Goal: Task Accomplishment & Management: Manage account settings

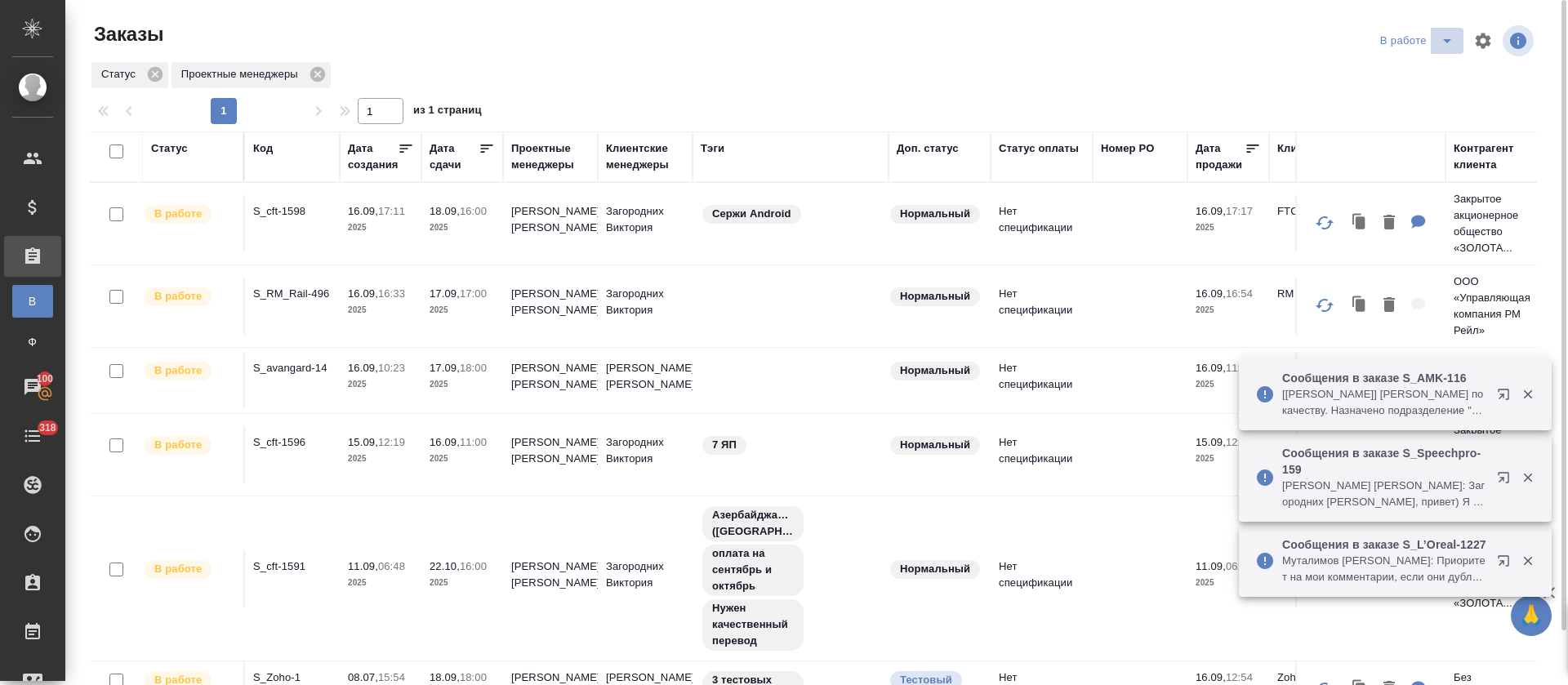
click at [793, 43] on icon "split button" at bounding box center [1447, 41] width 20 height 19
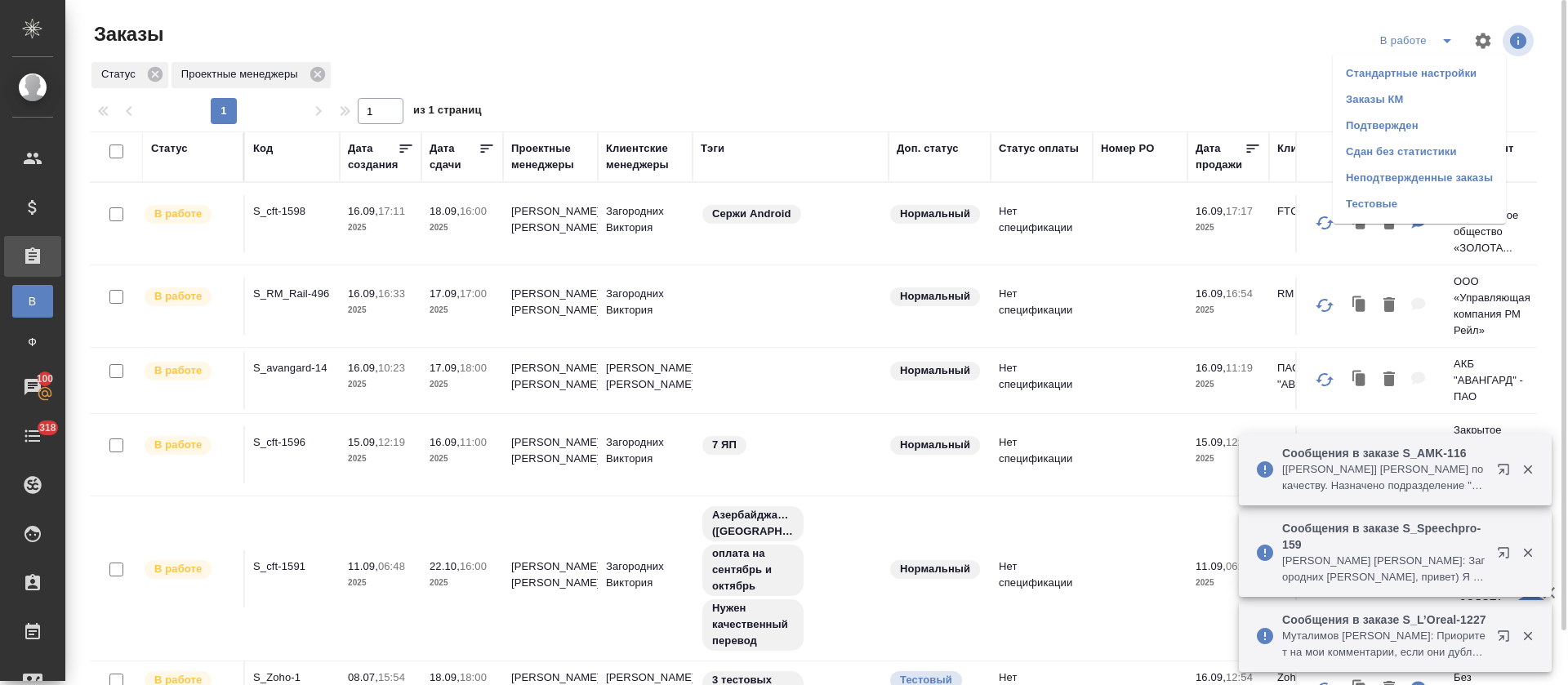
click at [793, 134] on li "Подтвержден" at bounding box center [1419, 125] width 173 height 26
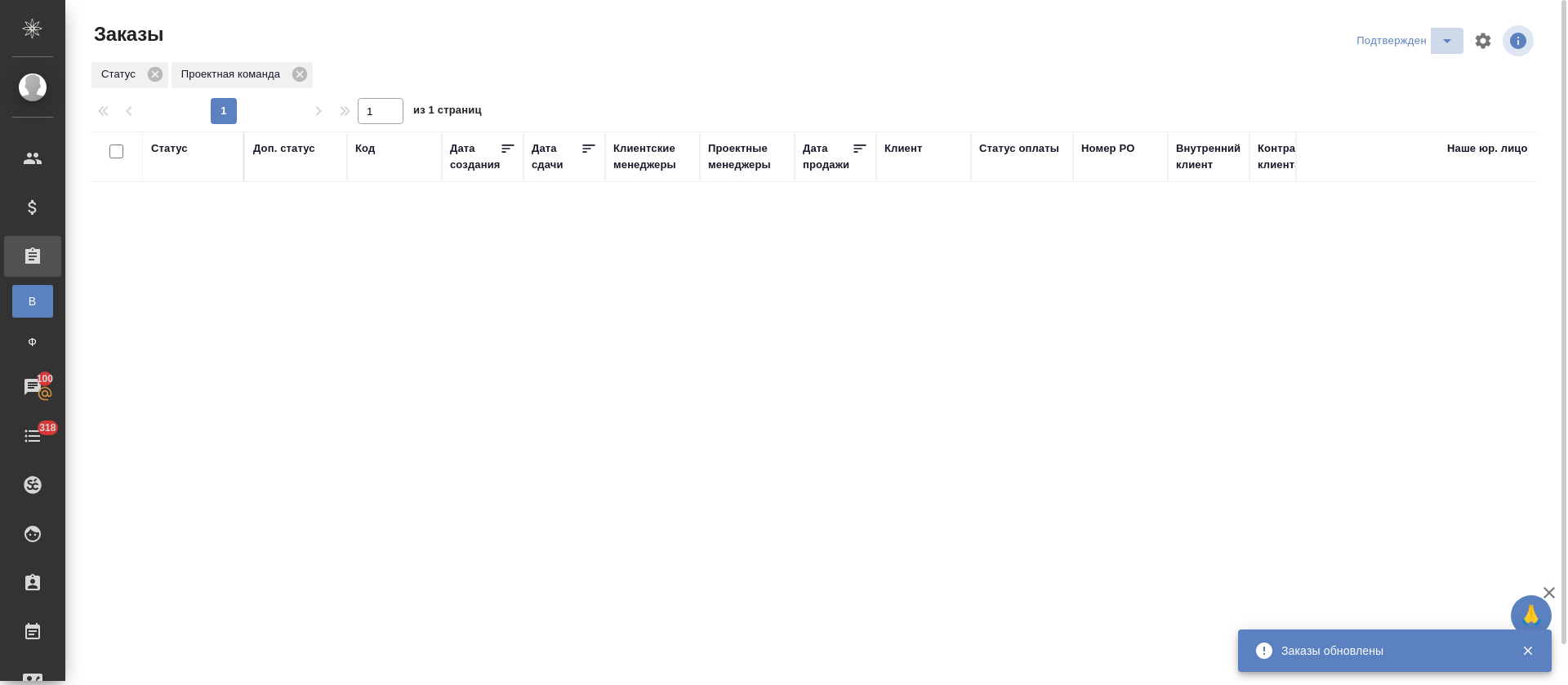
click at [1445, 35] on icon "split button" at bounding box center [1447, 41] width 20 height 19
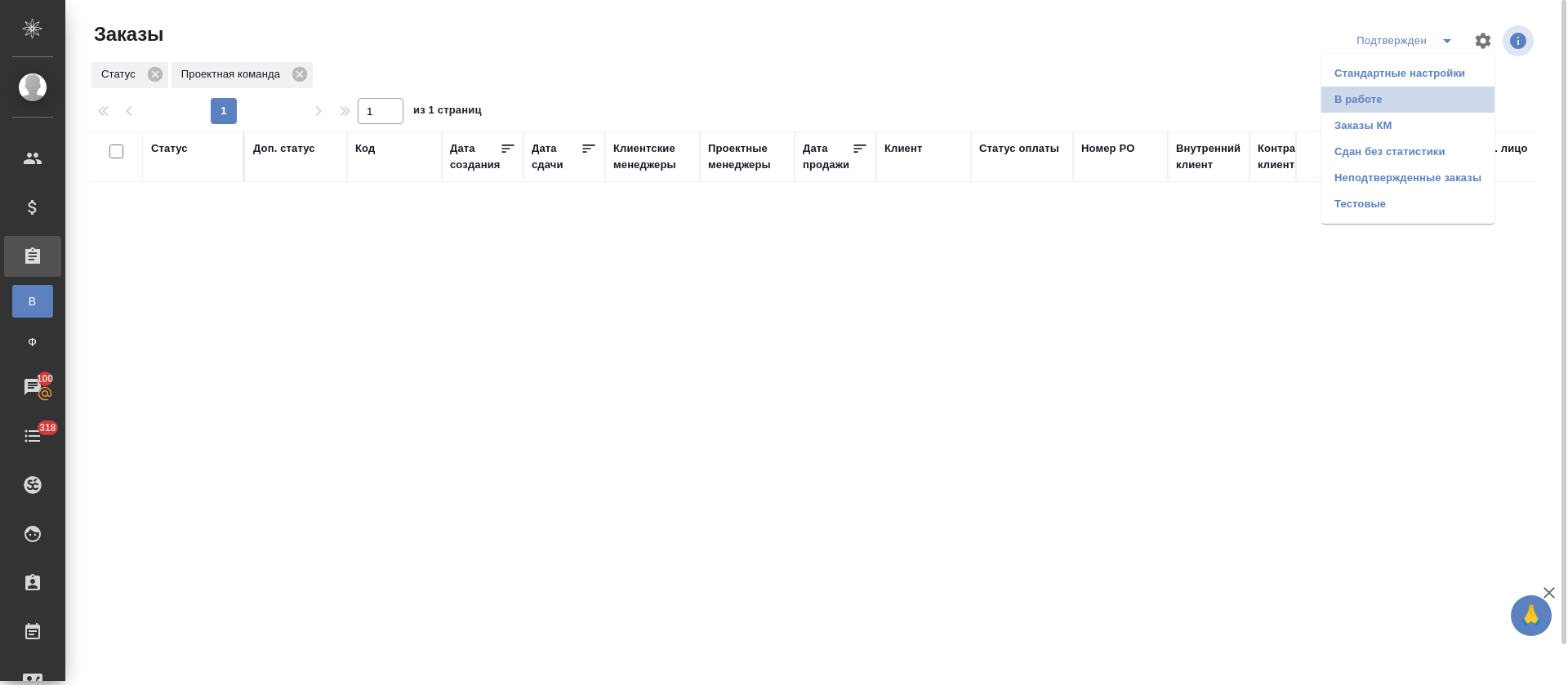
click at [1447, 109] on li "В работе" at bounding box center [1408, 99] width 173 height 26
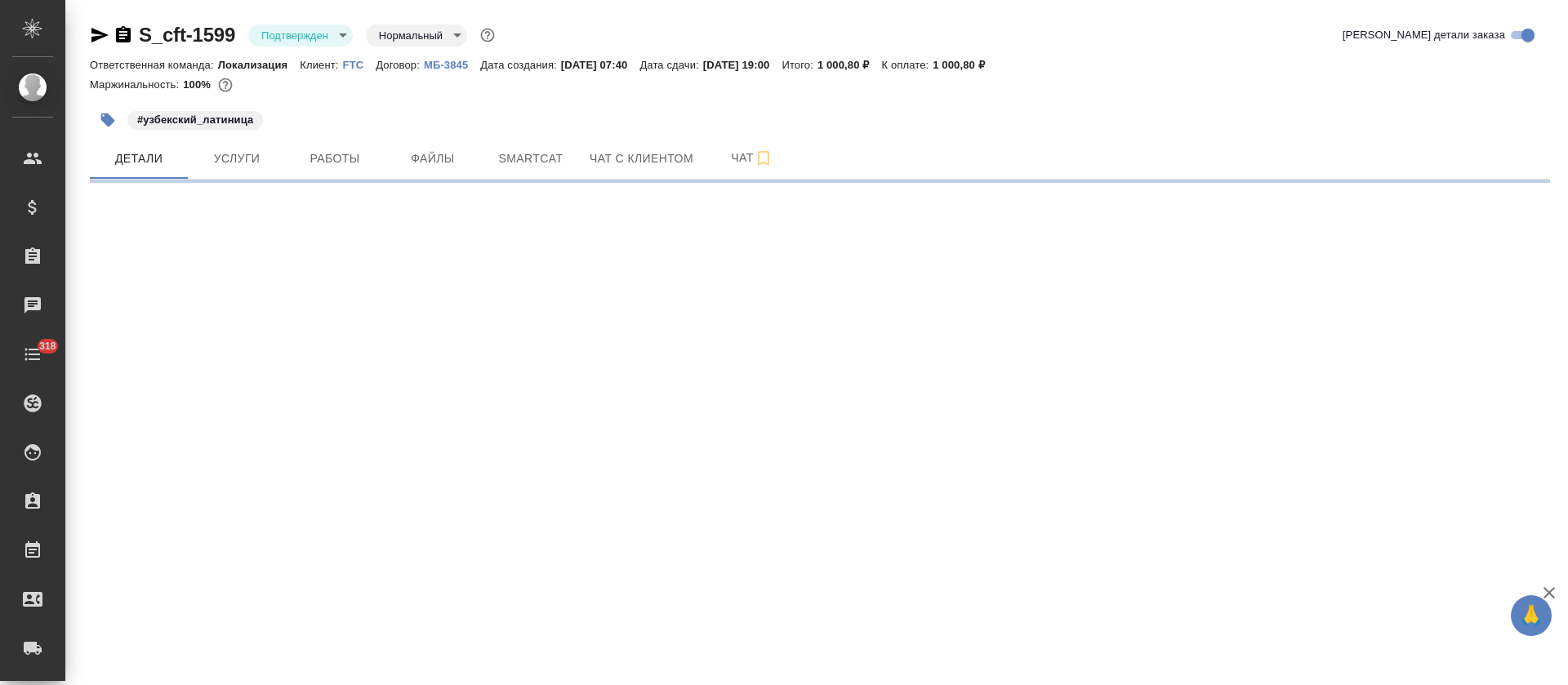
select select "RU"
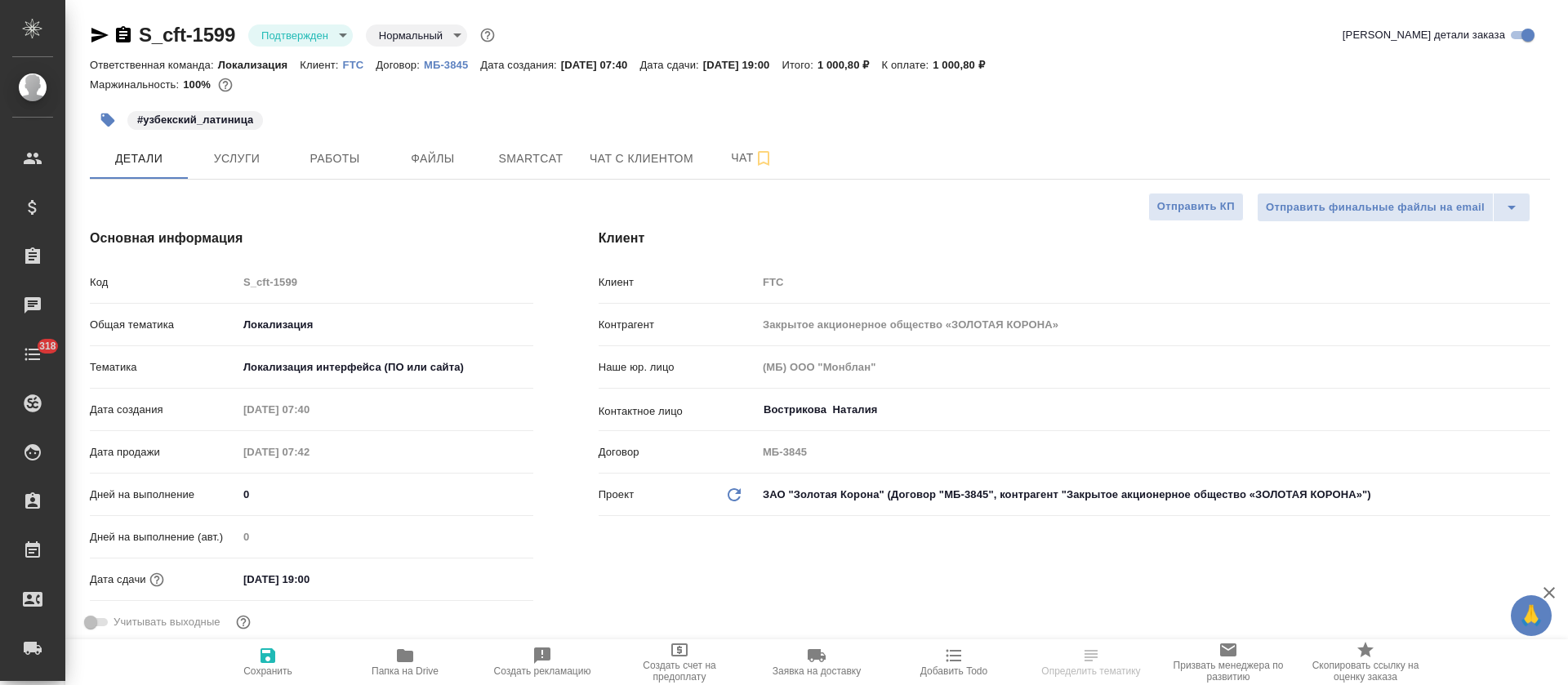
type textarea "x"
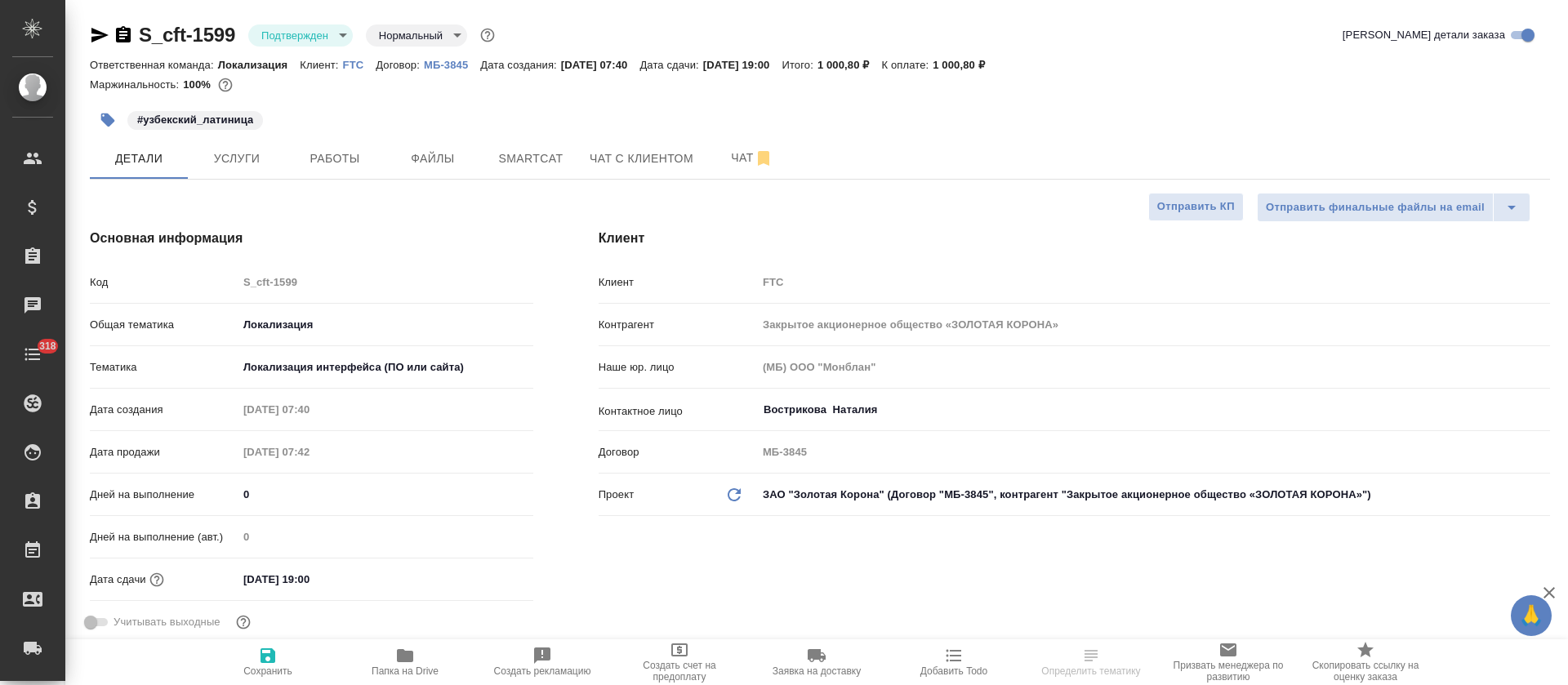
type textarea "x"
click at [335, 38] on body "🙏 .cls-1 fill:#fff; AWATERA Tretyakova Olga Клиенты Спецификации Заказы 100 Чат…" at bounding box center [784, 342] width 1568 height 685
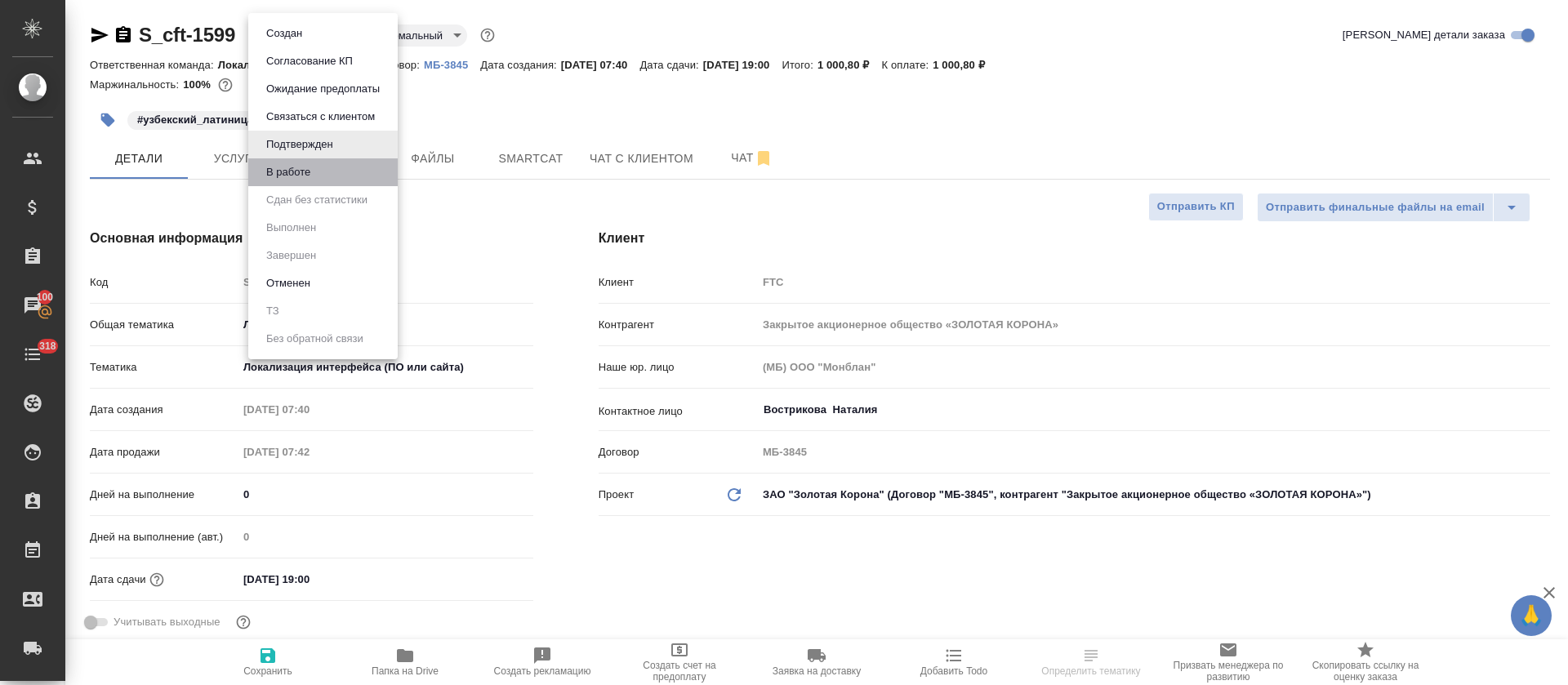
click at [328, 169] on li "В работе" at bounding box center [323, 172] width 150 height 27
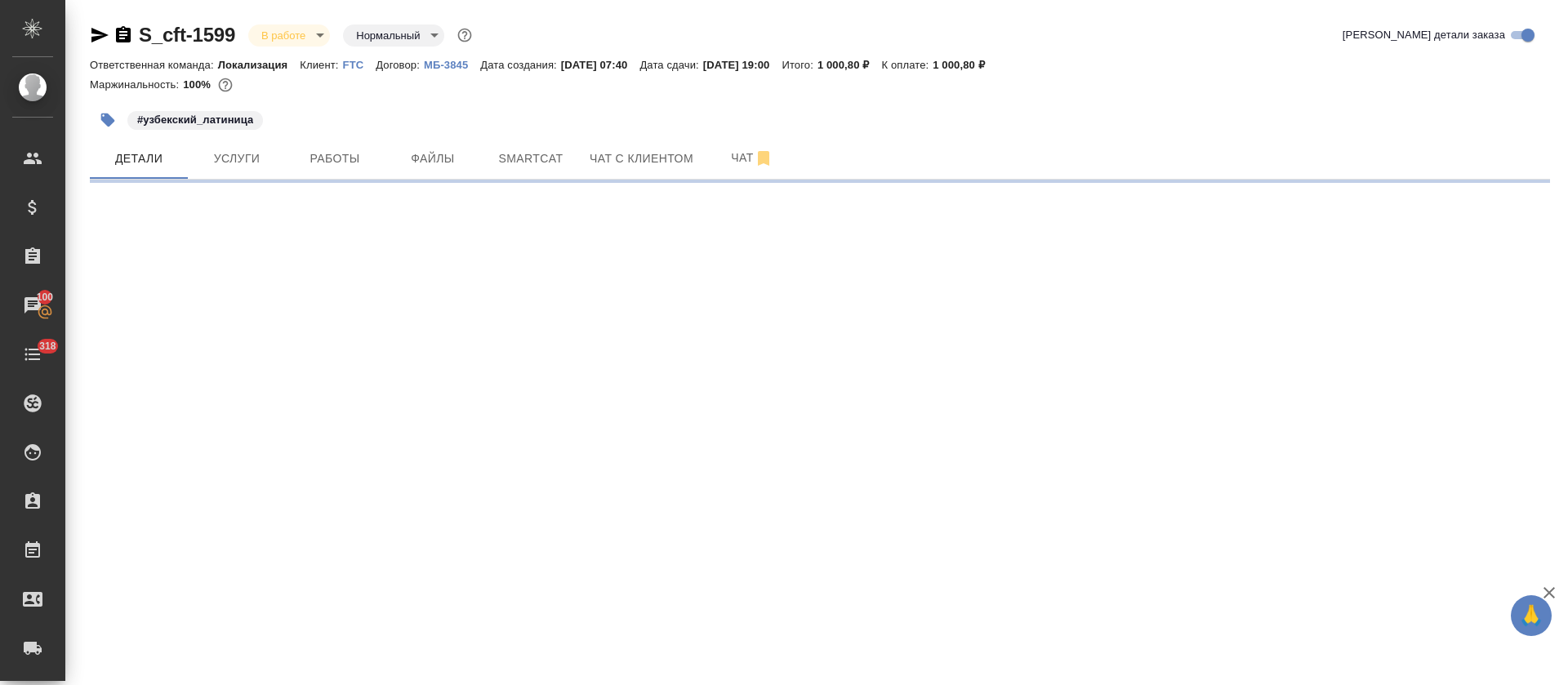
select select "RU"
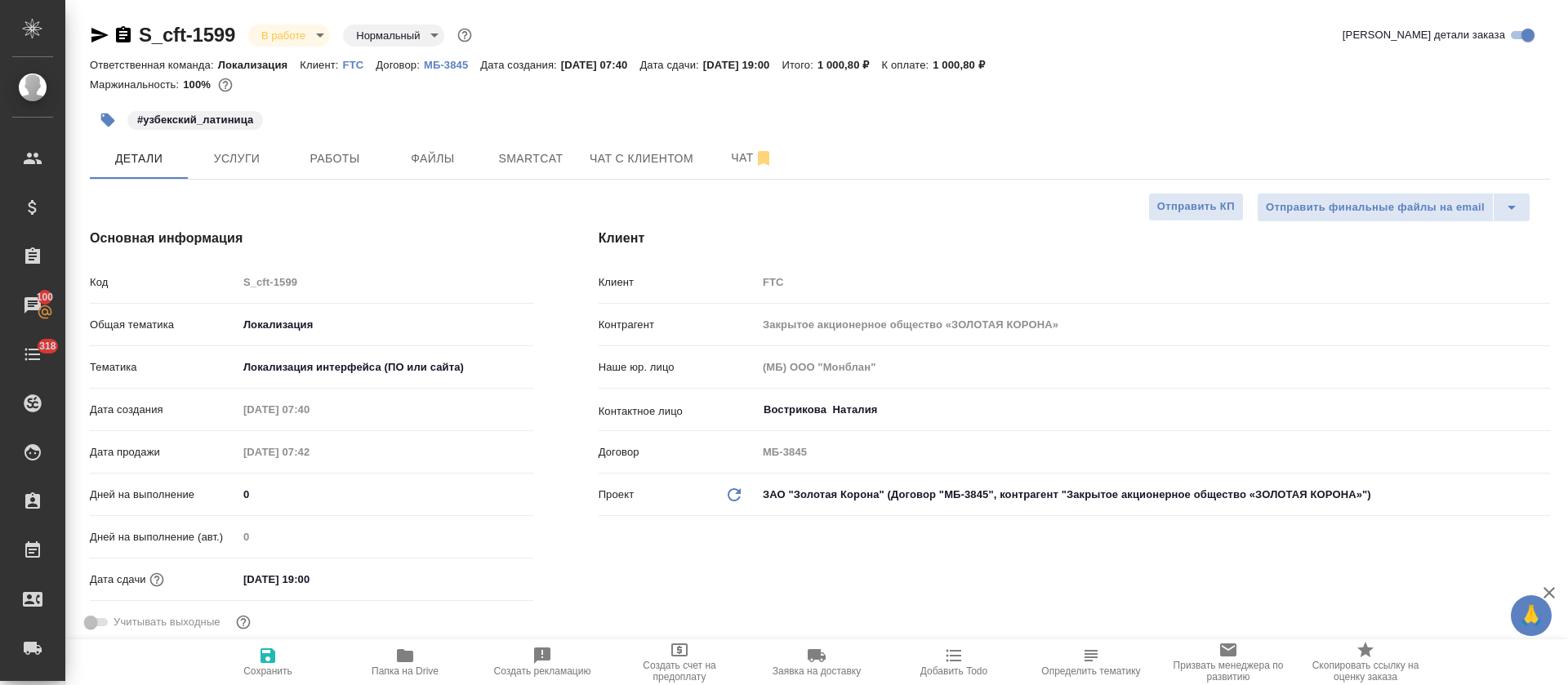
type textarea "x"
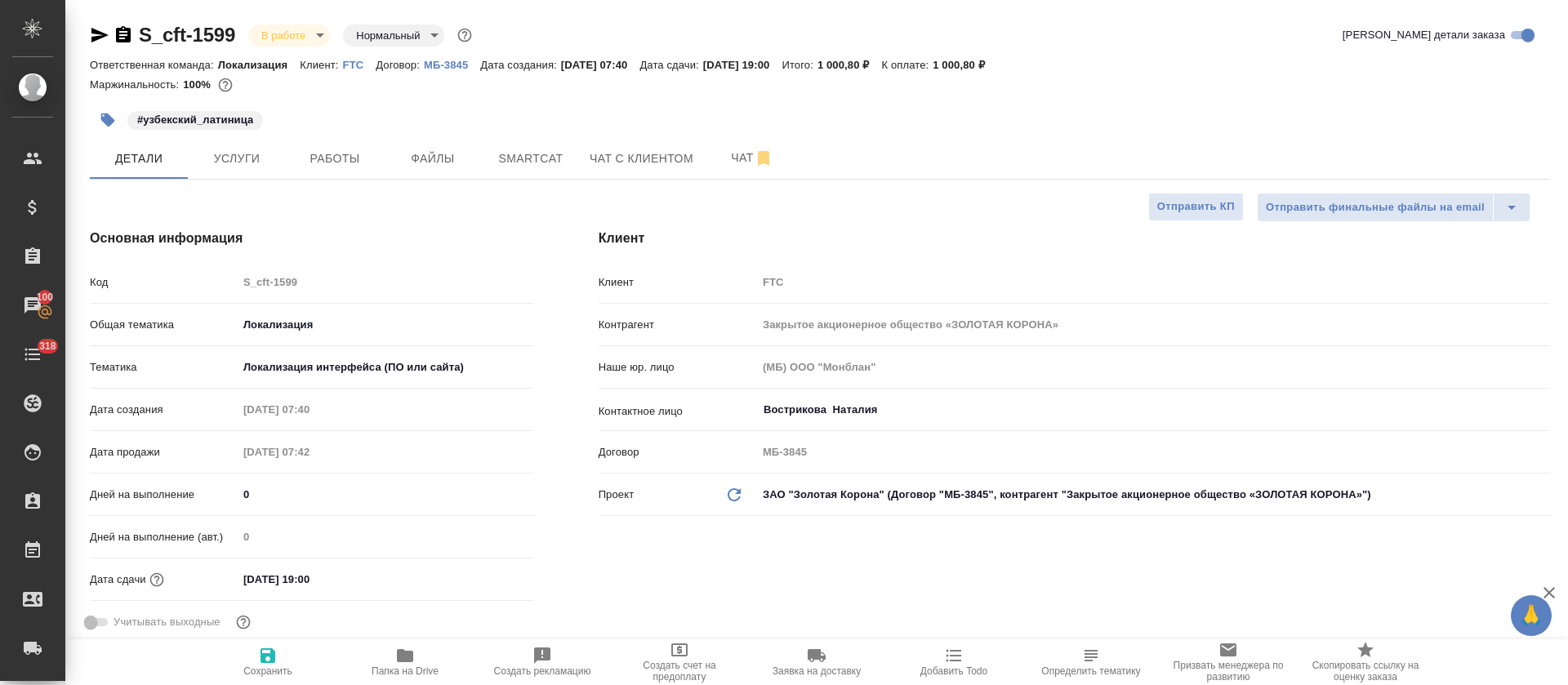
type textarea "x"
click at [527, 142] on button "Smartcat" at bounding box center [531, 159] width 98 height 41
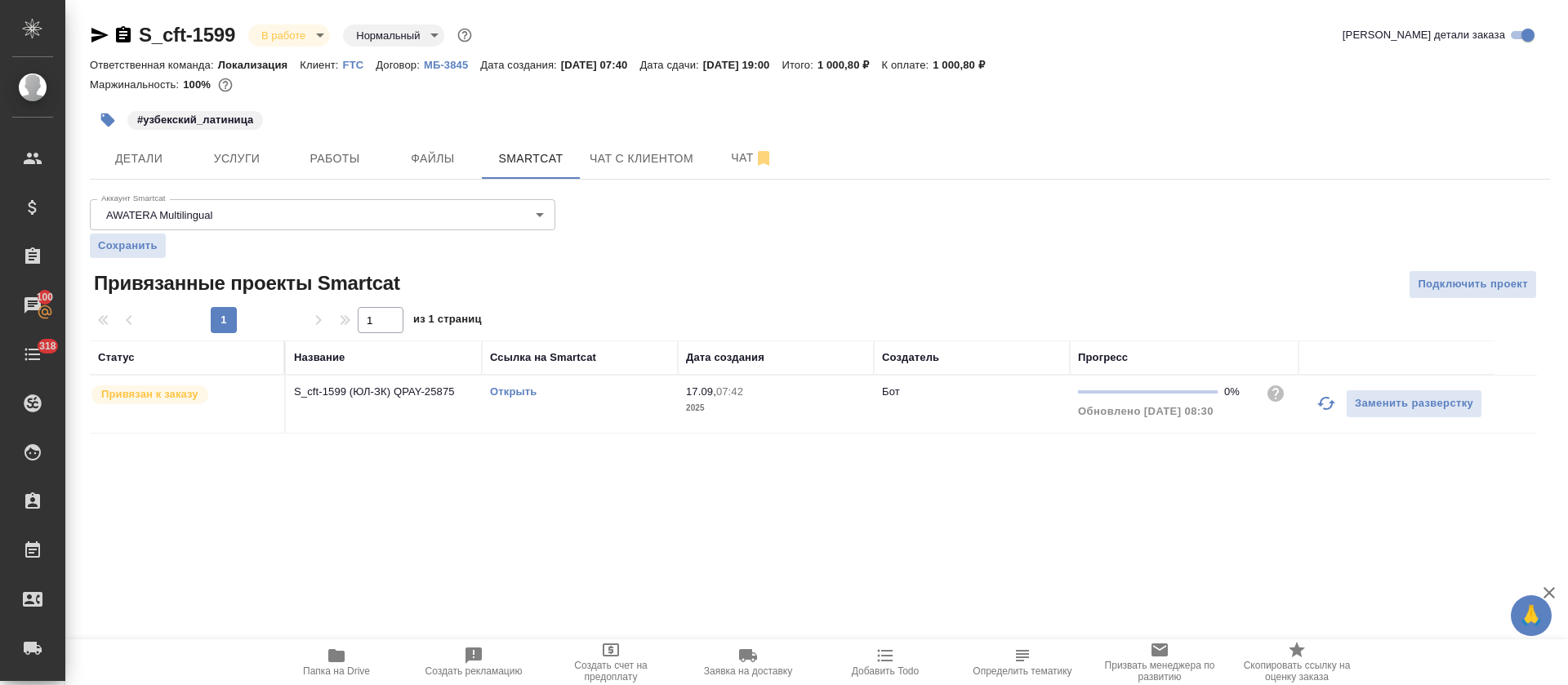
click at [519, 387] on link "Открыть" at bounding box center [513, 392] width 47 height 12
click at [339, 158] on span "Работы" at bounding box center [335, 159] width 78 height 20
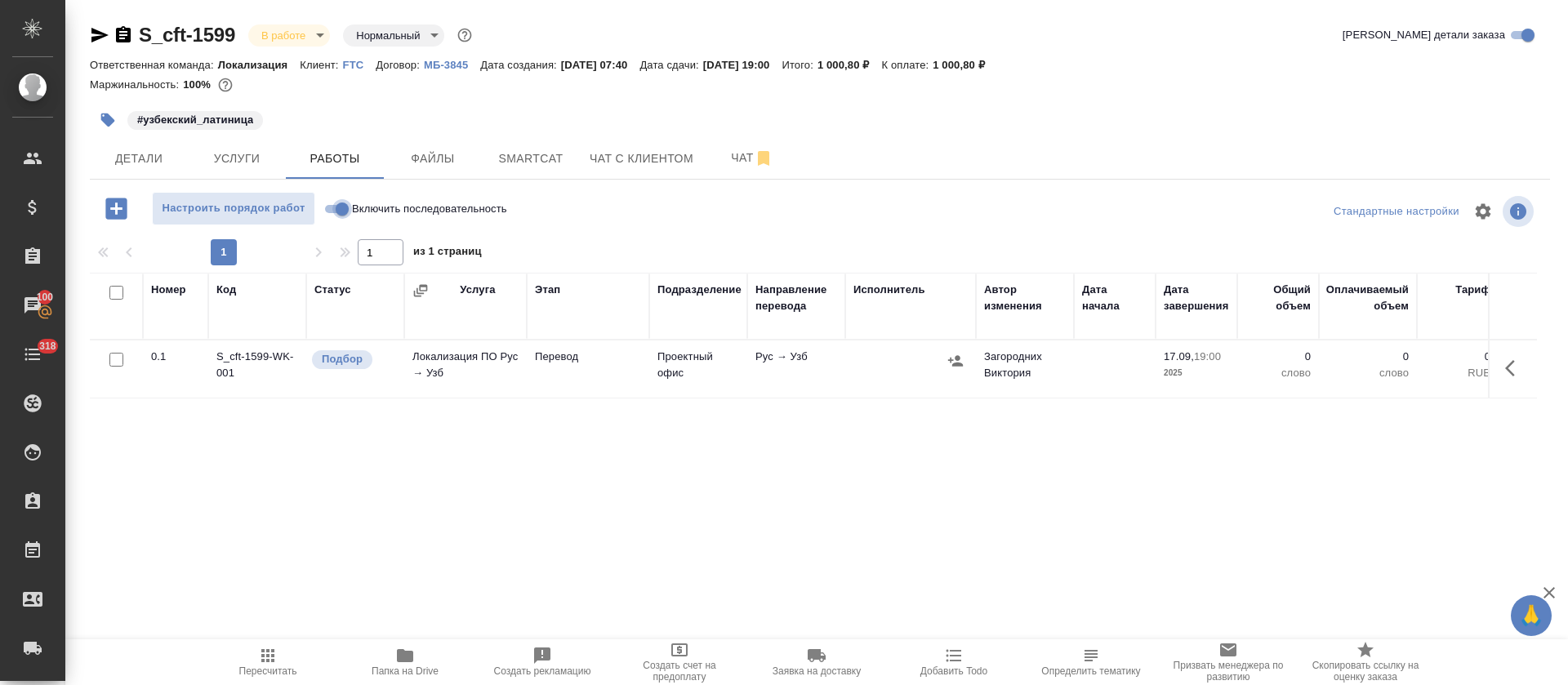
click at [338, 216] on input "Включить последовательность" at bounding box center [342, 209] width 59 height 19
checkbox input "true"
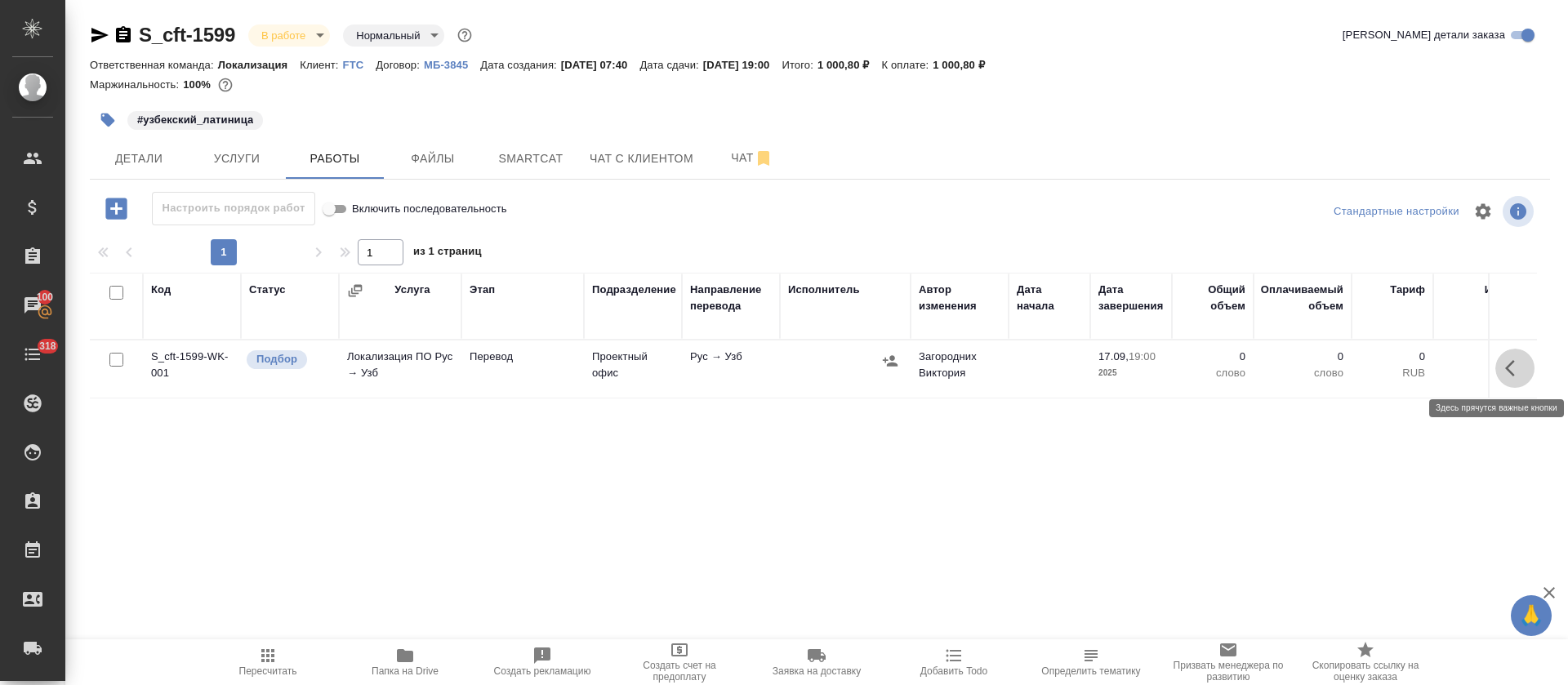
click at [1513, 359] on icon "button" at bounding box center [1515, 369] width 20 height 19
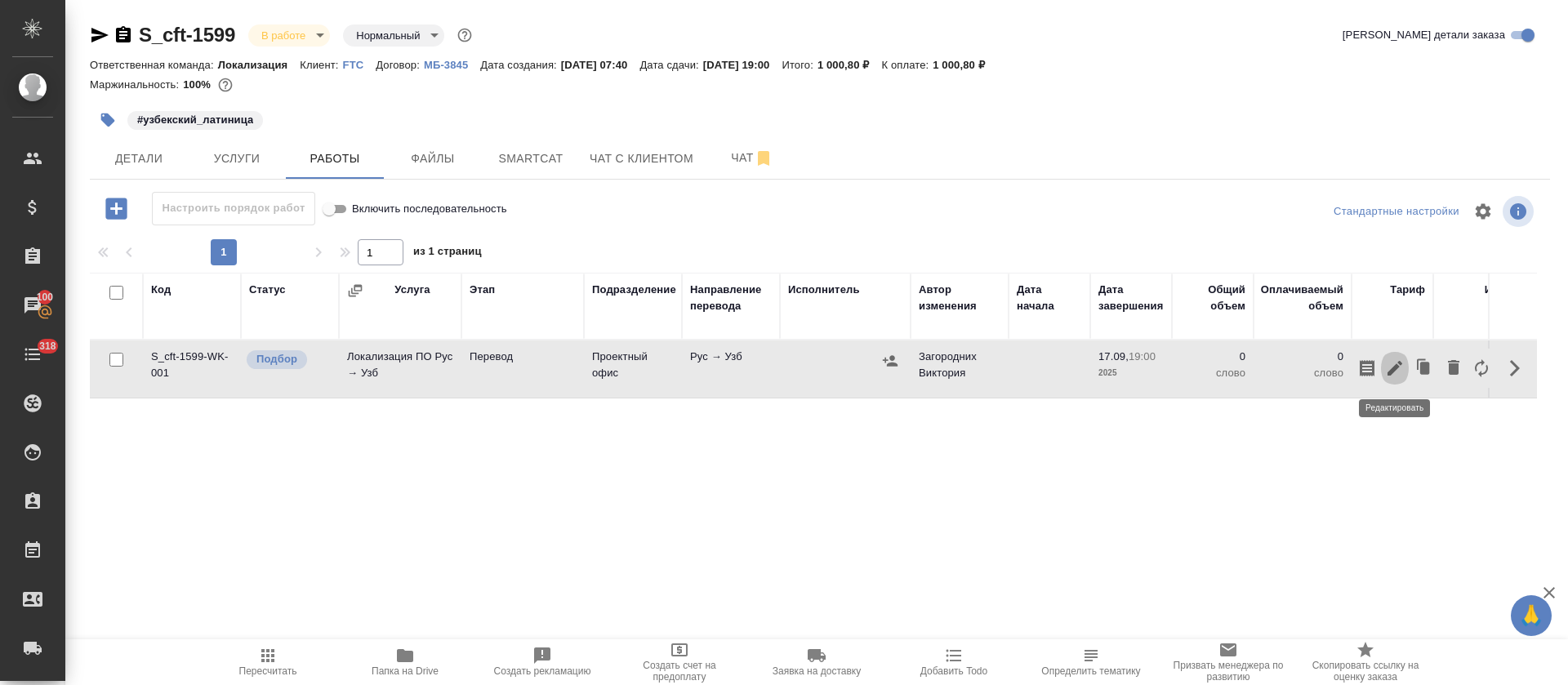
click at [1385, 364] on button "button" at bounding box center [1394, 369] width 27 height 39
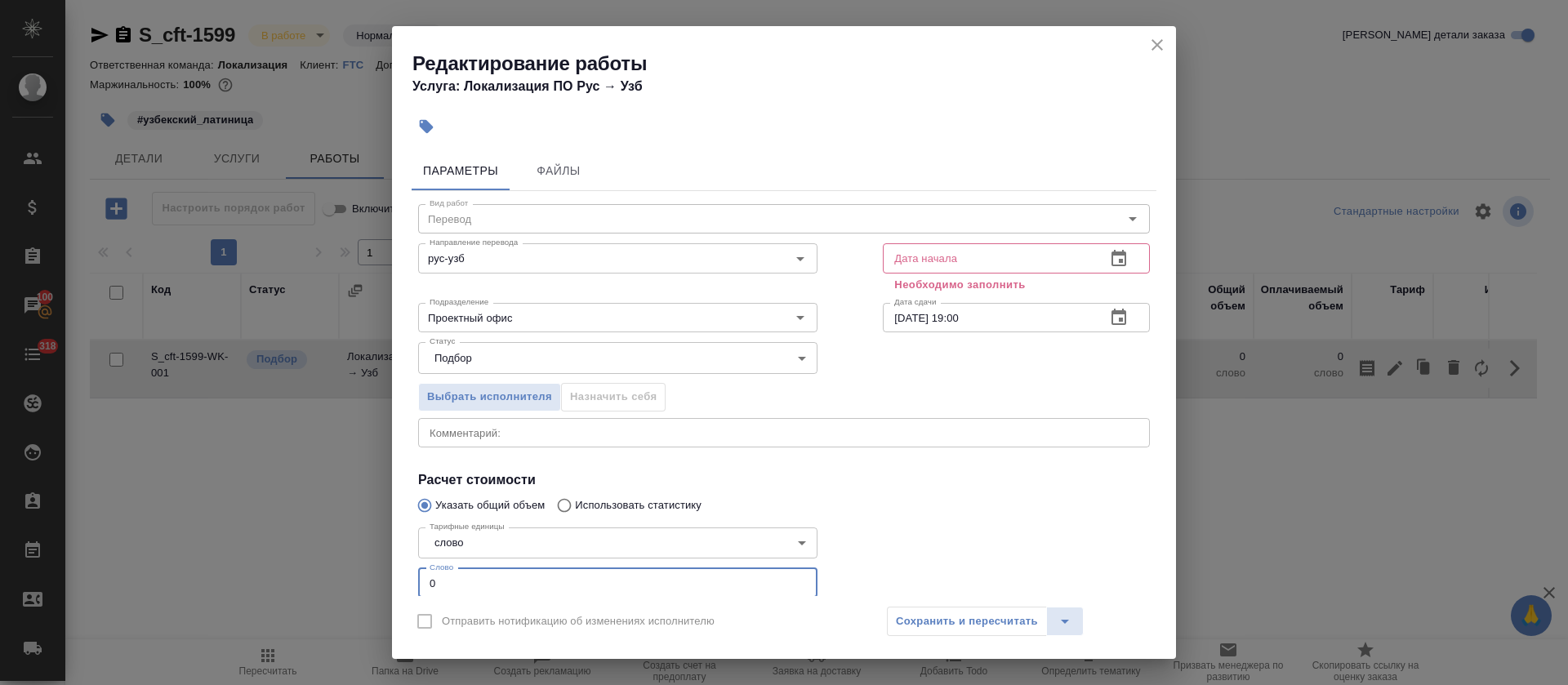
click at [429, 581] on input "0" at bounding box center [618, 582] width 400 height 29
type input "50"
click at [1110, 250] on icon "button" at bounding box center [1119, 259] width 20 height 19
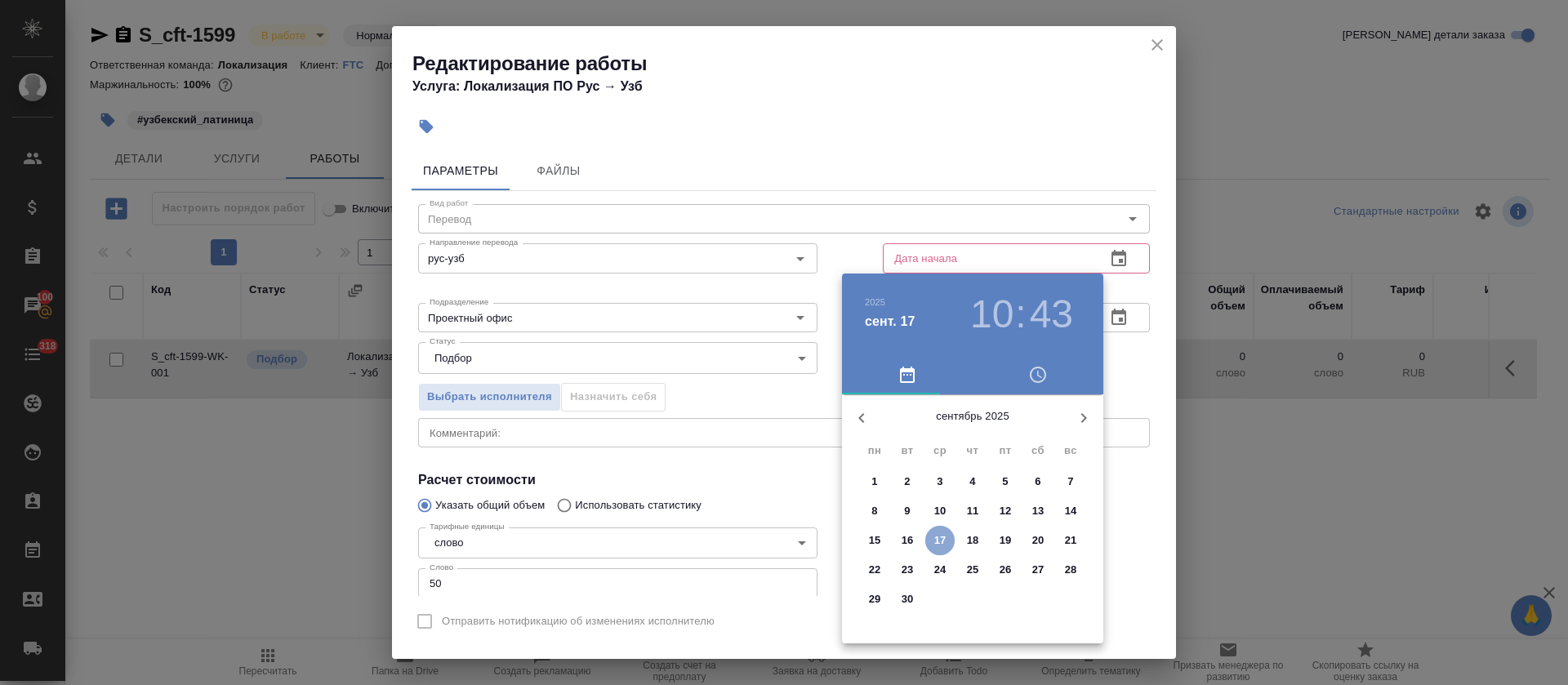
click at [943, 533] on p "17" at bounding box center [940, 541] width 12 height 16
type input "17.09.2025 10:43"
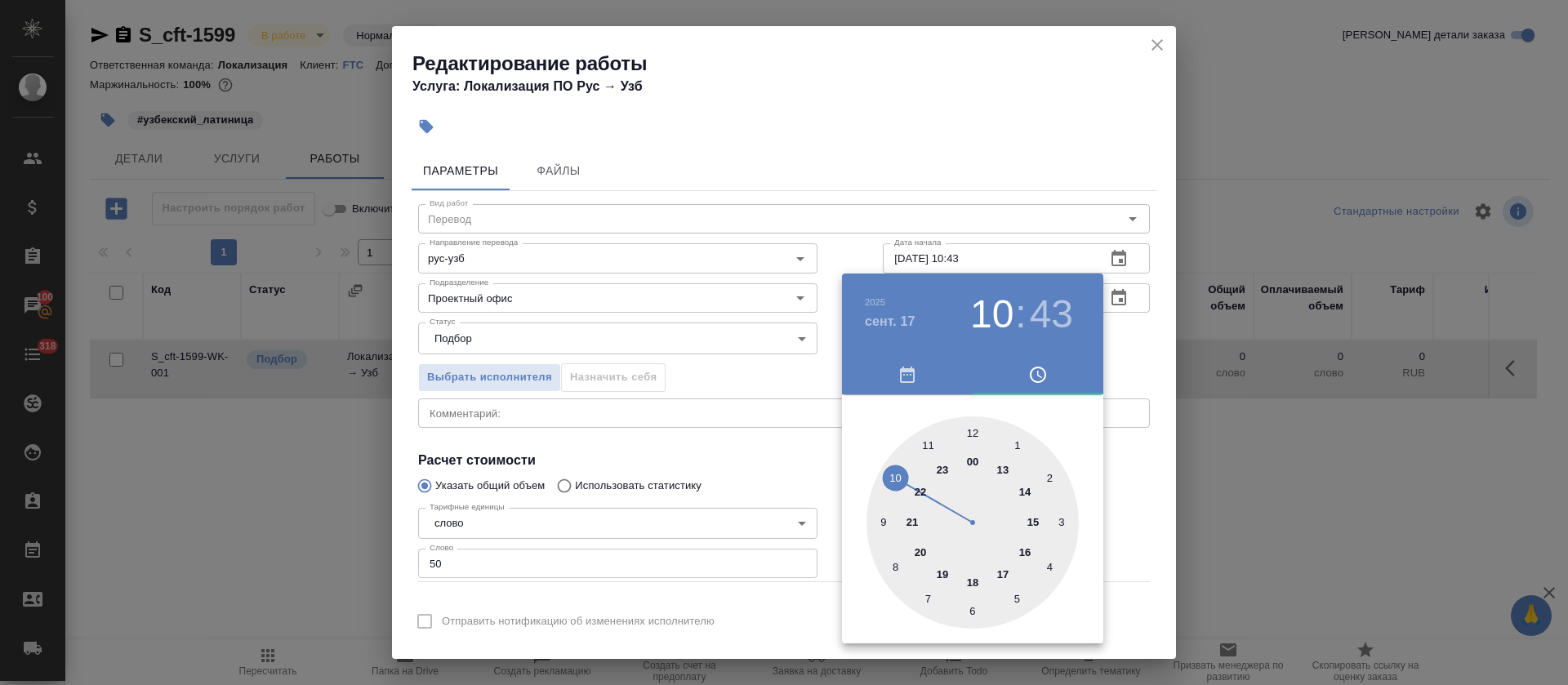
click at [1124, 348] on div at bounding box center [784, 342] width 1568 height 685
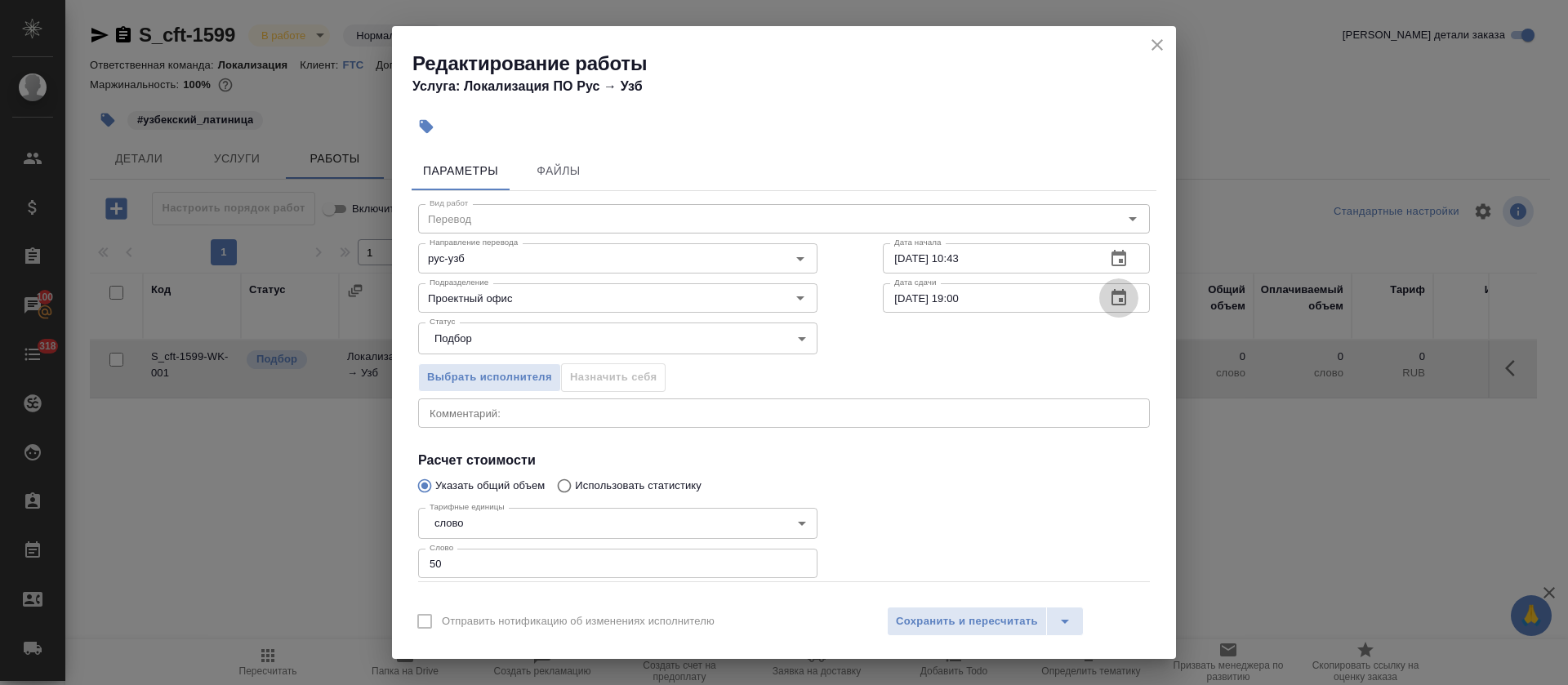
click at [1110, 295] on icon "button" at bounding box center [1119, 298] width 20 height 19
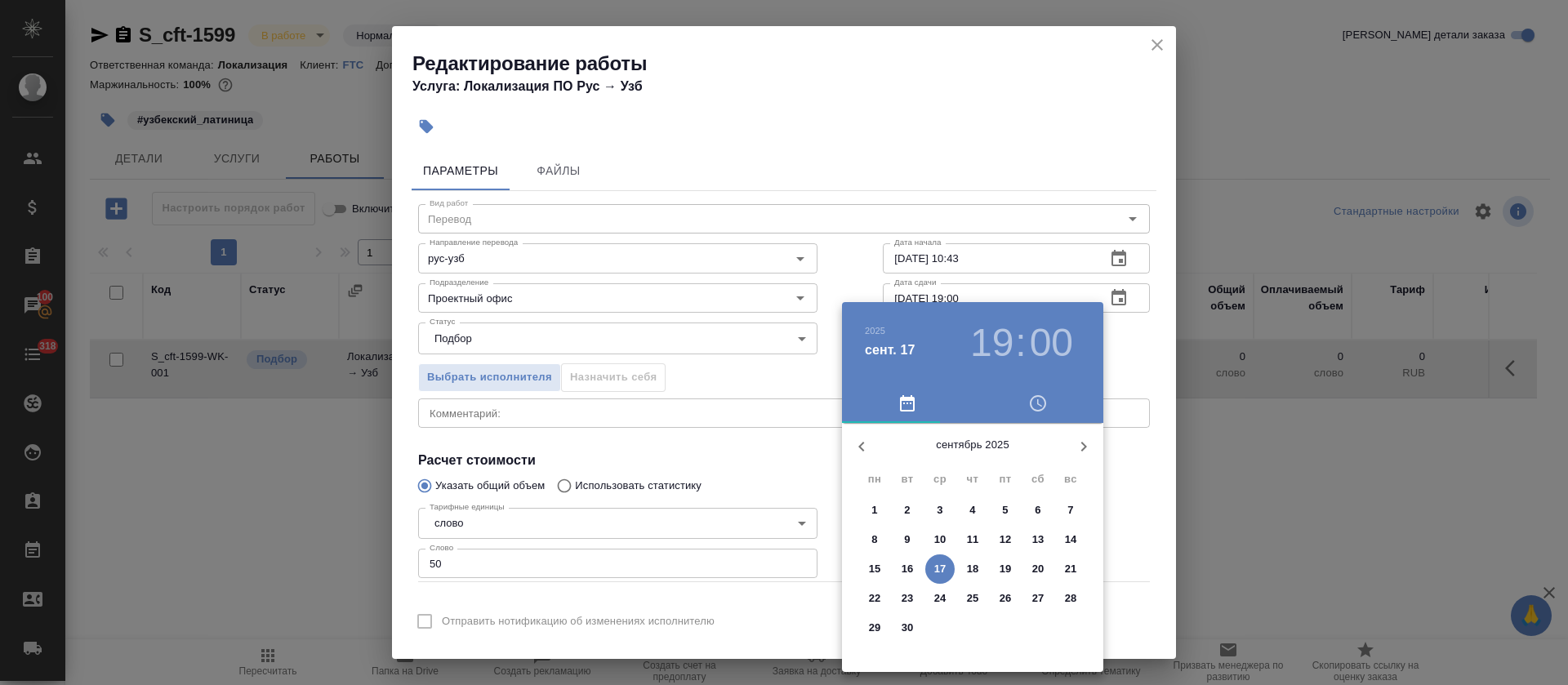
click at [1009, 340] on h3 "19" at bounding box center [992, 343] width 43 height 46
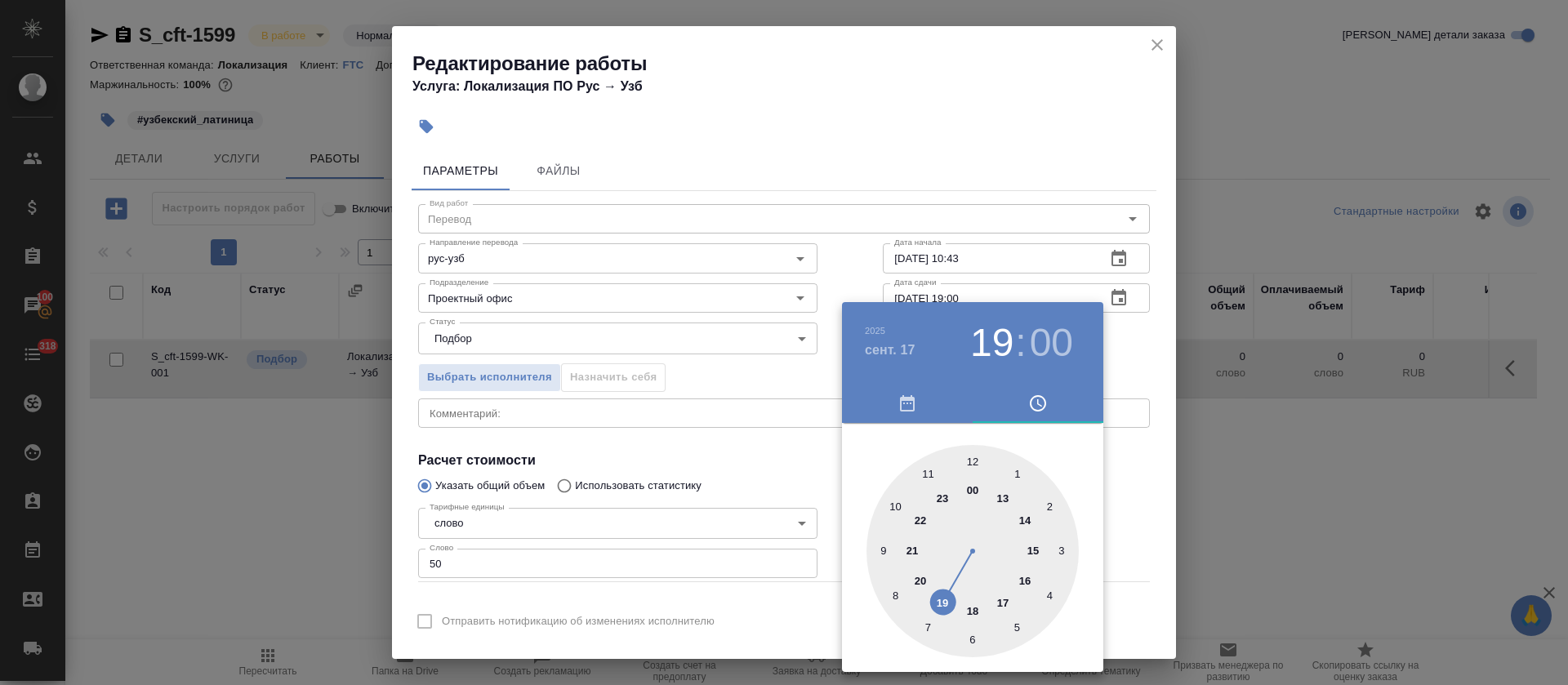
click at [1036, 552] on div at bounding box center [973, 551] width 213 height 213
click at [785, 480] on div at bounding box center [784, 342] width 1568 height 685
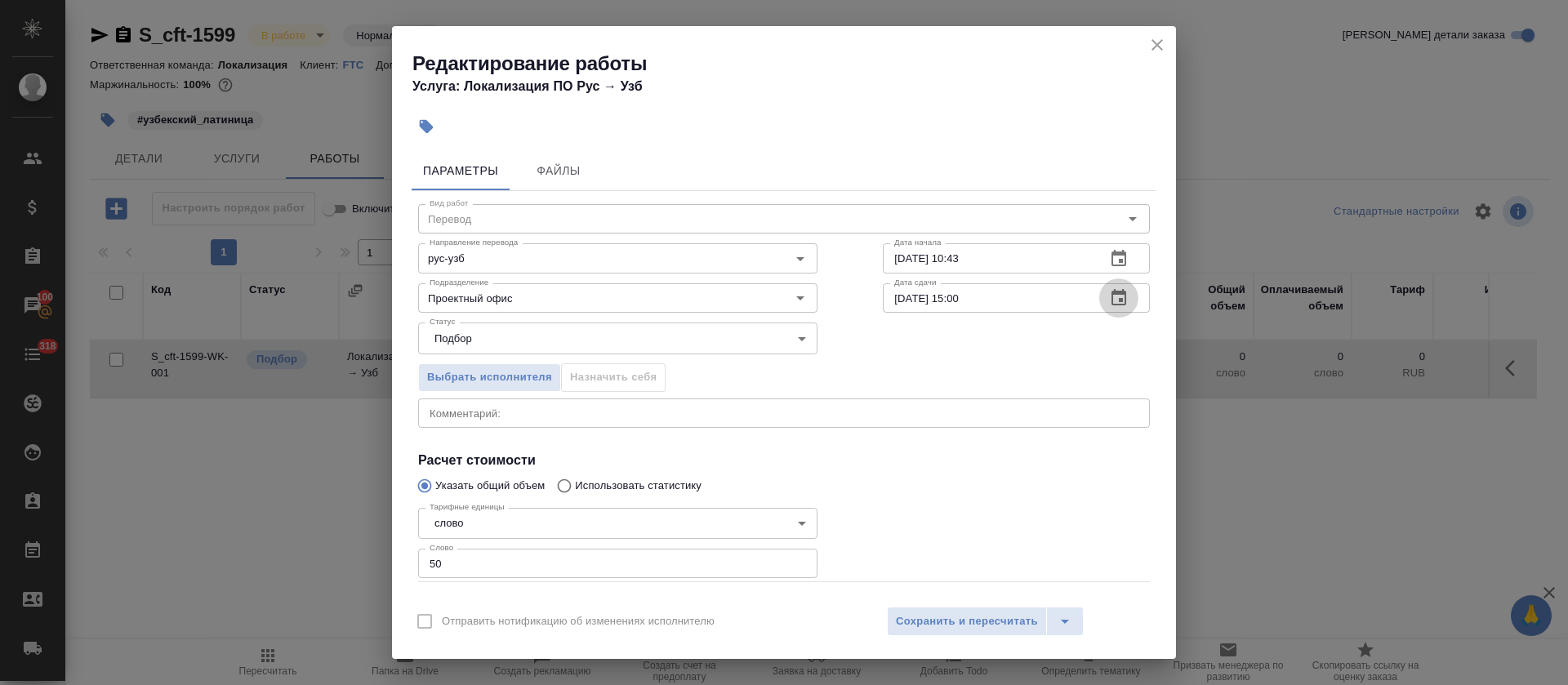
click at [1099, 315] on button "button" at bounding box center [1119, 298] width 39 height 39
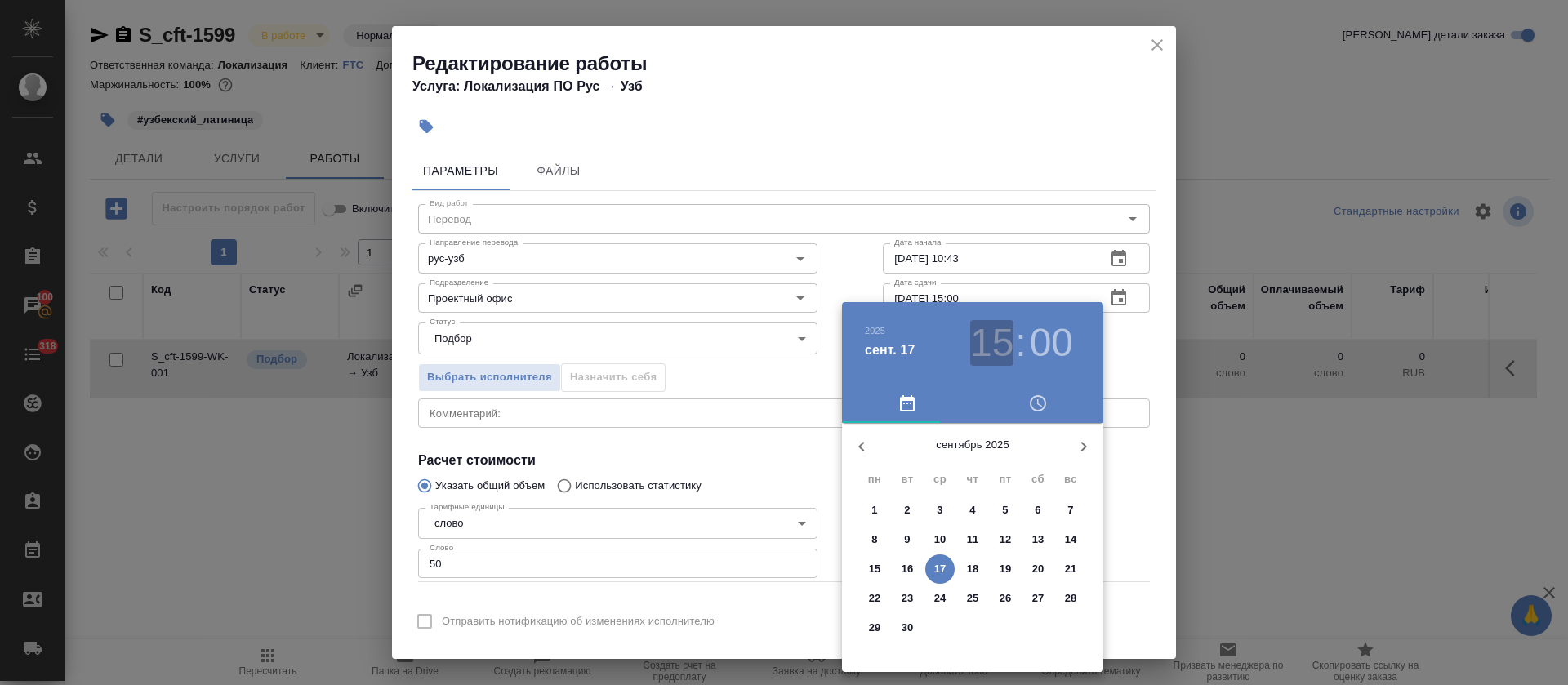
click at [1010, 343] on h3 "15" at bounding box center [992, 343] width 43 height 46
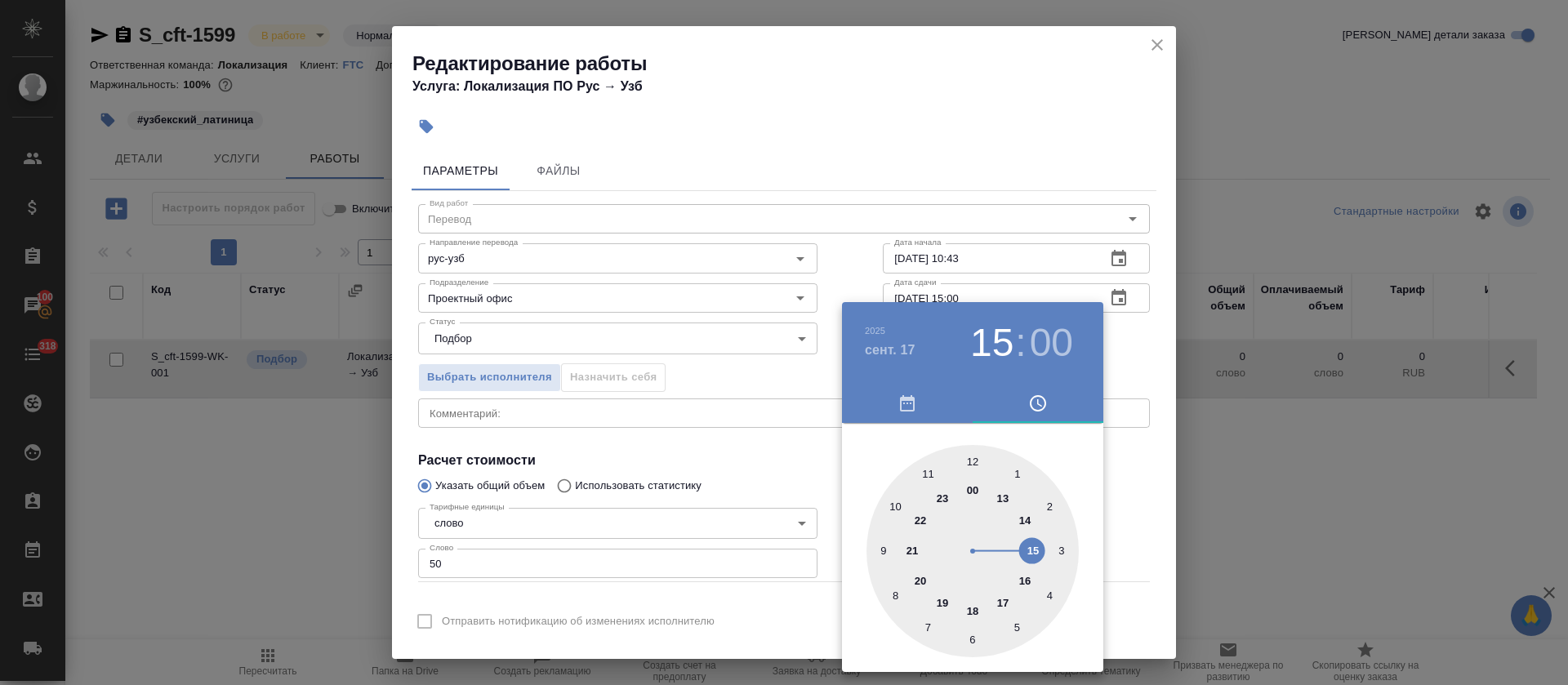
click at [1023, 578] on div at bounding box center [973, 551] width 213 height 213
type input "17.09.2025 16:00"
click at [666, 413] on div at bounding box center [784, 342] width 1568 height 685
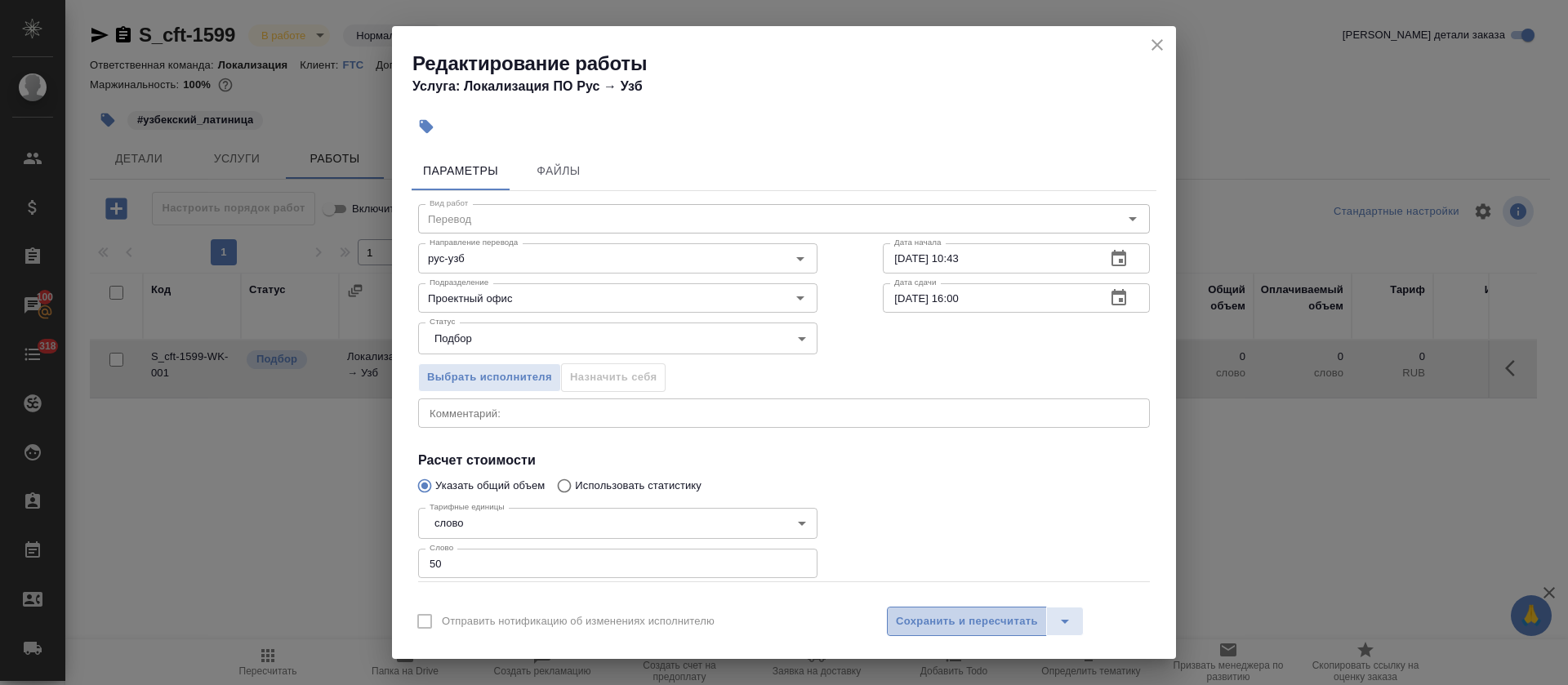
click at [955, 630] on span "Сохранить и пересчитать" at bounding box center [967, 621] width 142 height 19
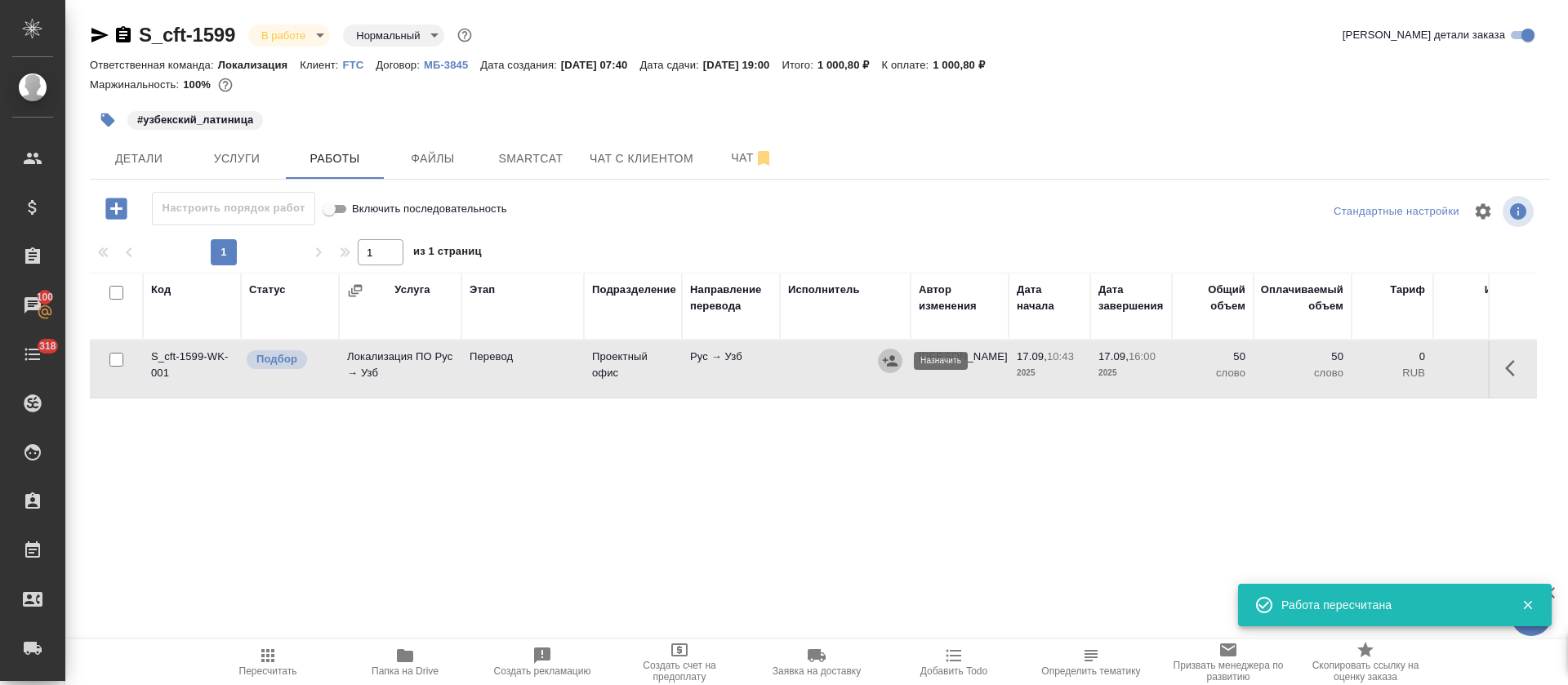
click at [885, 365] on icon "button" at bounding box center [890, 361] width 16 height 16
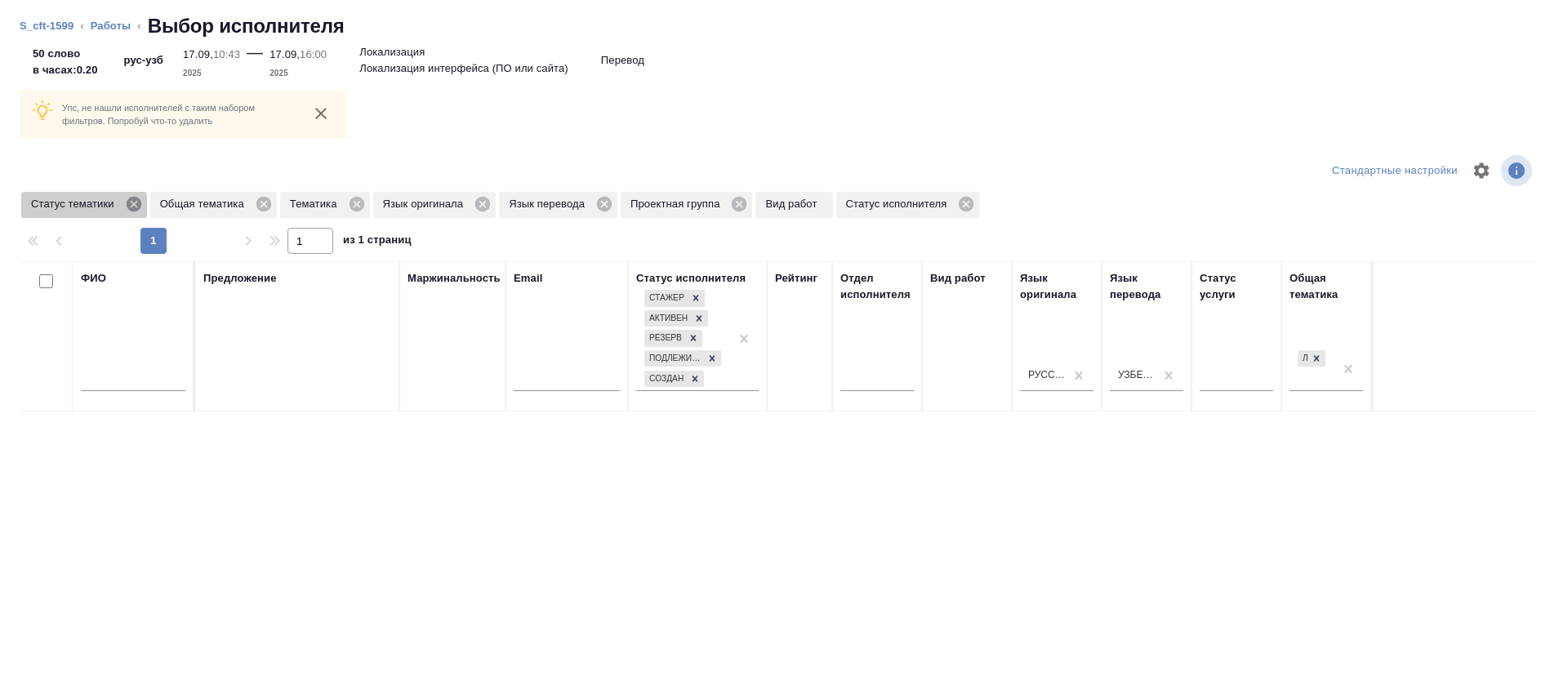
click at [130, 206] on icon at bounding box center [134, 204] width 18 height 18
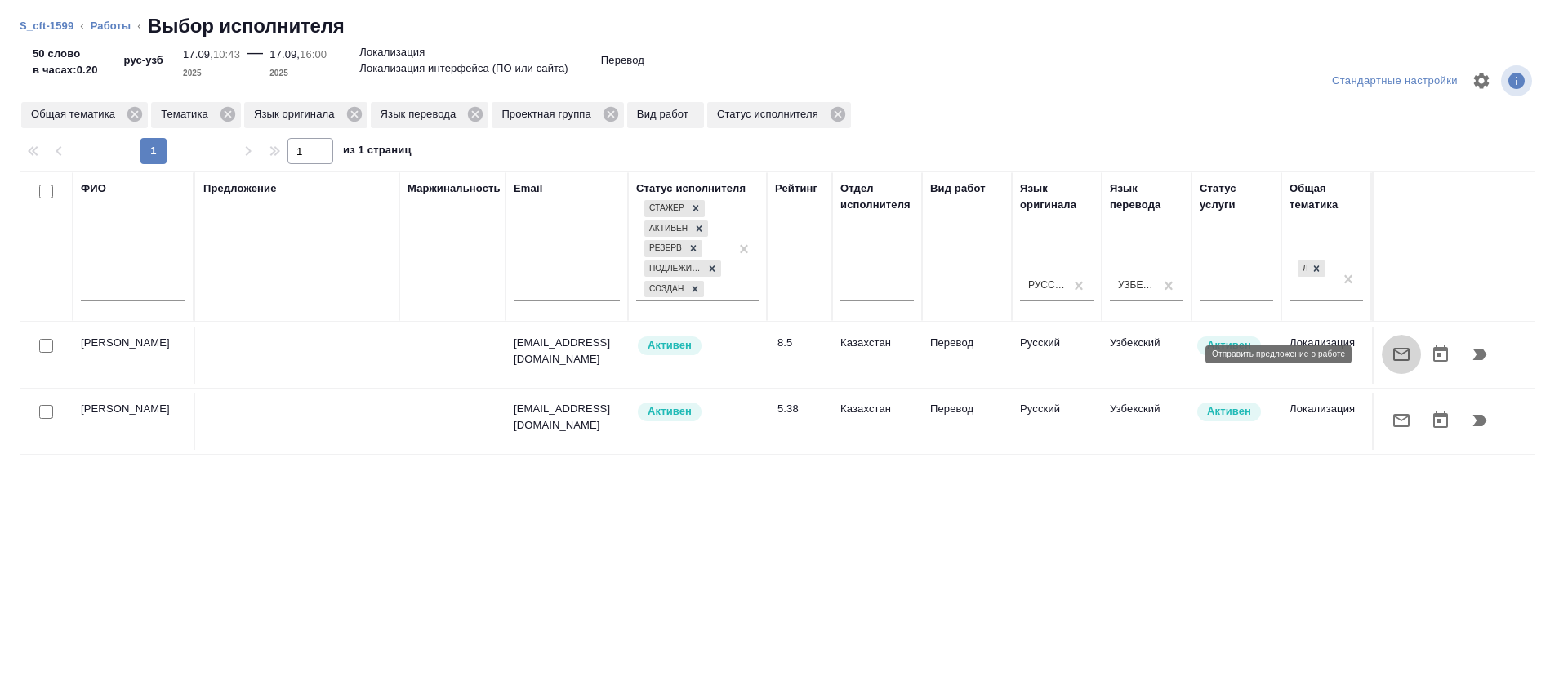
click at [1382, 373] on button "button" at bounding box center [1401, 354] width 39 height 39
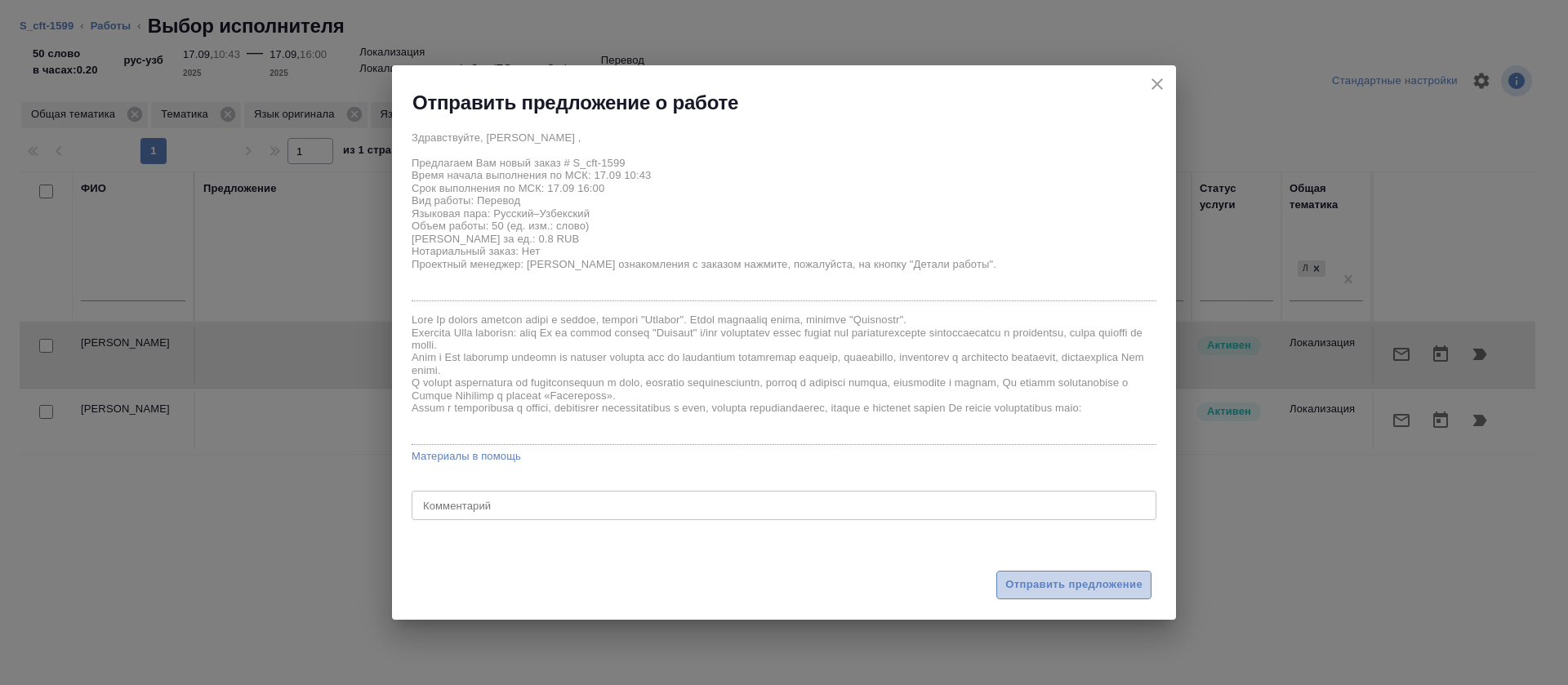
click at [1078, 581] on span "Отправить предложение" at bounding box center [1073, 585] width 137 height 19
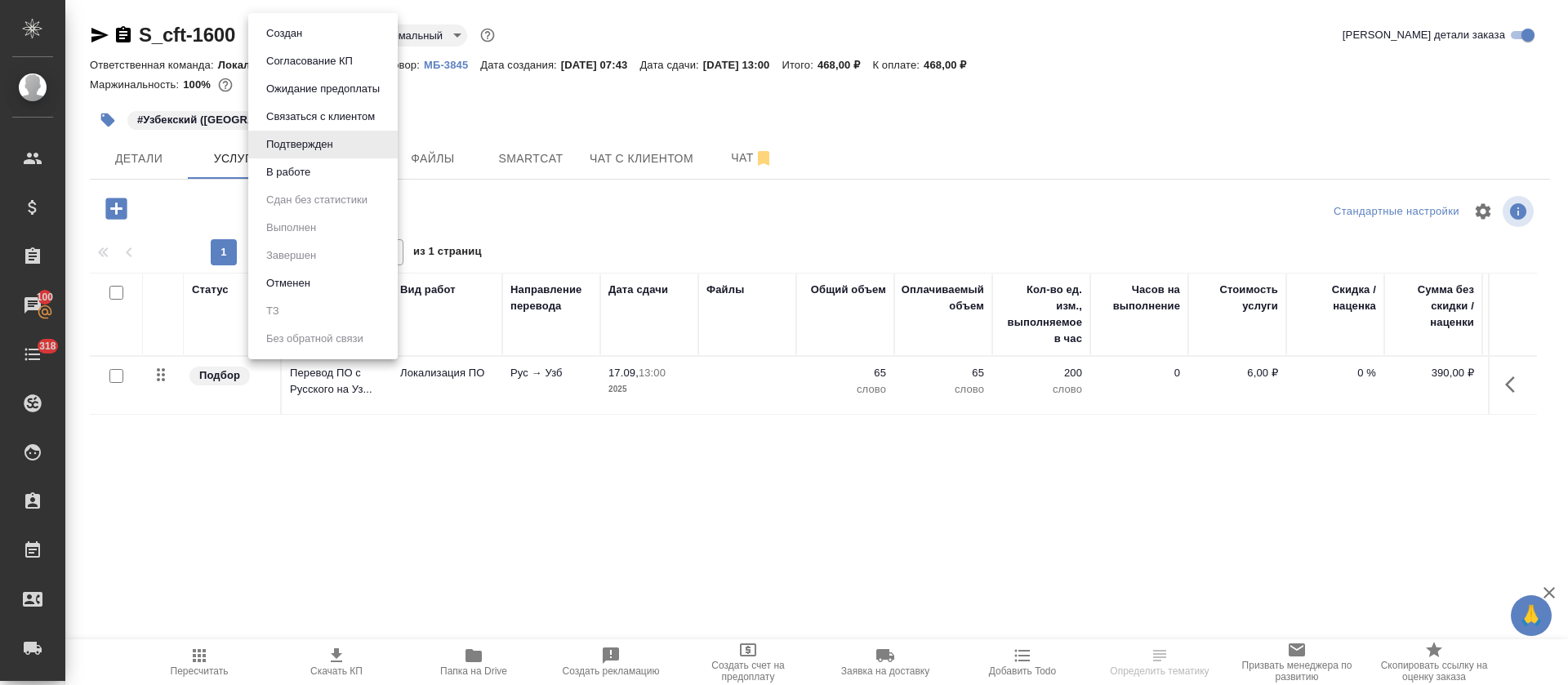
click at [339, 36] on body "🙏 .cls-1 fill:#fff; AWATERA Tretyakova Olga Клиенты Спецификации Заказы 100 Чат…" at bounding box center [784, 342] width 1568 height 685
click at [315, 174] on button "В работе" at bounding box center [288, 172] width 54 height 18
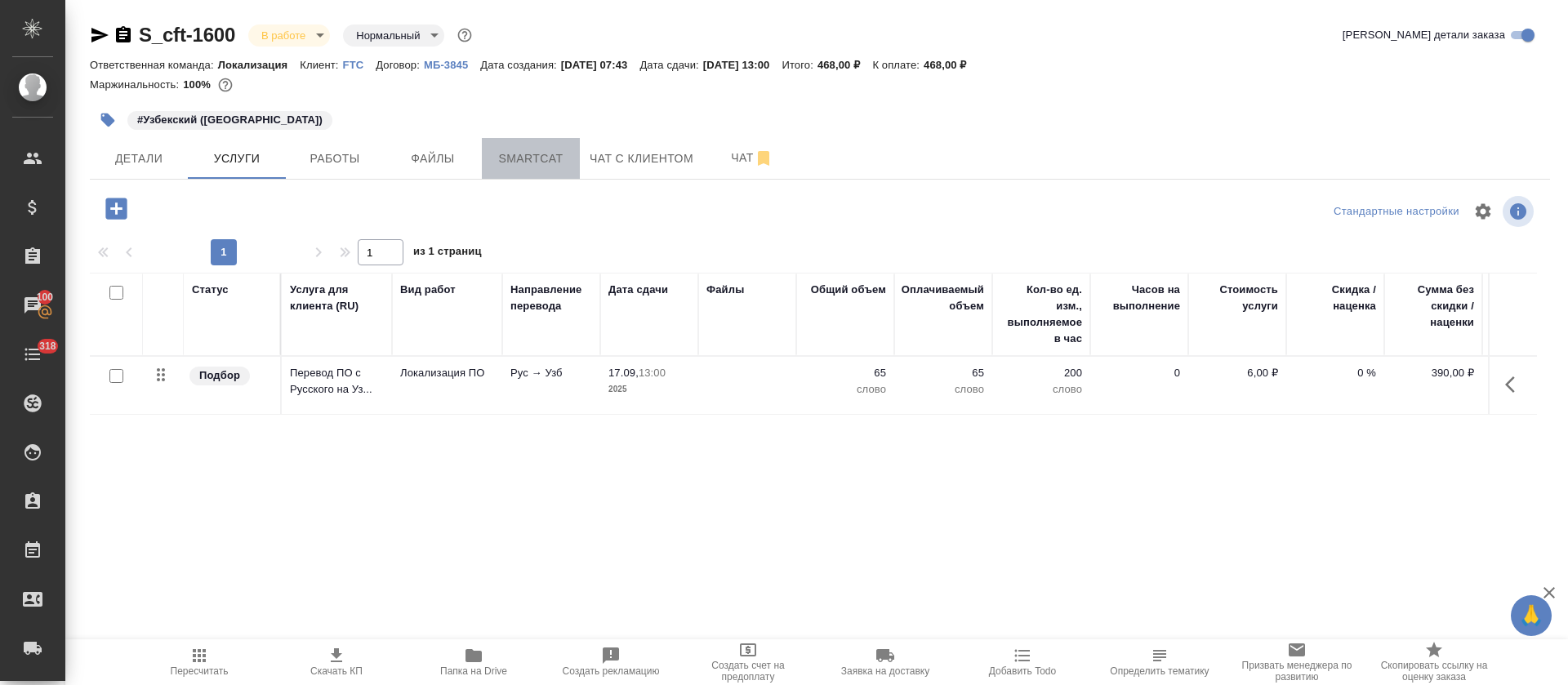
click at [526, 170] on button "Smartcat" at bounding box center [531, 159] width 98 height 41
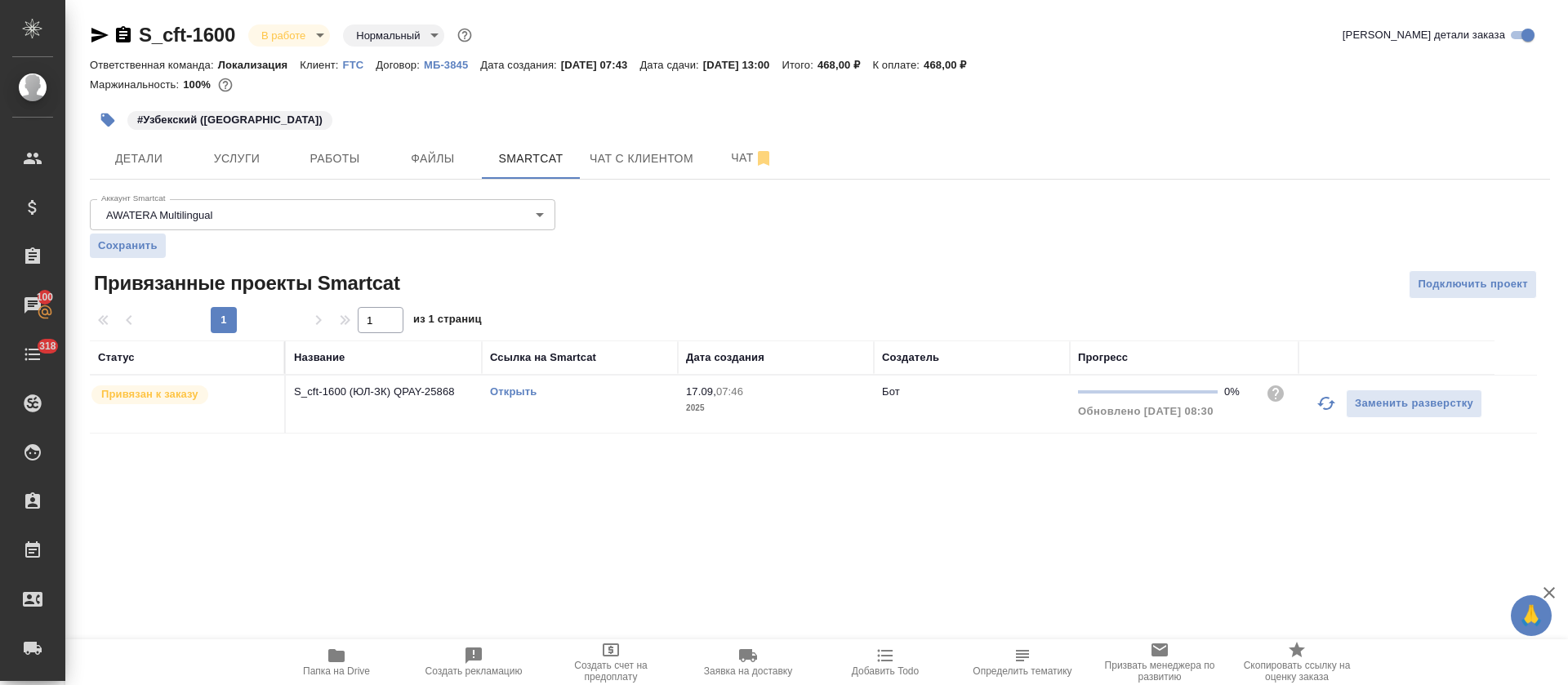
click at [531, 391] on link "Открыть" at bounding box center [513, 392] width 47 height 12
click at [321, 161] on span "Работы" at bounding box center [335, 159] width 78 height 20
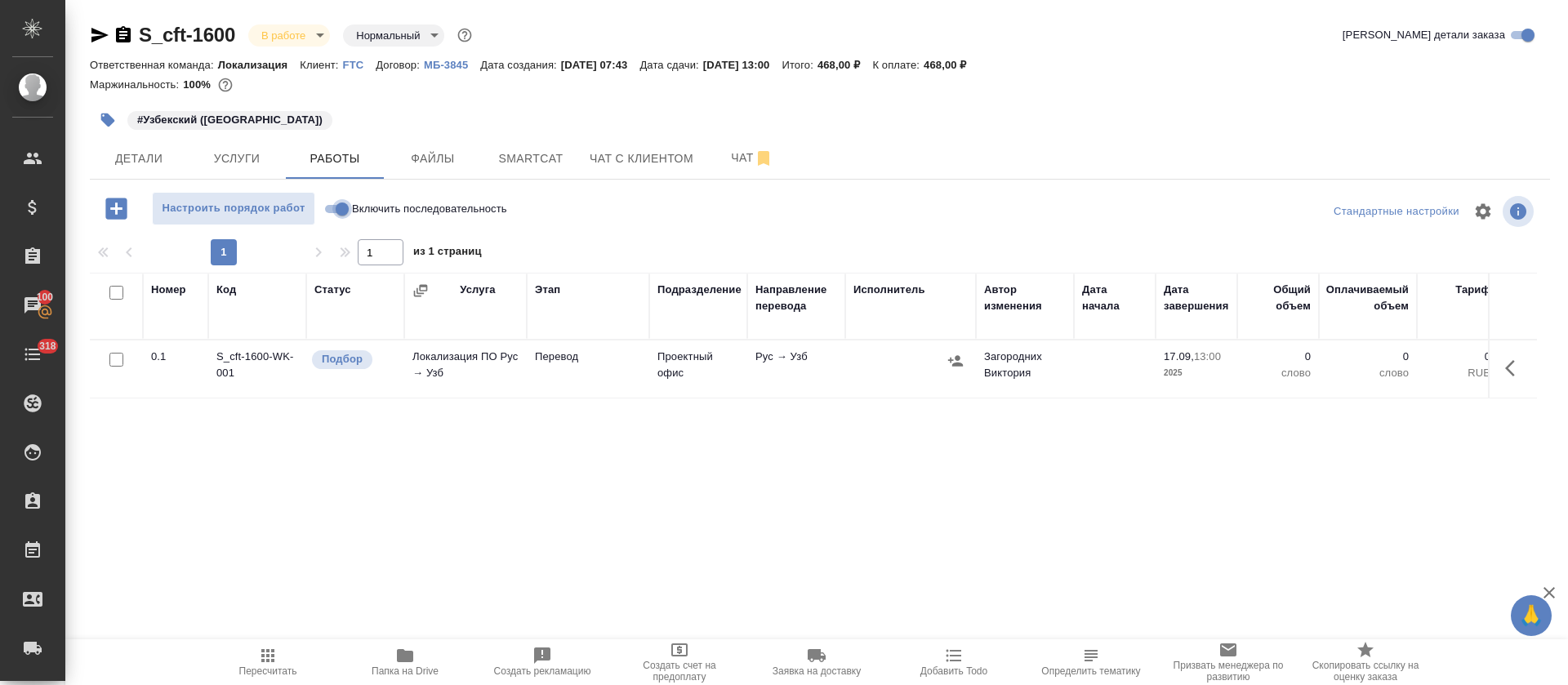
click at [339, 206] on input "Включить последовательность" at bounding box center [342, 209] width 59 height 19
checkbox input "true"
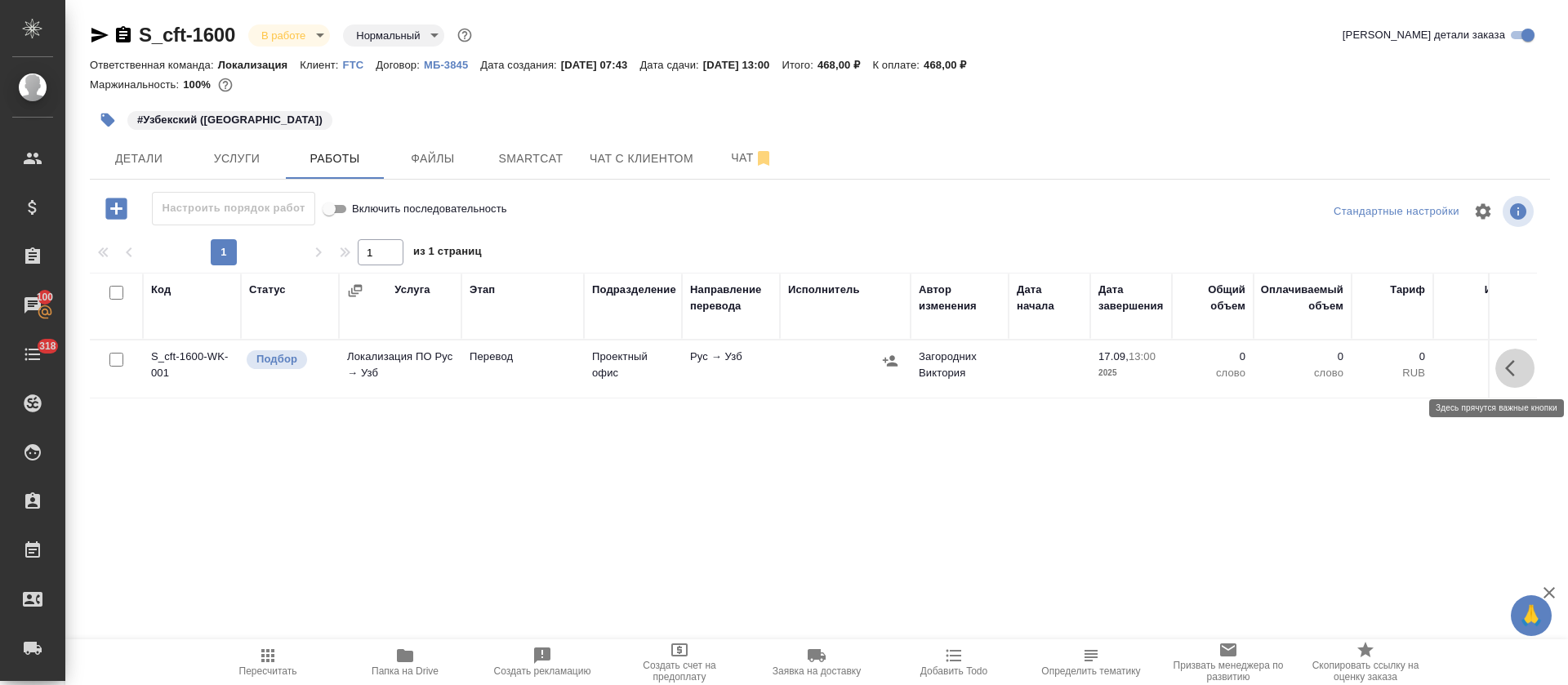
click at [1502, 369] on button "button" at bounding box center [1515, 369] width 39 height 39
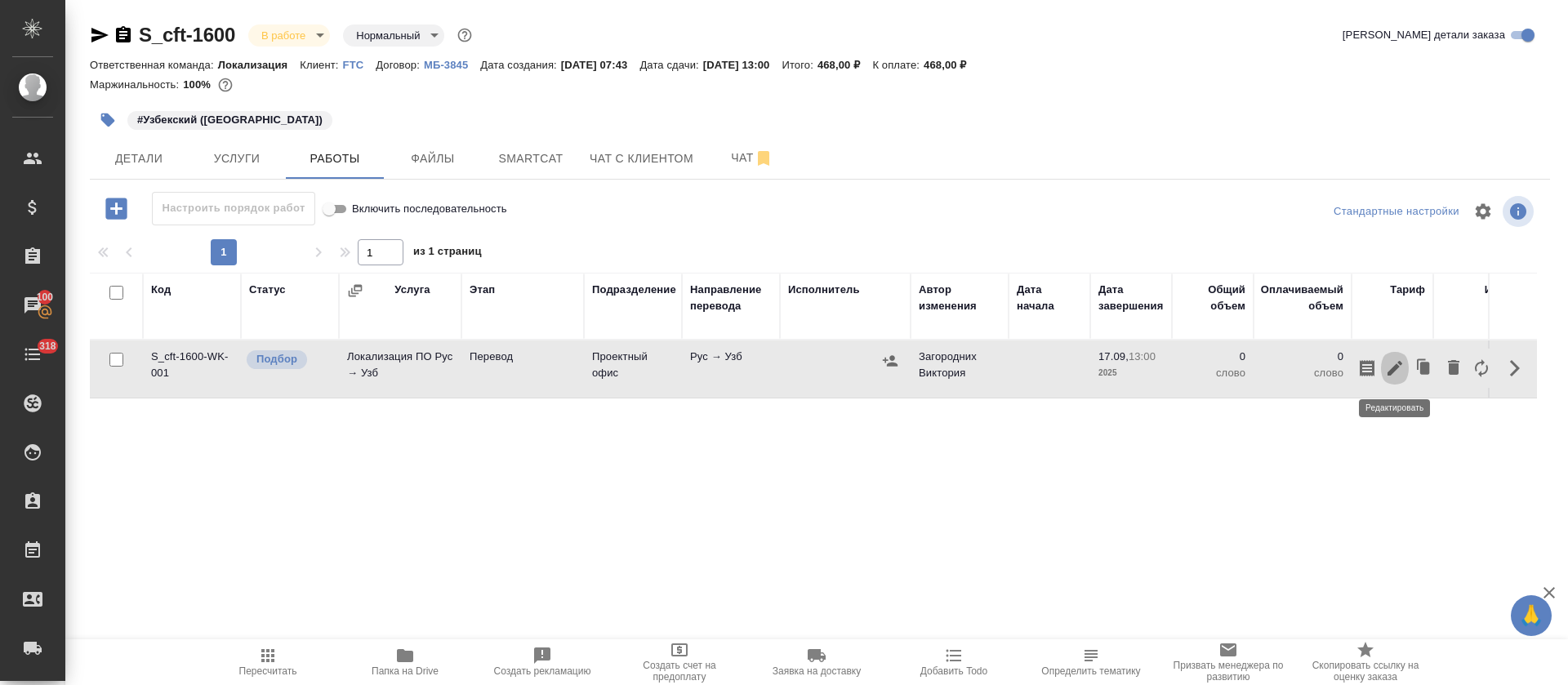
click at [1391, 369] on icon "button" at bounding box center [1395, 369] width 20 height 19
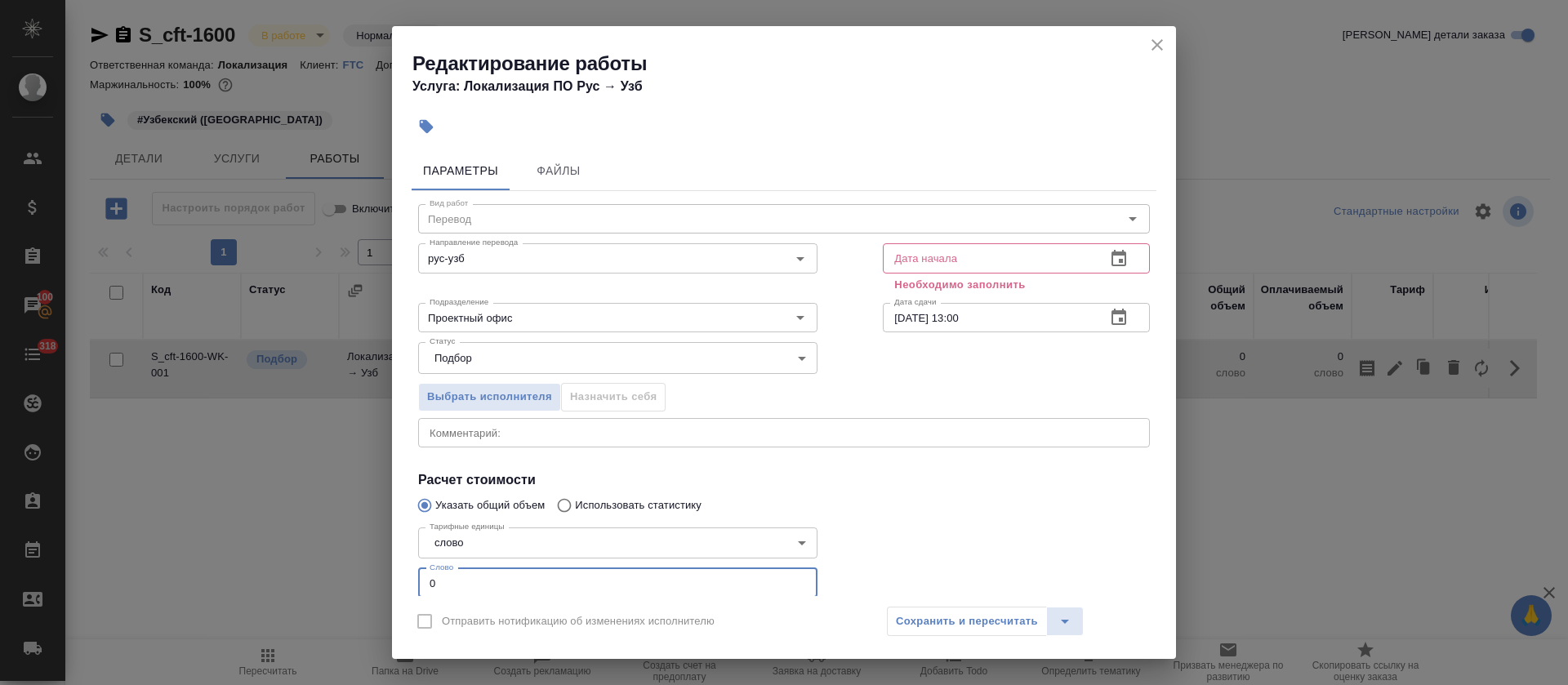
scroll to position [2, 0]
drag, startPoint x: 433, startPoint y: 580, endPoint x: 422, endPoint y: 575, distance: 12.1
click at [422, 575] on input "0" at bounding box center [618, 581] width 400 height 29
type input "37"
click at [1110, 256] on button "button" at bounding box center [1119, 257] width 39 height 39
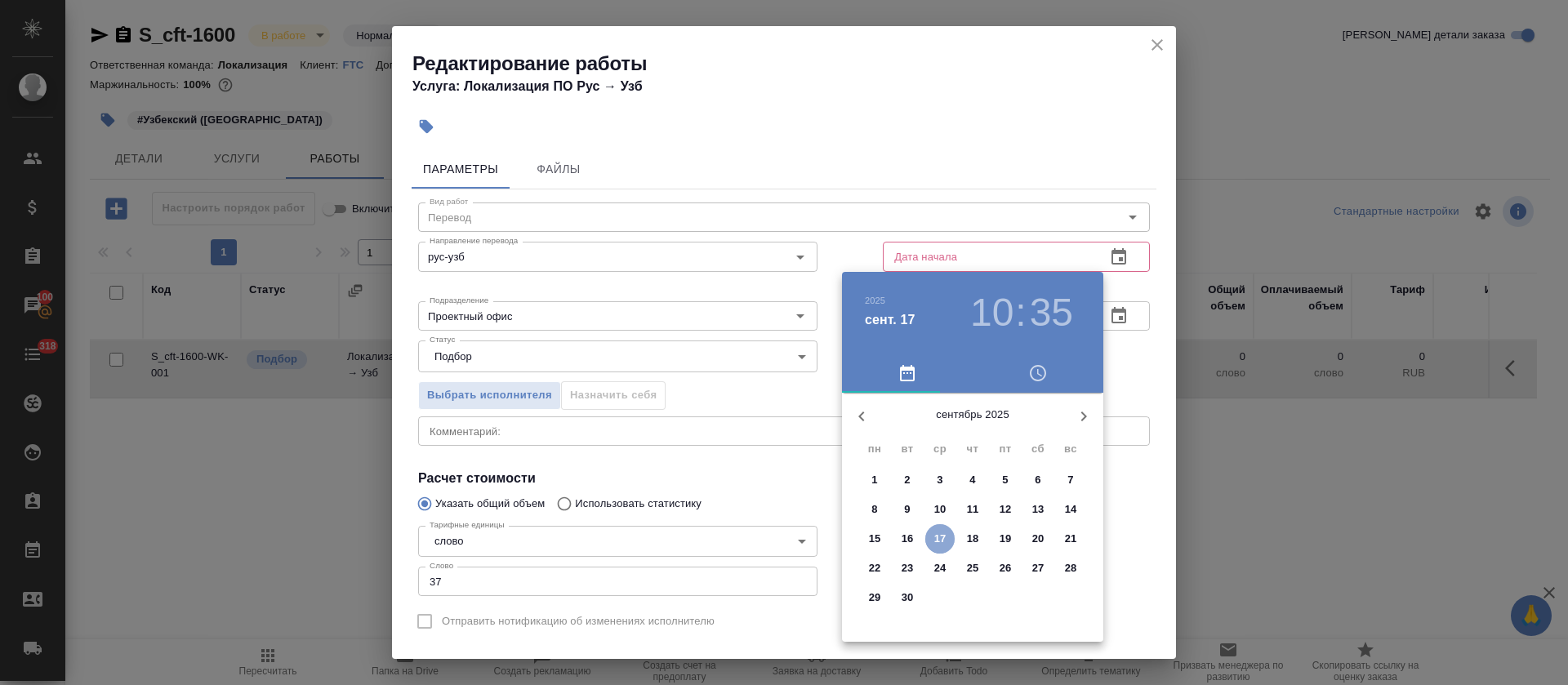
click at [940, 538] on p "17" at bounding box center [940, 539] width 12 height 16
type input "17.09.2025 10:35"
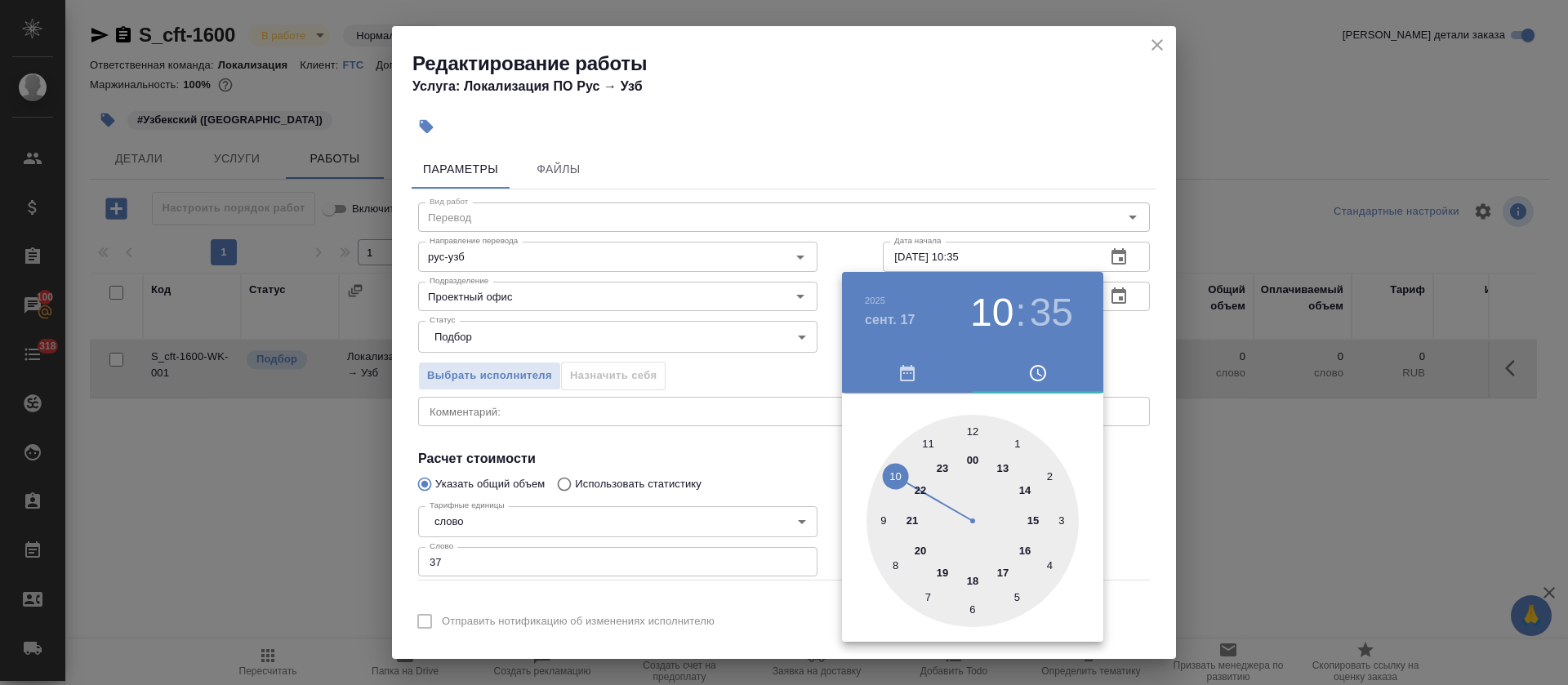
click at [718, 420] on div at bounding box center [784, 342] width 1568 height 685
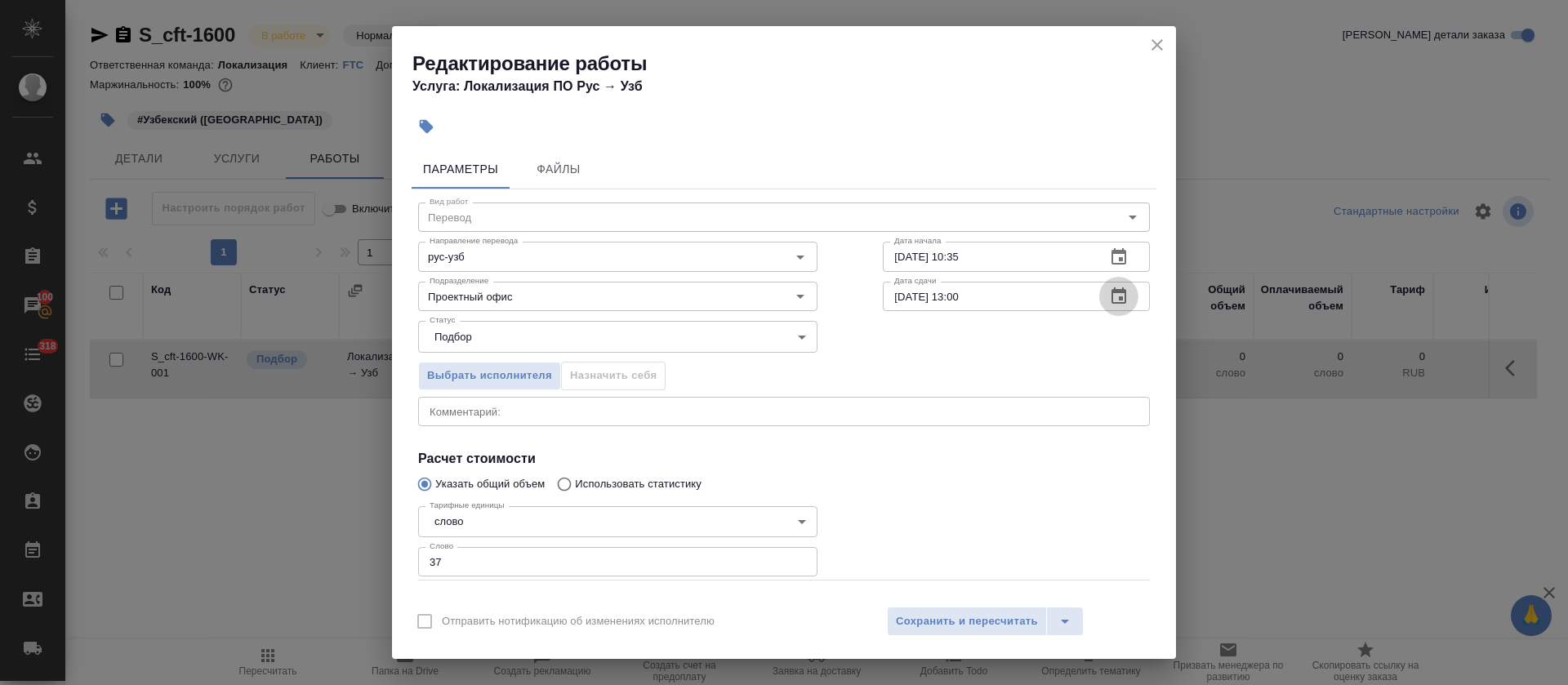
click at [1113, 284] on button "button" at bounding box center [1119, 296] width 39 height 39
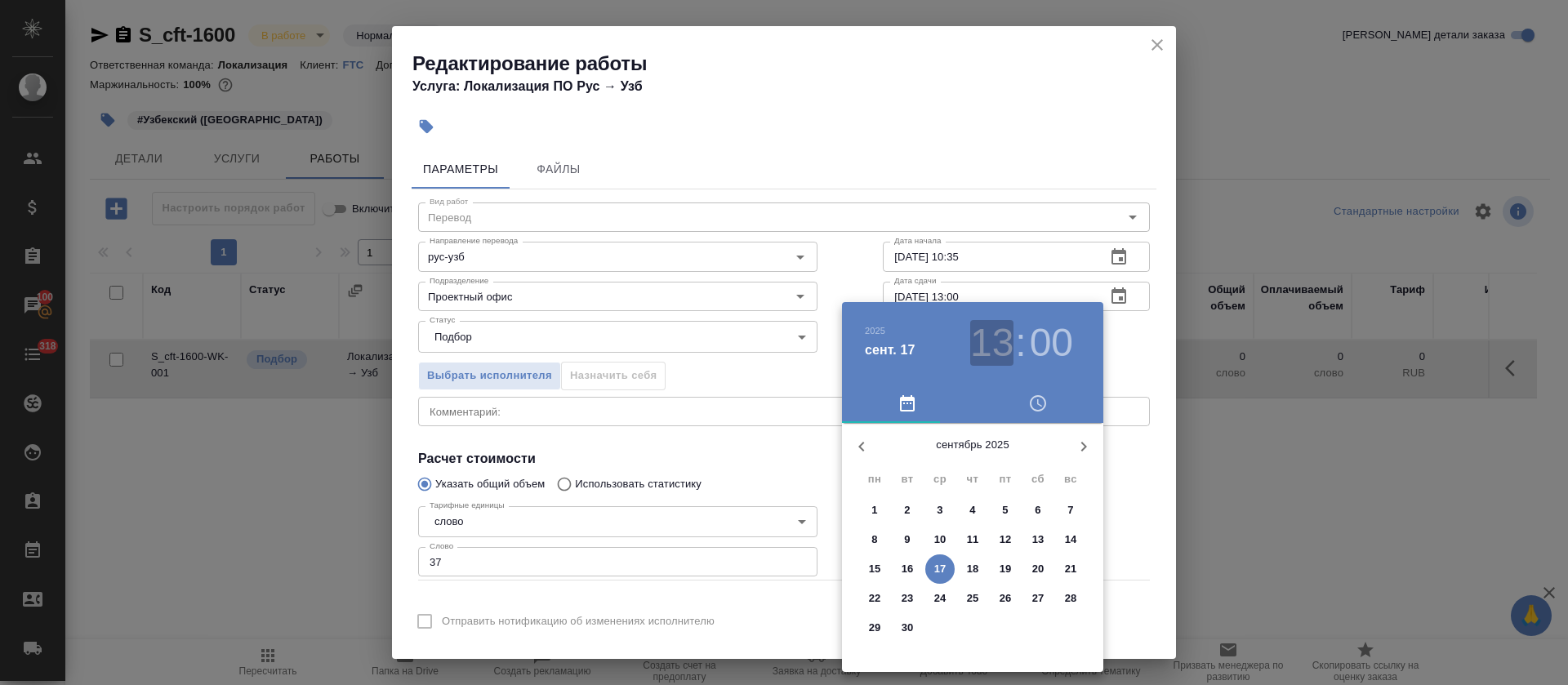
click at [995, 339] on h3 "13" at bounding box center [992, 343] width 43 height 46
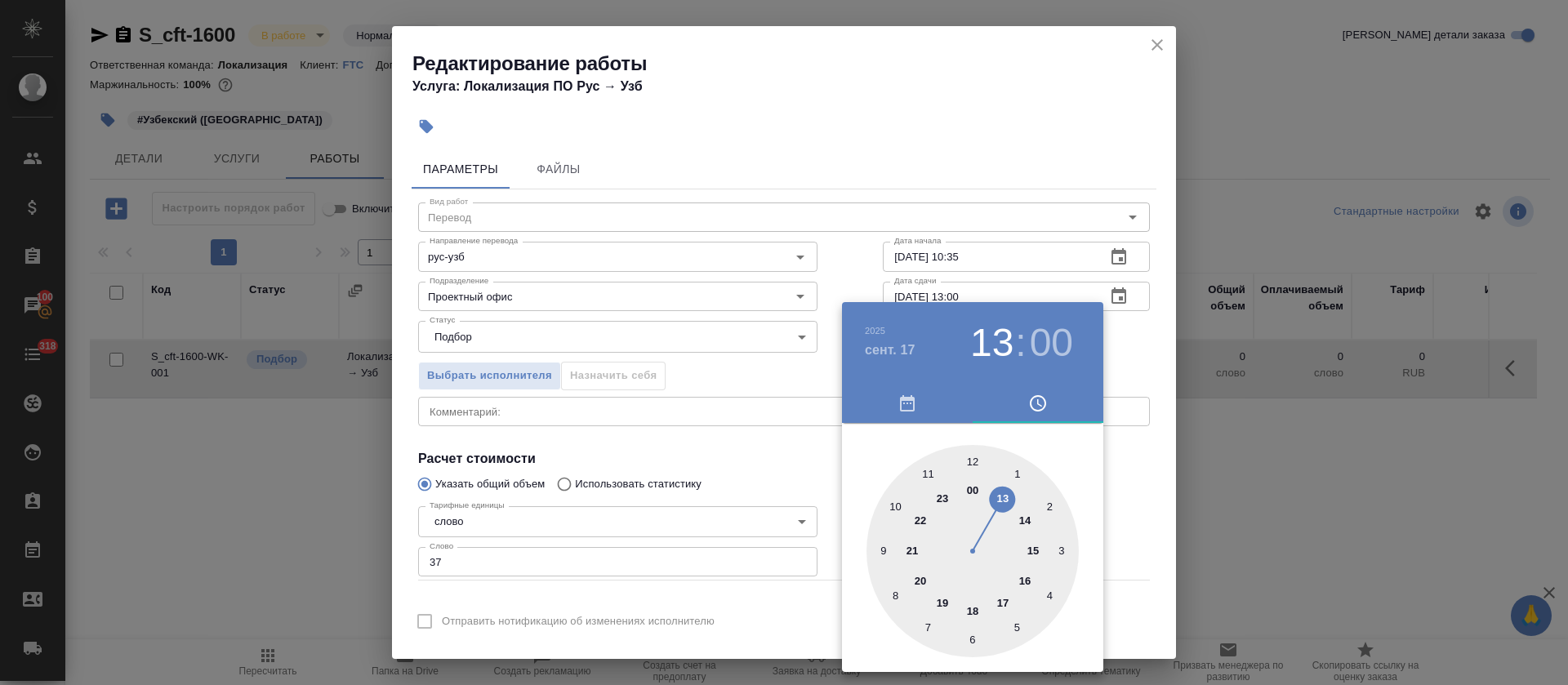
click at [967, 463] on div at bounding box center [973, 551] width 213 height 213
type input "17.09.2025 12:00"
click at [728, 514] on div at bounding box center [784, 342] width 1568 height 685
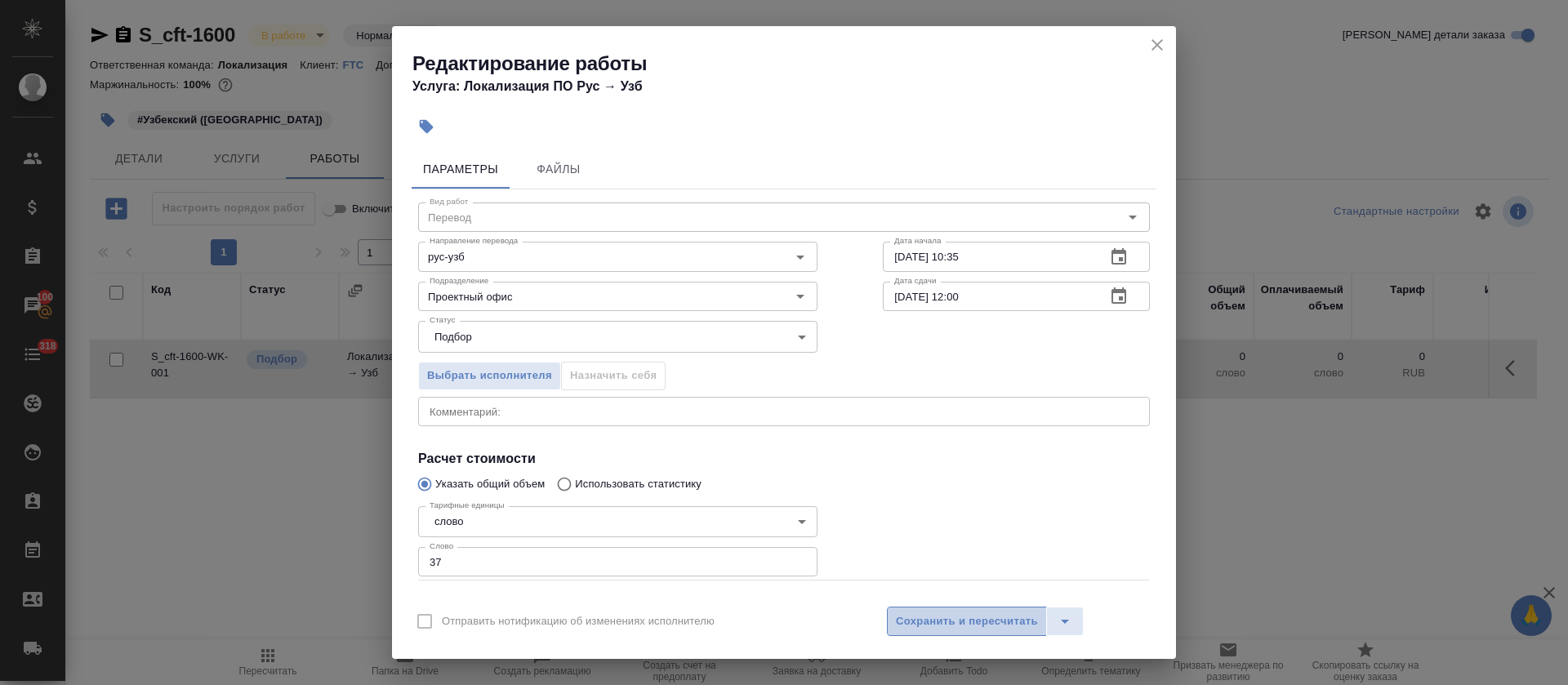
click at [937, 625] on span "Сохранить и пересчитать" at bounding box center [967, 621] width 142 height 19
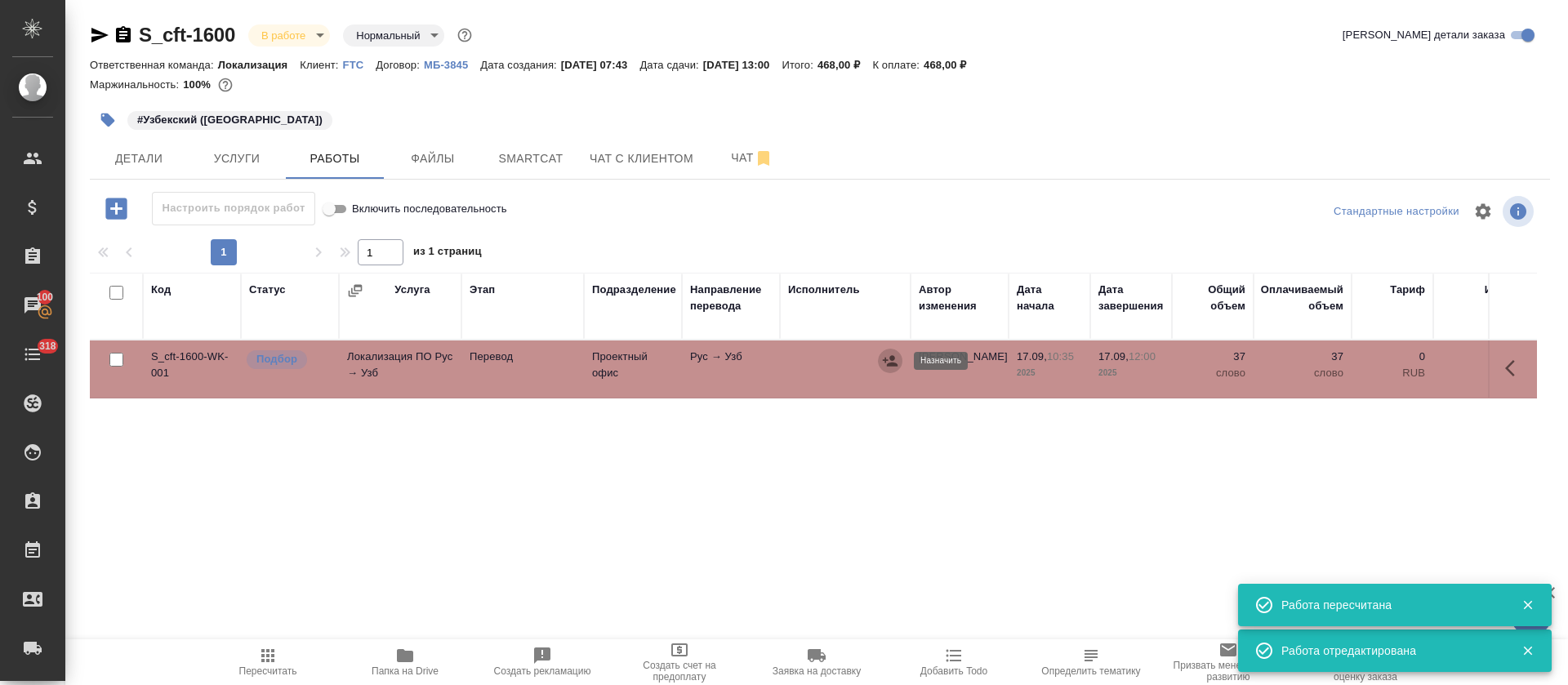
click at [881, 356] on button "button" at bounding box center [891, 362] width 25 height 25
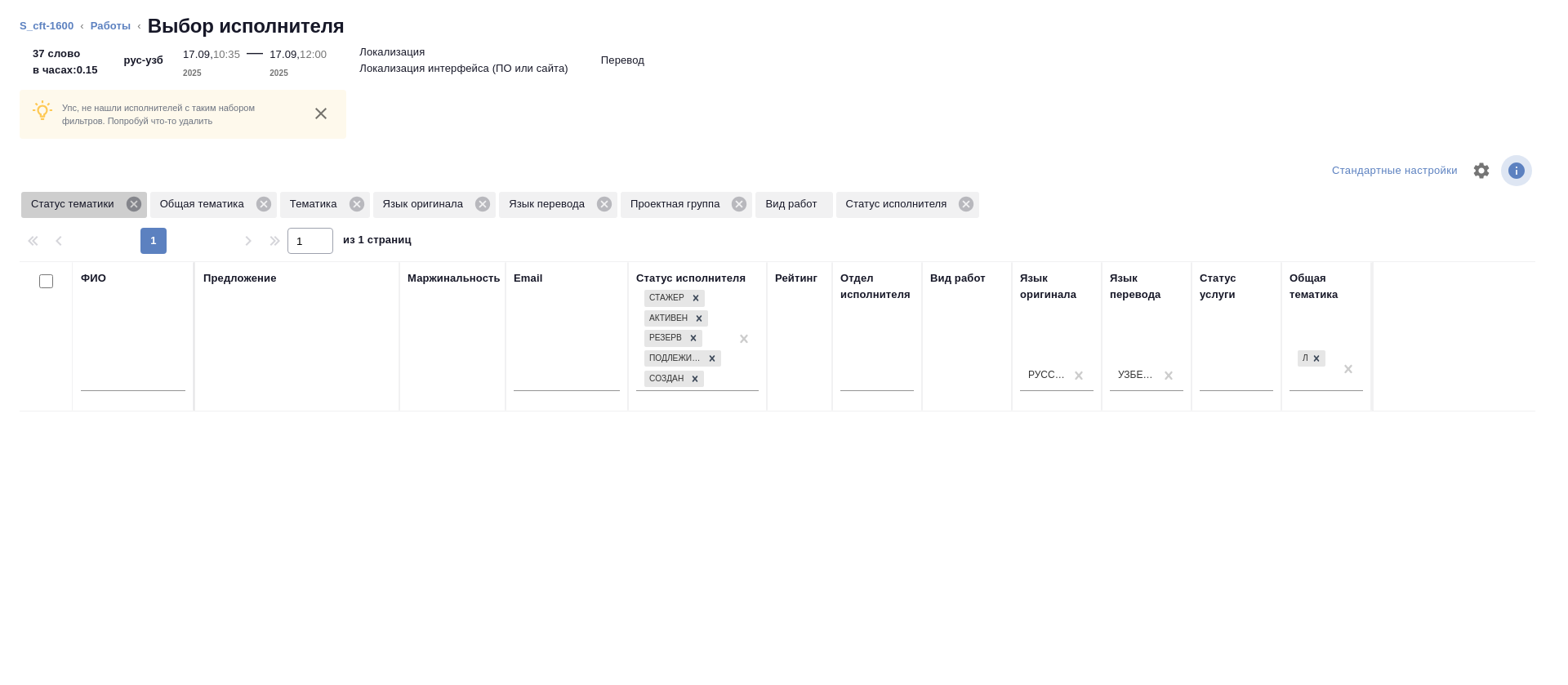
click at [132, 204] on icon at bounding box center [134, 204] width 18 height 18
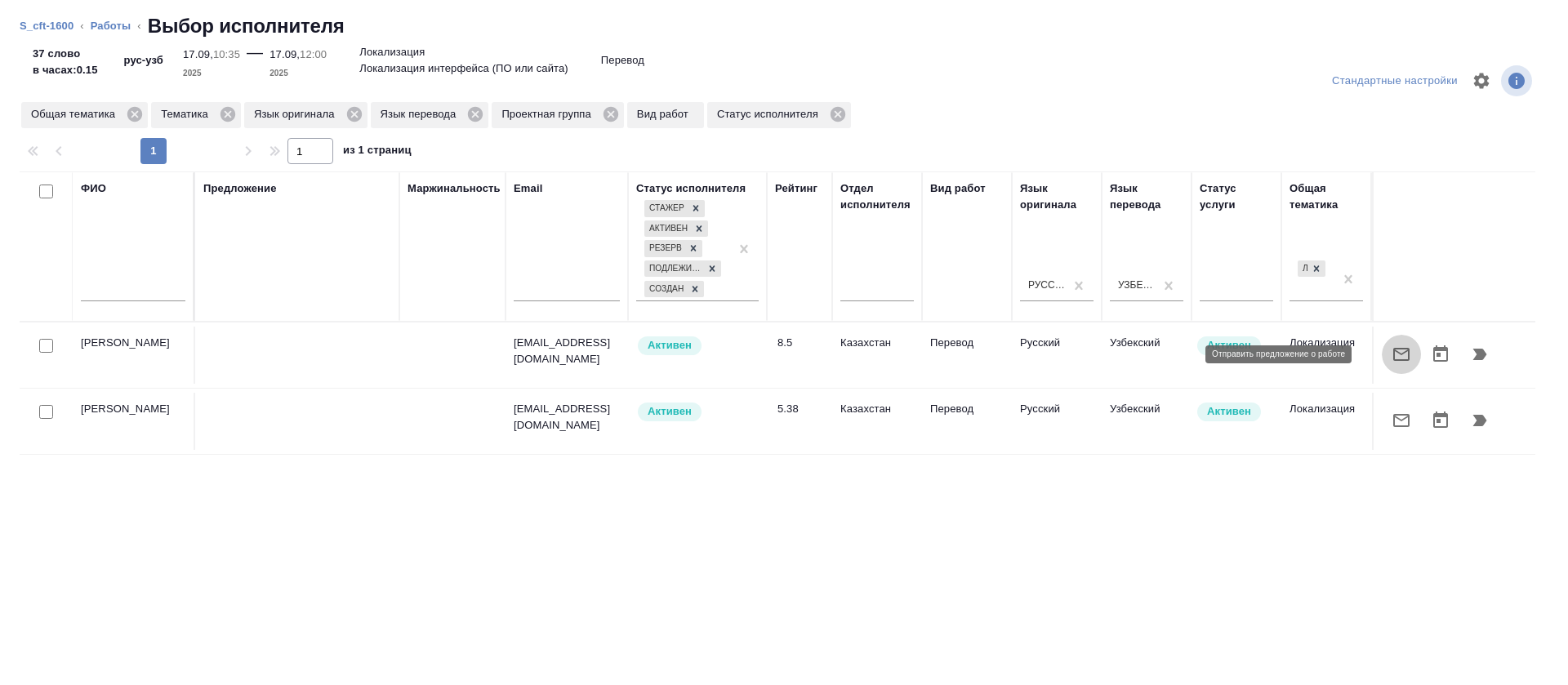
click at [1392, 351] on icon "button" at bounding box center [1401, 354] width 20 height 19
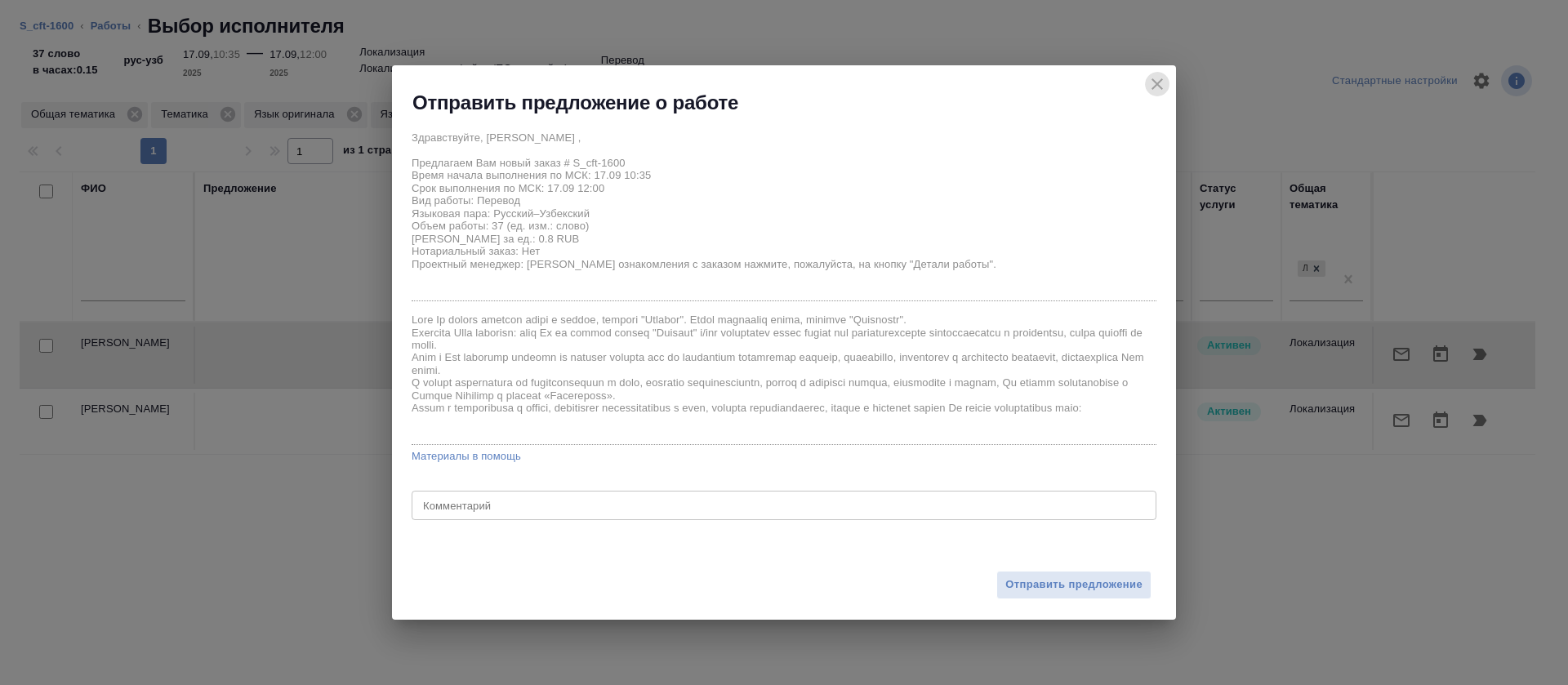
click at [1161, 78] on icon "close" at bounding box center [1158, 84] width 20 height 19
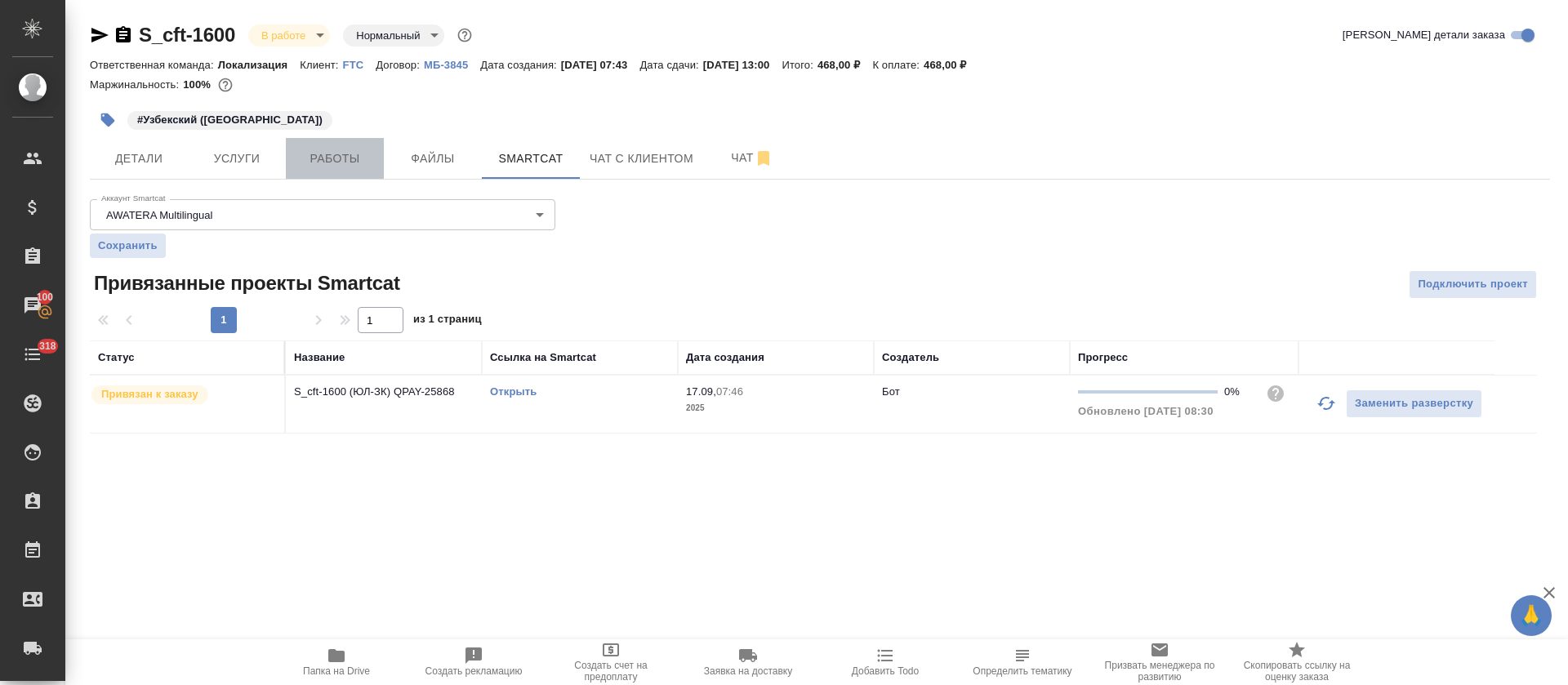
click at [331, 138] on button "Работы" at bounding box center [335, 159] width 98 height 41
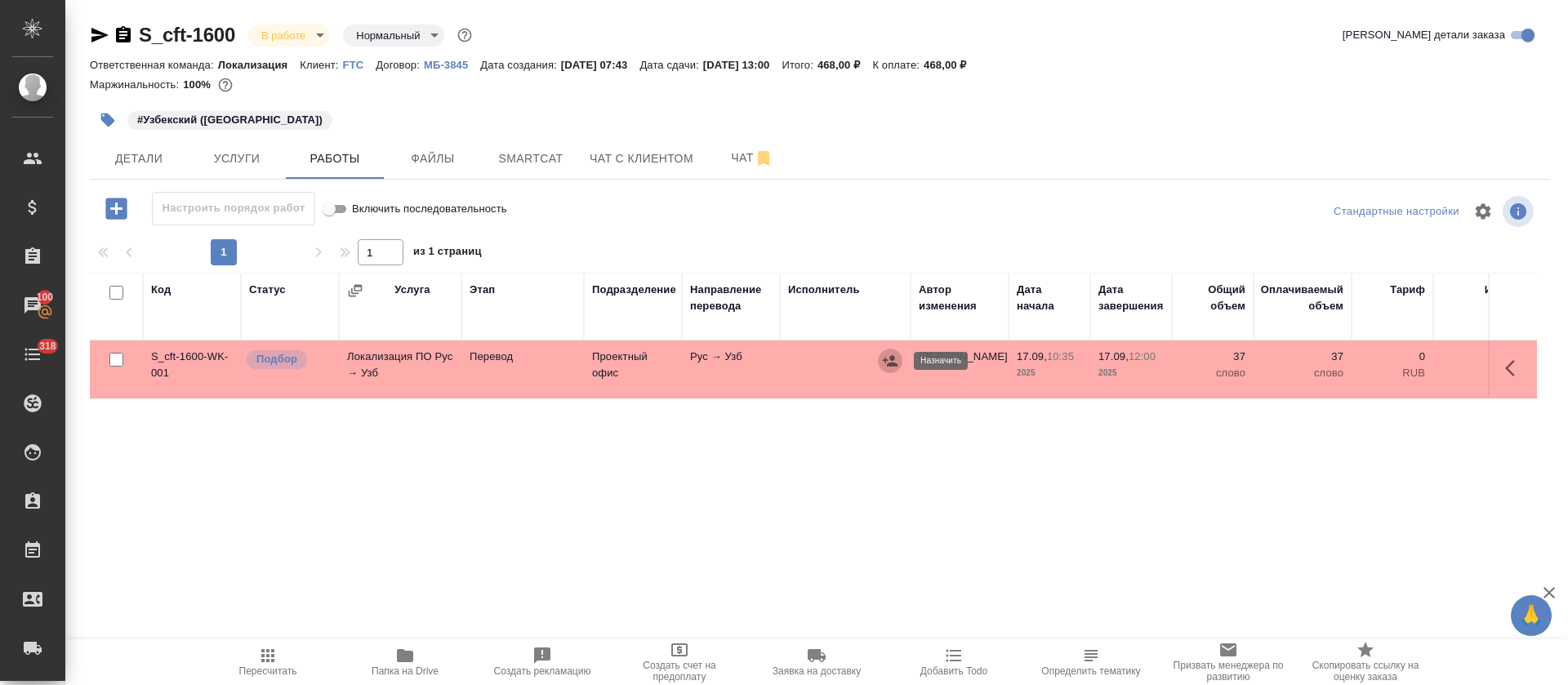
click at [894, 358] on icon "button" at bounding box center [890, 361] width 15 height 11
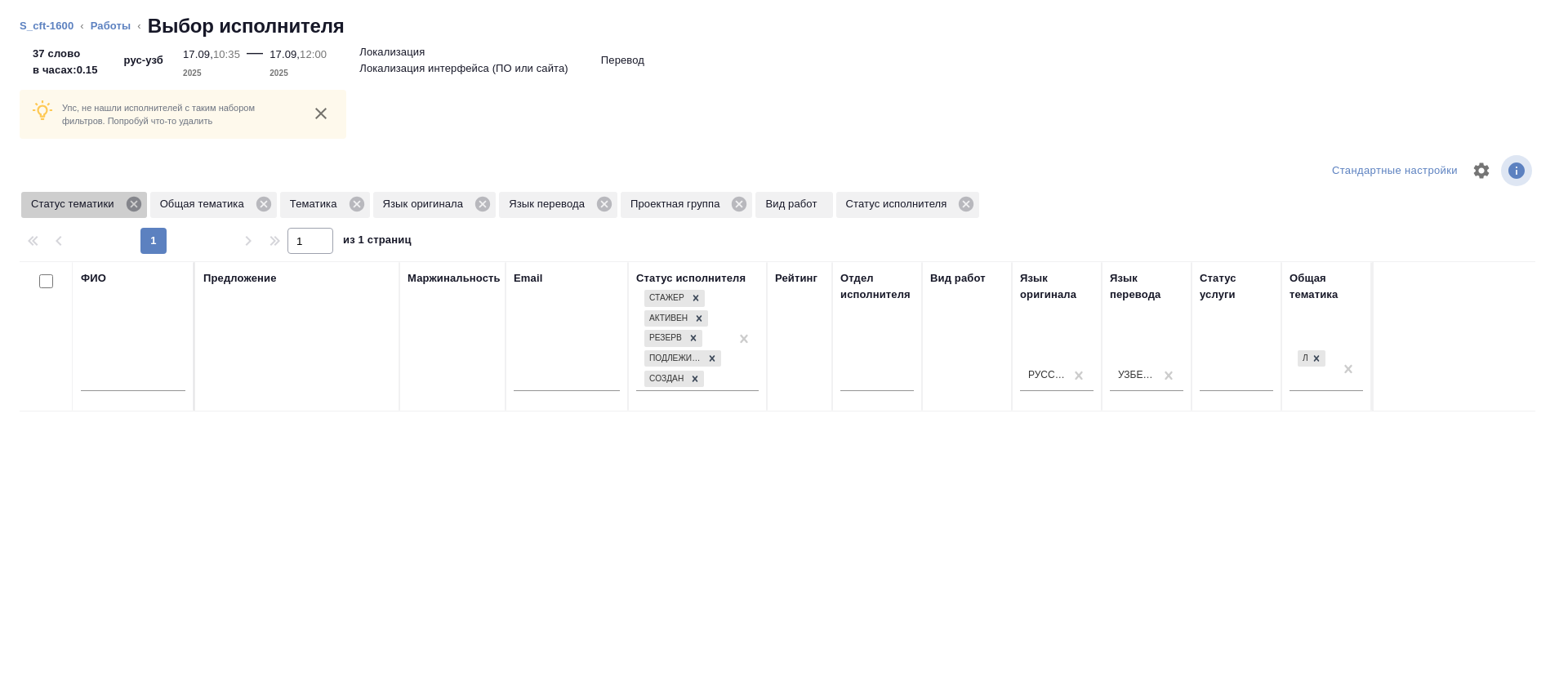
click at [128, 210] on icon at bounding box center [134, 204] width 18 height 18
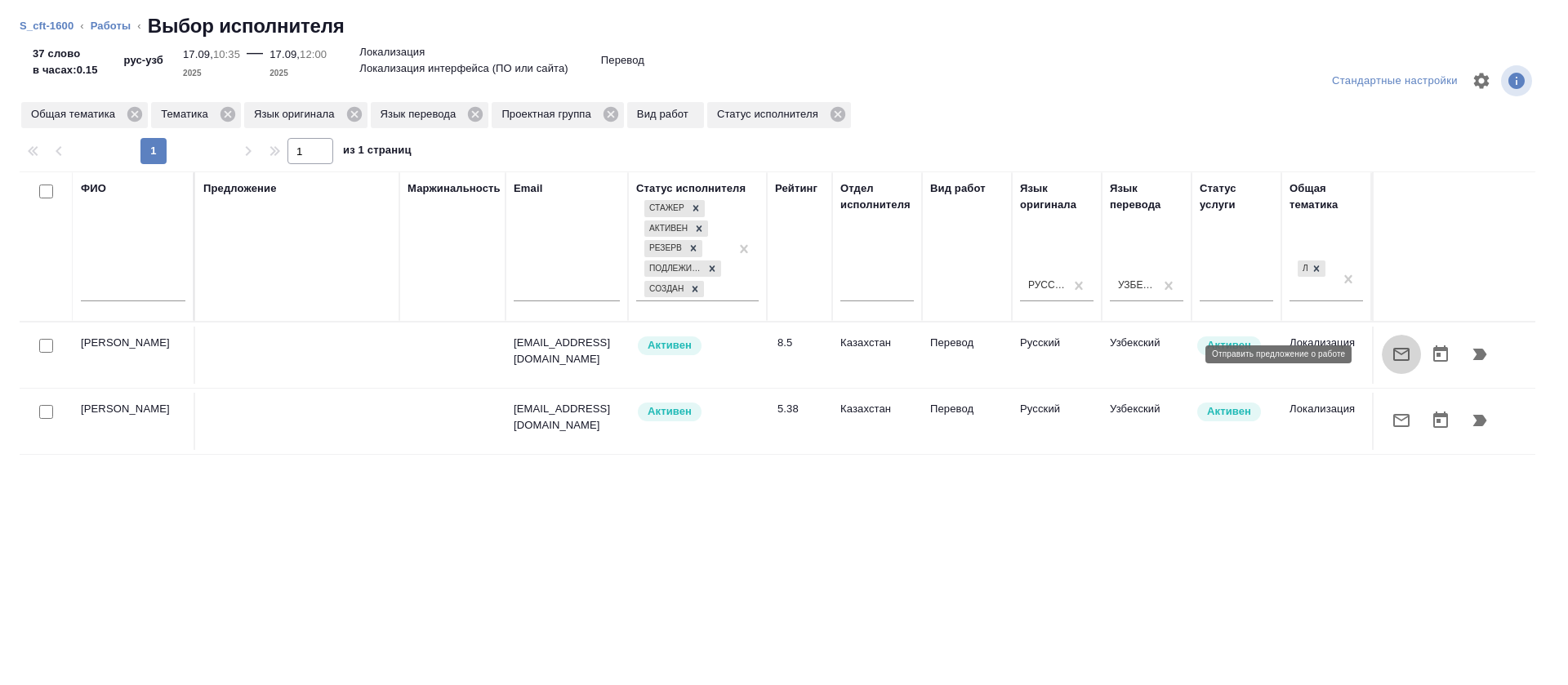
click at [1392, 357] on icon "button" at bounding box center [1401, 354] width 20 height 19
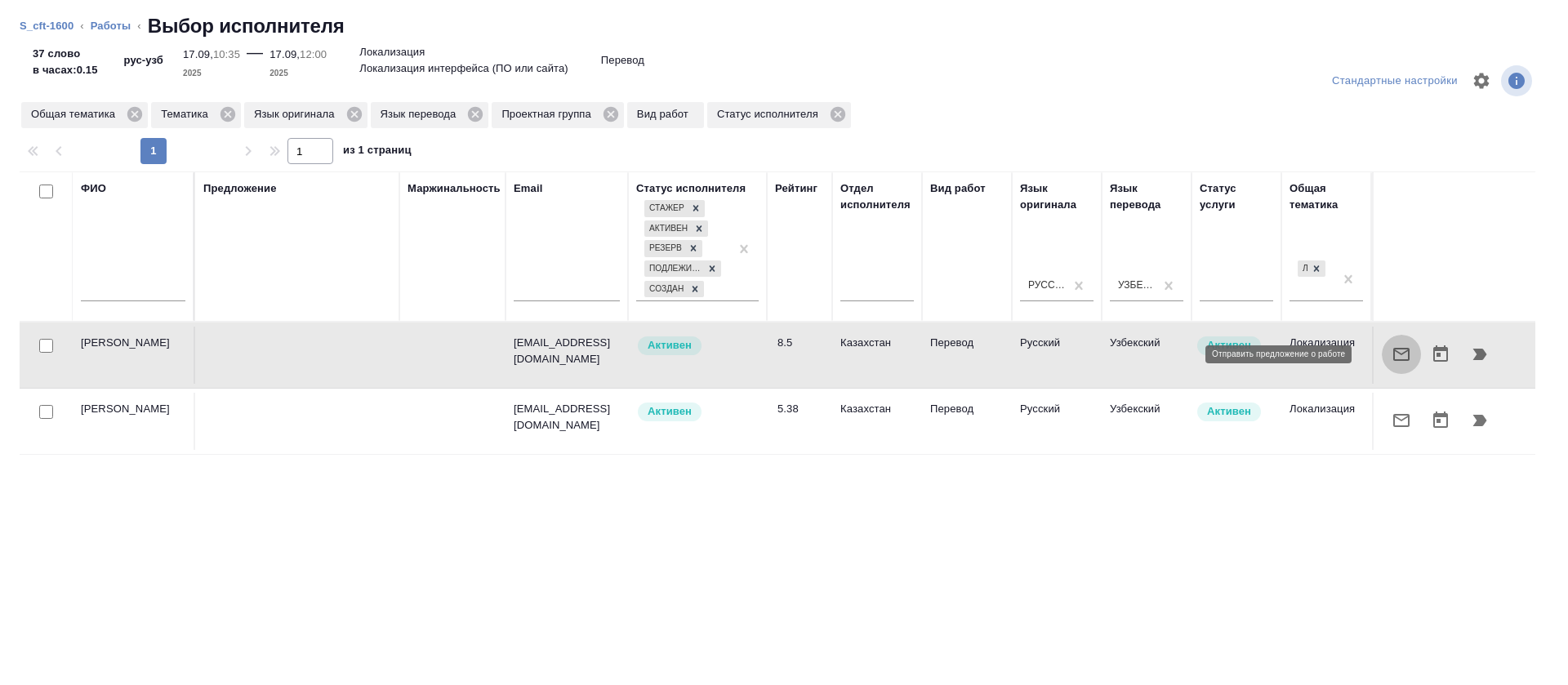
click at [1392, 357] on icon "button" at bounding box center [1401, 354] width 20 height 19
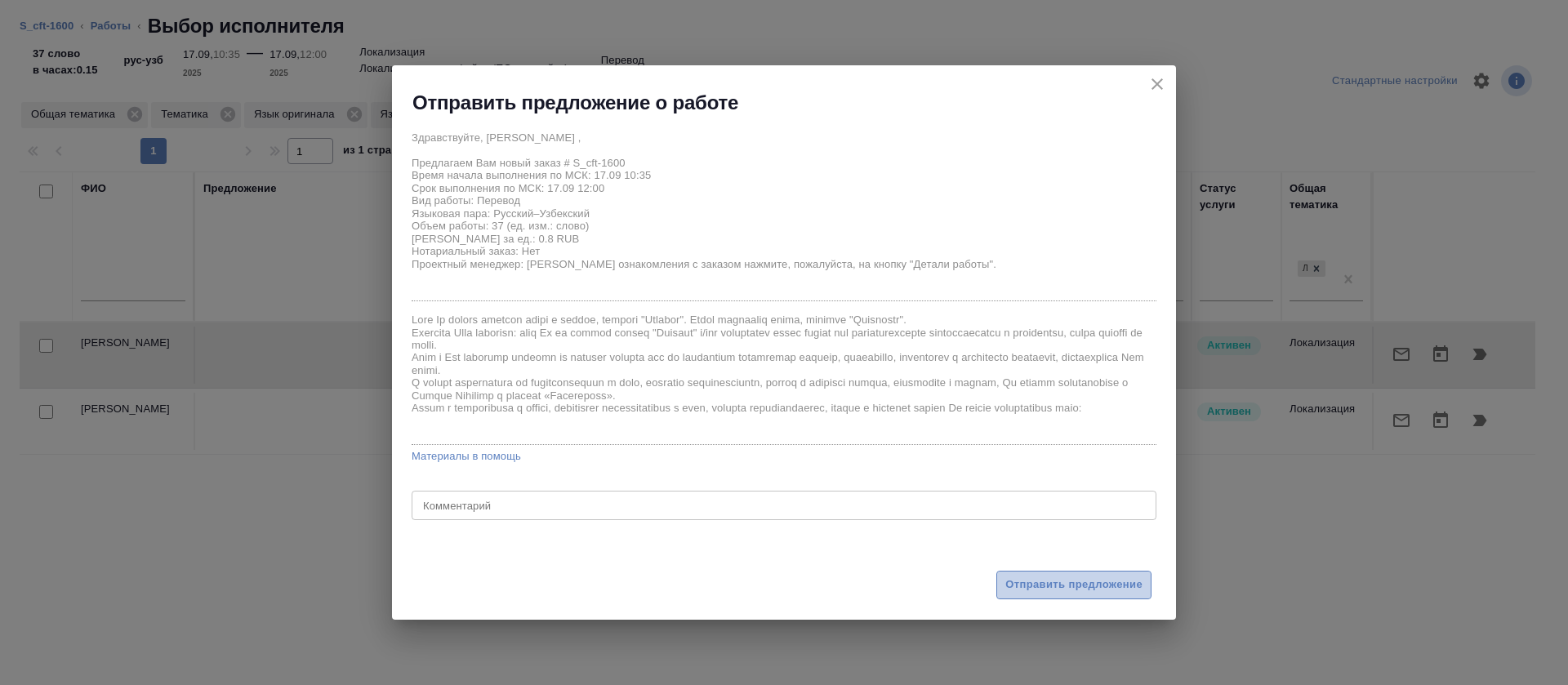
click at [1049, 581] on span "Отправить предложение" at bounding box center [1073, 585] width 137 height 19
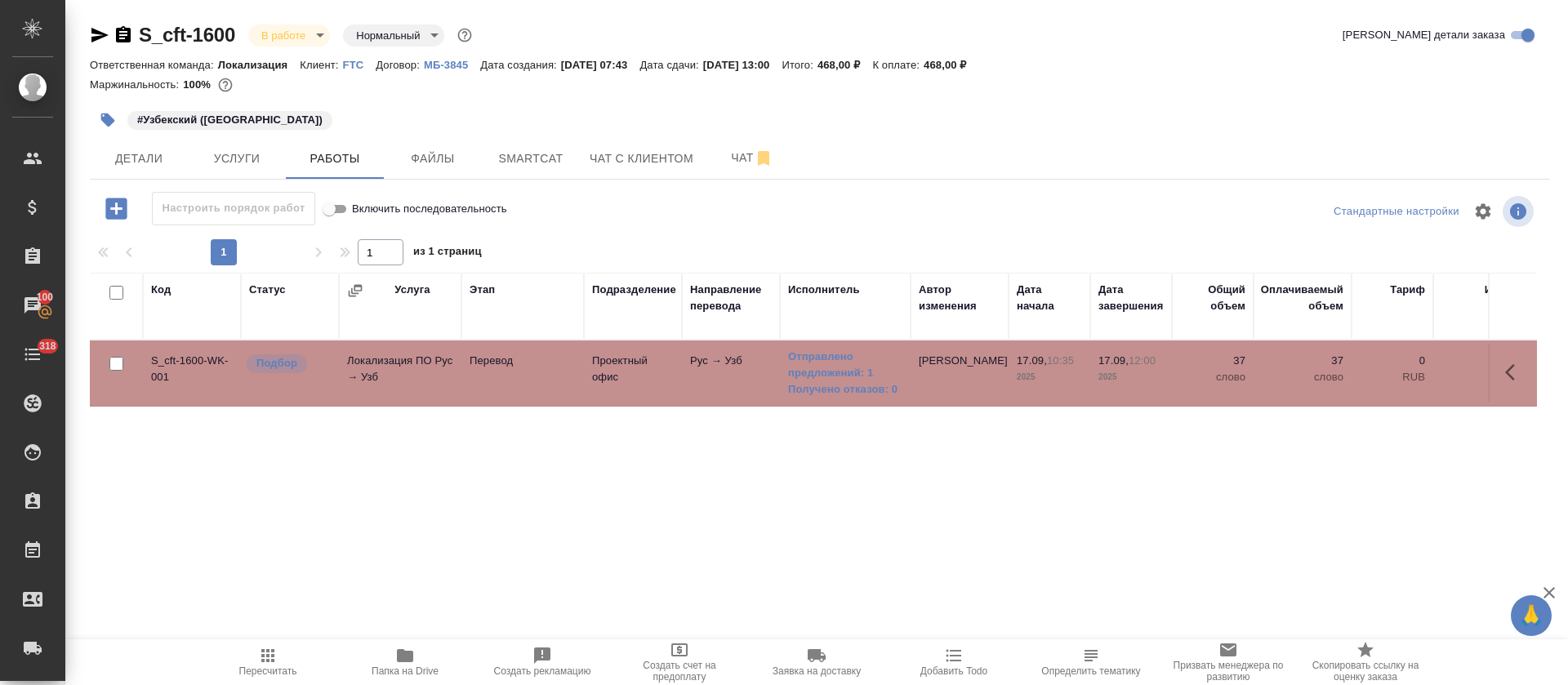
click at [1050, 69] on div "Ответственная команда: Локализация Клиент: FTC Договор: МБ-3845 Дата создания: …" at bounding box center [820, 65] width 1461 height 19
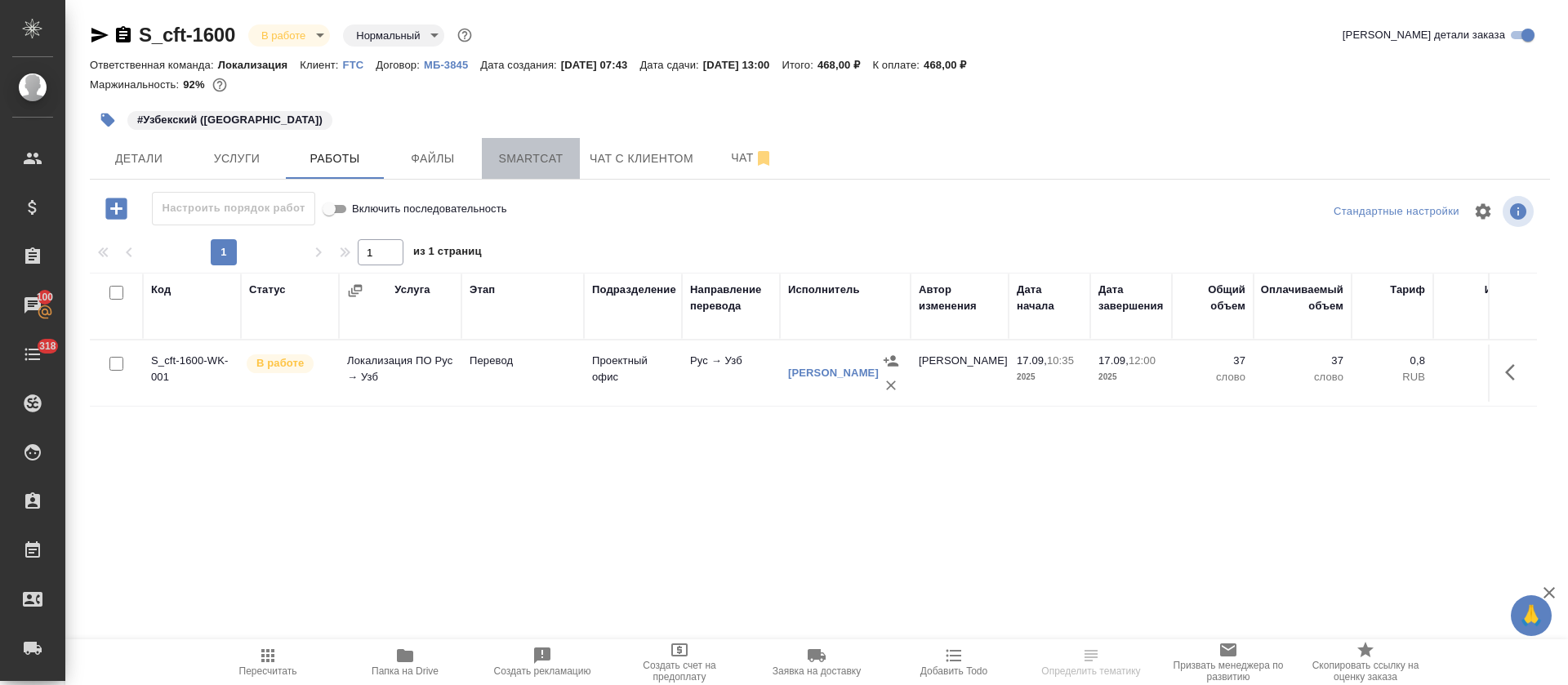
click at [534, 156] on span "Smartcat" at bounding box center [531, 159] width 78 height 20
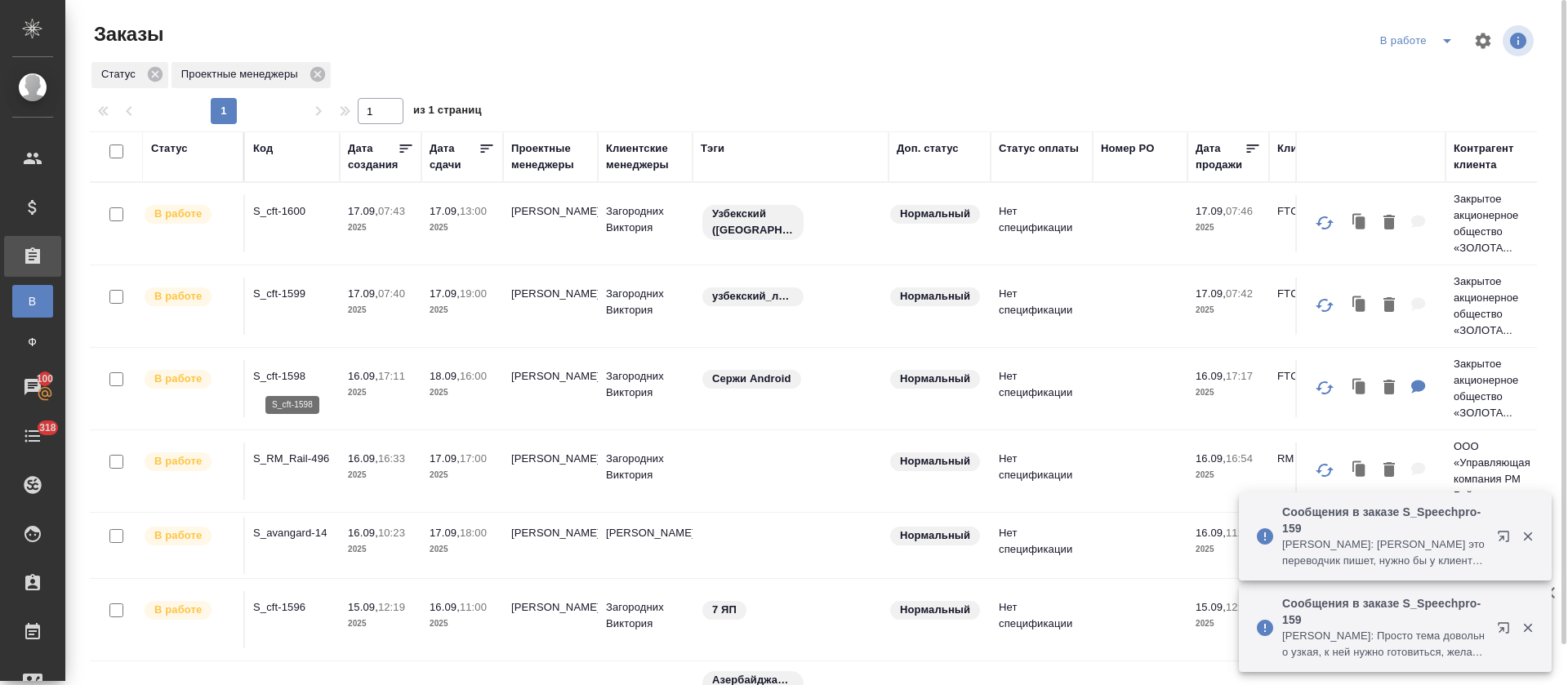
click at [285, 379] on p "S_cft-1598" at bounding box center [293, 377] width 78 height 16
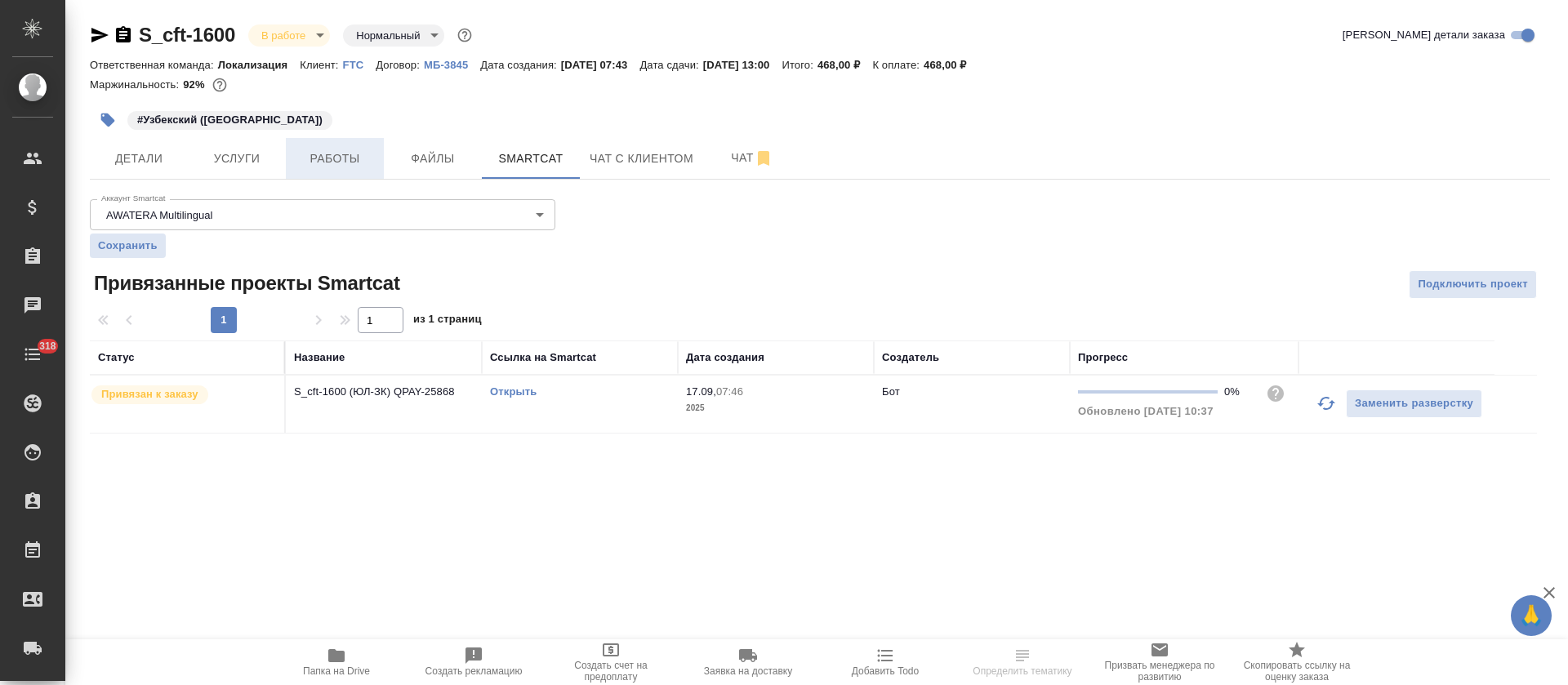
click at [342, 152] on span "Работы" at bounding box center [335, 159] width 78 height 20
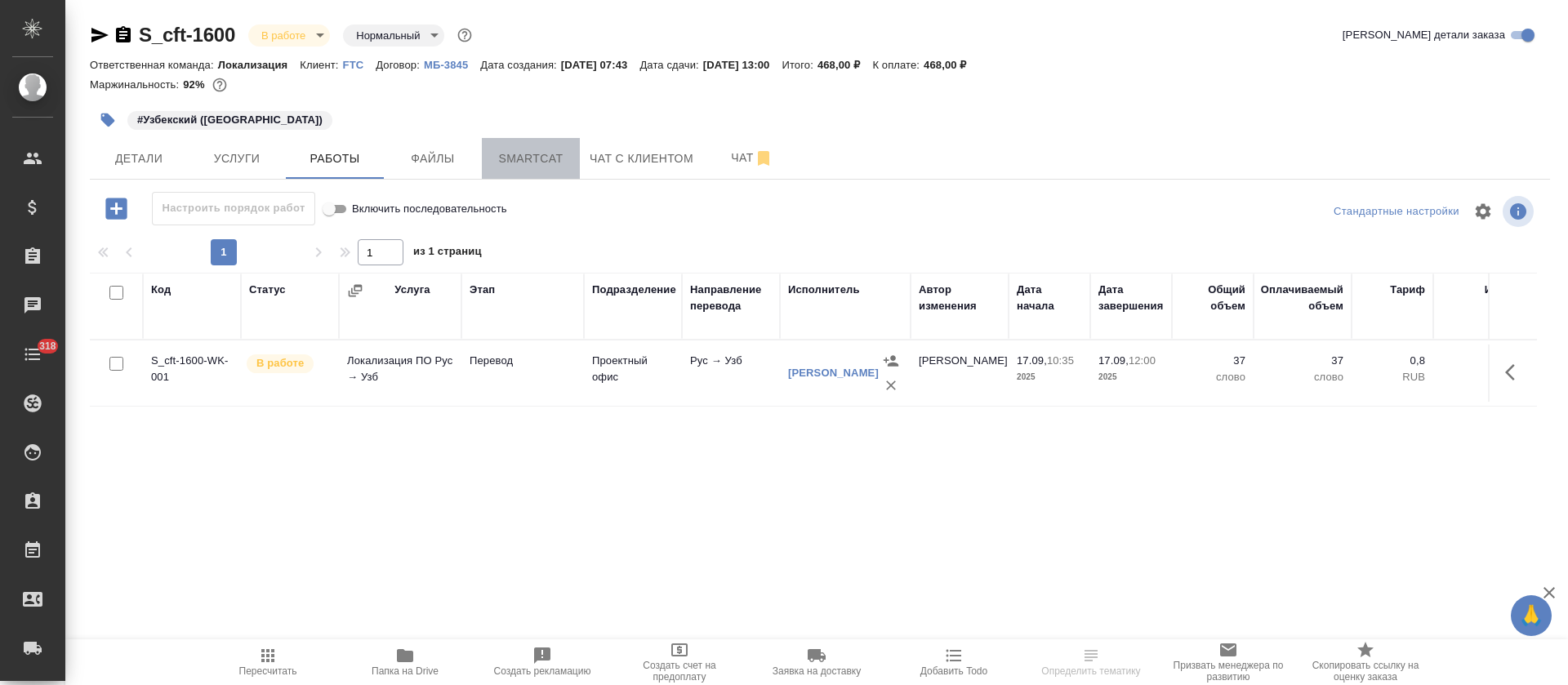
click at [547, 162] on span "Smartcat" at bounding box center [531, 159] width 78 height 20
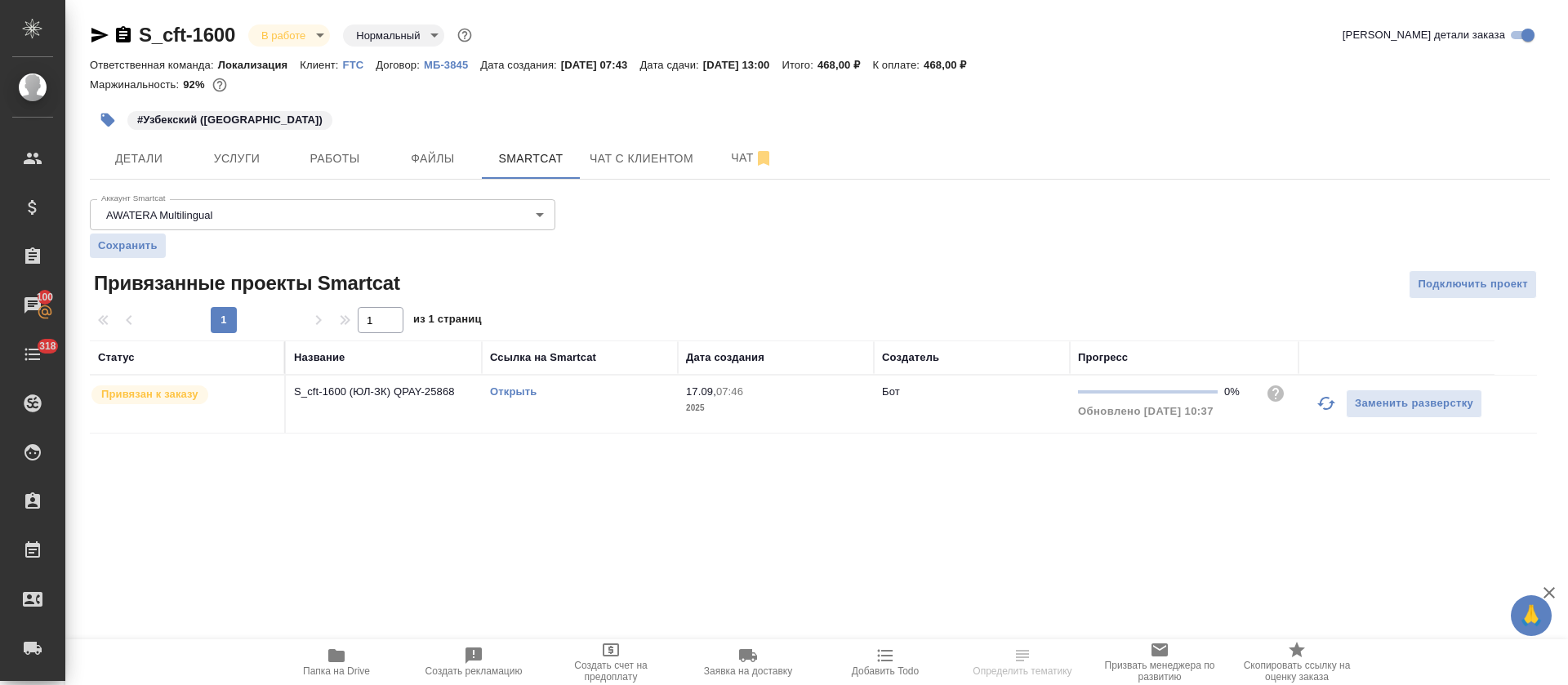
click at [511, 393] on link "Открыть" at bounding box center [513, 392] width 47 height 12
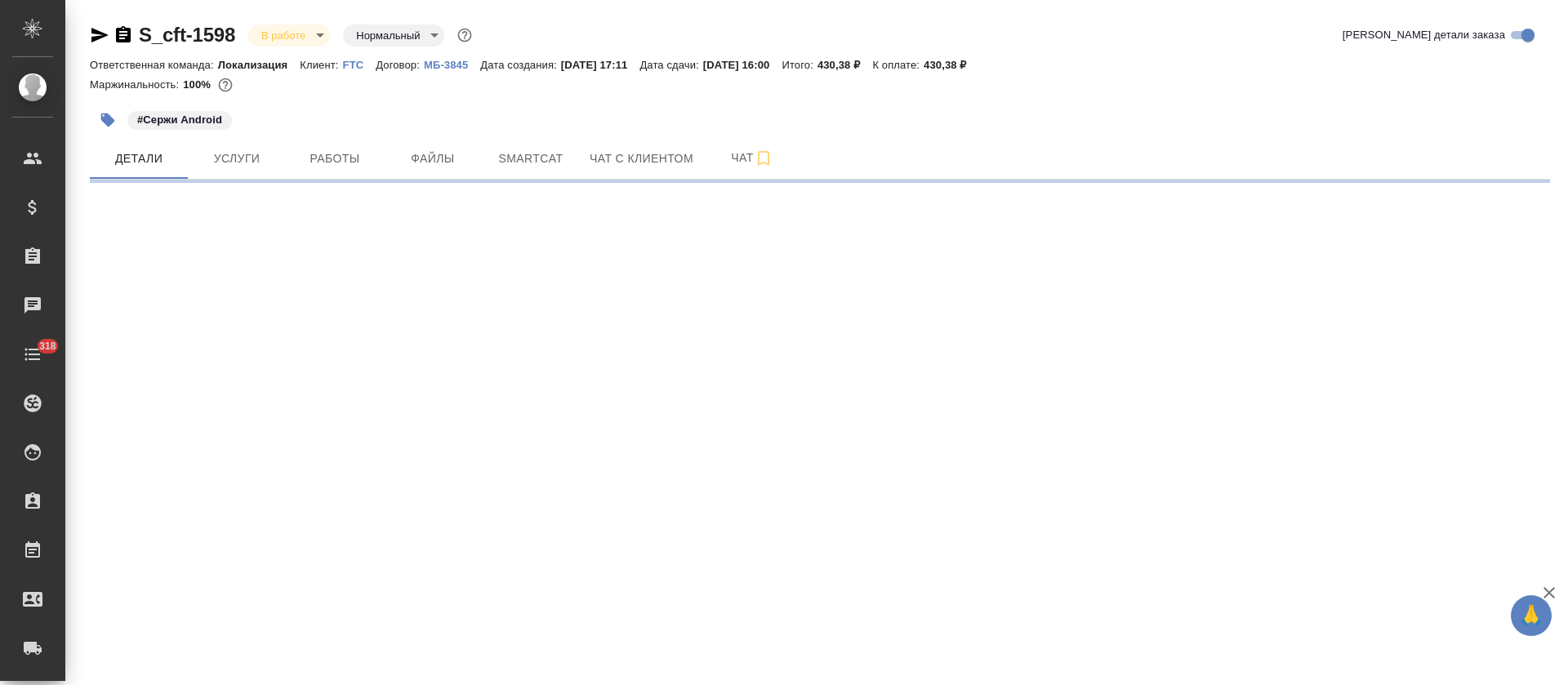
select select "RU"
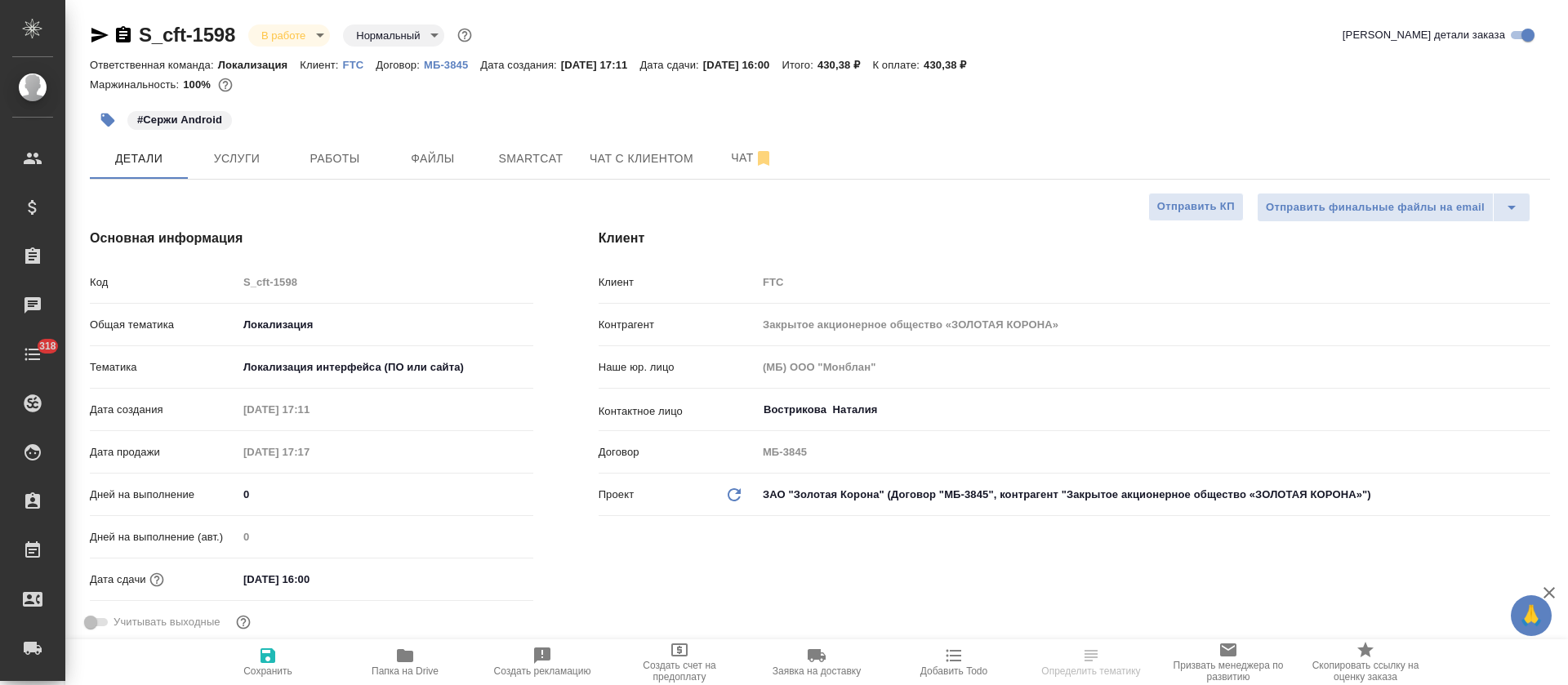
type textarea "x"
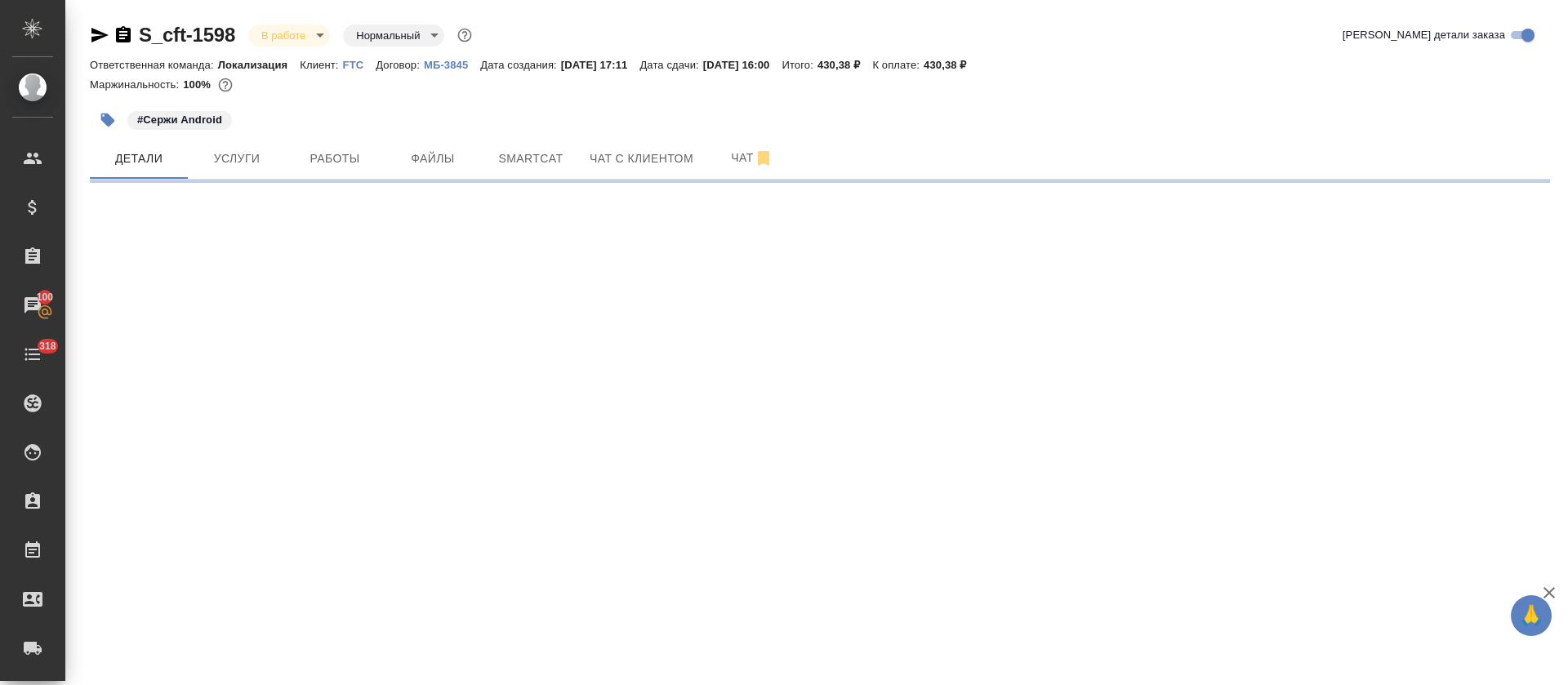
select select "RU"
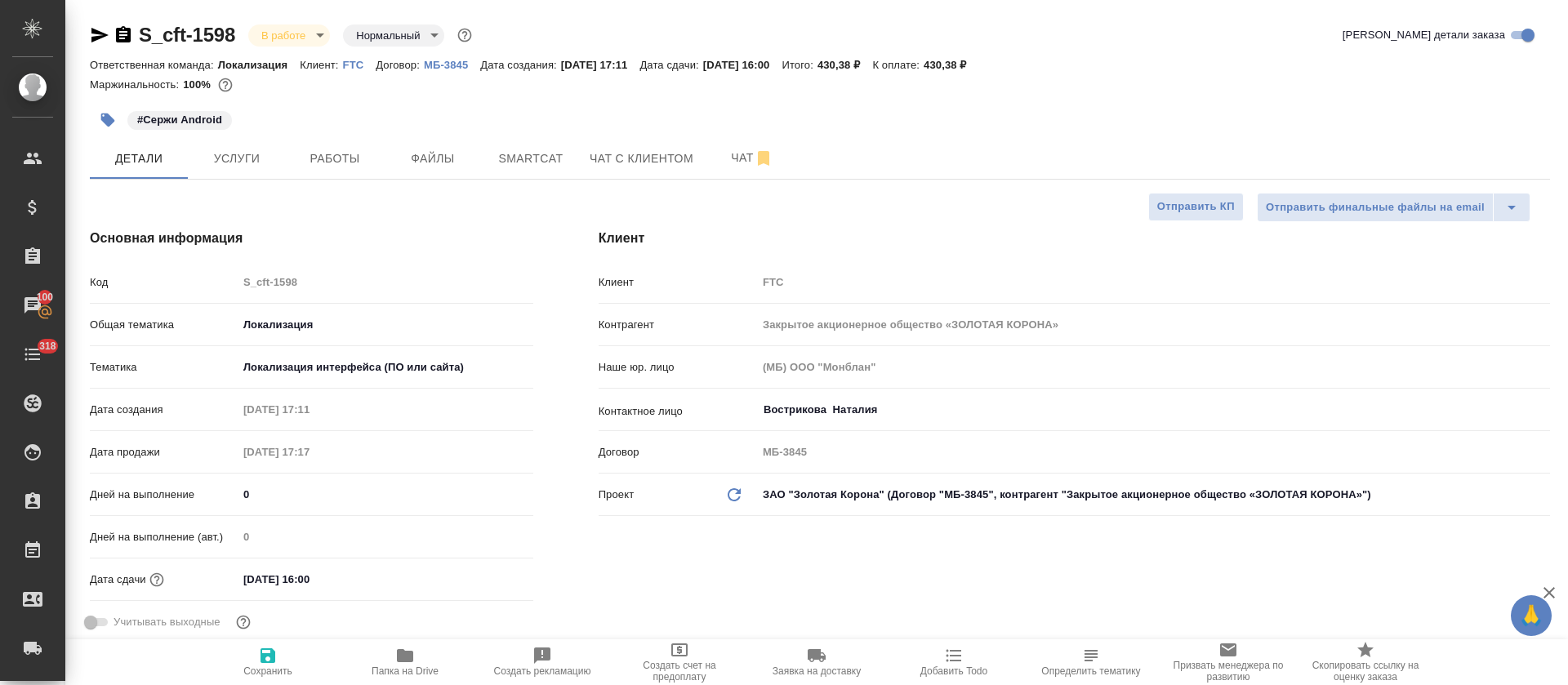
type textarea "x"
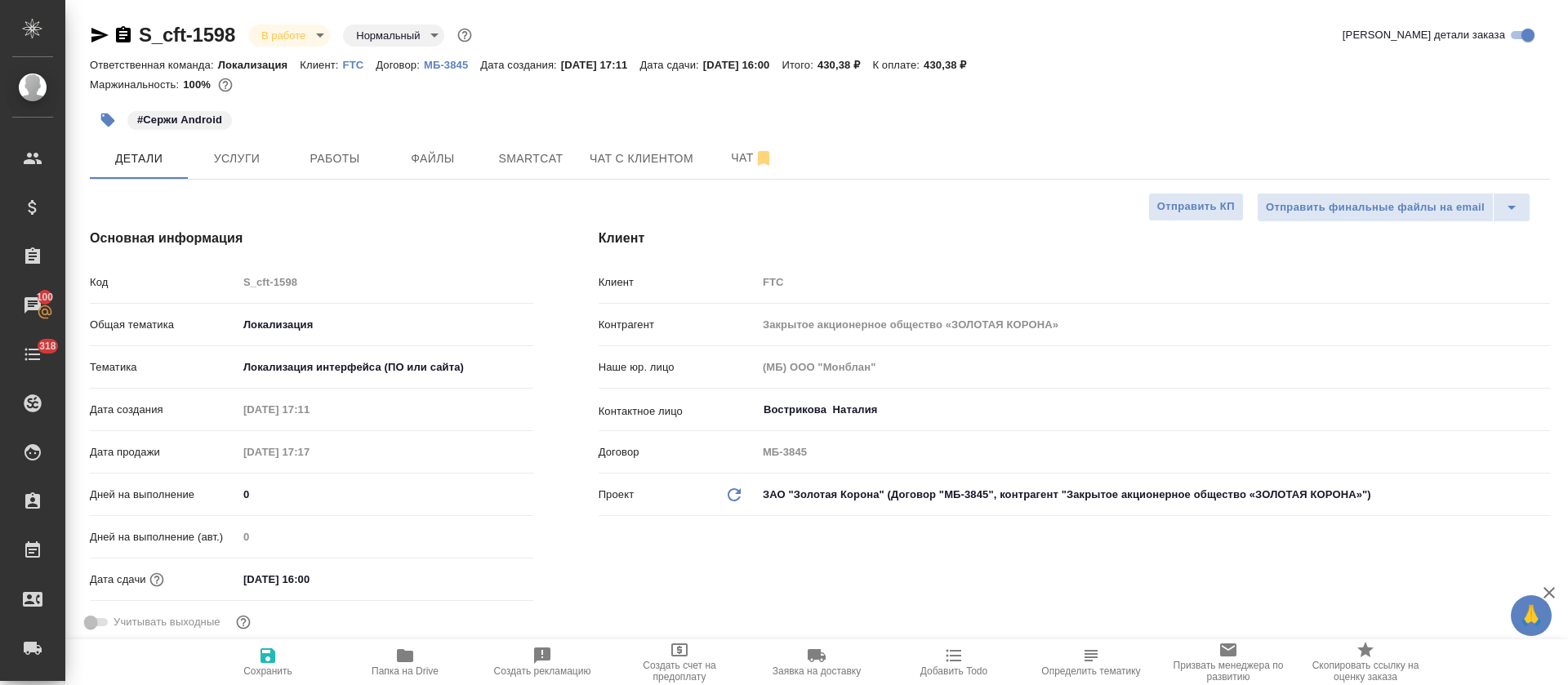
type textarea "x"
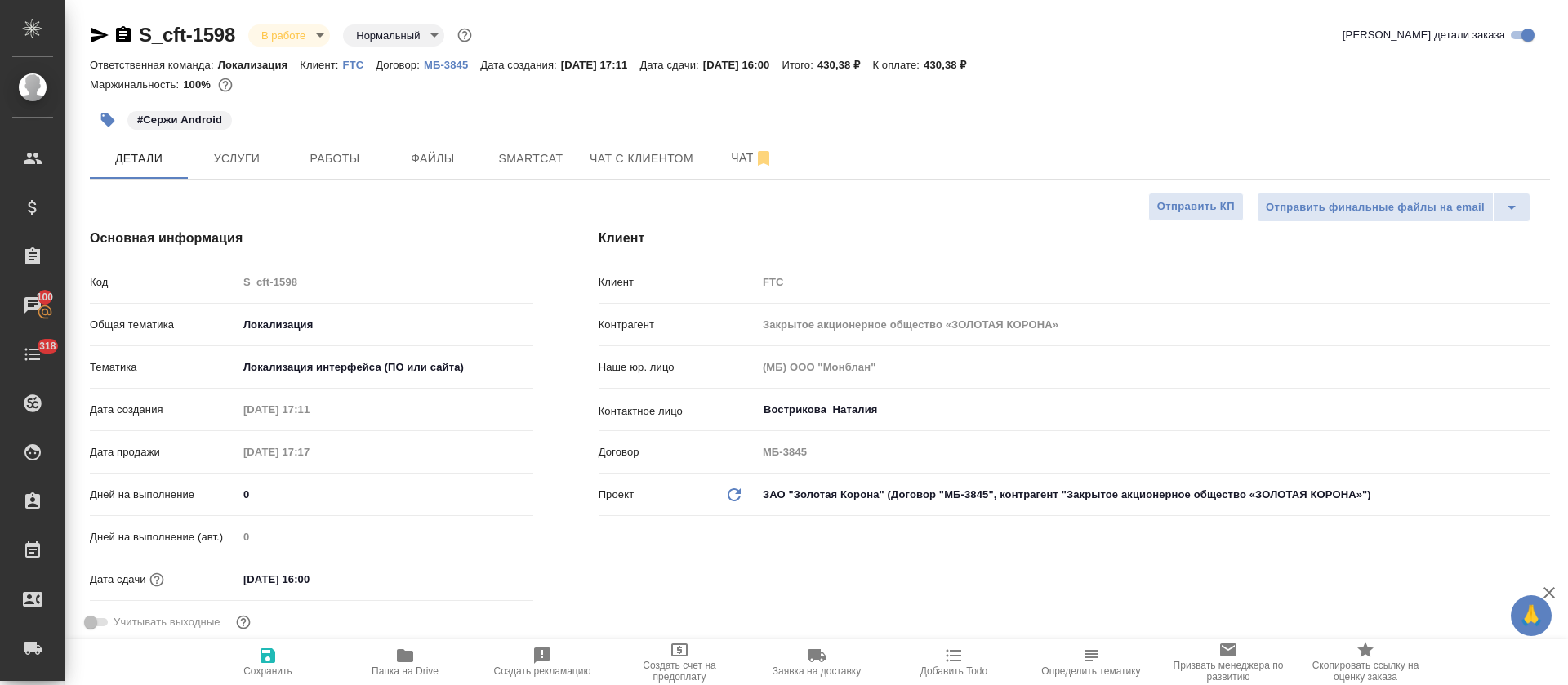
type textarea "x"
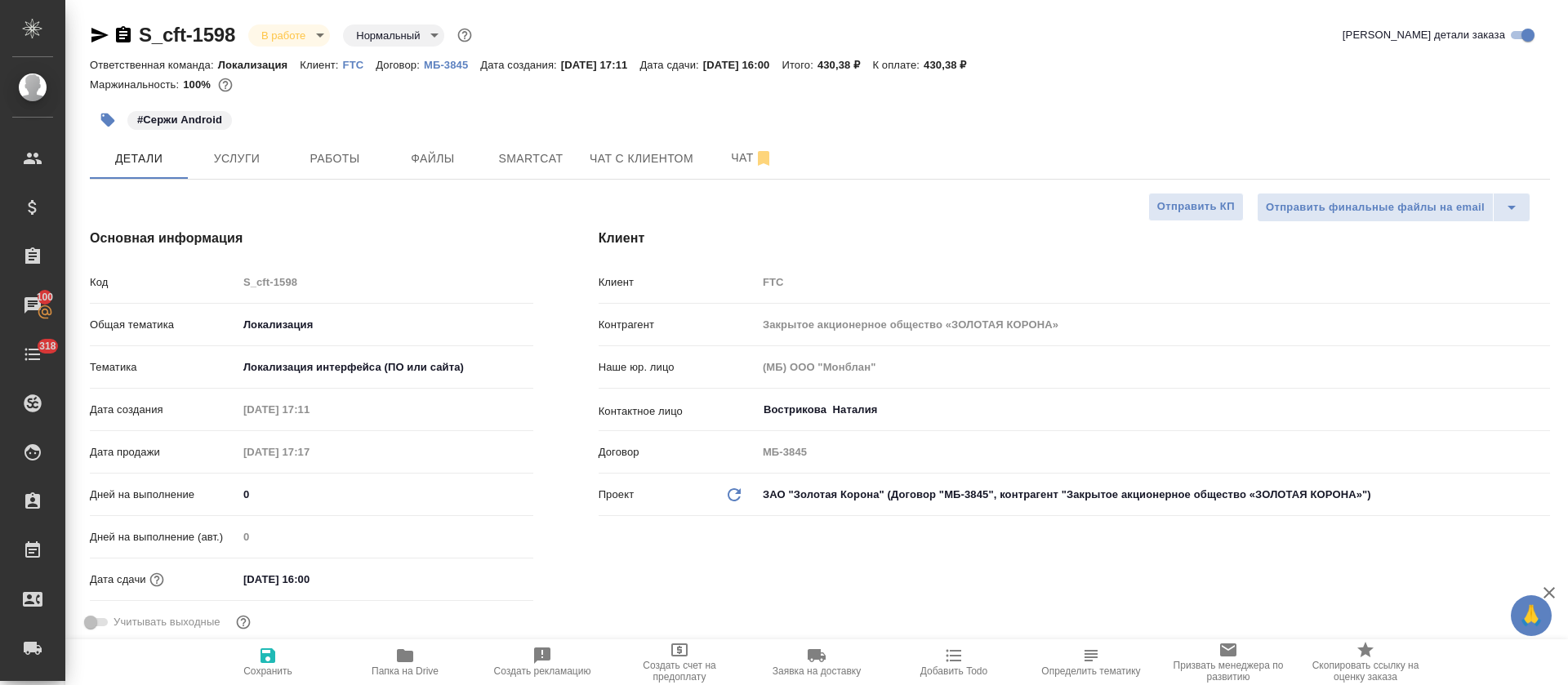
type textarea "x"
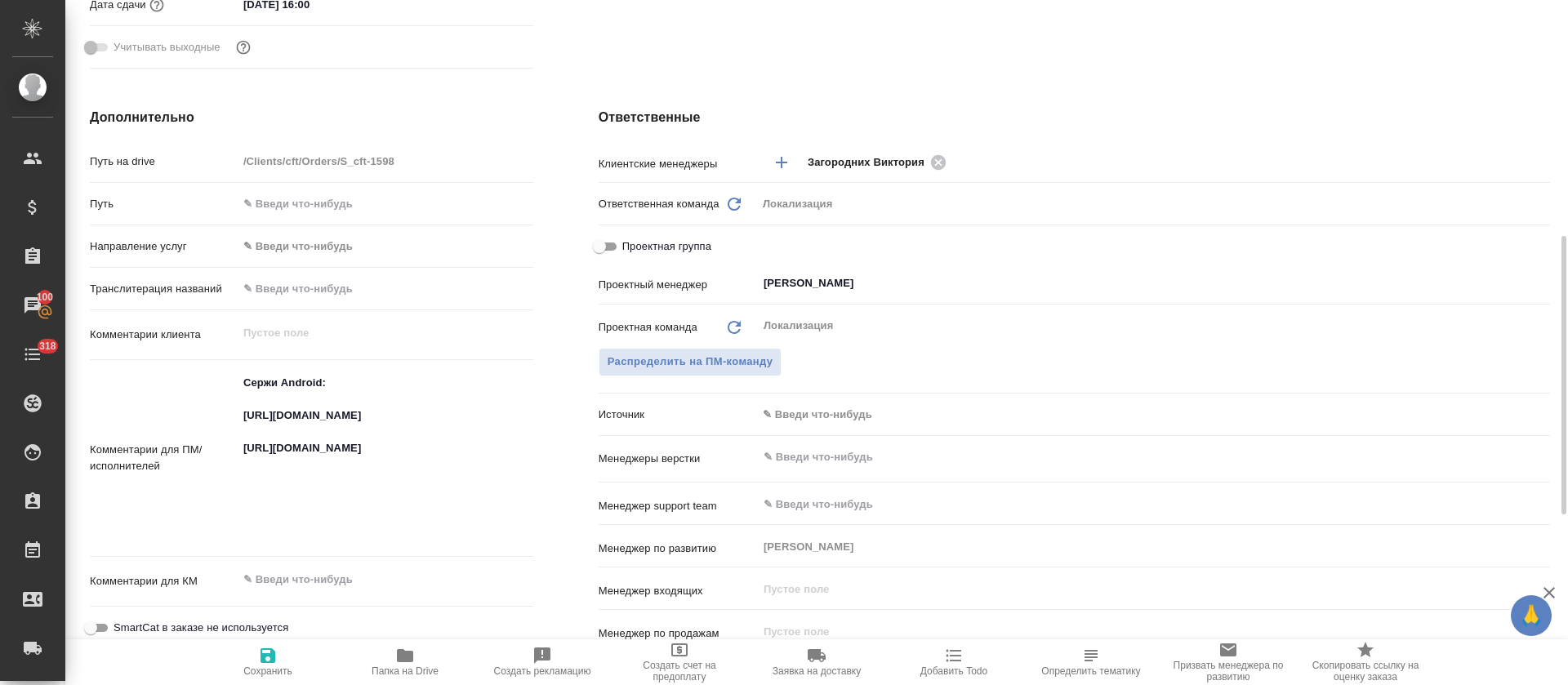
scroll to position [577, 0]
type textarea "x"
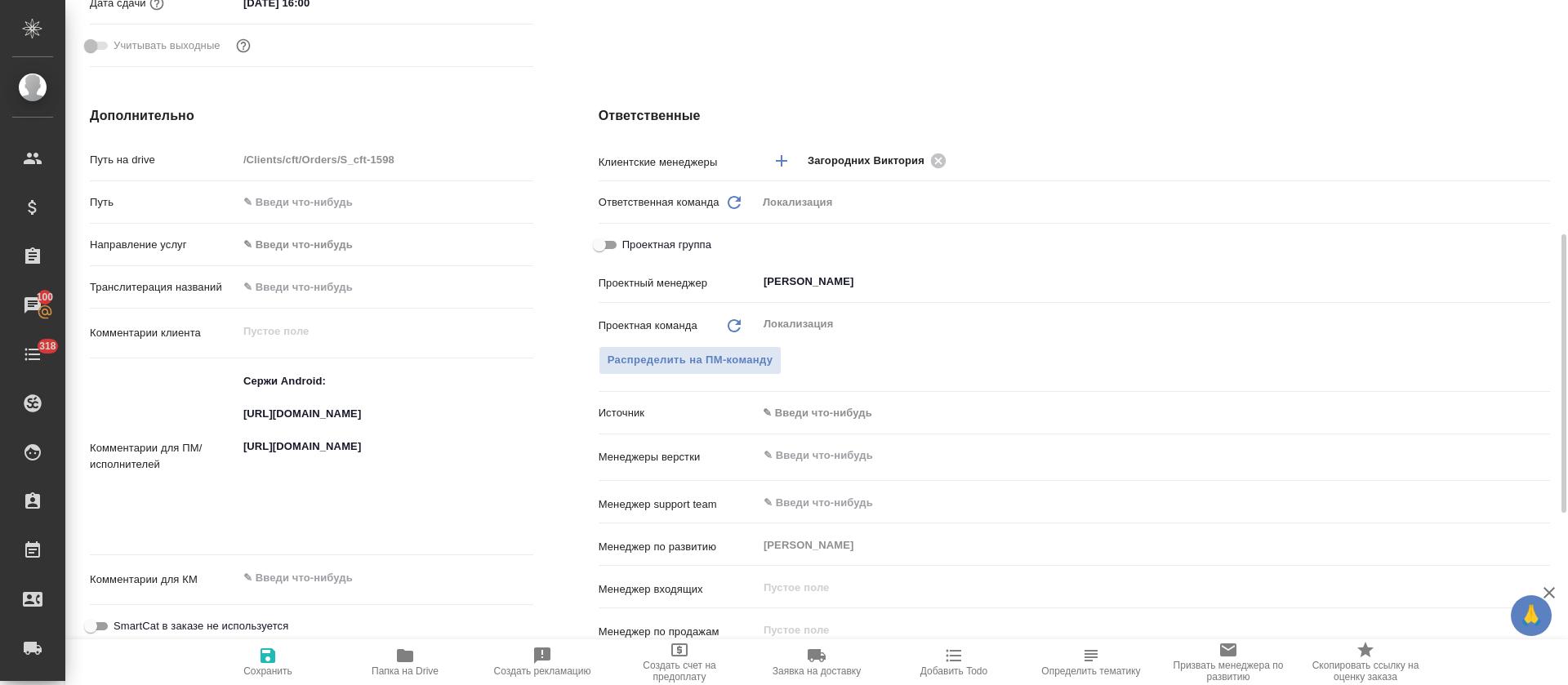
type textarea "x"
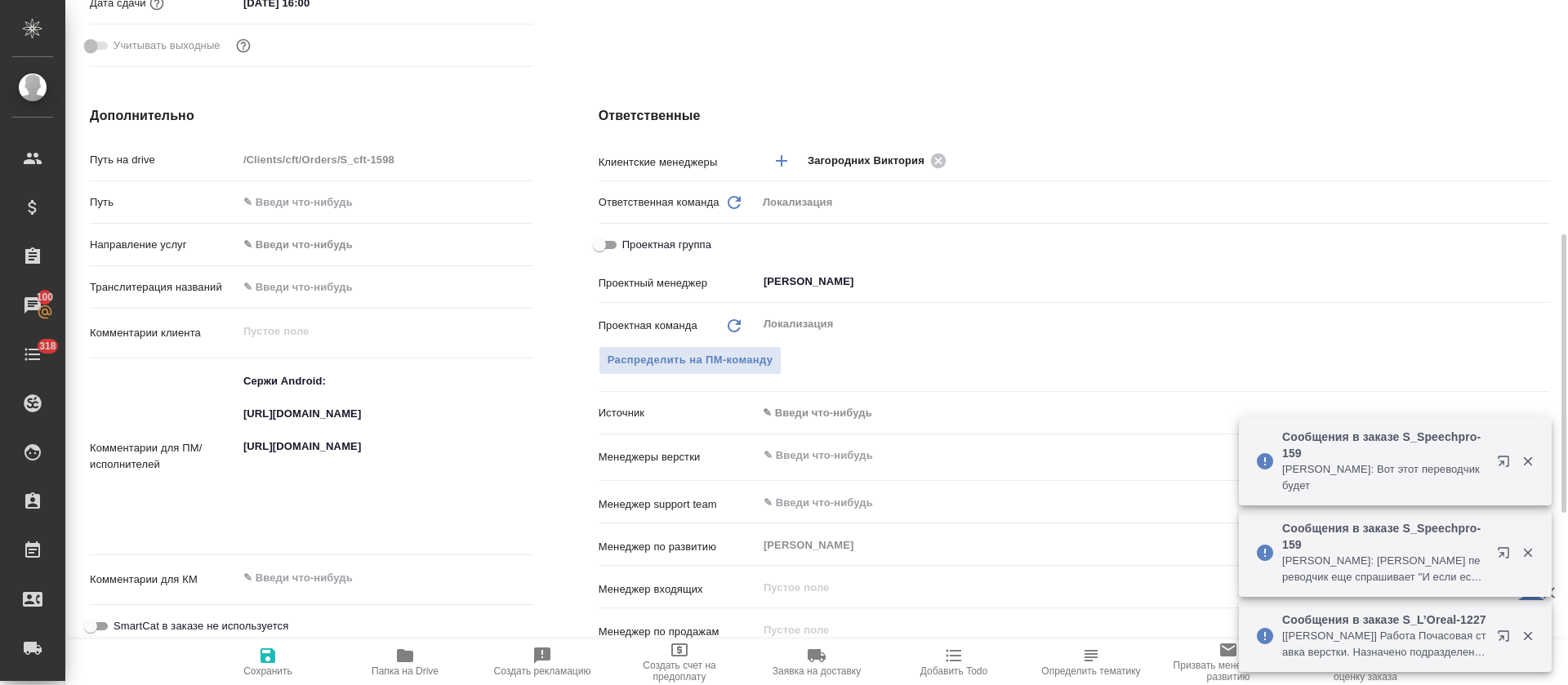
type textarea "x"
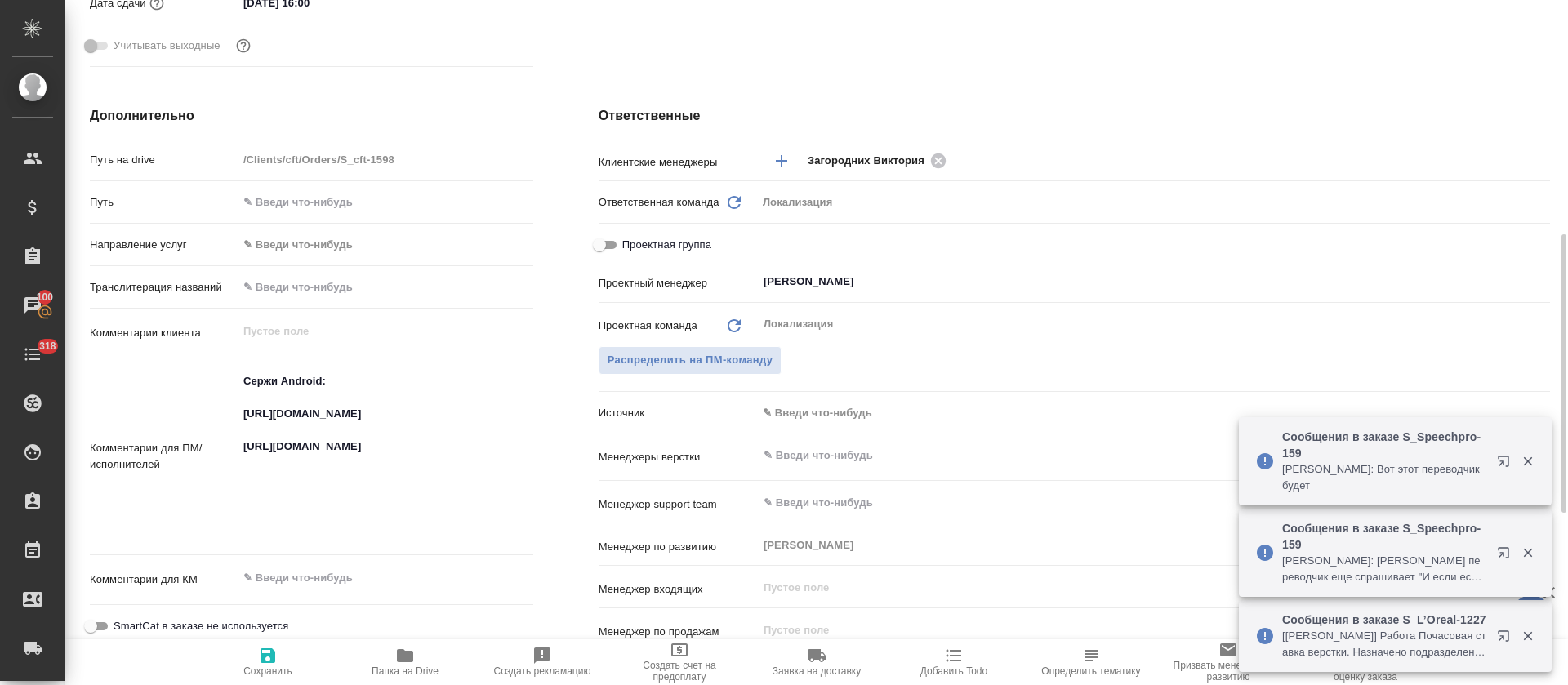
type textarea "x"
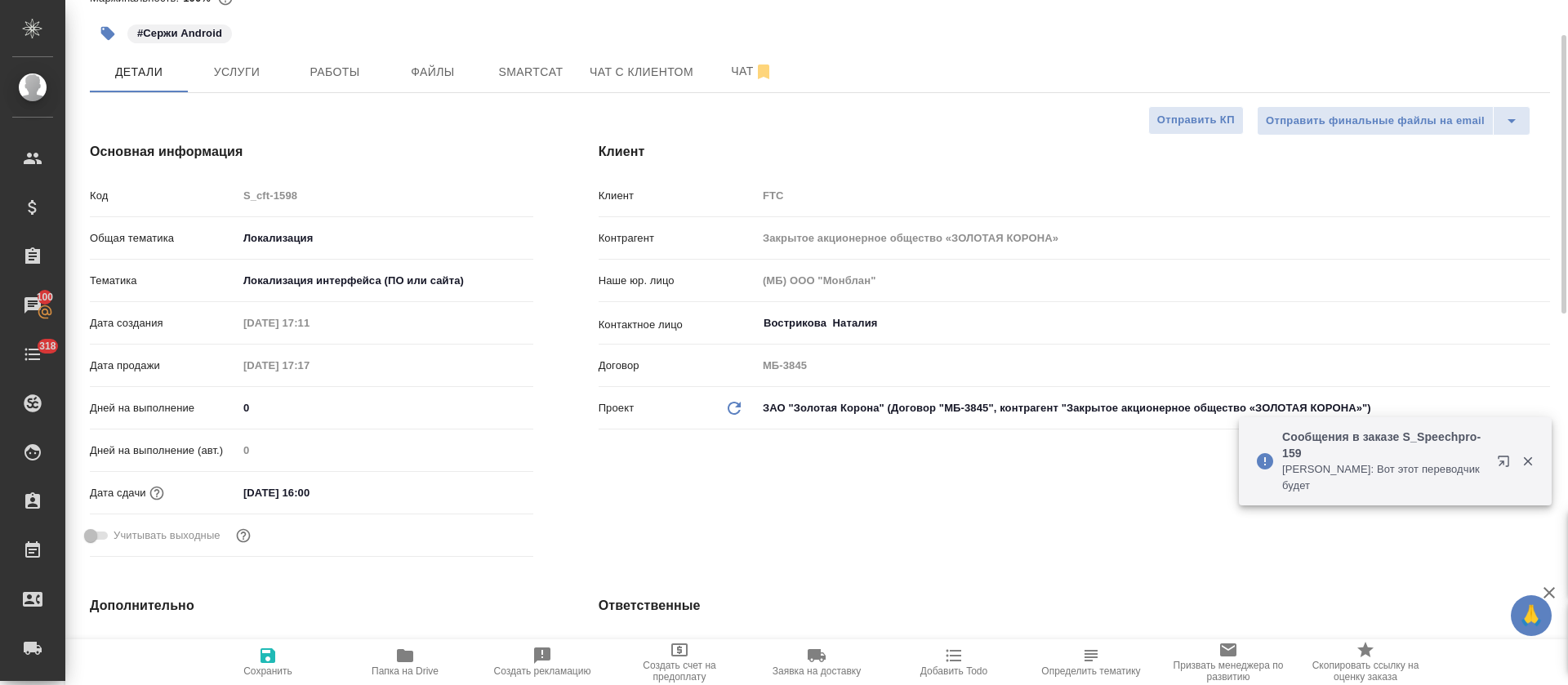
scroll to position [0, 0]
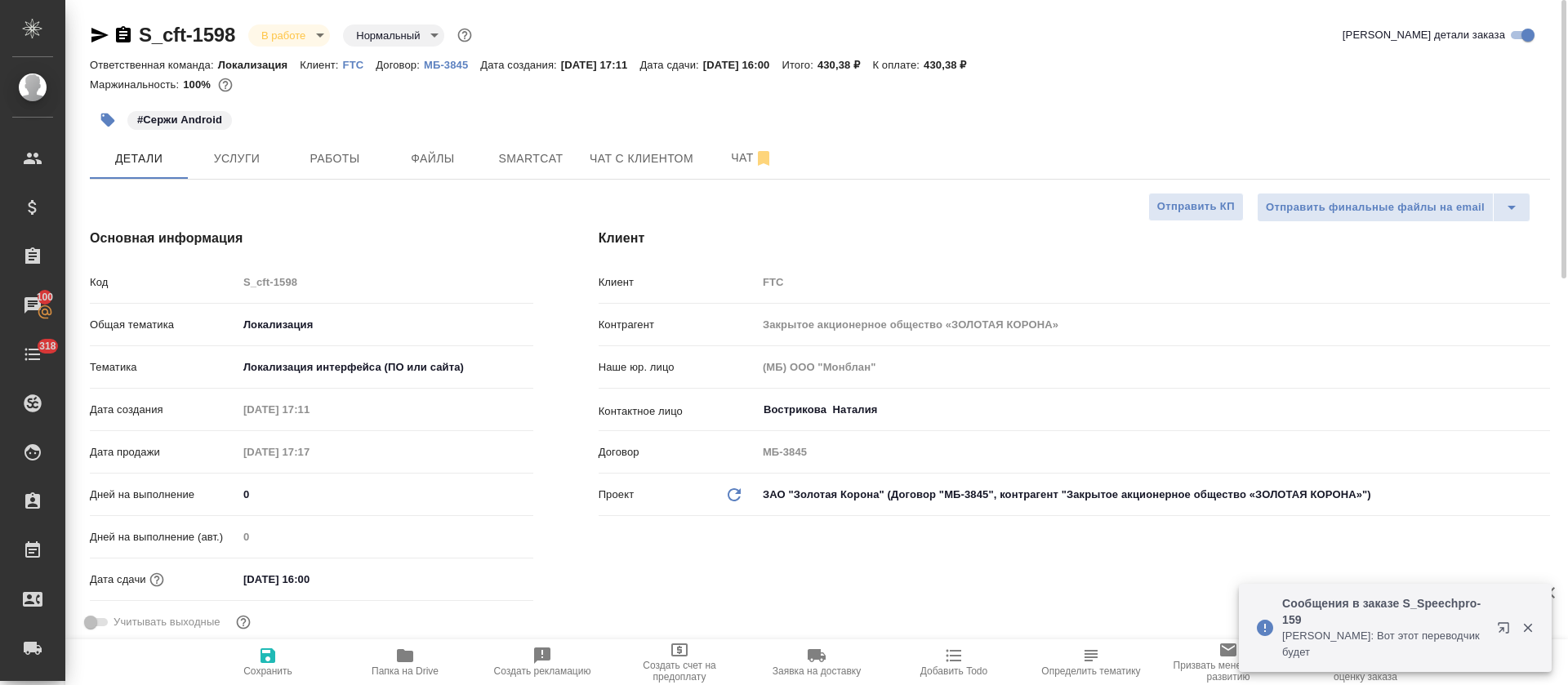
type textarea "x"
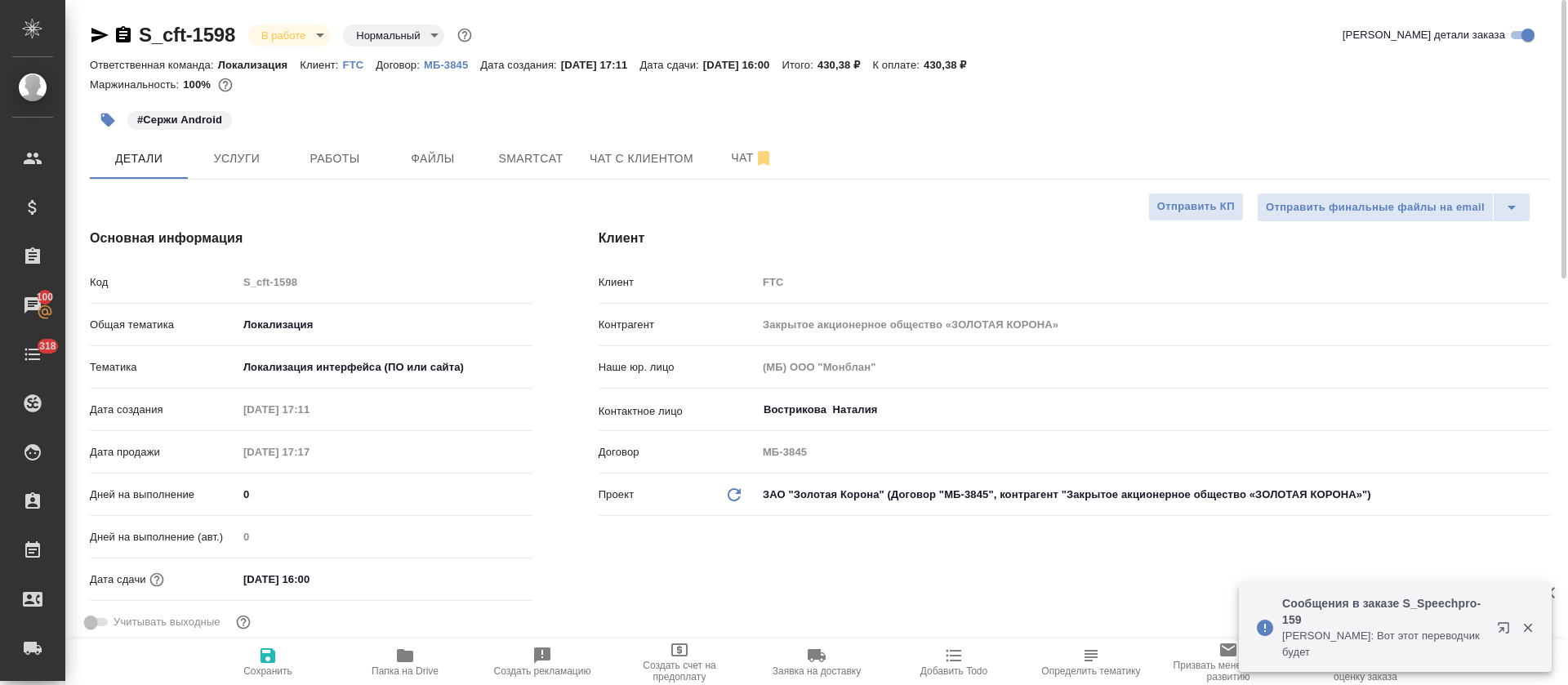
type textarea "x"
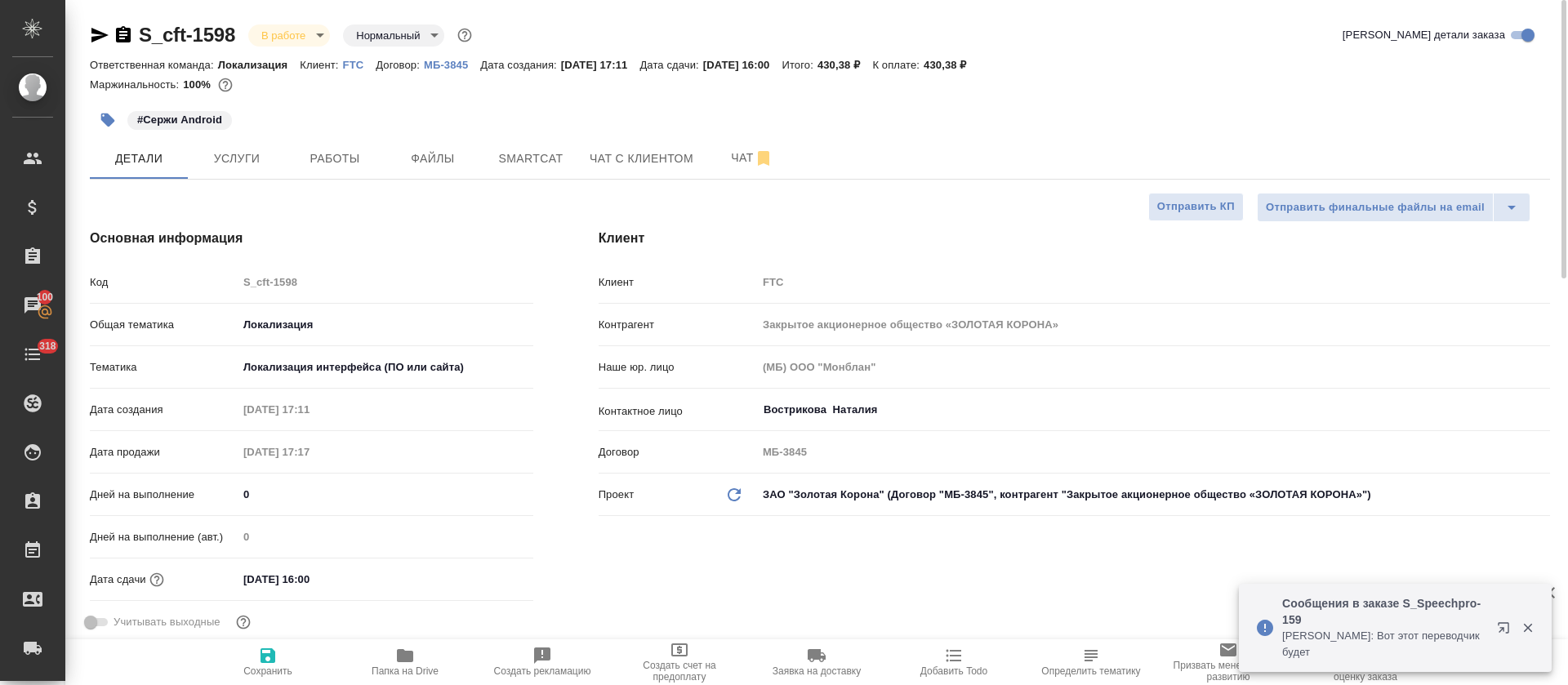
type textarea "x"
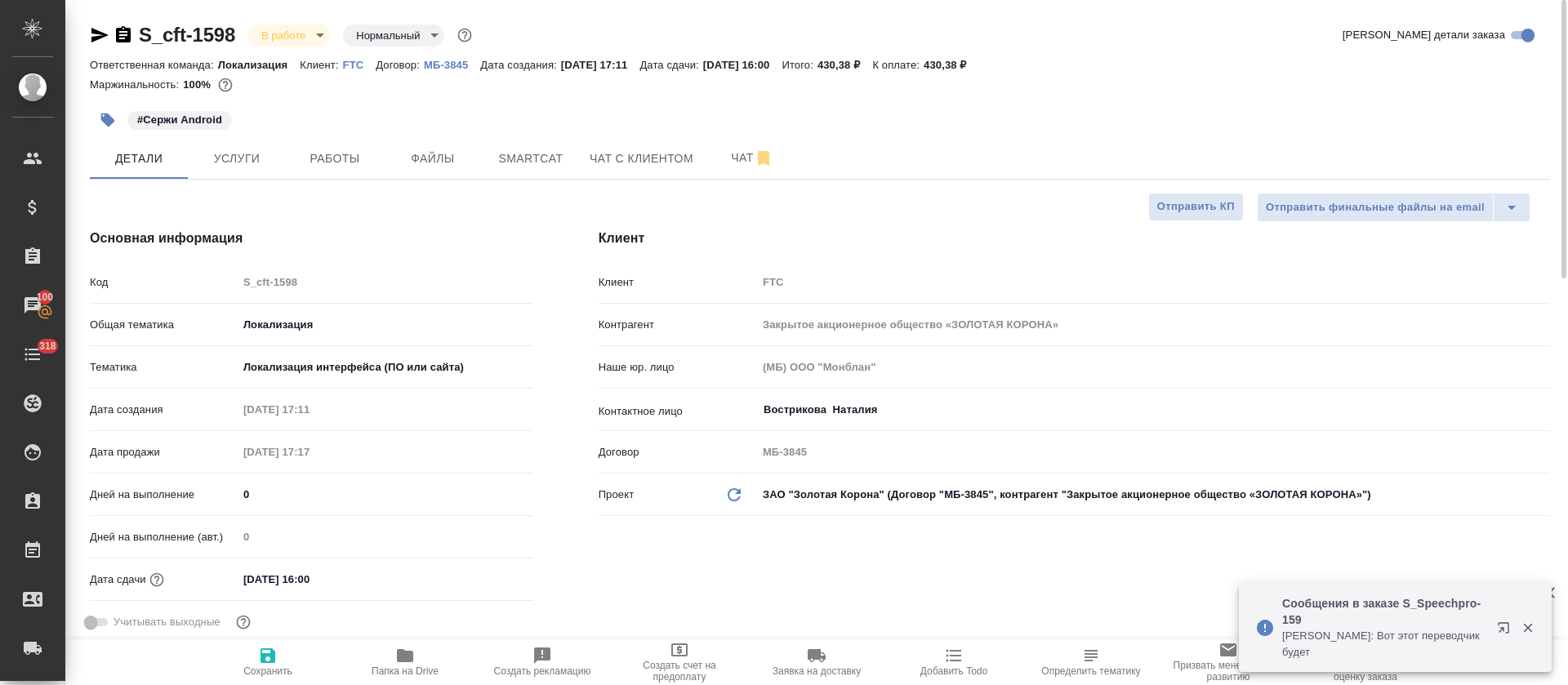
type textarea "x"
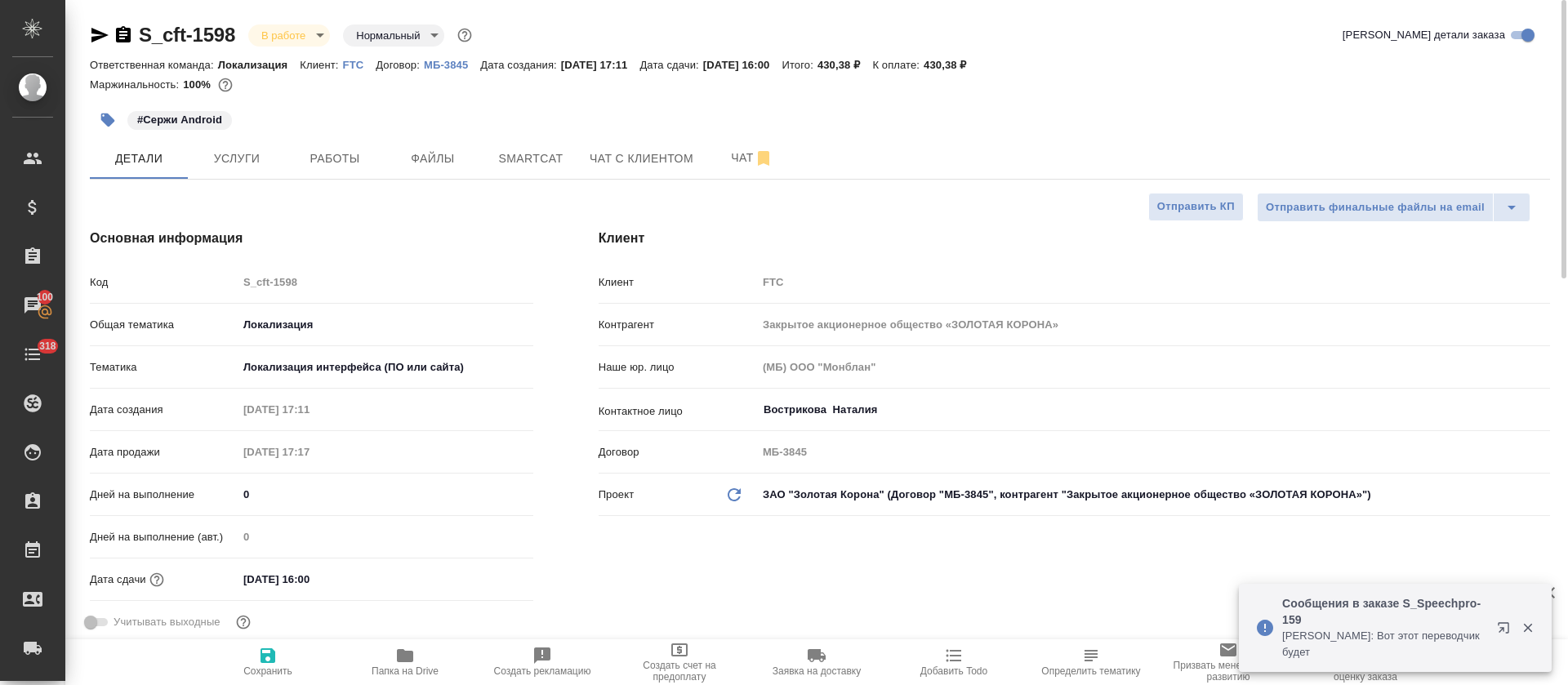
type textarea "x"
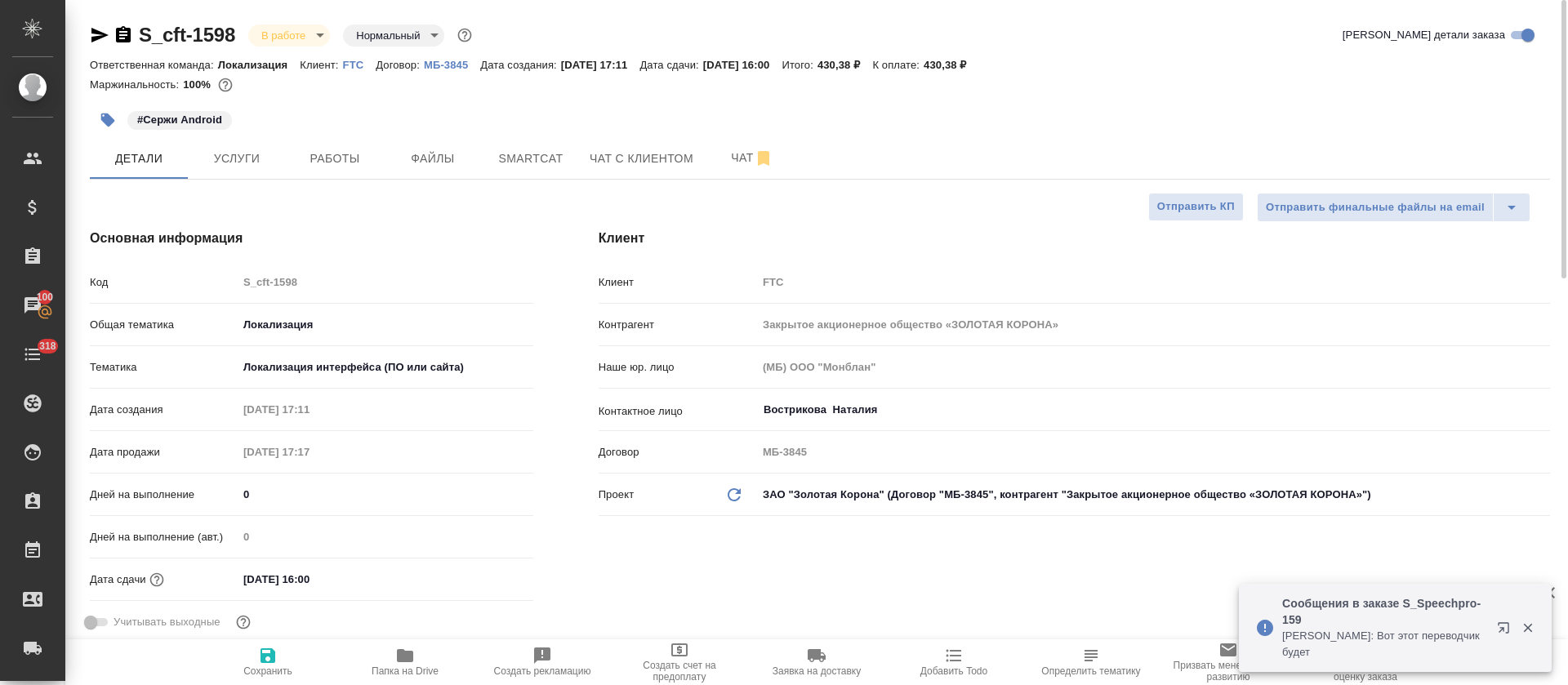
type textarea "x"
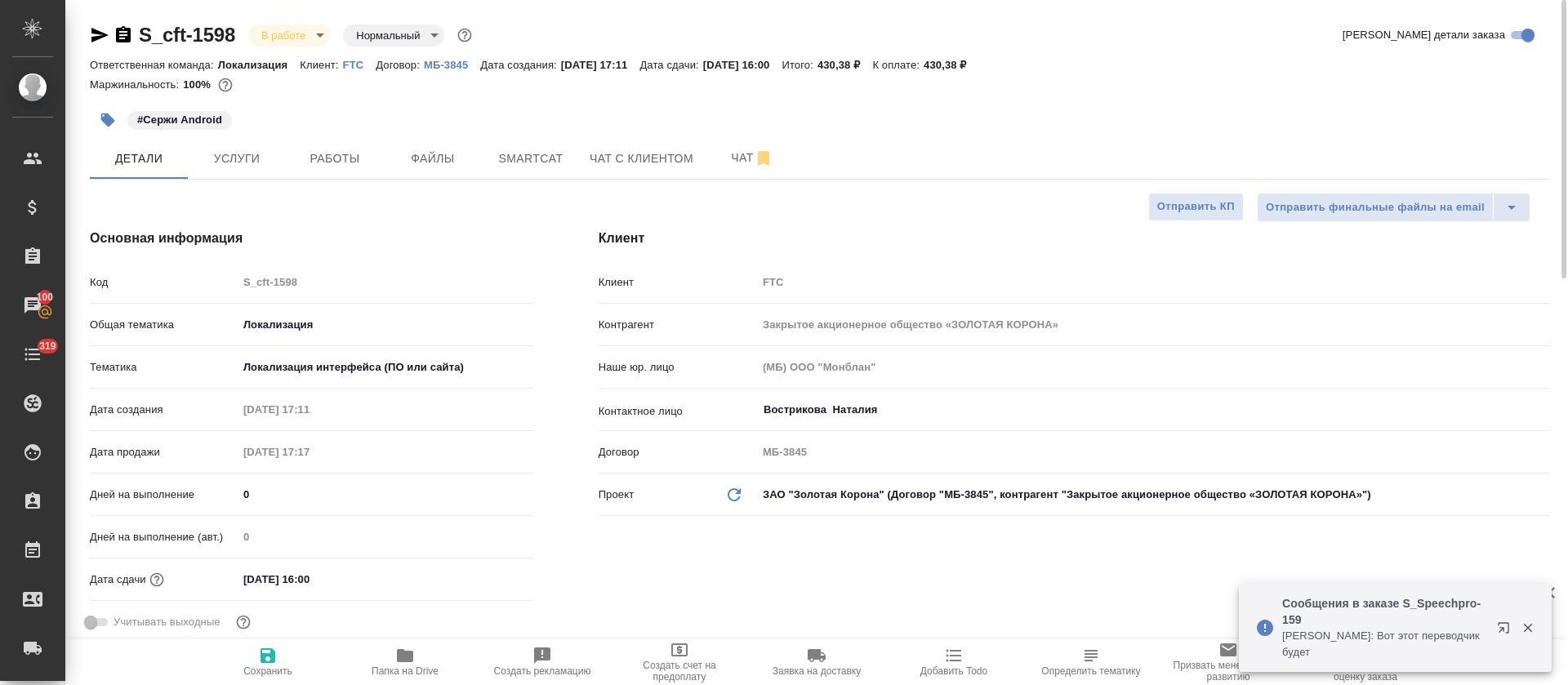
type textarea "x"
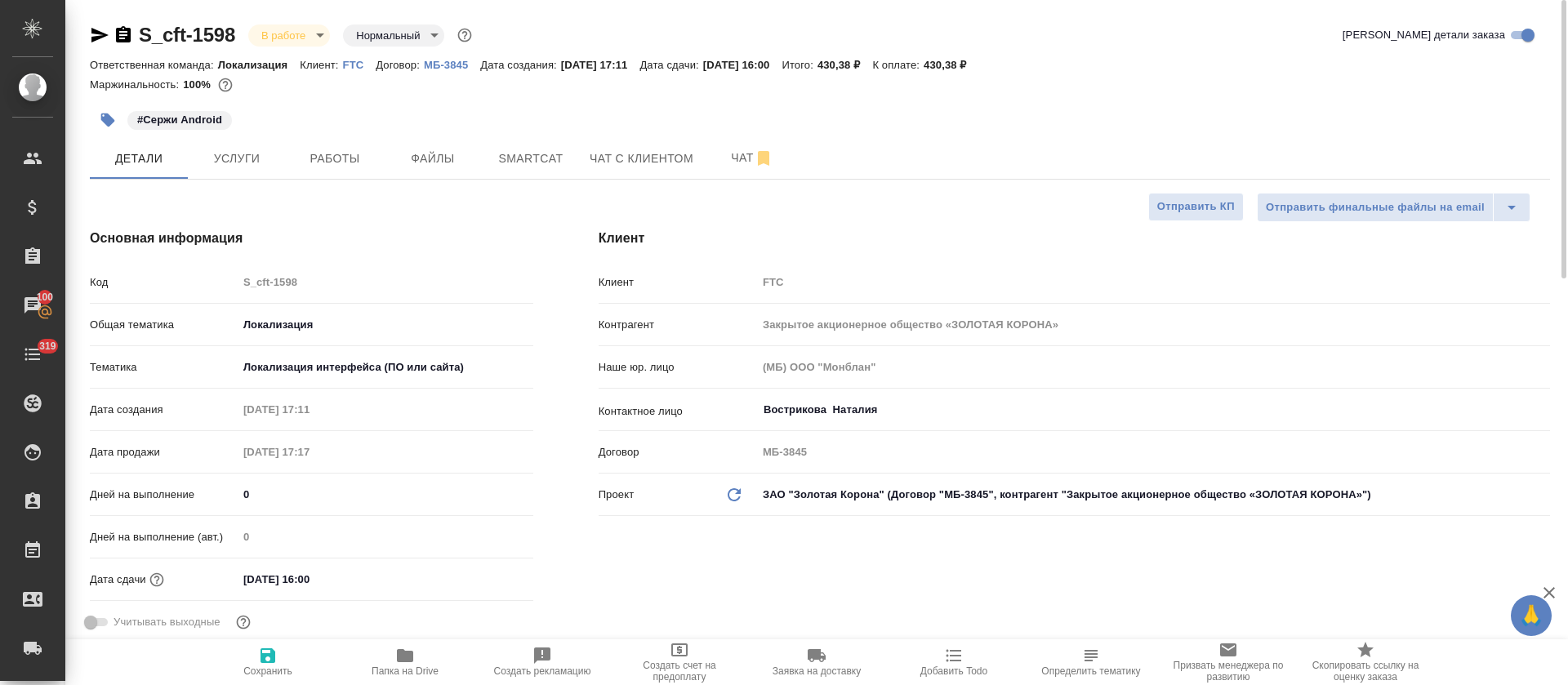
type textarea "x"
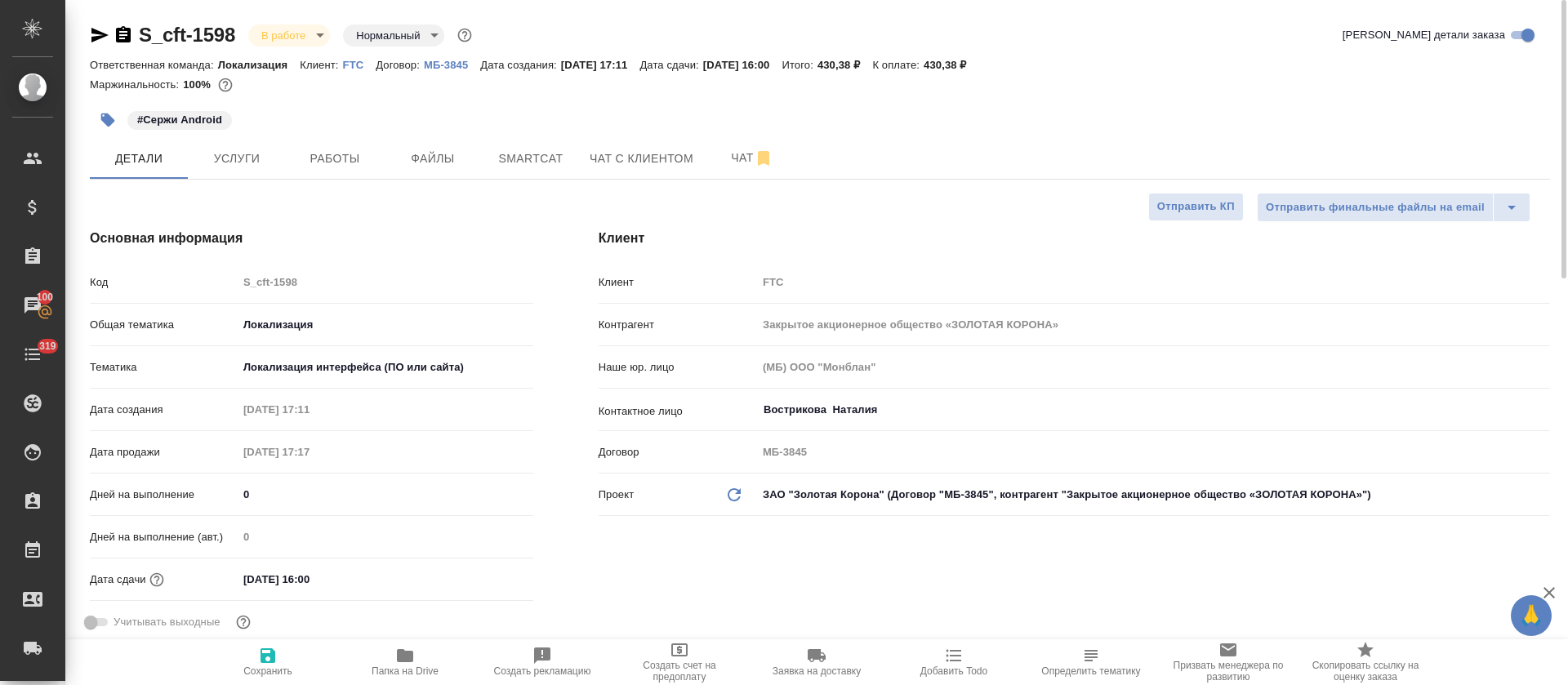
type textarea "x"
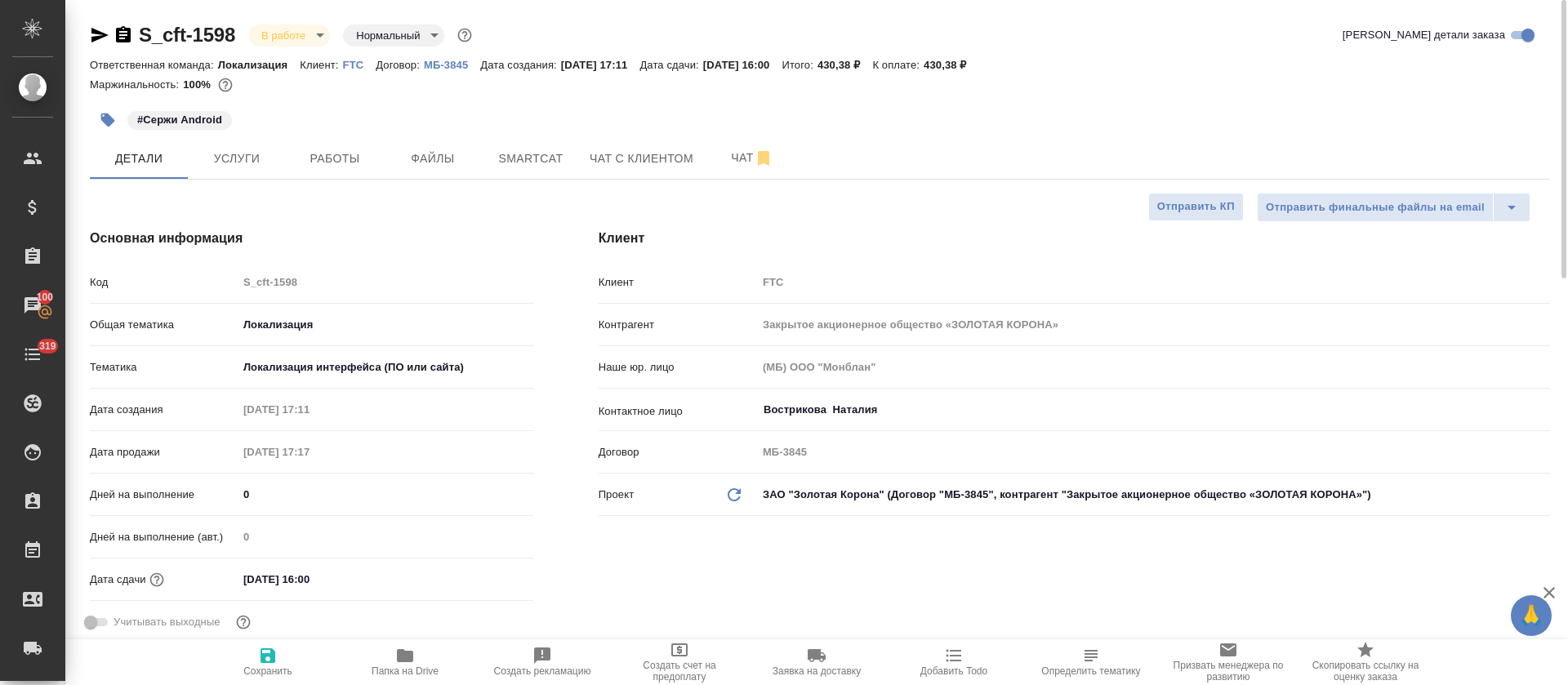
type textarea "x"
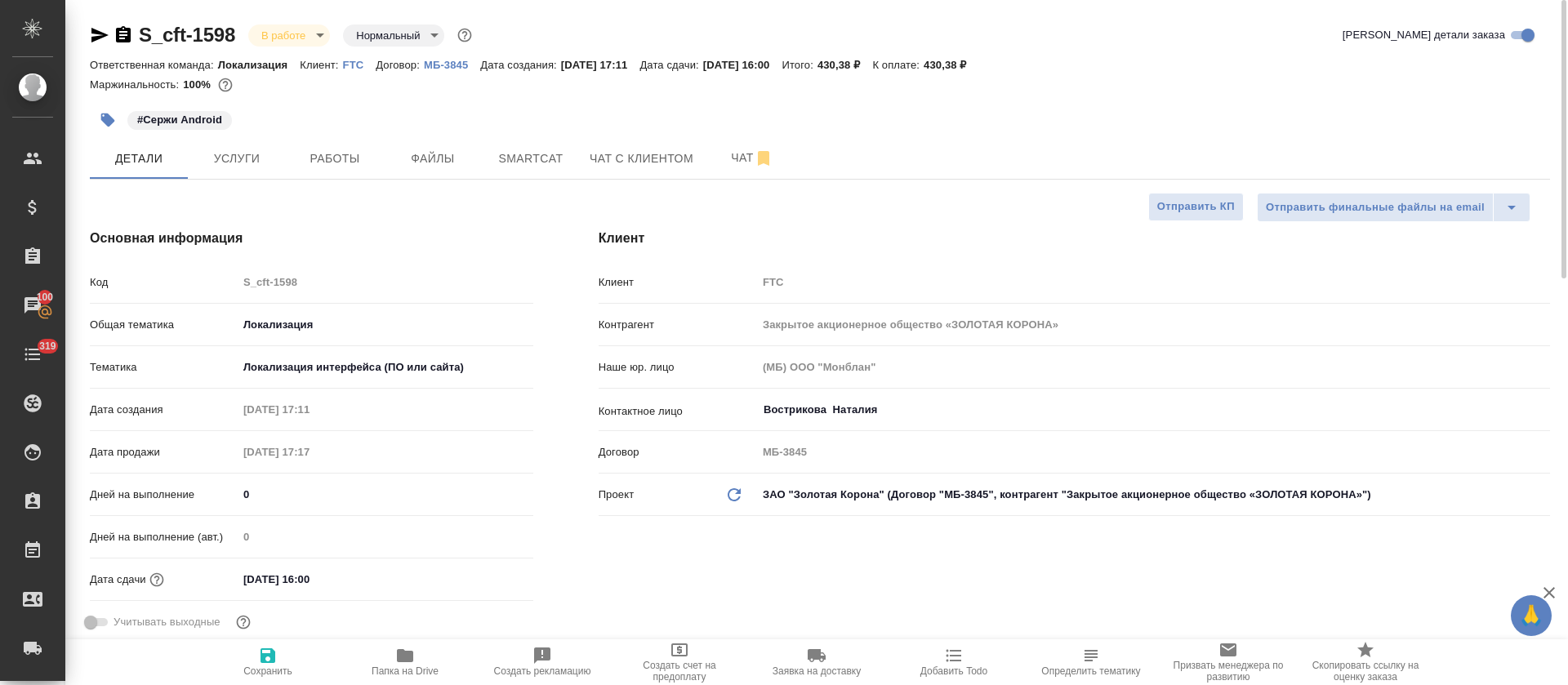
type textarea "x"
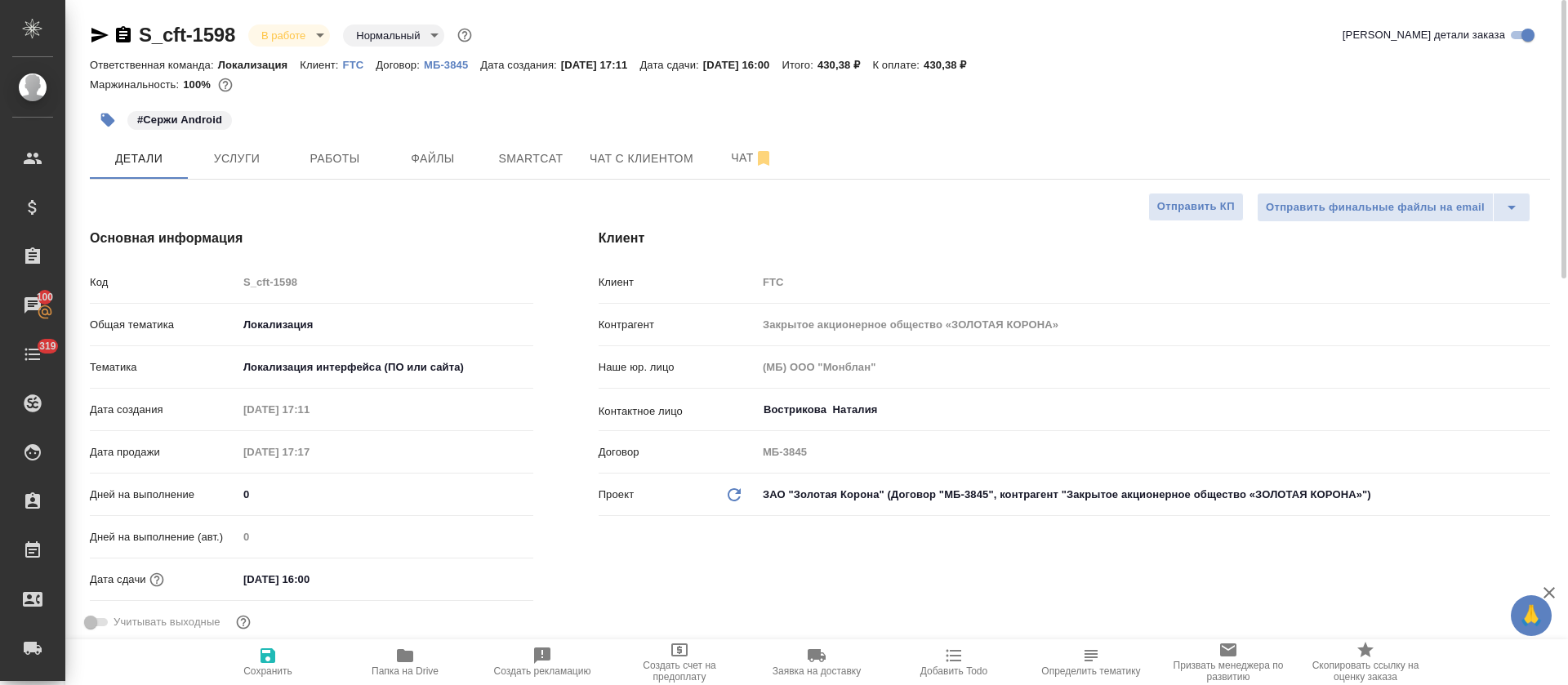
type textarea "x"
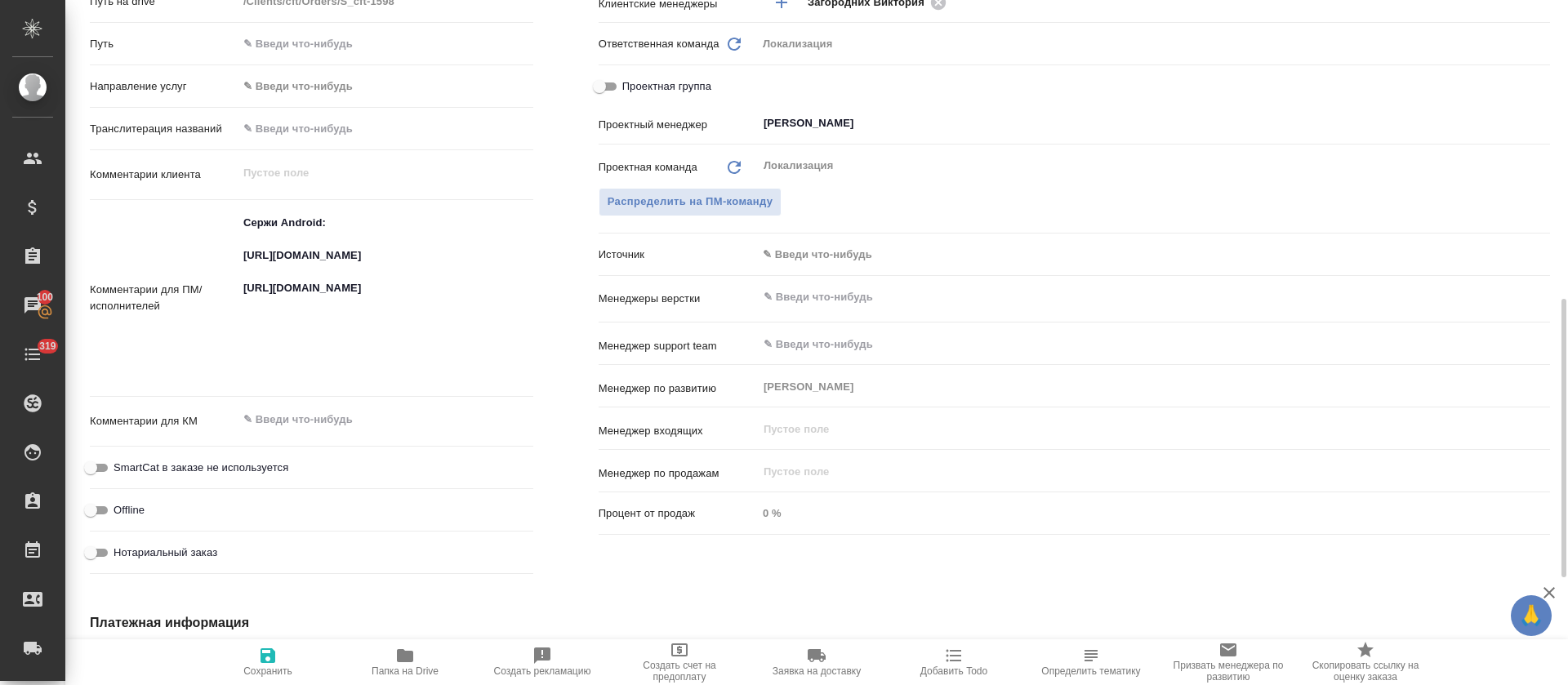
type textarea "x"
click at [331, 269] on textarea "Сержи Android: https://smartcat.com/projects/64c78566-ebcf-4faf-9644-26ca342ce6…" at bounding box center [386, 296] width 296 height 175
click at [331, 269] on textarea "Сержи Android: https://smartcat.com/projects/64c78566-ebcf-4faf-9644-26ca342ce6…" at bounding box center [386, 297] width 294 height 175
type textarea "x"
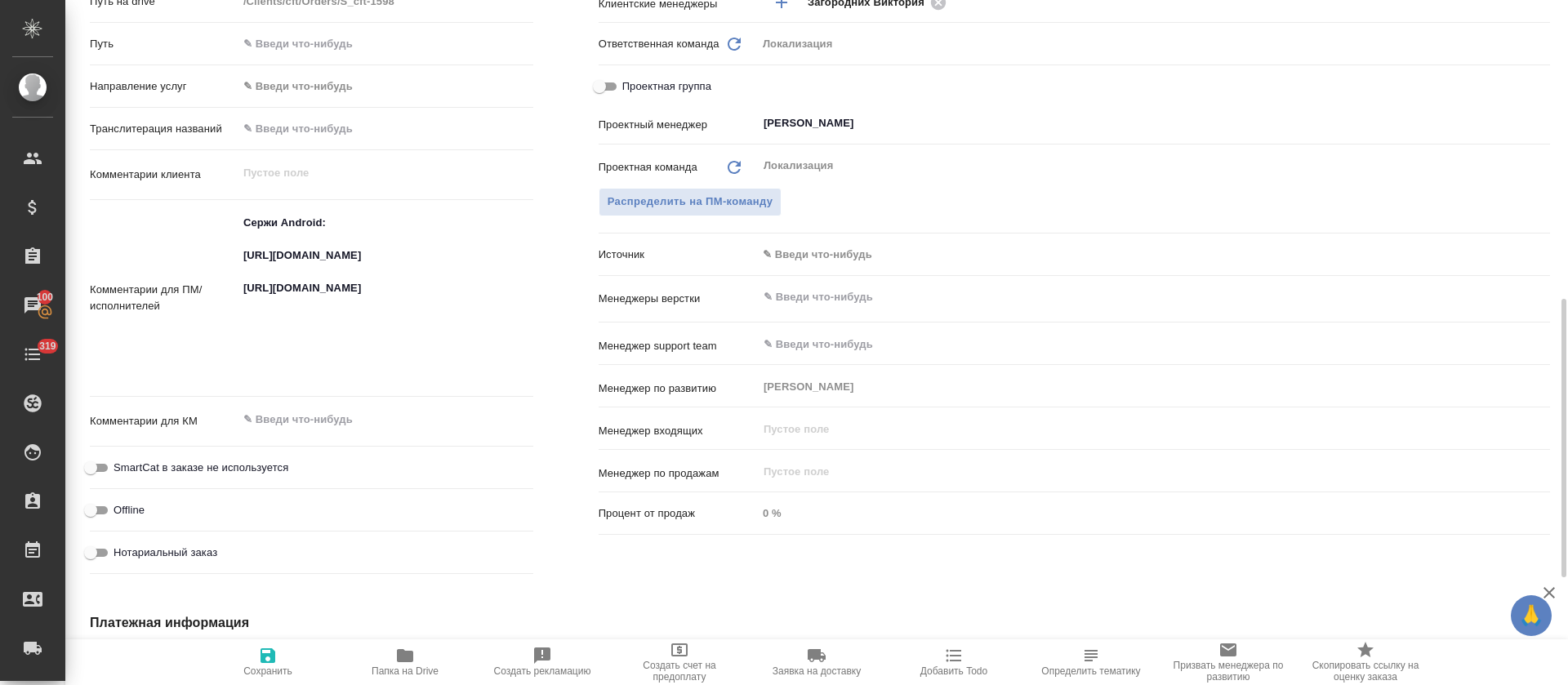
type textarea "x"
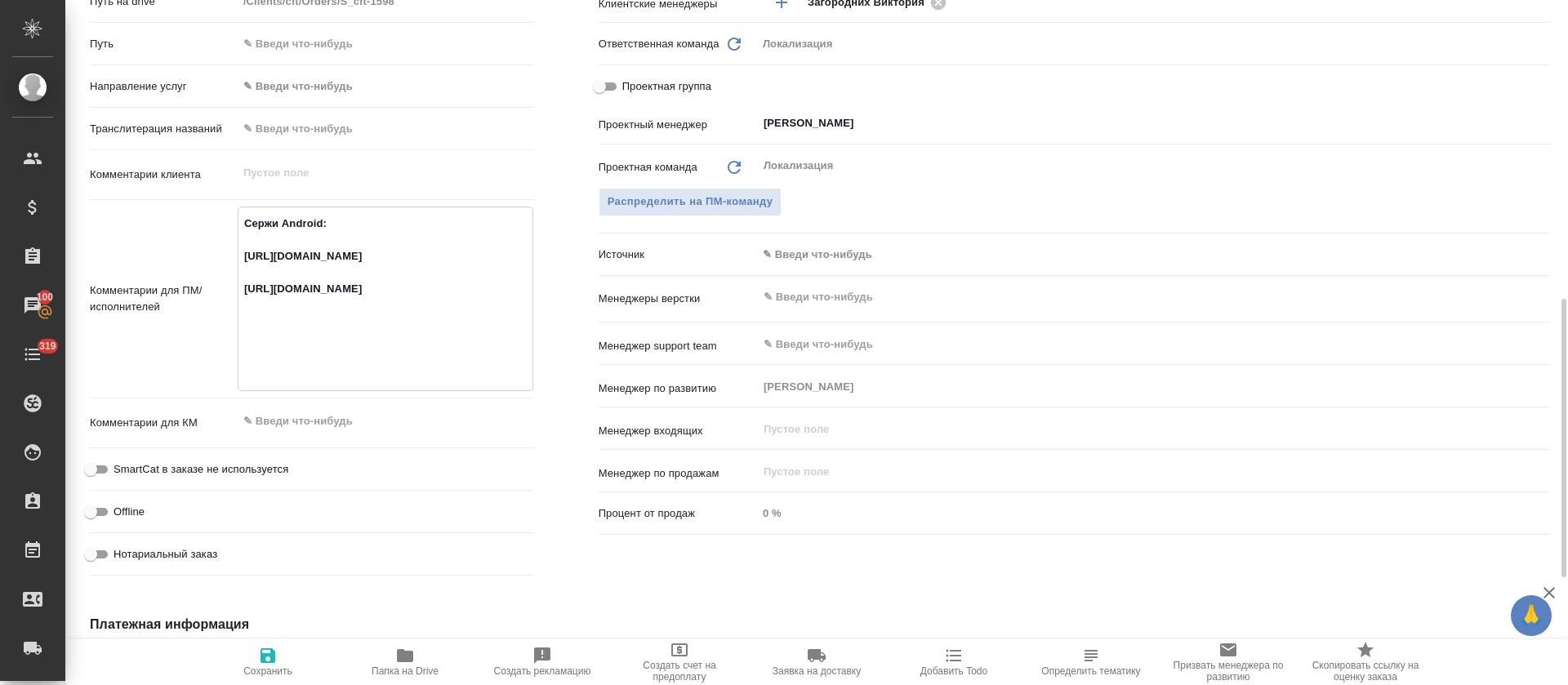
click at [267, 363] on textarea "Сержи Android: https://smartcat.com/projects/64c78566-ebcf-4faf-9644-26ca342ce6…" at bounding box center [386, 297] width 294 height 175
type textarea "x"
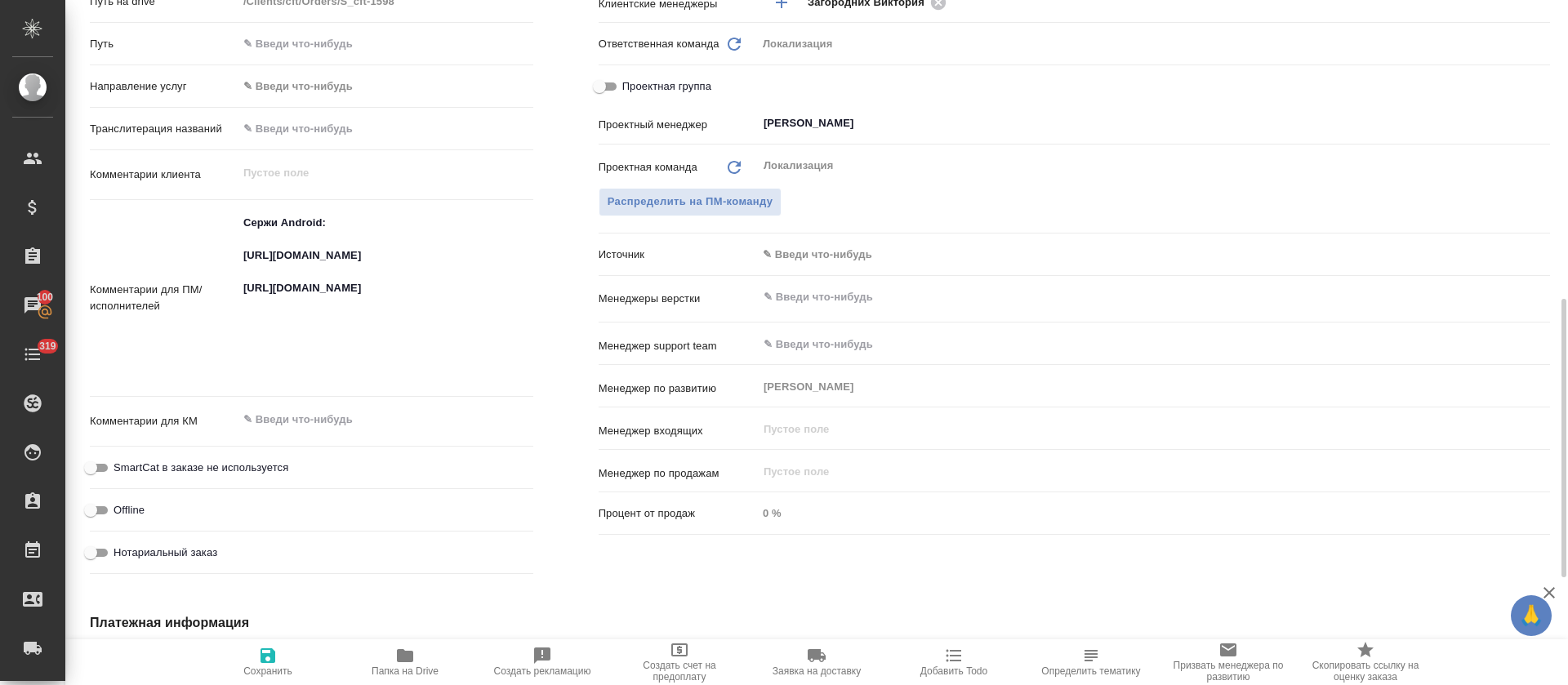
type textarea "x"
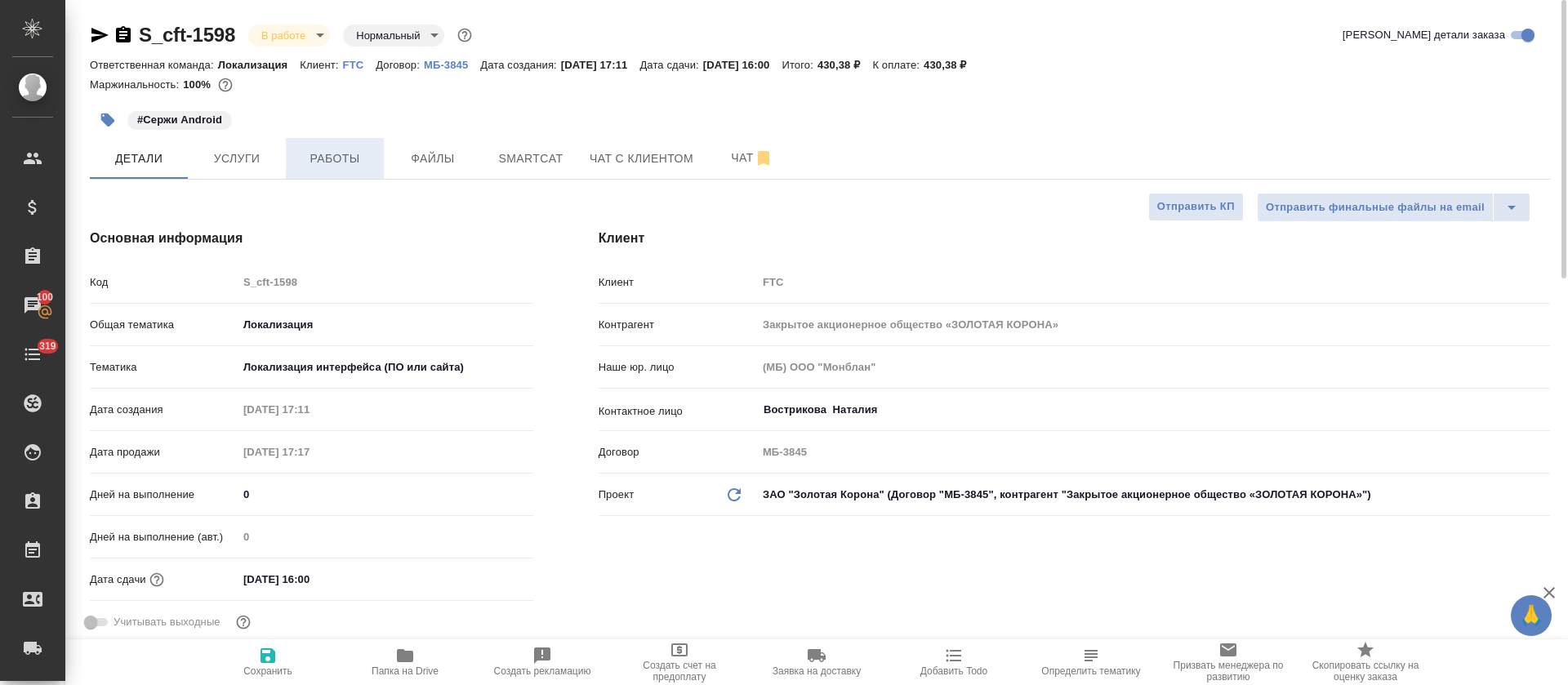
type textarea "x"
click at [342, 141] on button "Работы" at bounding box center [335, 159] width 98 height 41
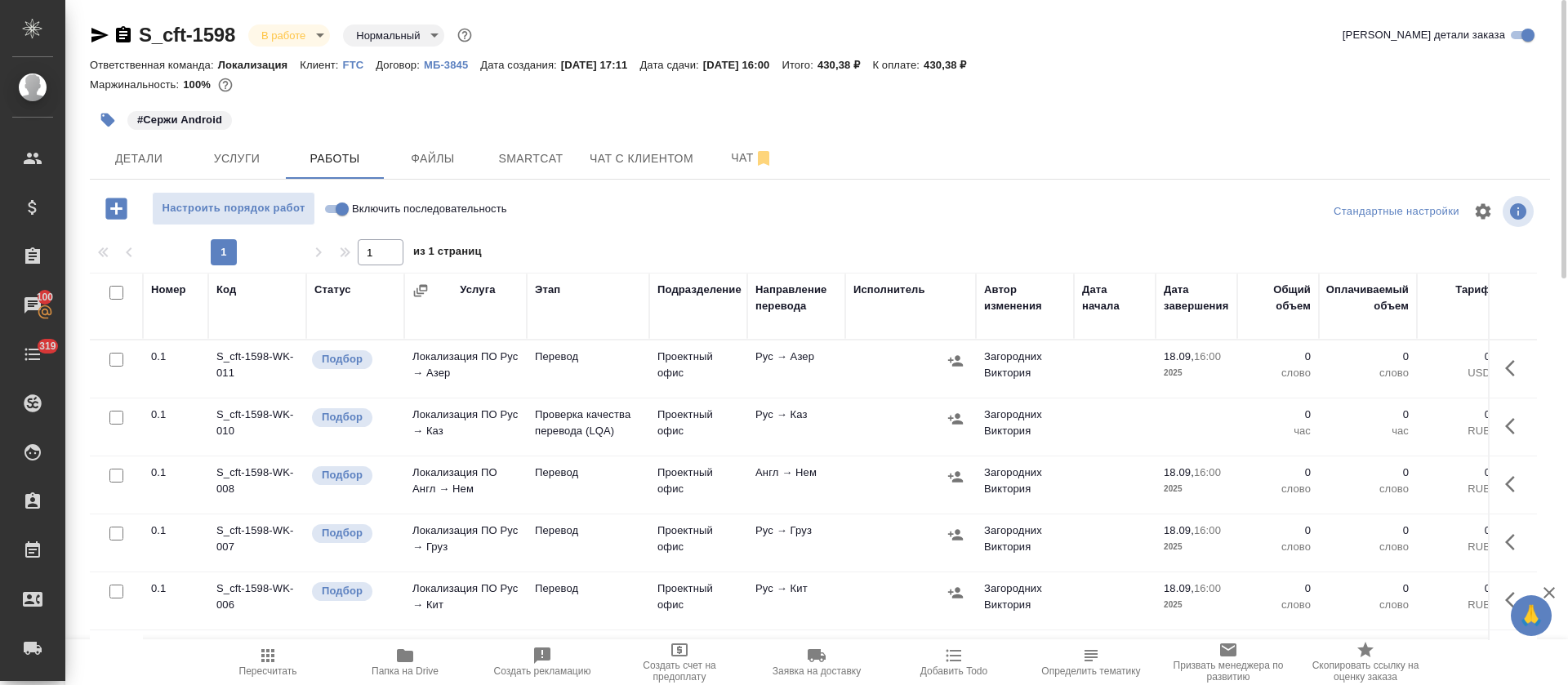
click at [336, 209] on input "Включить последовательность" at bounding box center [342, 209] width 59 height 19
checkbox input "true"
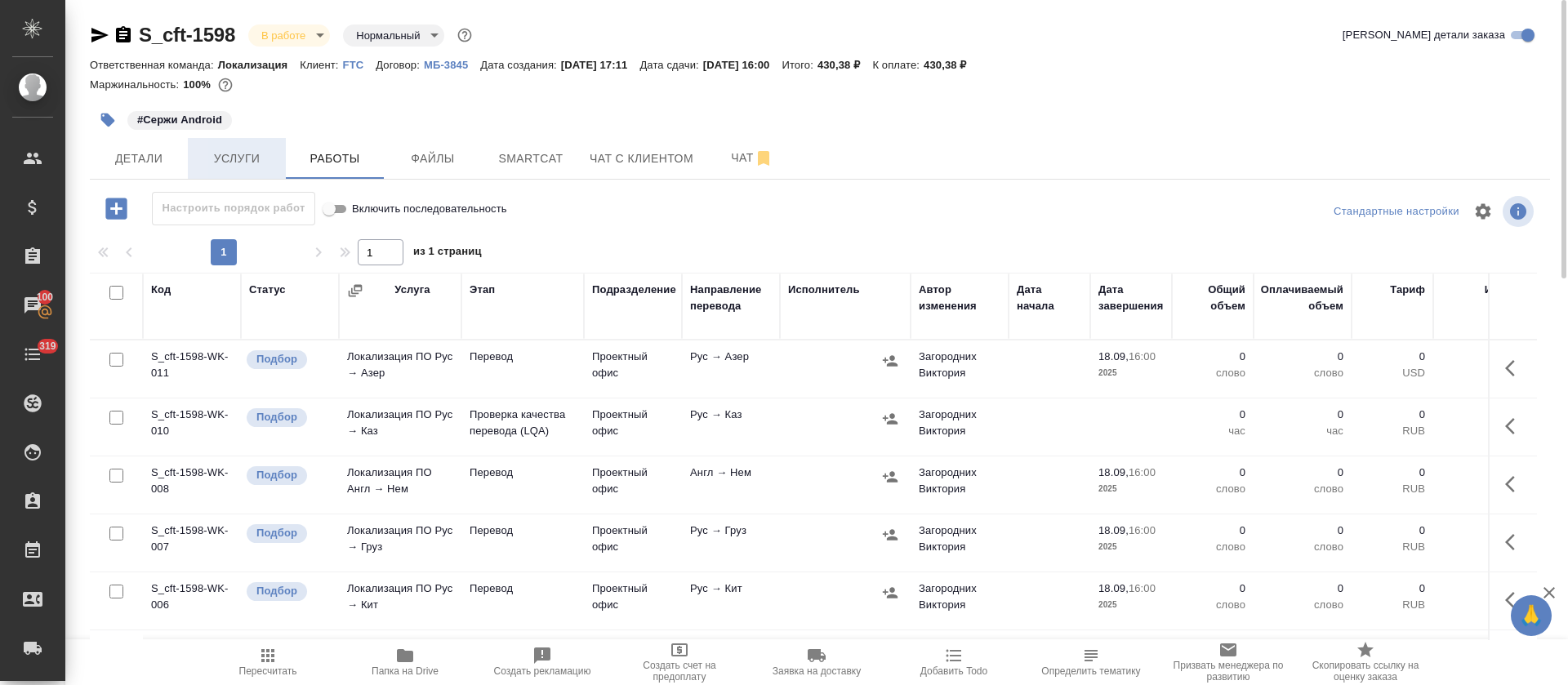
click at [231, 155] on span "Услуги" at bounding box center [237, 159] width 78 height 20
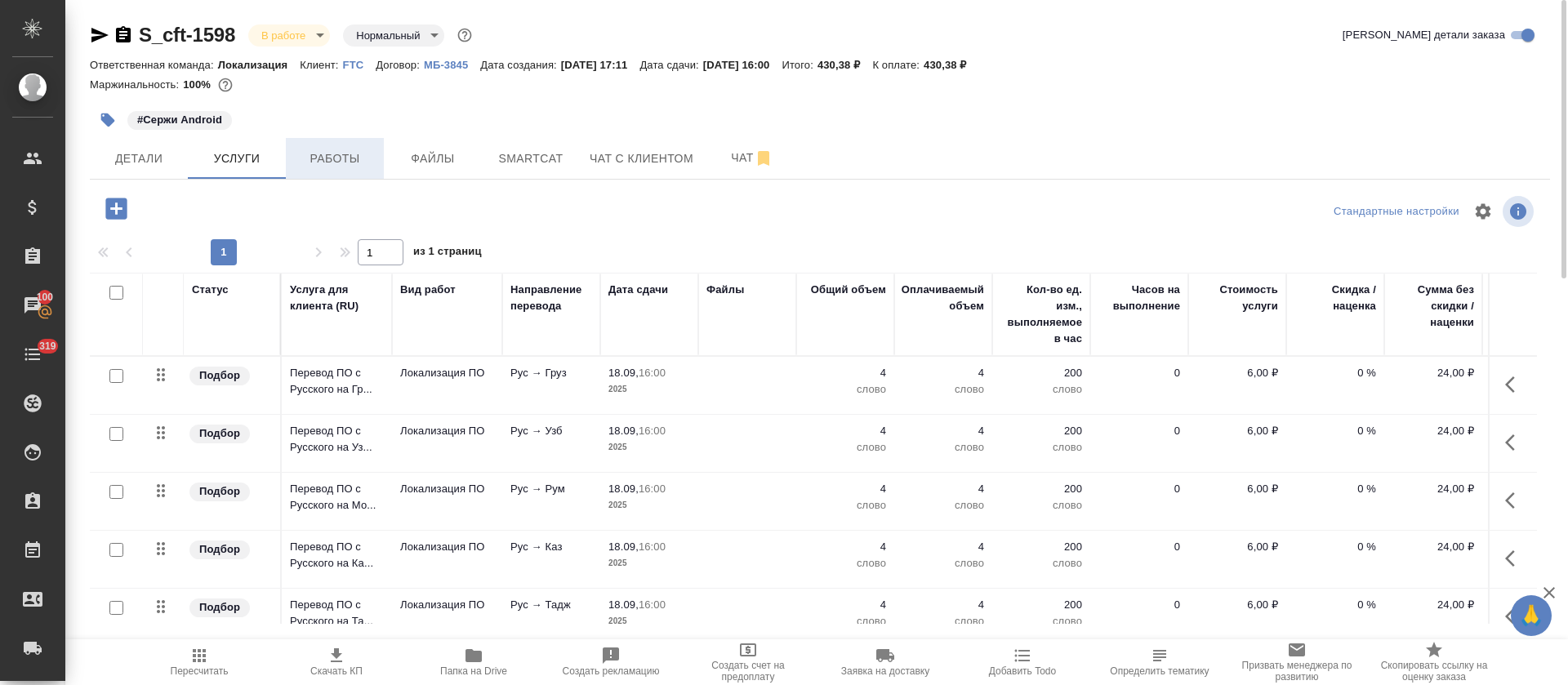
click at [324, 155] on span "Работы" at bounding box center [335, 159] width 78 height 20
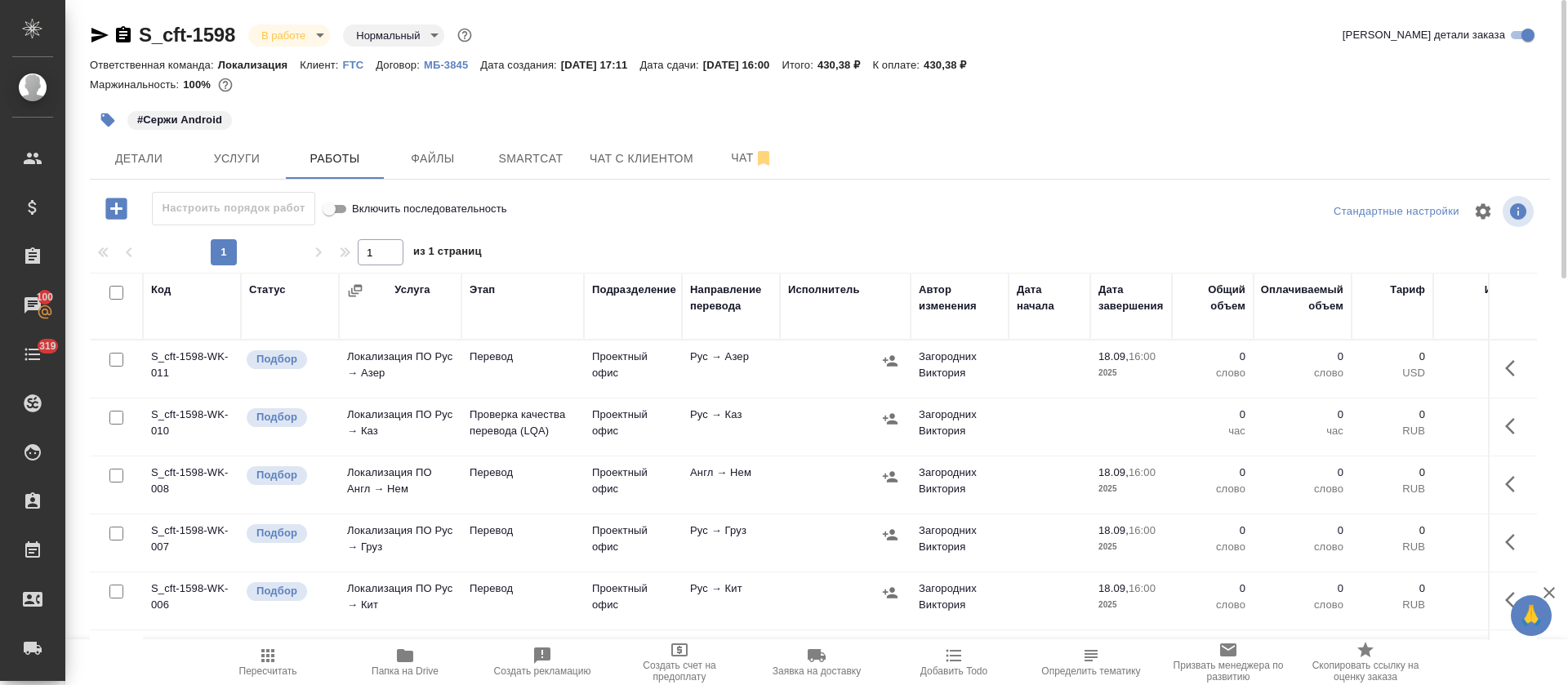
click at [1495, 374] on button "button" at bounding box center [1515, 369] width 39 height 39
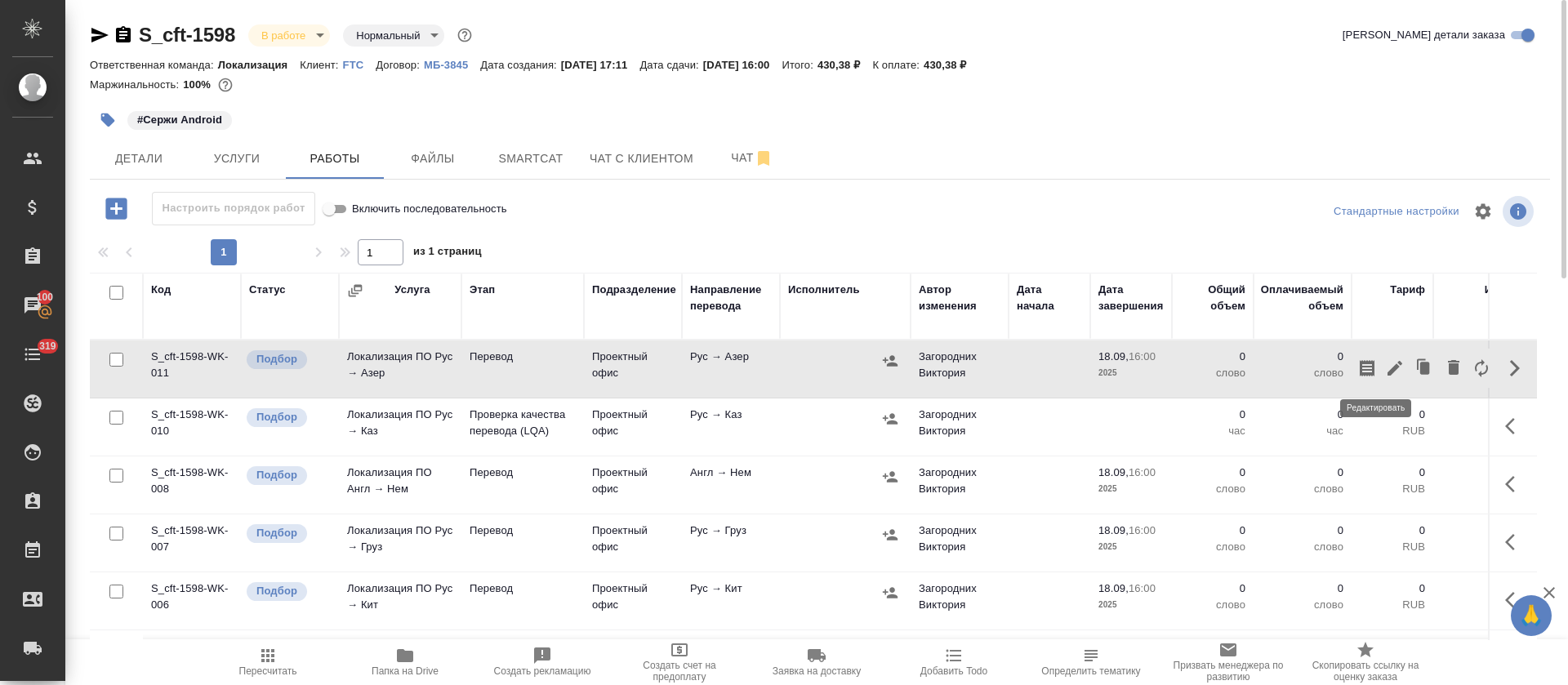
click at [1388, 375] on icon "button" at bounding box center [1395, 368] width 15 height 15
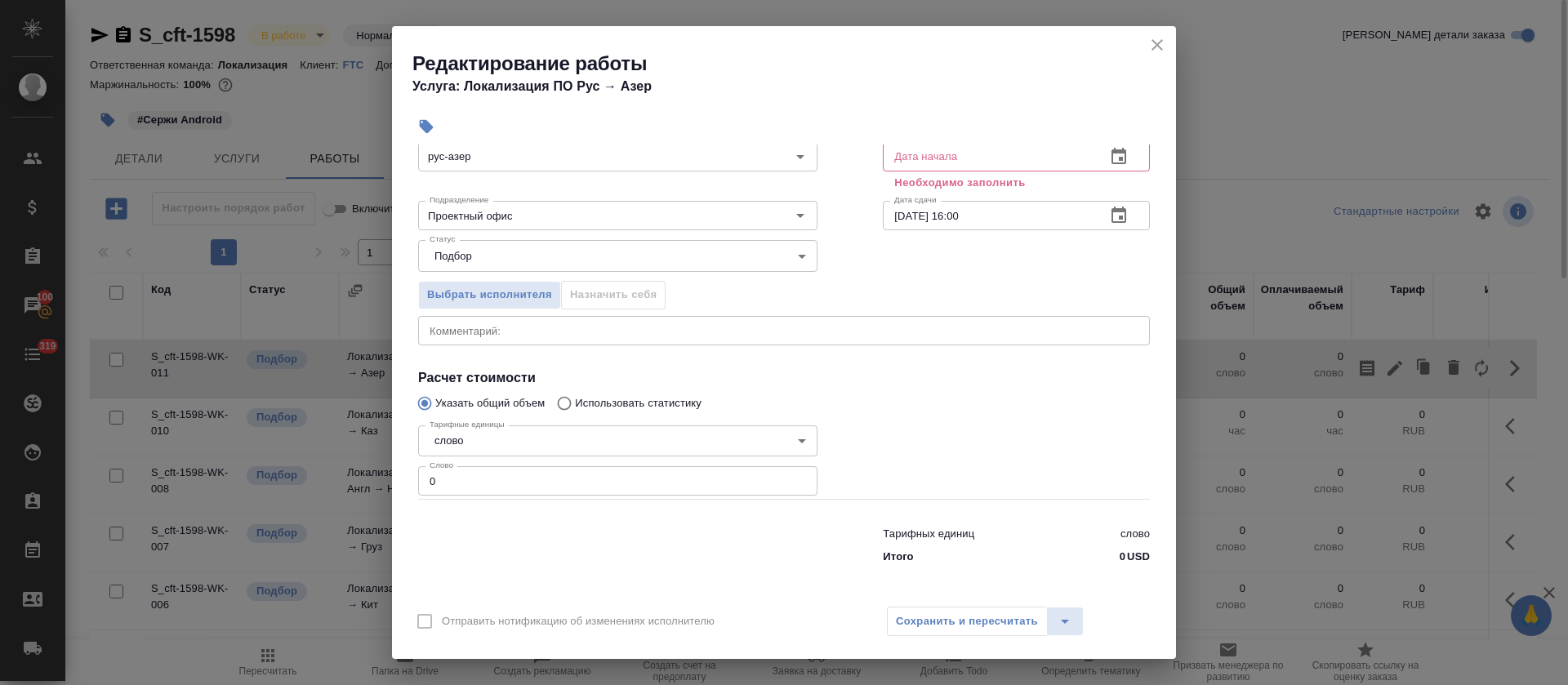
scroll to position [104, 0]
click at [1152, 43] on icon "close" at bounding box center [1158, 45] width 20 height 19
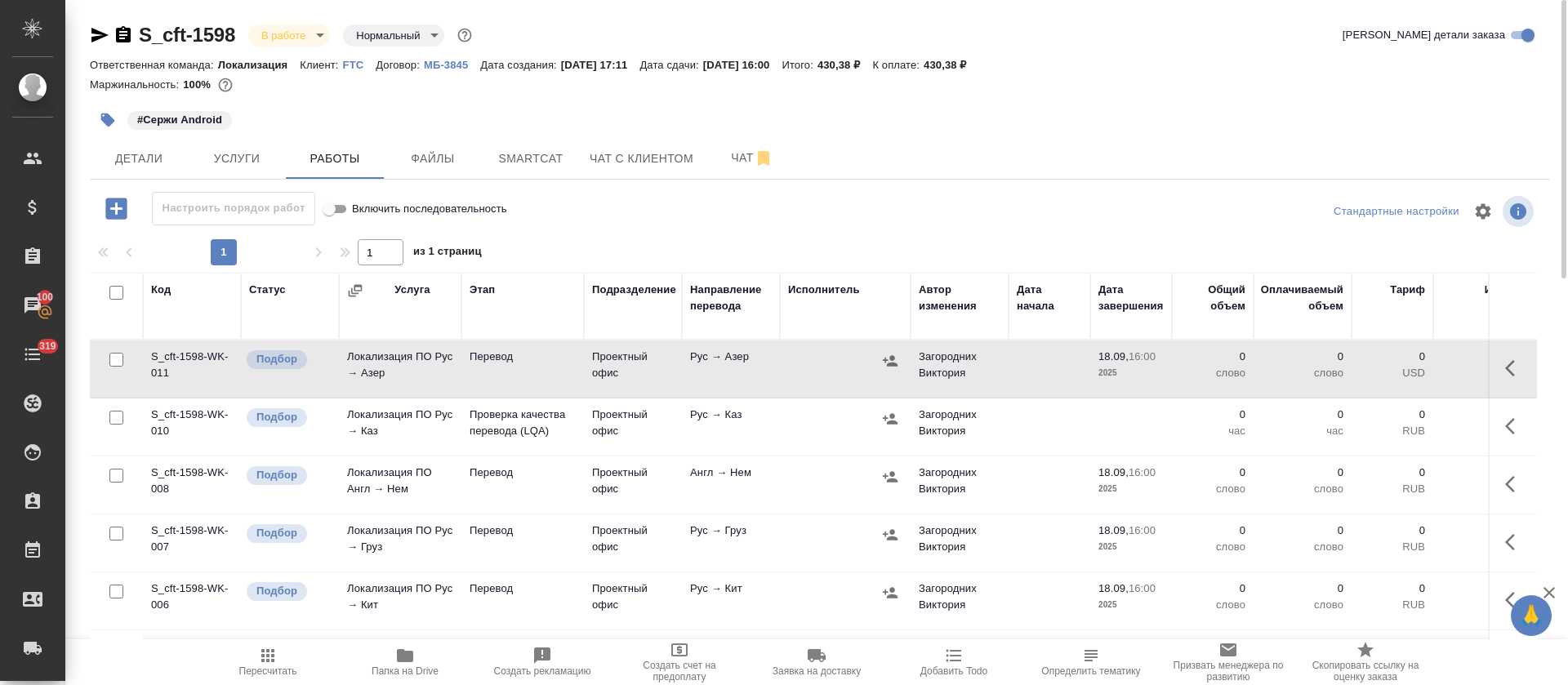
click at [113, 294] on input "checkbox" at bounding box center [116, 293] width 14 height 14
checkbox input "true"
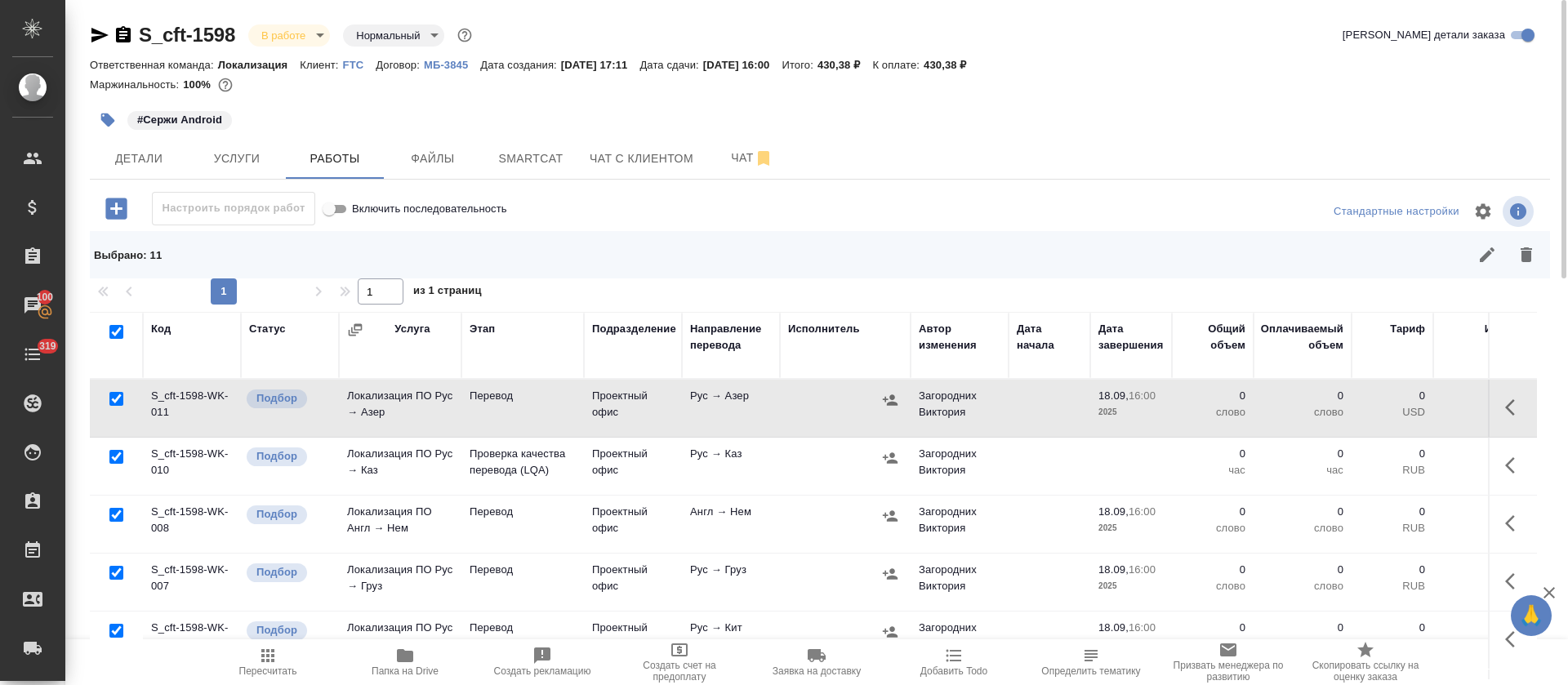
checkbox input "true"
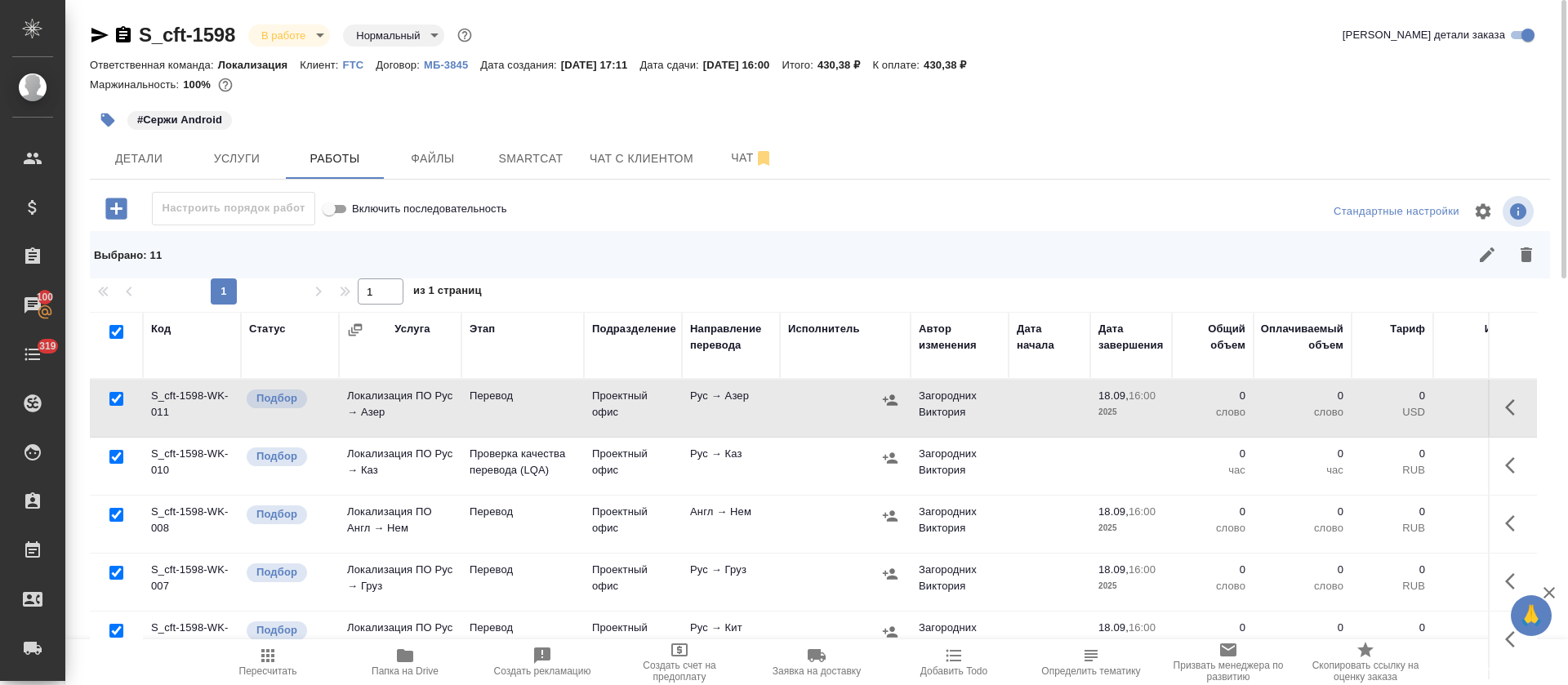
checkbox input "true"
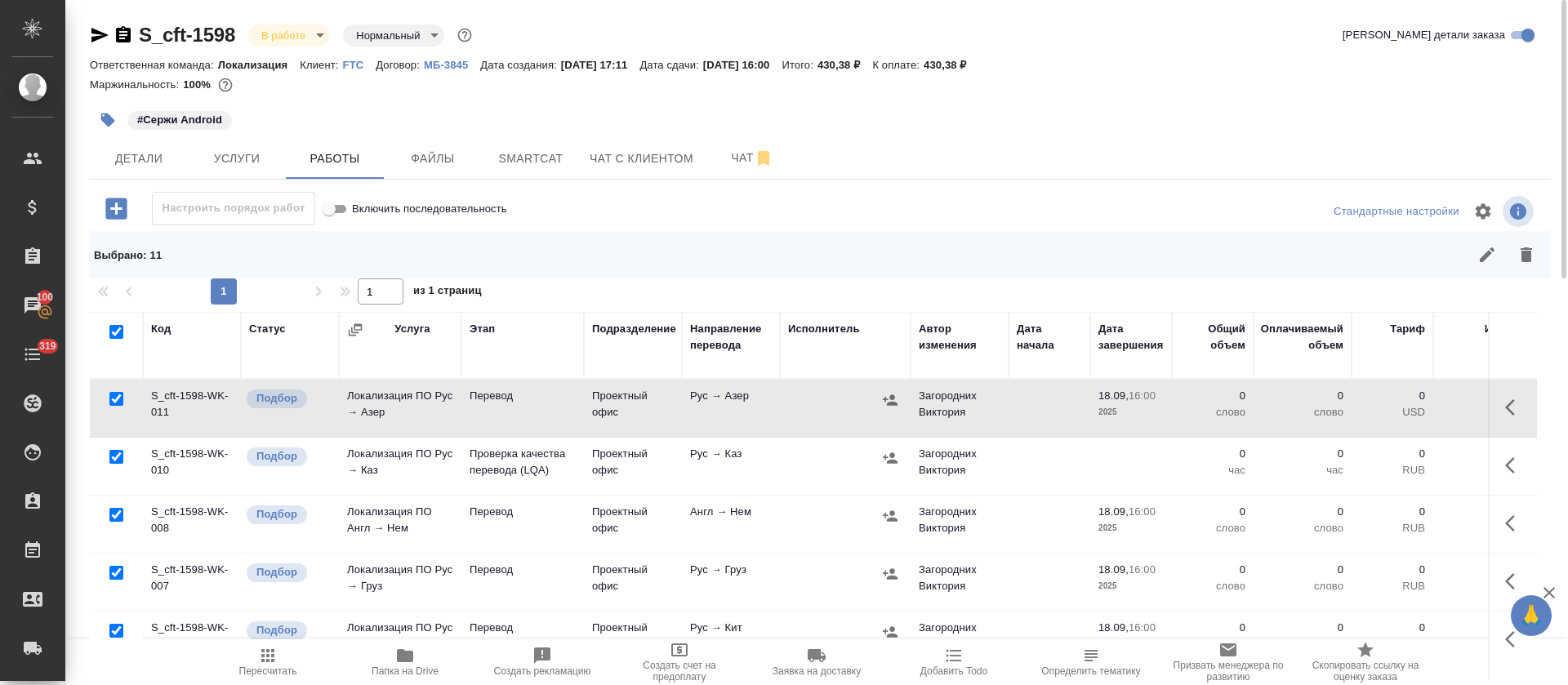
checkbox input "true"
click at [117, 456] on input "checkbox" at bounding box center [116, 457] width 14 height 14
checkbox input "false"
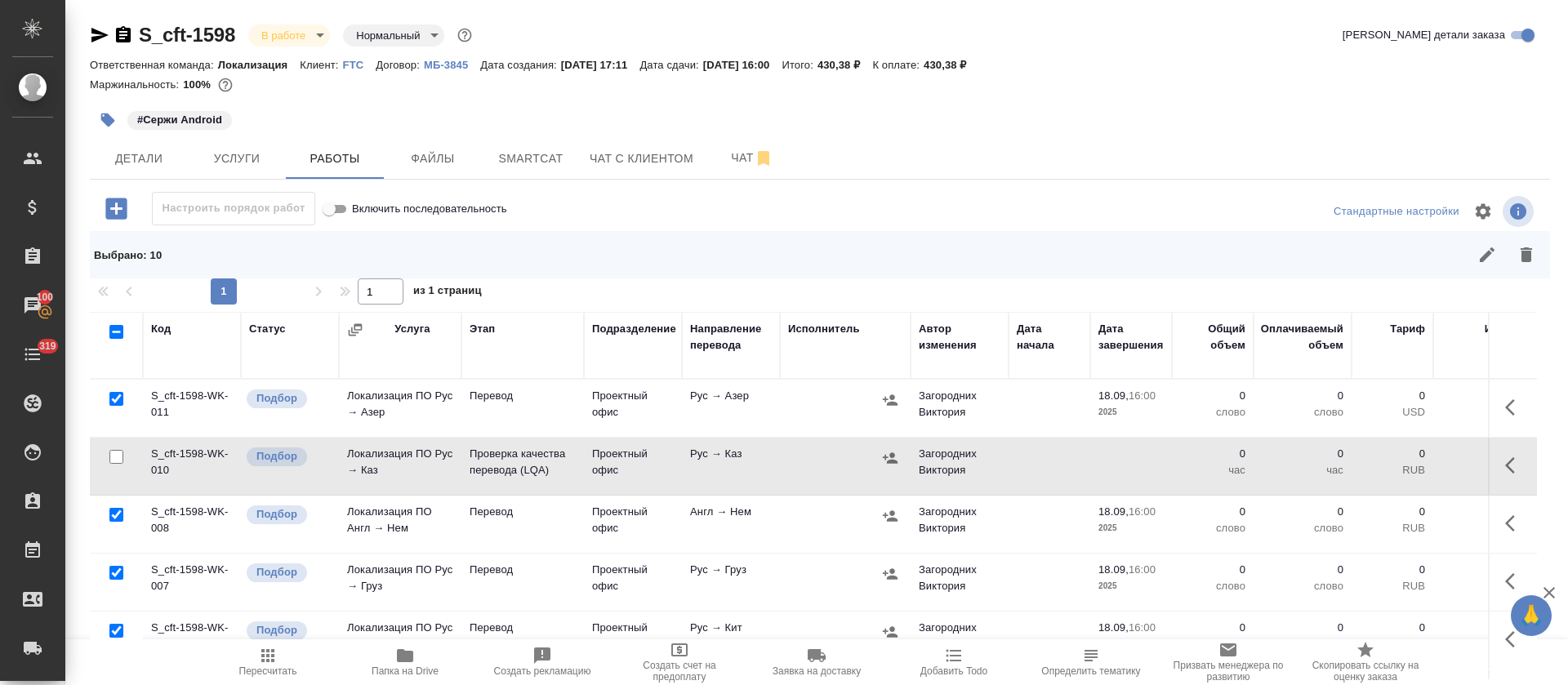
click at [1475, 266] on button "button" at bounding box center [1487, 254] width 39 height 39
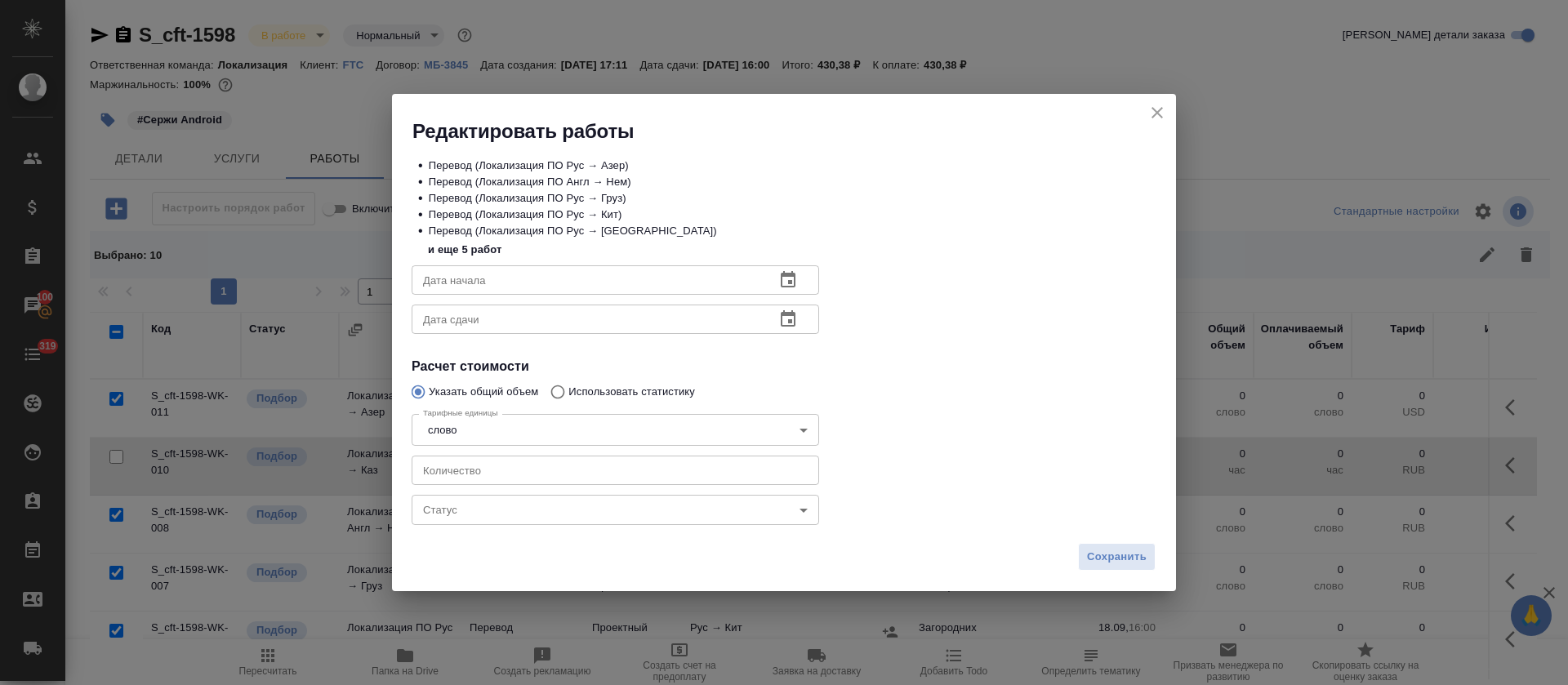
click at [497, 463] on input "number" at bounding box center [615, 470] width 408 height 29
type input "4"
click at [778, 281] on icon "button" at bounding box center [788, 280] width 20 height 19
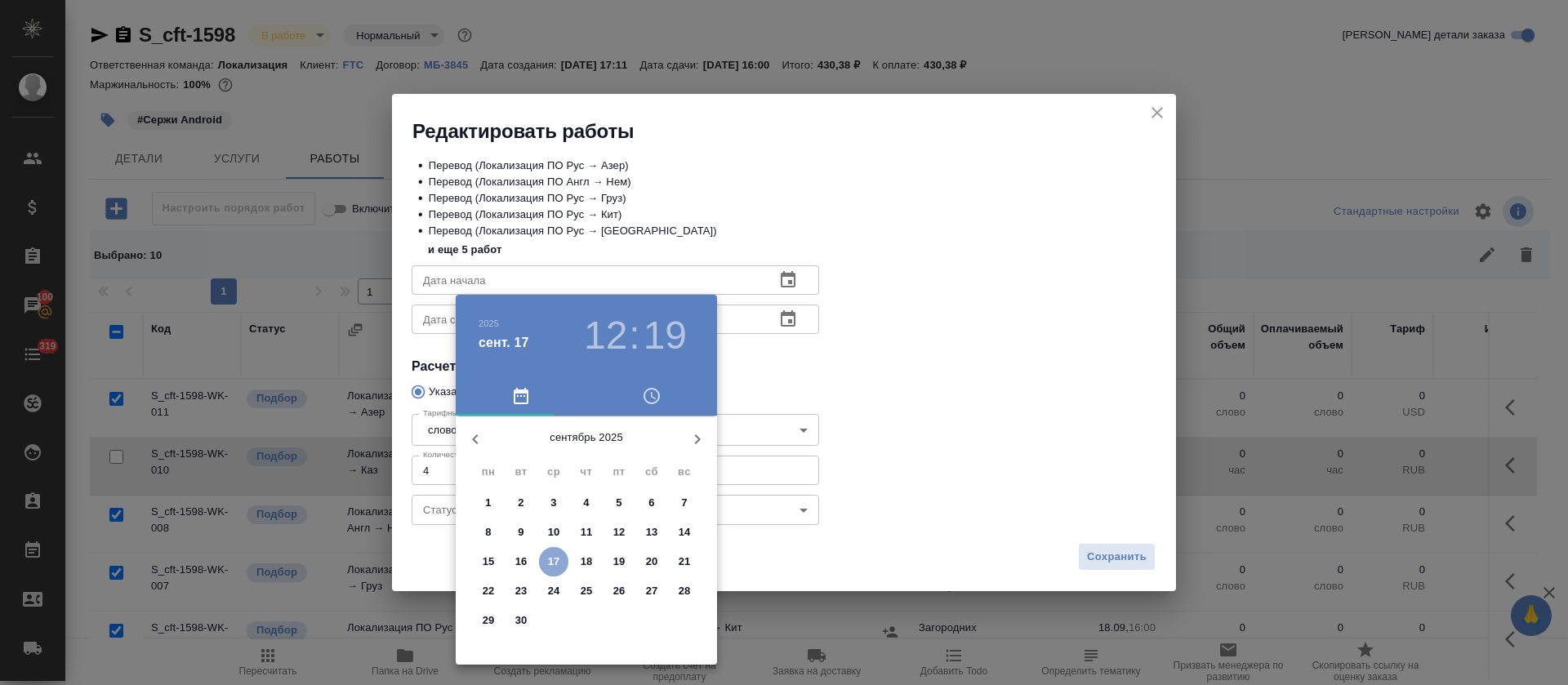
click at [556, 560] on p "17" at bounding box center [554, 562] width 12 height 16
type input "17.09.2025 12:19"
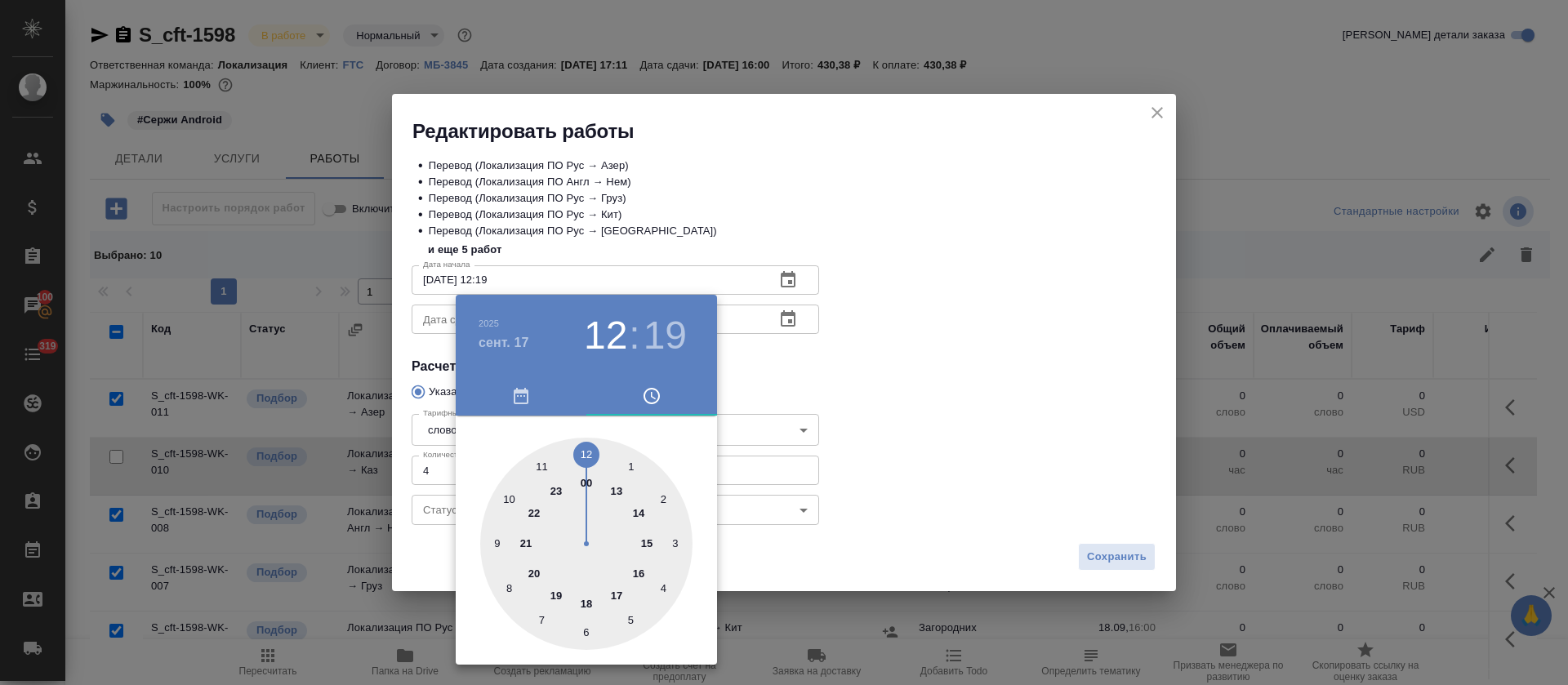
click at [834, 388] on div at bounding box center [784, 342] width 1568 height 685
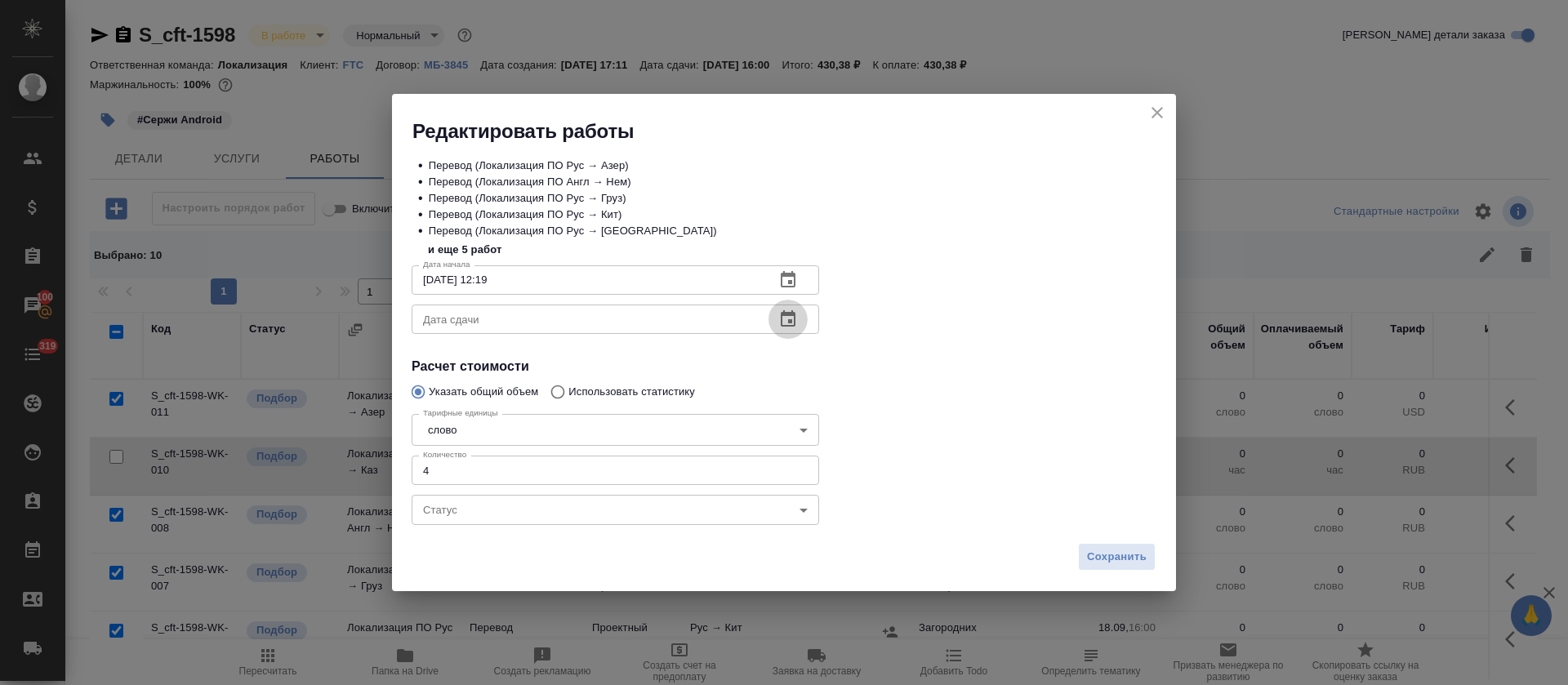
click at [786, 317] on icon "button" at bounding box center [788, 319] width 20 height 19
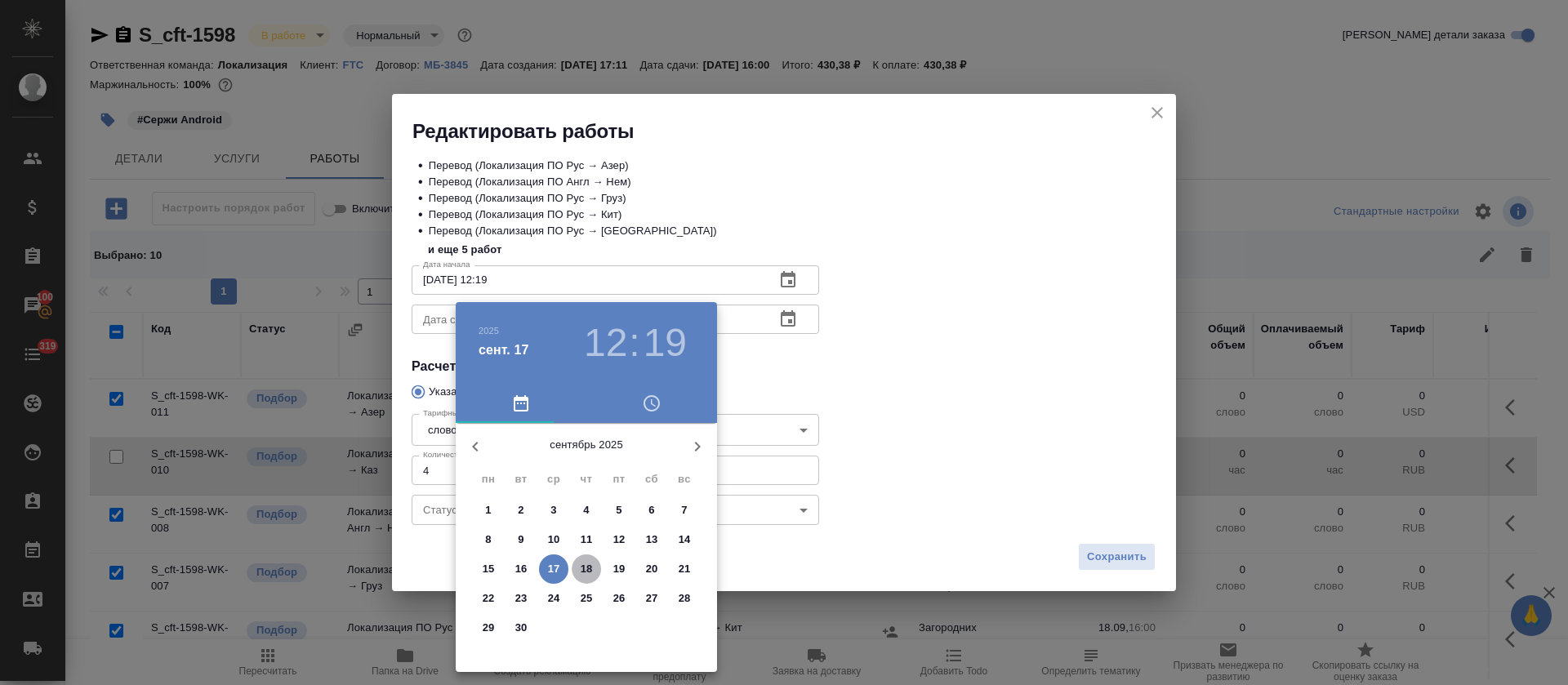
click at [589, 569] on p "18" at bounding box center [587, 569] width 12 height 16
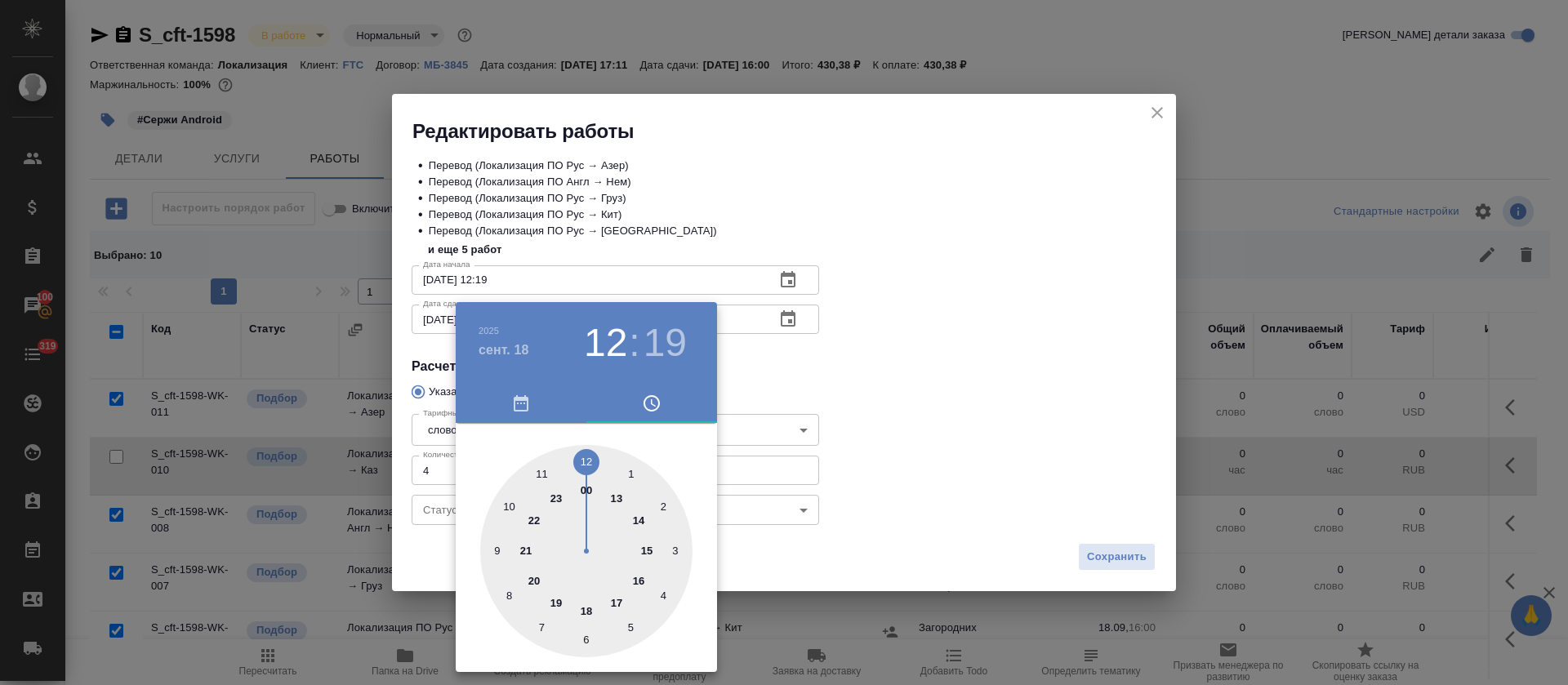
click at [498, 341] on h4 "сент. 18" at bounding box center [503, 350] width 51 height 19
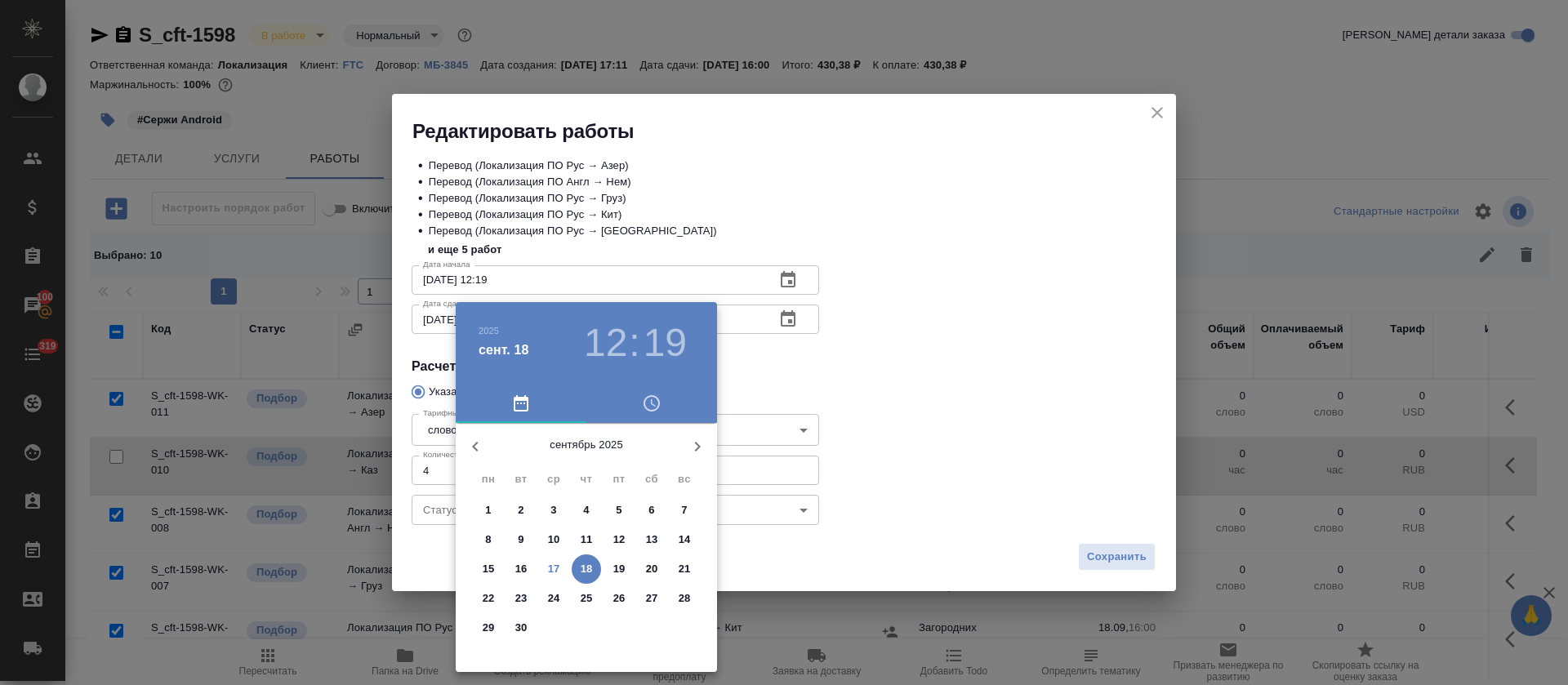
click at [556, 558] on button "17" at bounding box center [553, 569] width 29 height 29
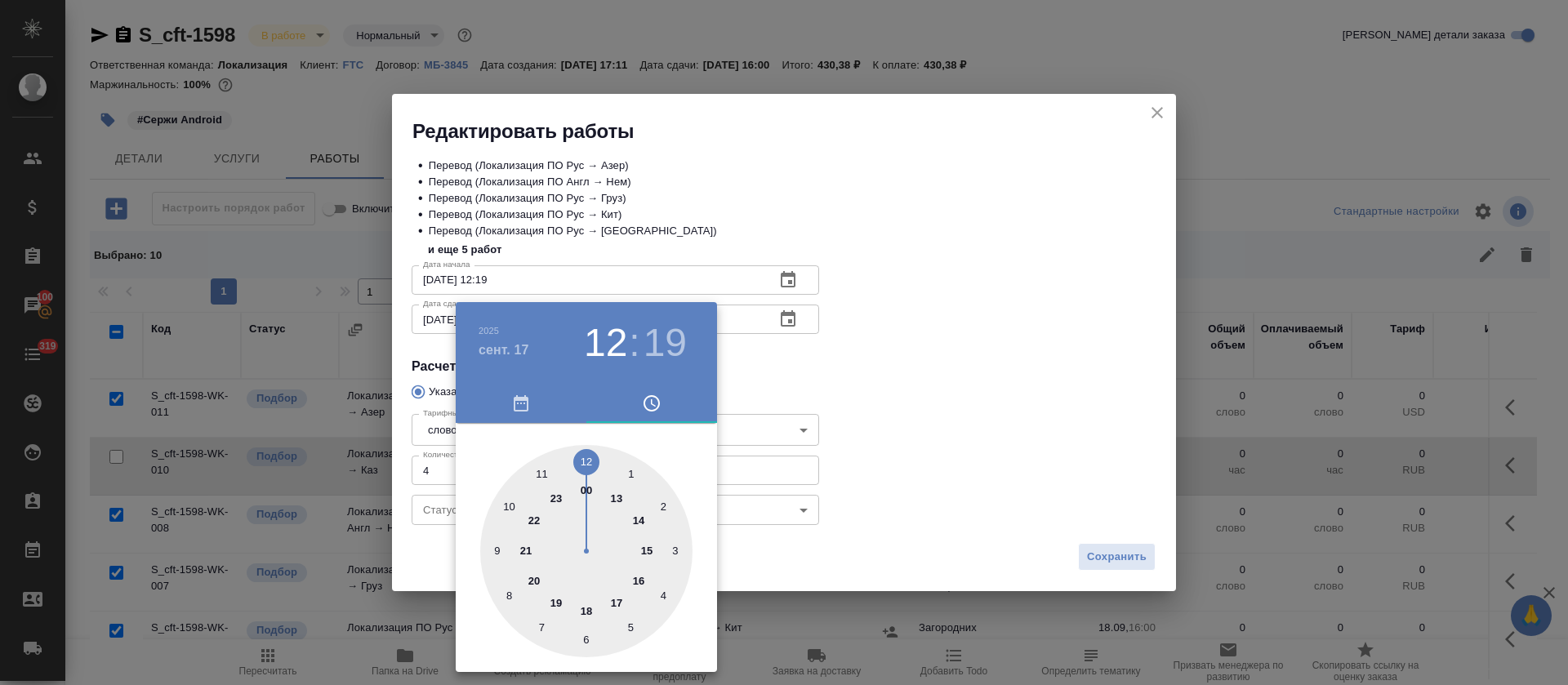
click at [589, 612] on div at bounding box center [587, 551] width 213 height 213
click at [585, 457] on div at bounding box center [587, 551] width 213 height 213
type input "17.09.2025 18:00"
click at [605, 353] on h3 "18" at bounding box center [605, 343] width 43 height 46
click at [927, 440] on div at bounding box center [784, 342] width 1568 height 685
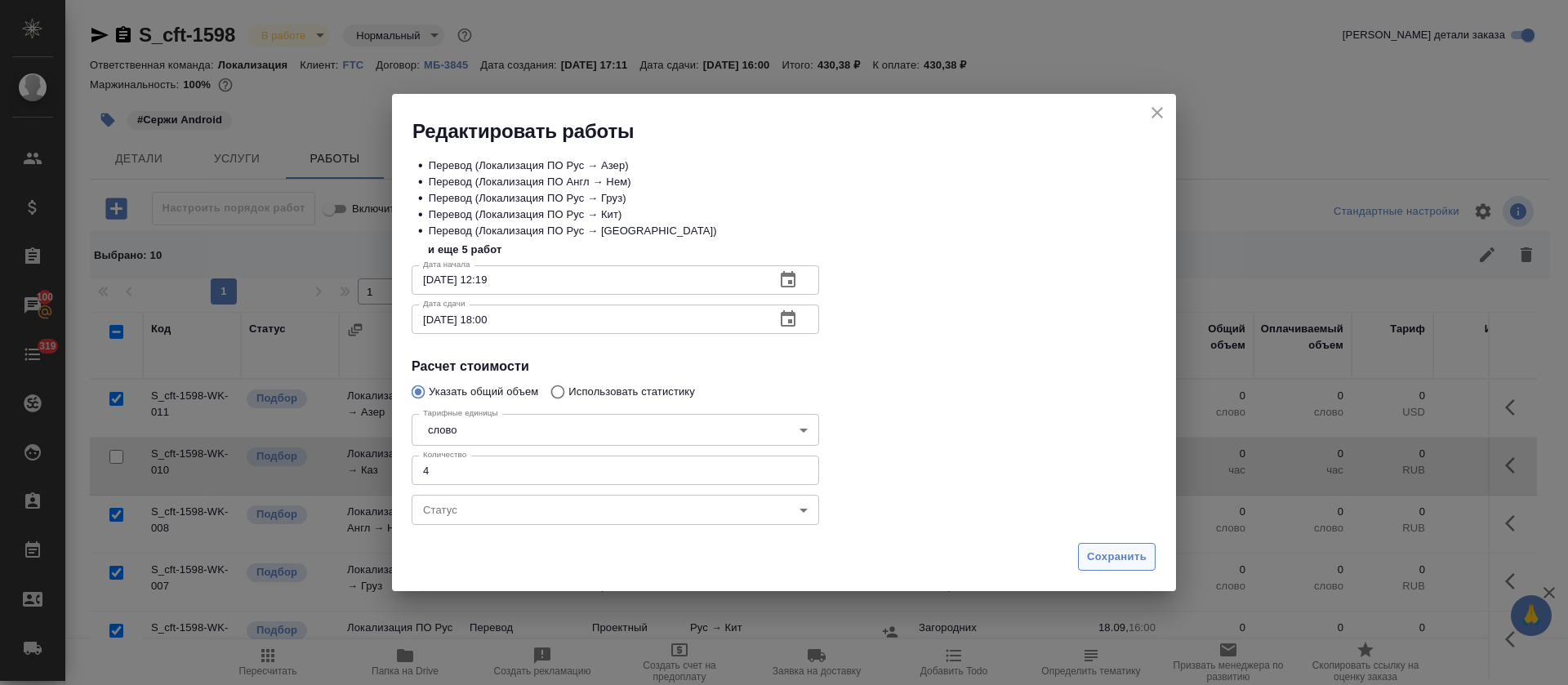
click at [1112, 565] on span "Сохранить" at bounding box center [1117, 557] width 59 height 19
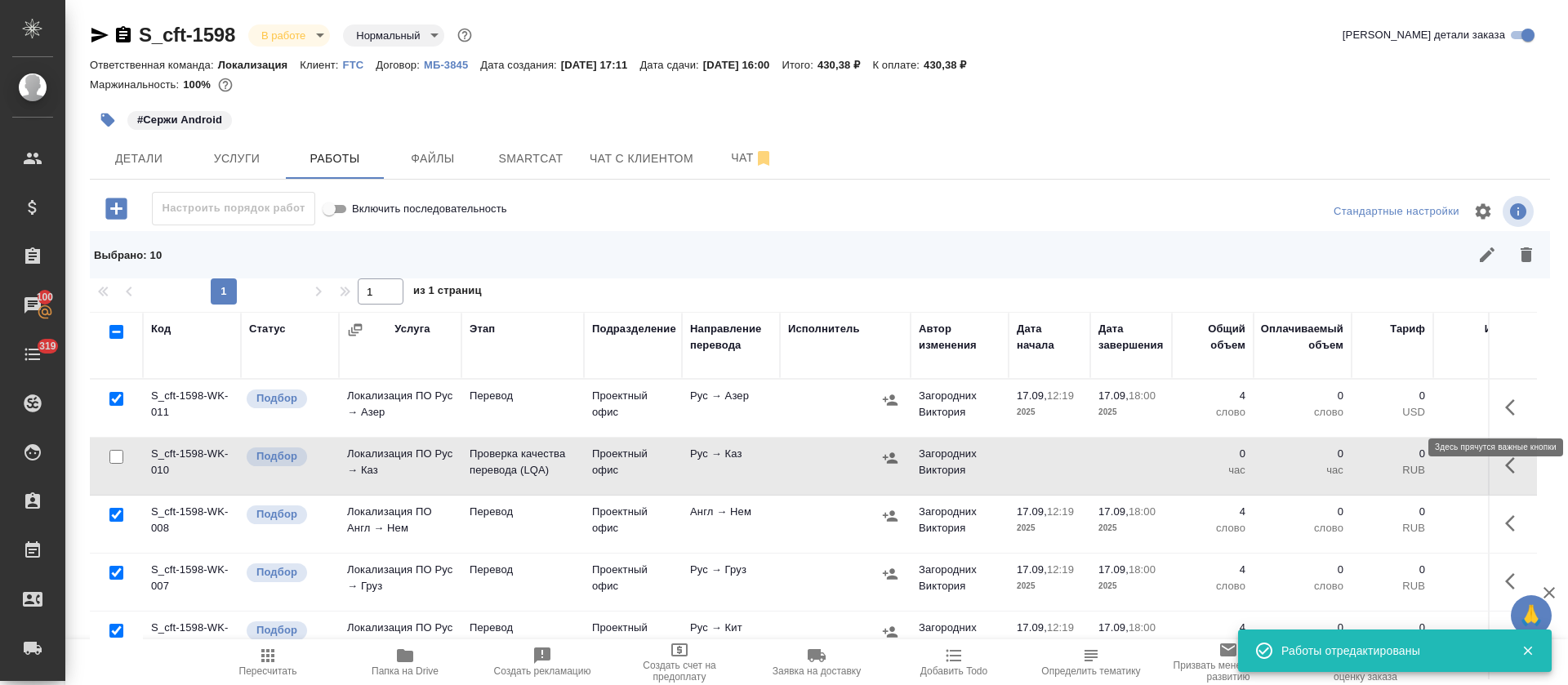
click at [1505, 415] on icon "button" at bounding box center [1515, 408] width 20 height 19
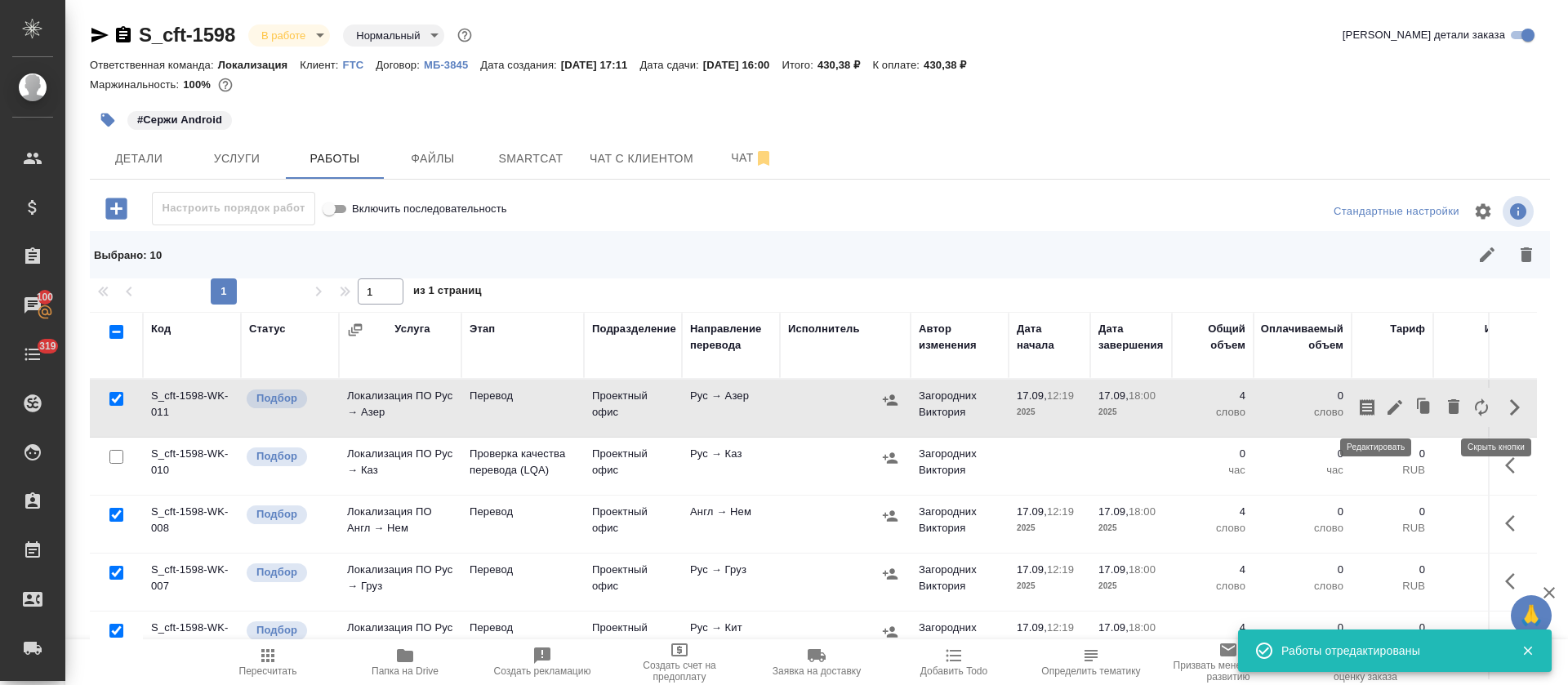
click at [1381, 411] on button "button" at bounding box center [1394, 408] width 27 height 39
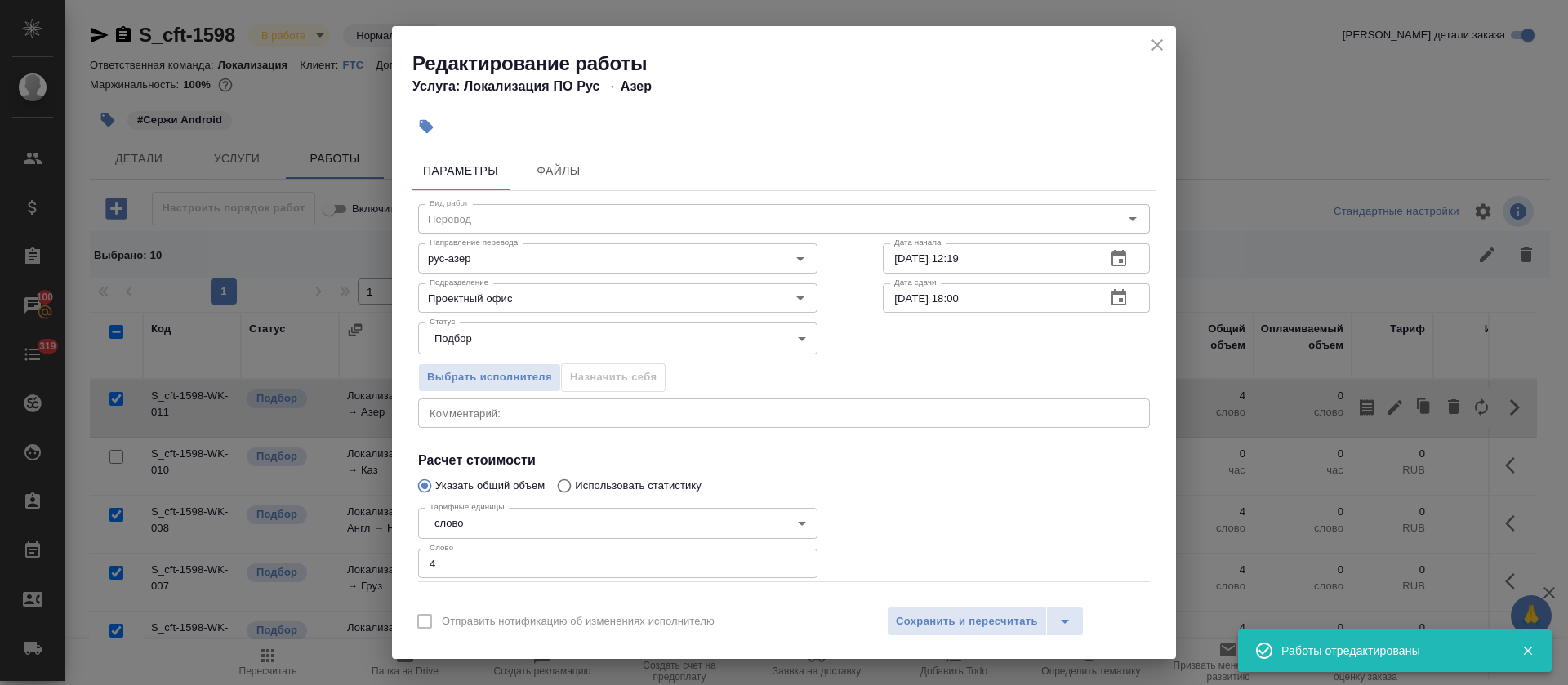
click at [595, 424] on div "x Комментарий:" at bounding box center [784, 413] width 732 height 29
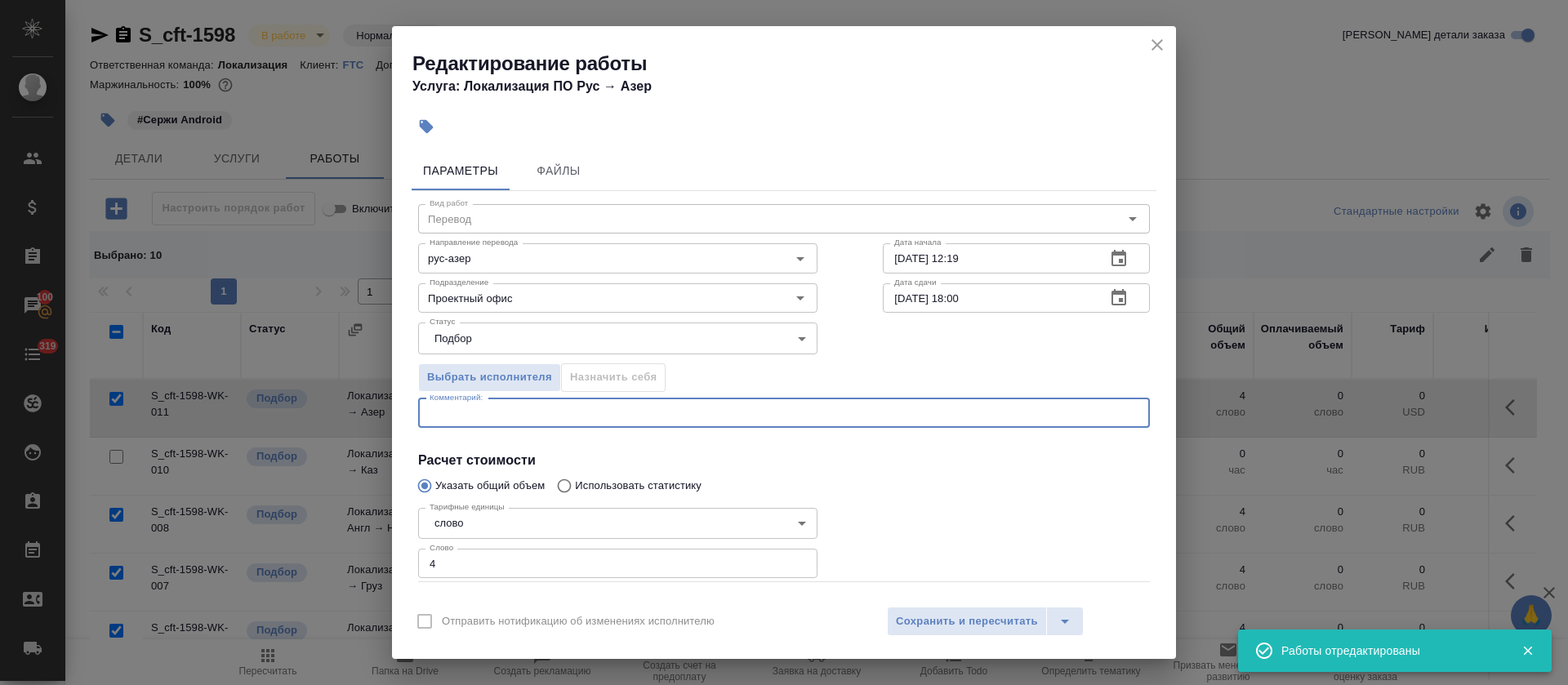
paste textarea "https://smartcat.com/editor?v=2&selectedStage=1&backUrl=%2Fprojects%2F64c78566-…"
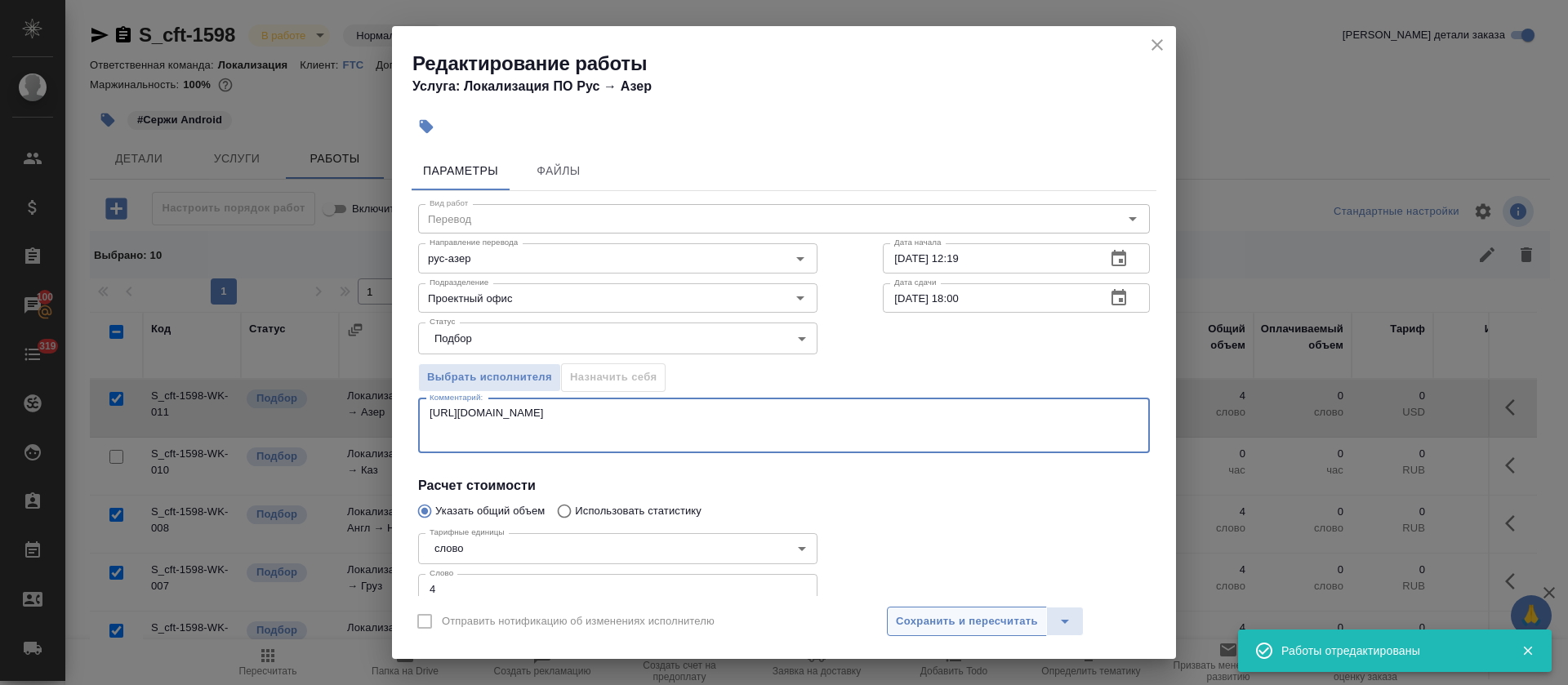
type textarea "https://smartcat.com/editor?v=2&selectedStage=1&backUrl=%2Fprojects%2F64c78566-…"
click at [945, 614] on span "Сохранить и пересчитать" at bounding box center [967, 621] width 142 height 19
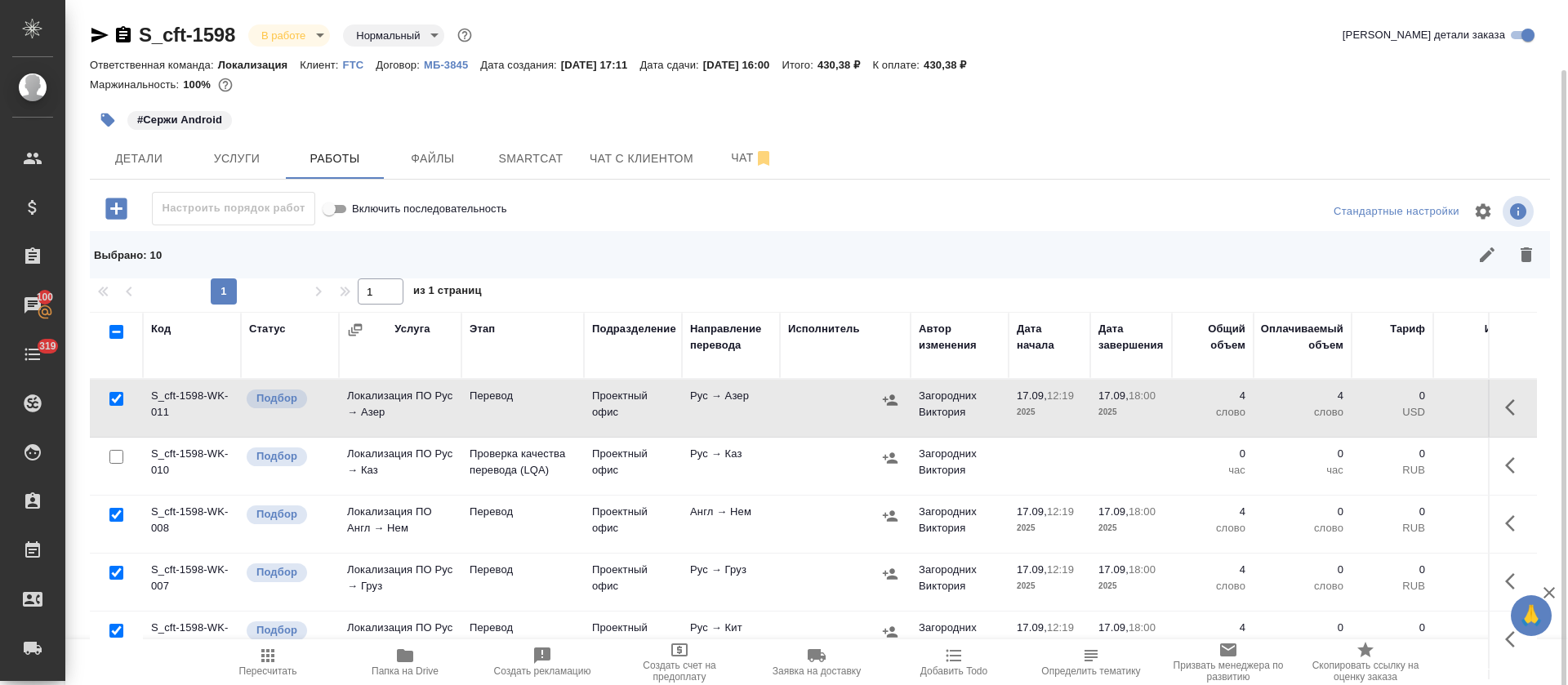
scroll to position [122, 0]
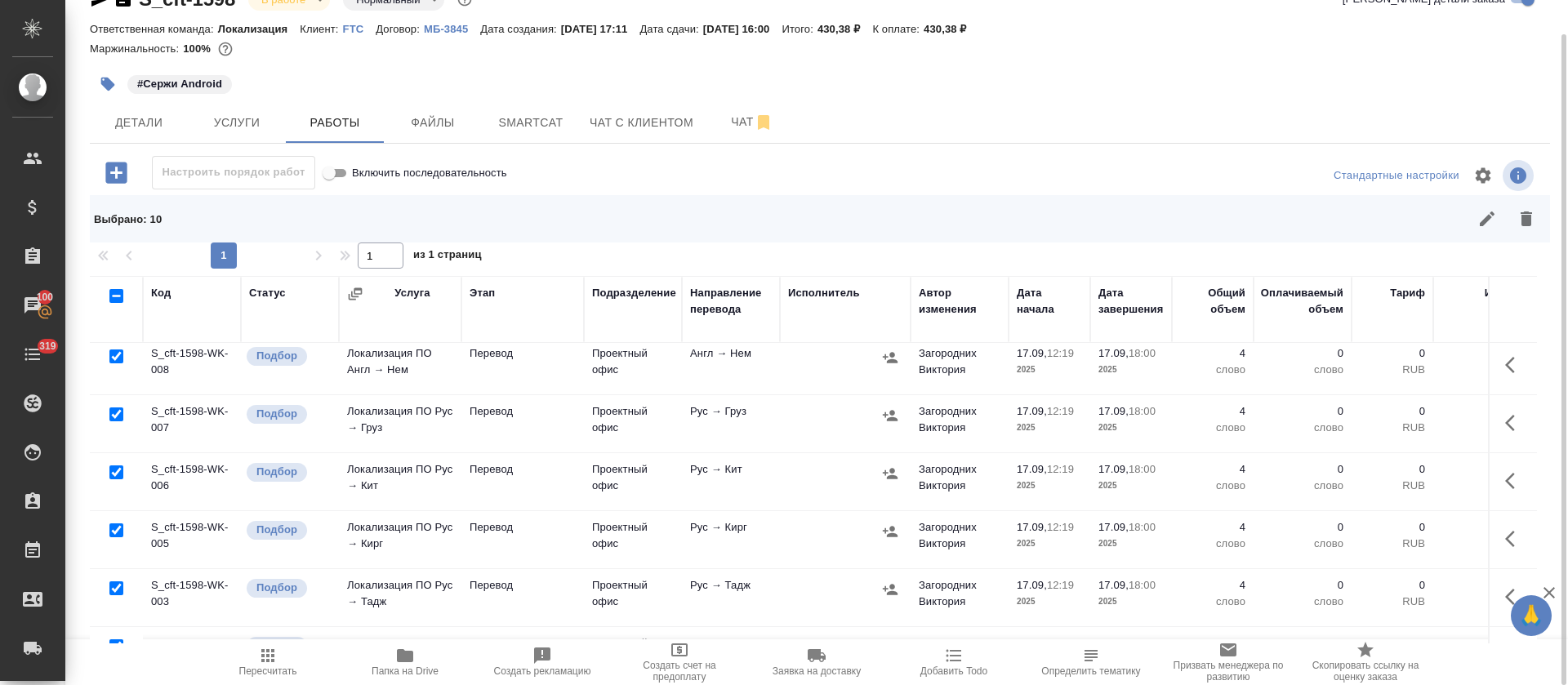
click at [1505, 424] on icon "button" at bounding box center [1515, 423] width 20 height 19
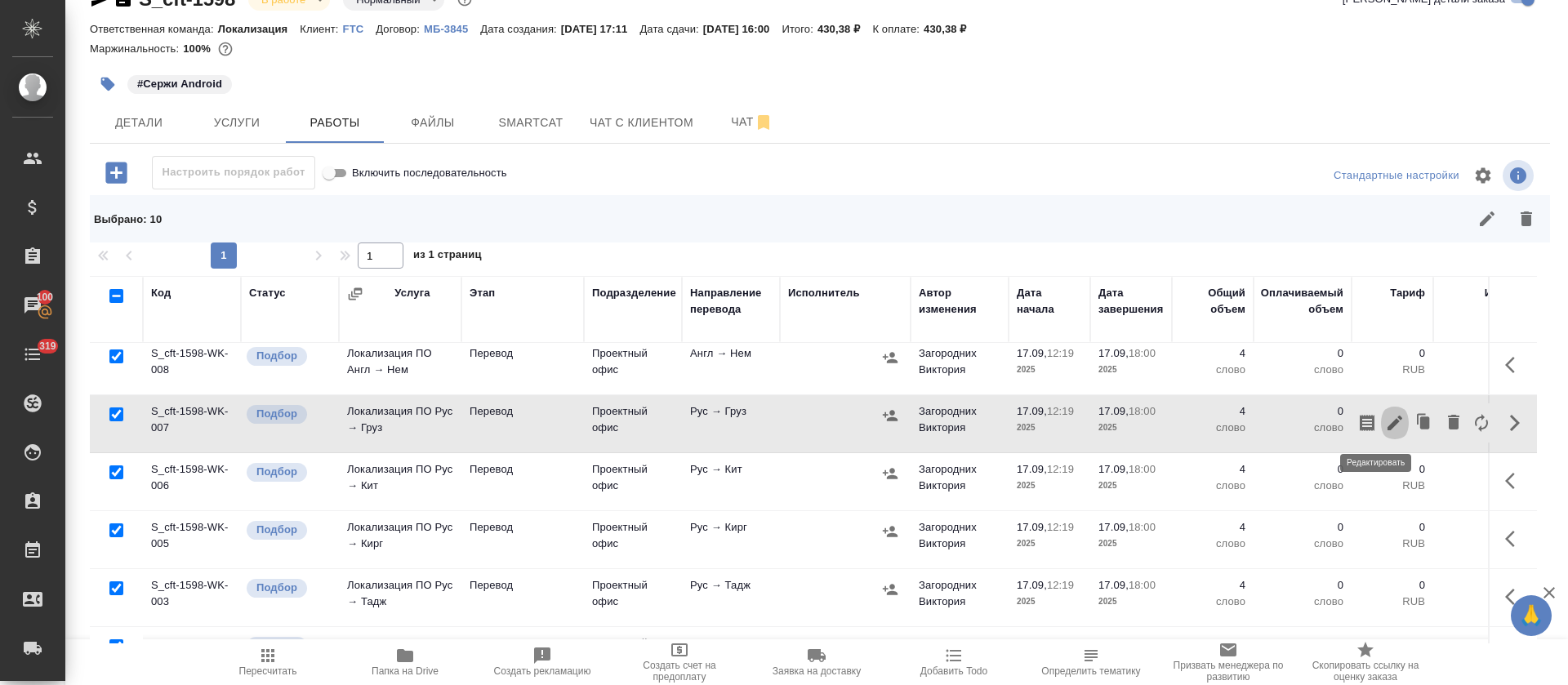
click at [1381, 427] on button "button" at bounding box center [1394, 423] width 27 height 39
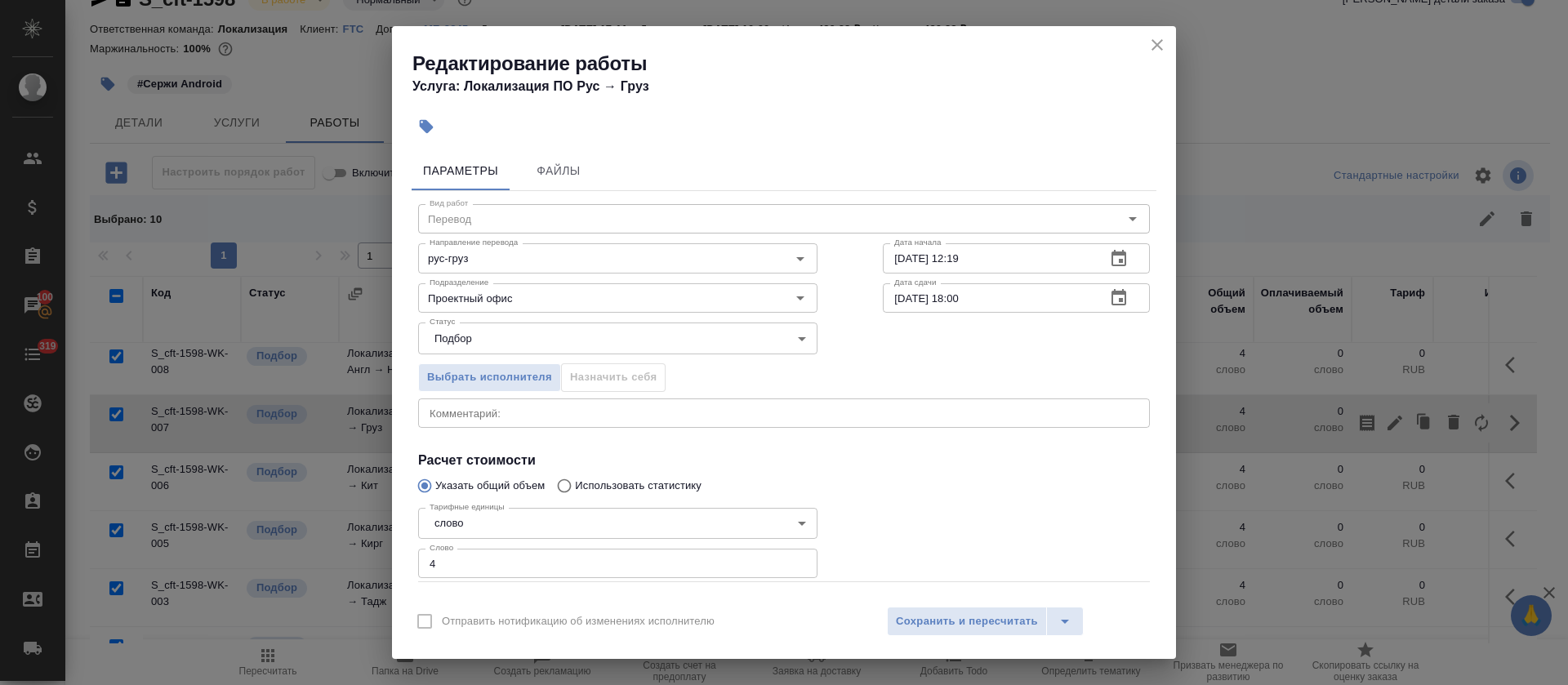
click at [704, 411] on textarea at bounding box center [784, 413] width 709 height 12
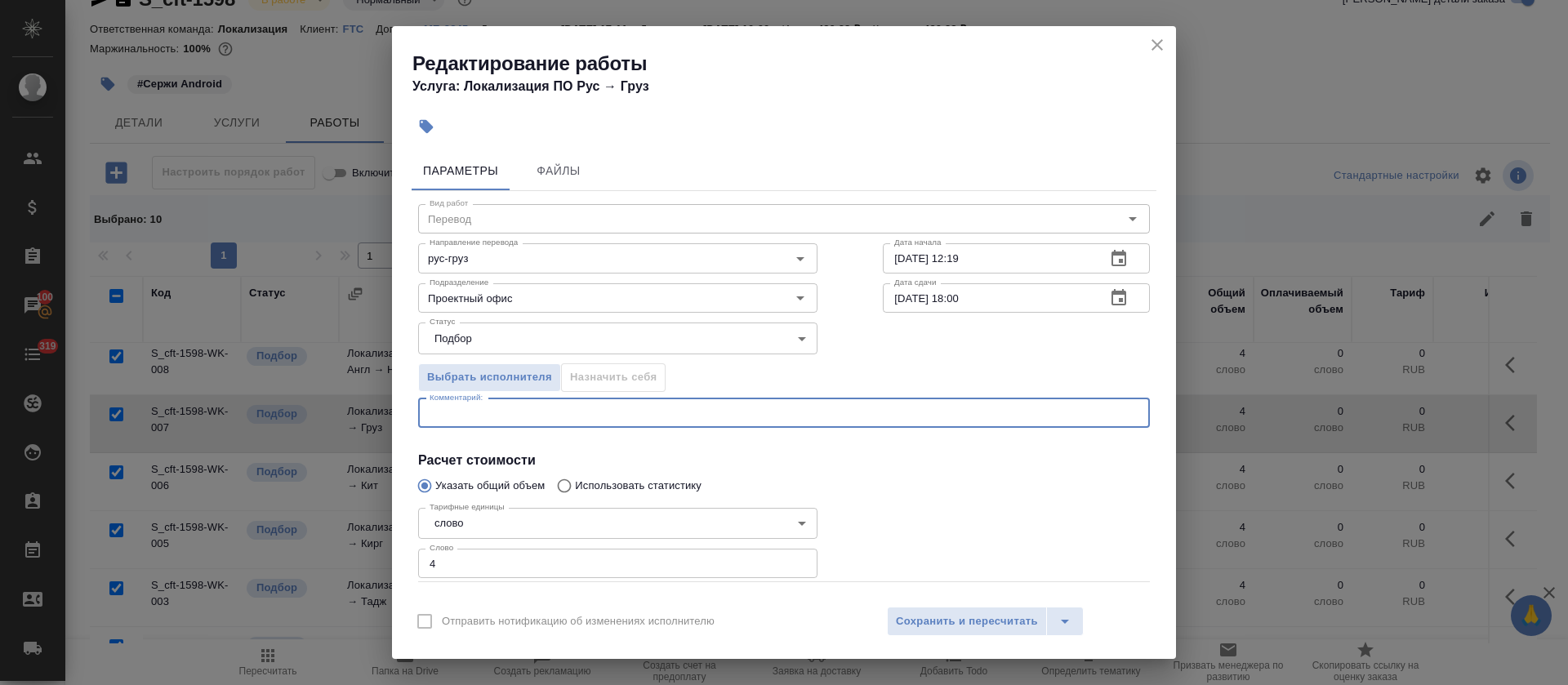
paste textarea "https://smartcat.com/editor?v=2&selectedStage=1&backUrl=%2Fprojects%2F64c78566-…"
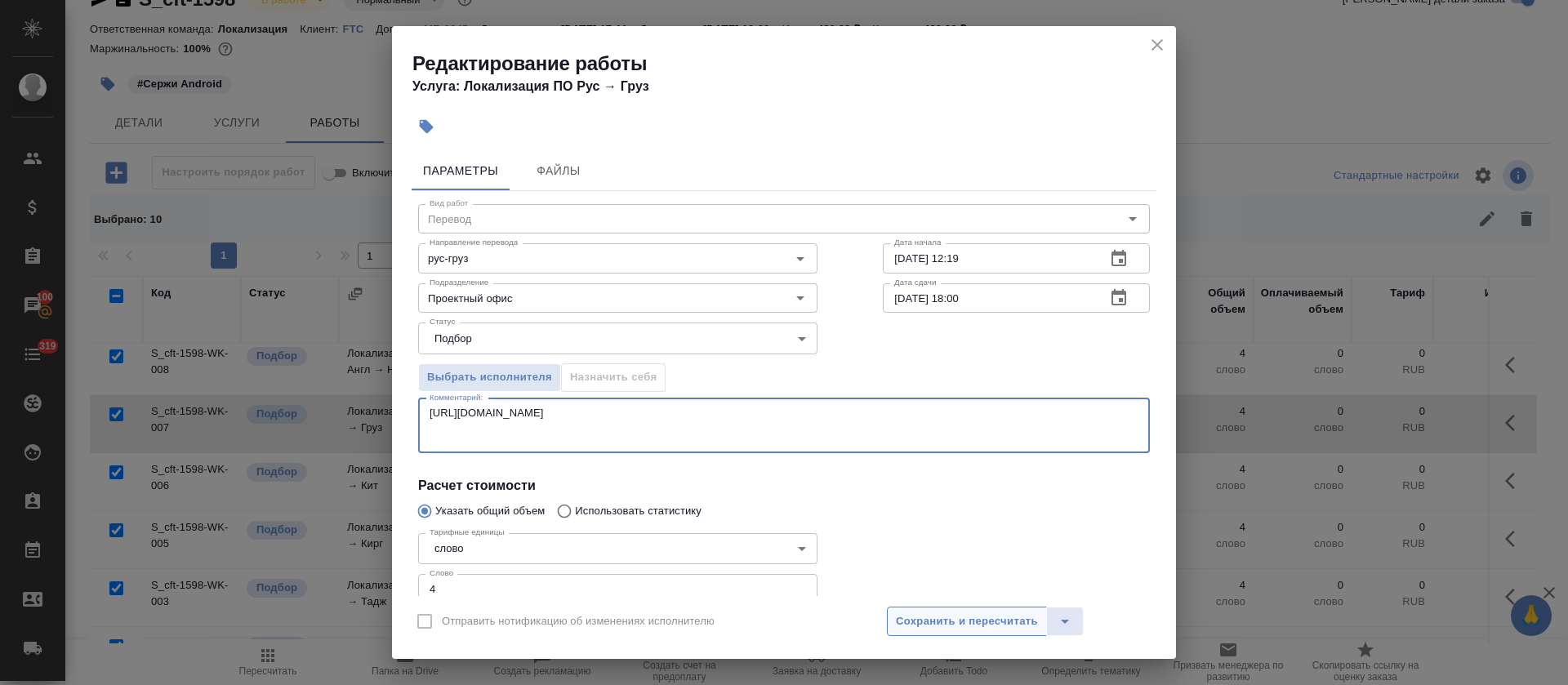
type textarea "https://smartcat.com/editor?v=2&selectedStage=1&backUrl=%2Fprojects%2F64c78566-…"
click at [932, 627] on span "Сохранить и пересчитать" at bounding box center [967, 621] width 142 height 19
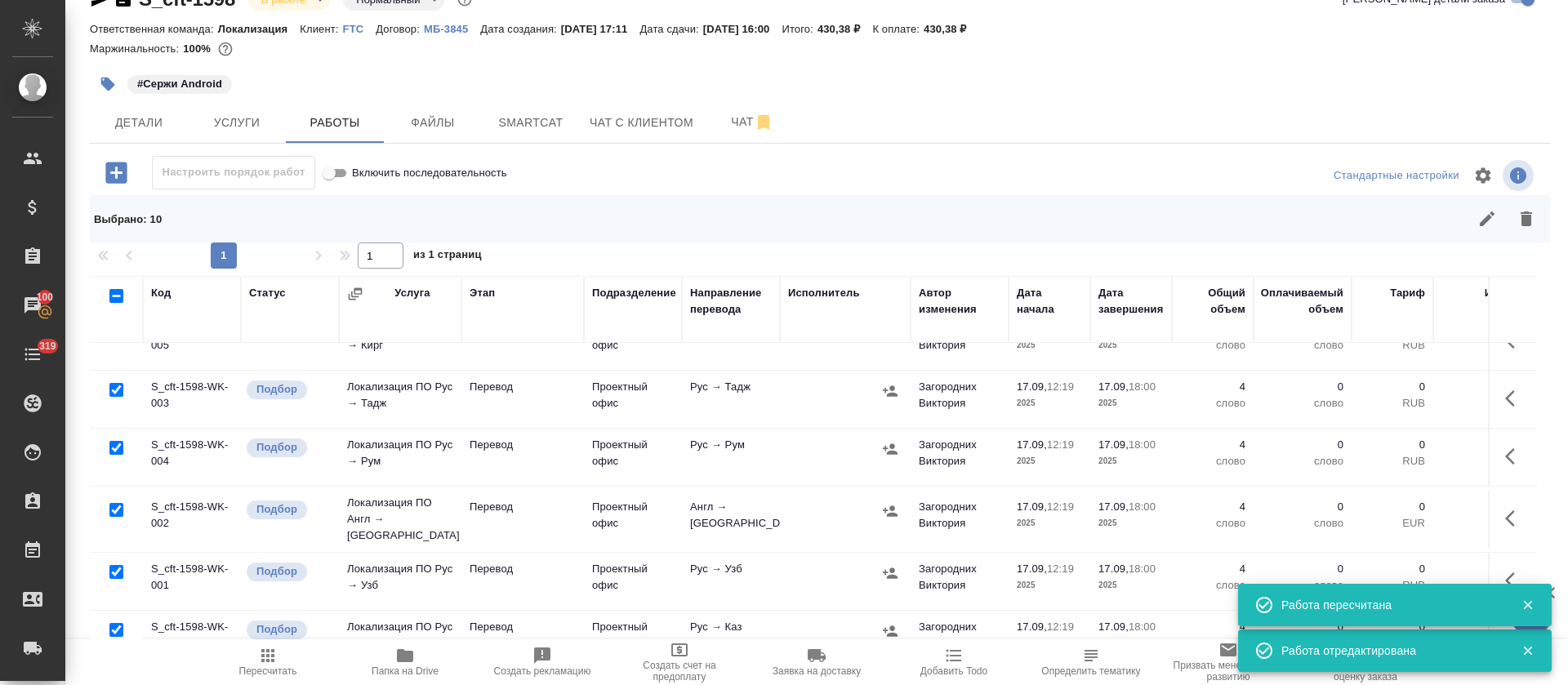
scroll to position [357, 0]
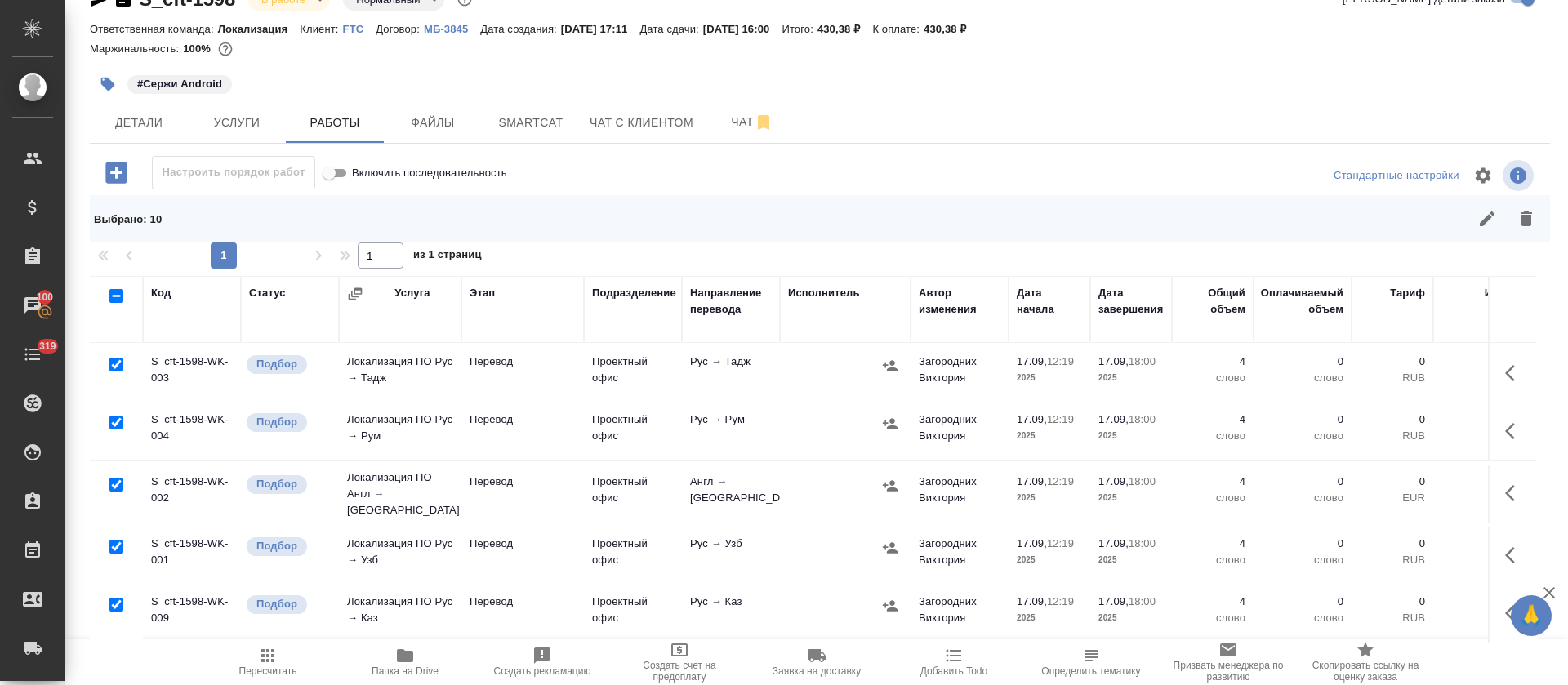
click at [1495, 594] on button "button" at bounding box center [1515, 613] width 39 height 39
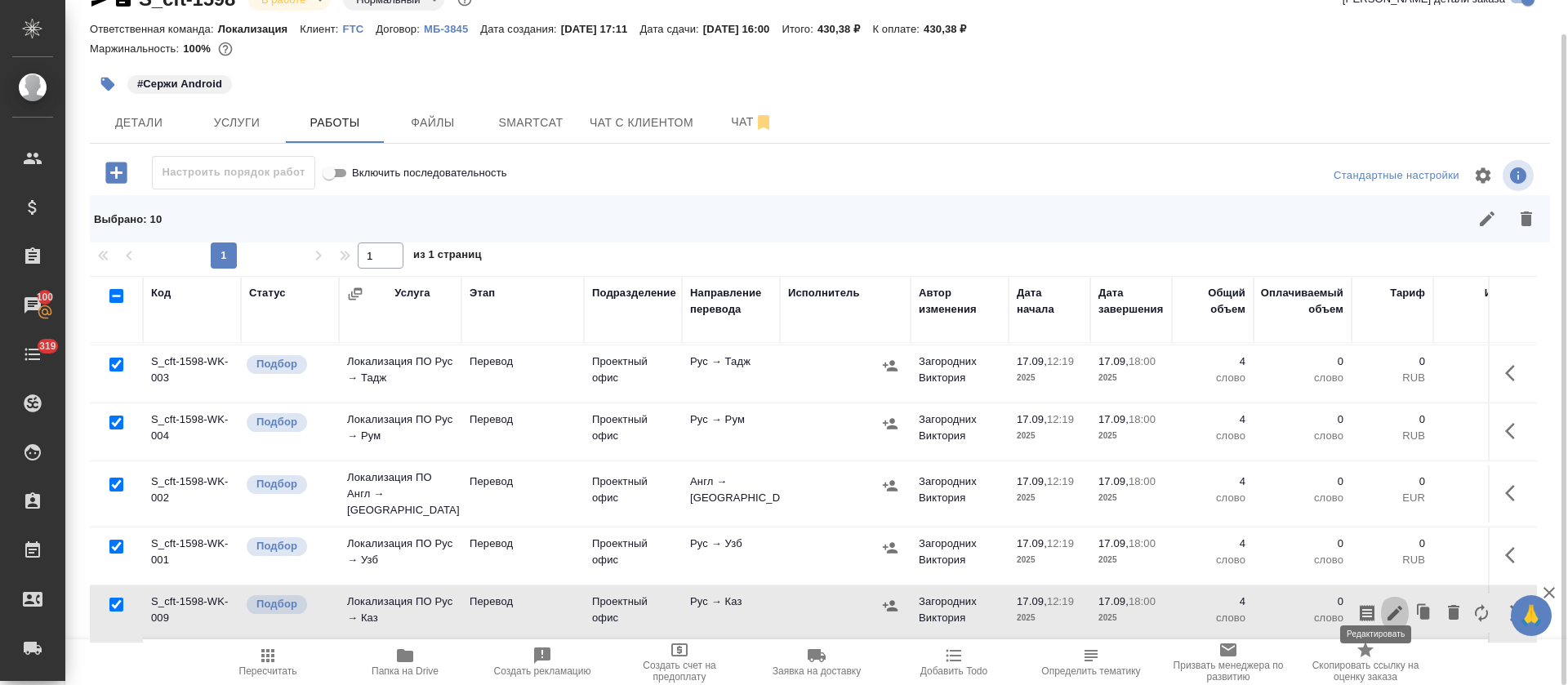
click at [1385, 603] on icon "button" at bounding box center [1395, 613] width 20 height 19
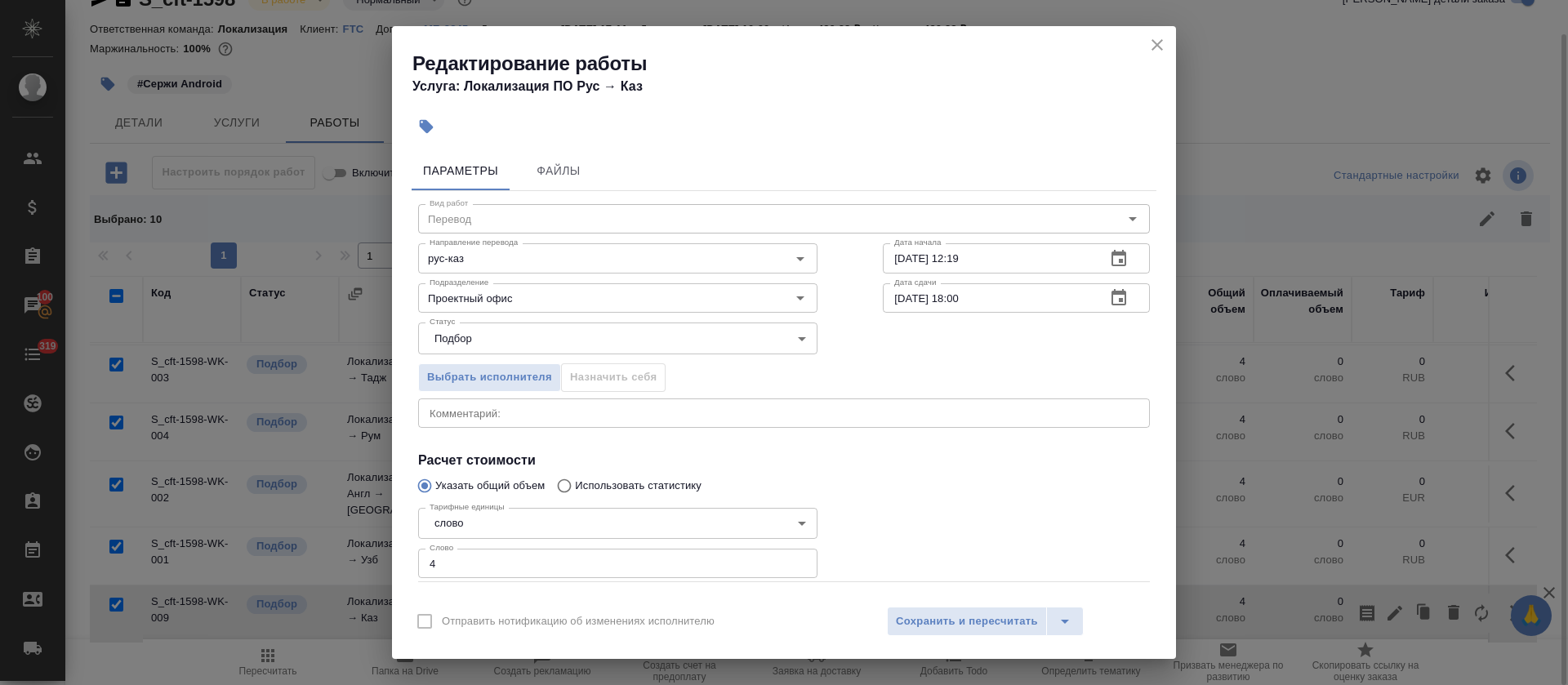
click at [671, 401] on div "x Комментарий:" at bounding box center [784, 413] width 732 height 29
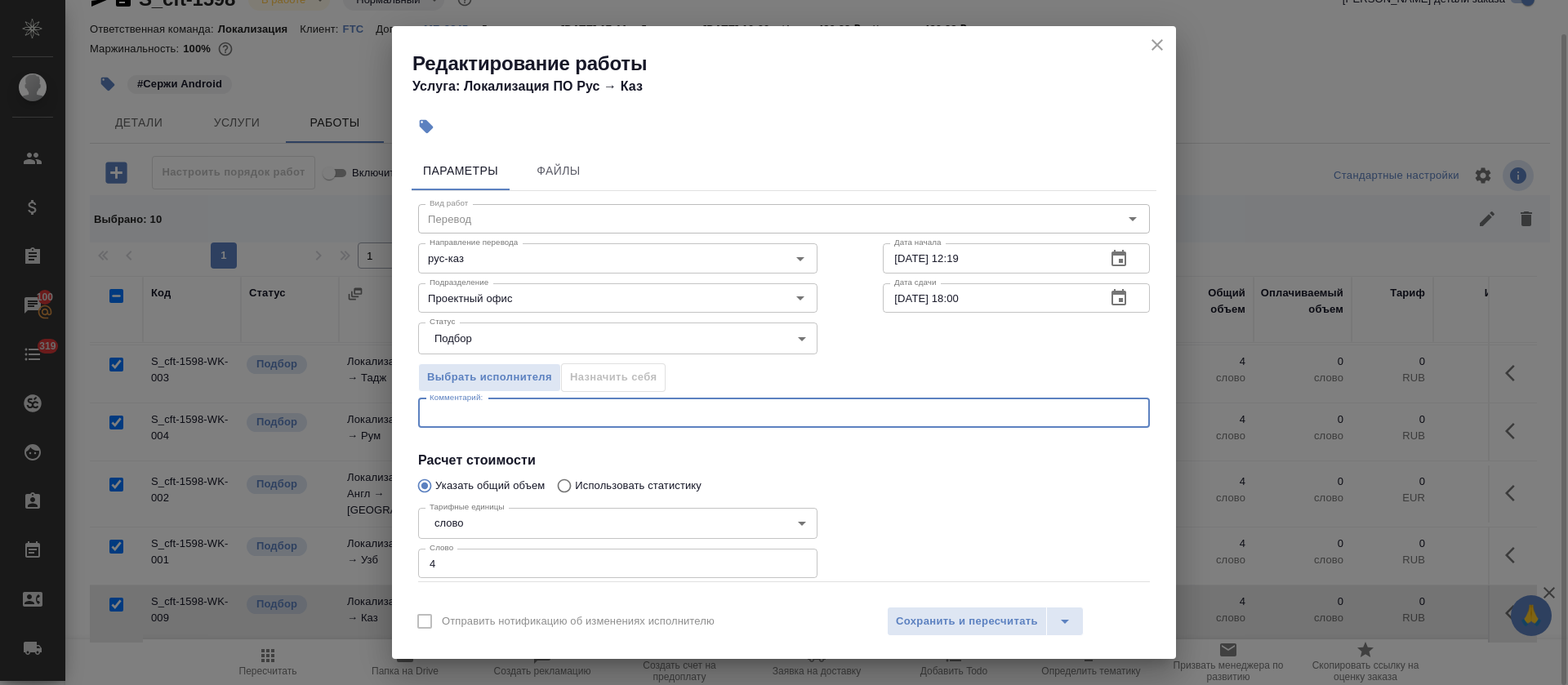
paste textarea "https://smartcat.com/editor?v=2&selectedStage=1&backUrl=%2Fprojects%2F64c78566-…"
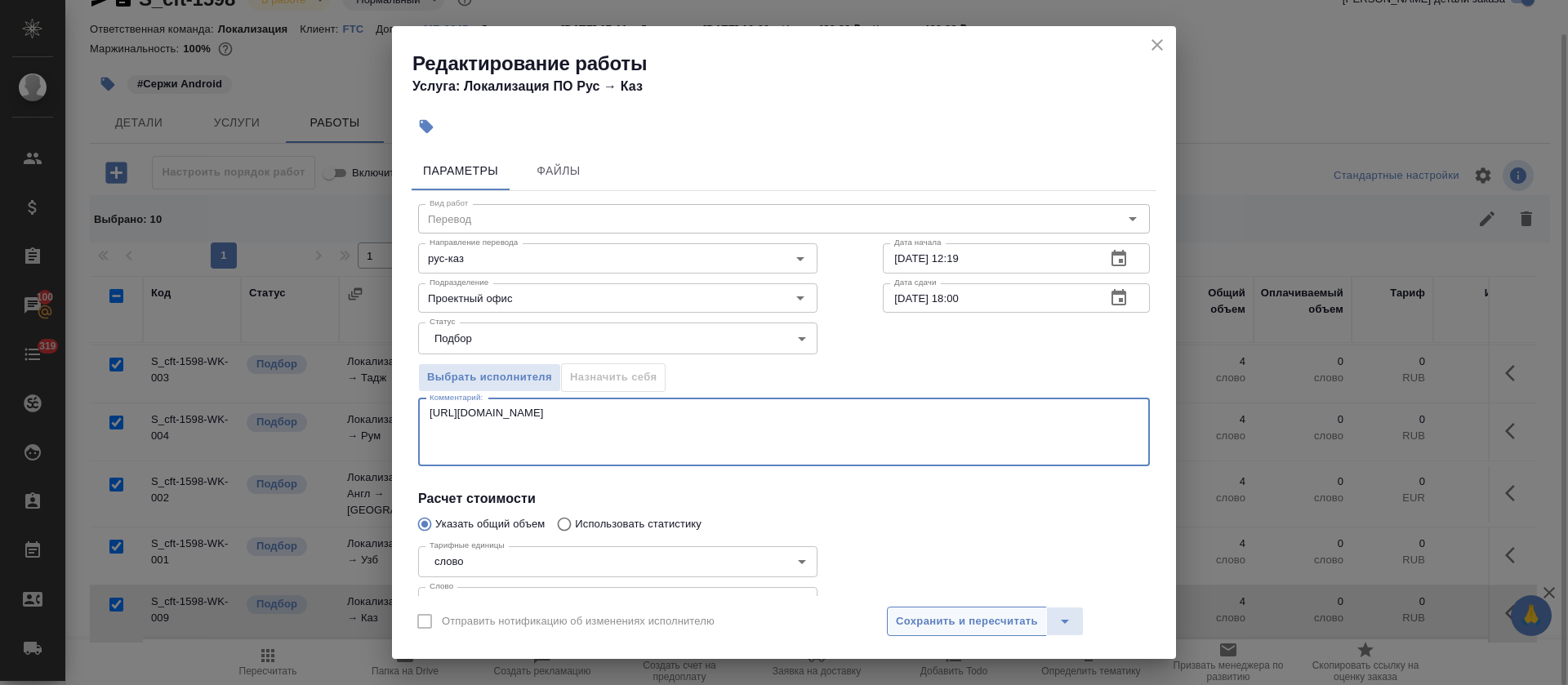
type textarea "https://smartcat.com/editor?v=2&selectedStage=1&backUrl=%2Fprojects%2F64c78566-…"
click at [936, 625] on span "Сохранить и пересчитать" at bounding box center [967, 621] width 142 height 19
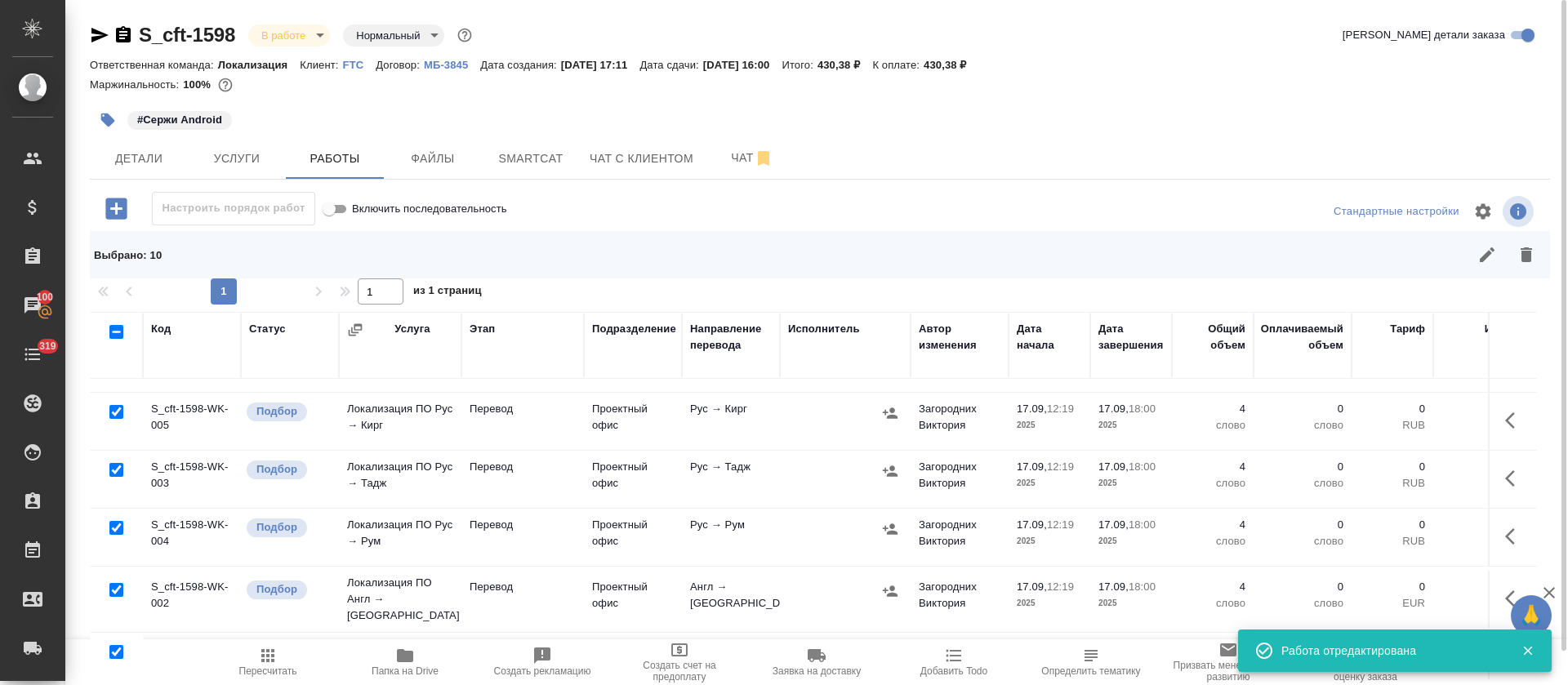
scroll to position [234, 0]
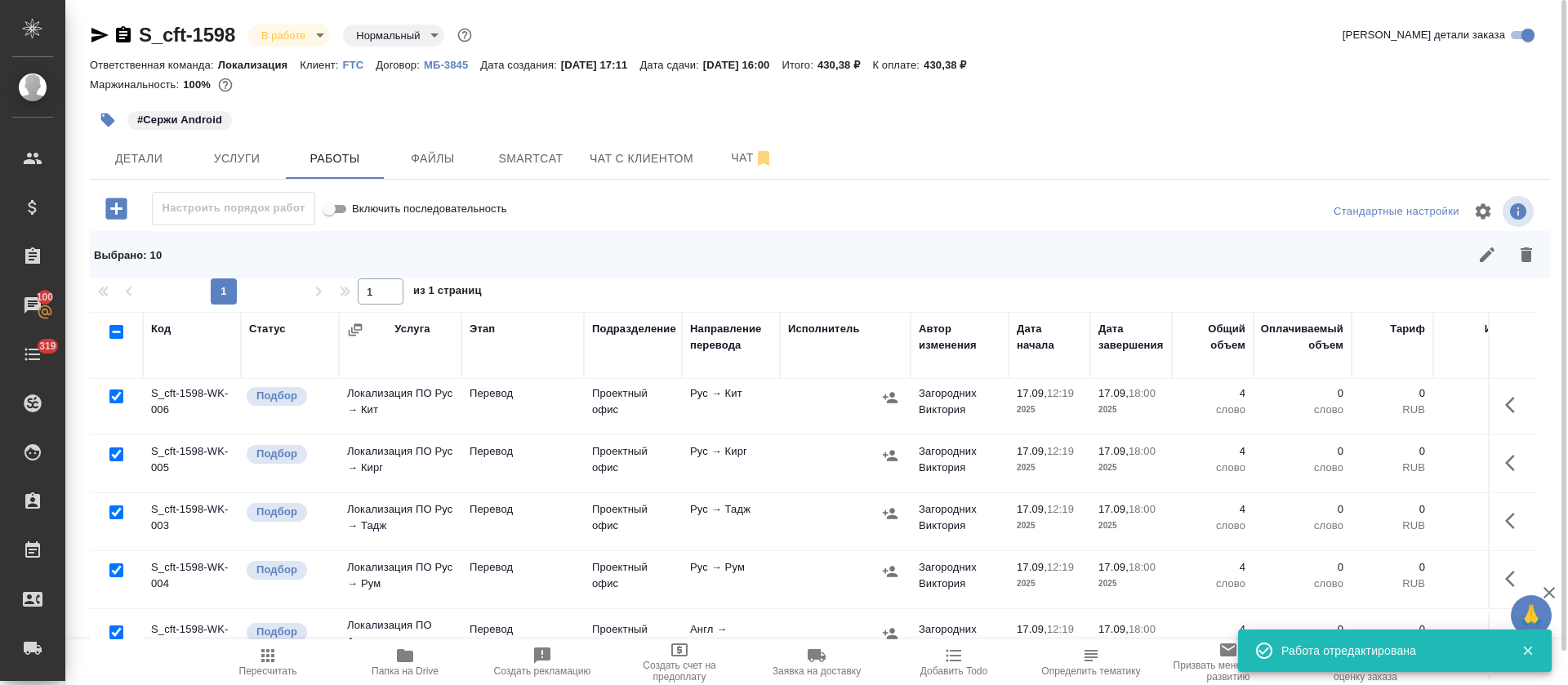
click at [1505, 454] on icon "button" at bounding box center [1515, 463] width 20 height 19
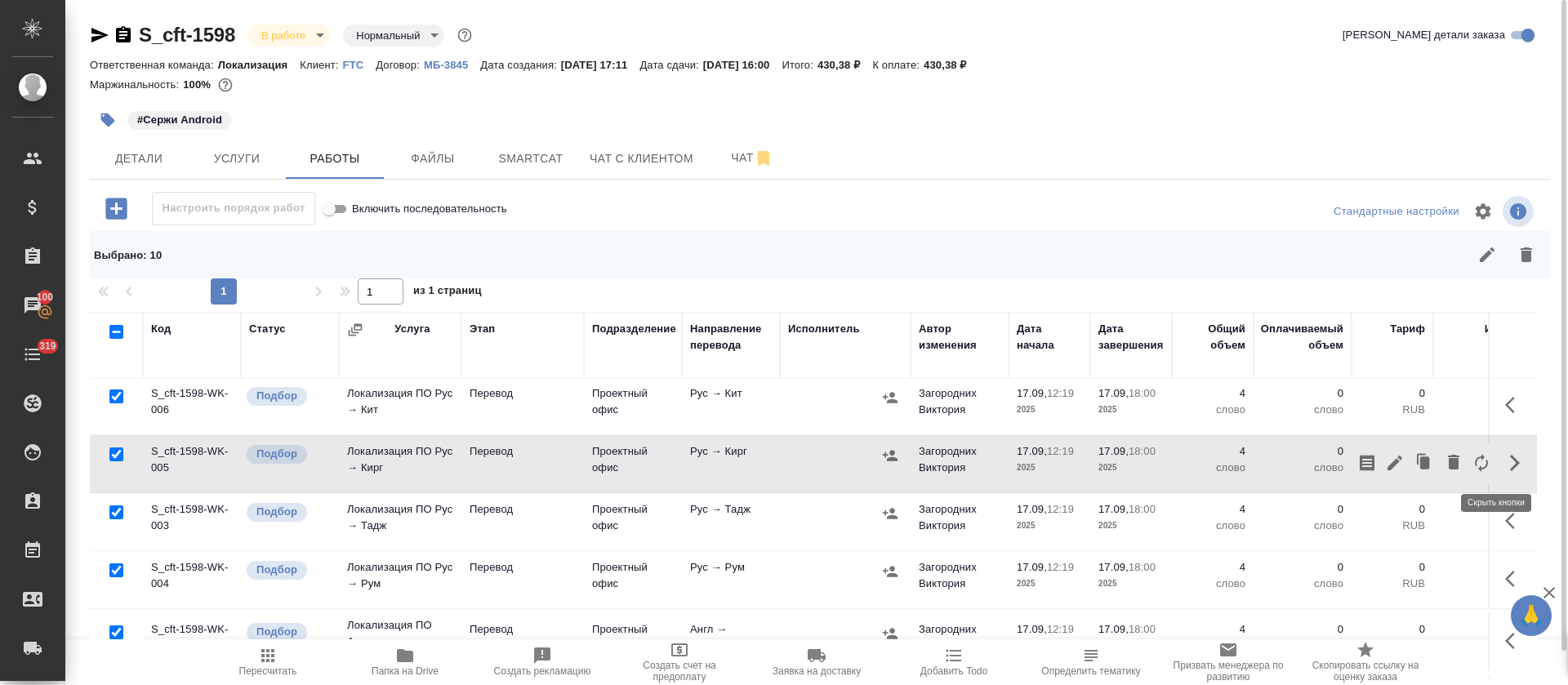
click at [1381, 476] on button "button" at bounding box center [1394, 463] width 27 height 39
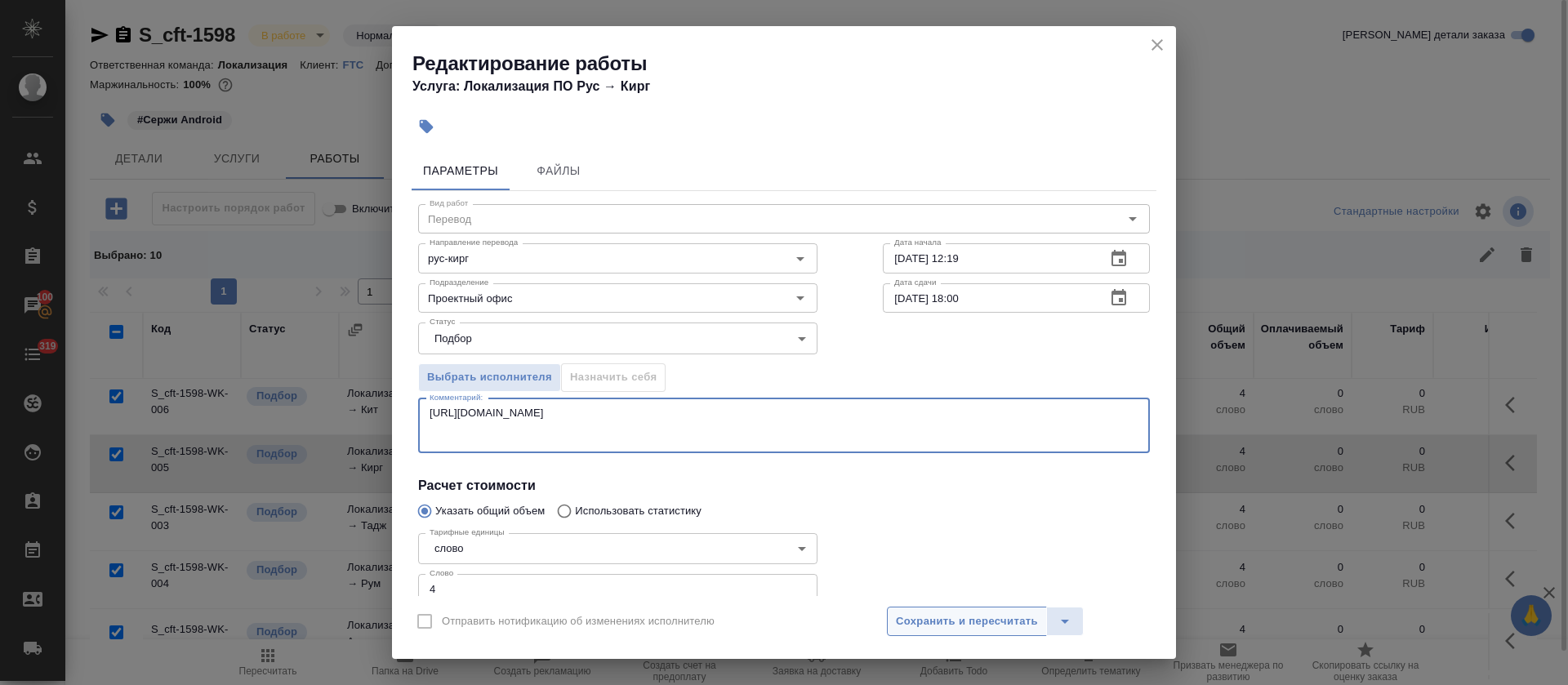
type textarea "https://smartcat.com/editor?v=2&selectedStage=1&backUrl=%2Fprojects%2F64c78566-…"
click at [929, 619] on span "Сохранить и пересчитать" at bounding box center [967, 621] width 142 height 19
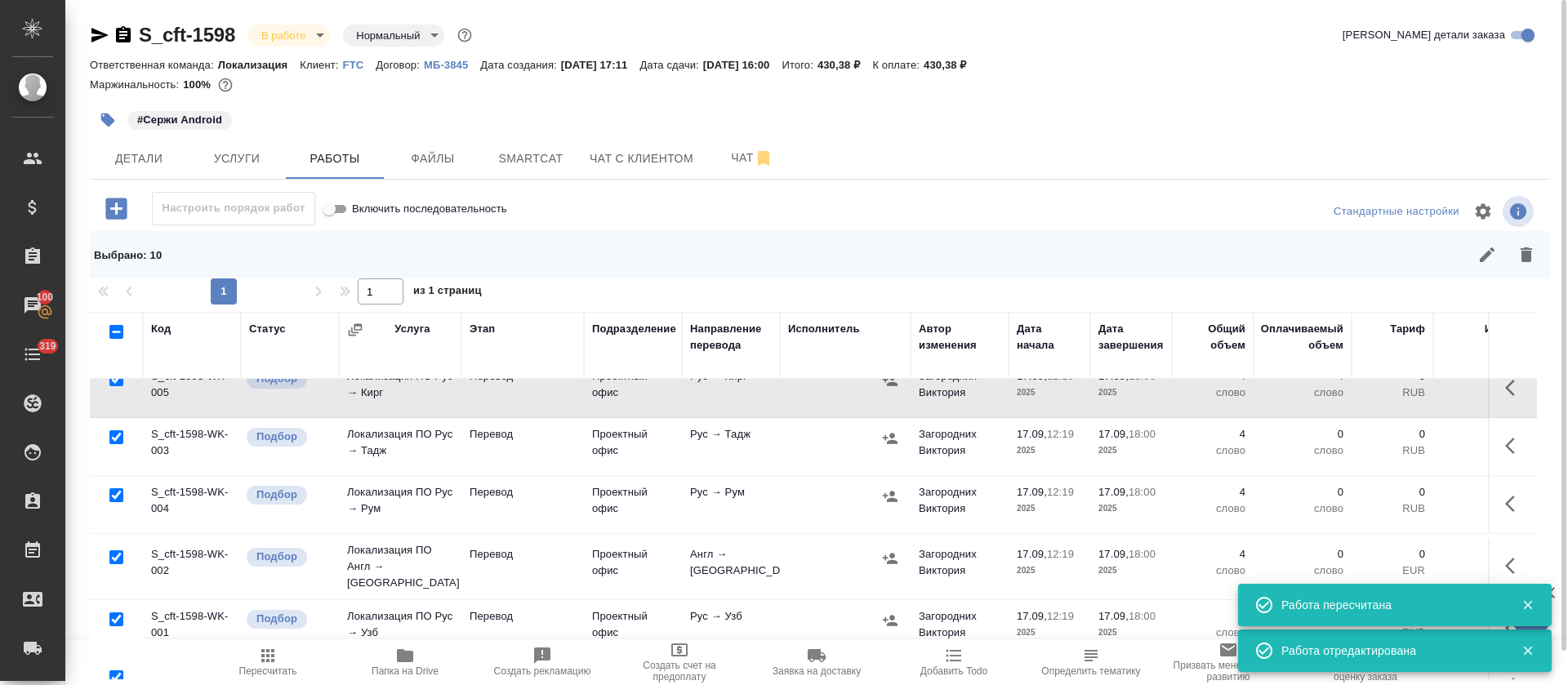
scroll to position [357, 0]
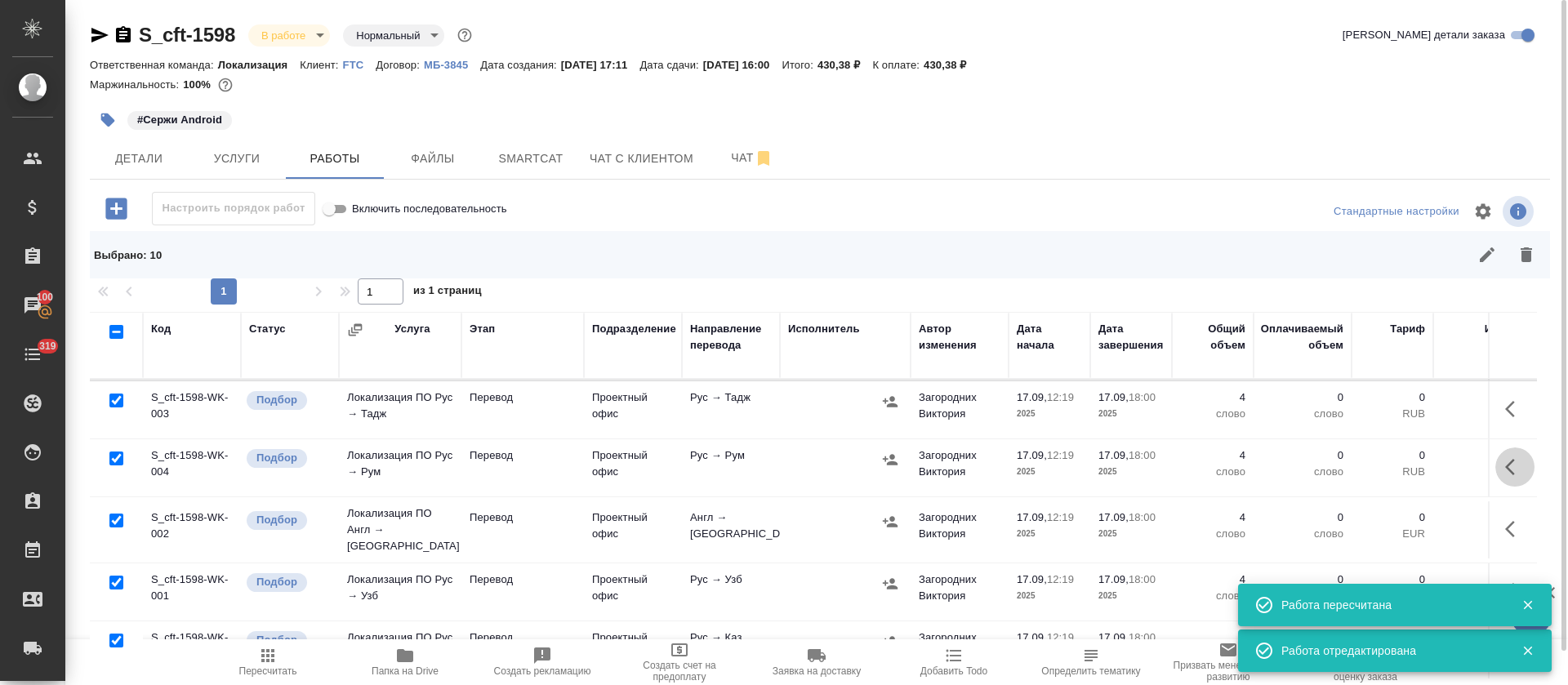
click at [1505, 459] on icon "button" at bounding box center [1509, 467] width 10 height 16
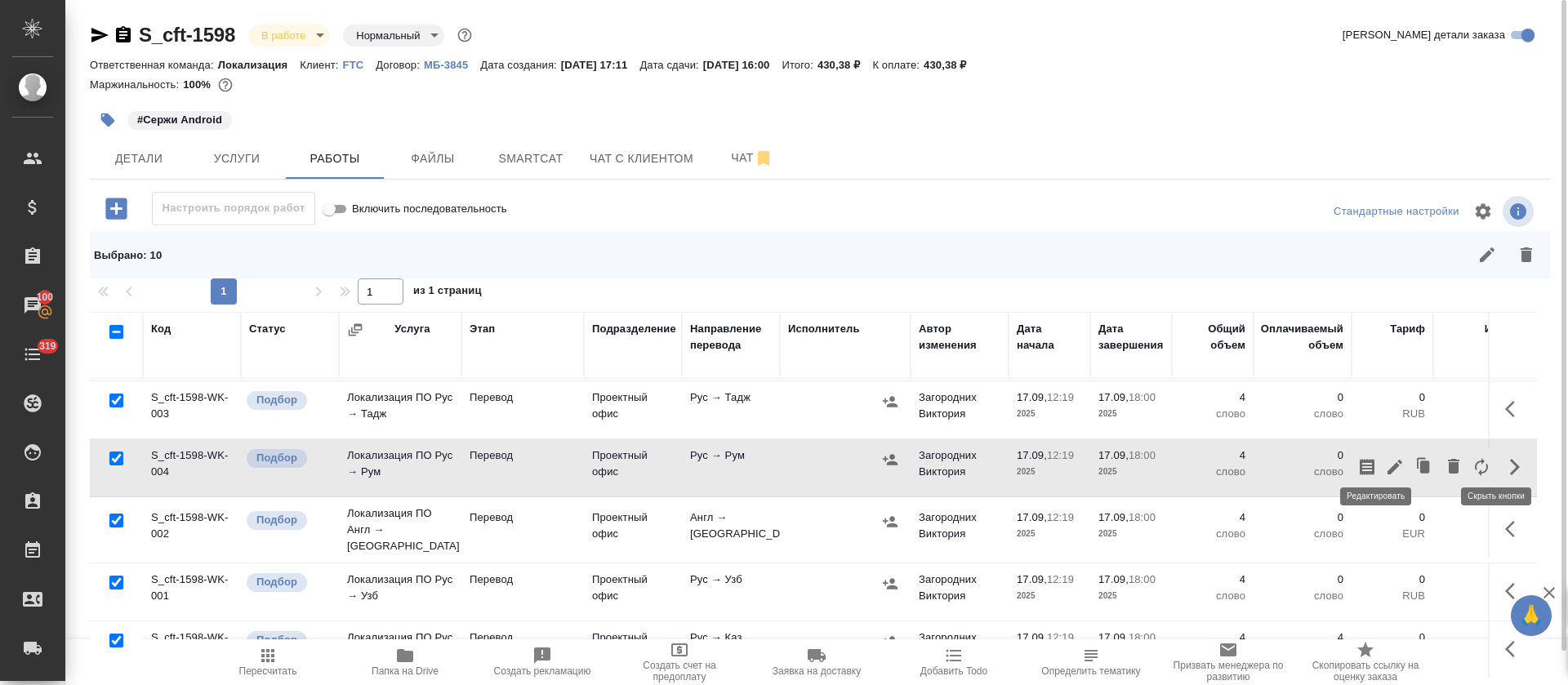
click at [1385, 457] on icon "button" at bounding box center [1395, 467] width 20 height 19
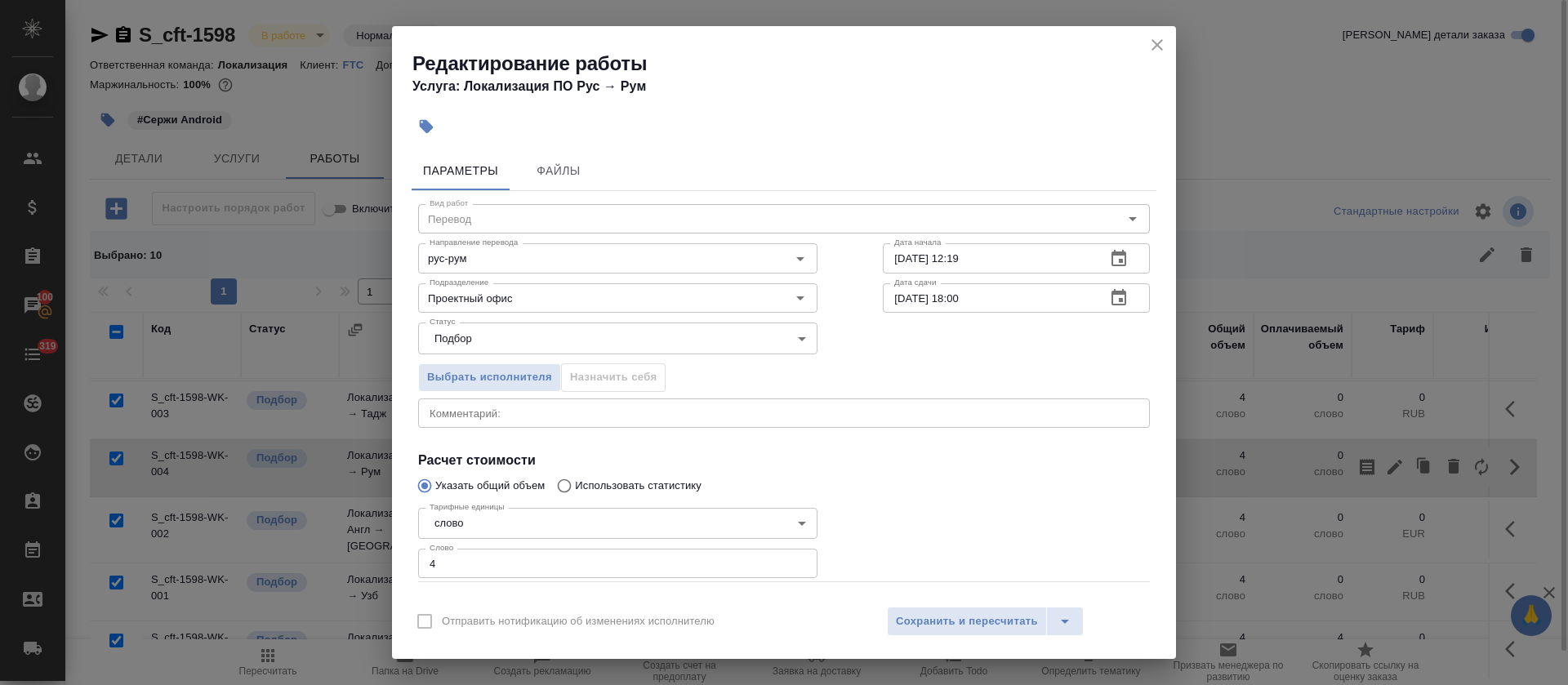
click at [636, 403] on div "x Комментарий:" at bounding box center [784, 413] width 732 height 29
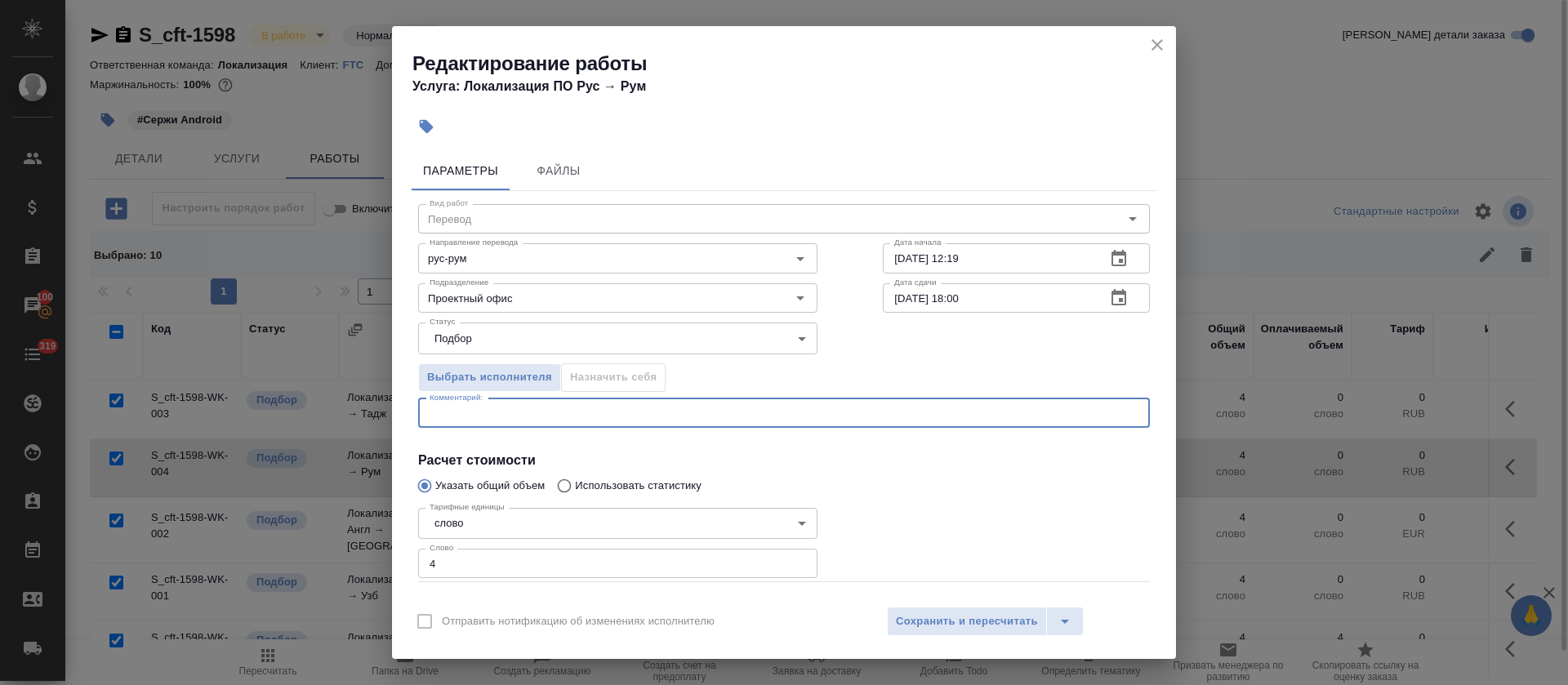
paste textarea "https://smartcat.com/editor?v=2&selectedStage=1&backUrl=%2Fprojects%2F64c78566-…"
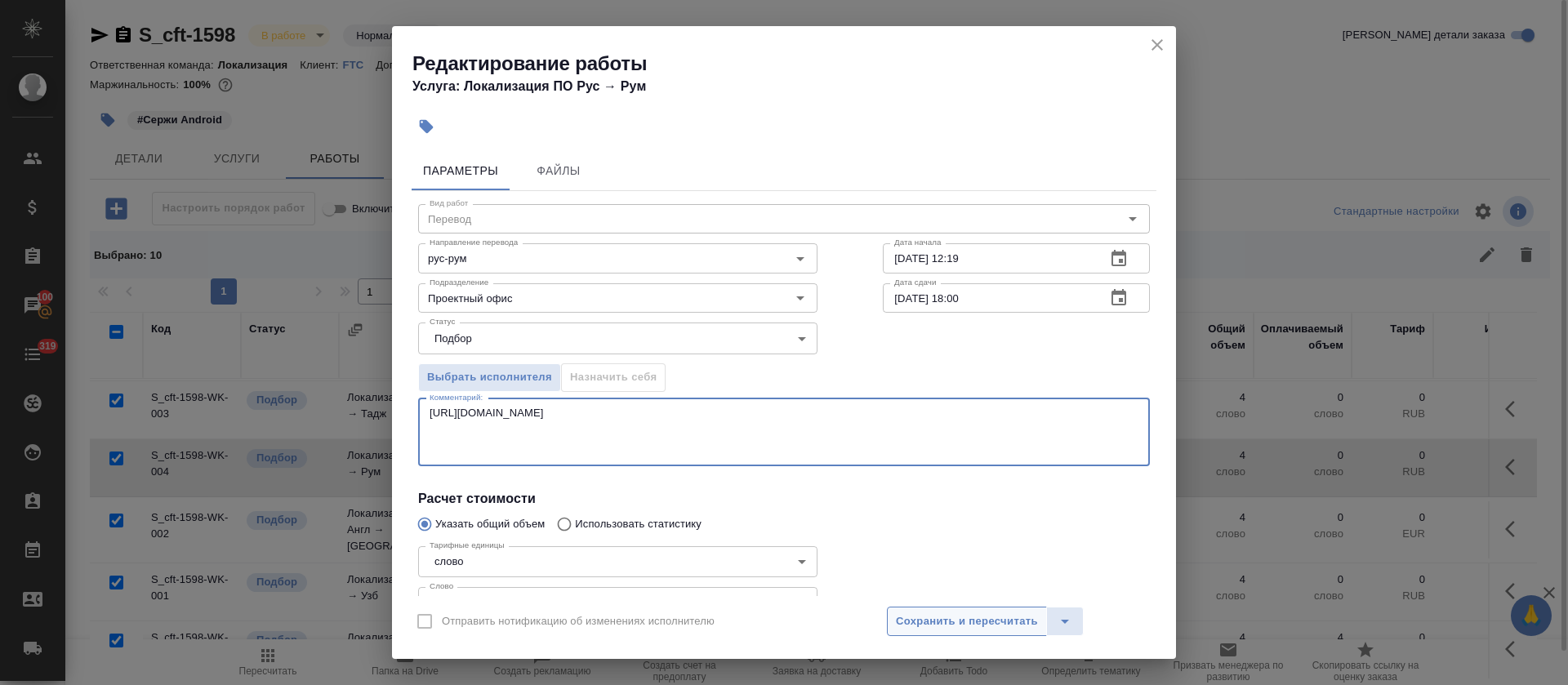
type textarea "https://smartcat.com/editor?v=2&selectedStage=1&backUrl=%2Fprojects%2F64c78566-…"
click at [945, 626] on span "Сохранить и пересчитать" at bounding box center [967, 621] width 142 height 19
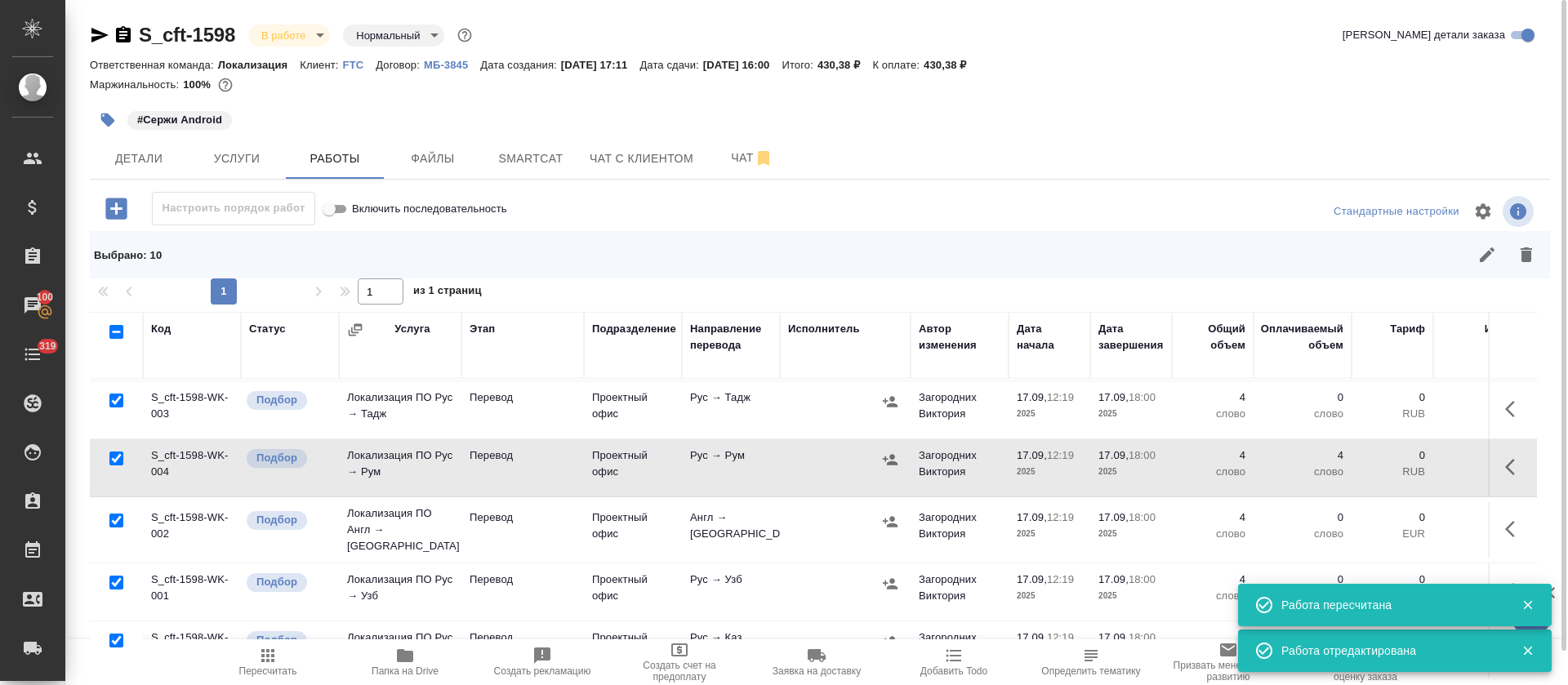
click at [1495, 408] on button "button" at bounding box center [1515, 409] width 39 height 39
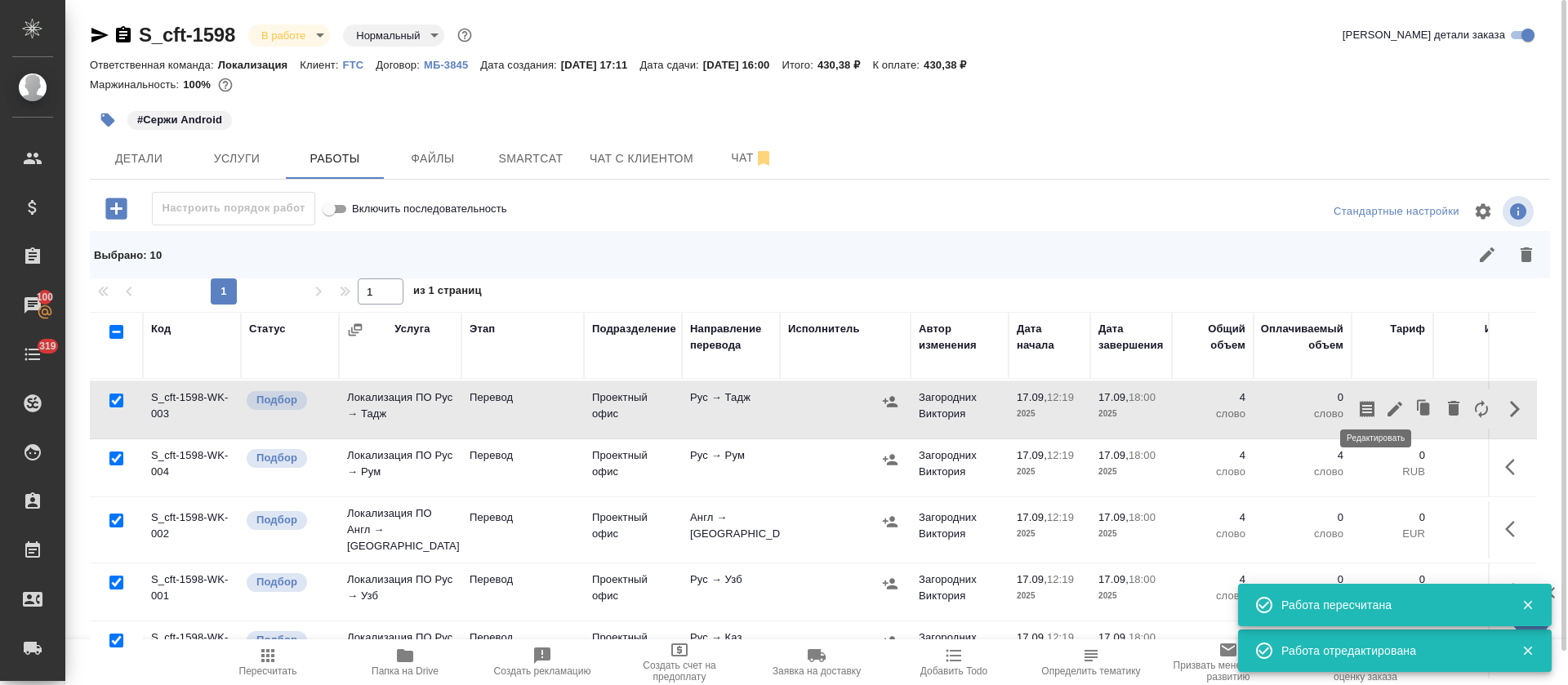
click at [1385, 403] on icon "button" at bounding box center [1395, 409] width 20 height 19
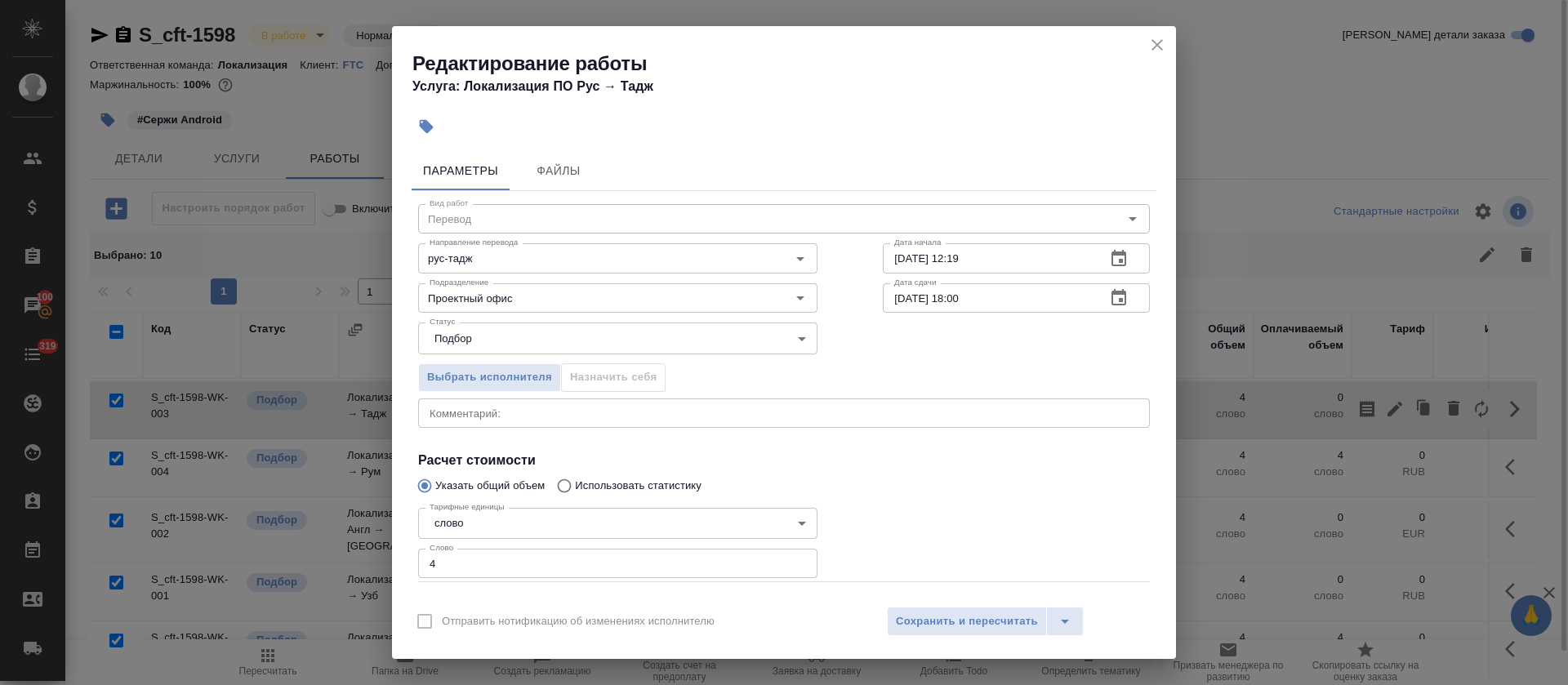
click at [612, 419] on div "x Комментарий:" at bounding box center [784, 413] width 732 height 29
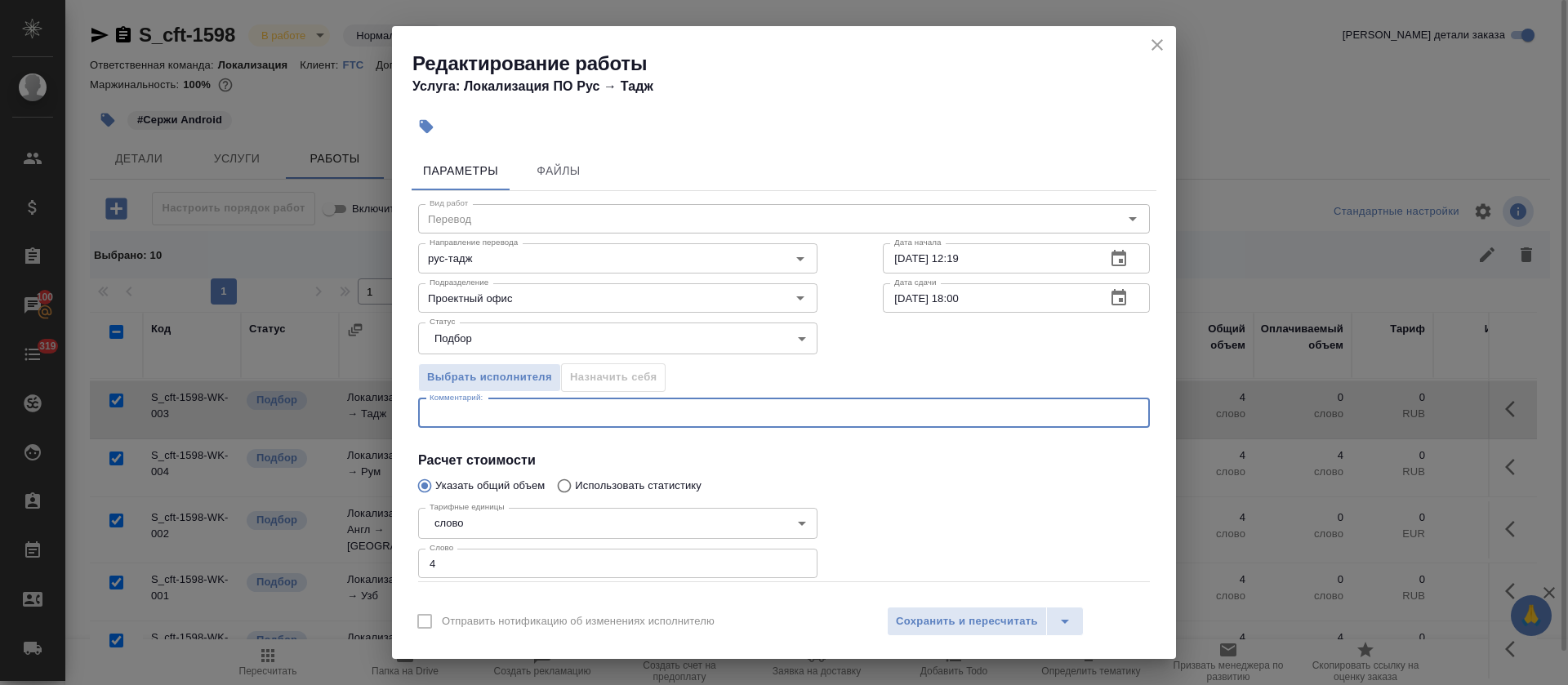
paste textarea "https://smartcat.com/editor?v=2&selectedStage=1&backUrl=%2Fprojects%2F64c78566-…"
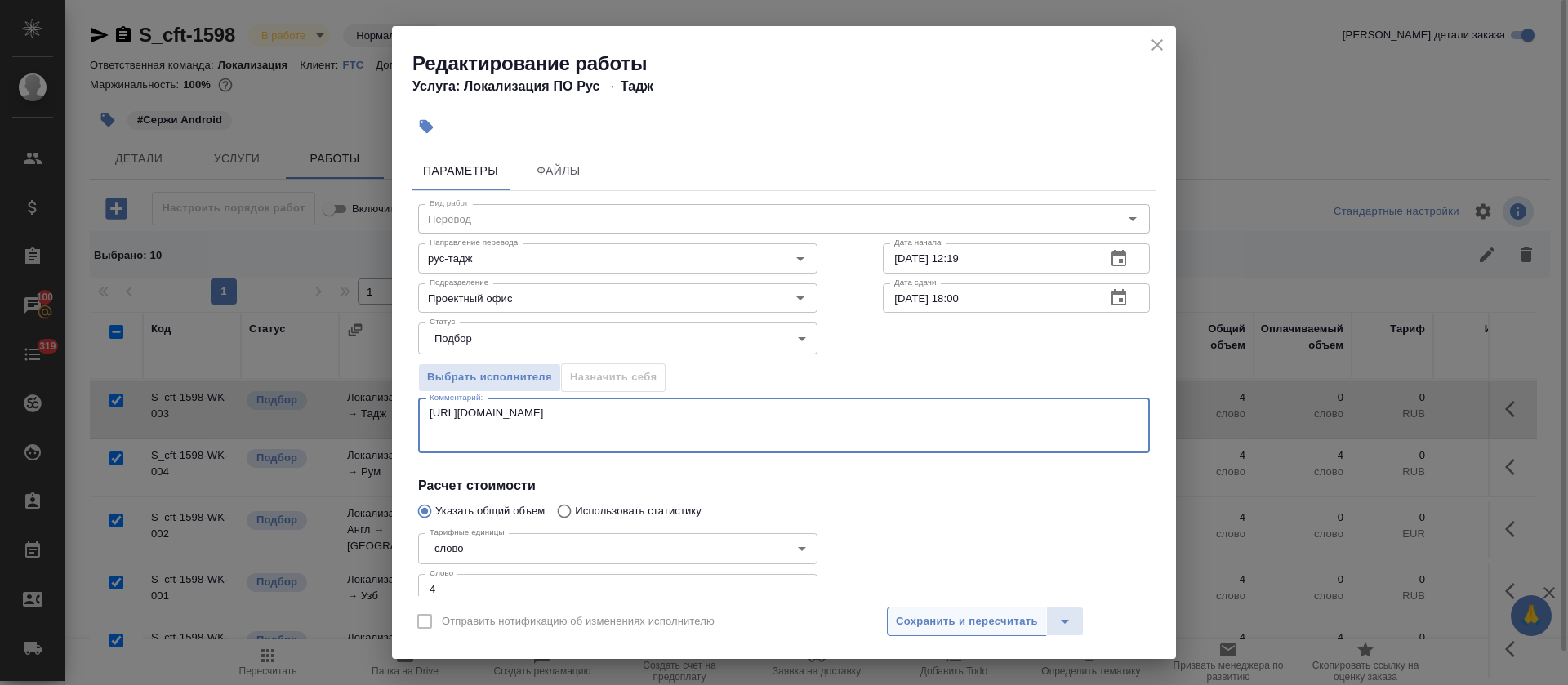
type textarea "https://smartcat.com/editor?v=2&selectedStage=1&backUrl=%2Fprojects%2F64c78566-…"
click at [909, 620] on span "Сохранить и пересчитать" at bounding box center [967, 621] width 142 height 19
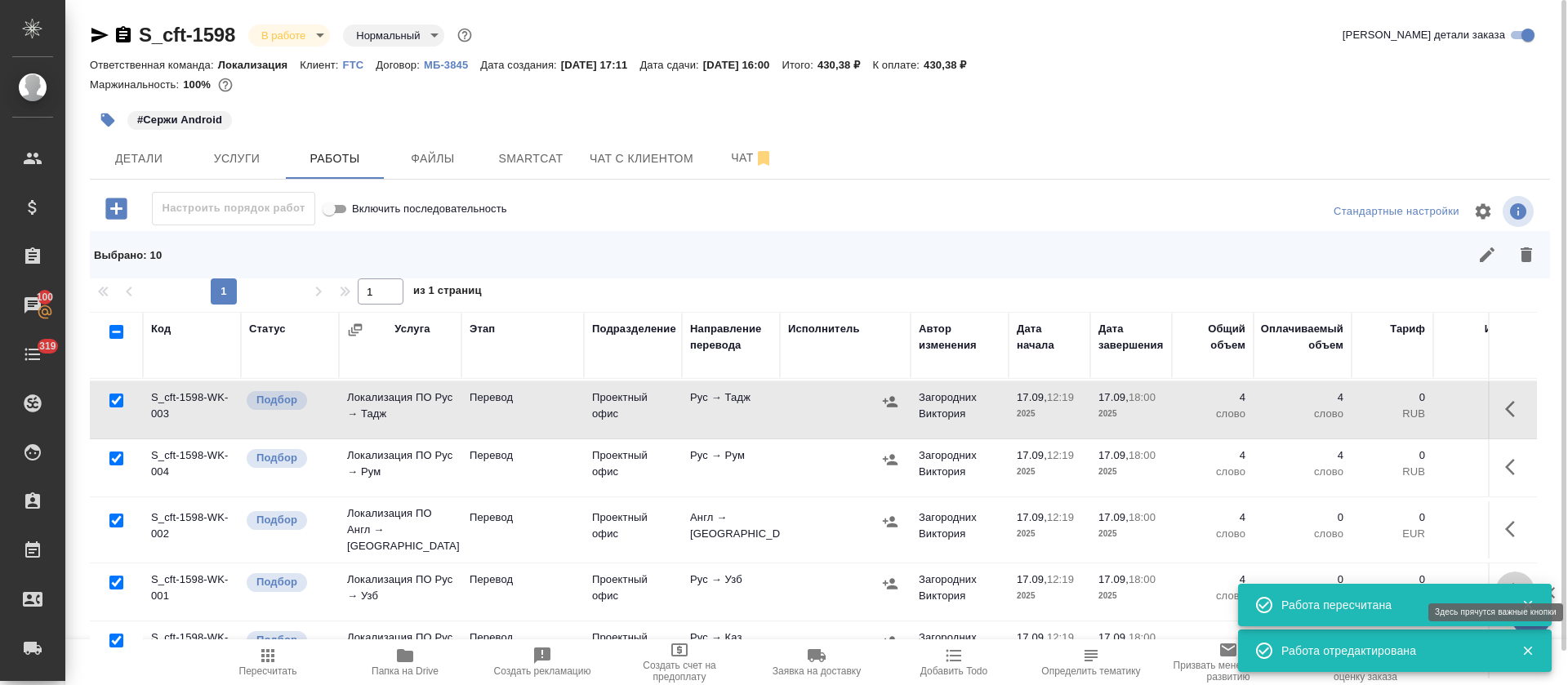
click at [1505, 581] on icon "button" at bounding box center [1515, 591] width 20 height 19
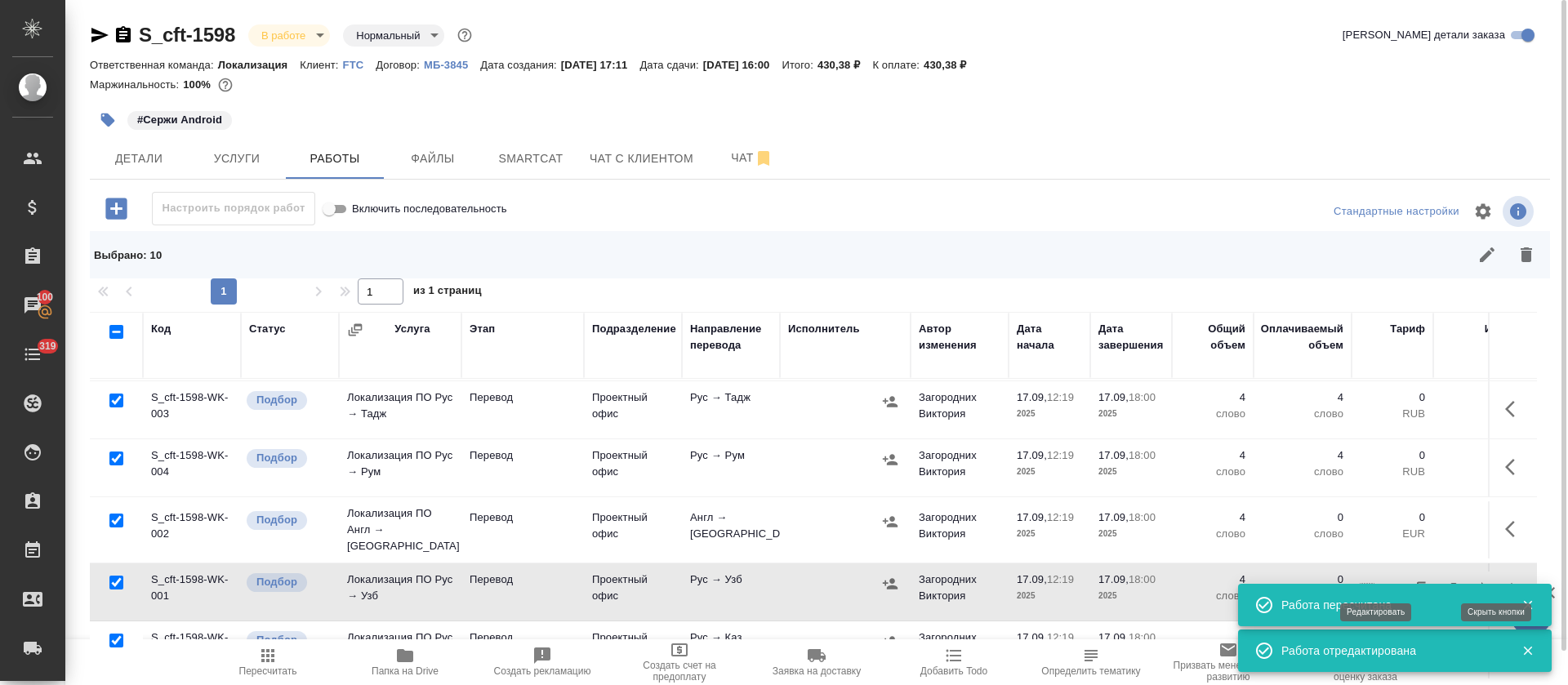
click at [1388, 584] on icon "button" at bounding box center [1395, 591] width 15 height 15
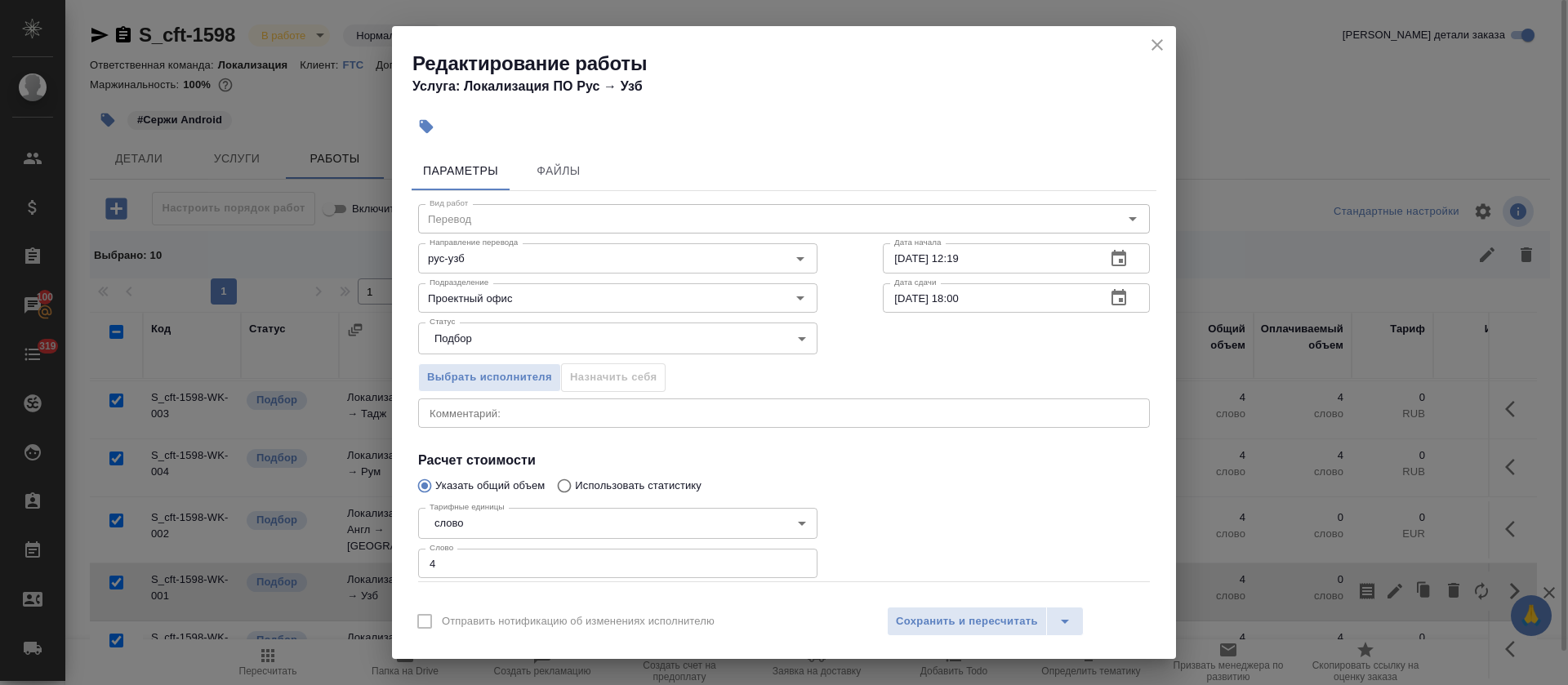
click at [599, 423] on div "x Комментарий:" at bounding box center [784, 413] width 732 height 29
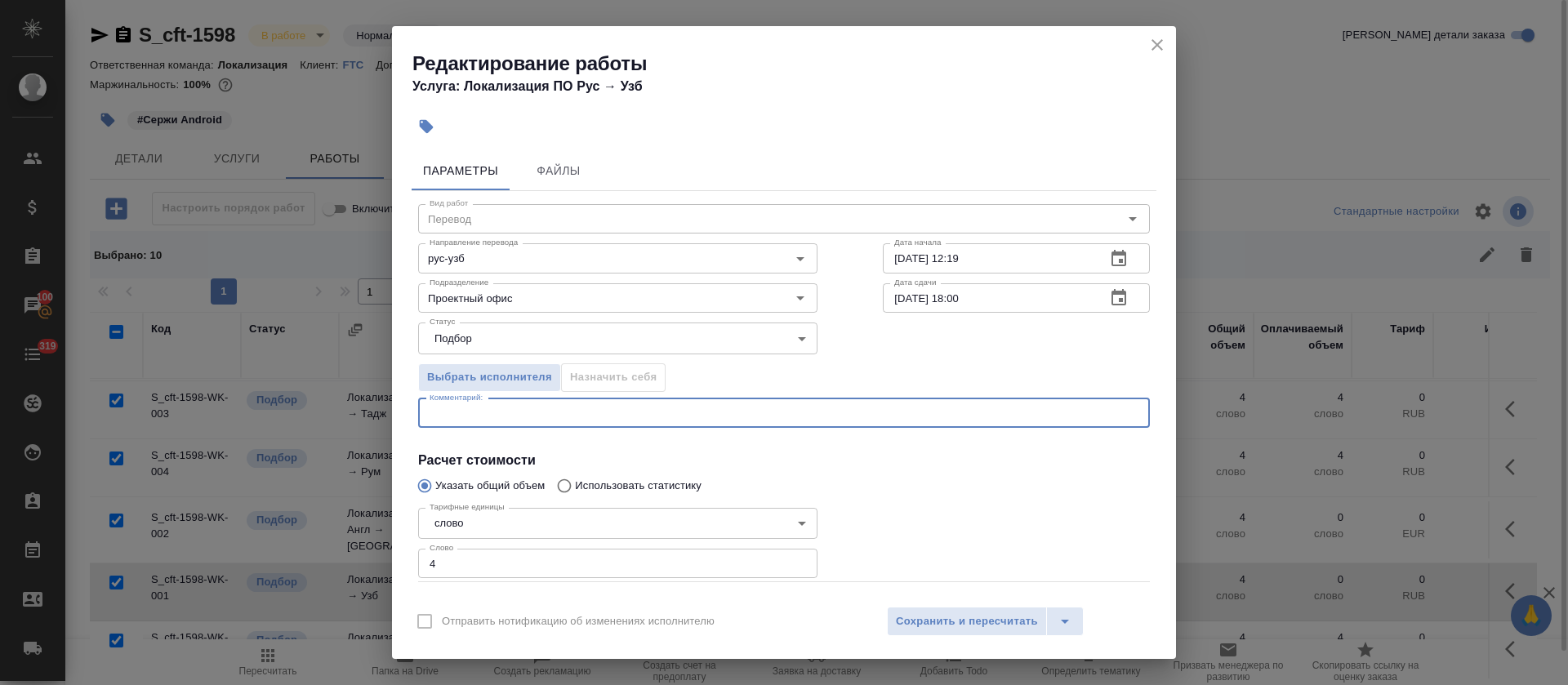
paste textarea "https://smartcat.com/editor?v=2&selectedStage=1&backUrl=%2Fprojects%2F64c78566-…"
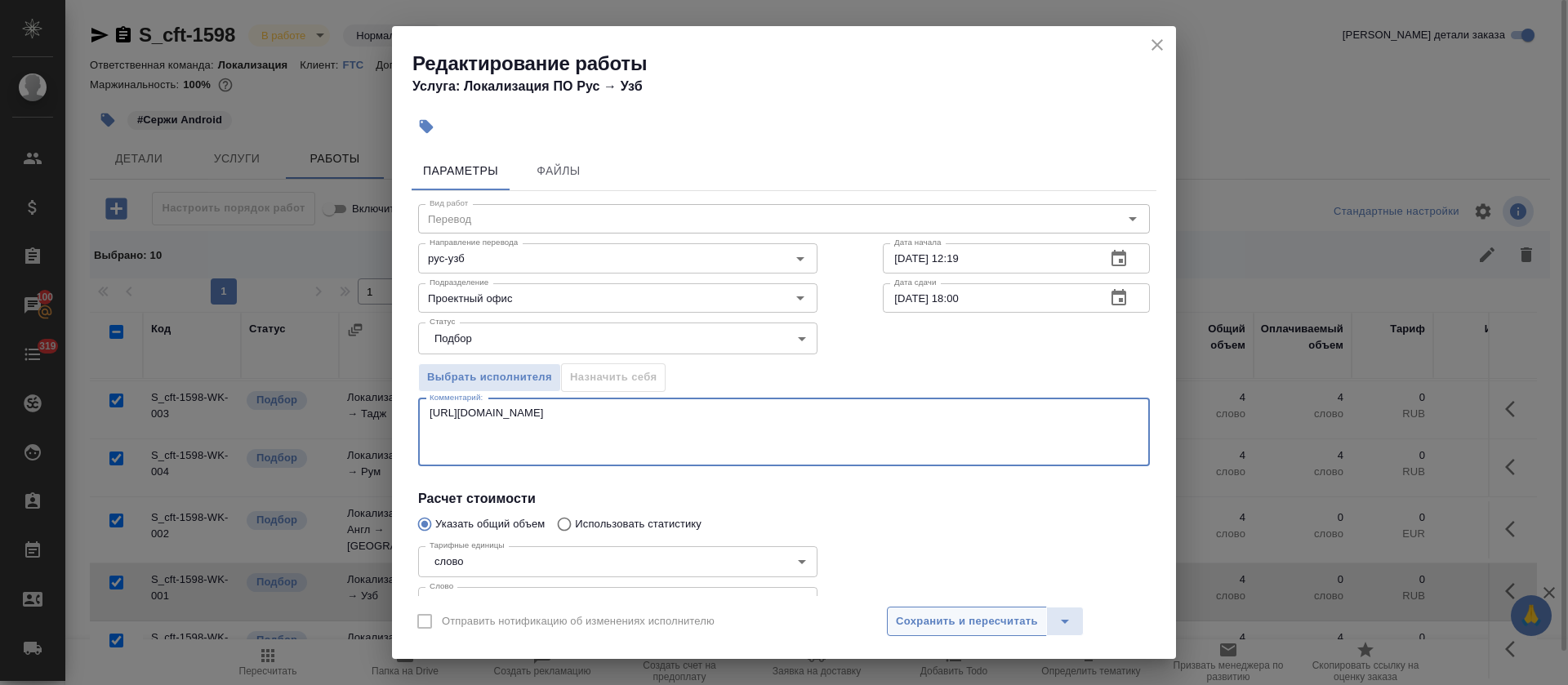
type textarea "https://smartcat.com/editor?v=2&selectedStage=1&backUrl=%2Fprojects%2F64c78566-…"
click at [906, 612] on span "Сохранить и пересчитать" at bounding box center [967, 621] width 142 height 19
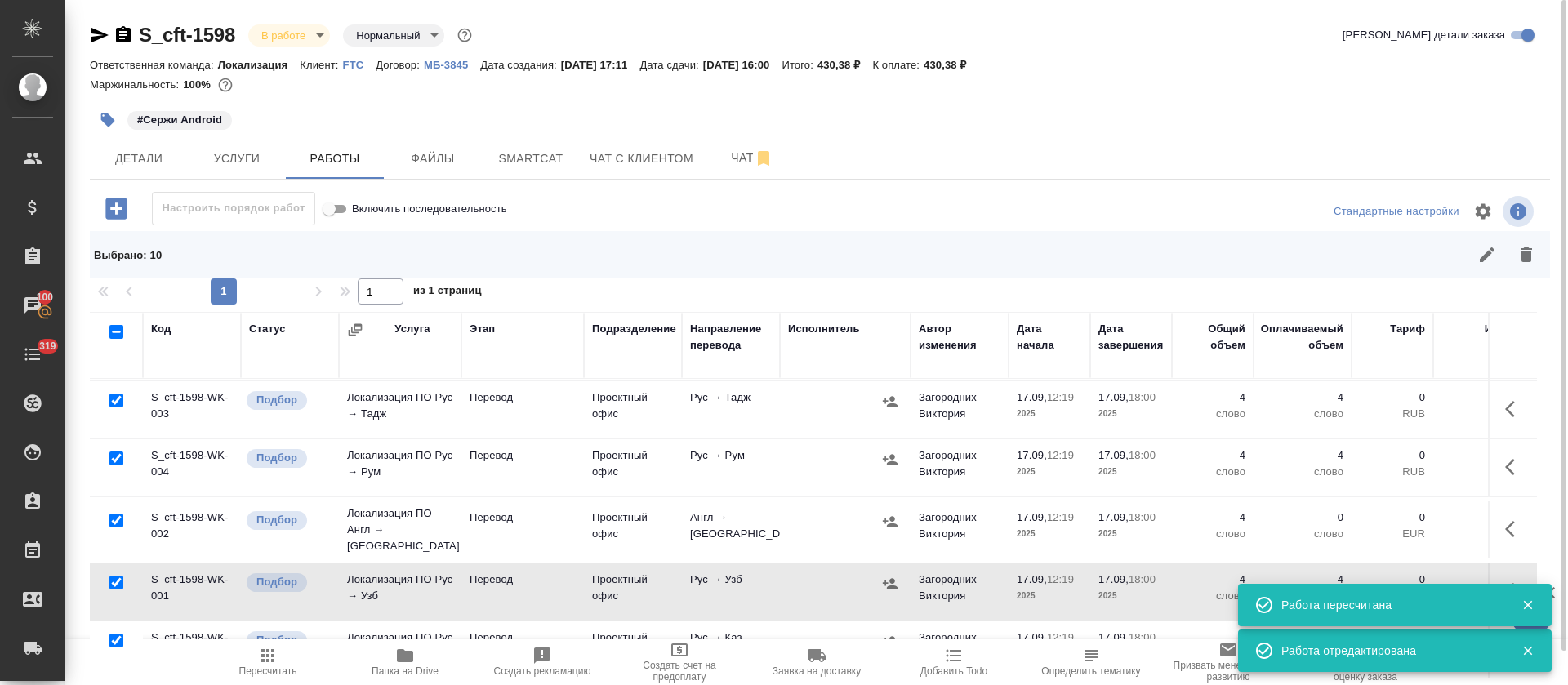
scroll to position [234, 0]
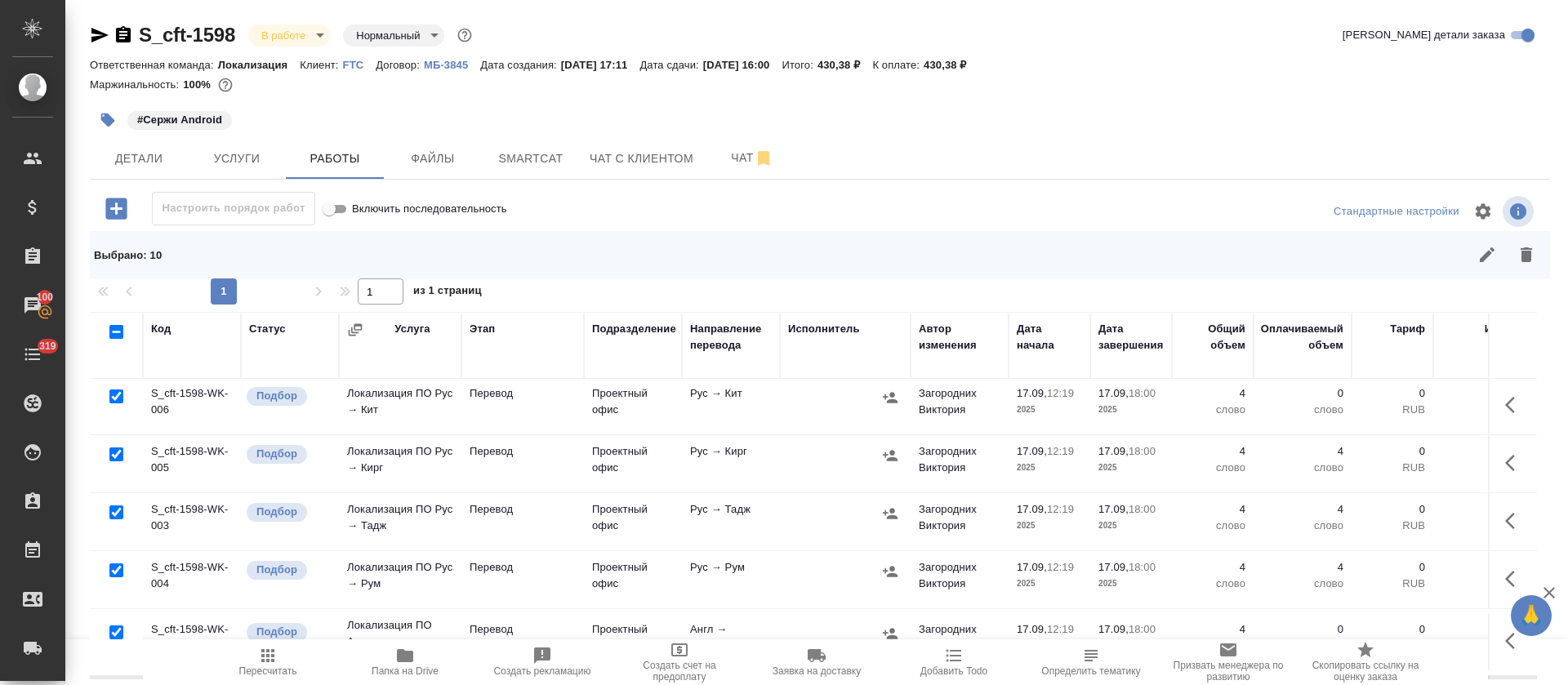
click at [1495, 461] on button "button" at bounding box center [1515, 463] width 39 height 39
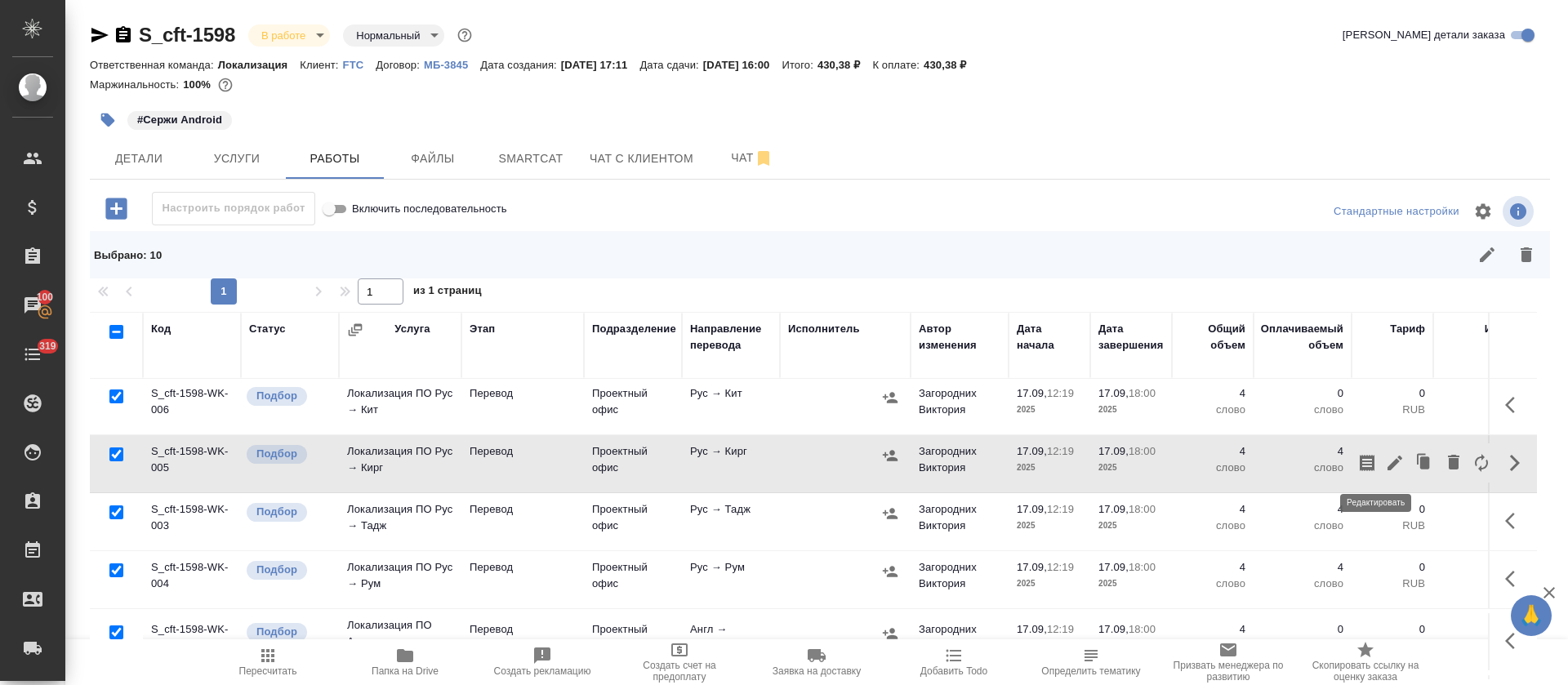
click at [1388, 464] on icon "button" at bounding box center [1395, 463] width 15 height 15
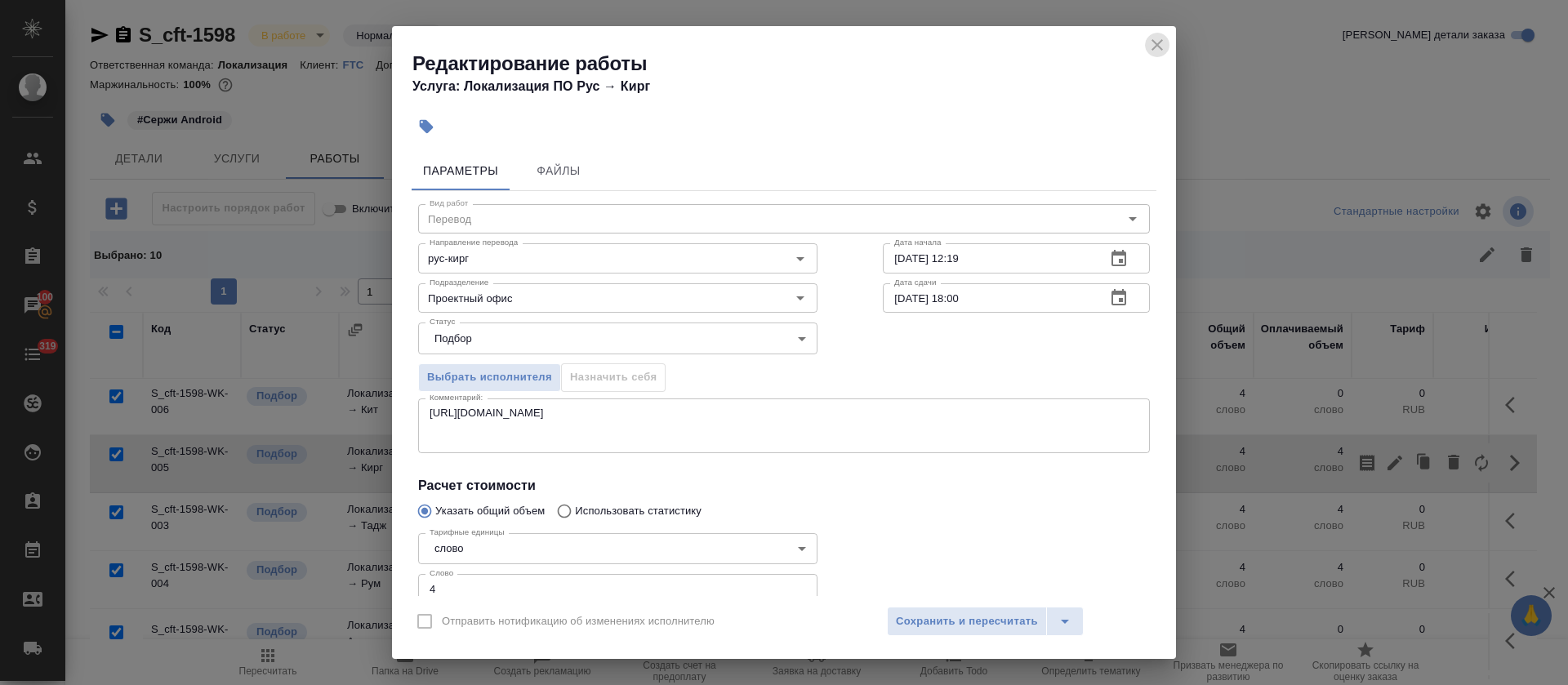
click at [1151, 45] on icon "close" at bounding box center [1158, 45] width 20 height 19
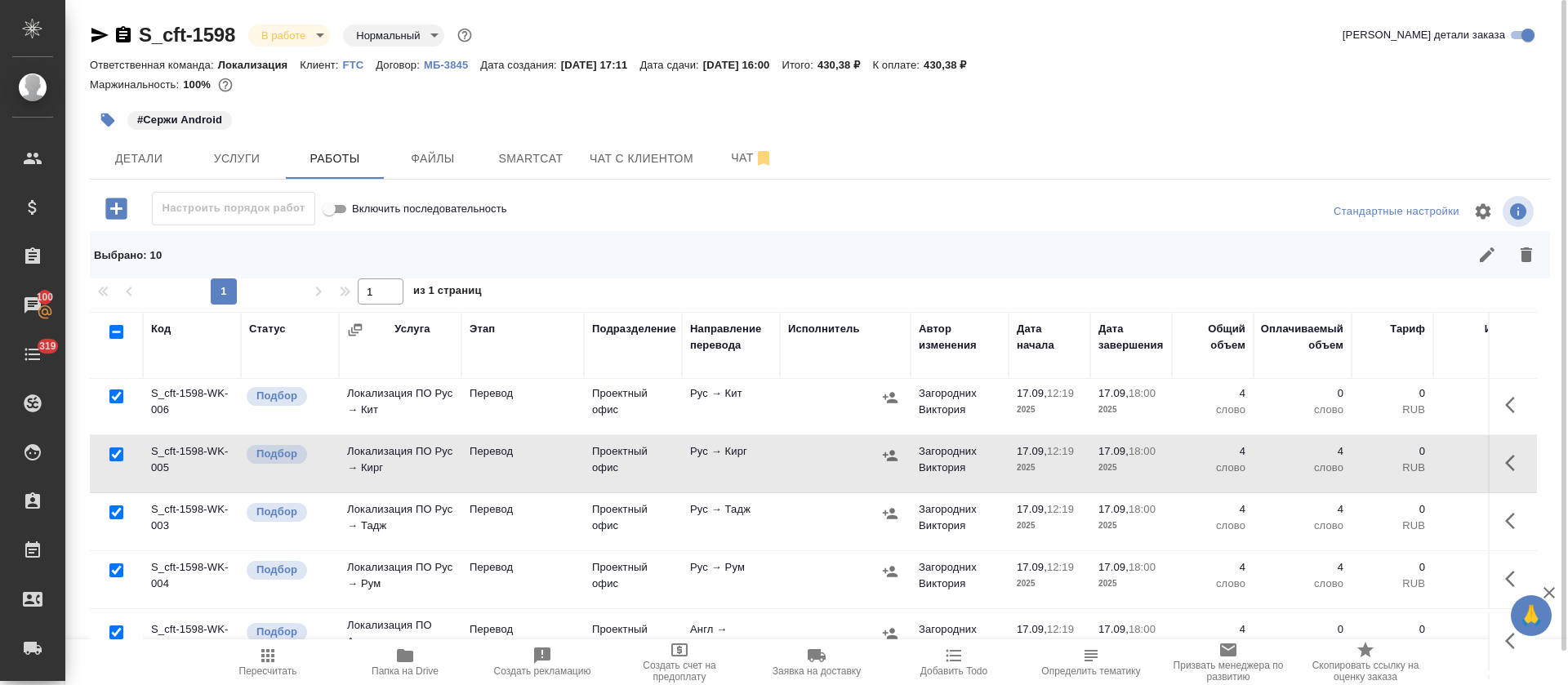
click at [1505, 398] on icon "button" at bounding box center [1515, 405] width 20 height 19
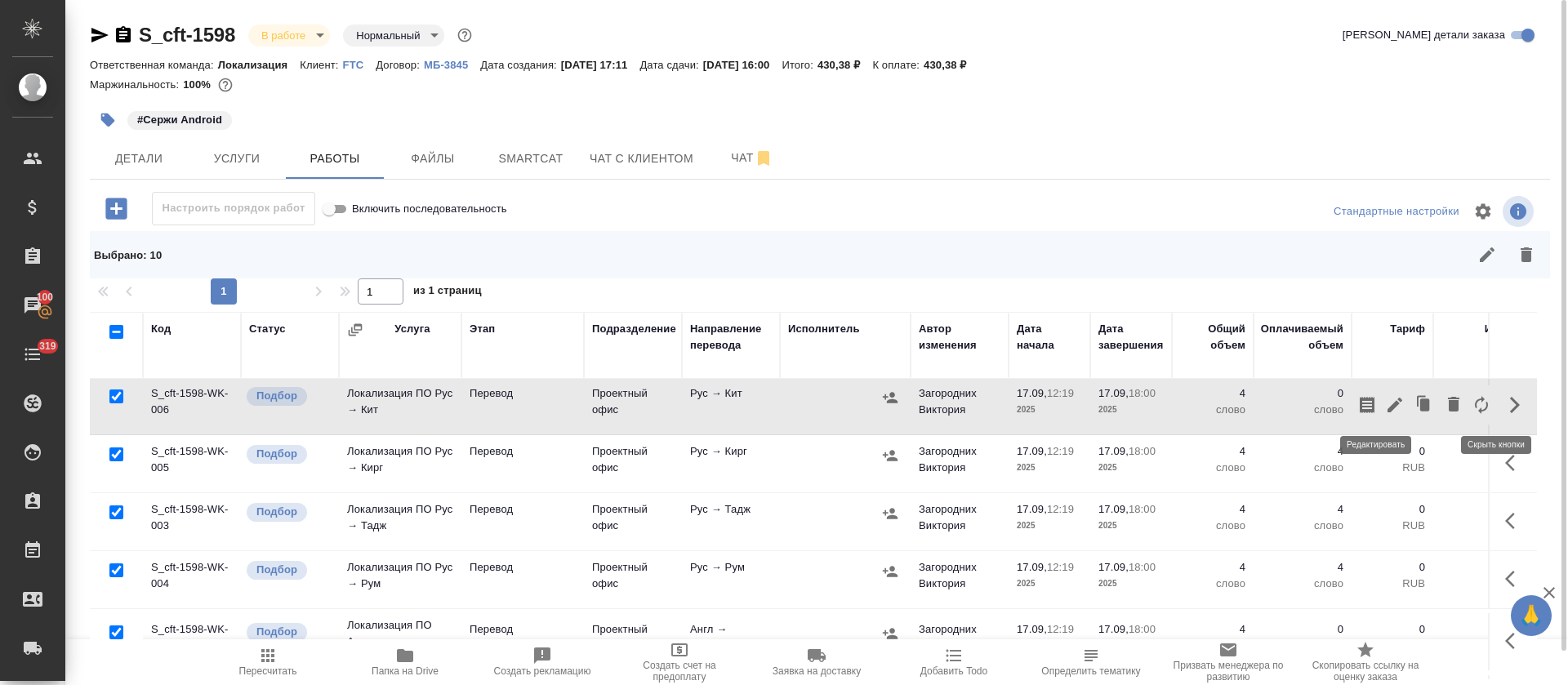
click at [1385, 405] on icon "button" at bounding box center [1395, 405] width 20 height 19
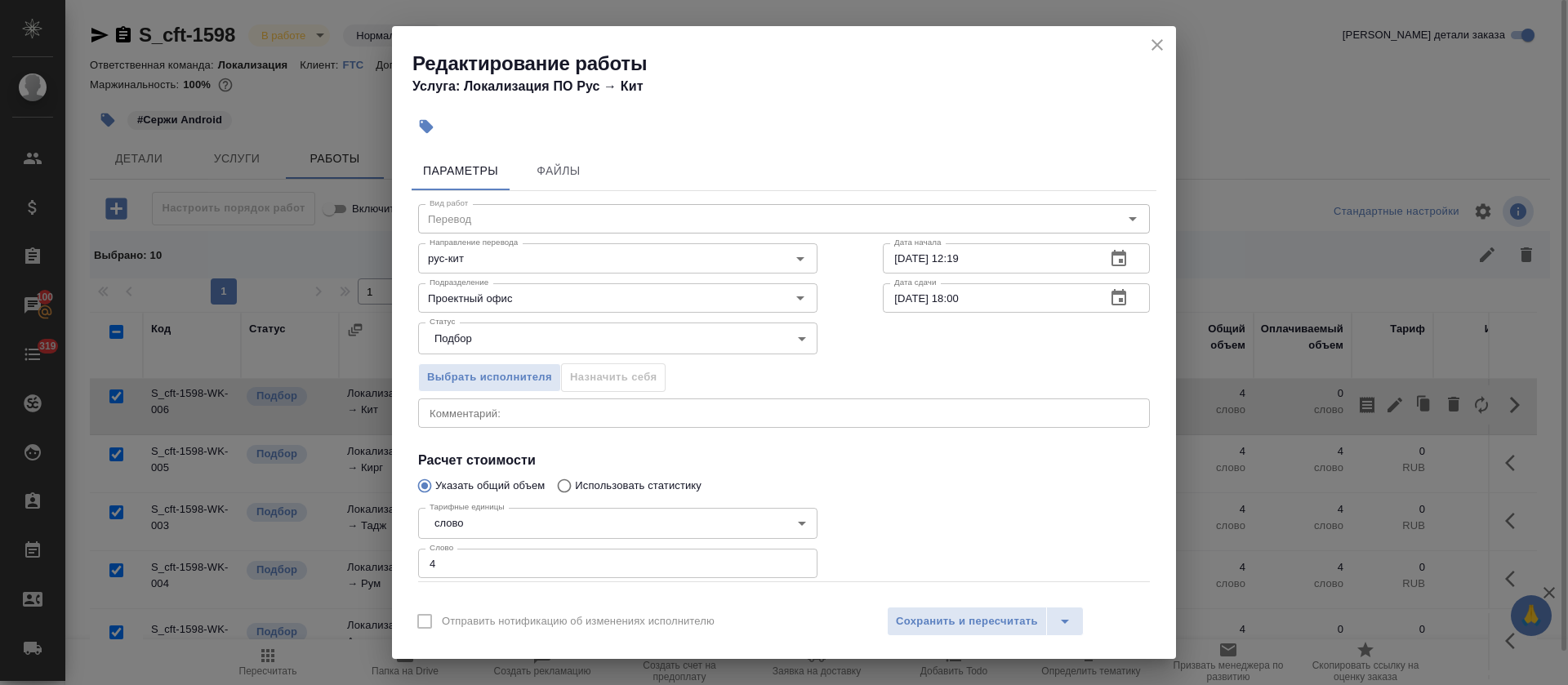
click at [667, 411] on textarea at bounding box center [784, 413] width 709 height 12
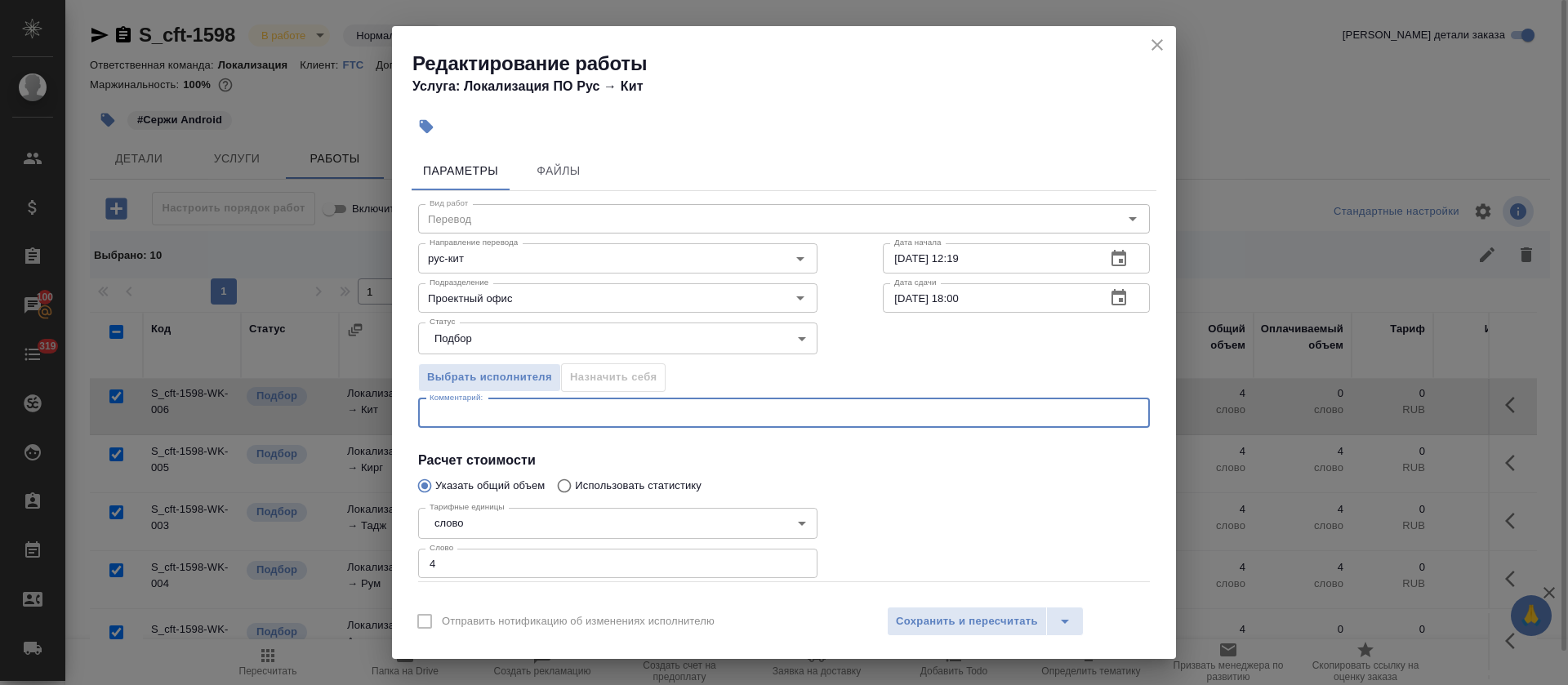
paste textarea "https://smartcat.com/editor?v=2&selectedStage=1&backUrl=%2Fprojects%2F64c78566-…"
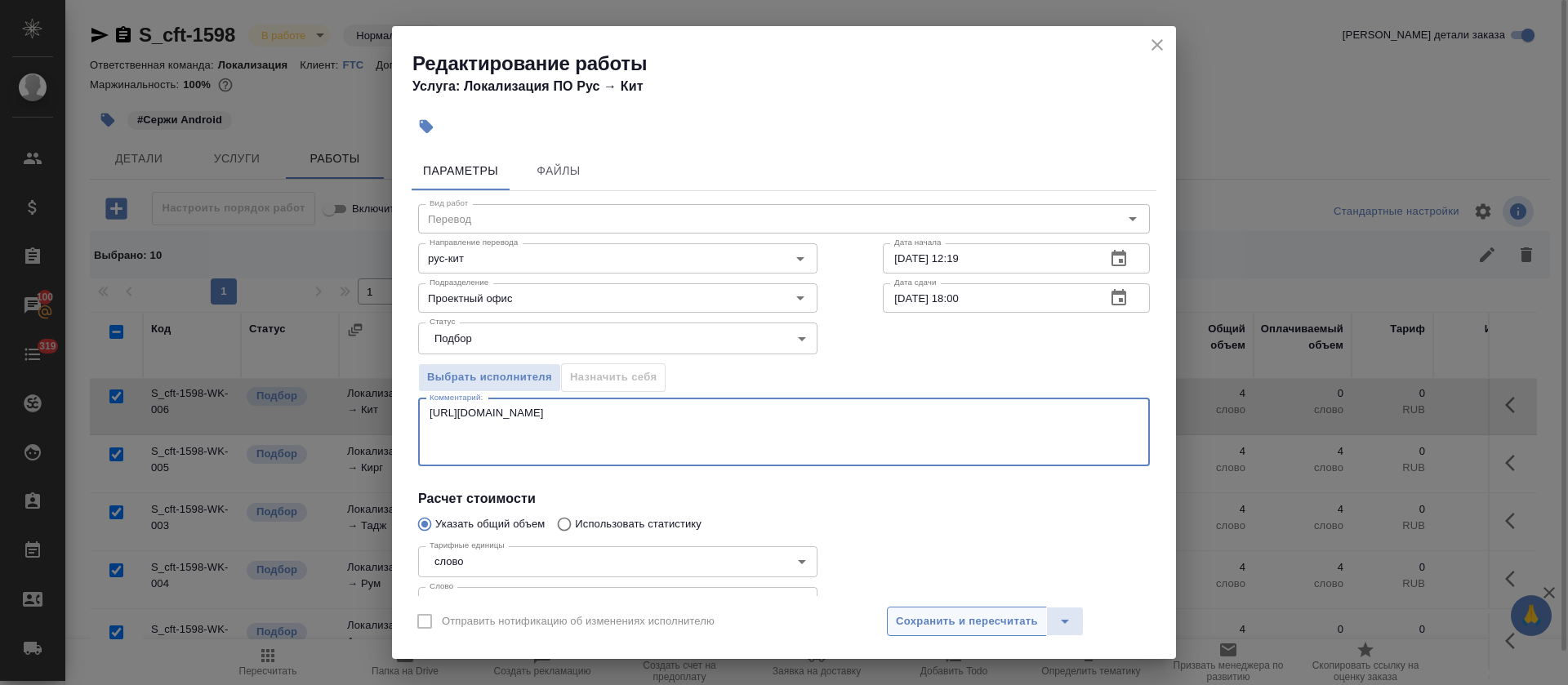
type textarea "https://smartcat.com/editor?v=2&selectedStage=1&backUrl=%2Fprojects%2F64c78566-…"
click at [963, 625] on span "Сохранить и пересчитать" at bounding box center [967, 621] width 142 height 19
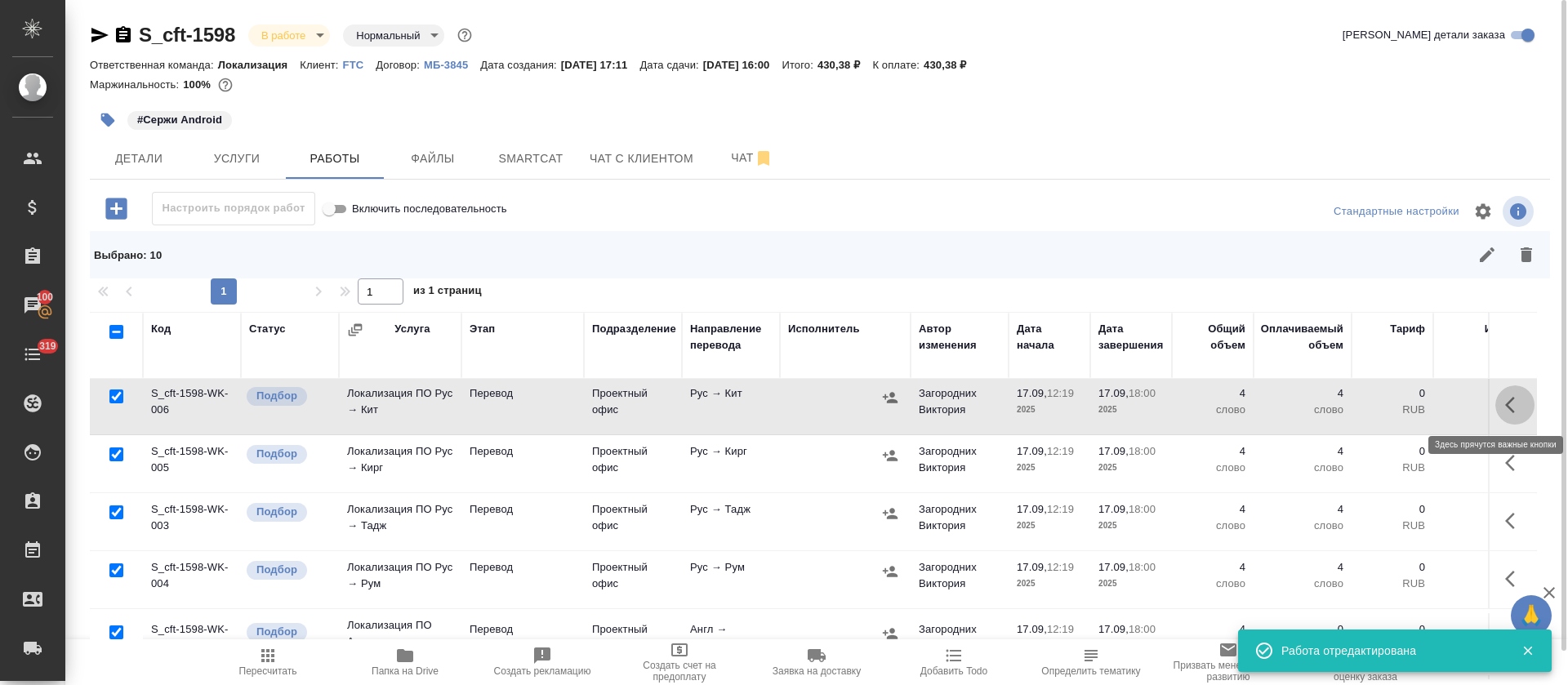
click at [1505, 401] on icon "button" at bounding box center [1509, 405] width 10 height 16
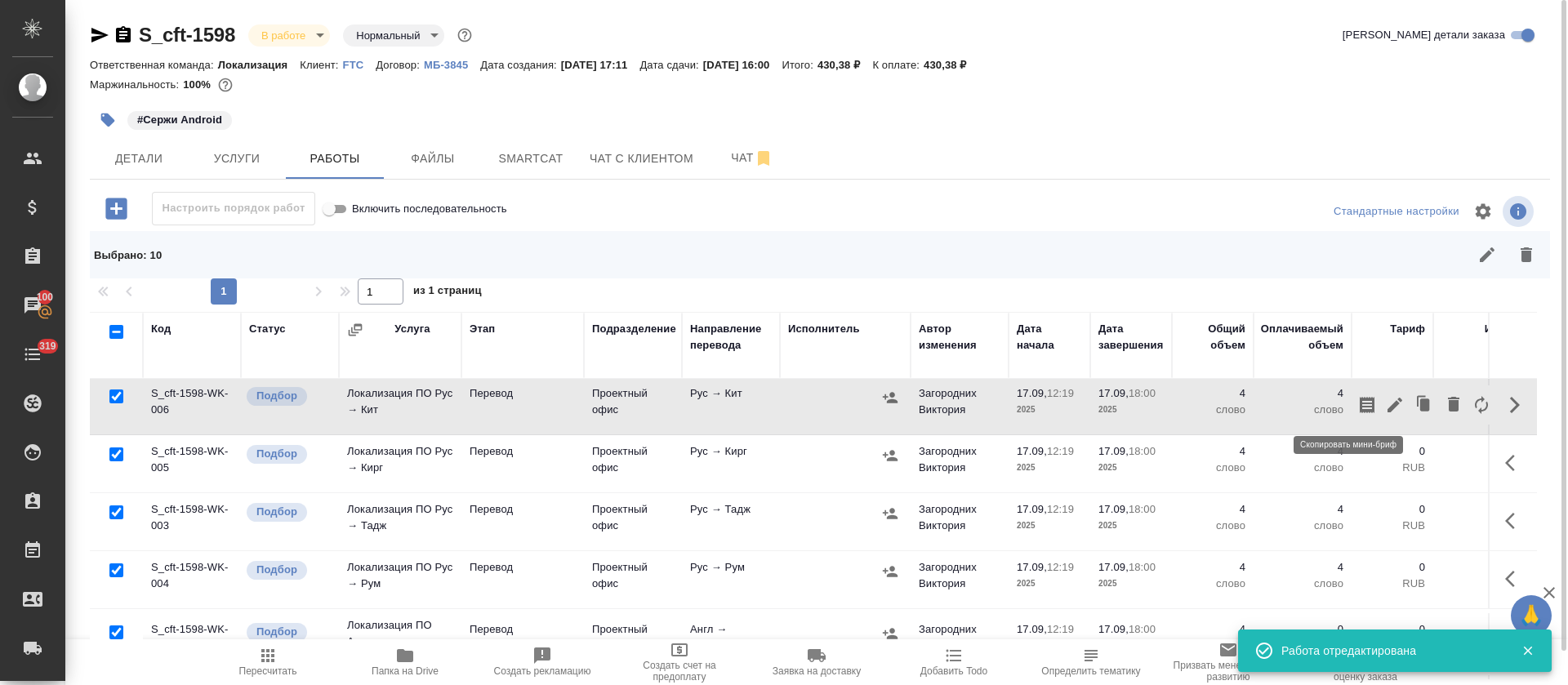
click at [1358, 405] on icon "button" at bounding box center [1368, 405] width 20 height 19
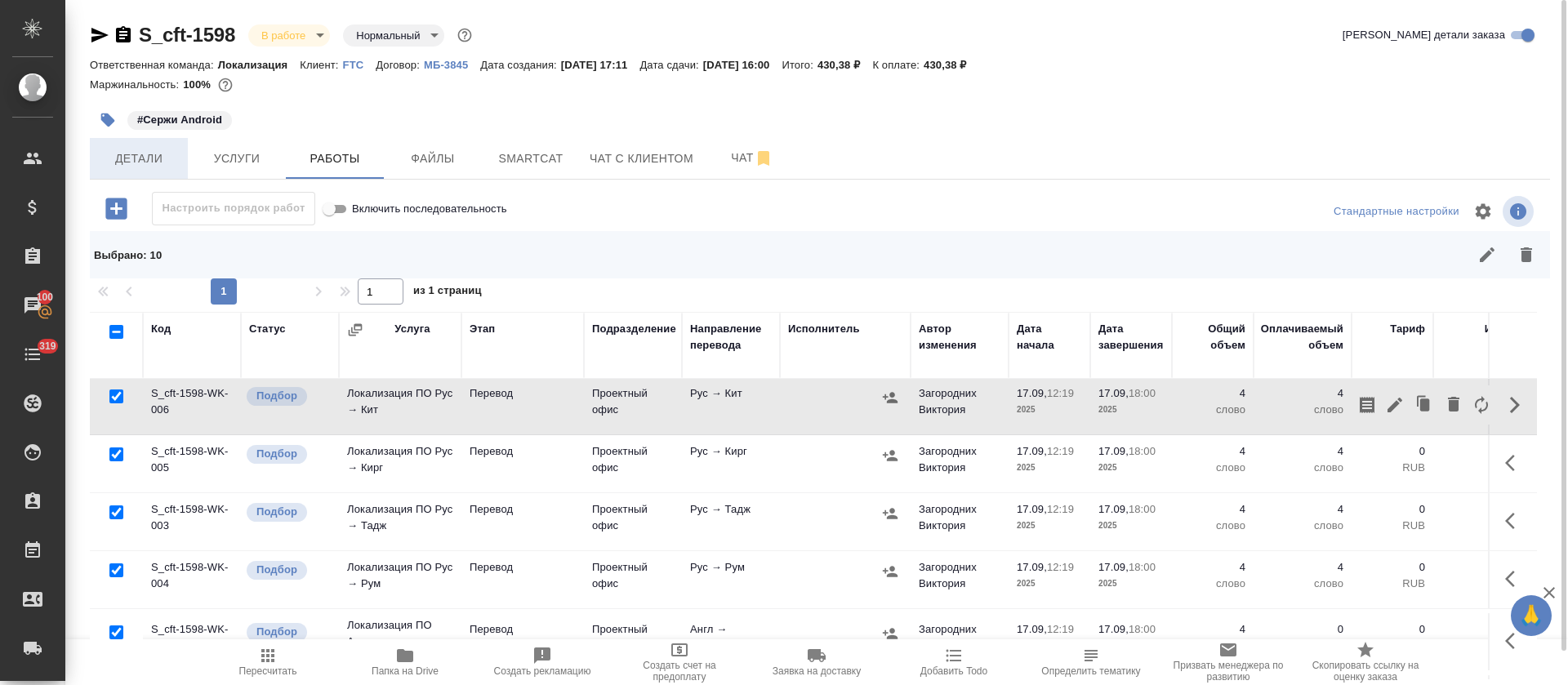
click at [133, 161] on span "Детали" at bounding box center [138, 159] width 78 height 20
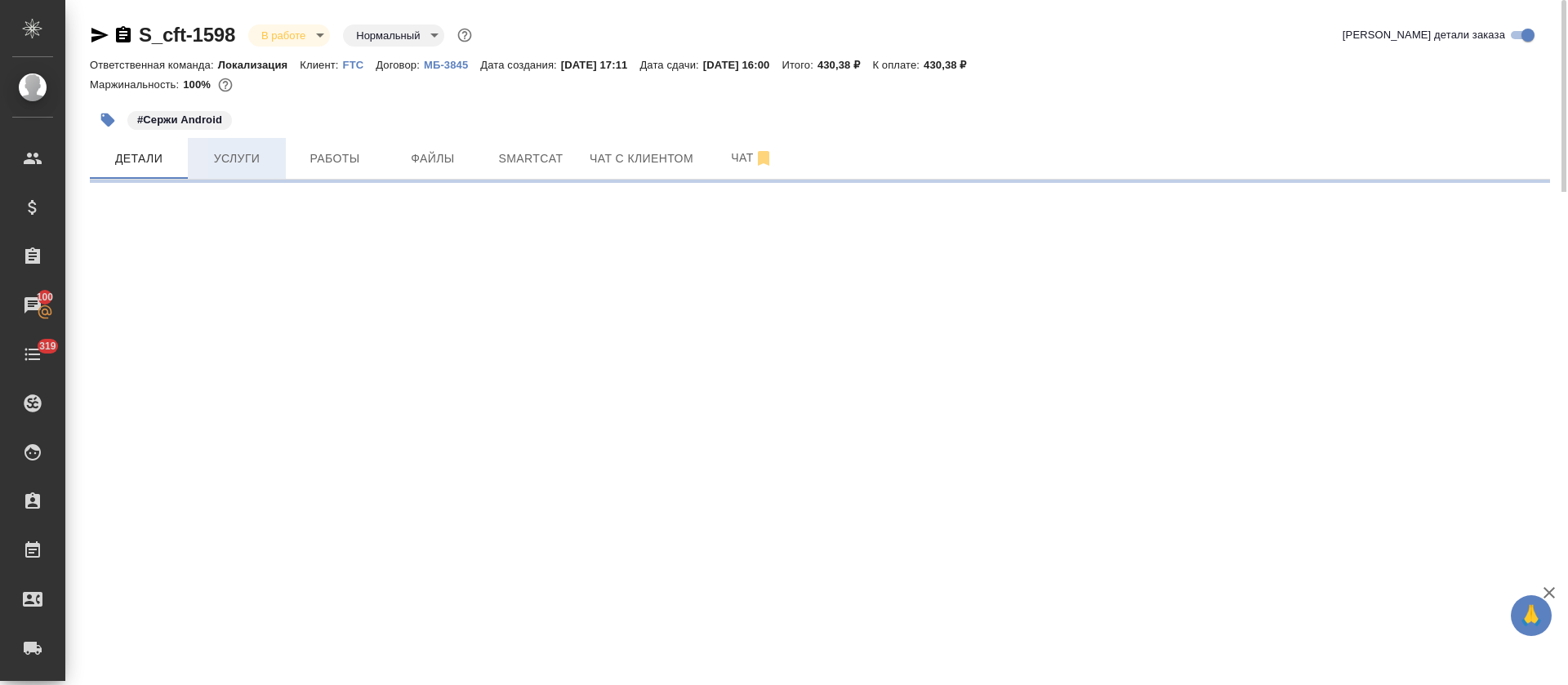
select select "RU"
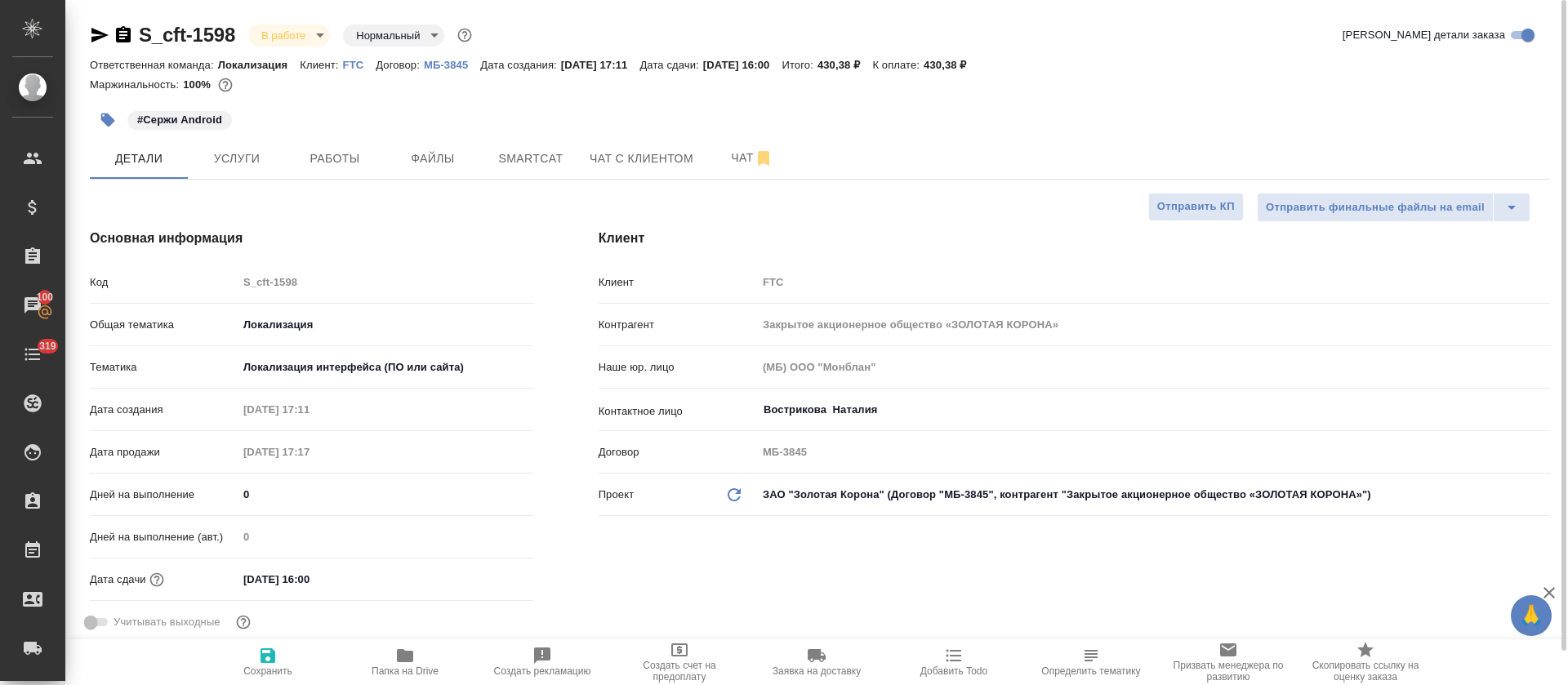
type textarea "x"
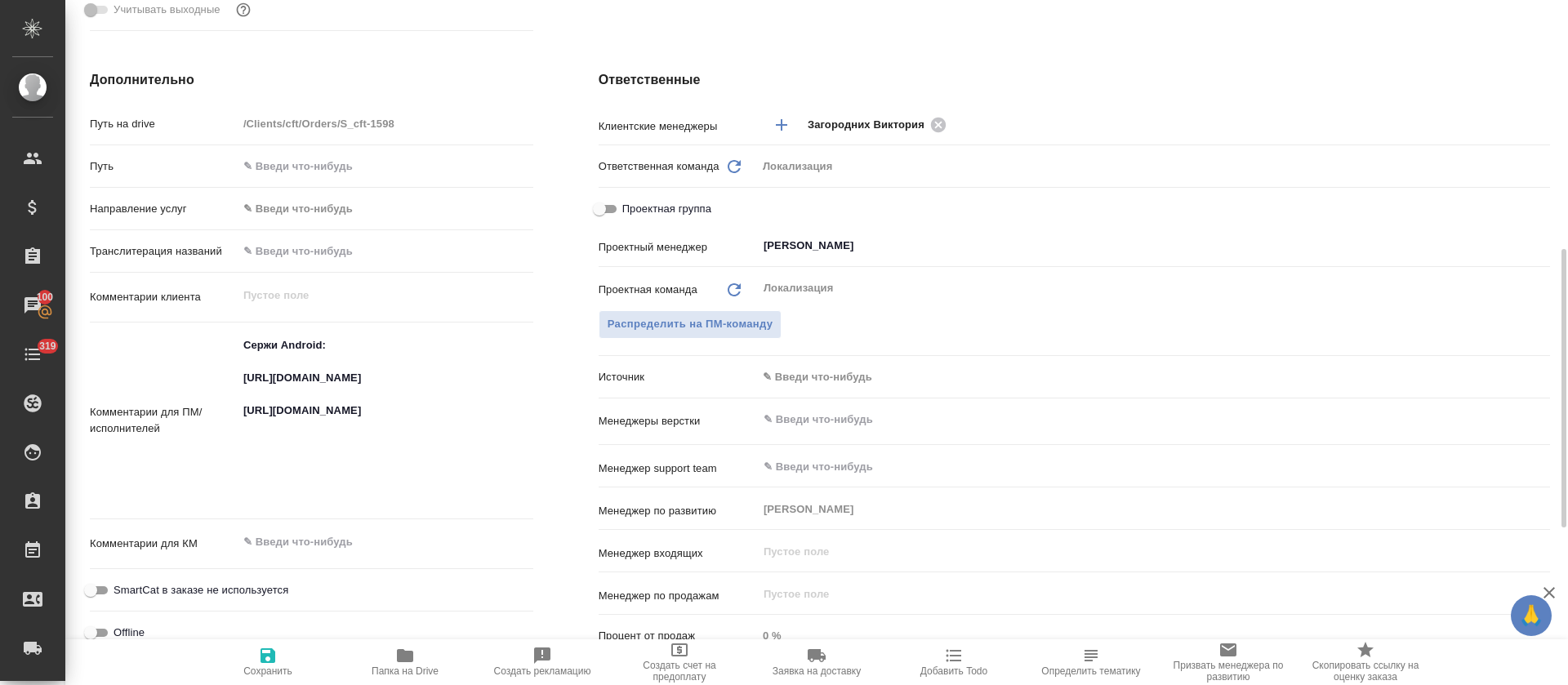
type textarea "x"
click at [300, 464] on textarea "Сержи Android: https://smartcat.com/projects/64c78566-ebcf-4faf-9644-26ca342ce6…" at bounding box center [386, 418] width 296 height 175
click at [300, 464] on textarea "Сержи Android: https://smartcat.com/projects/64c78566-ebcf-4faf-9644-26ca342ce6…" at bounding box center [386, 419] width 294 height 175
type textarea "x"
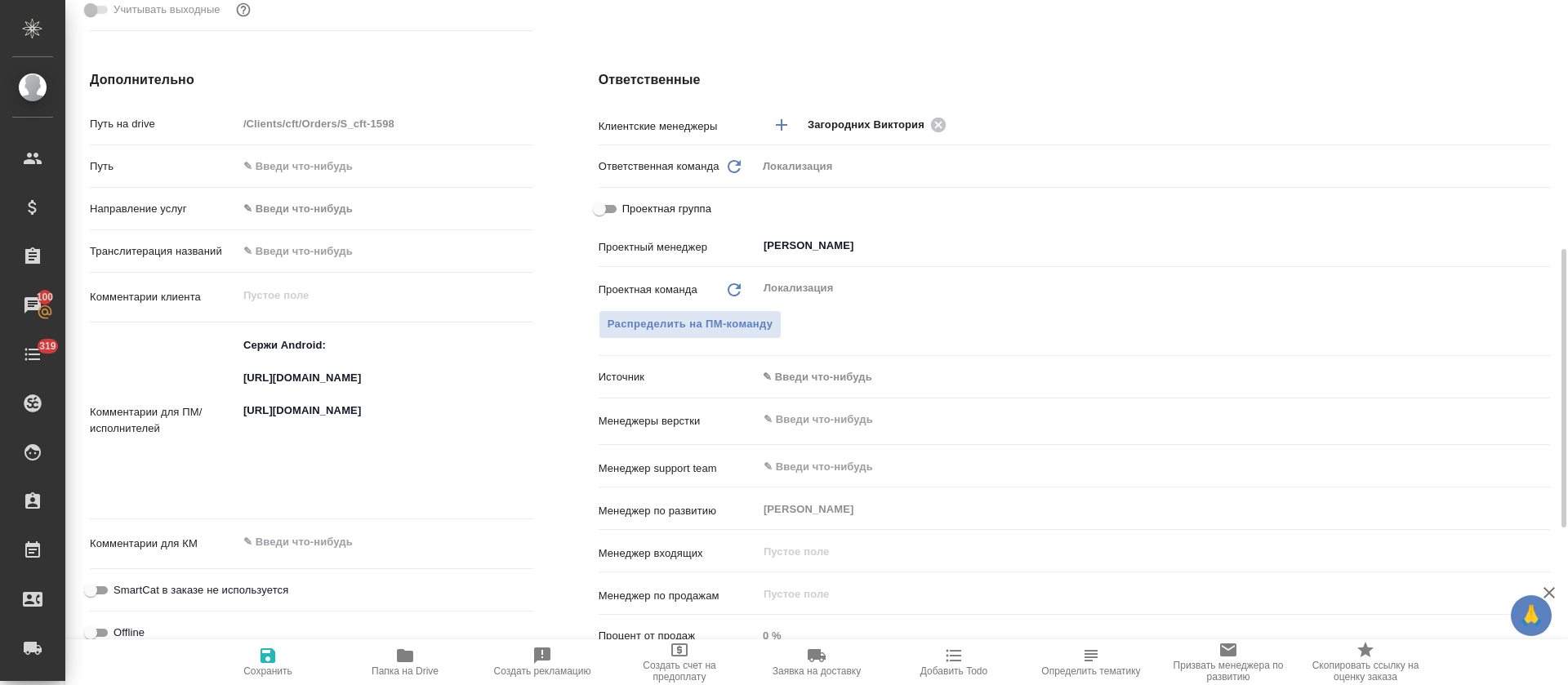
type textarea "x"
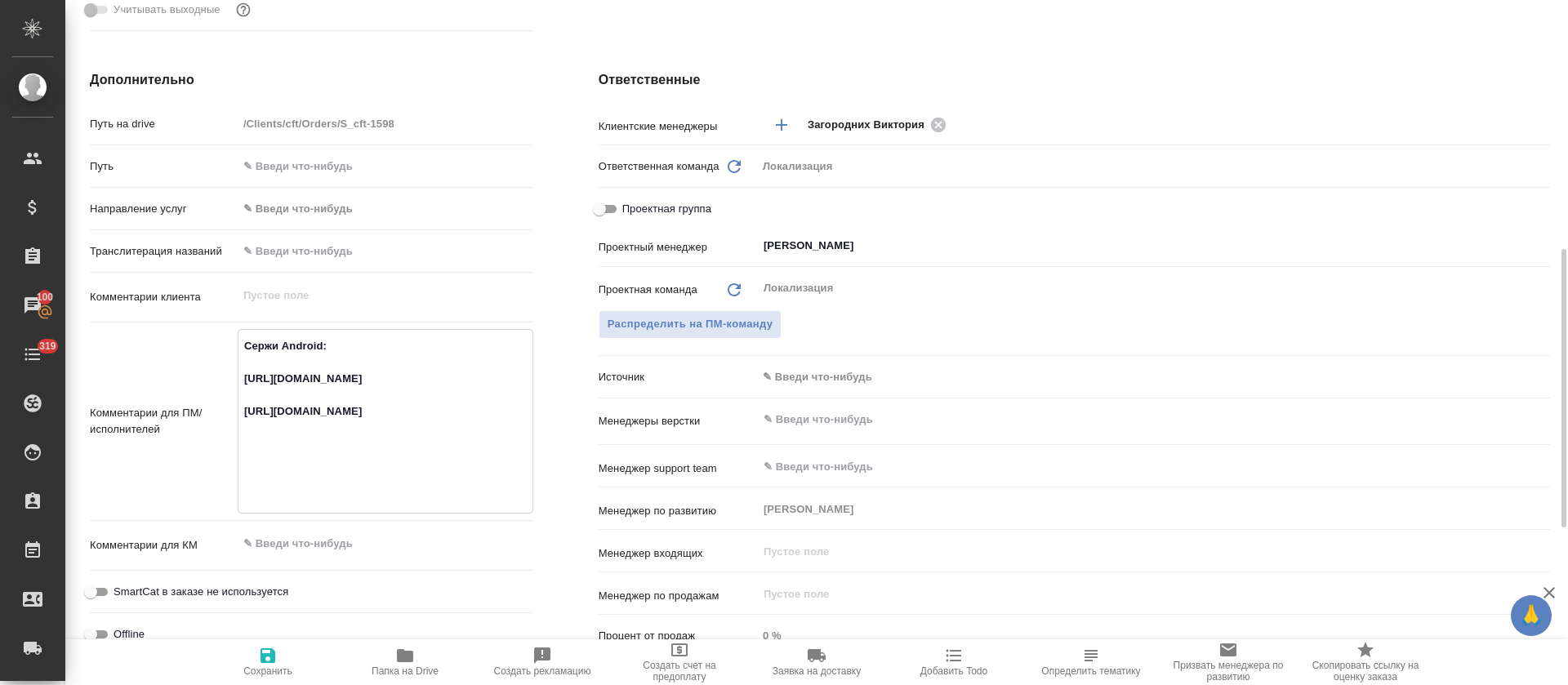
scroll to position [0, 0]
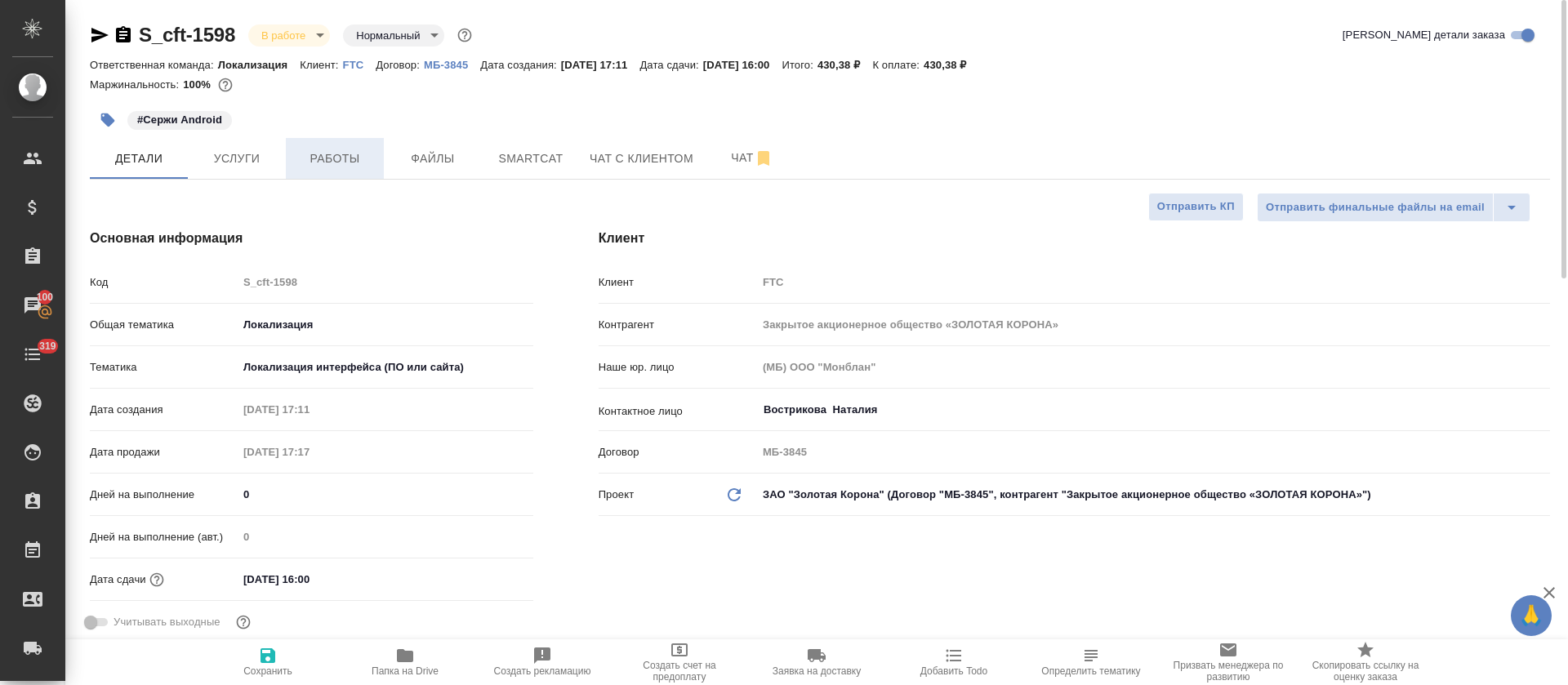
type textarea "x"
click at [304, 149] on span "Работы" at bounding box center [335, 159] width 78 height 20
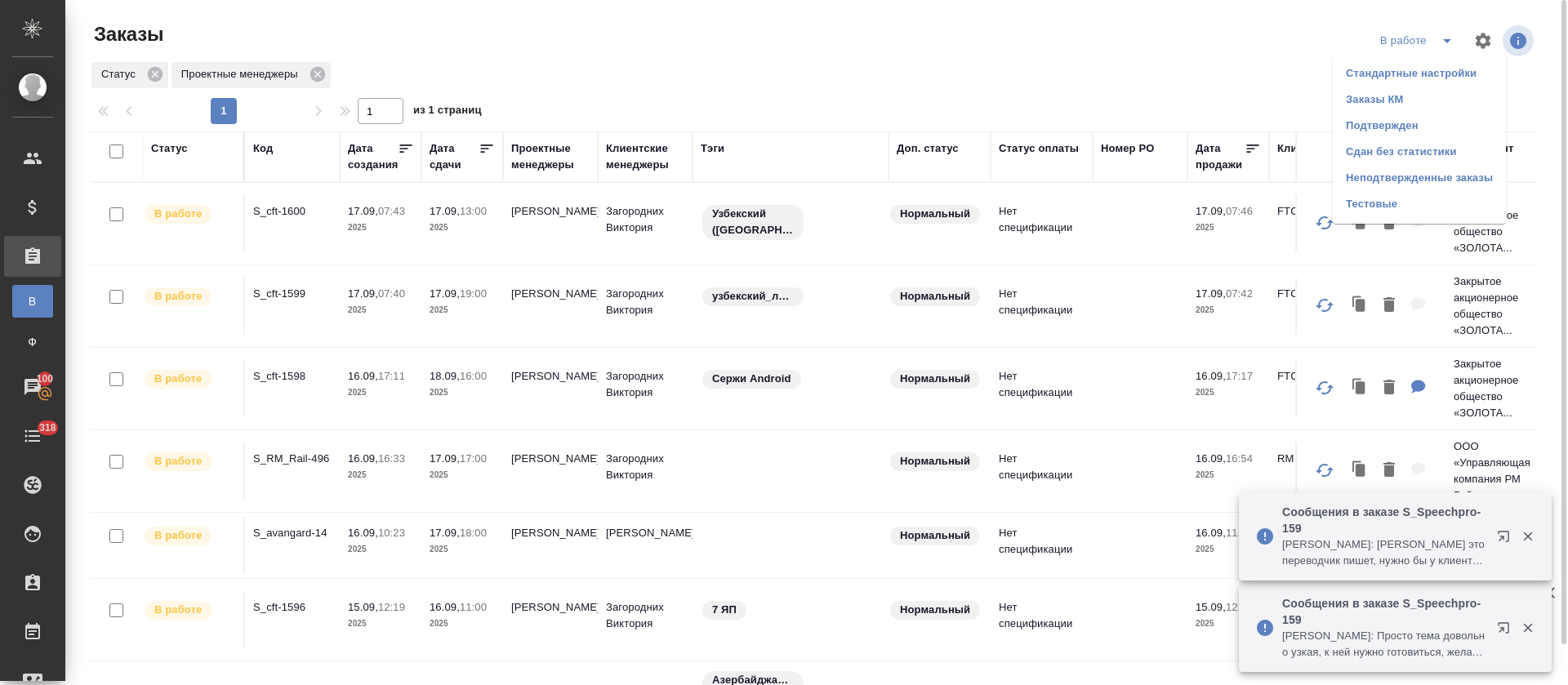
click at [1422, 119] on li "Подтвержден" at bounding box center [1419, 125] width 173 height 26
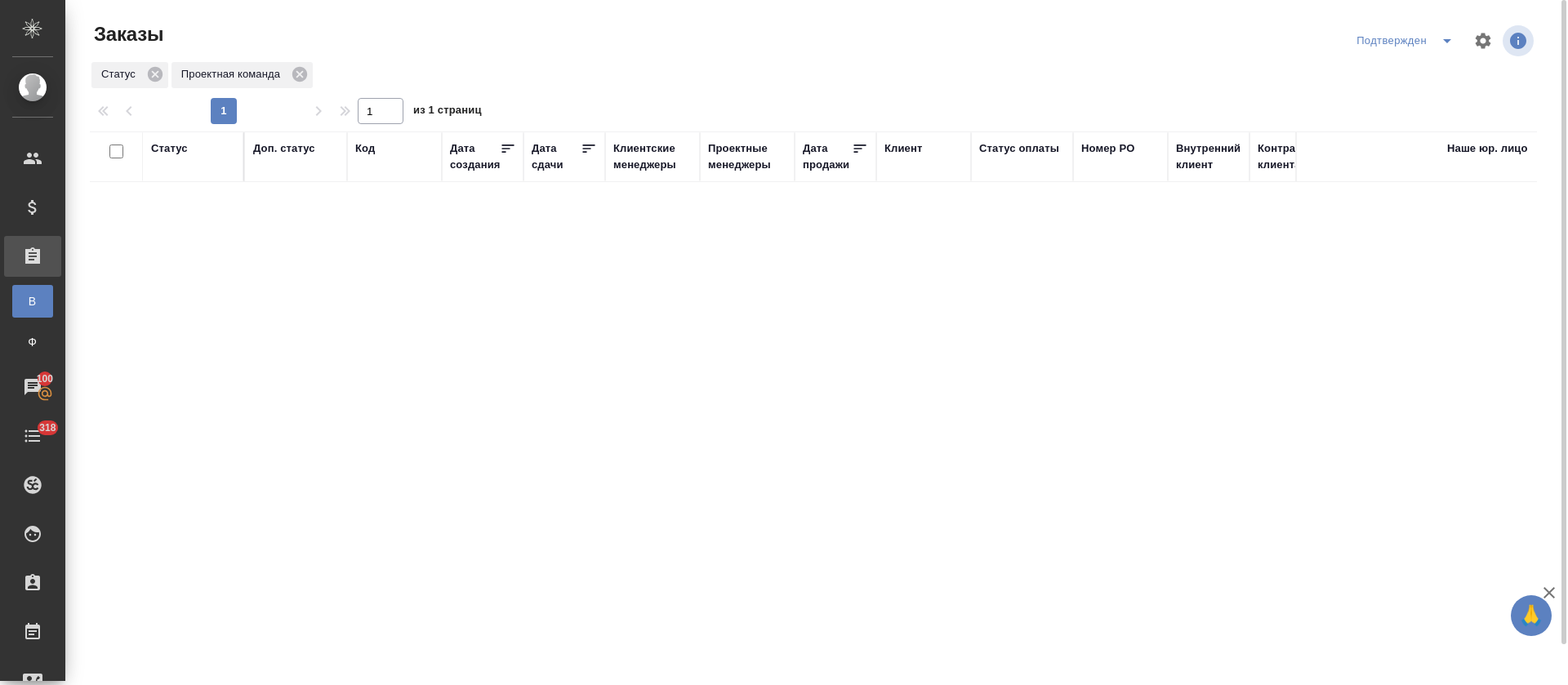
click at [1448, 47] on icon "split button" at bounding box center [1447, 41] width 20 height 19
click at [1448, 105] on li "В работе" at bounding box center [1408, 99] width 173 height 26
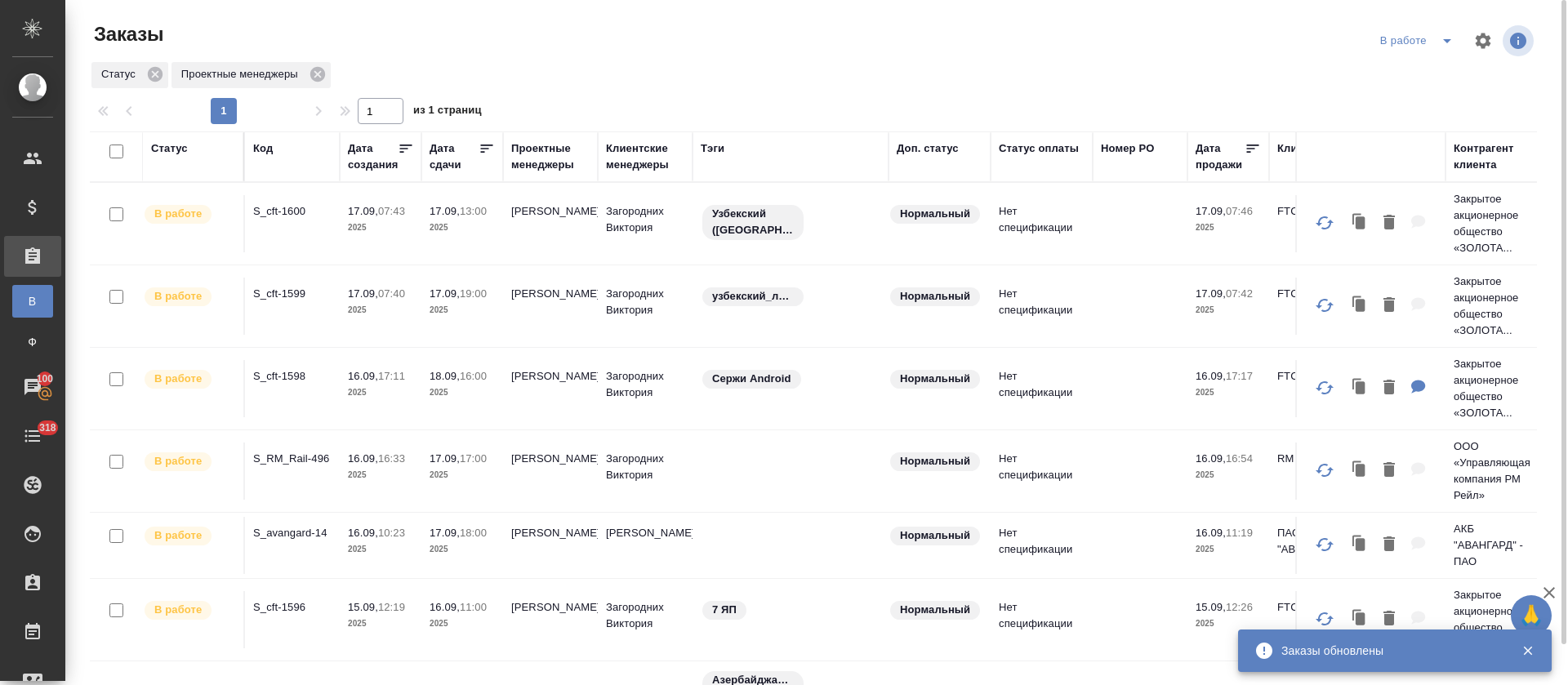
click at [1447, 49] on icon "split button" at bounding box center [1447, 41] width 20 height 19
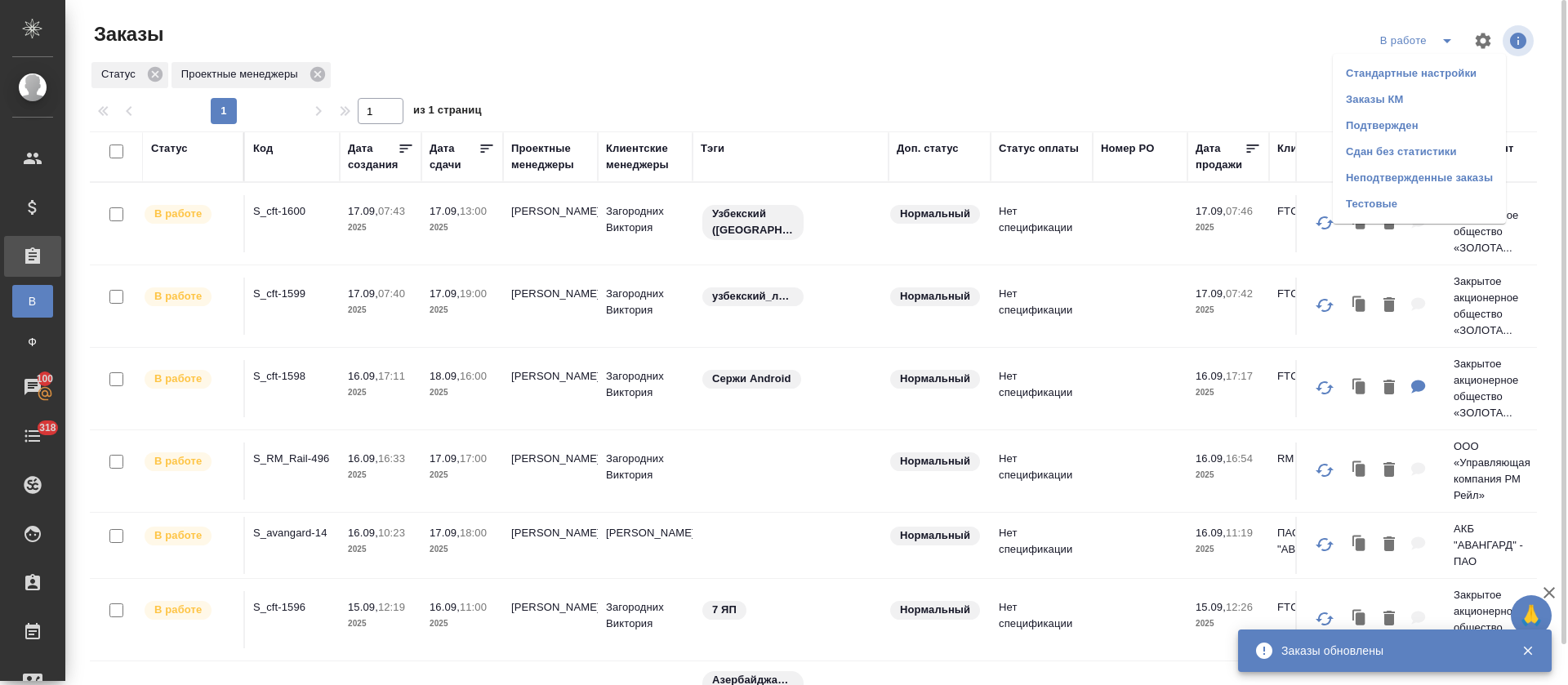
click at [1433, 120] on li "Подтвержден" at bounding box center [1419, 125] width 173 height 26
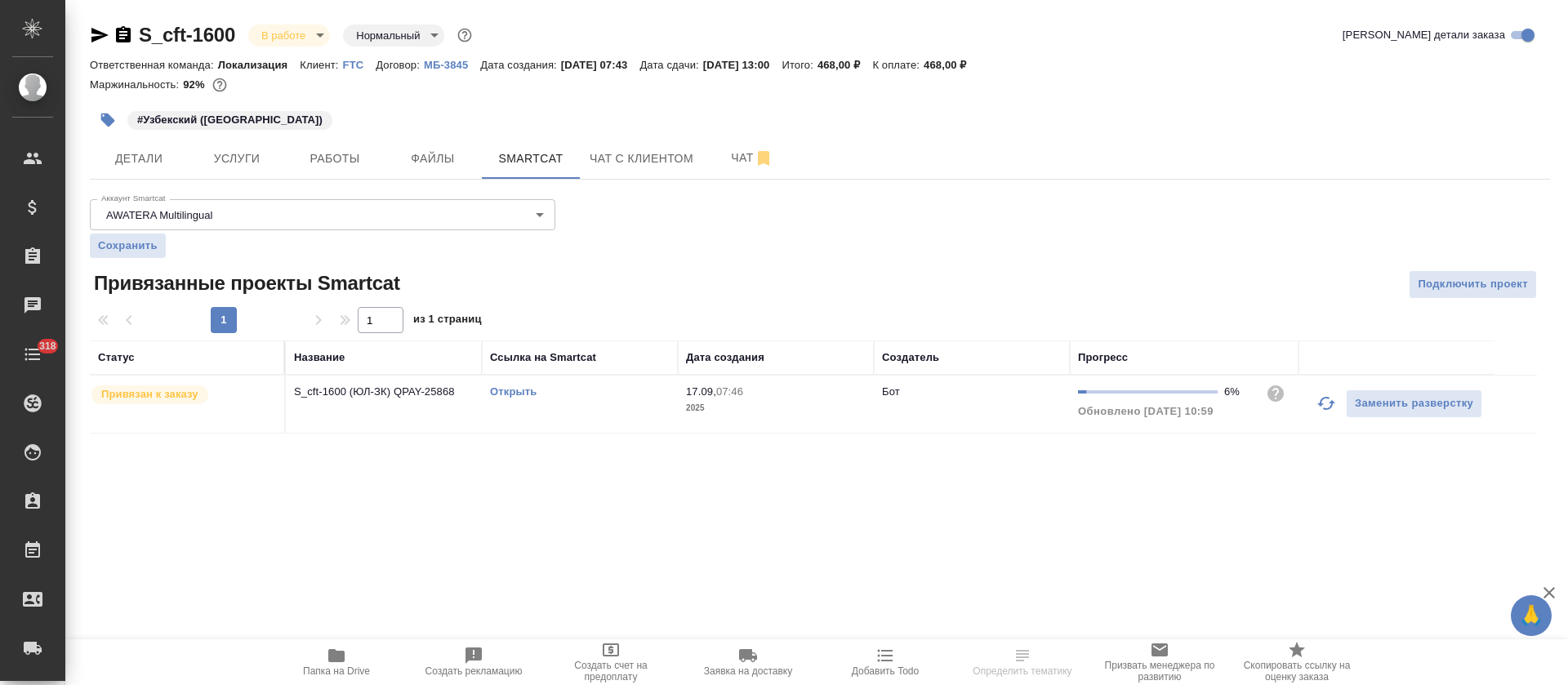
click at [1322, 404] on icon "button" at bounding box center [1327, 403] width 18 height 13
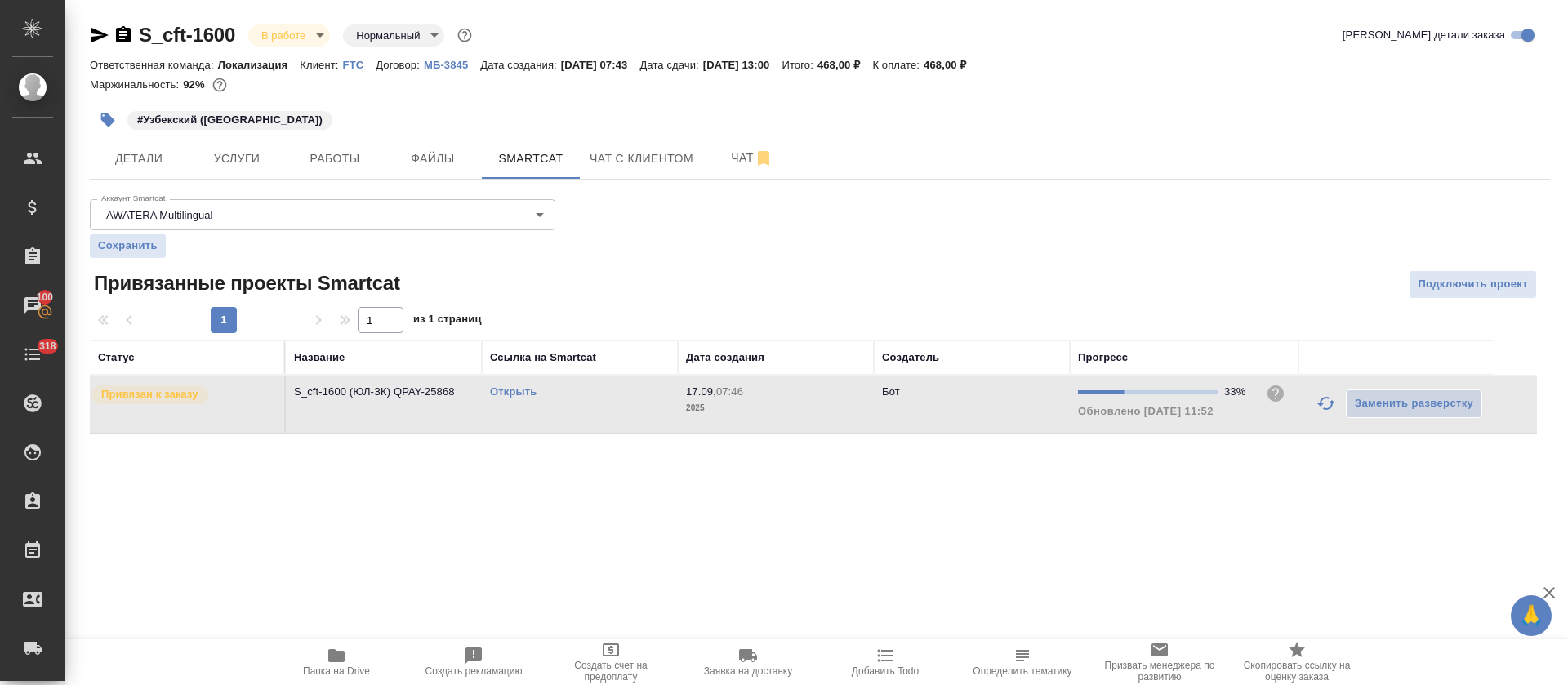
click at [526, 397] on link "Открыть" at bounding box center [513, 392] width 47 height 12
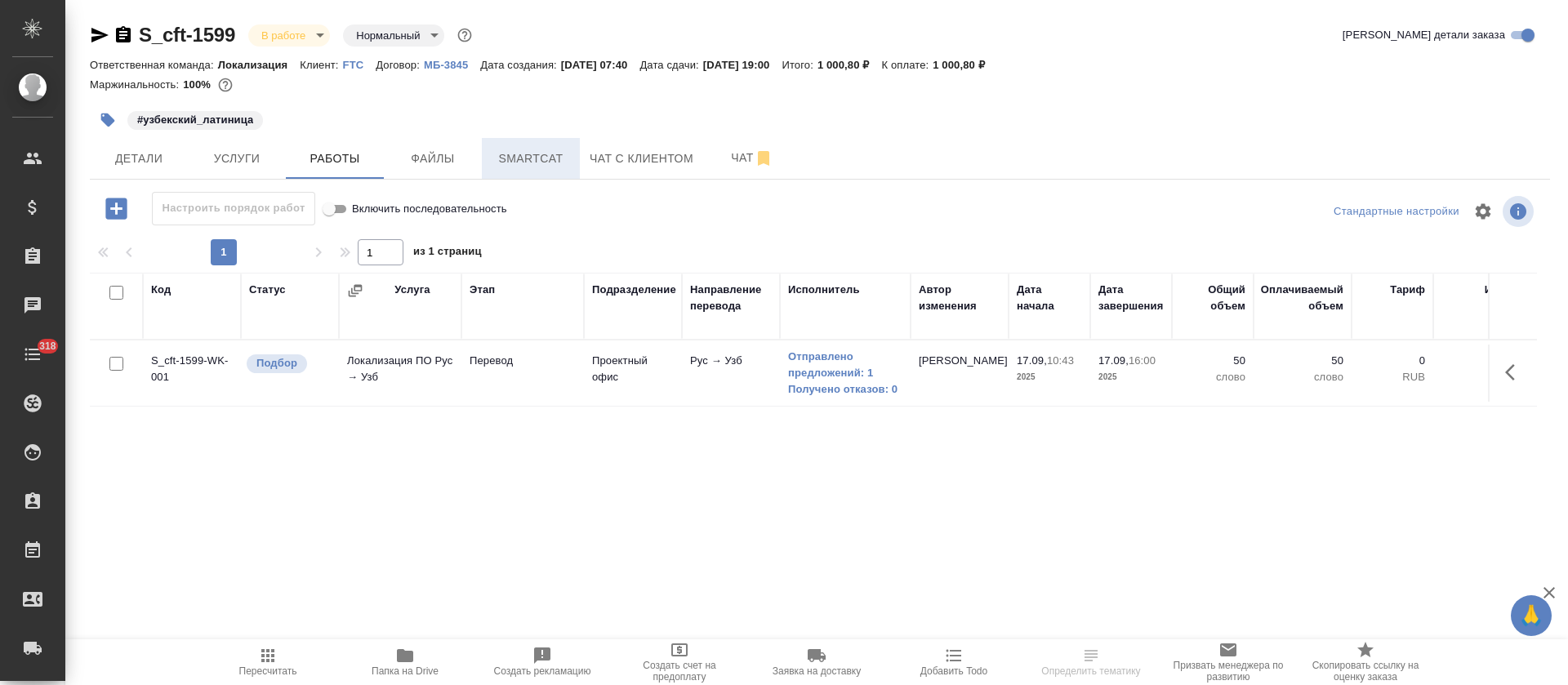
click at [519, 160] on span "Smartcat" at bounding box center [531, 159] width 78 height 20
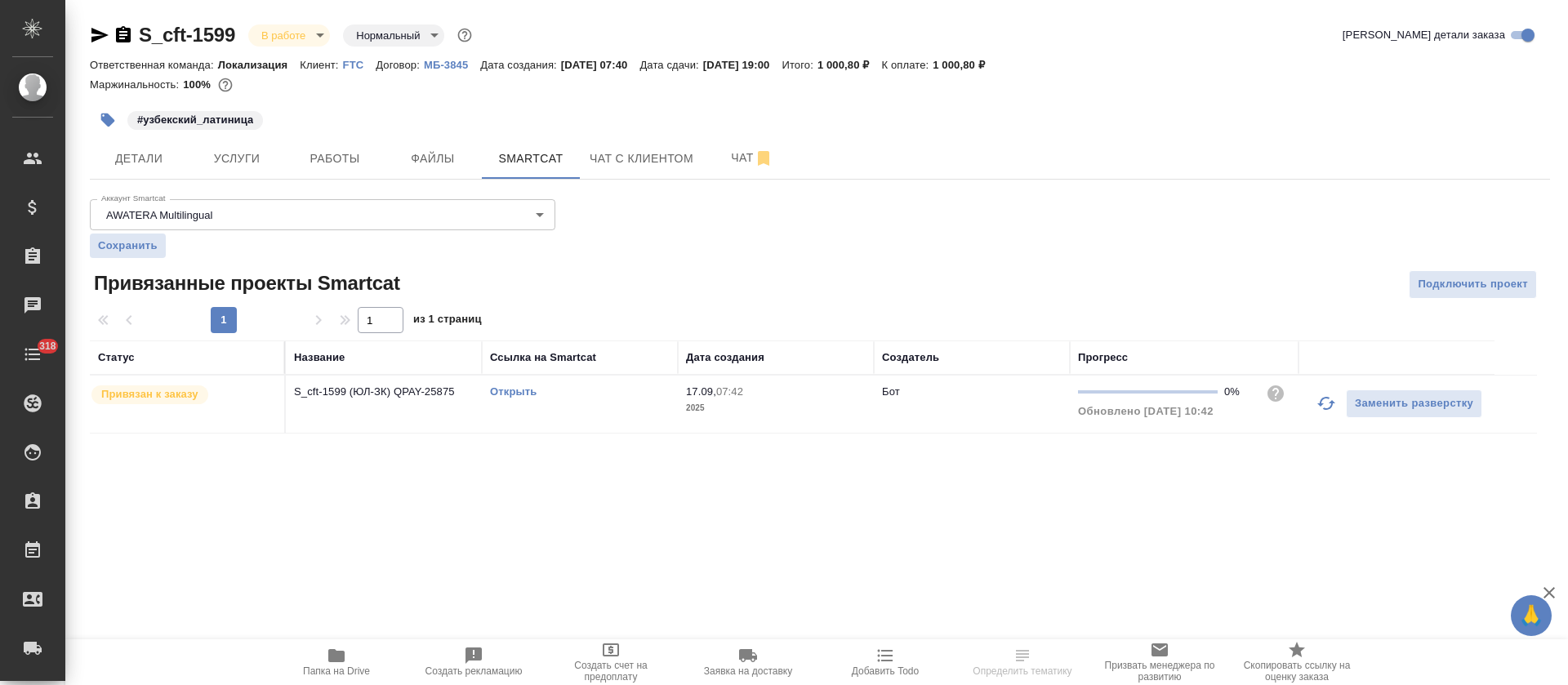
click at [1327, 396] on icon "button" at bounding box center [1327, 403] width 20 height 19
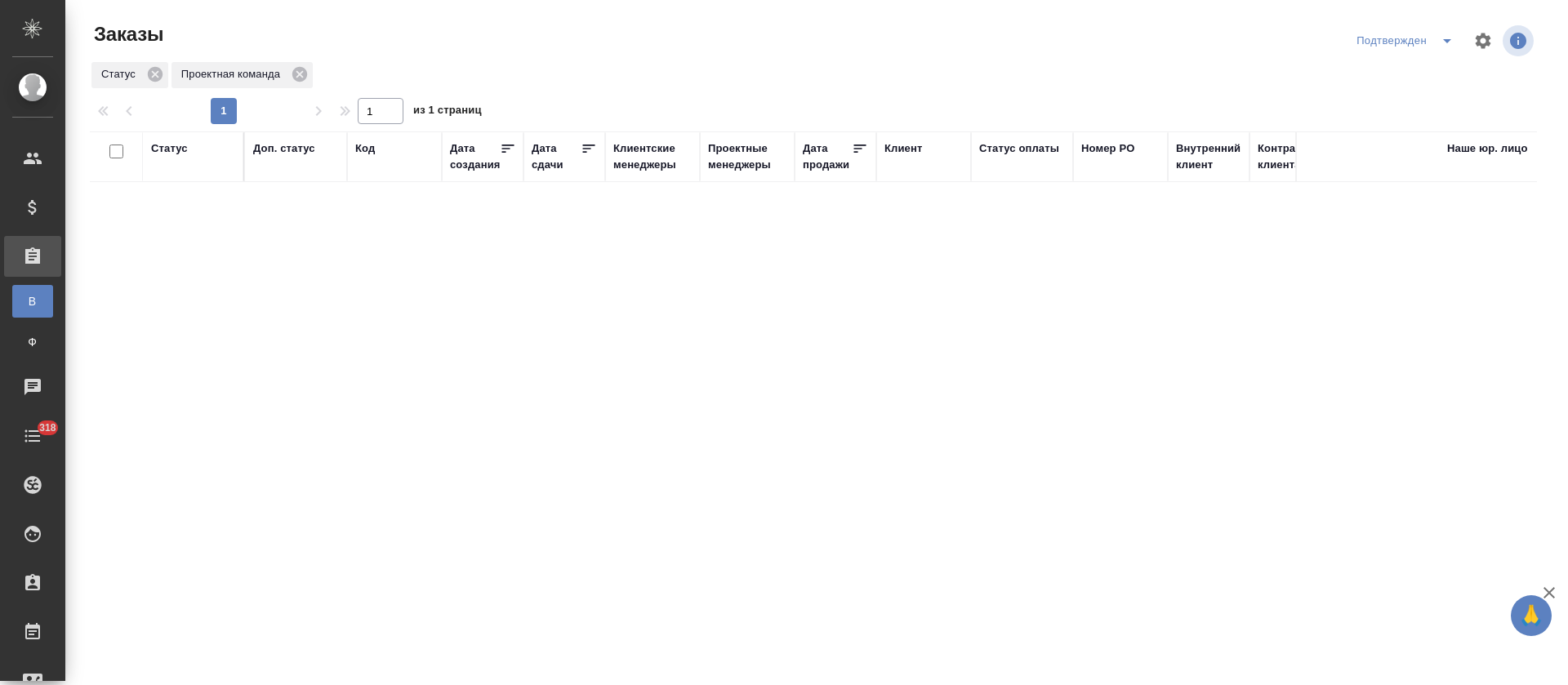
click at [1445, 47] on icon "split button" at bounding box center [1447, 41] width 20 height 19
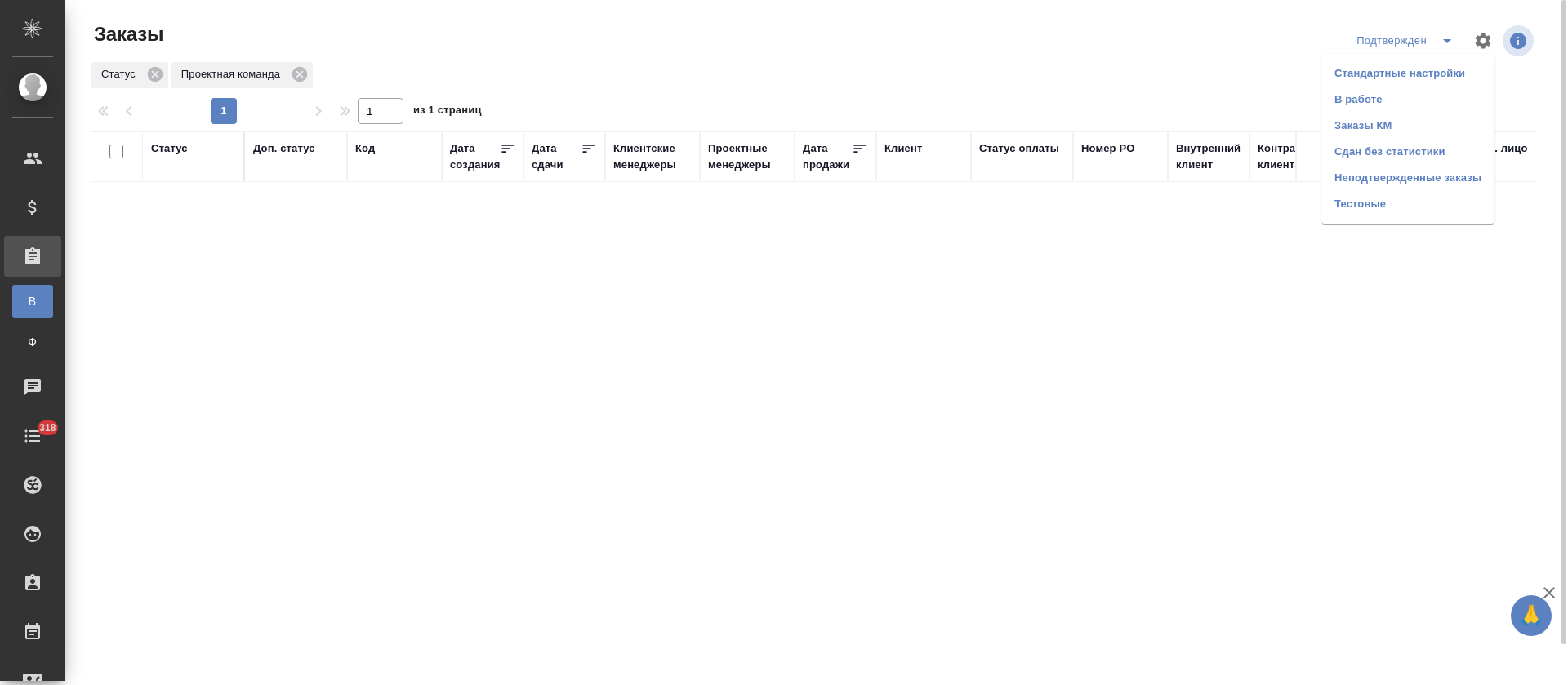
click at [1439, 108] on li "В работе" at bounding box center [1408, 99] width 173 height 26
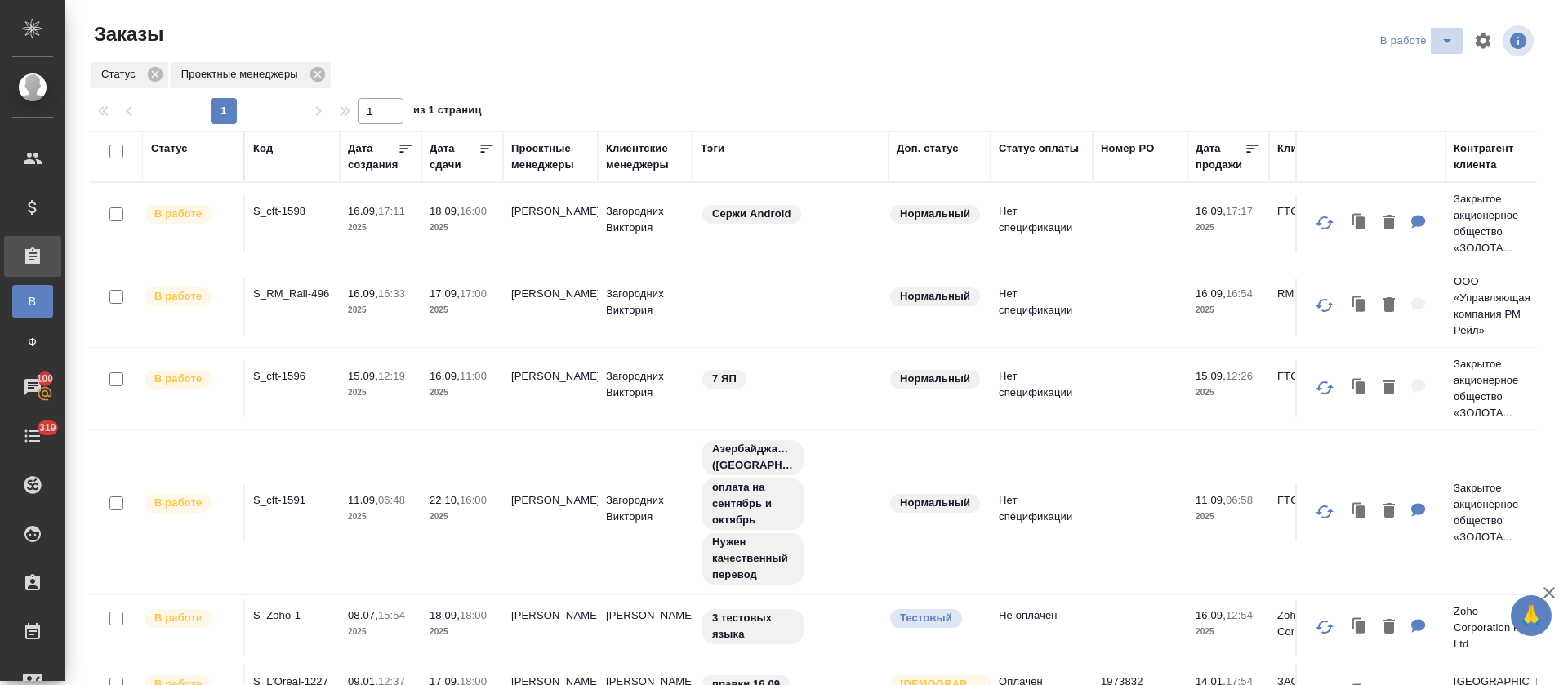
click at [1438, 47] on icon "split button" at bounding box center [1447, 41] width 20 height 19
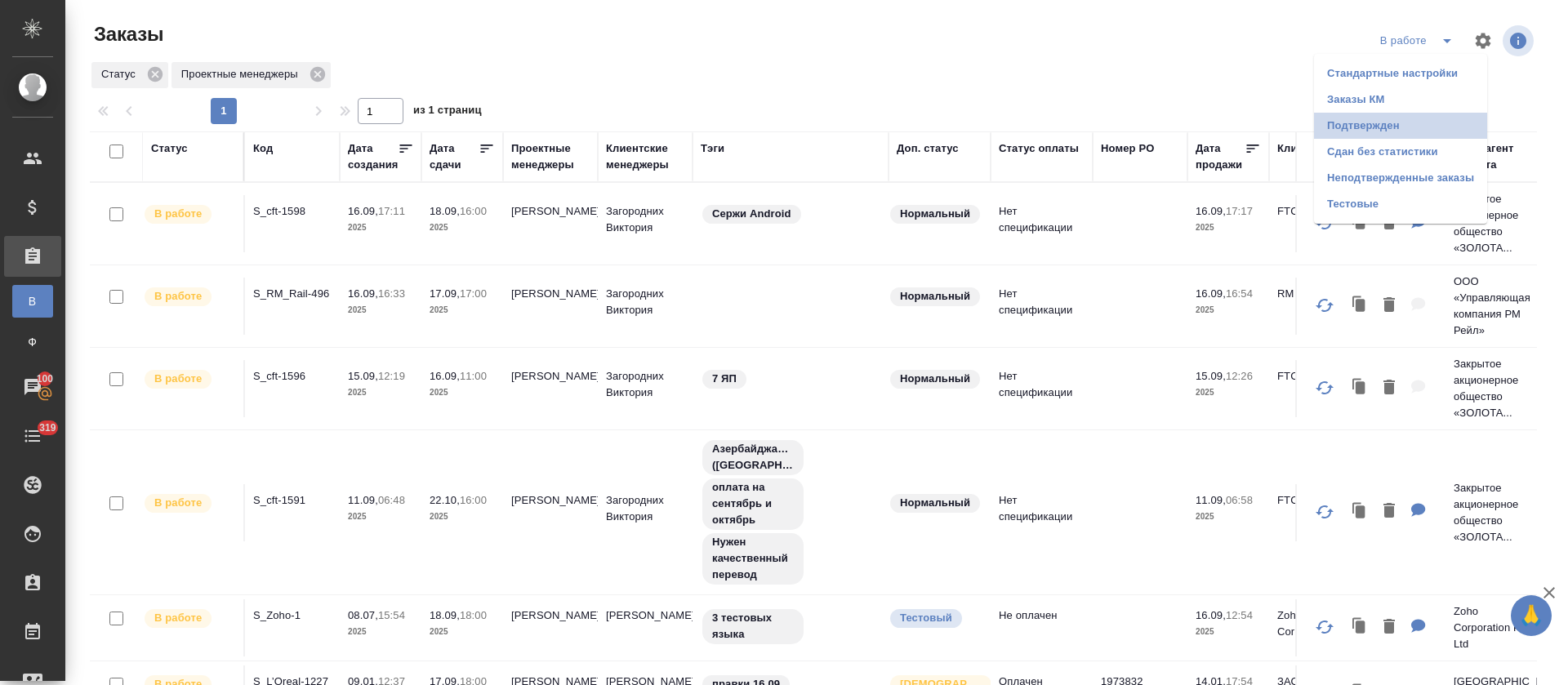
click at [1426, 131] on li "Подтвержден" at bounding box center [1400, 125] width 173 height 26
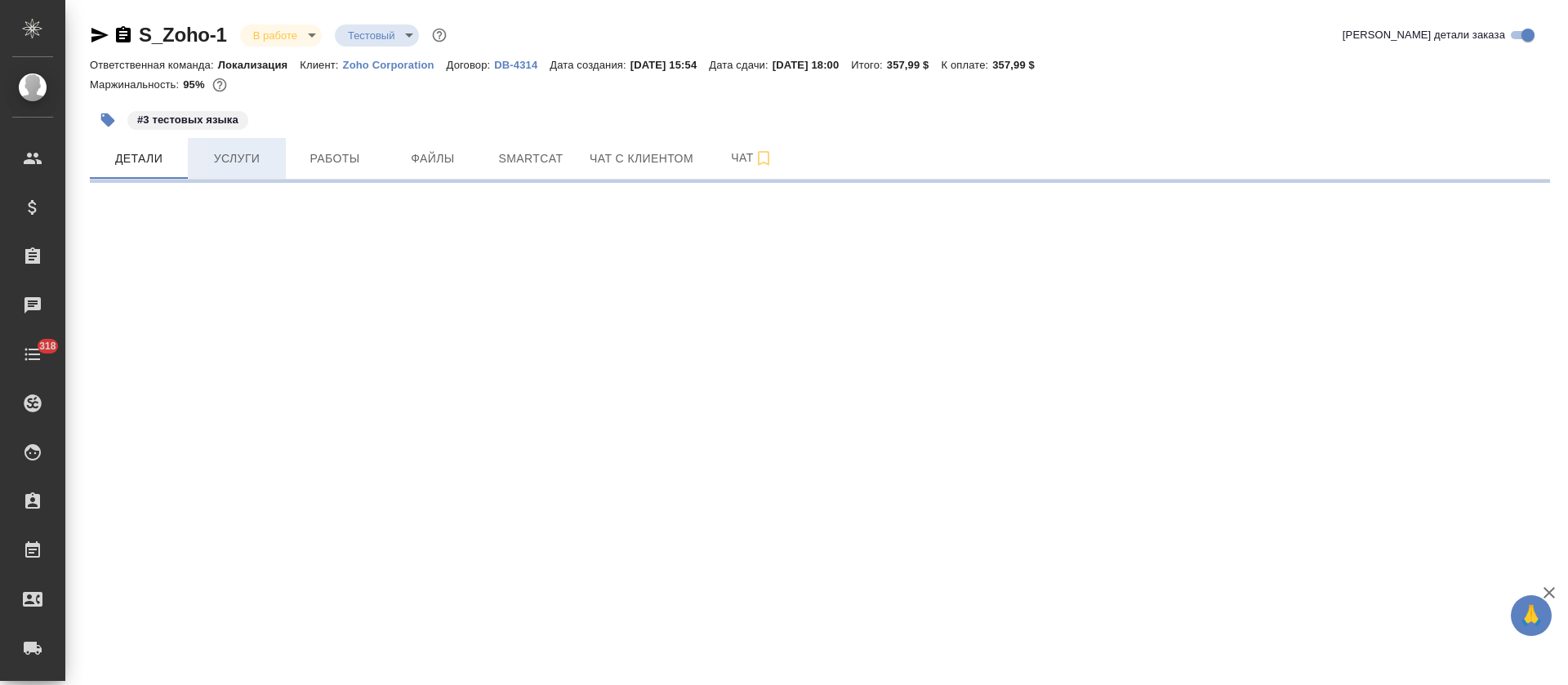
select select "RU"
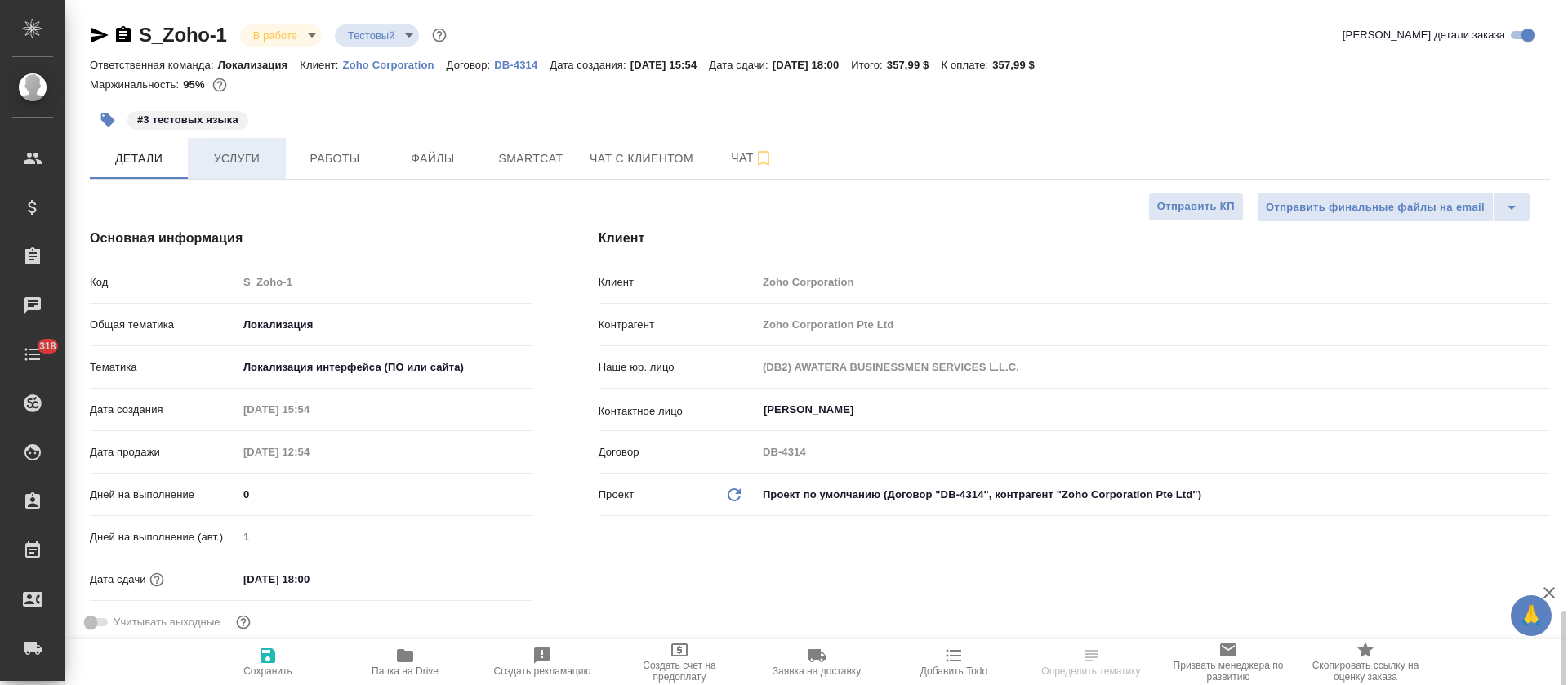
type textarea "x"
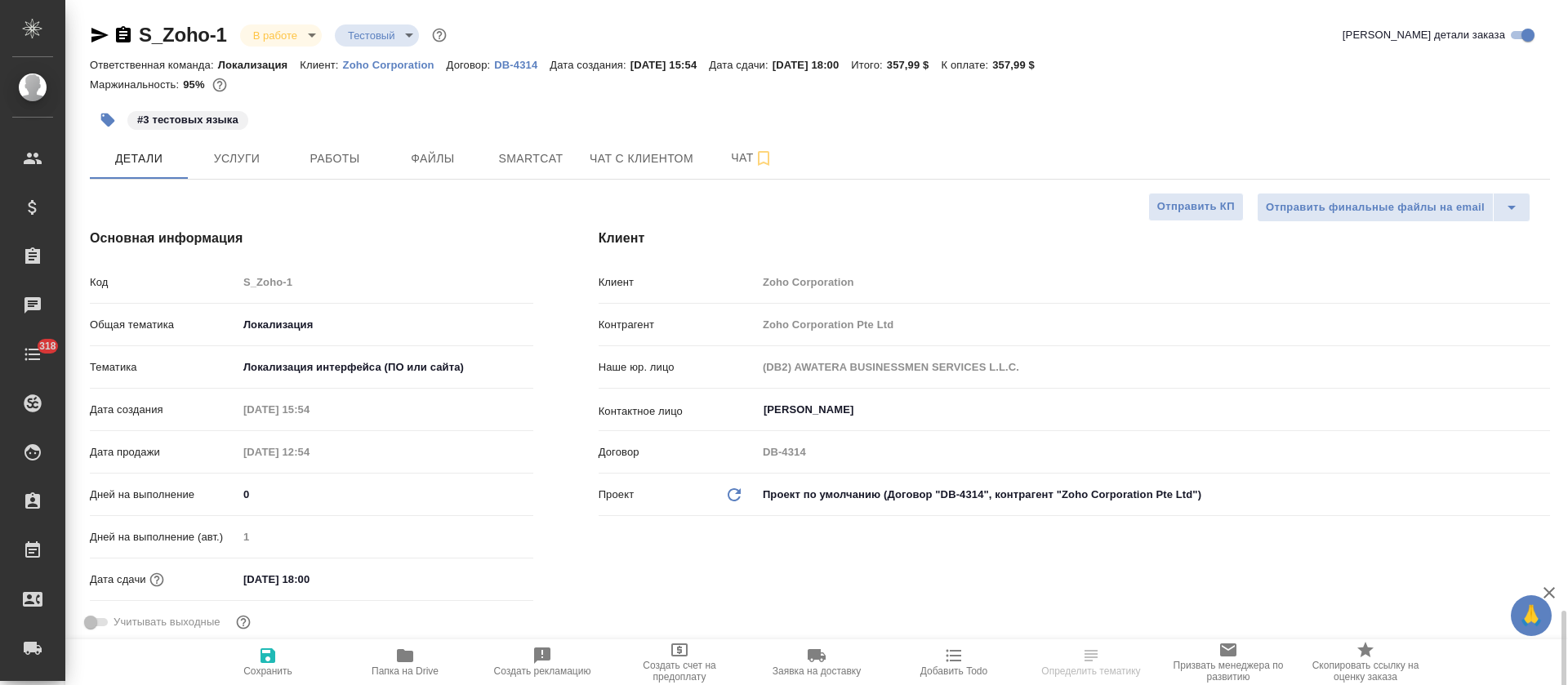
type textarea "x"
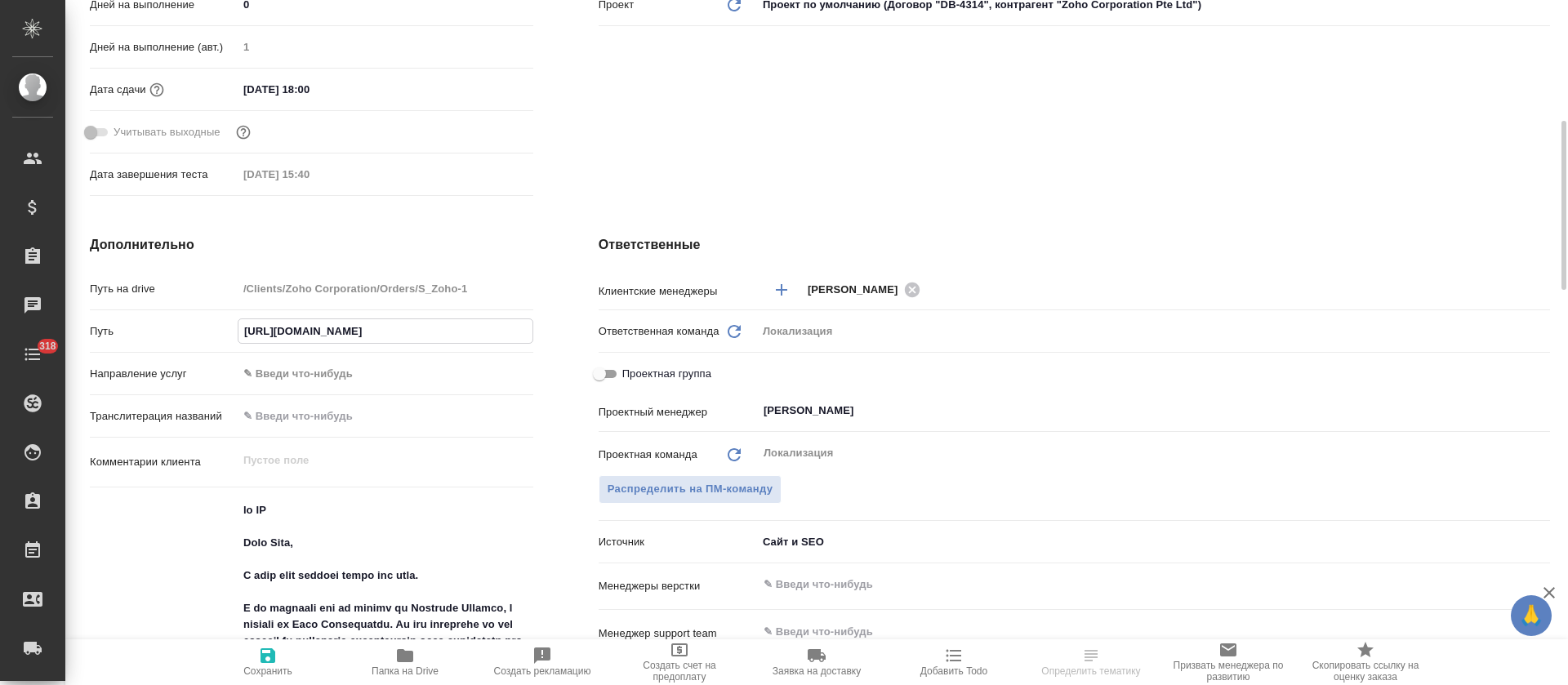
click at [328, 323] on input "https://disk.360.yandex.ru/client/disk/S_Zoho-1" at bounding box center [386, 331] width 294 height 24
type textarea "x"
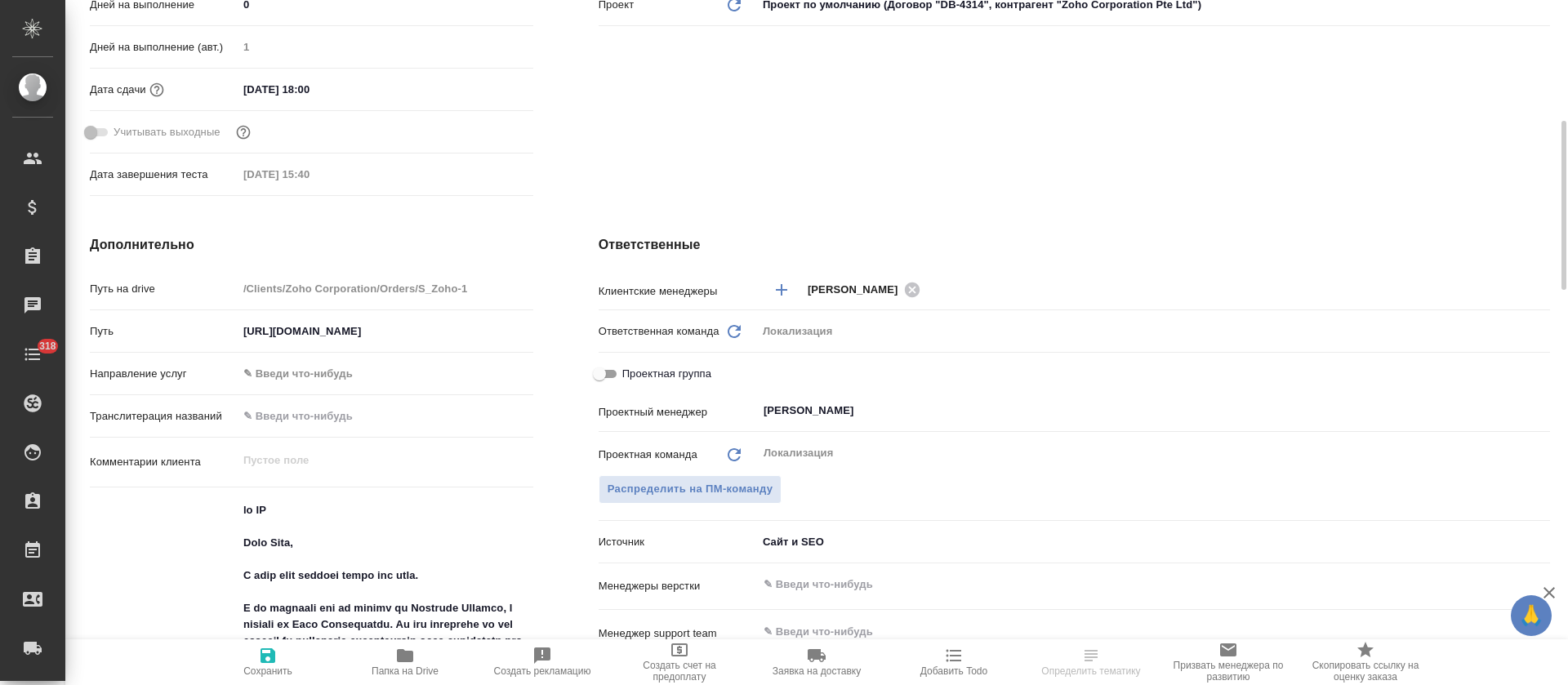
type textarea "x"
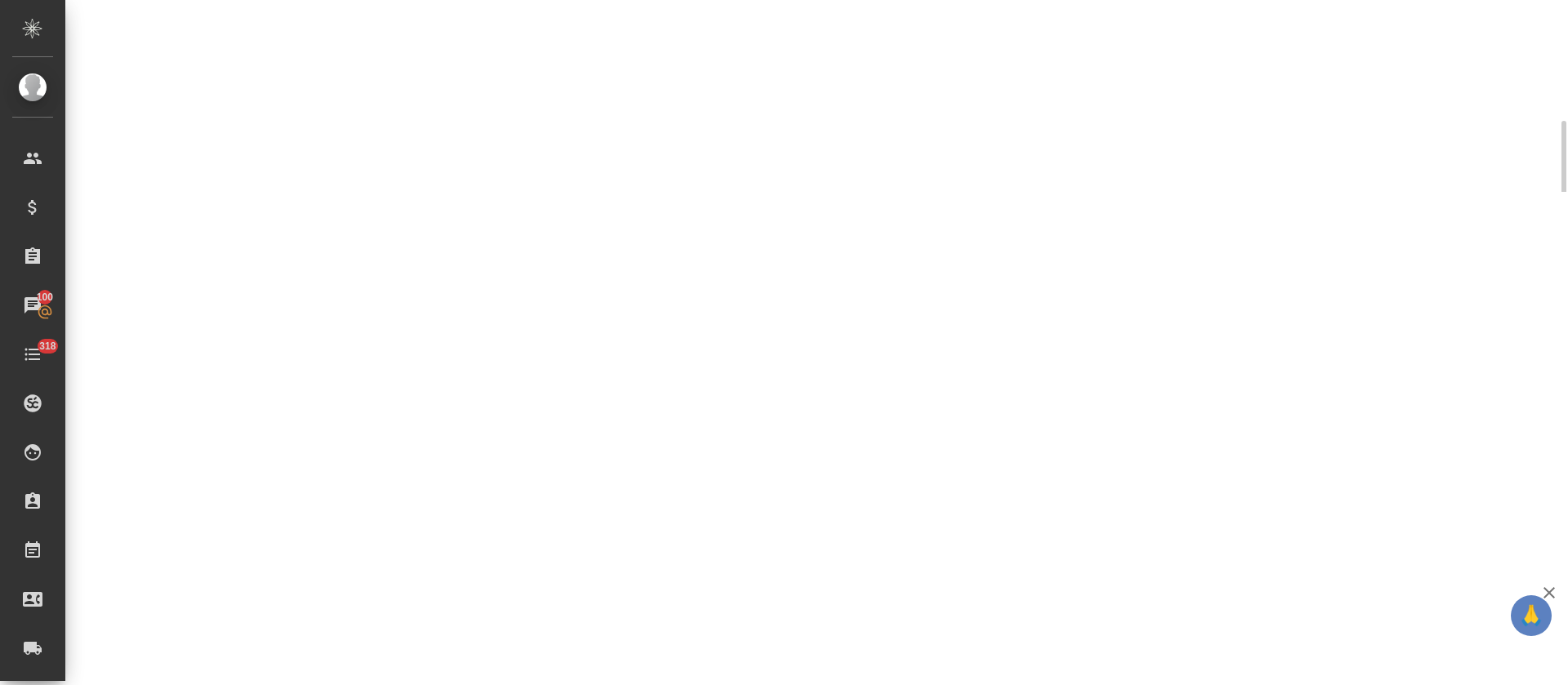
select select "RU"
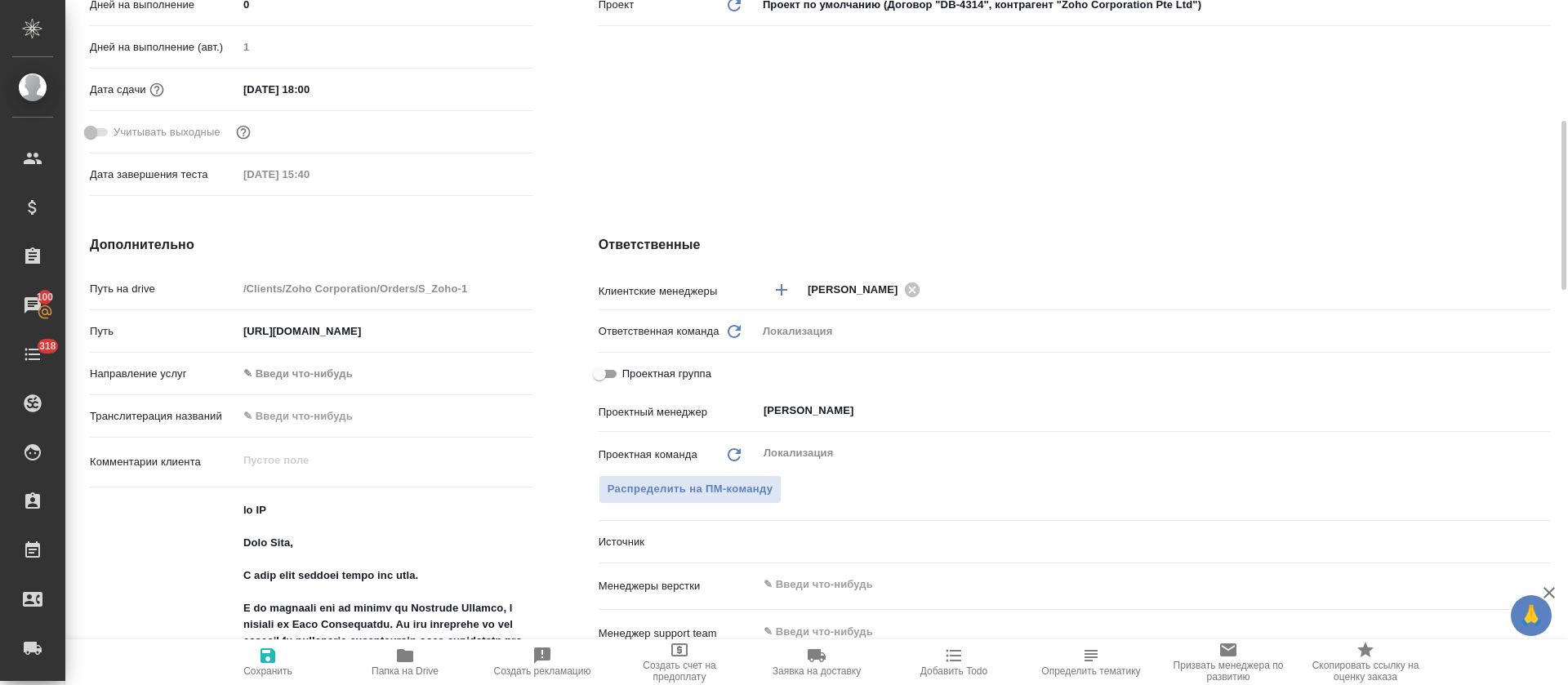
type textarea "x"
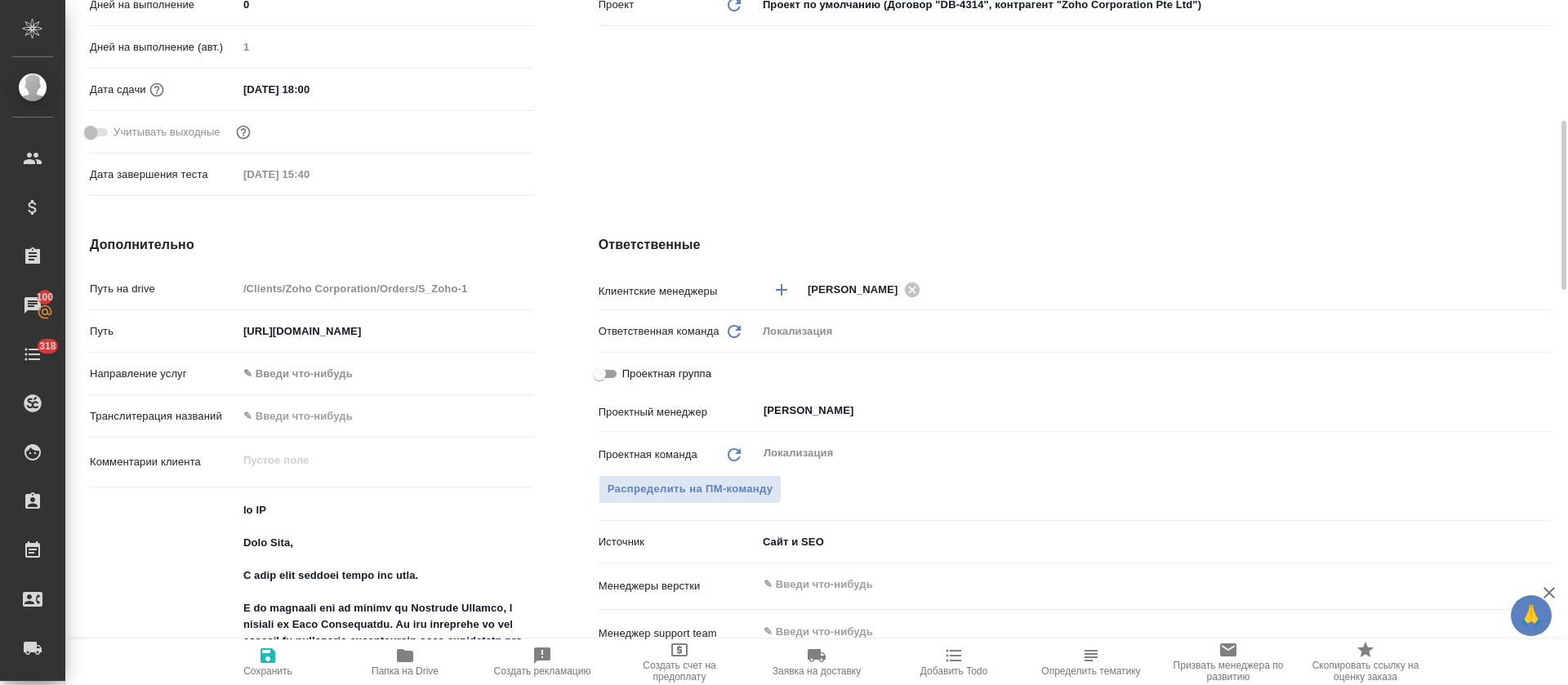
type textarea "x"
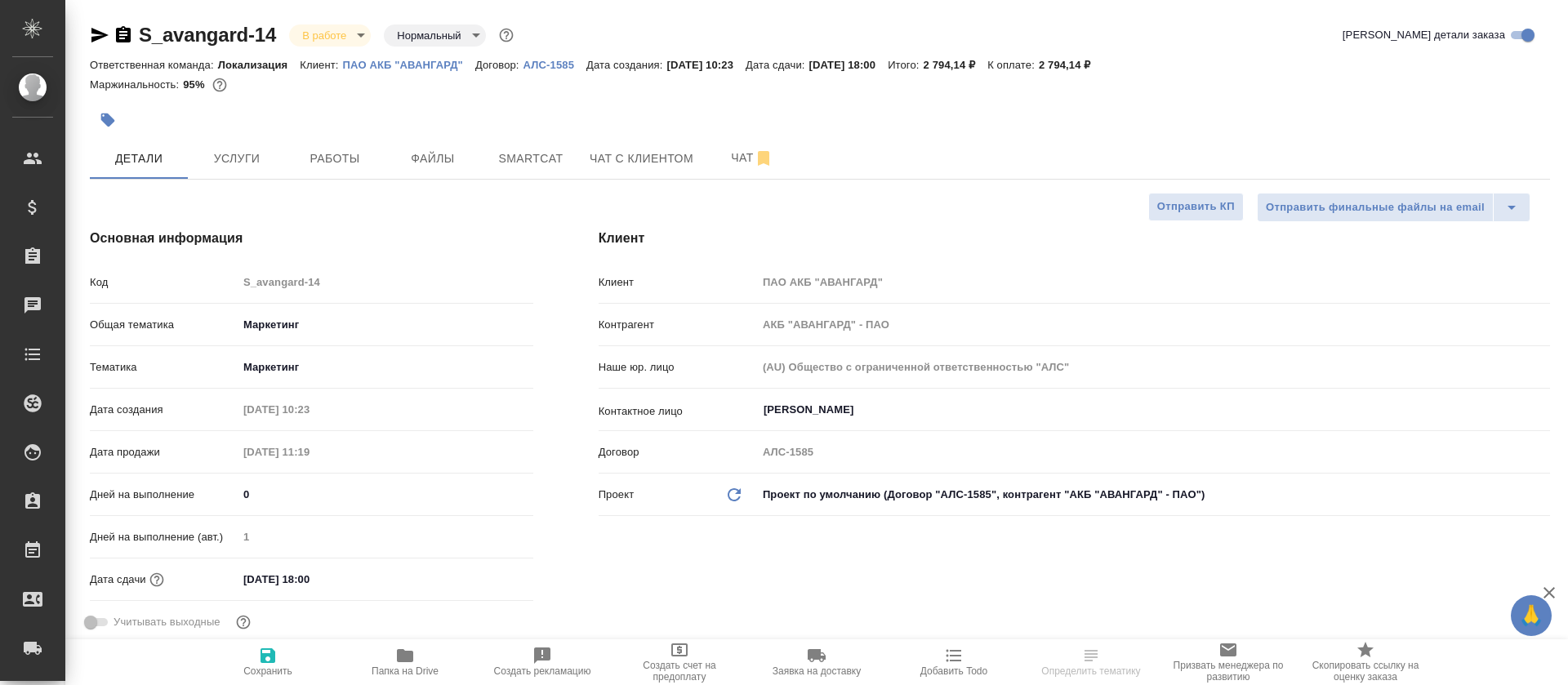
select select "RU"
click at [359, 161] on span "Работы" at bounding box center [335, 159] width 78 height 20
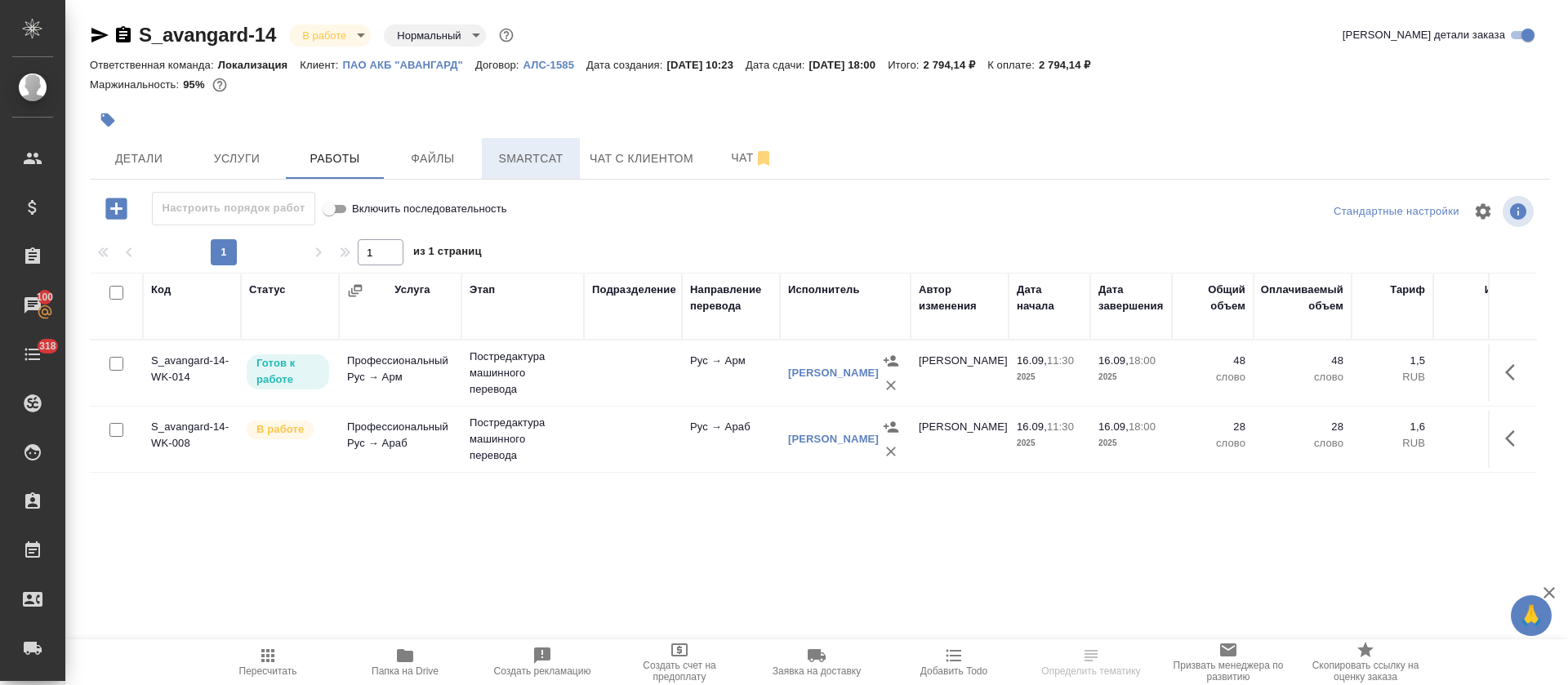
click at [534, 171] on button "Smartcat" at bounding box center [531, 159] width 98 height 41
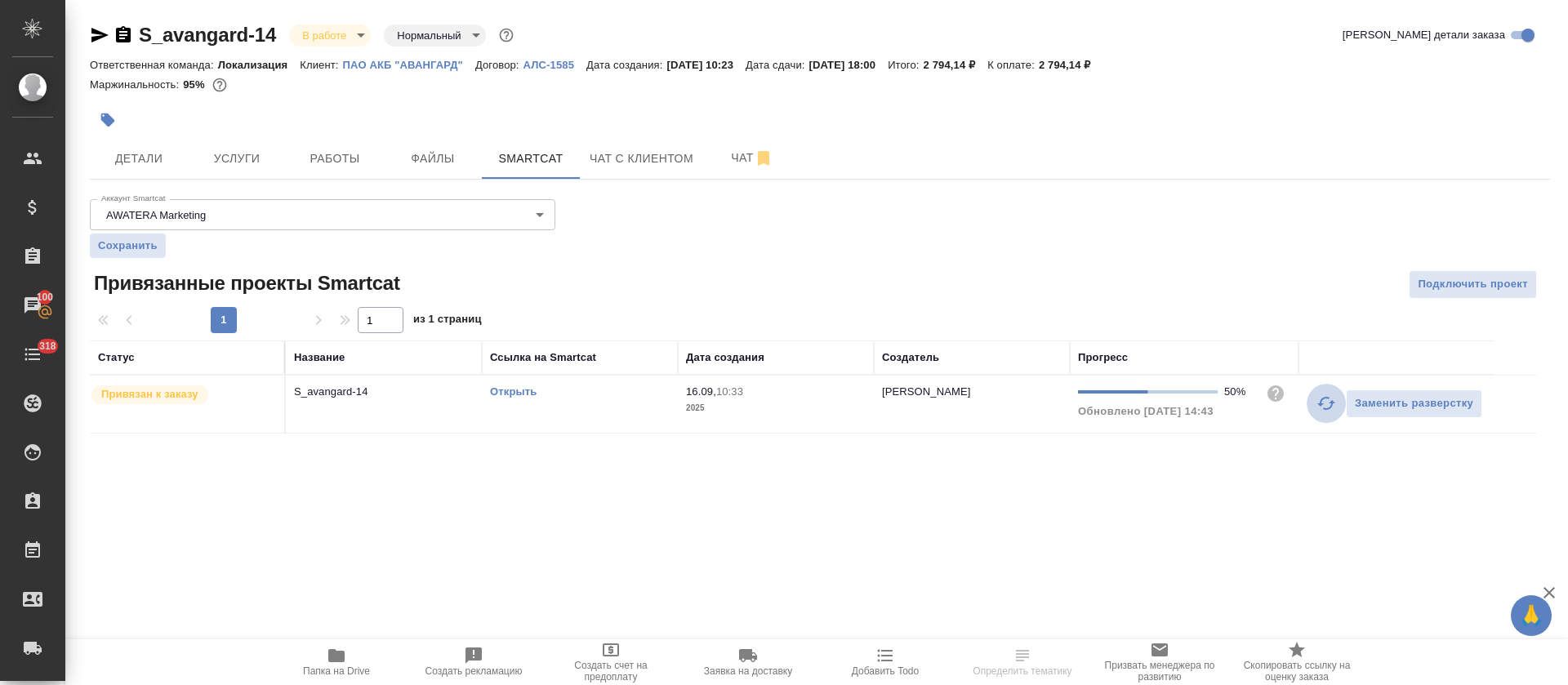
click at [1324, 393] on icon "button" at bounding box center [1327, 403] width 20 height 19
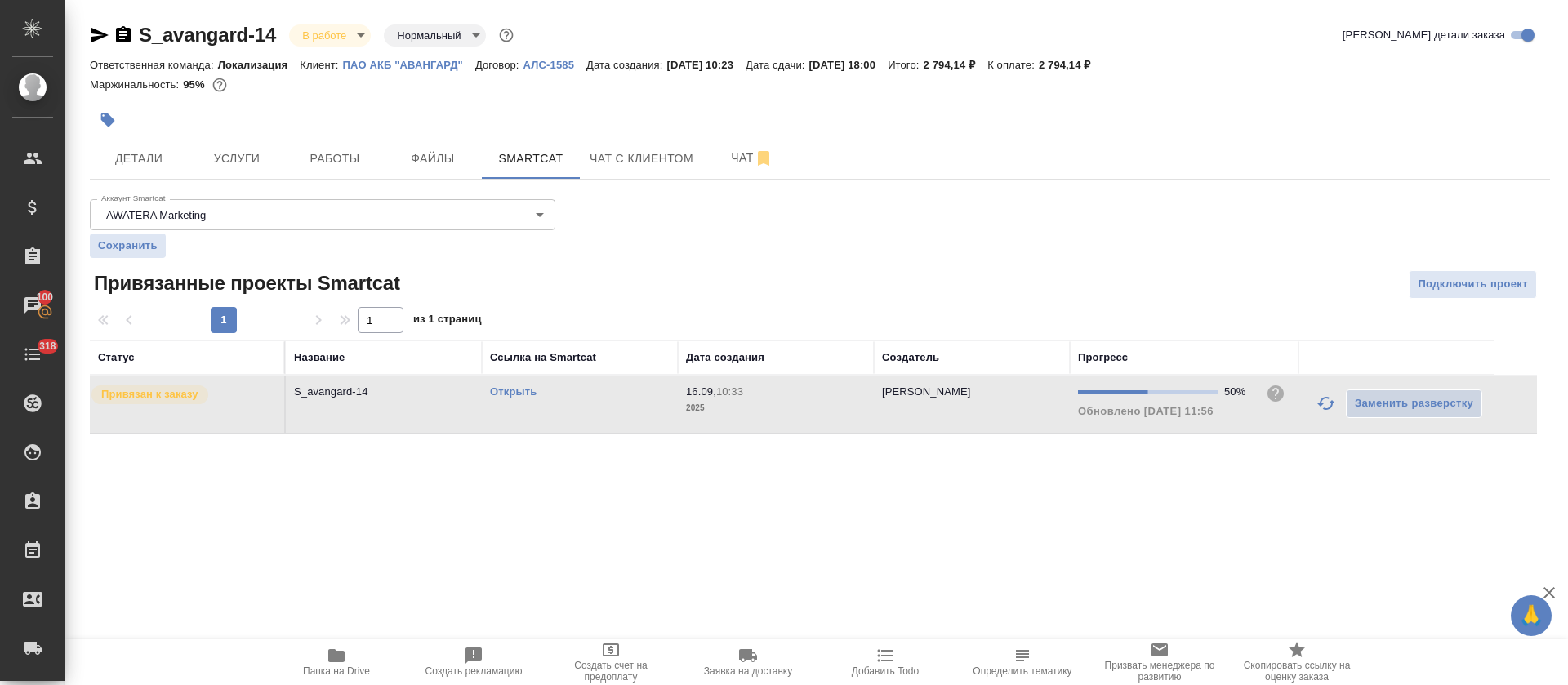
click at [517, 391] on link "Открыть" at bounding box center [513, 392] width 47 height 12
click at [351, 669] on span "Папка на Drive" at bounding box center [337, 671] width 67 height 12
click at [644, 418] on td "Открыть" at bounding box center [580, 404] width 196 height 58
click at [325, 160] on span "Работы" at bounding box center [335, 159] width 78 height 20
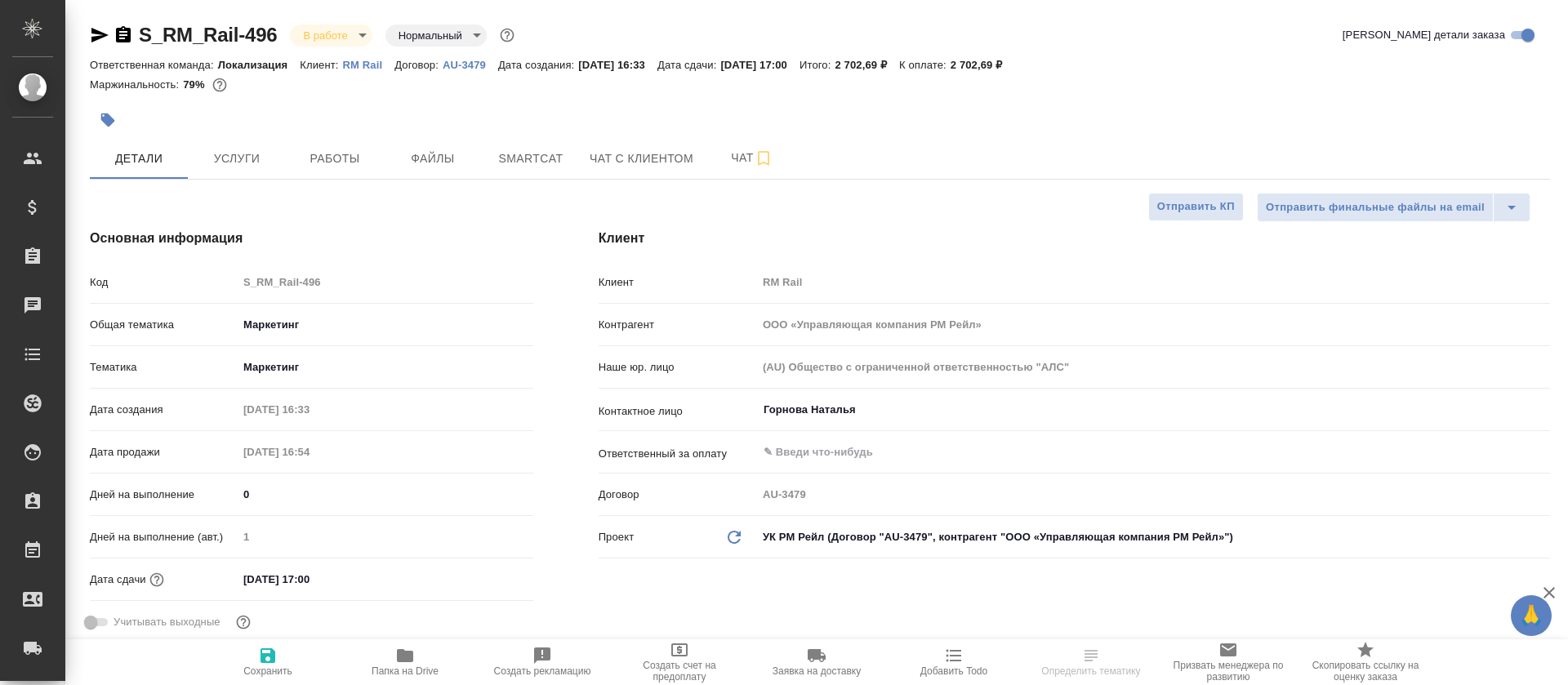
select select "RU"
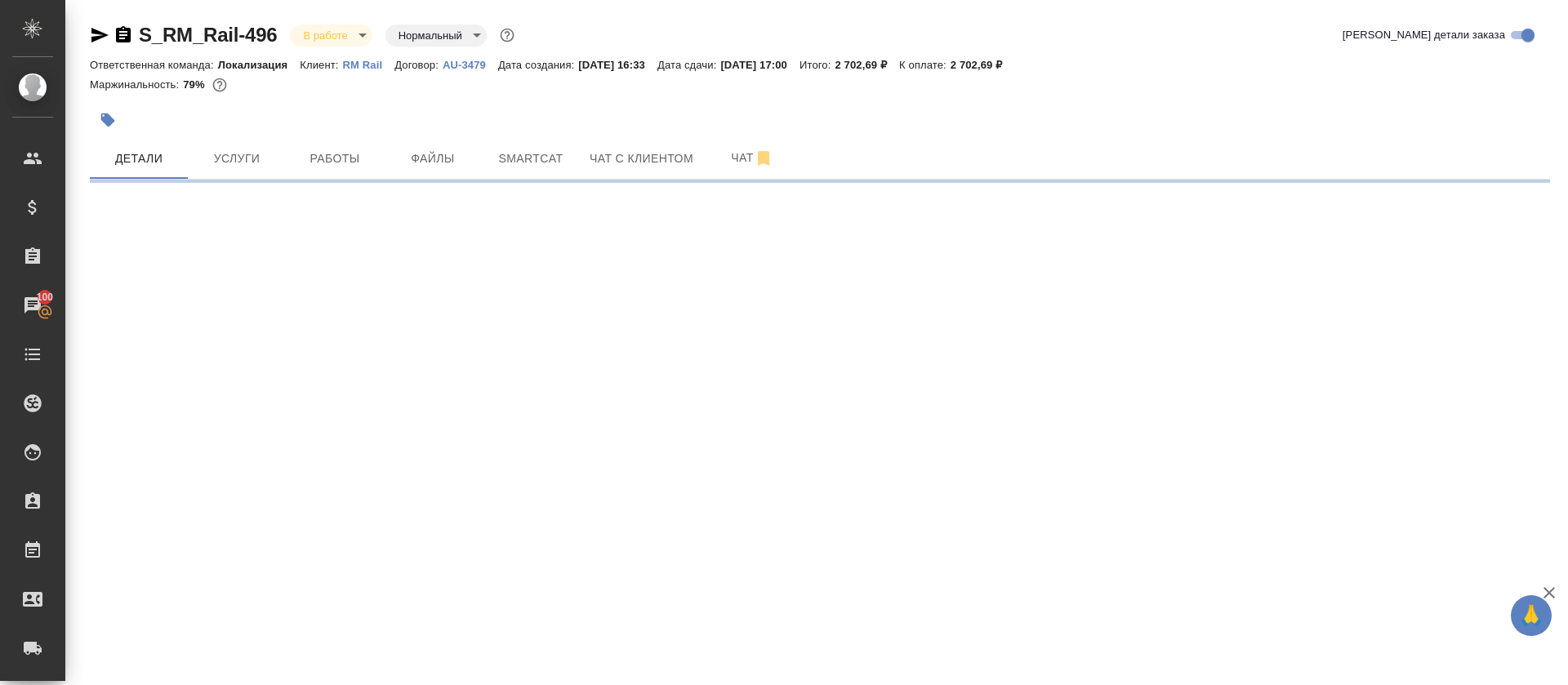
select select "RU"
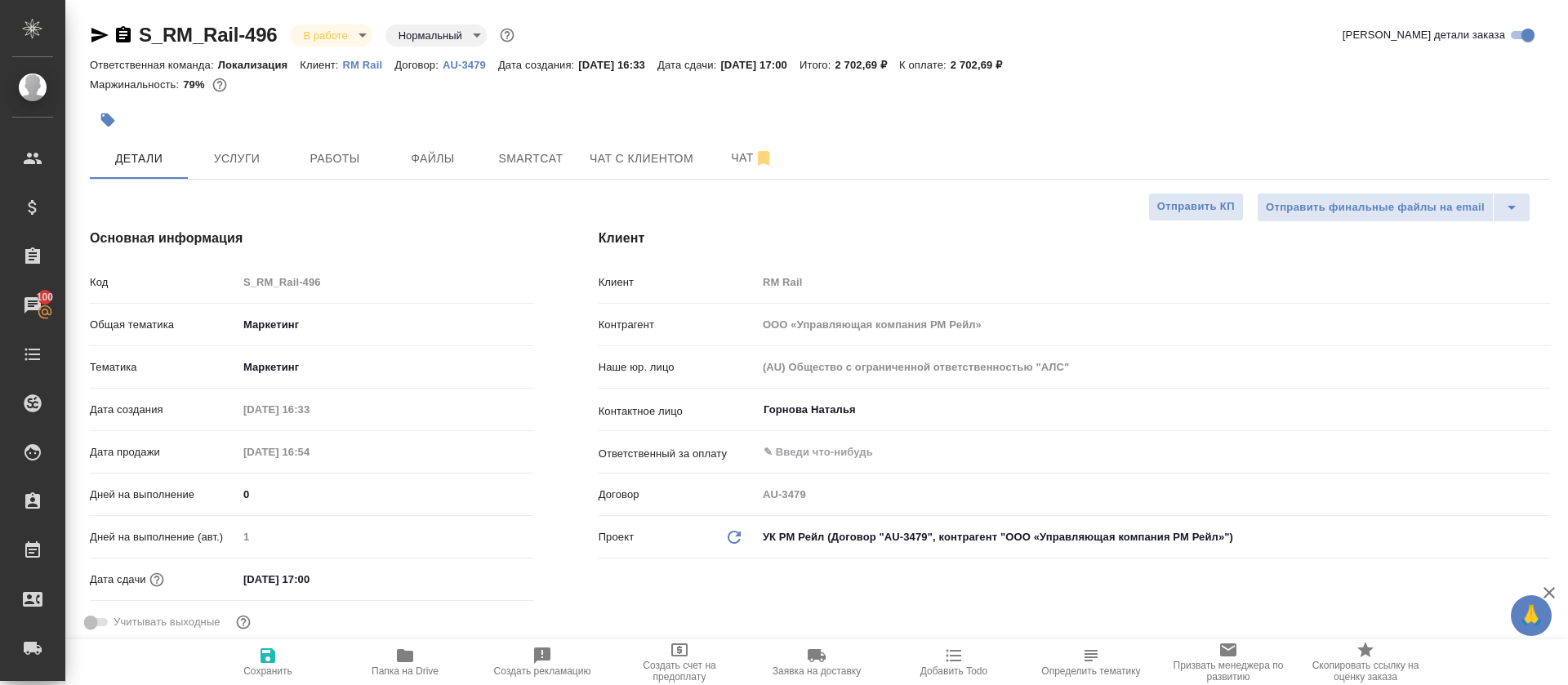
type textarea "x"
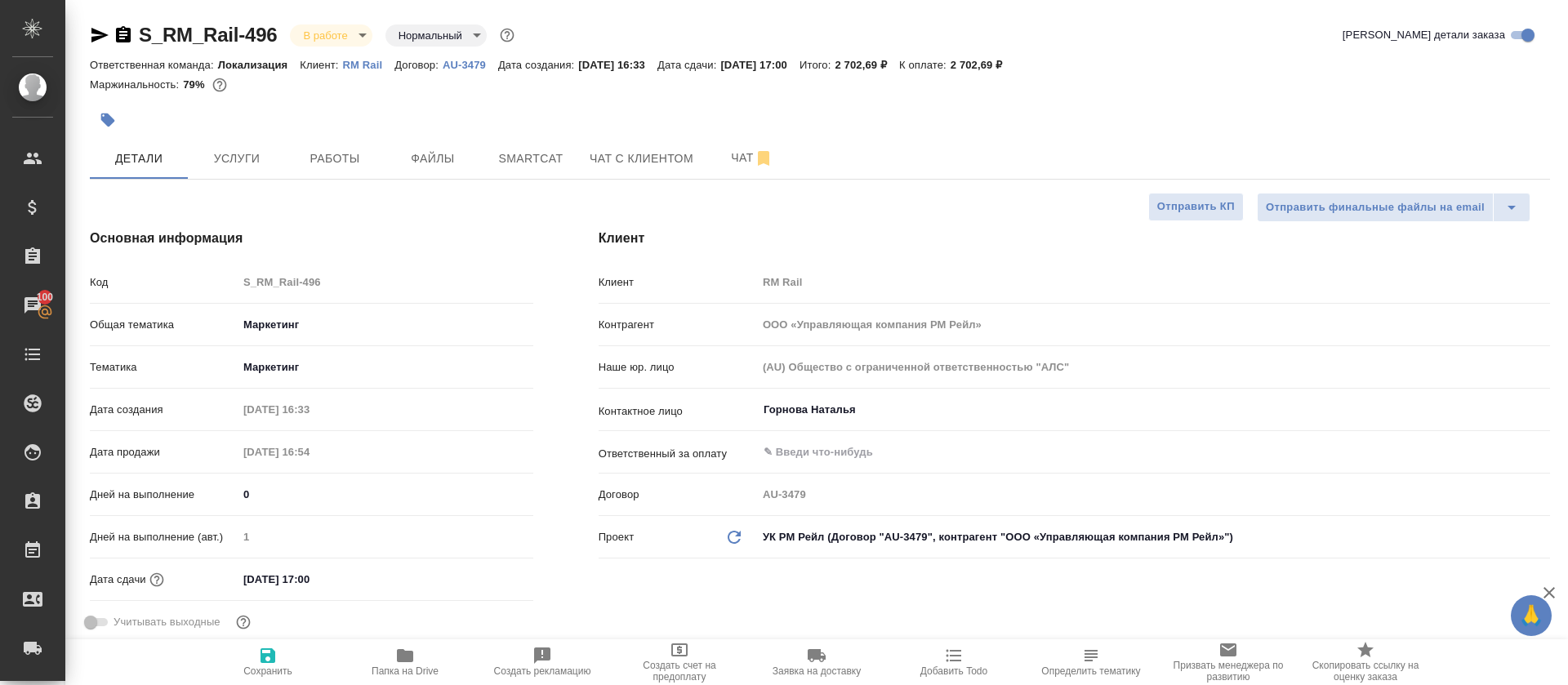
type textarea "x"
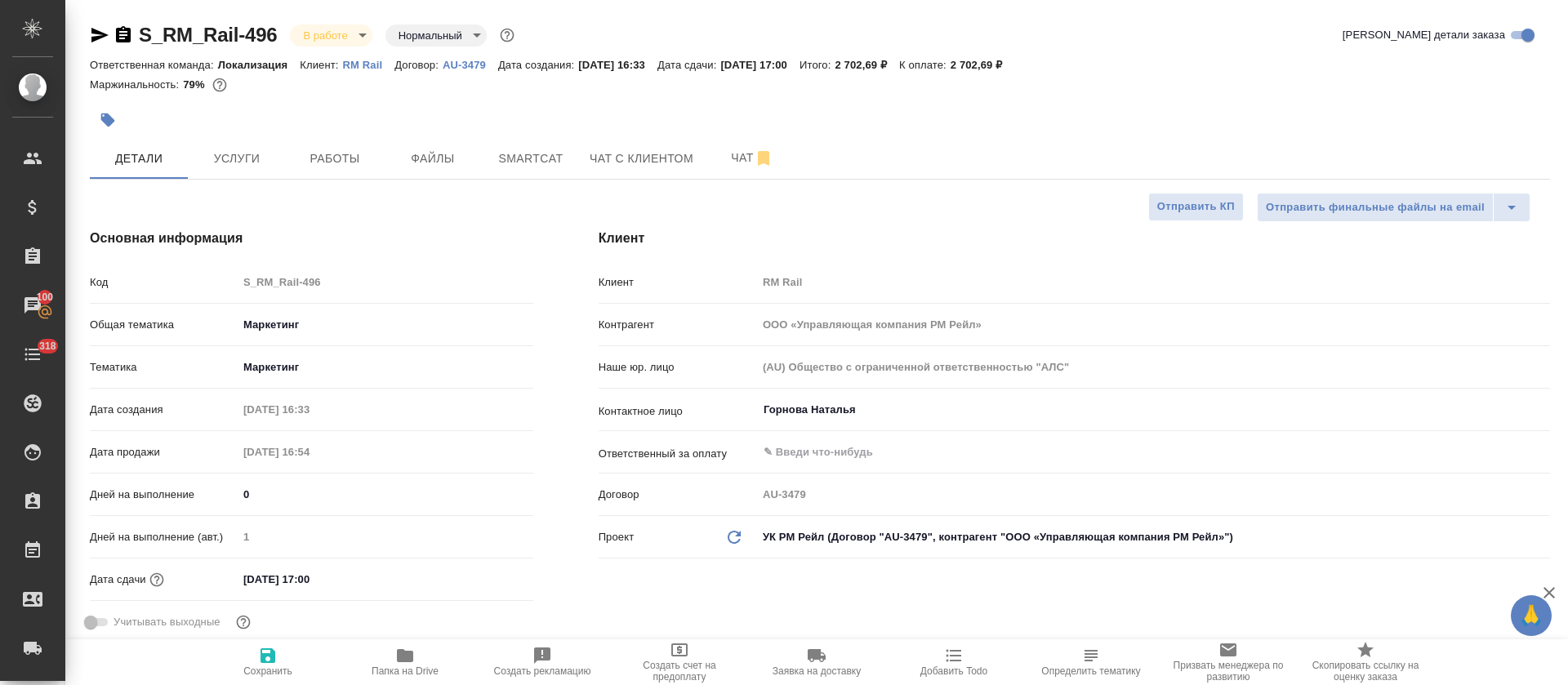
type textarea "x"
click at [526, 168] on button "Smartcat" at bounding box center [531, 159] width 98 height 41
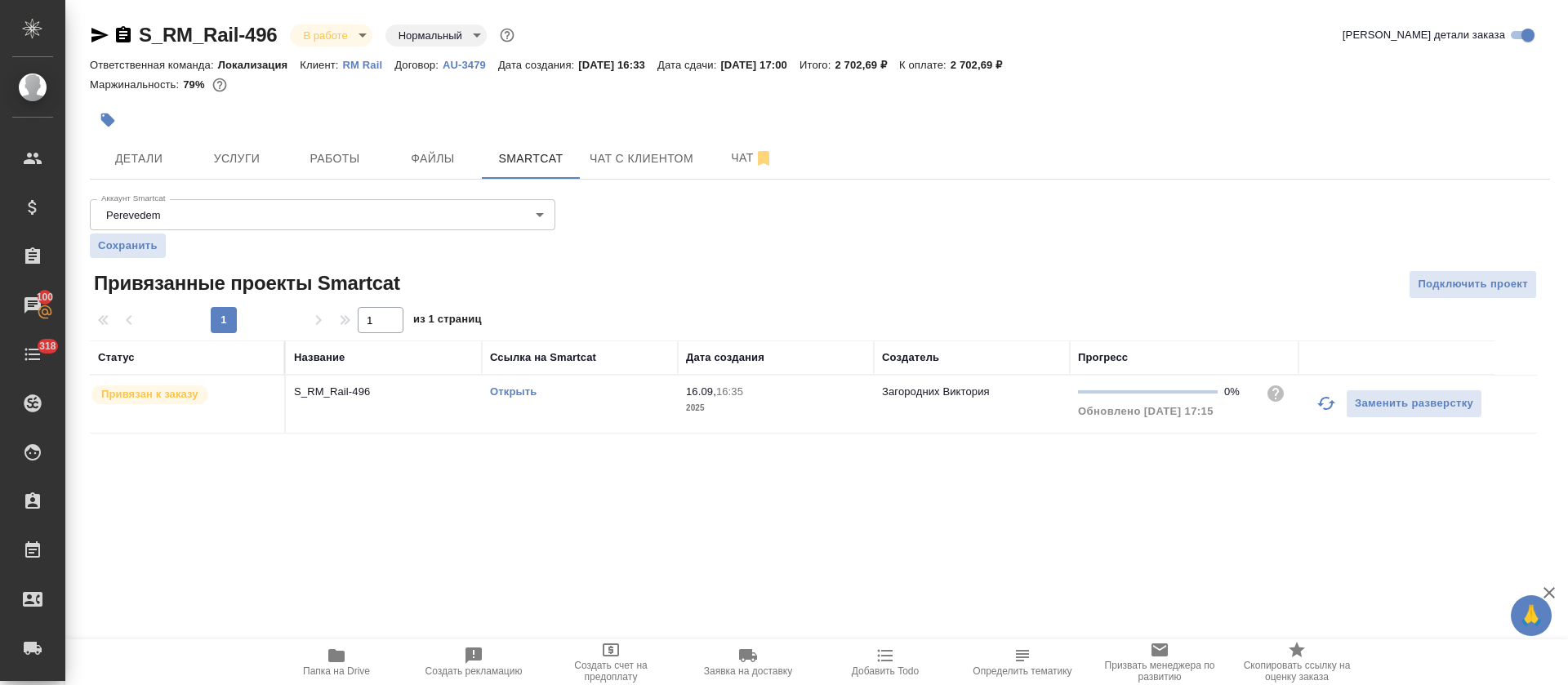
click at [1320, 404] on icon "button" at bounding box center [1327, 403] width 18 height 13
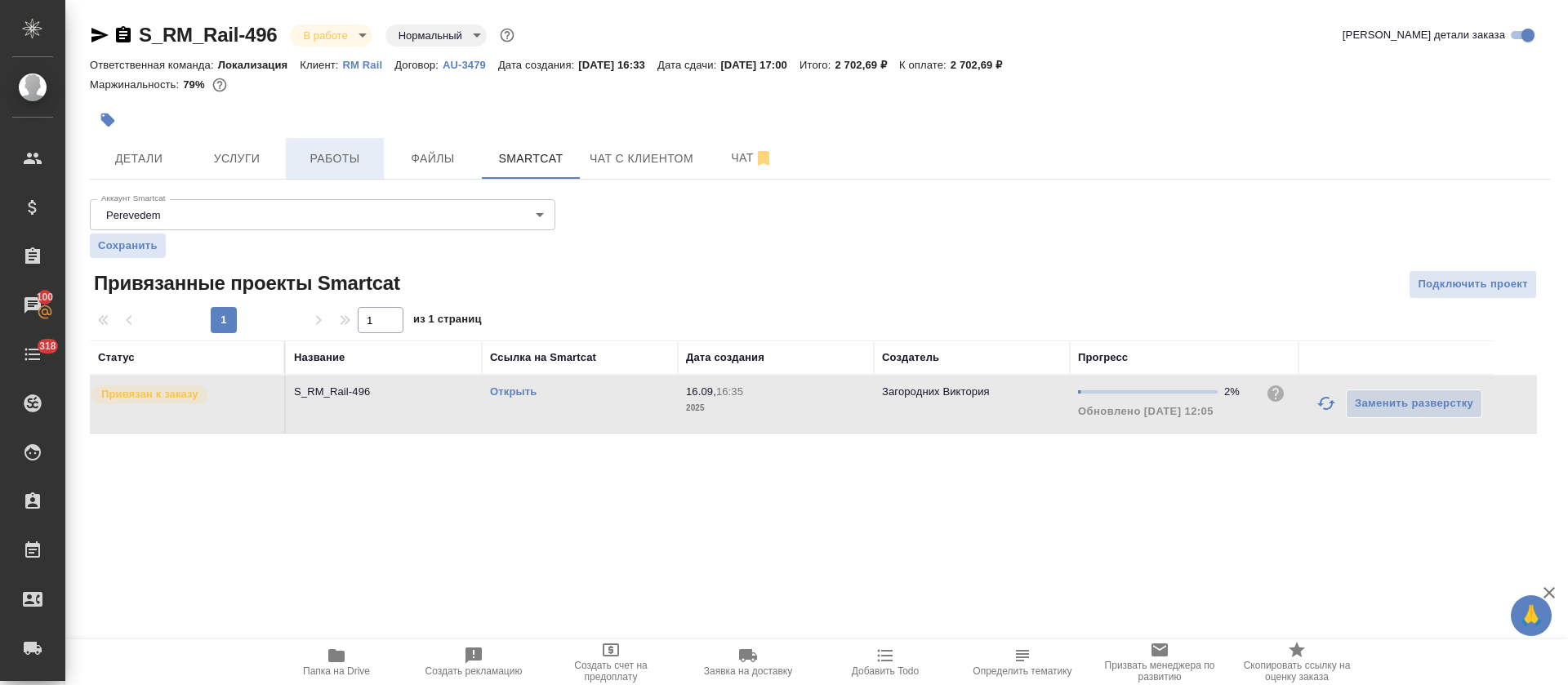
click at [352, 163] on span "Работы" at bounding box center [335, 159] width 78 height 20
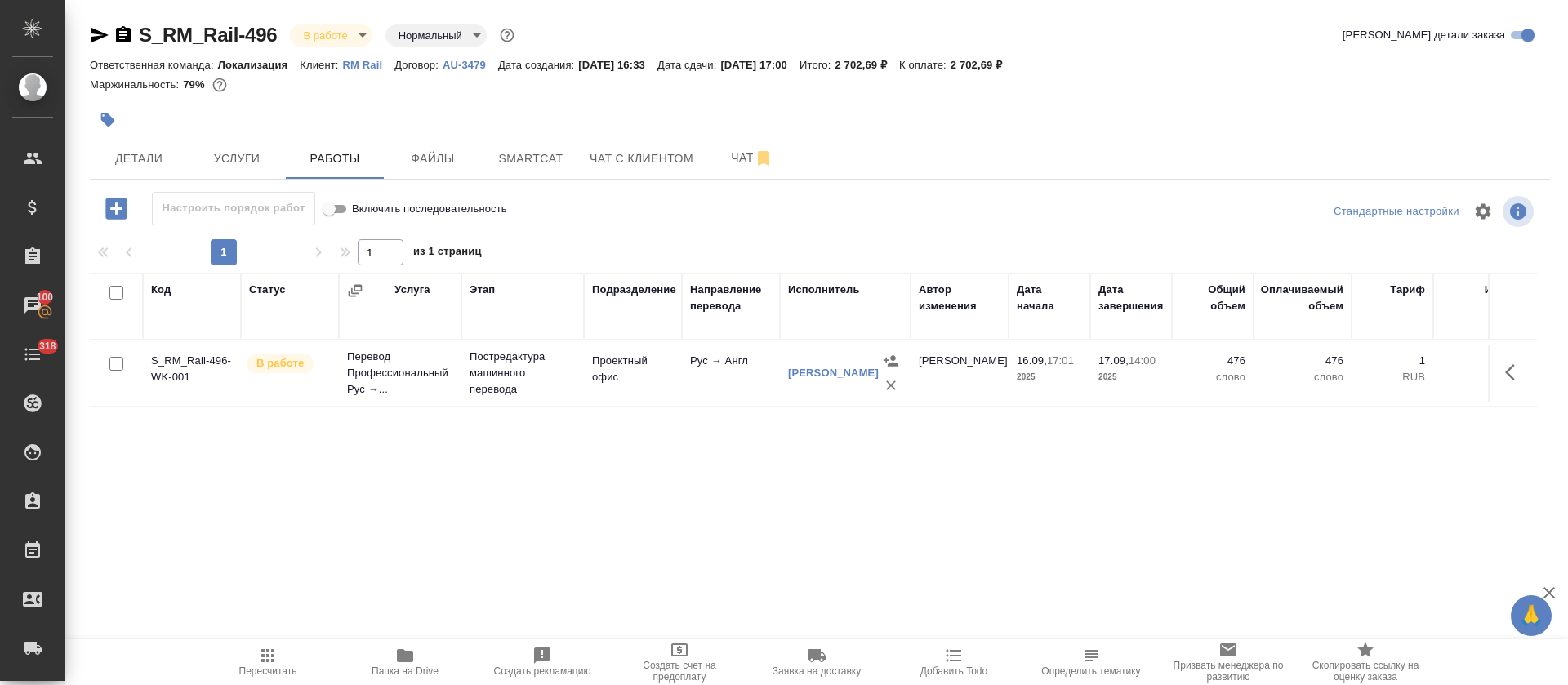
click at [966, 658] on span "Добавить Todo" at bounding box center [954, 661] width 118 height 31
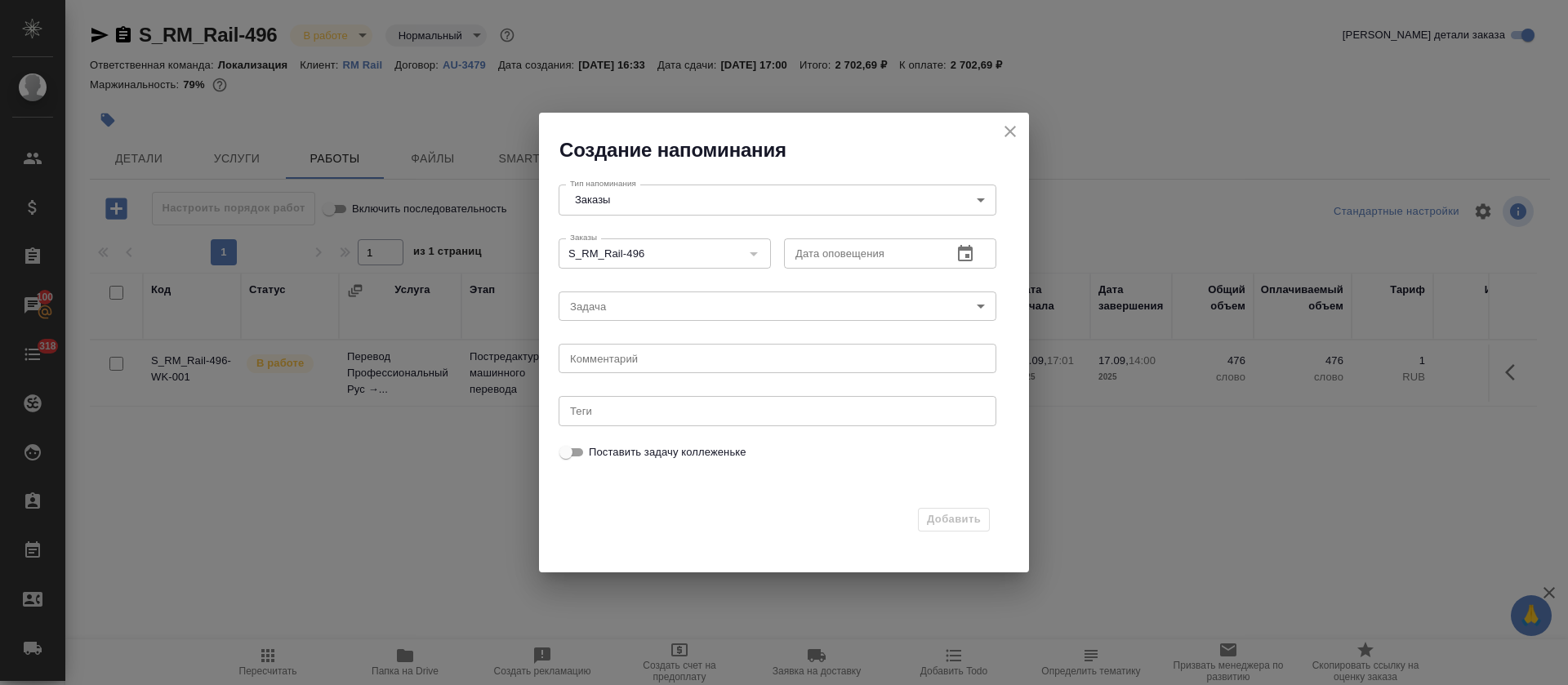
click at [970, 245] on icon "button" at bounding box center [965, 253] width 15 height 16
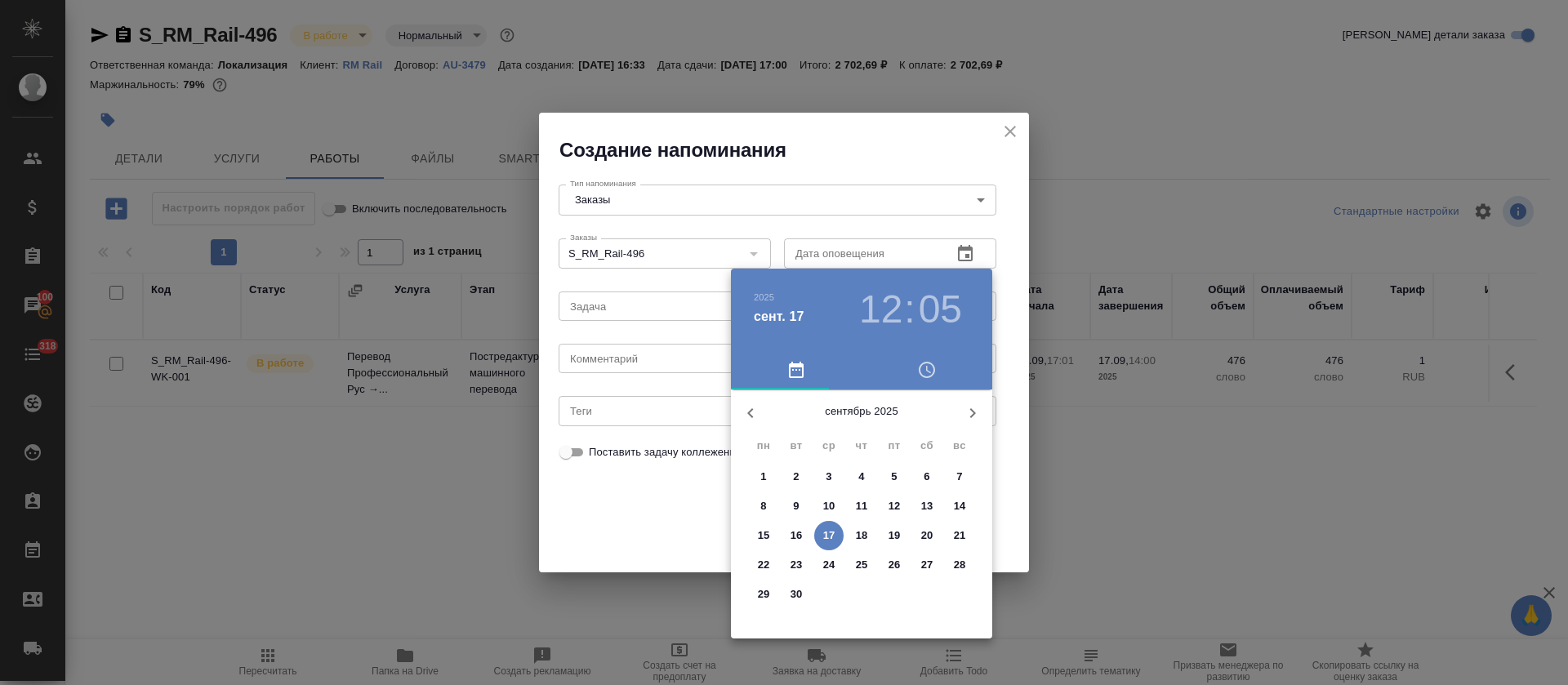
click at [828, 538] on p "17" at bounding box center [830, 535] width 12 height 16
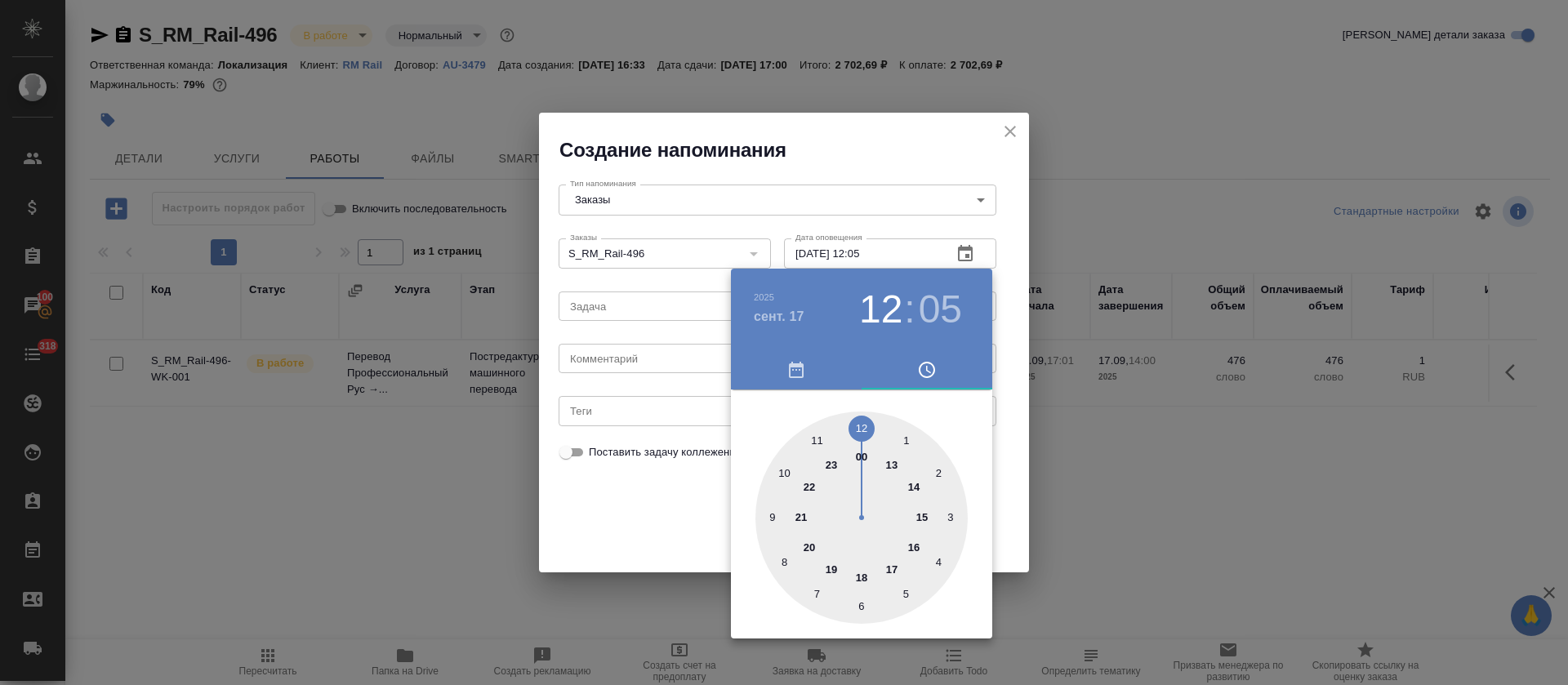
click at [907, 484] on div at bounding box center [862, 518] width 213 height 213
click at [862, 426] on div at bounding box center [862, 518] width 213 height 213
type input "17.09.2025 14:00"
click at [651, 508] on div at bounding box center [784, 342] width 1568 height 685
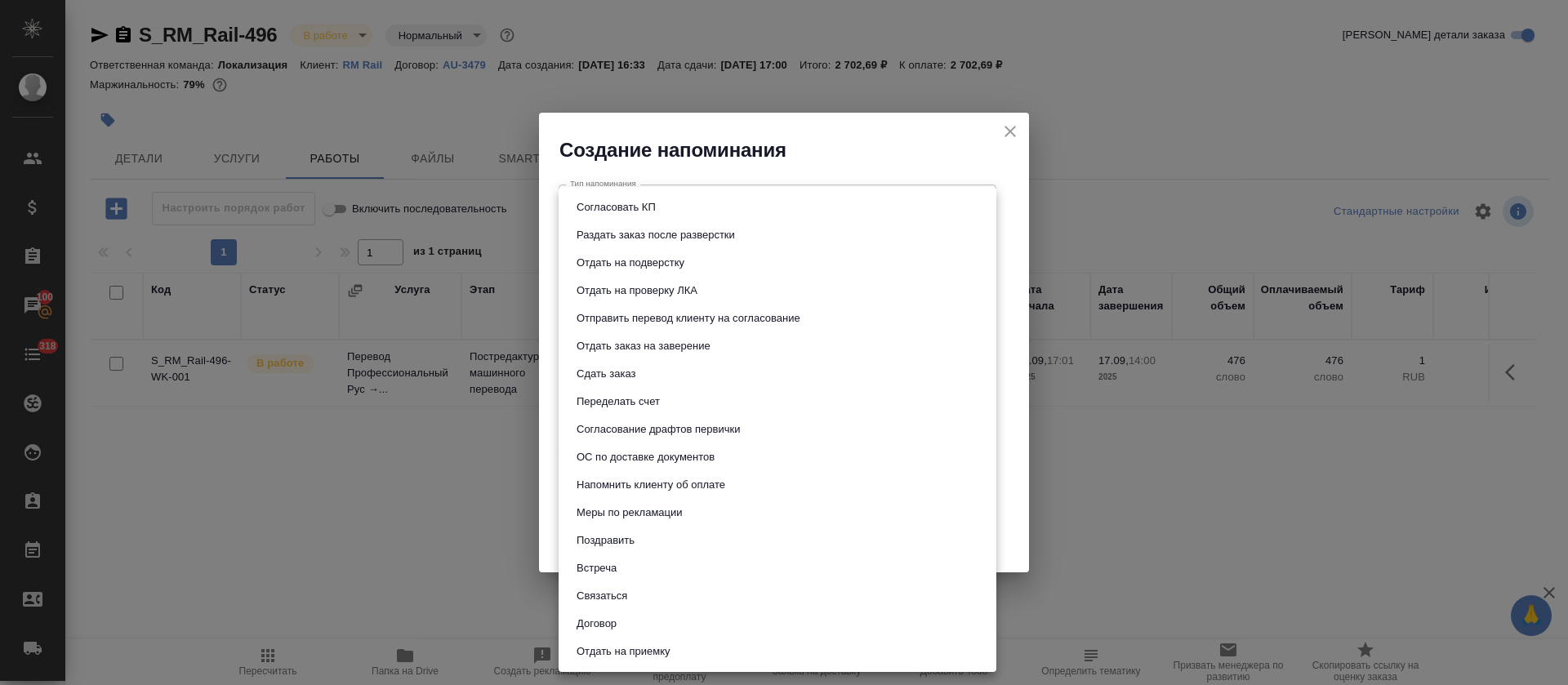
click at [619, 309] on body "🙏 .cls-1 fill:#fff; AWATERA Tretyakova Olga Клиенты Спецификации Заказы 100 Чат…" at bounding box center [784, 342] width 1568 height 685
click at [620, 371] on button "Сдать заказ" at bounding box center [605, 374] width 68 height 18
type input "Сдать заказ"
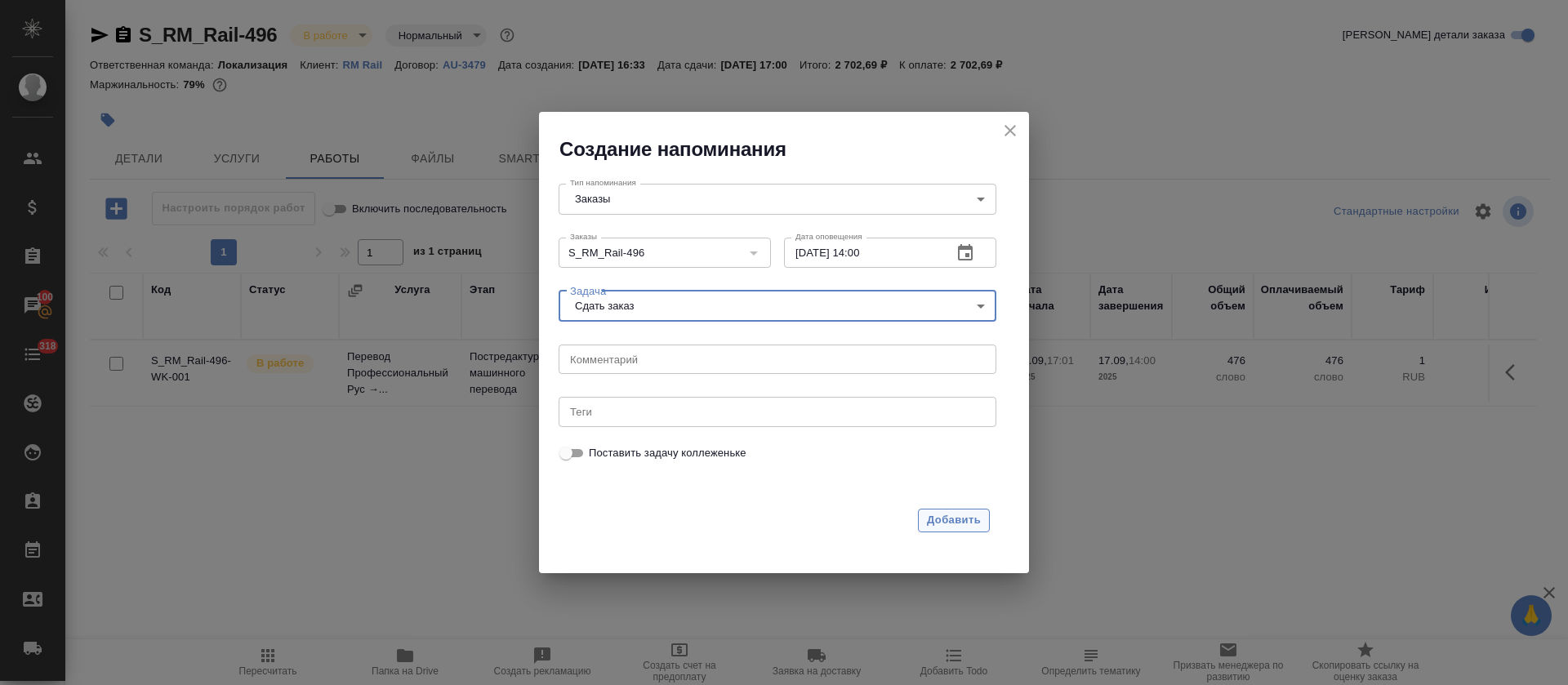
click at [932, 519] on span "Добавить" at bounding box center [954, 520] width 54 height 19
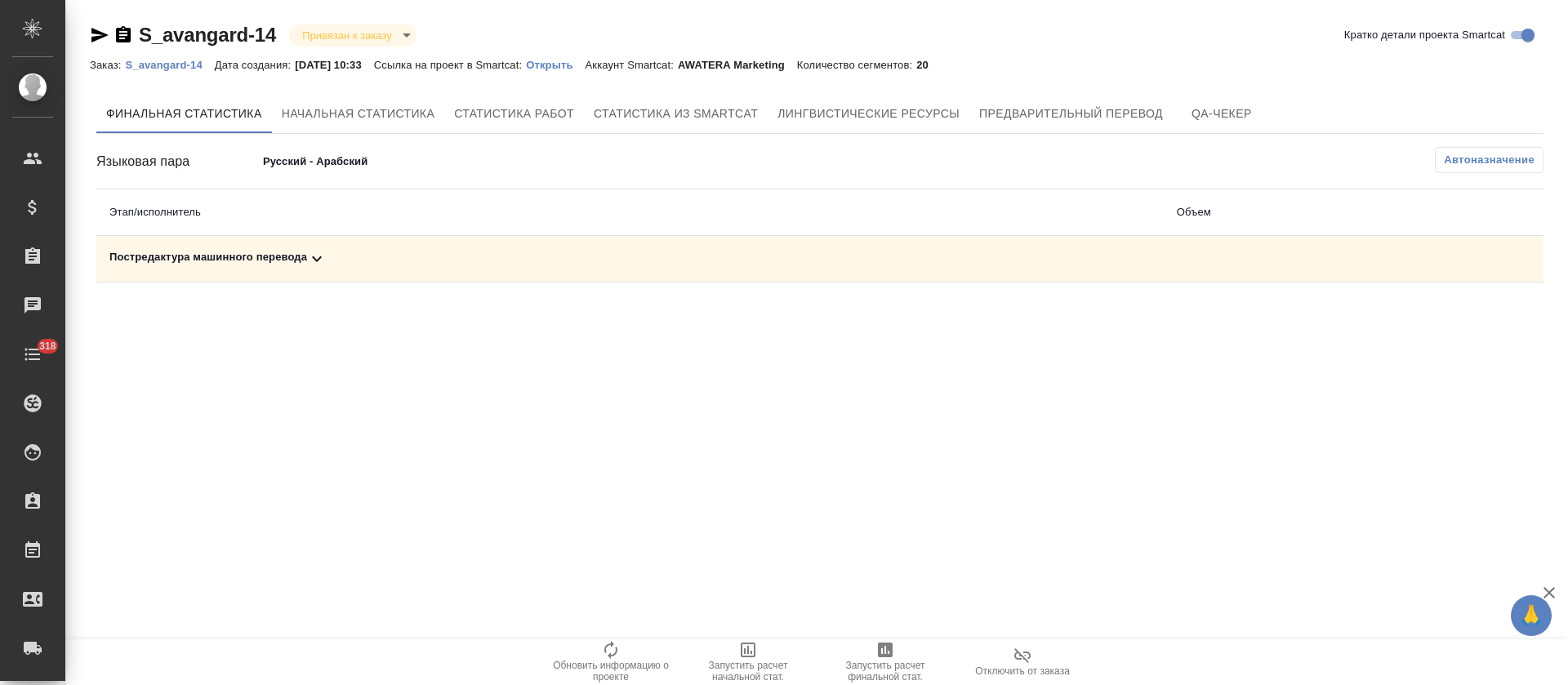
click at [391, 260] on div "Постредактура машинного перевода" at bounding box center [629, 259] width 1041 height 19
click at [354, 155] on body "🙏 .cls-1 fill:#fff; AWATERA Tretyakova Olga Клиенты Спецификации Заказы Чаты 31…" at bounding box center [784, 342] width 1568 height 685
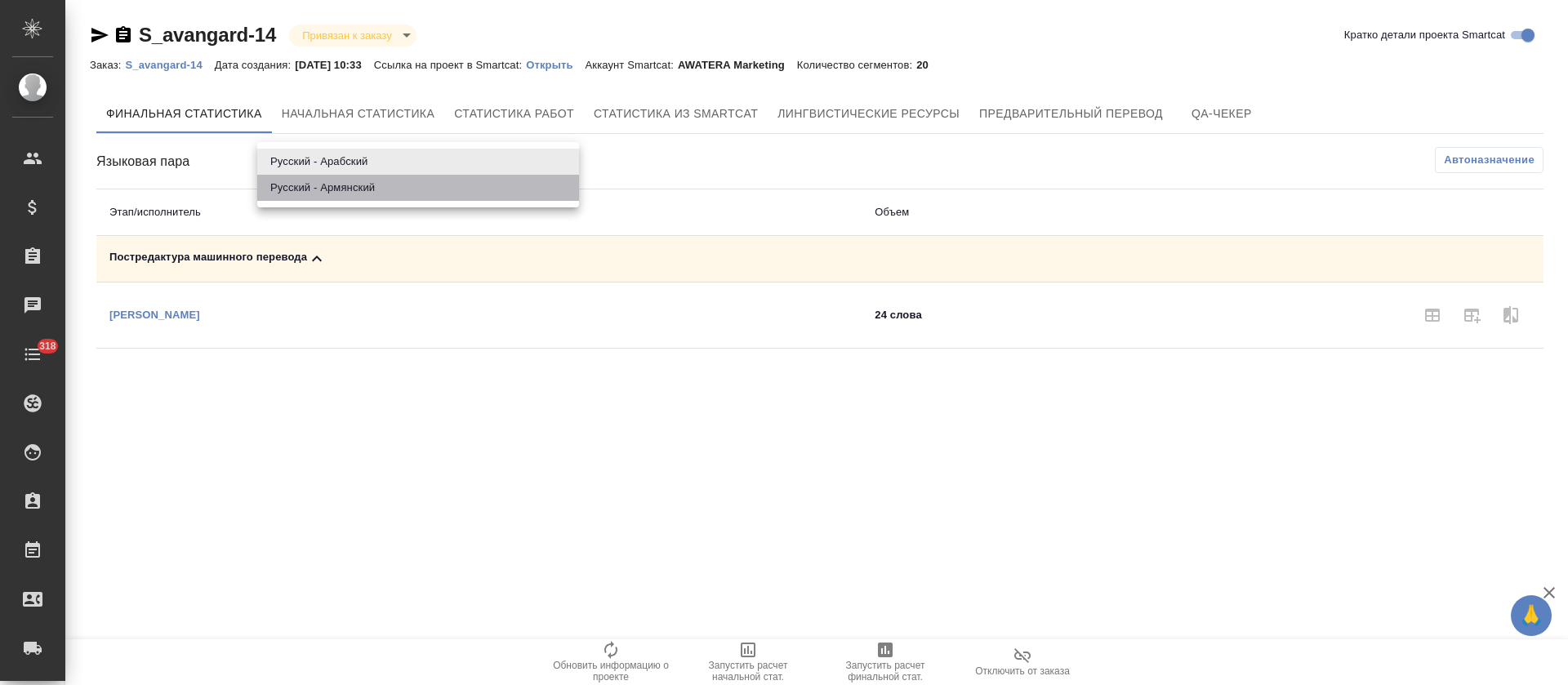
click at [354, 192] on li "Русский - Армянский" at bounding box center [417, 187] width 322 height 26
type input "68c912e19757666d8dcd28bc"
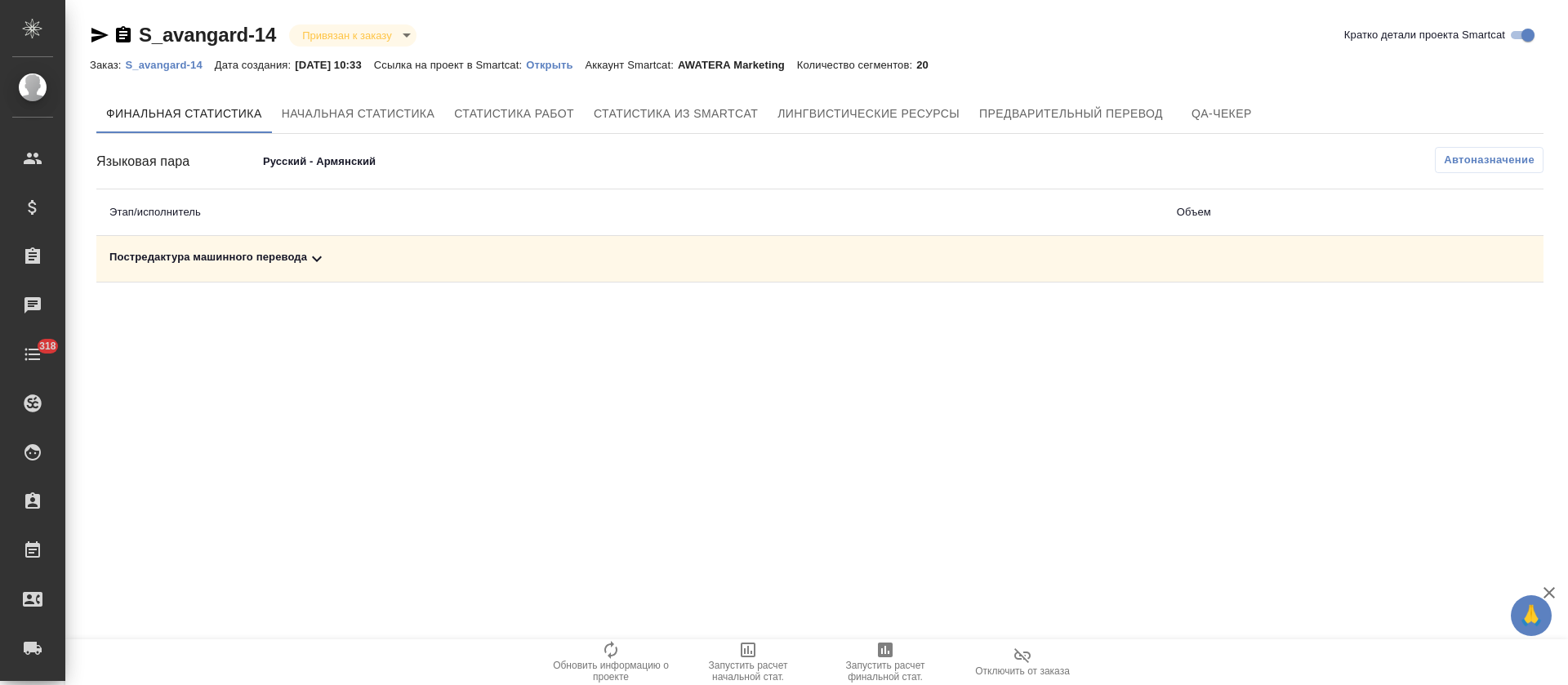
click at [347, 249] on div "Постредактура машинного перевода" at bounding box center [629, 259] width 1041 height 19
click at [885, 672] on span "Запустить расчет финальной стат." at bounding box center [885, 672] width 118 height 23
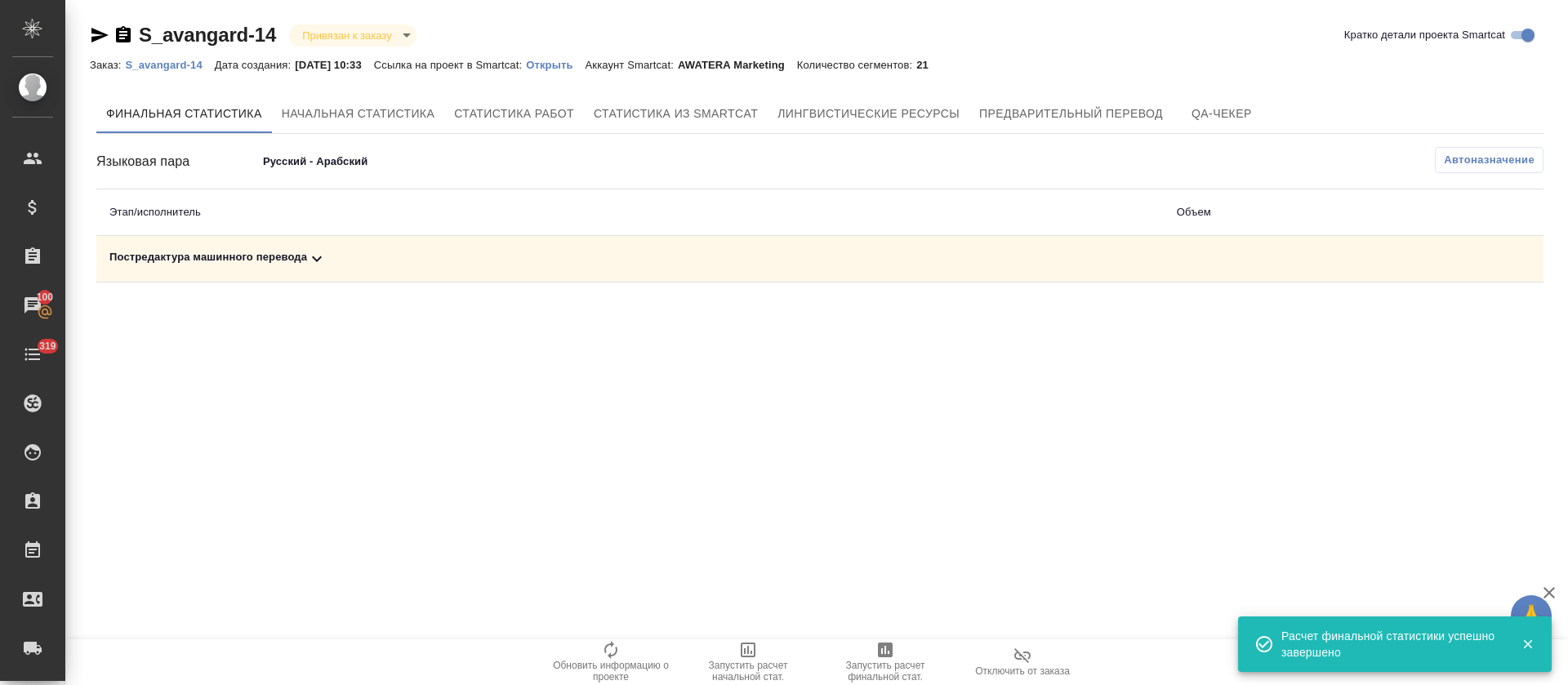
click at [858, 276] on td "Постредактура машинного перевода" at bounding box center [630, 259] width 1068 height 47
click at [860, 261] on div "Постредактура машинного перевода" at bounding box center [629, 259] width 1041 height 19
drag, startPoint x: 1466, startPoint y: 311, endPoint x: 1456, endPoint y: 319, distance: 12.8
click at [1465, 310] on icon "button" at bounding box center [1472, 315] width 16 height 15
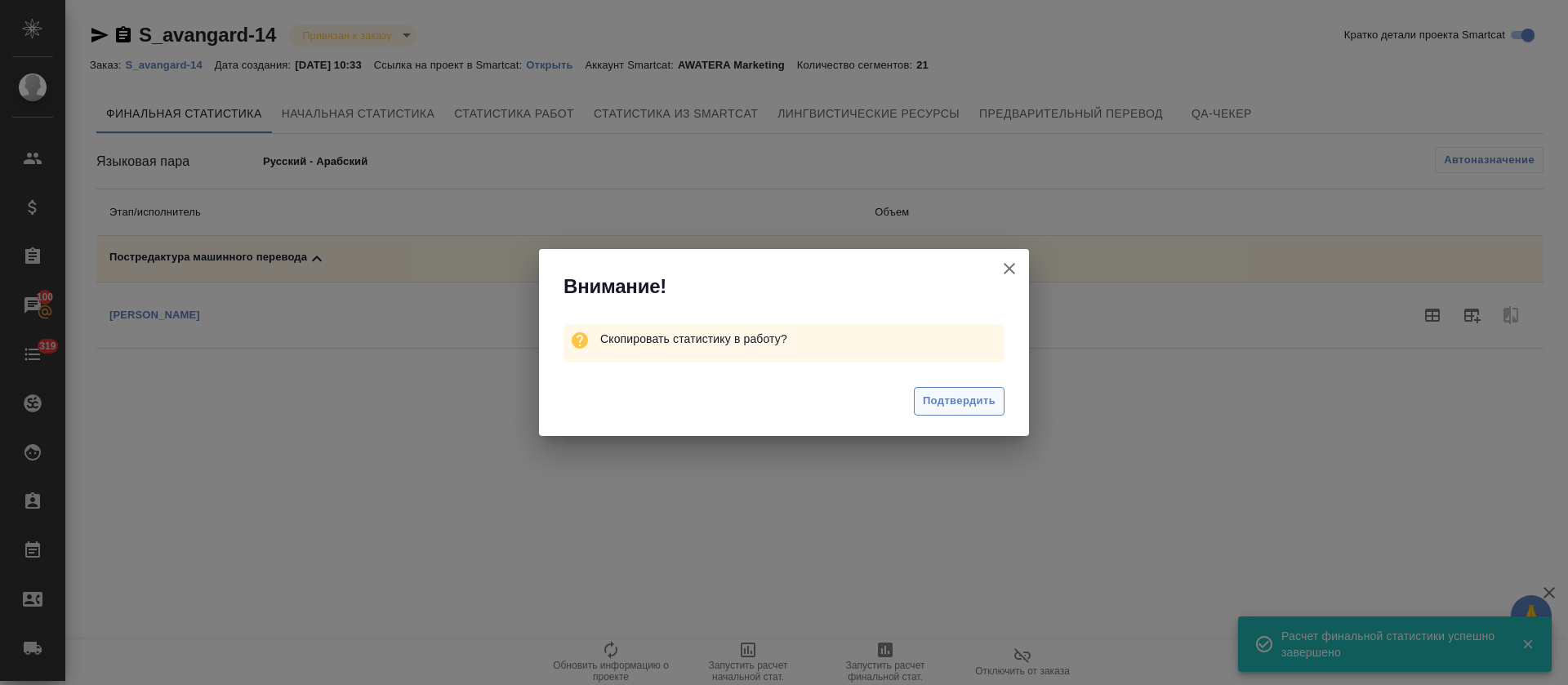
click at [980, 414] on button "Подтвердить" at bounding box center [959, 401] width 90 height 28
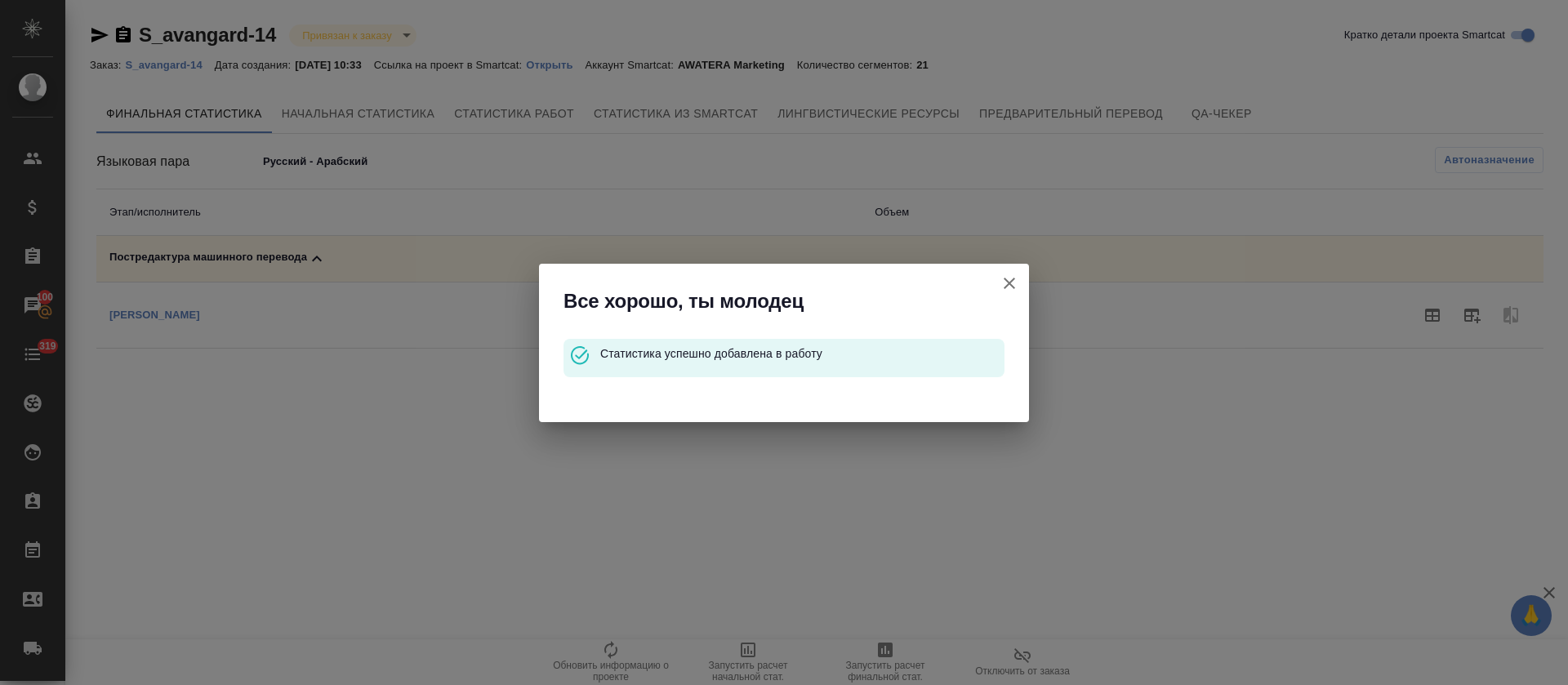
click at [1010, 285] on icon "button" at bounding box center [1010, 284] width 20 height 19
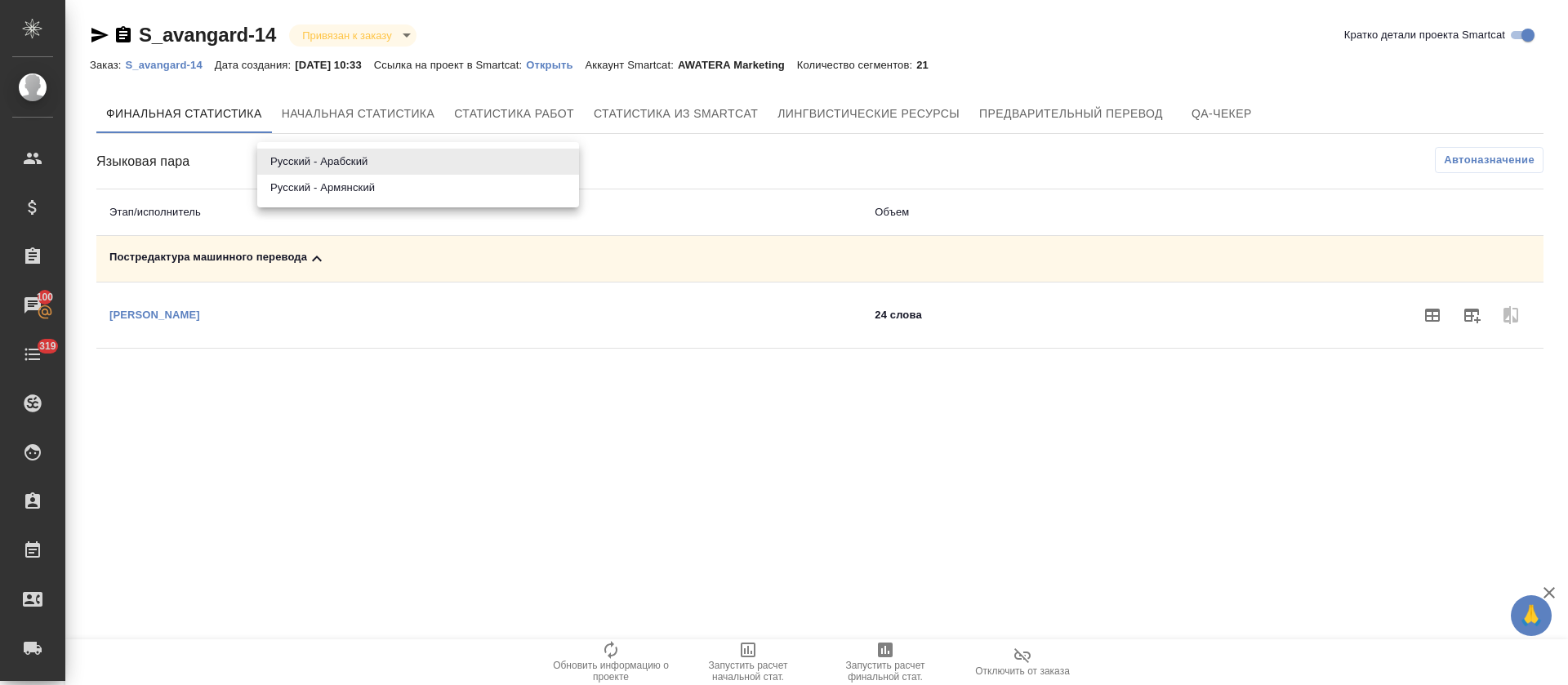
click at [305, 167] on body "🙏 .cls-1 fill:#fff; AWATERA Tretyakova Olga Клиенты Спецификации Заказы 100 Чат…" at bounding box center [784, 342] width 1568 height 685
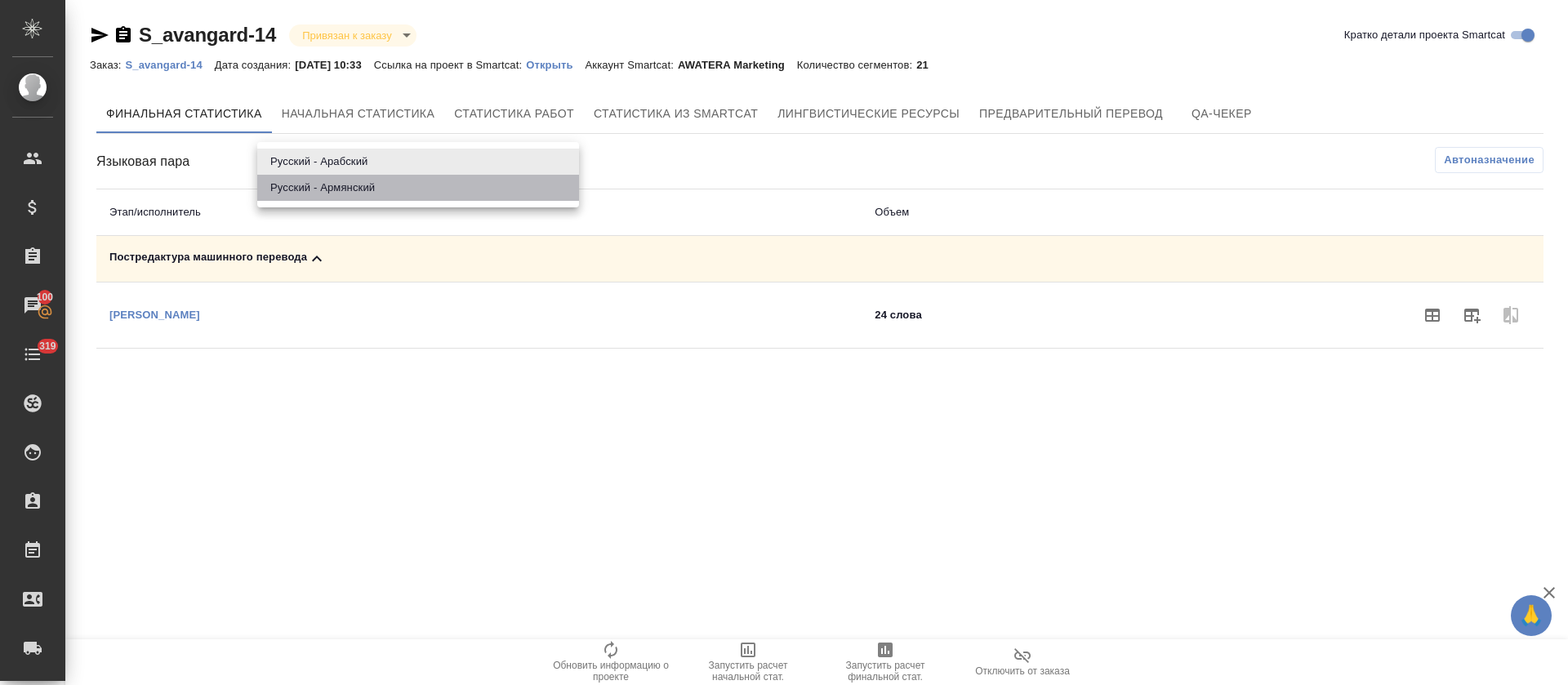
click at [308, 189] on li "Русский - Армянский" at bounding box center [417, 187] width 322 height 26
type input "68c912e19757666d8dcd28bc"
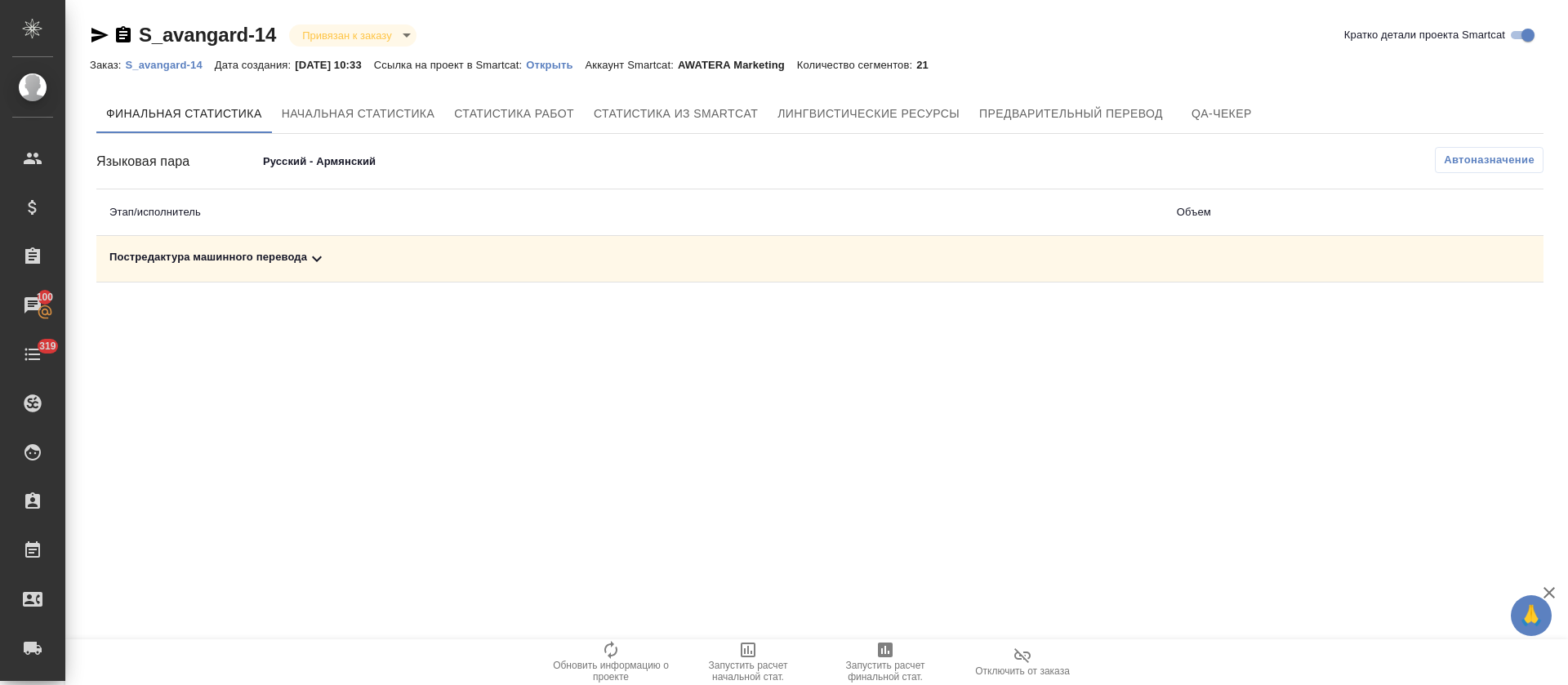
drag, startPoint x: 309, startPoint y: 226, endPoint x: 324, endPoint y: 255, distance: 32.6
click at [321, 244] on td "Постредактура машинного перевода" at bounding box center [630, 259] width 1068 height 47
click at [324, 255] on icon at bounding box center [317, 259] width 20 height 19
click at [1483, 317] on button "button" at bounding box center [1472, 315] width 39 height 39
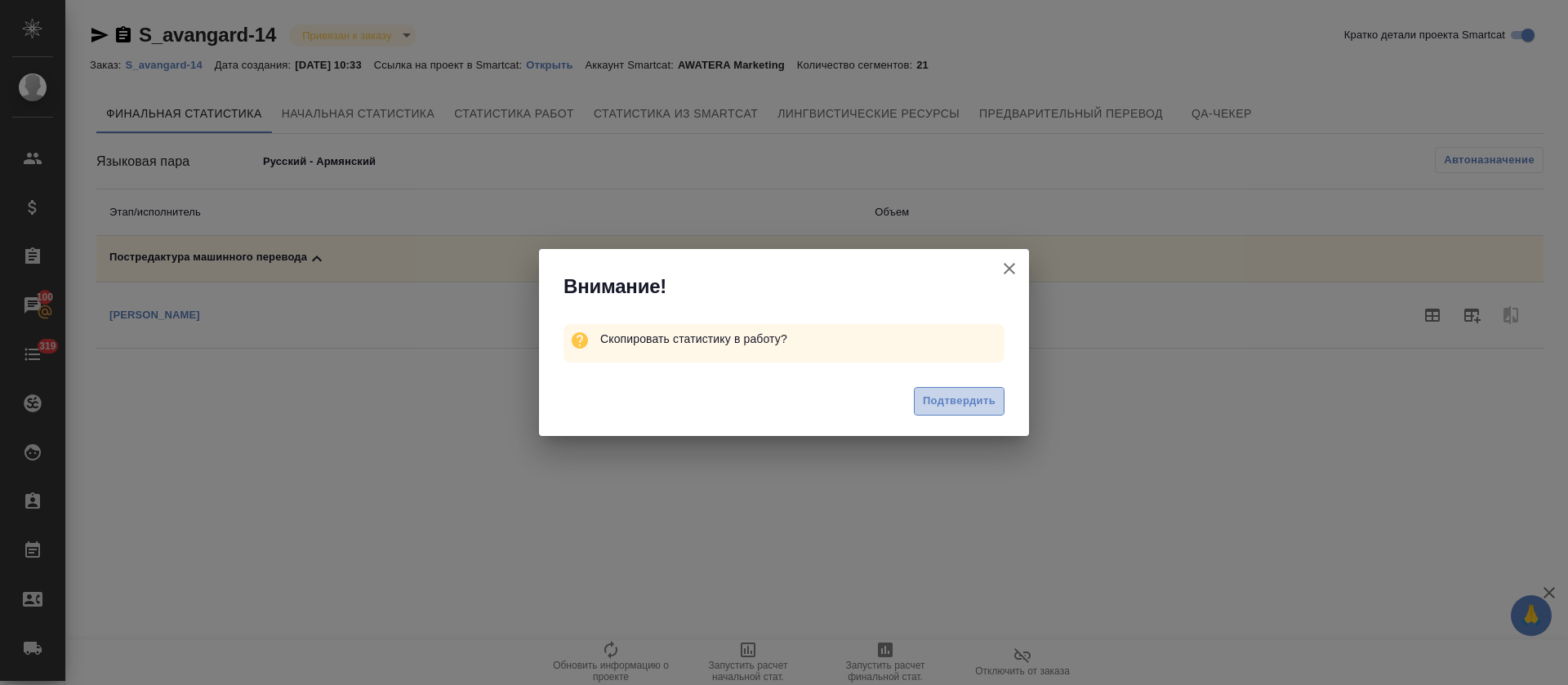
click at [965, 413] on button "Подтвердить" at bounding box center [959, 401] width 90 height 28
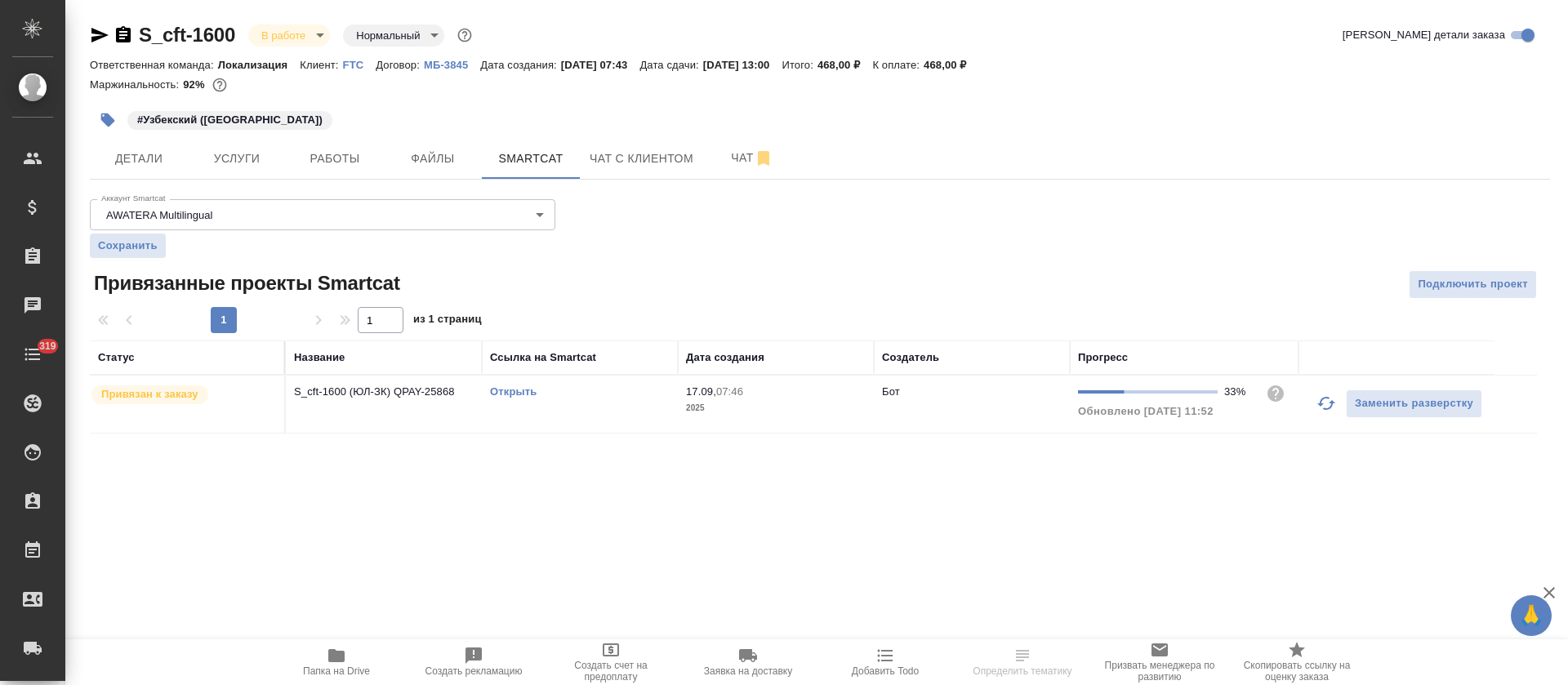
click at [511, 393] on link "Открыть" at bounding box center [513, 392] width 47 height 12
click at [288, 149] on button "Работы" at bounding box center [335, 159] width 98 height 41
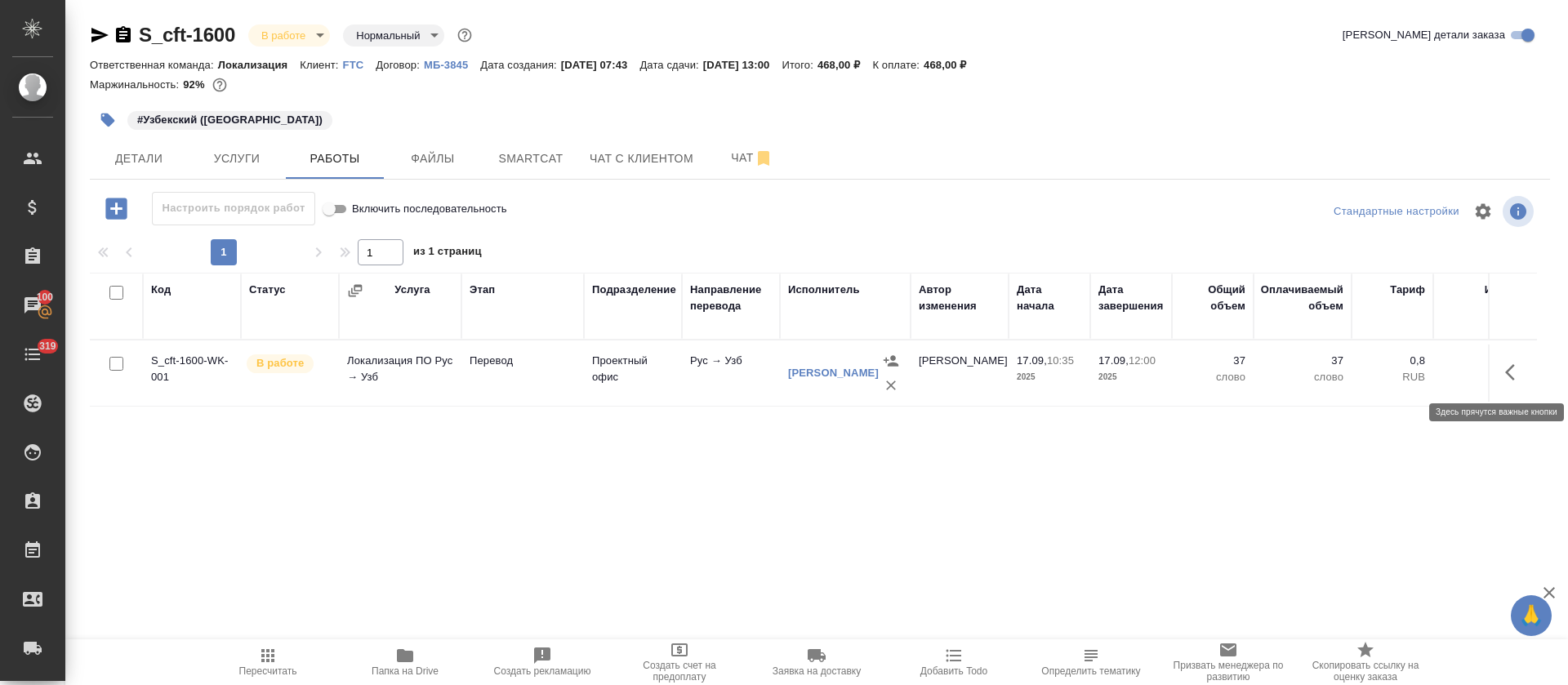
click at [1512, 371] on icon "button" at bounding box center [1515, 372] width 20 height 19
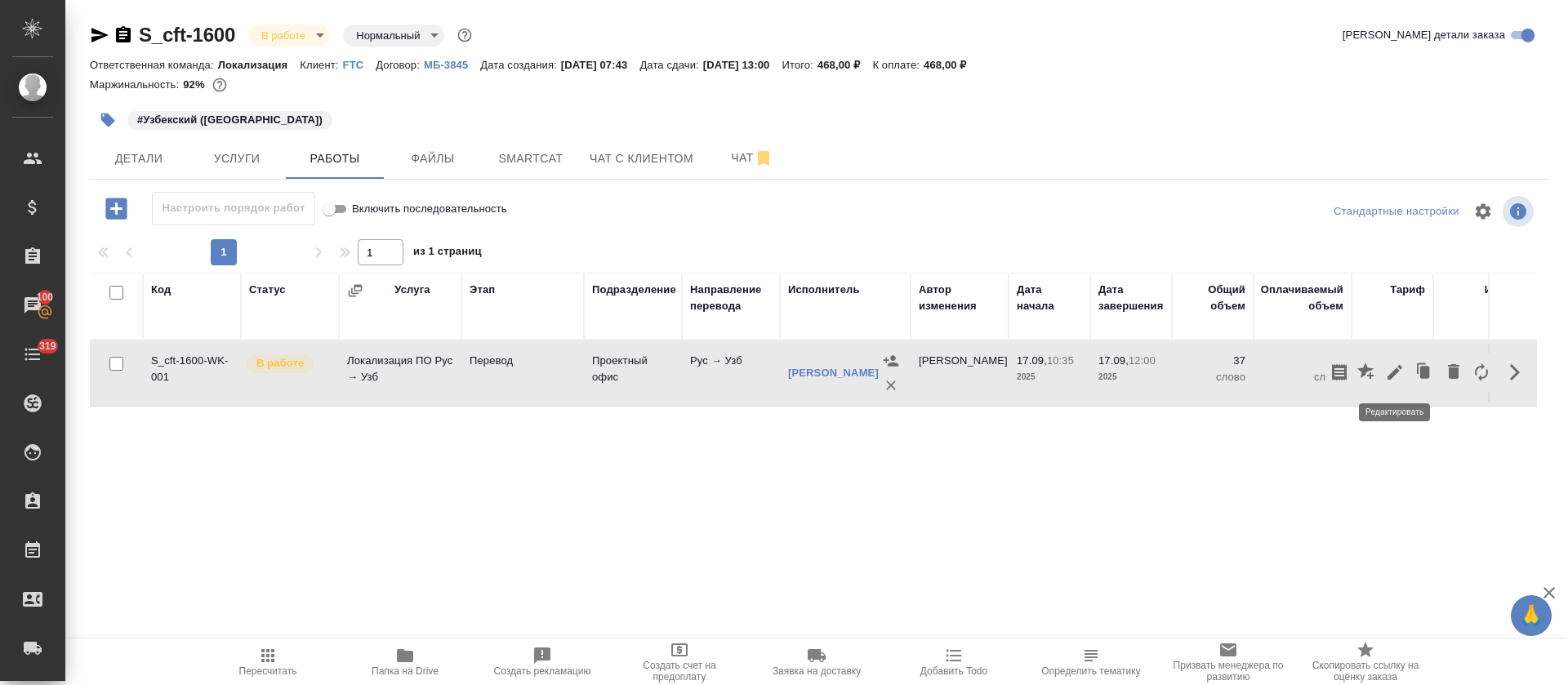
click at [1392, 376] on icon "button" at bounding box center [1395, 372] width 15 height 15
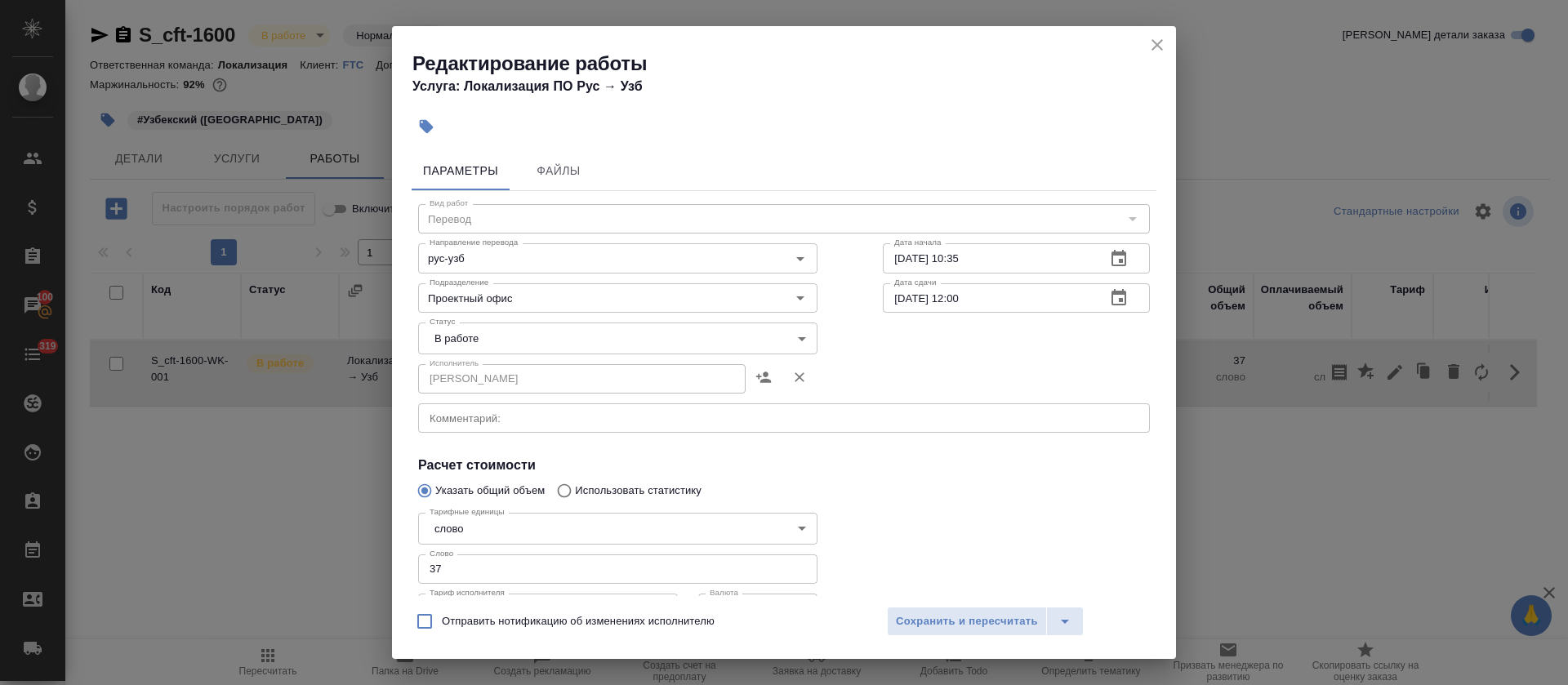
click at [531, 344] on body "🙏 .cls-1 fill:#fff; AWATERA [PERSON_NAME] Спецификации Заказы 100 Чаты 319 Todo…" at bounding box center [784, 342] width 1568 height 685
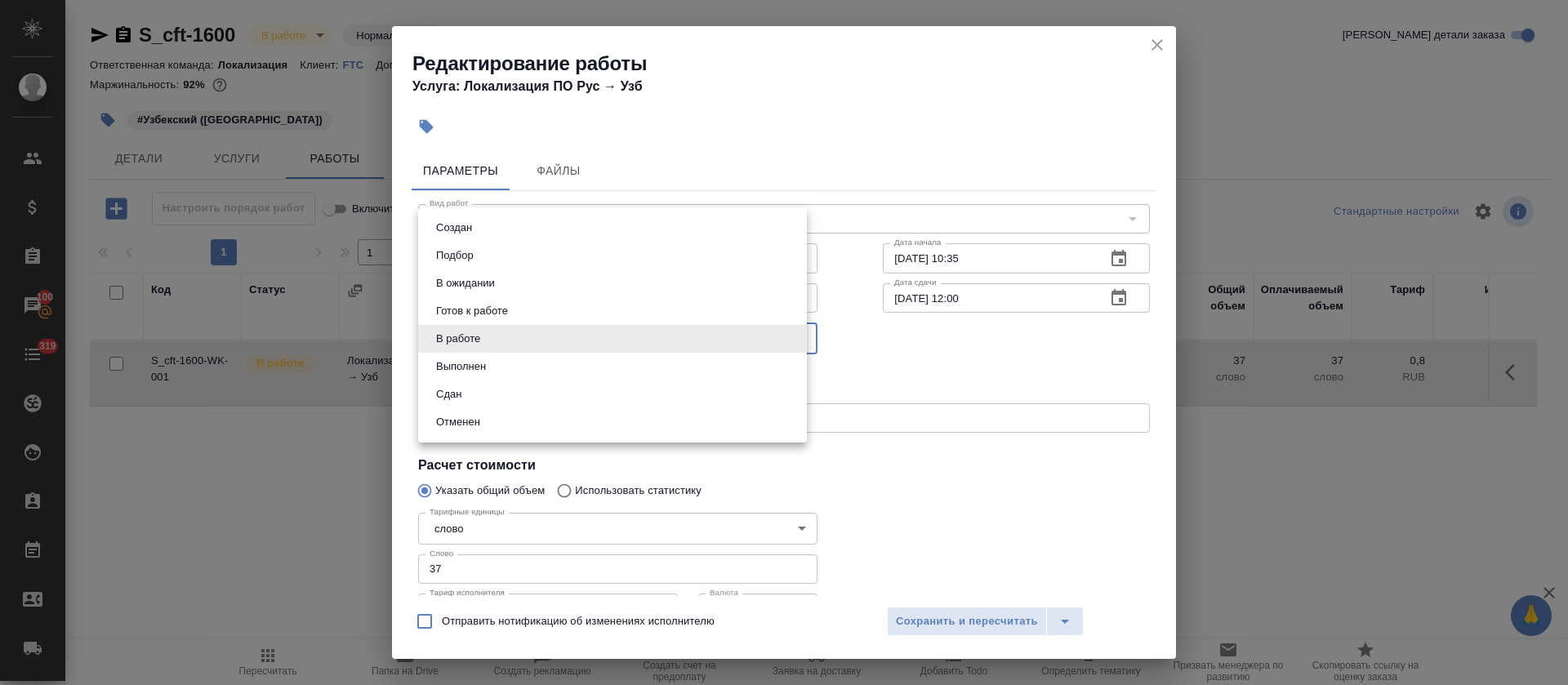
click at [513, 391] on li "Сдан" at bounding box center [612, 393] width 389 height 27
type input "closed"
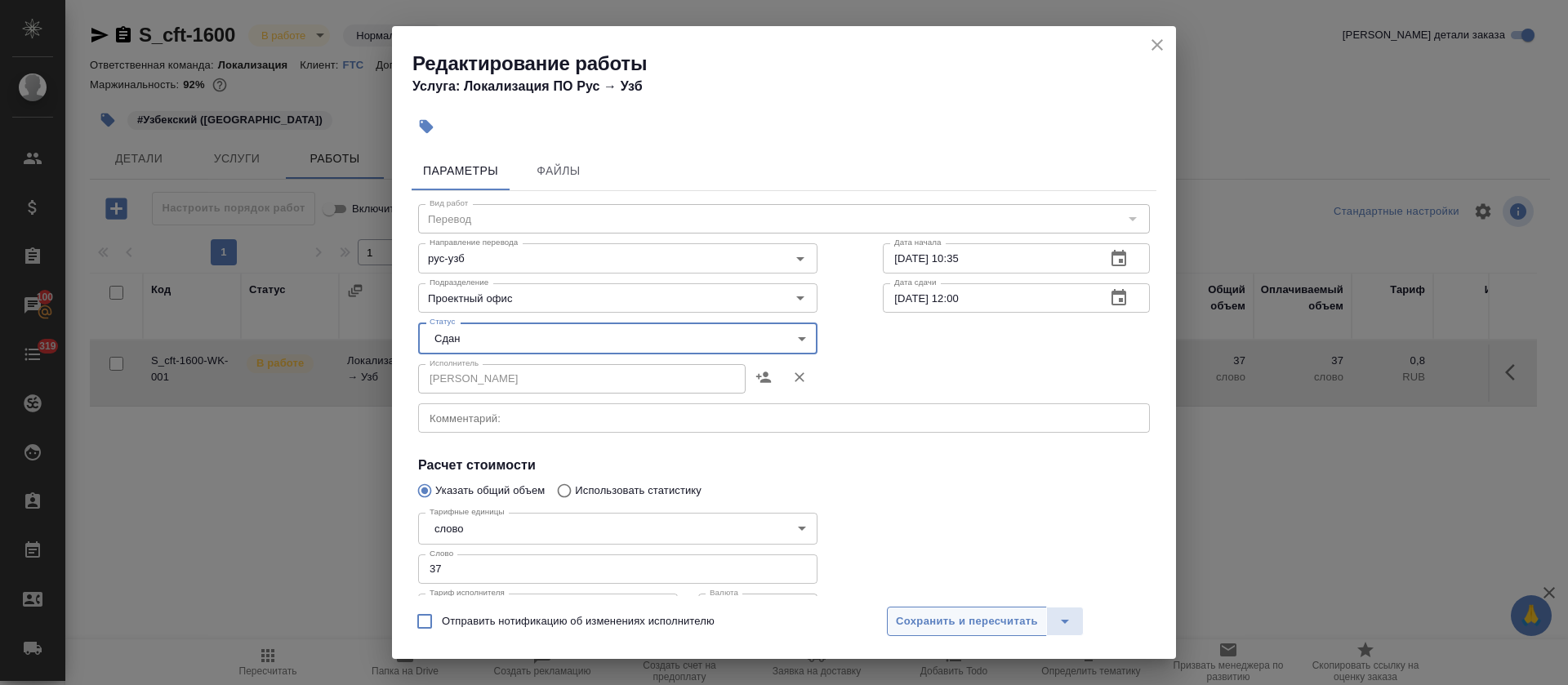
click at [924, 612] on span "Сохранить и пересчитать" at bounding box center [967, 621] width 142 height 19
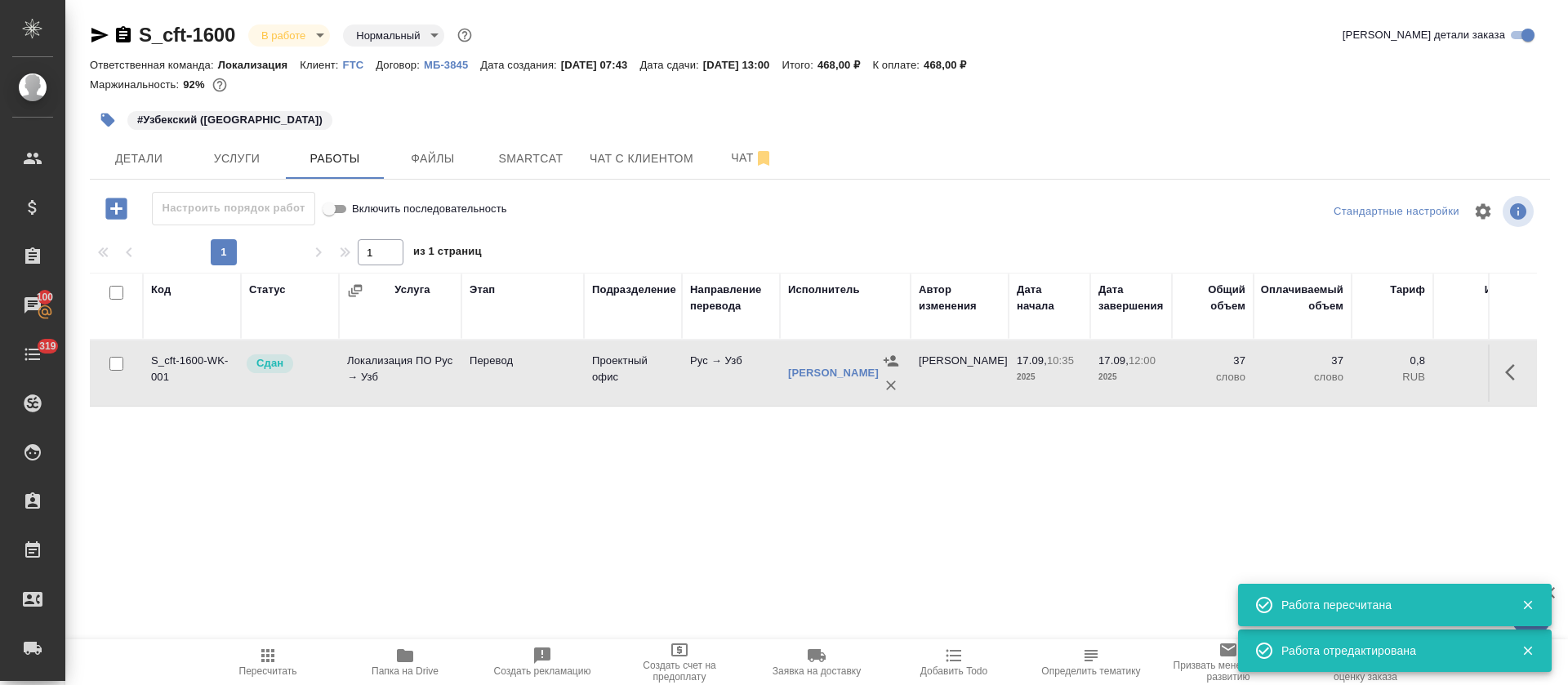
click at [295, 40] on body "🙏 .cls-1 fill:#fff; AWATERA [PERSON_NAME] Спецификации Заказы 100 Чаты 319 Todo…" at bounding box center [784, 342] width 1568 height 685
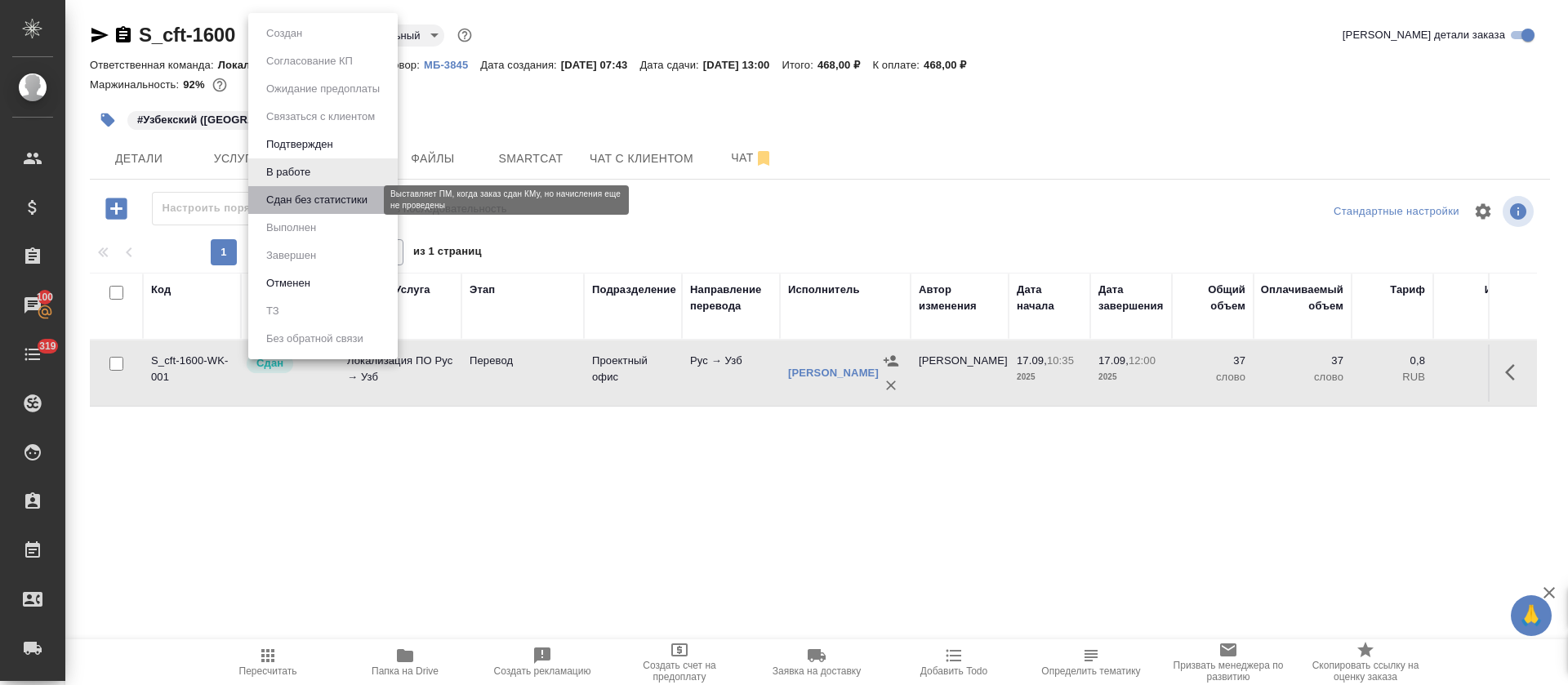
click at [308, 202] on button "Сдан без статистики" at bounding box center [316, 200] width 111 height 18
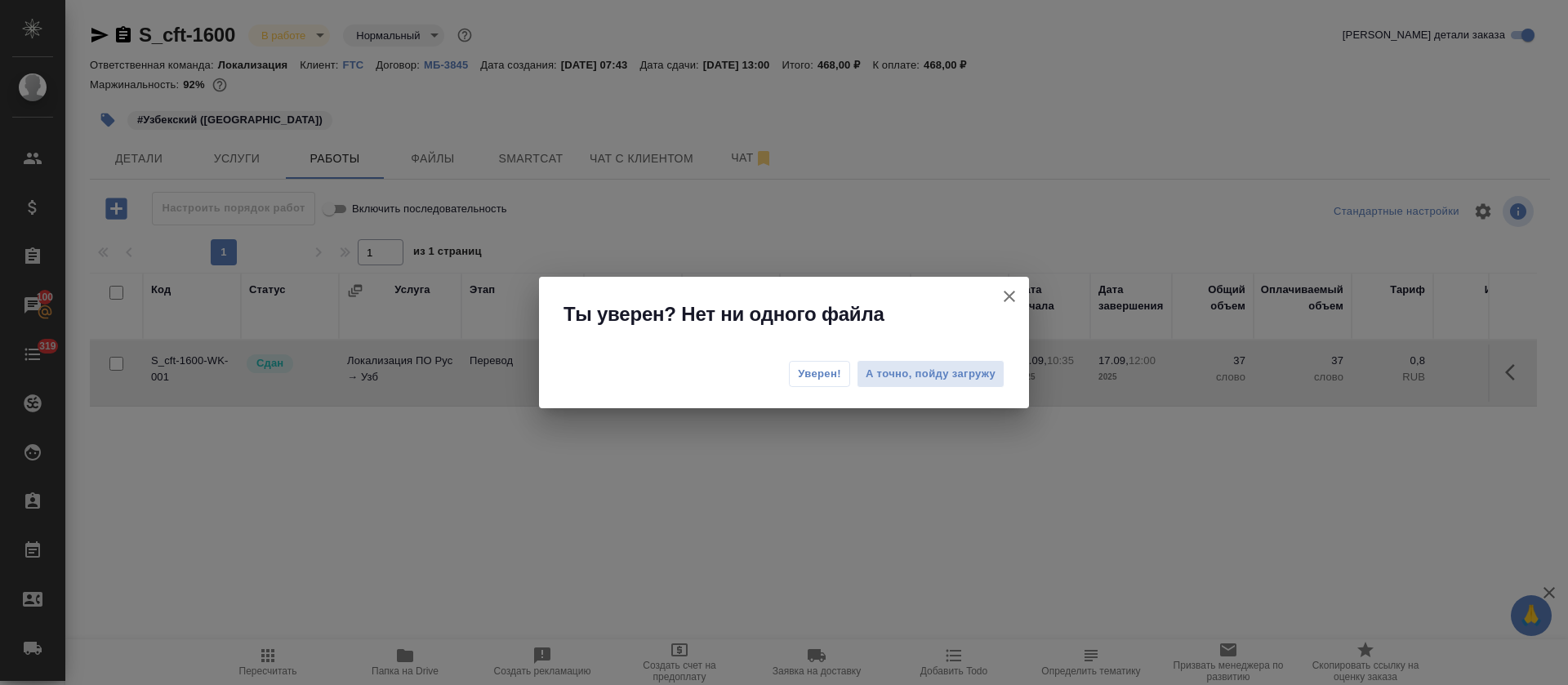
click at [823, 378] on span "Уверен!" at bounding box center [819, 374] width 43 height 16
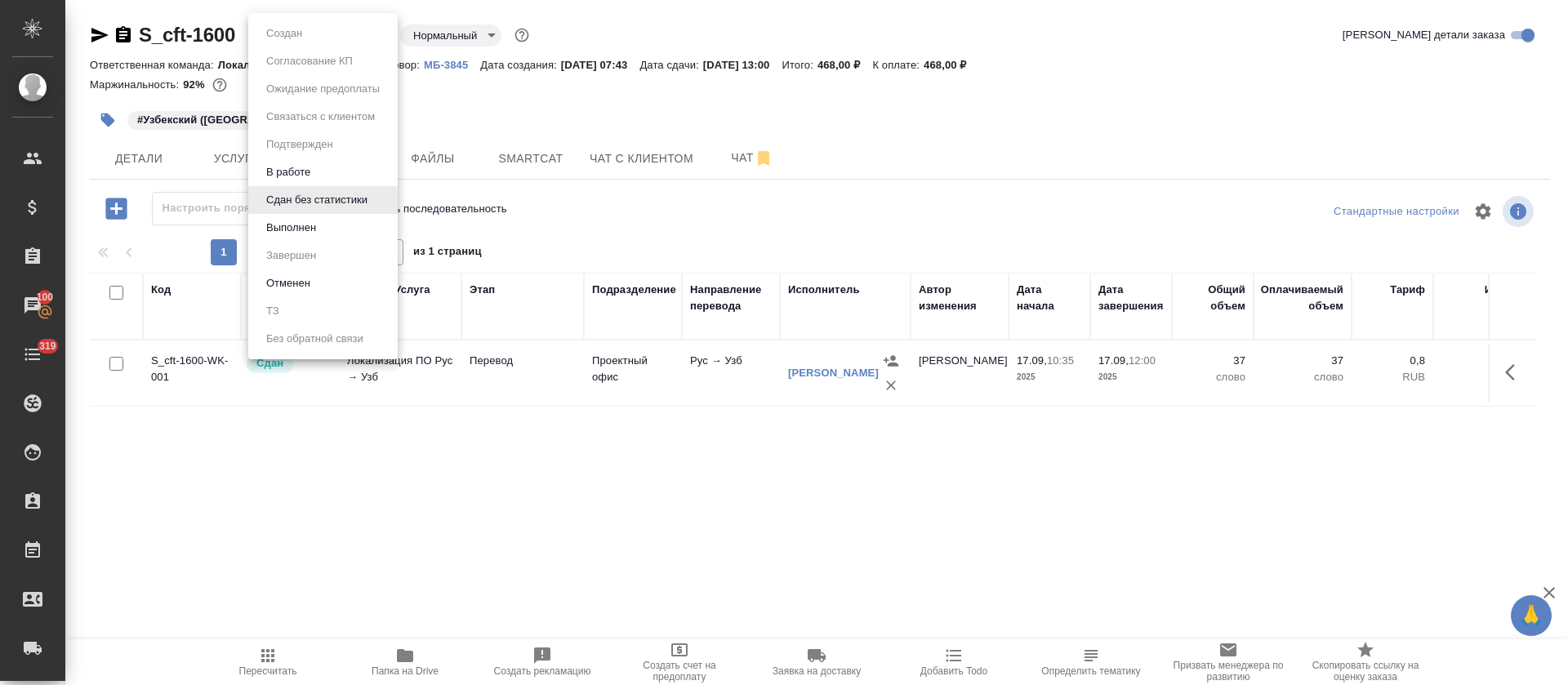
click at [314, 36] on body "🙏 .cls-1 fill:#fff; AWATERA Tretyakova Olga Клиенты Спецификации Заказы 100 Чат…" at bounding box center [784, 342] width 1568 height 685
click at [301, 222] on button "Выполнен" at bounding box center [291, 228] width 59 height 18
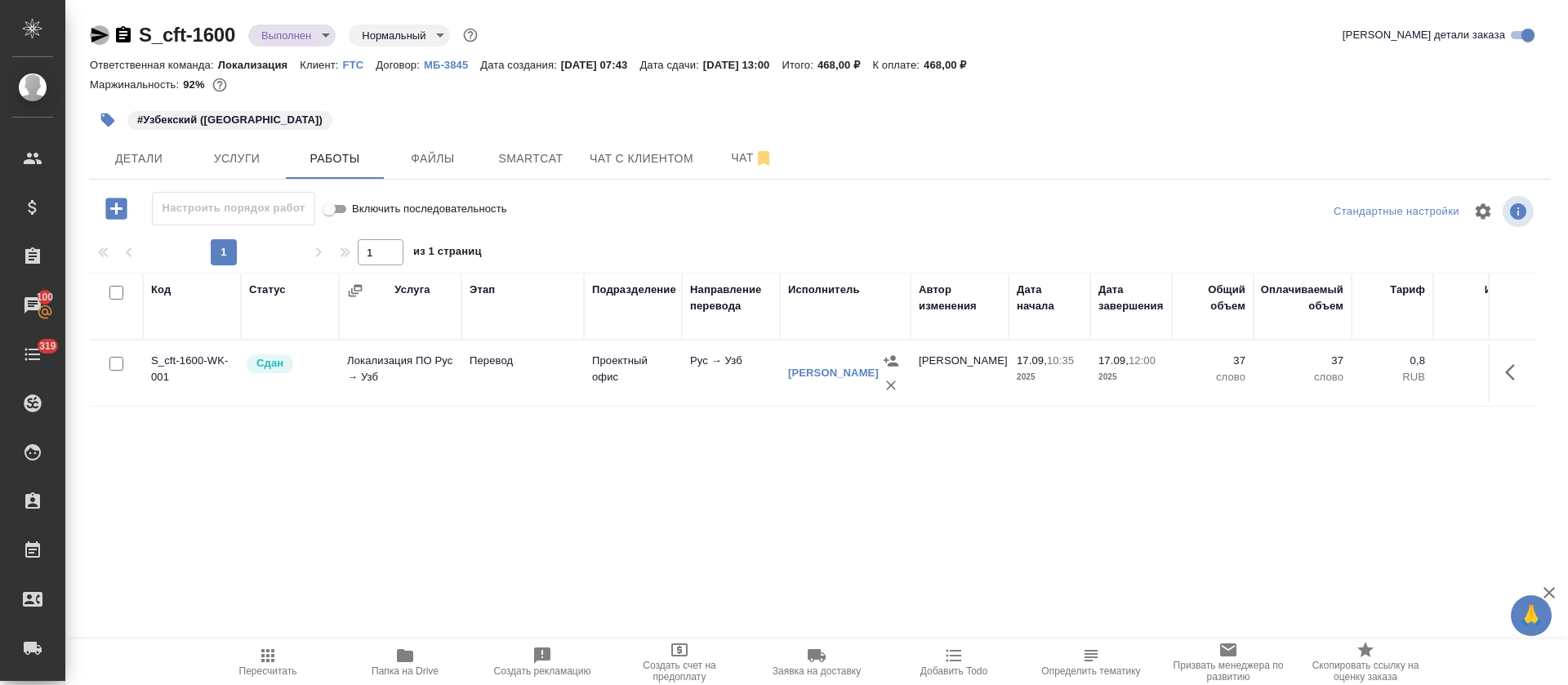
click at [98, 36] on icon "button" at bounding box center [99, 35] width 17 height 15
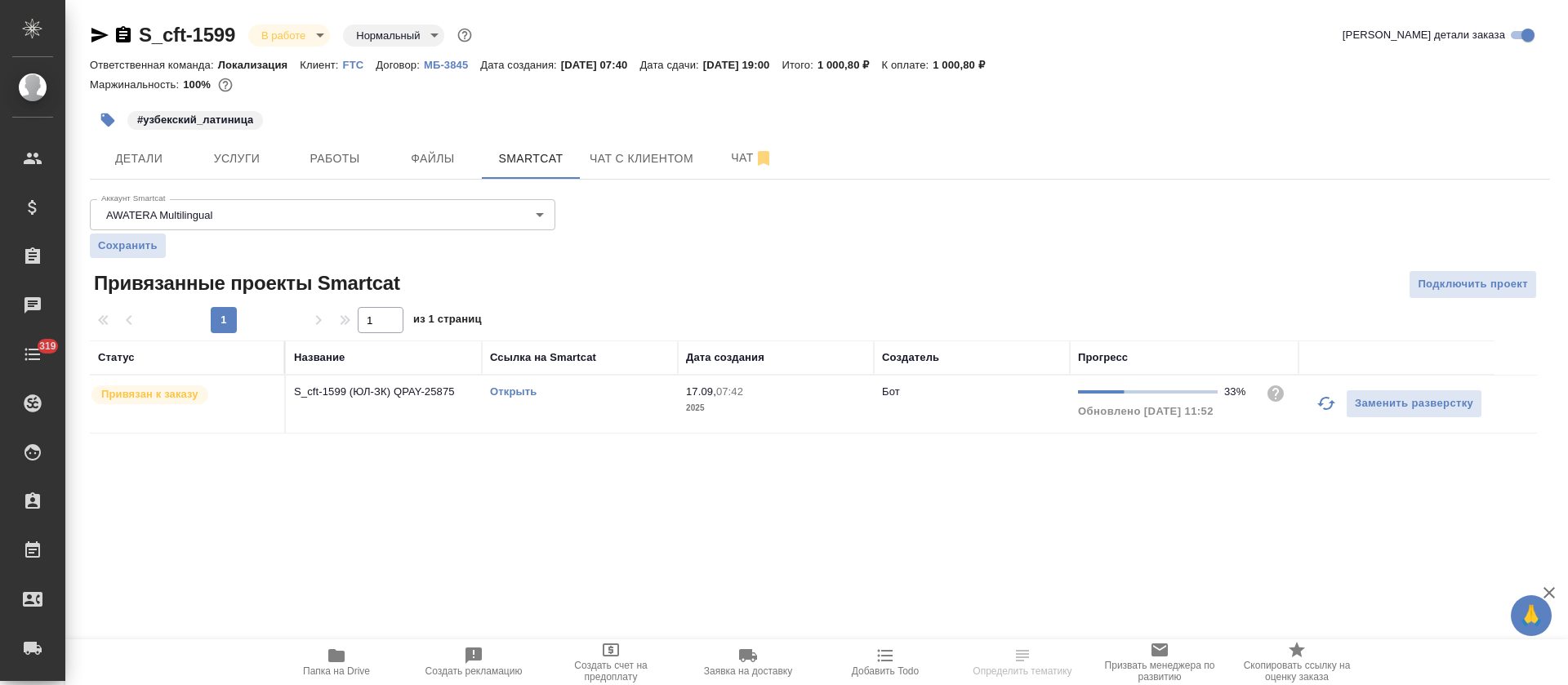
click at [512, 391] on link "Открыть" at bounding box center [513, 392] width 47 height 12
click at [320, 140] on button "Работы" at bounding box center [335, 159] width 98 height 41
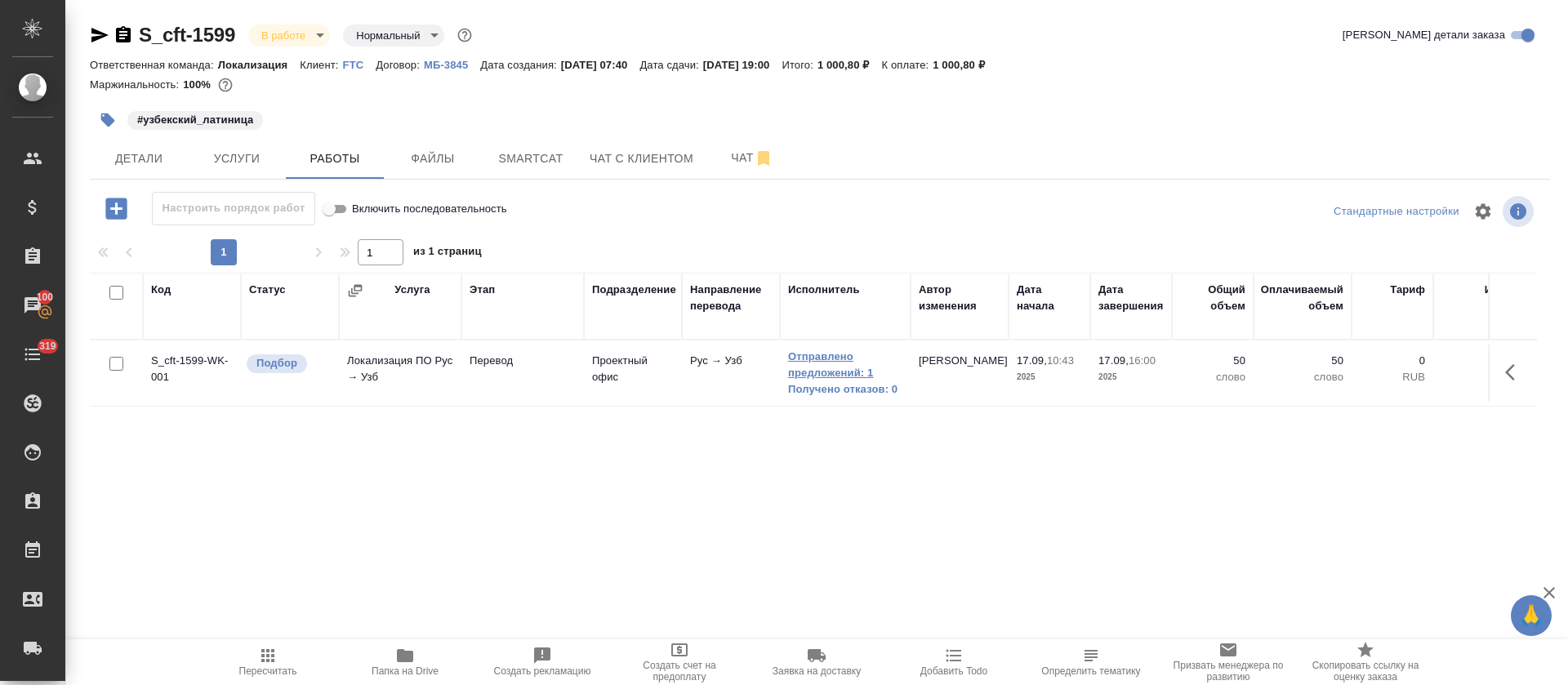
click at [839, 374] on link "Отправлено предложений: 1" at bounding box center [845, 365] width 114 height 33
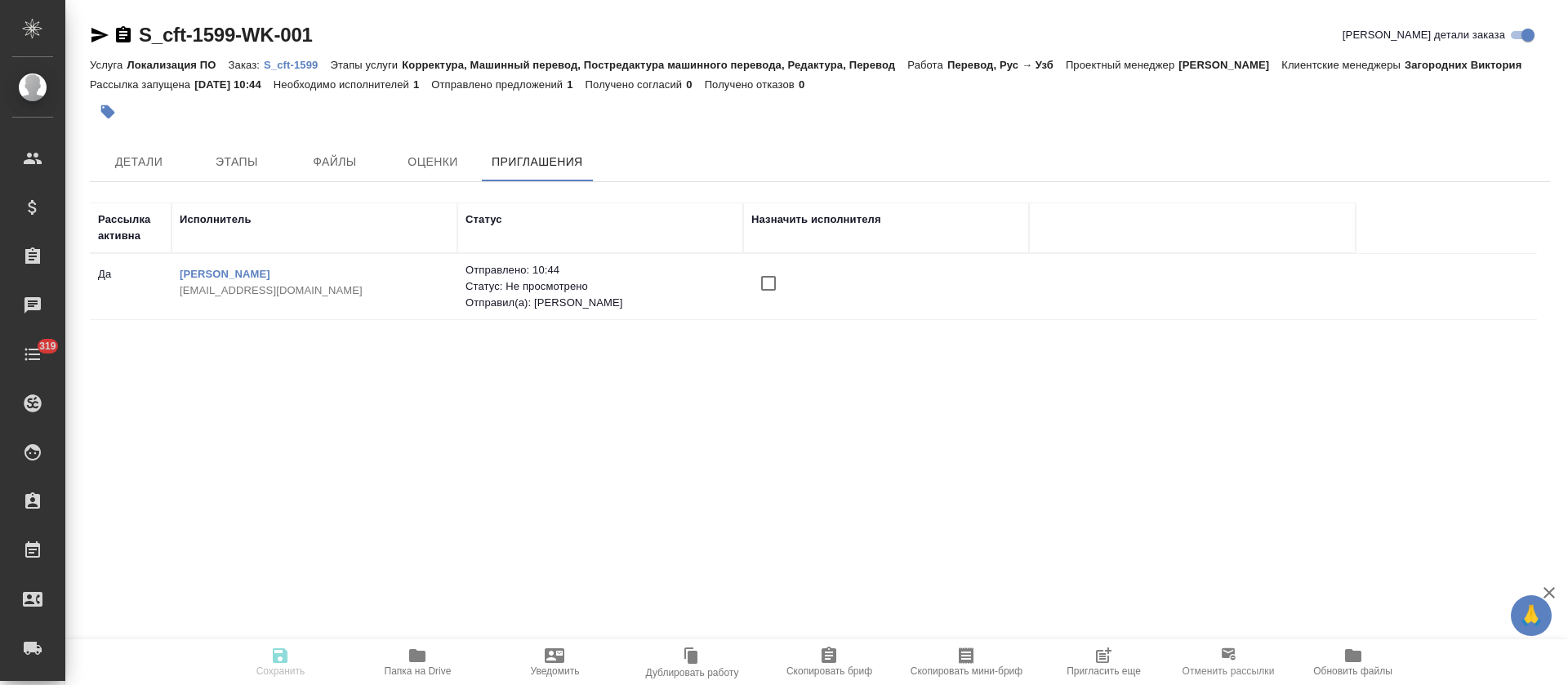
click at [768, 286] on input "checkbox" at bounding box center [768, 283] width 35 height 35
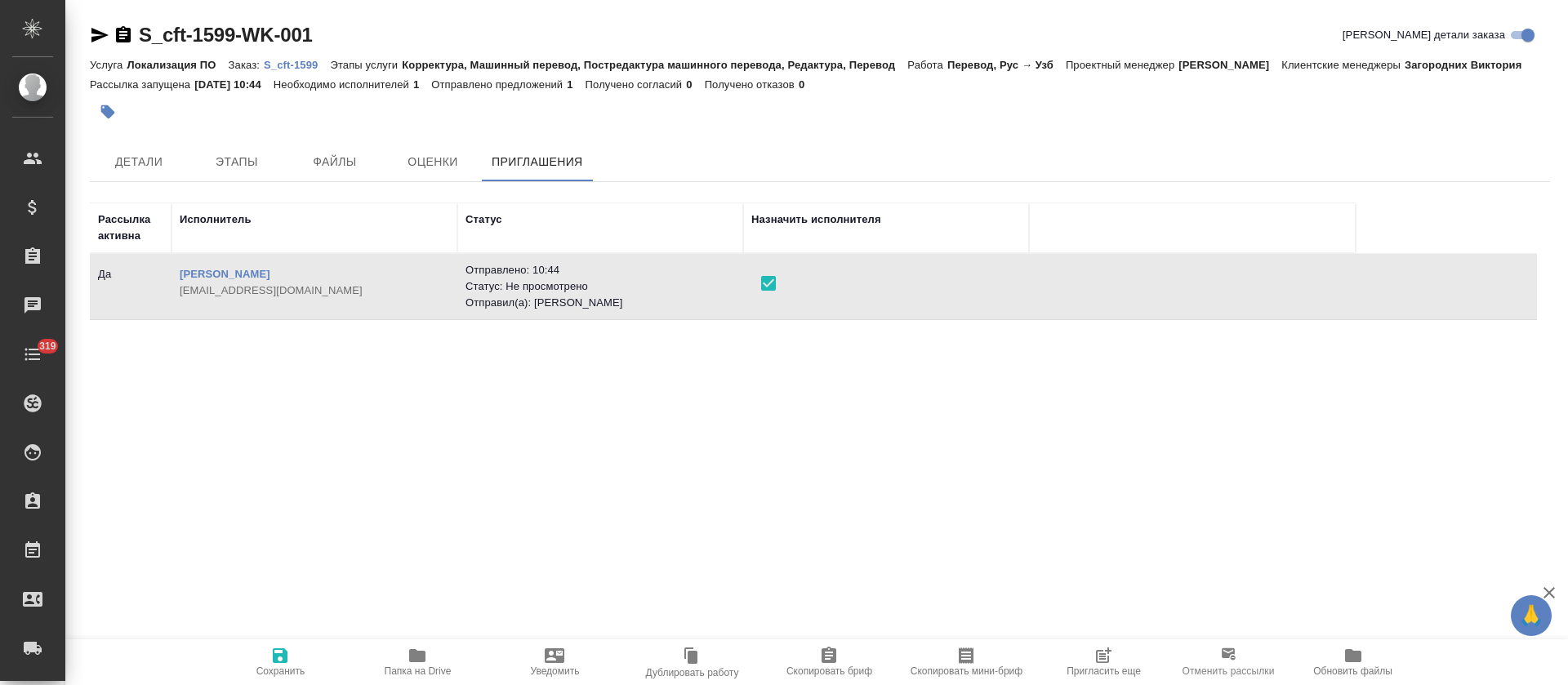
click at [291, 654] on span "Сохранить" at bounding box center [280, 661] width 118 height 31
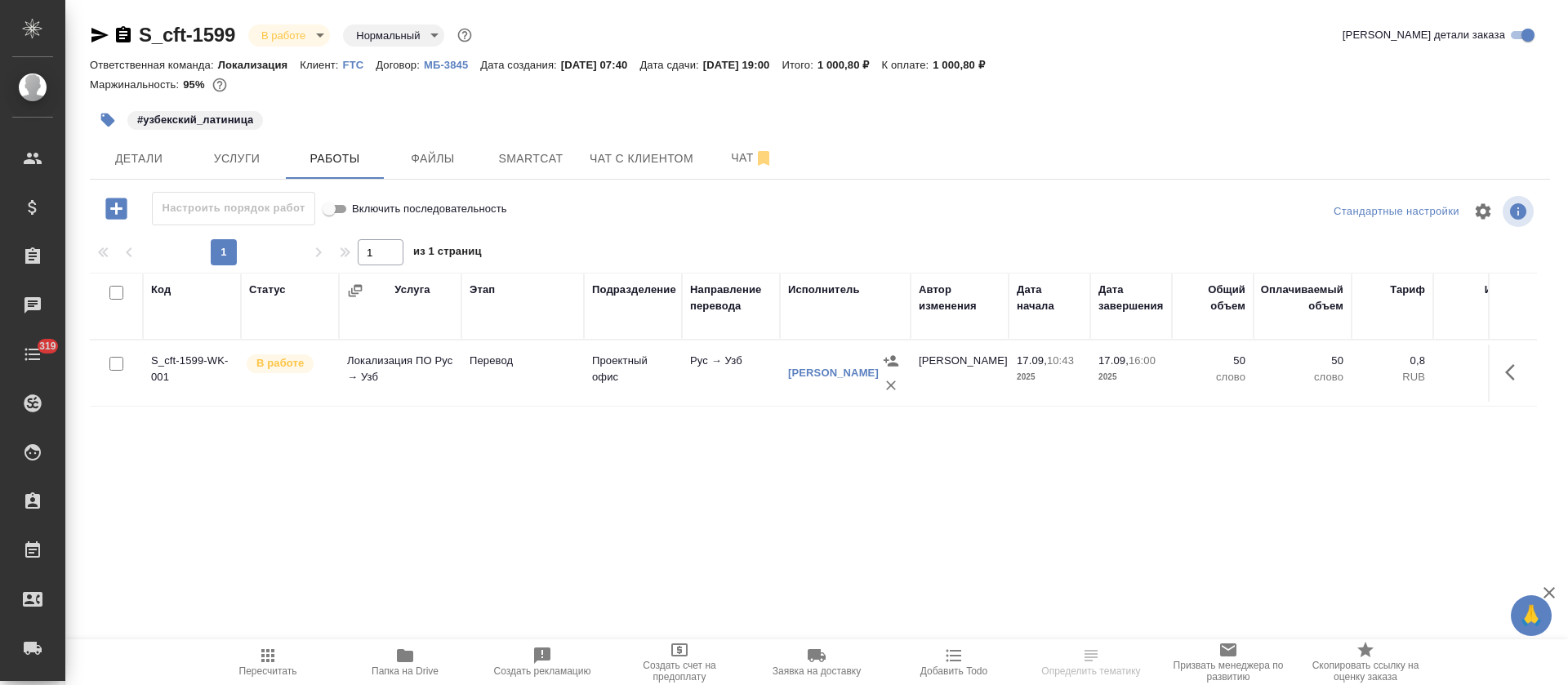
click at [1516, 367] on icon "button" at bounding box center [1515, 372] width 20 height 19
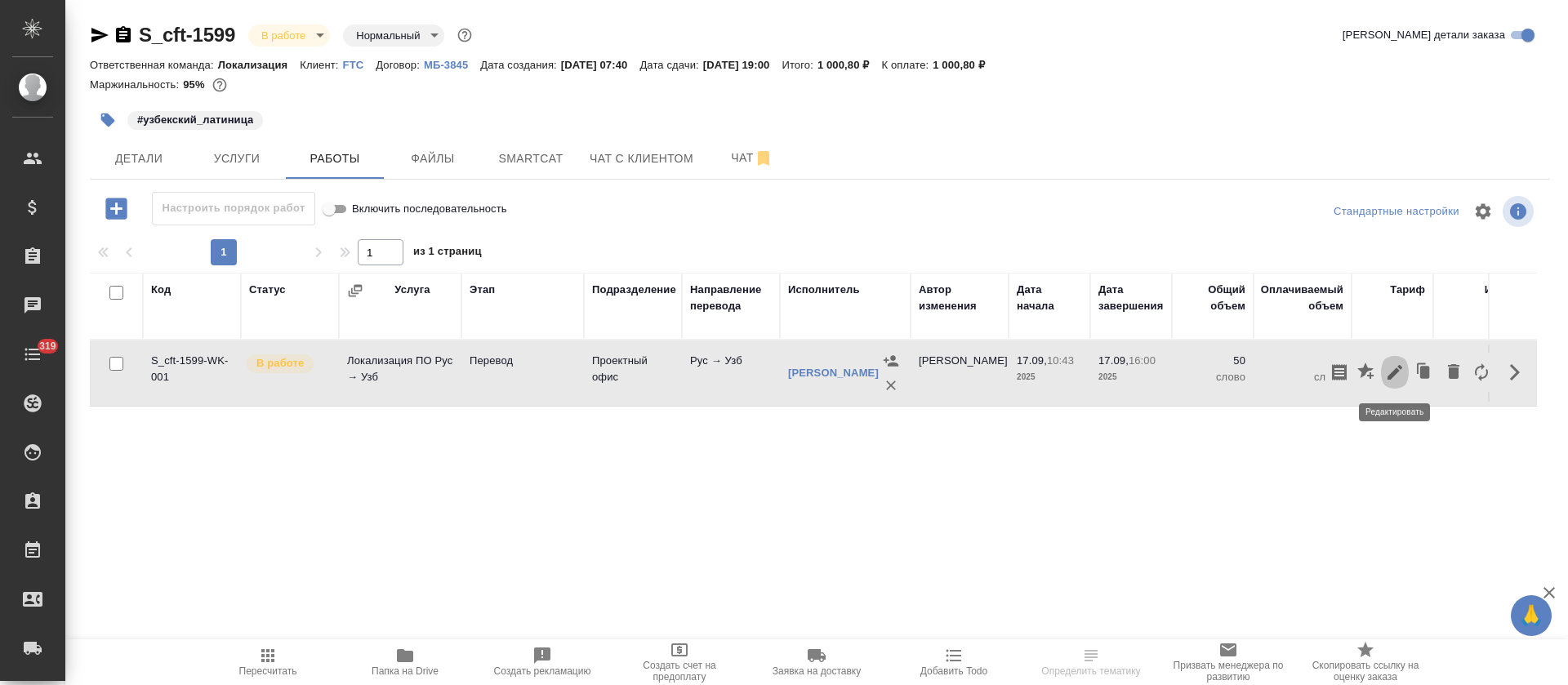
click at [1393, 374] on icon "button" at bounding box center [1395, 372] width 15 height 15
click at [517, 347] on body "🙏 .cls-1 fill:#fff; AWATERA [PERSON_NAME] Спецификации Заказы Чаты 319 Todo Про…" at bounding box center [784, 342] width 1568 height 685
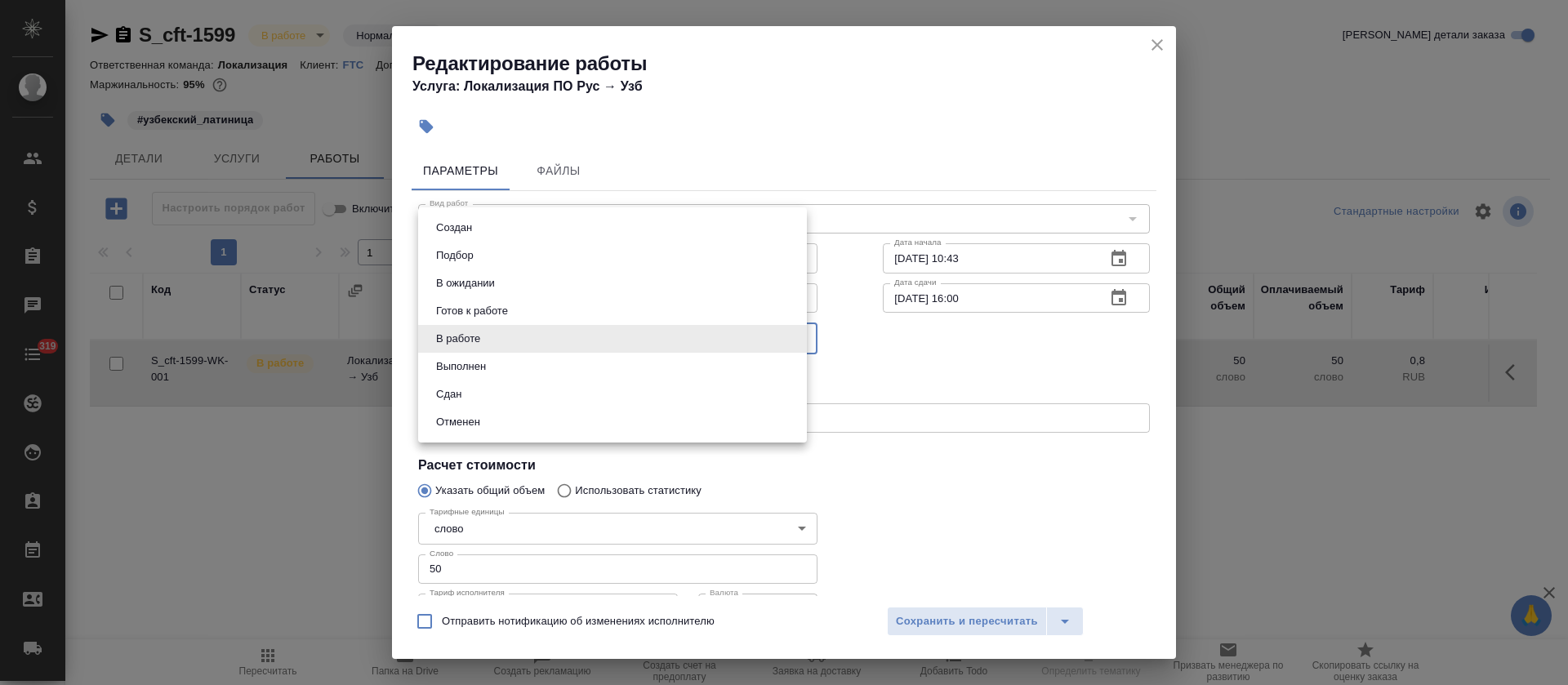
click at [503, 383] on li "Сдан" at bounding box center [612, 393] width 389 height 27
type input "closed"
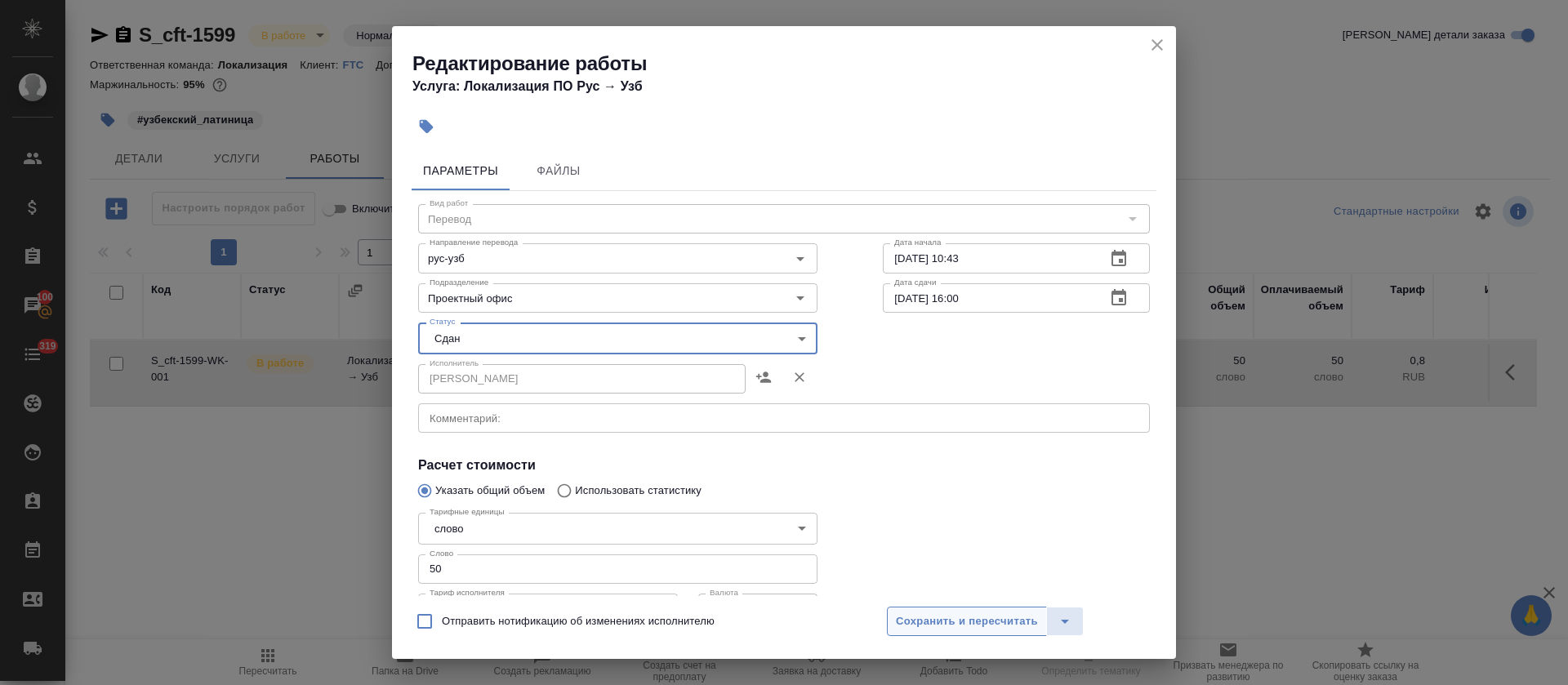
click at [902, 611] on button "Сохранить и пересчитать" at bounding box center [967, 621] width 160 height 29
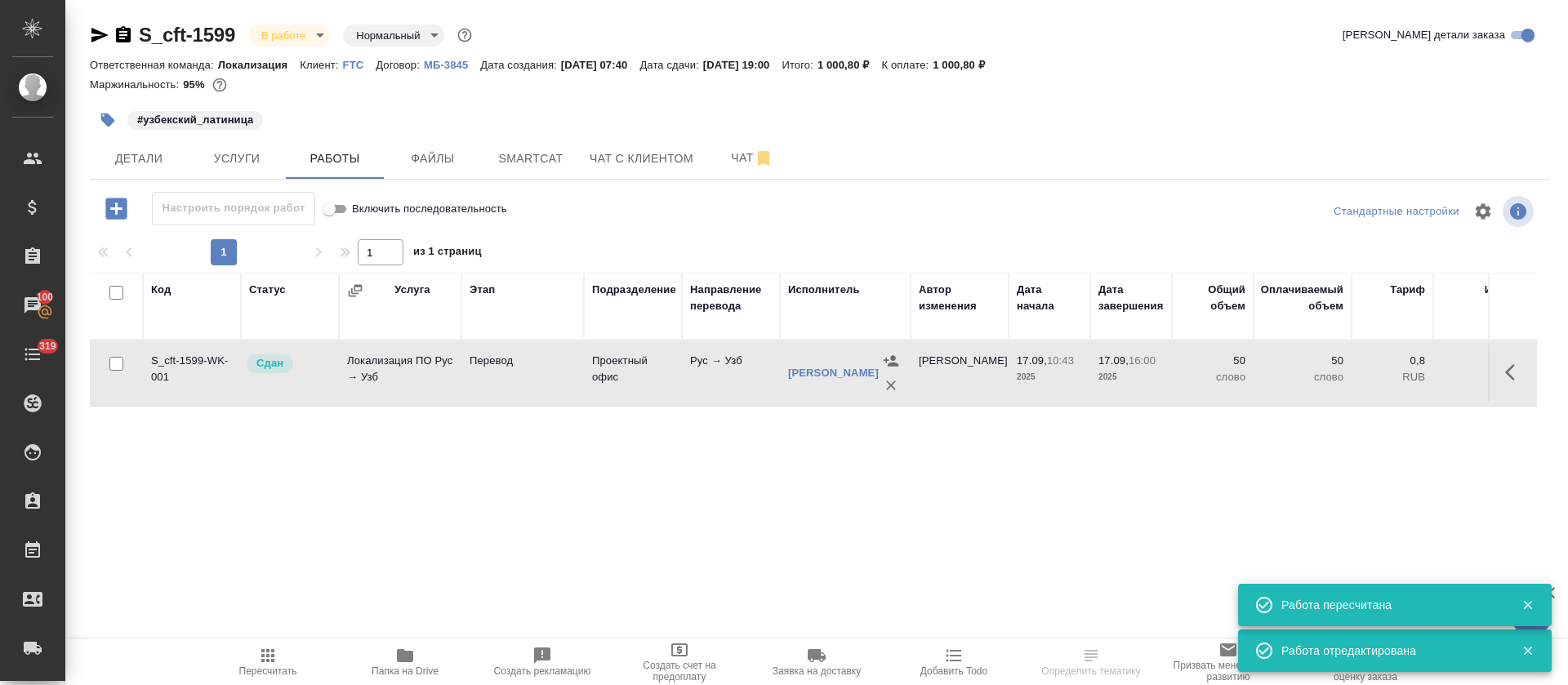
click at [313, 47] on div "S_cft-1599 В работе inProgress Нормальный normal" at bounding box center [282, 35] width 386 height 26
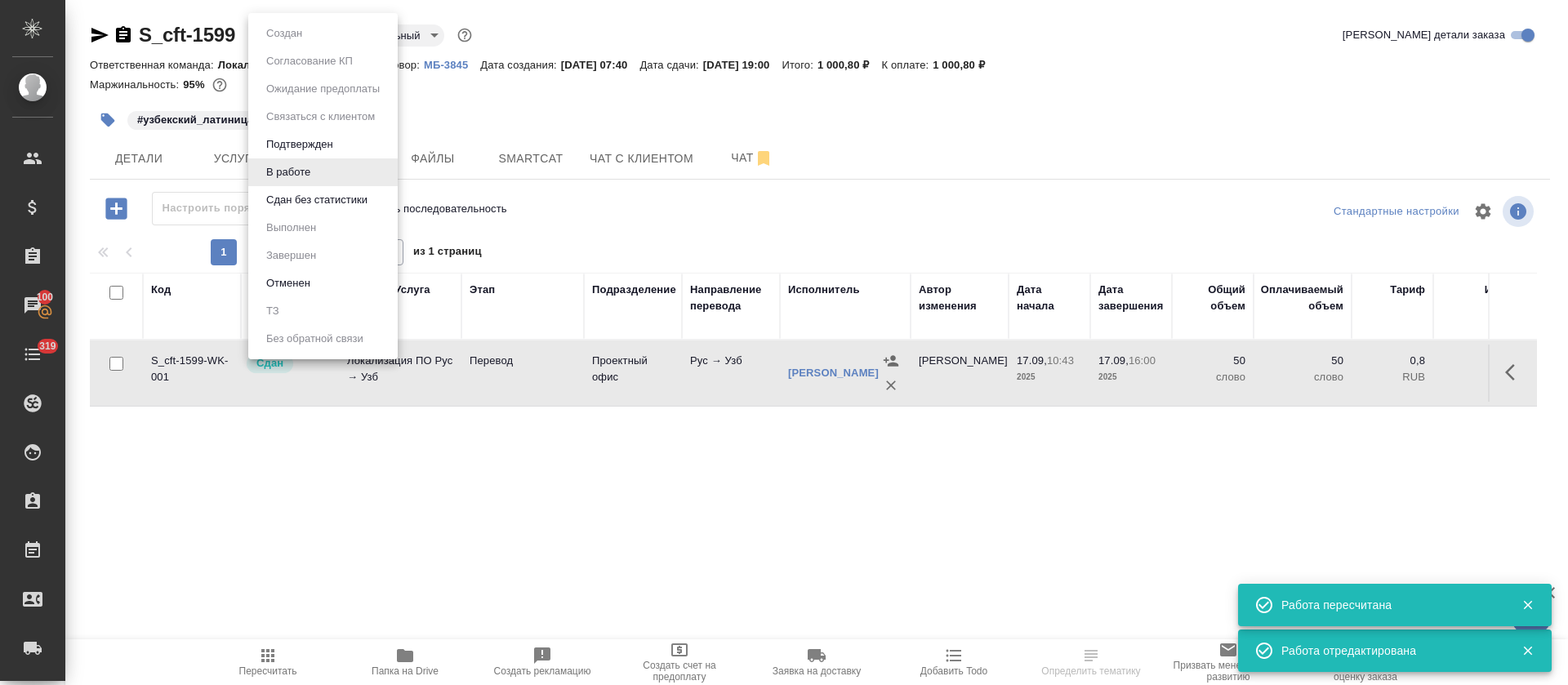
click at [313, 36] on body "🙏 .cls-1 fill:#fff; AWATERA [PERSON_NAME] Спецификации Заказы 100 Чаты 319 Todo…" at bounding box center [784, 342] width 1568 height 685
click at [326, 205] on button "Сдан без статистики" at bounding box center [316, 200] width 111 height 18
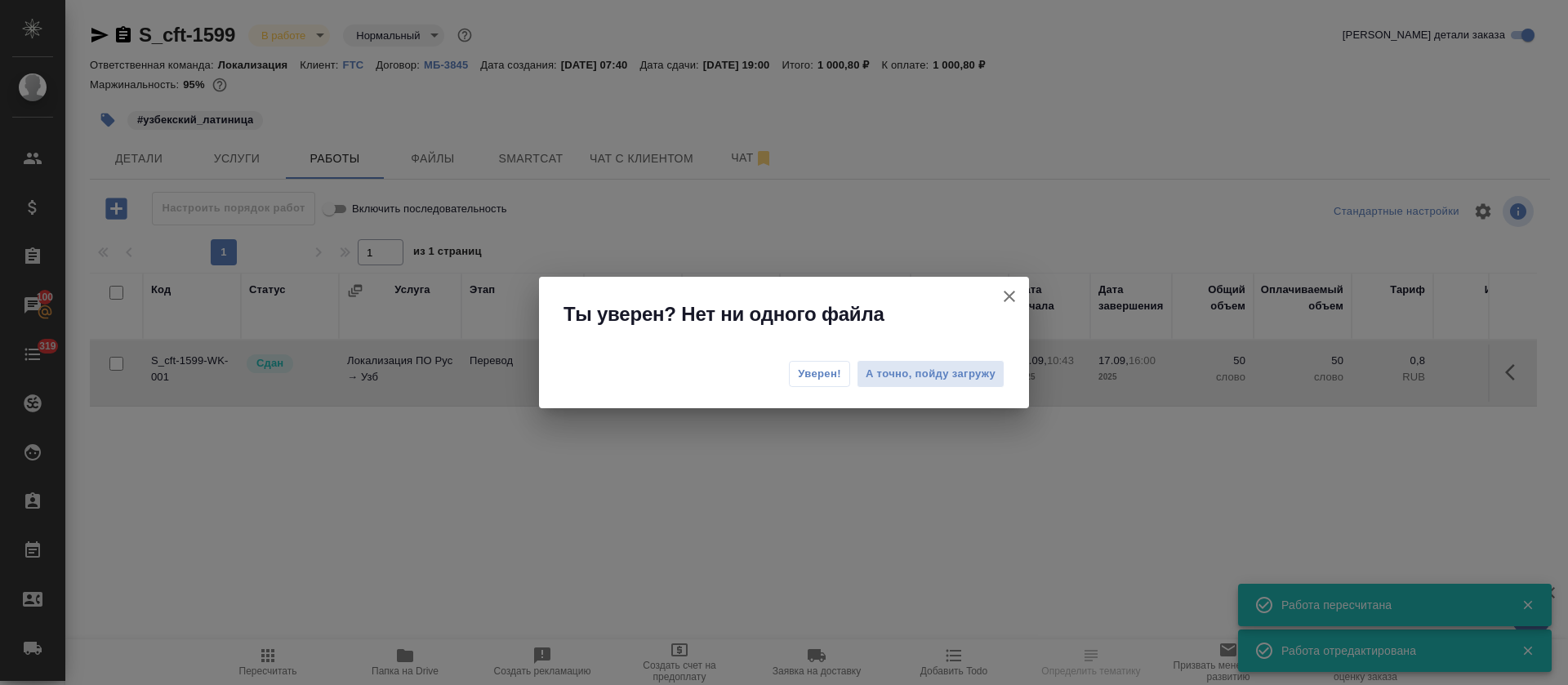
click at [813, 375] on span "Уверен!" at bounding box center [819, 374] width 43 height 16
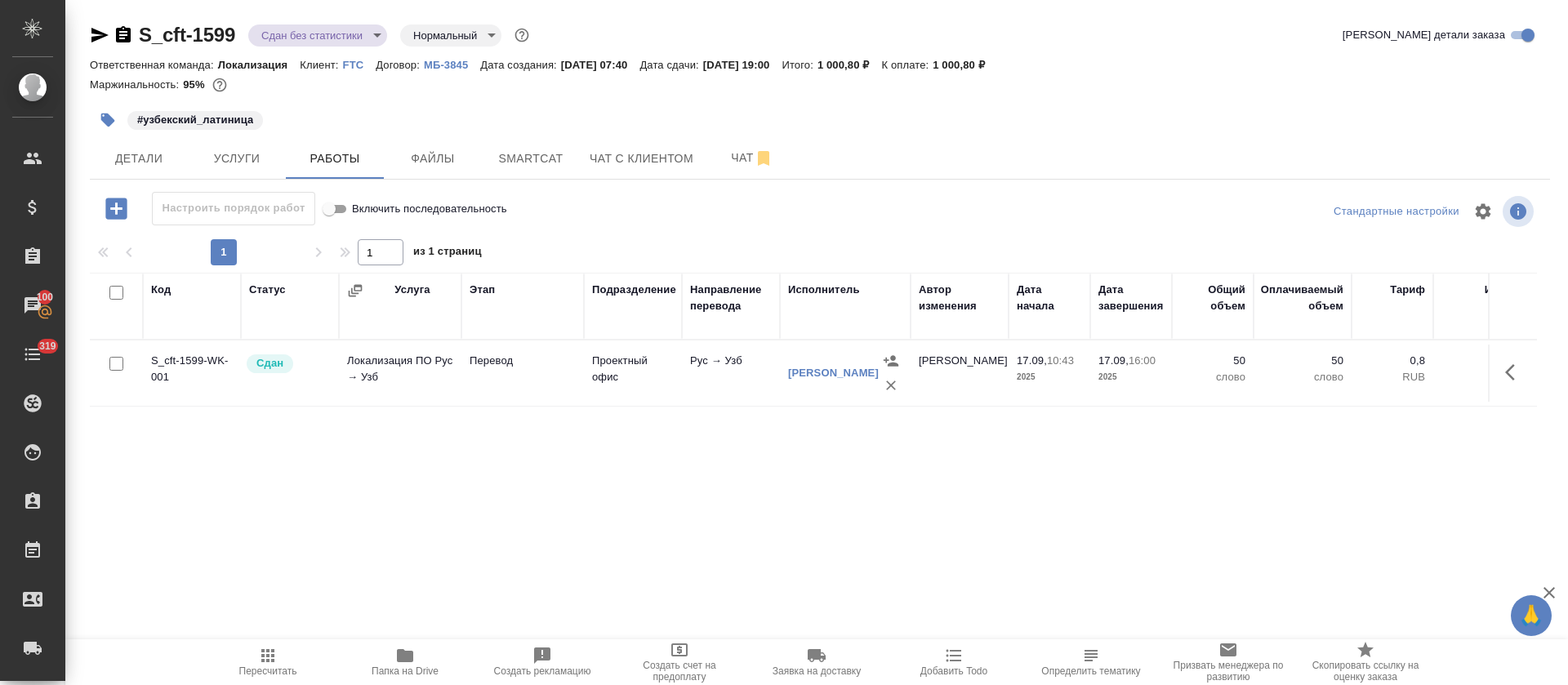
click at [325, 35] on body "🙏 .cls-1 fill:#fff; AWATERA [PERSON_NAME] Спецификации Заказы 100 Чаты 319 Todo…" at bounding box center [784, 342] width 1568 height 685
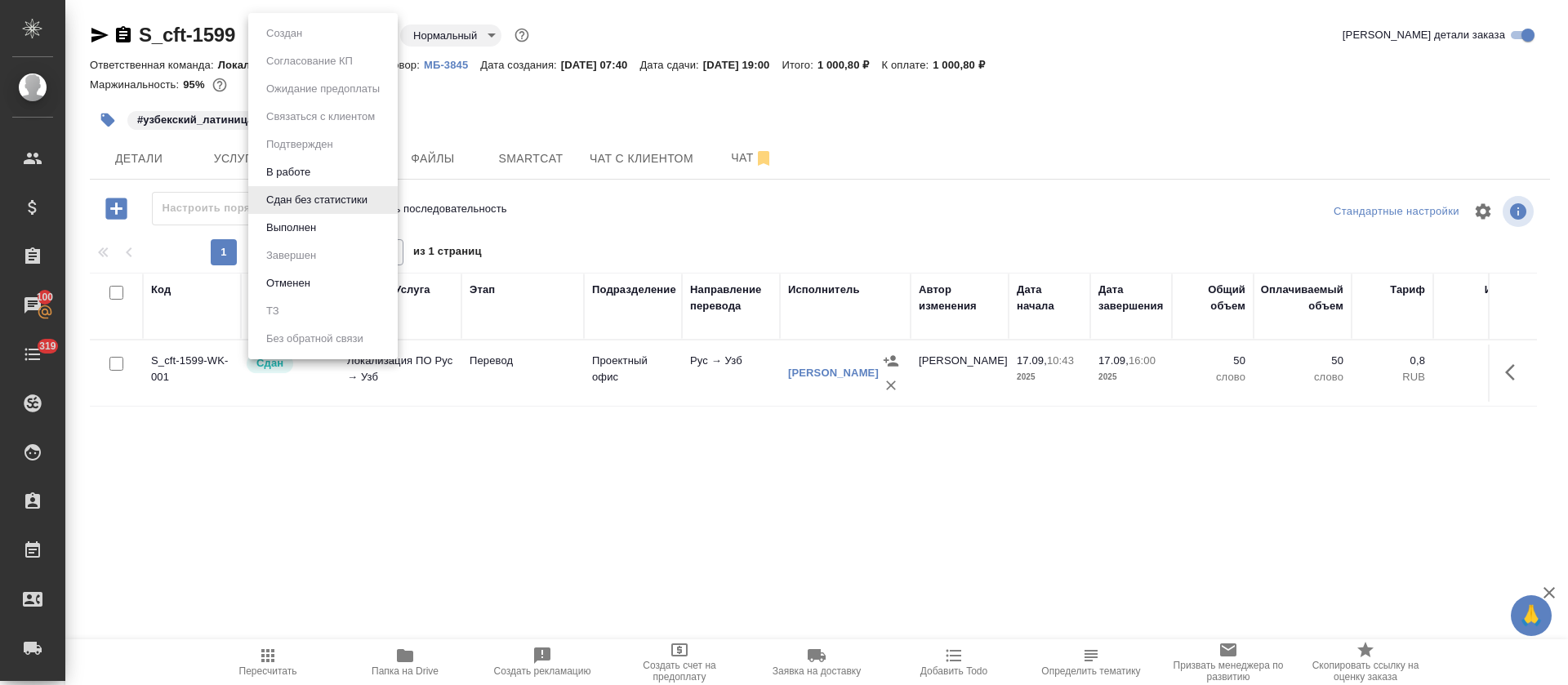
click at [304, 222] on button "Выполнен" at bounding box center [291, 228] width 59 height 18
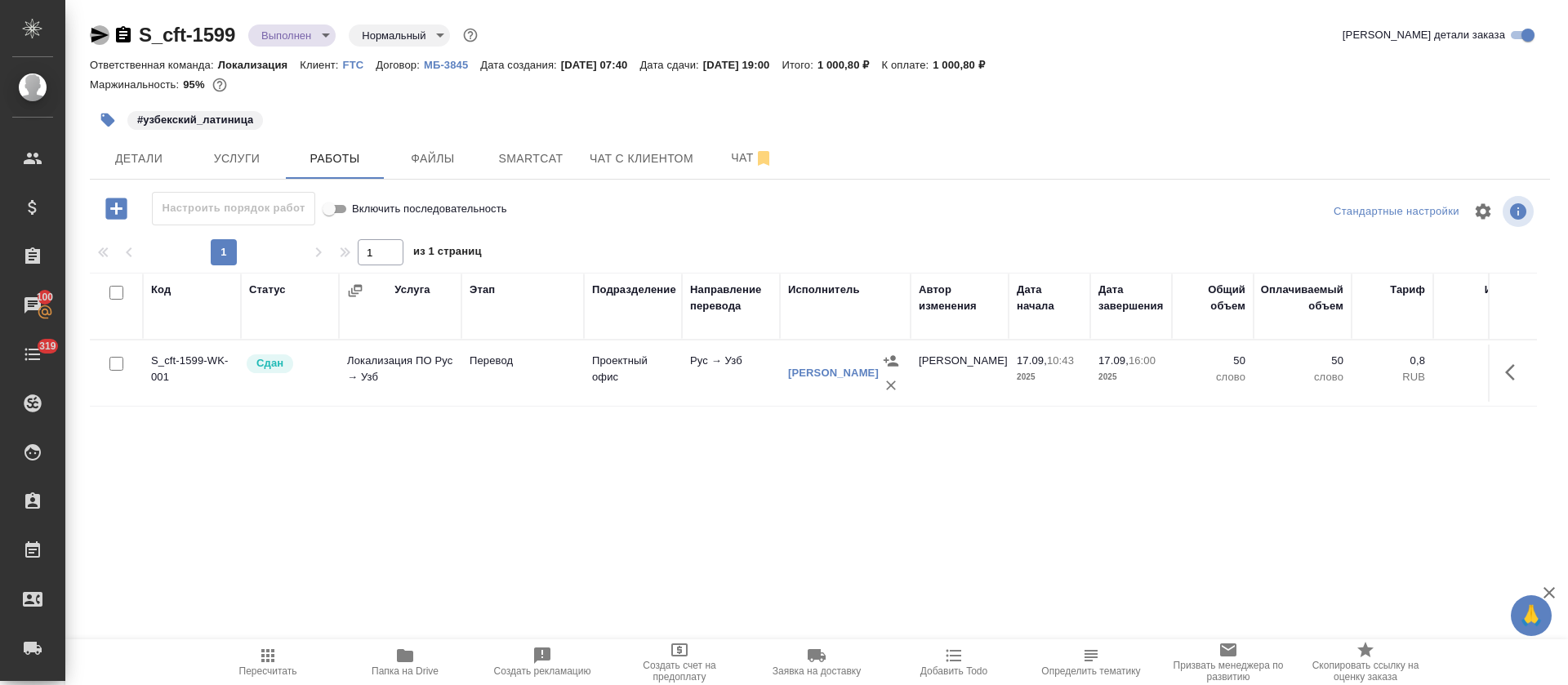
click at [99, 41] on icon "button" at bounding box center [99, 35] width 20 height 19
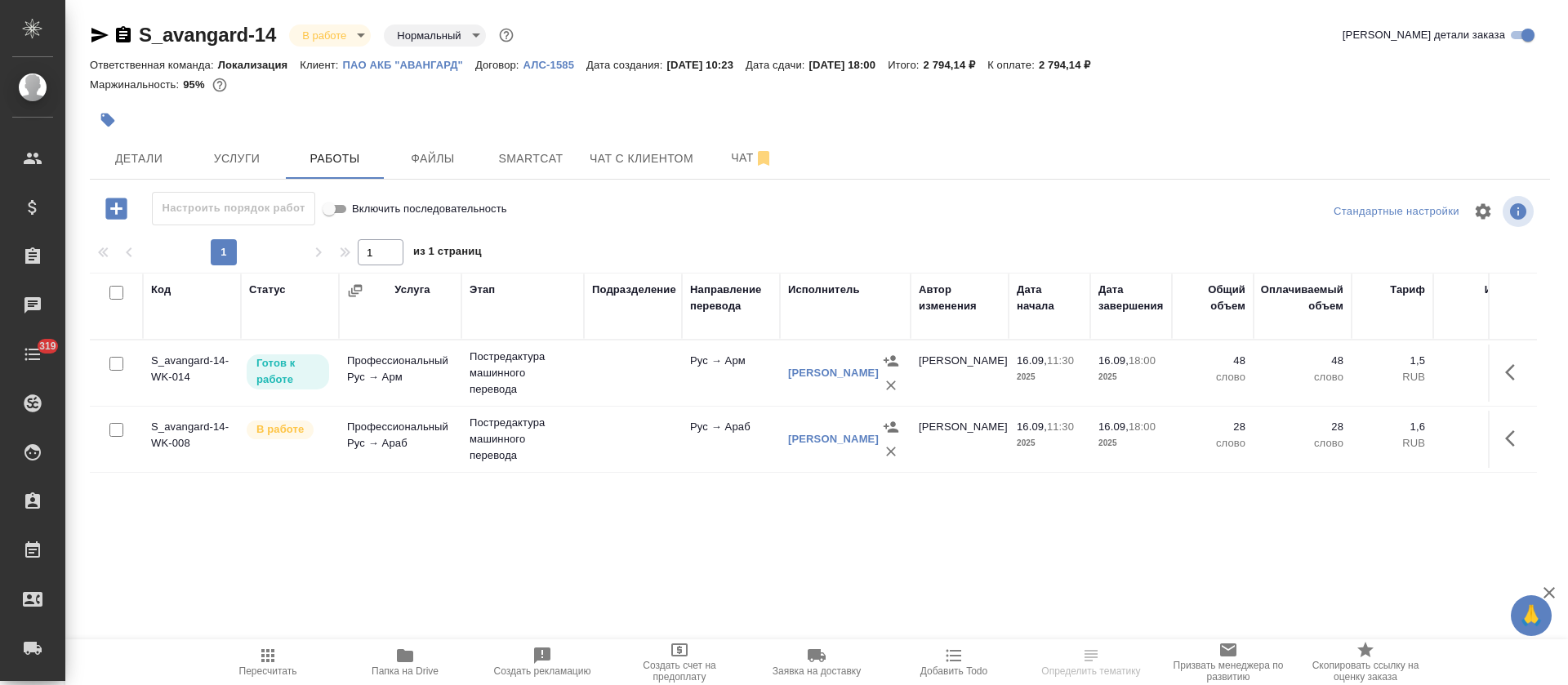
click at [117, 292] on input "checkbox" at bounding box center [116, 293] width 14 height 14
checkbox input "true"
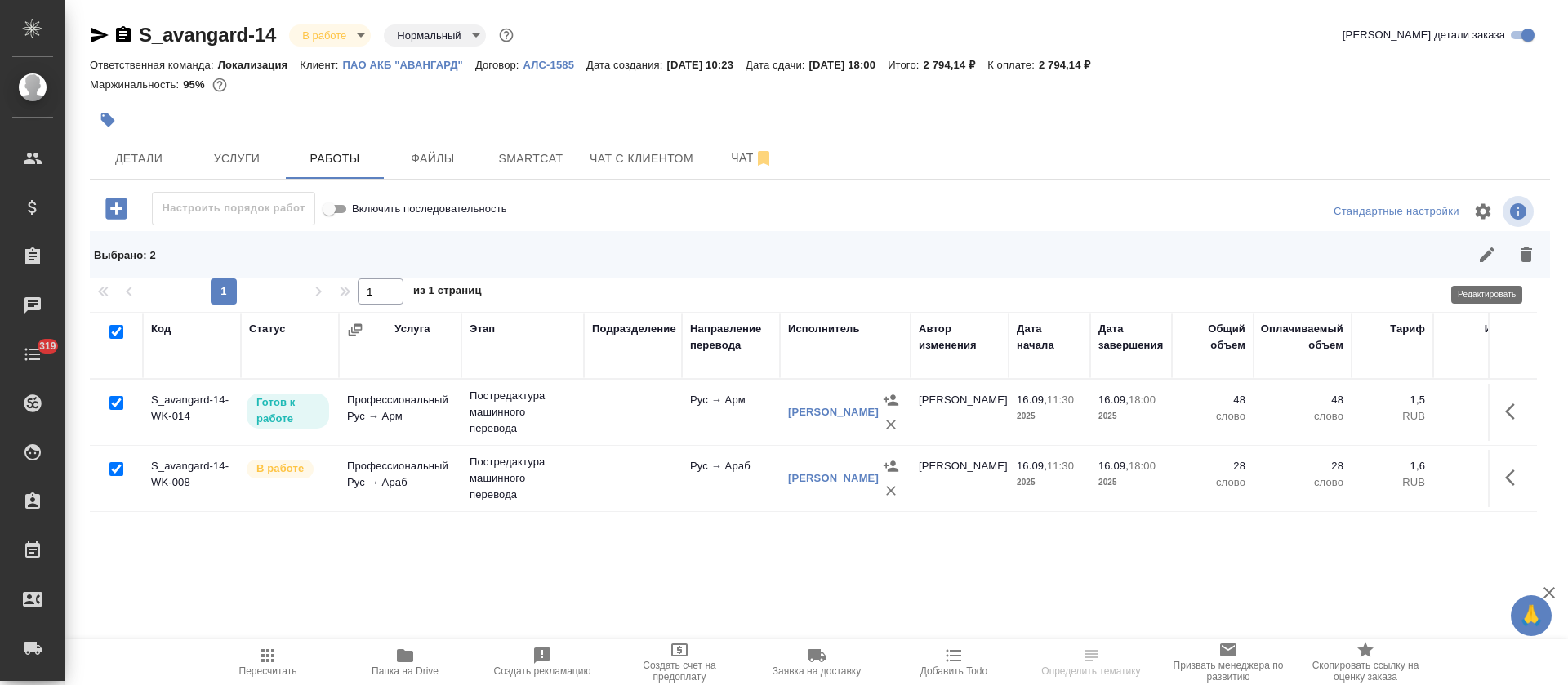
click at [1478, 269] on button "button" at bounding box center [1487, 254] width 39 height 39
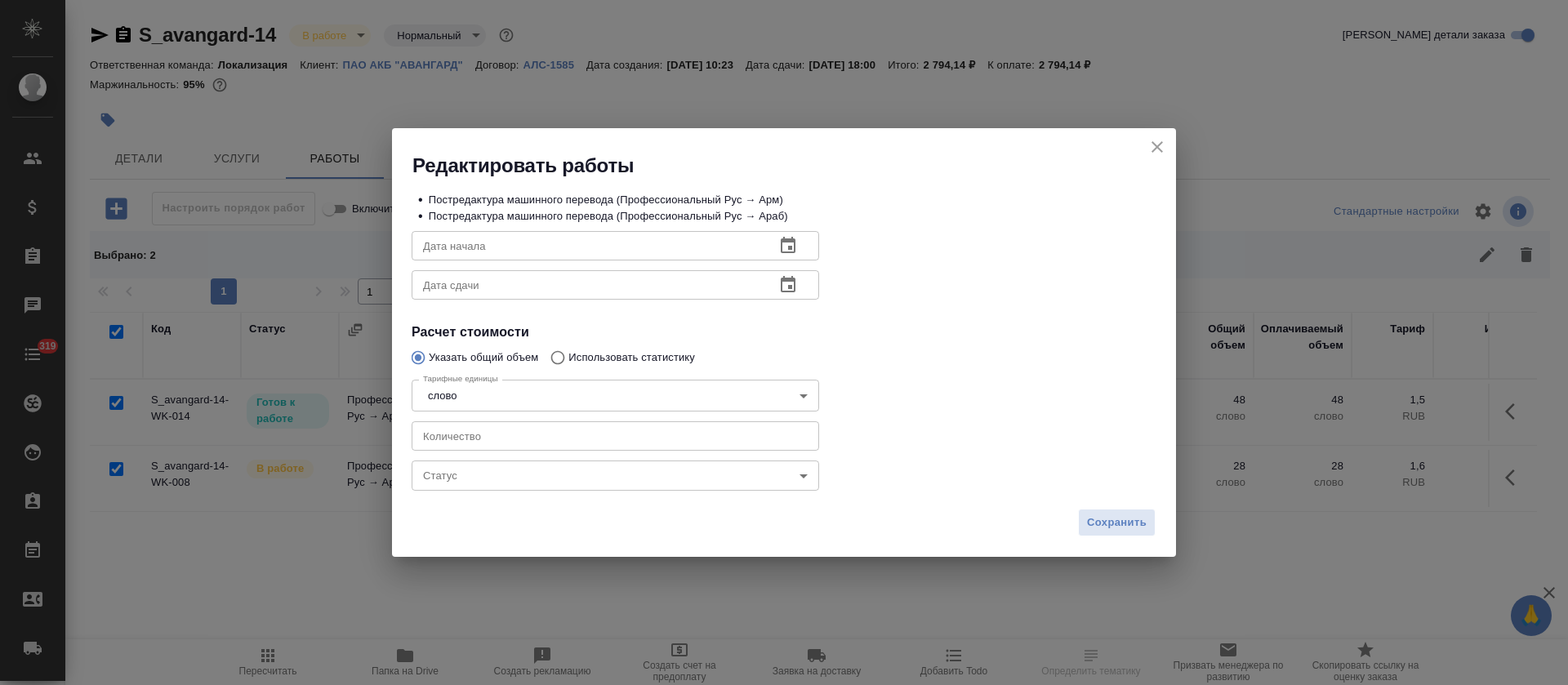
click at [495, 480] on body "🙏 .cls-1 fill:#fff; AWATERA [PERSON_NAME] Спецификации Заказы Чаты 319 Todo Про…" at bounding box center [784, 342] width 1568 height 685
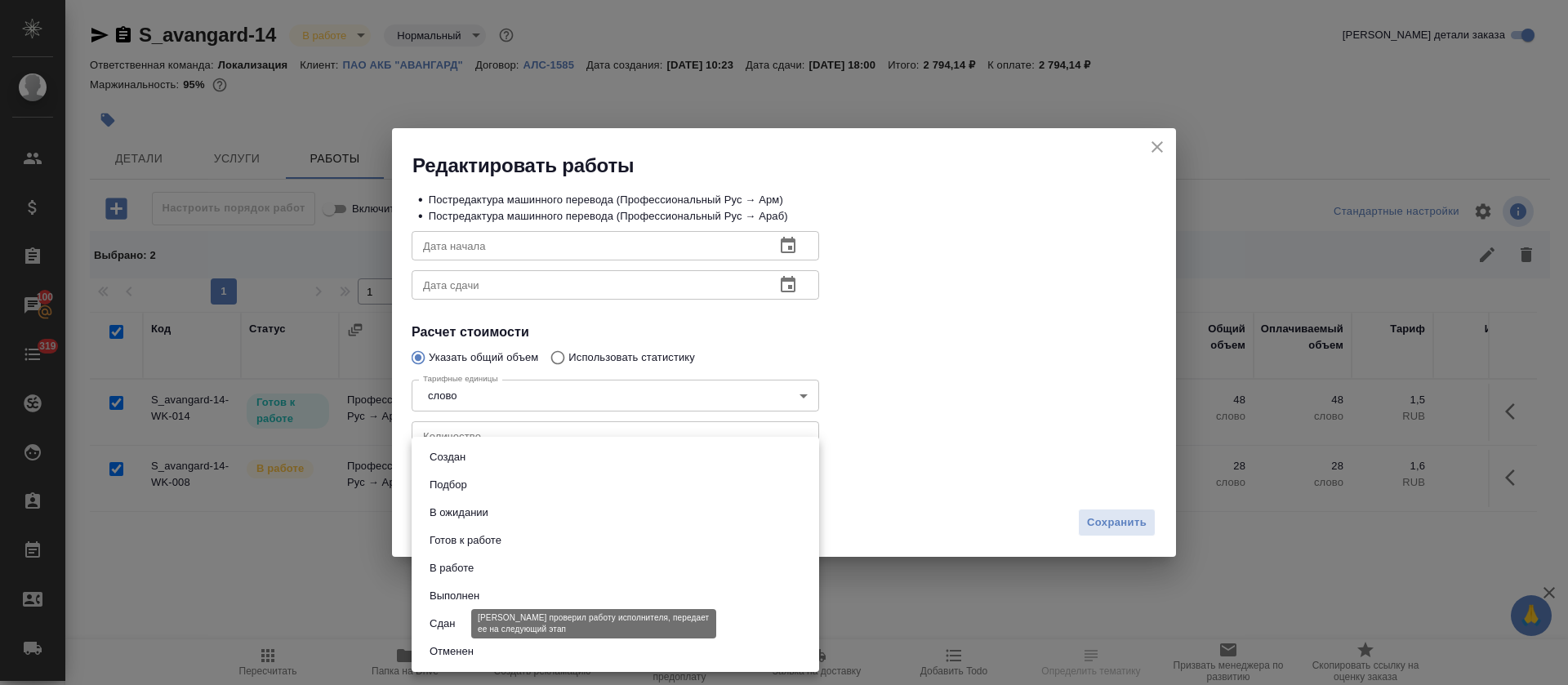
click at [455, 619] on button "Сдан" at bounding box center [442, 624] width 35 height 18
type input "closed"
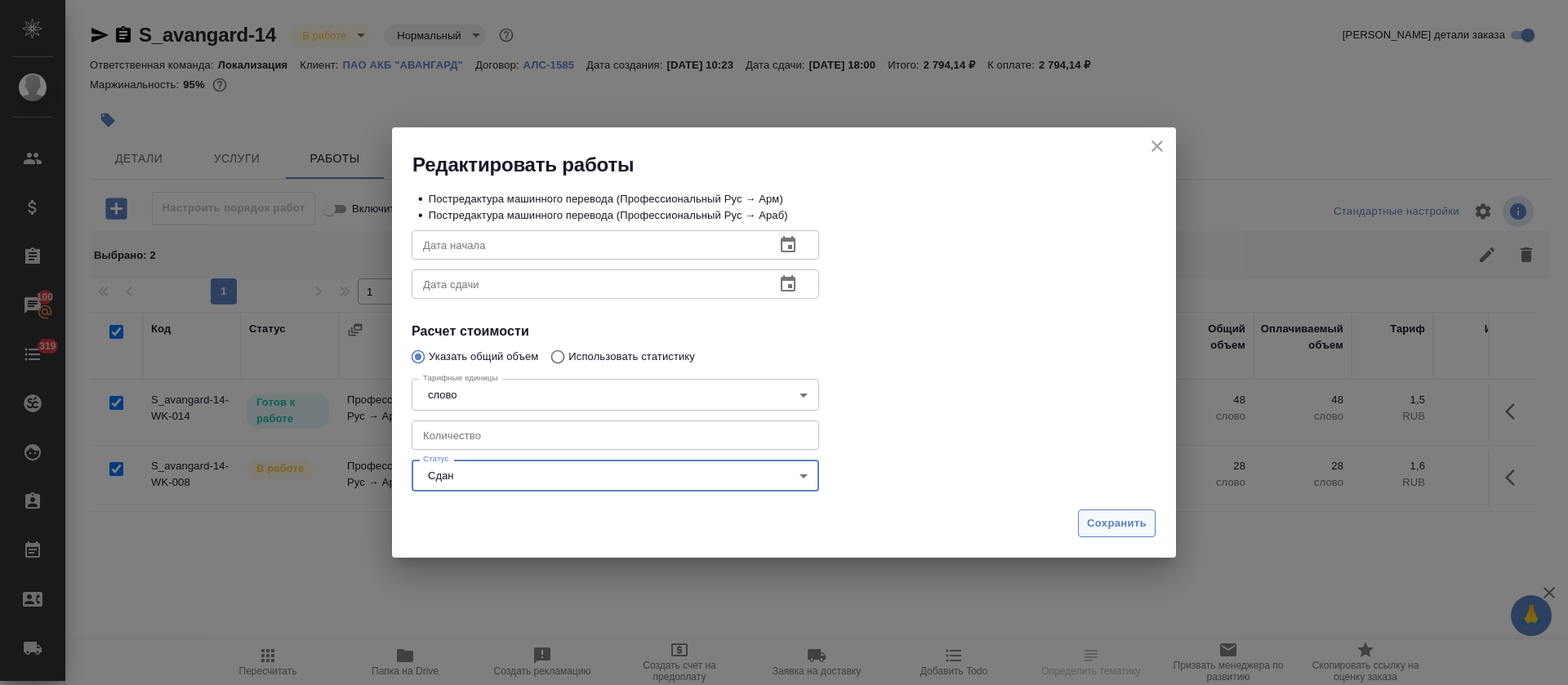
click at [1139, 536] on button "Сохранить" at bounding box center [1117, 524] width 78 height 28
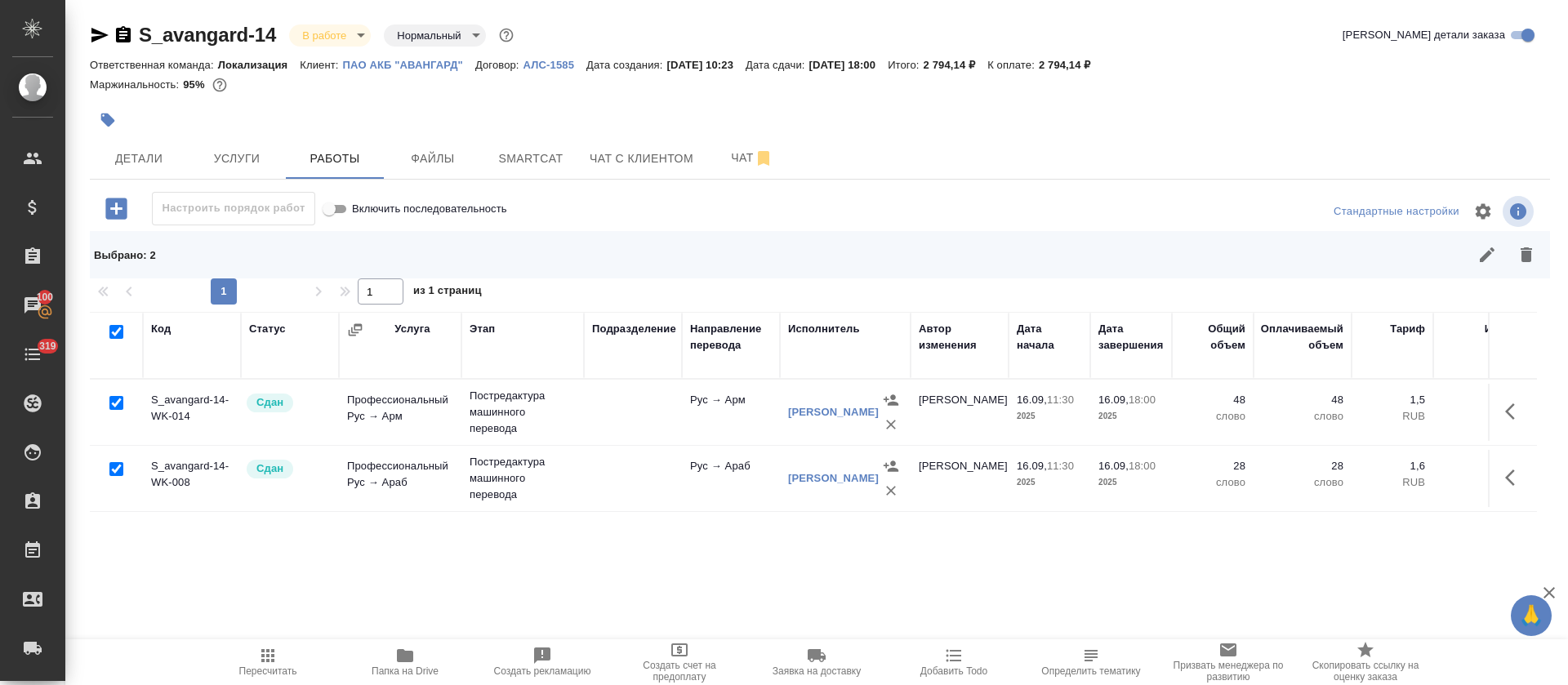
drag, startPoint x: 276, startPoint y: 683, endPoint x: 279, endPoint y: 676, distance: 7.6
click at [275, 679] on button "Пересчитать" at bounding box center [268, 663] width 137 height 46
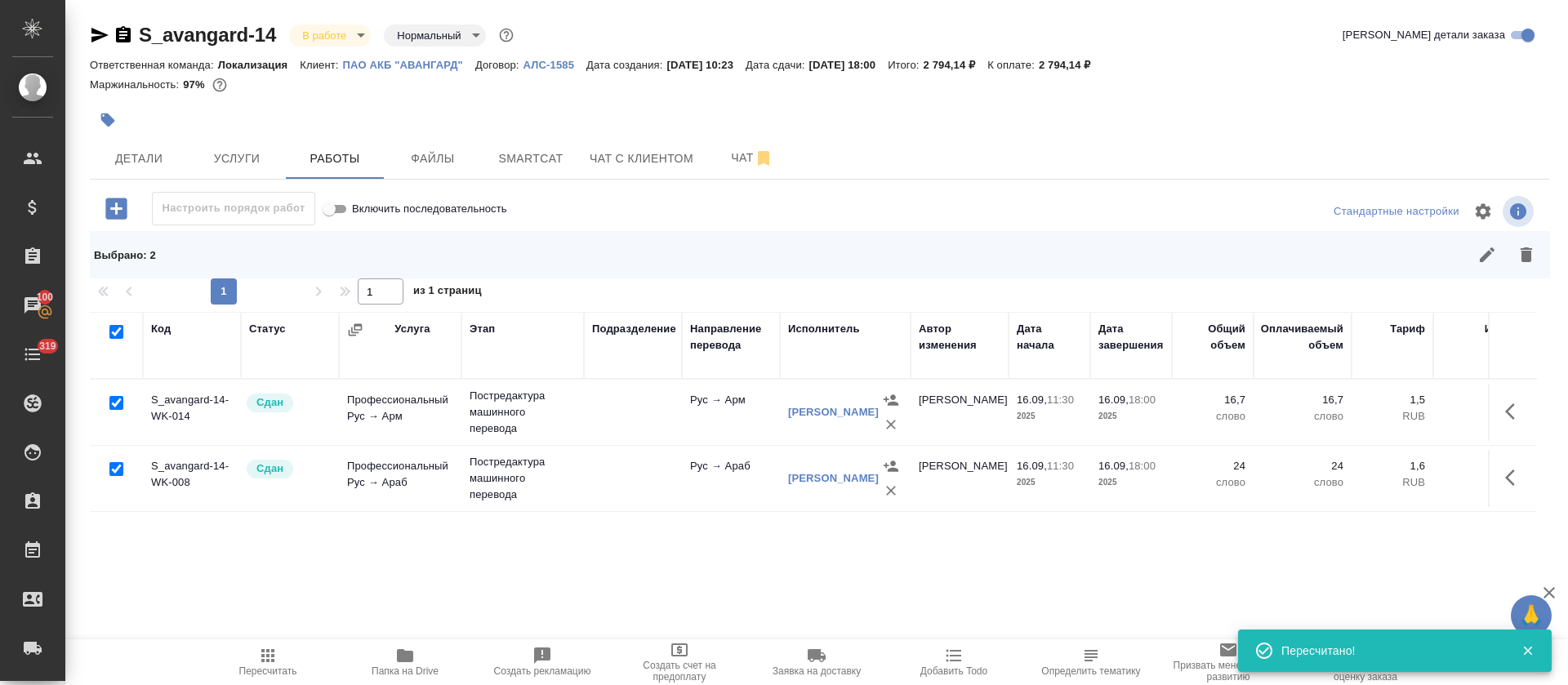
click at [354, 30] on body "🙏 .cls-1 fill:#fff; AWATERA Tretyakova Olga Клиенты Спецификации Заказы 100 Чат…" at bounding box center [784, 342] width 1568 height 685
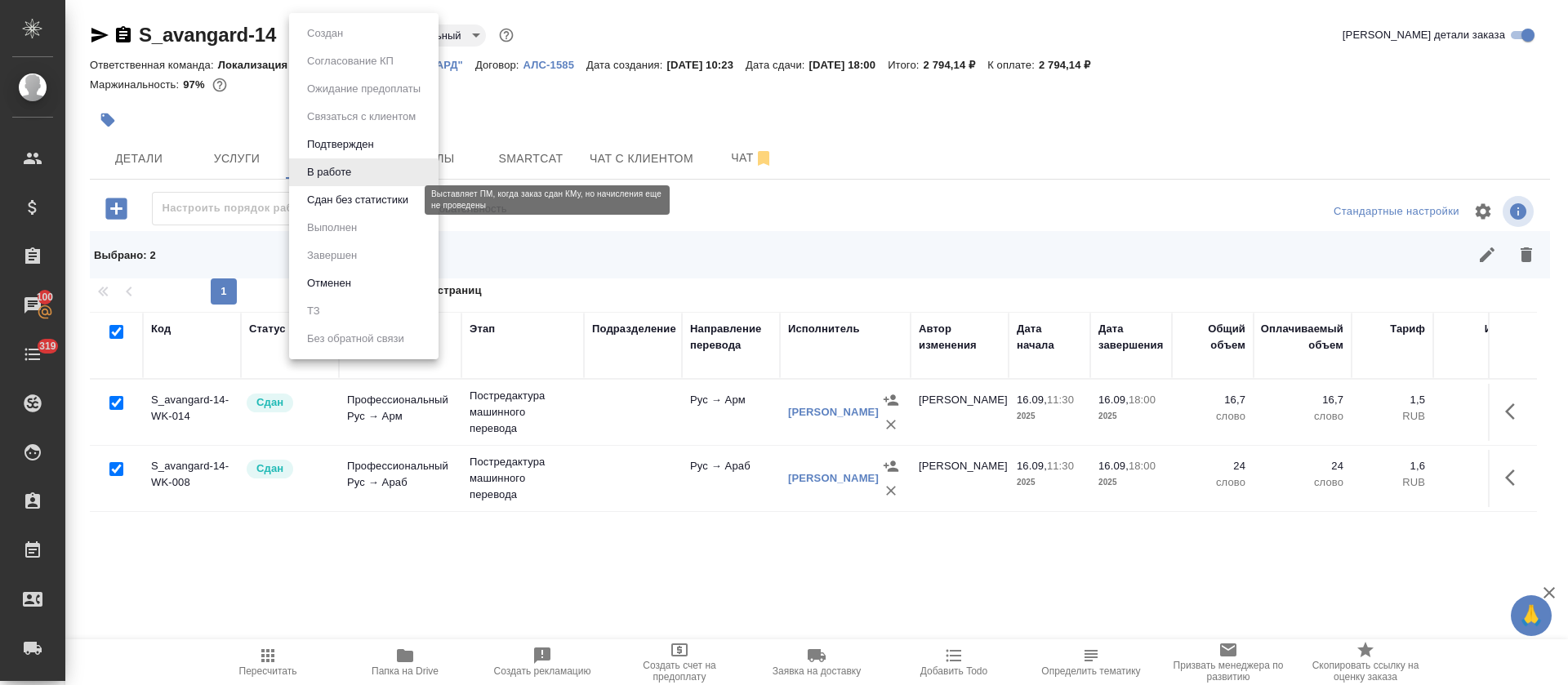
click at [342, 202] on button "Сдан без статистики" at bounding box center [357, 200] width 111 height 18
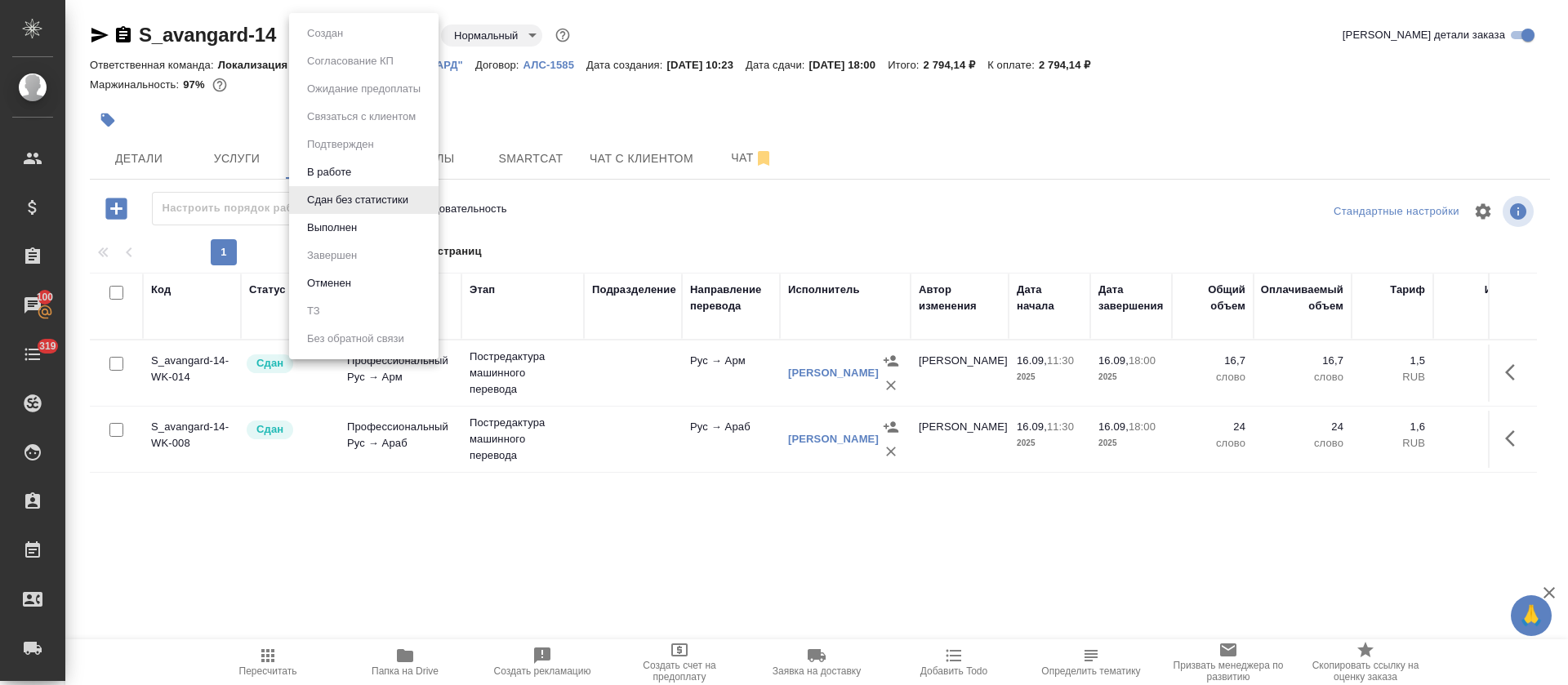
click at [401, 38] on body "🙏 .cls-1 fill:#fff; AWATERA Tretyakova Olga Клиенты Спецификации Заказы 100 Чат…" at bounding box center [784, 342] width 1568 height 685
click at [371, 226] on li "Выполнен" at bounding box center [363, 227] width 150 height 27
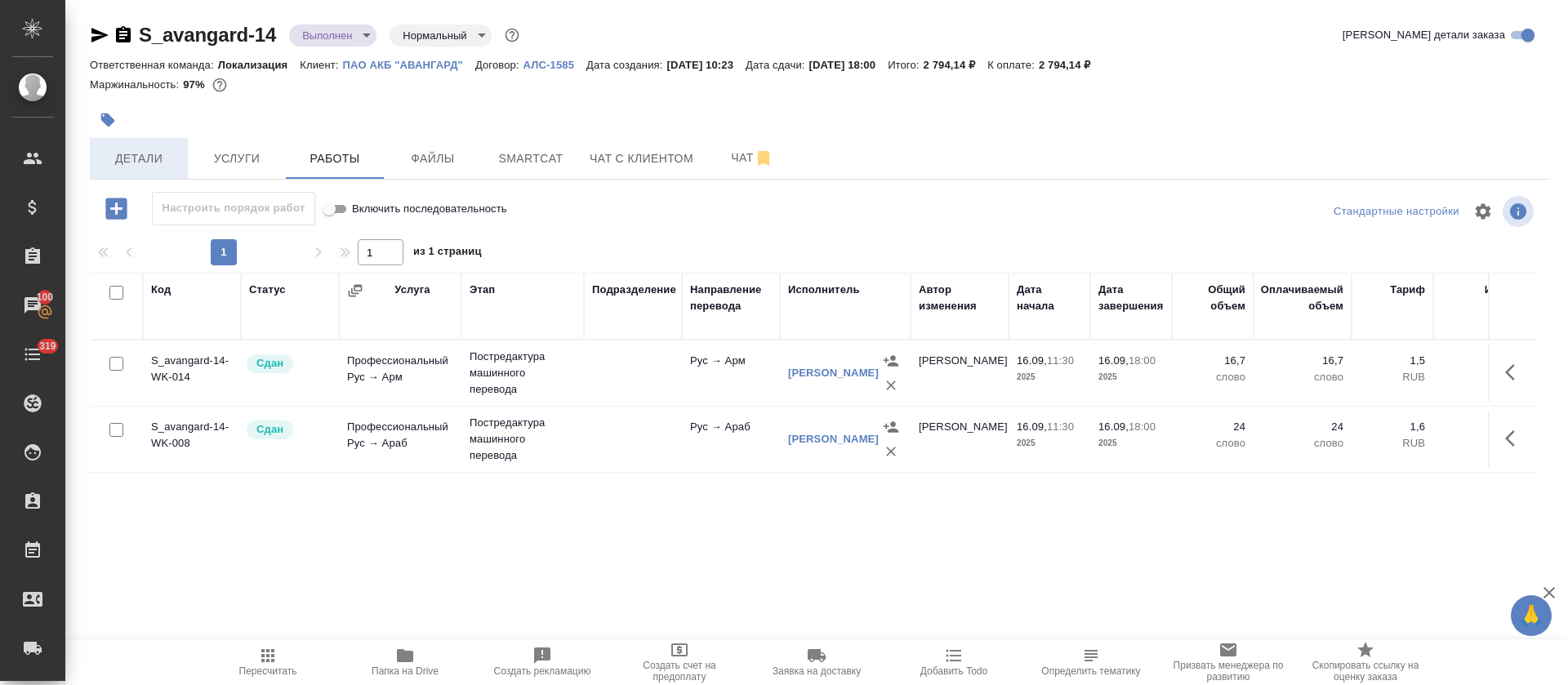
click at [147, 151] on span "Детали" at bounding box center [138, 159] width 78 height 20
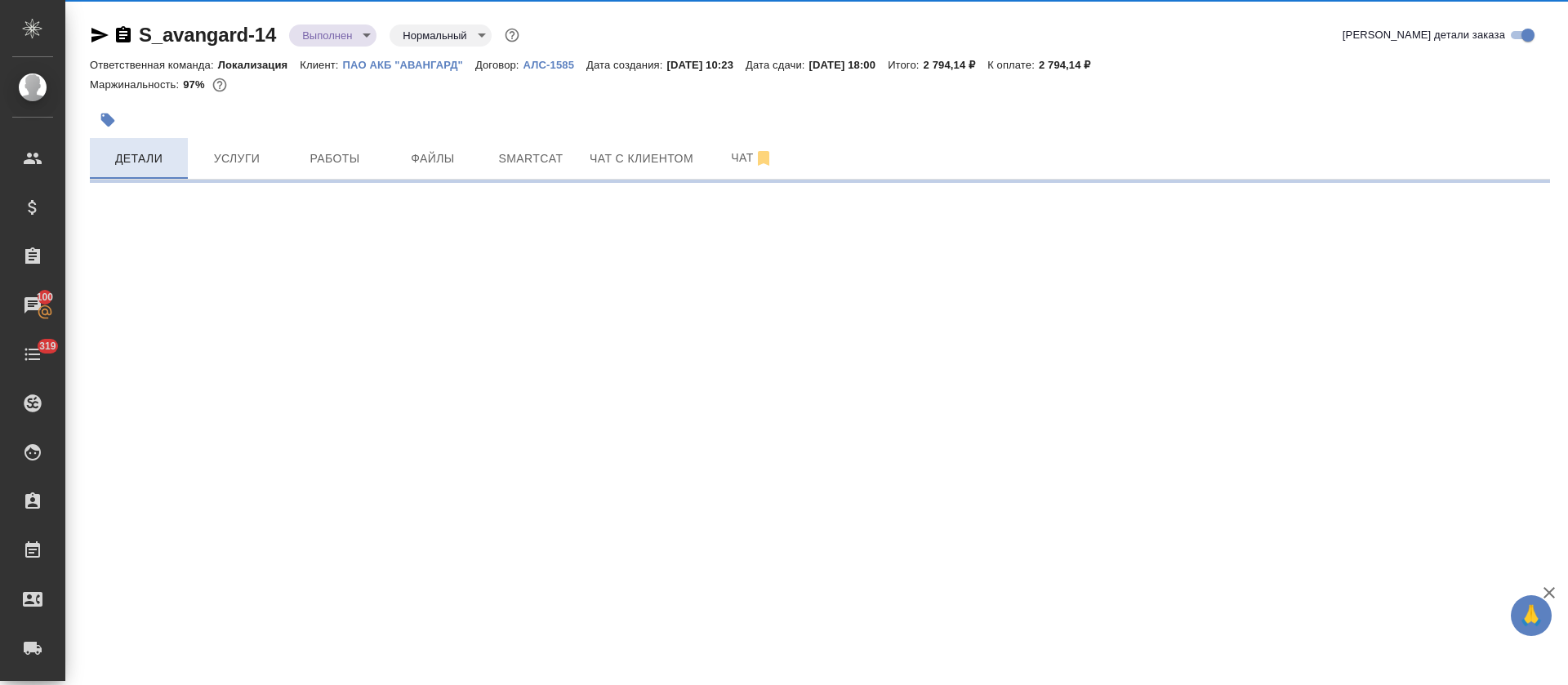
select select "RU"
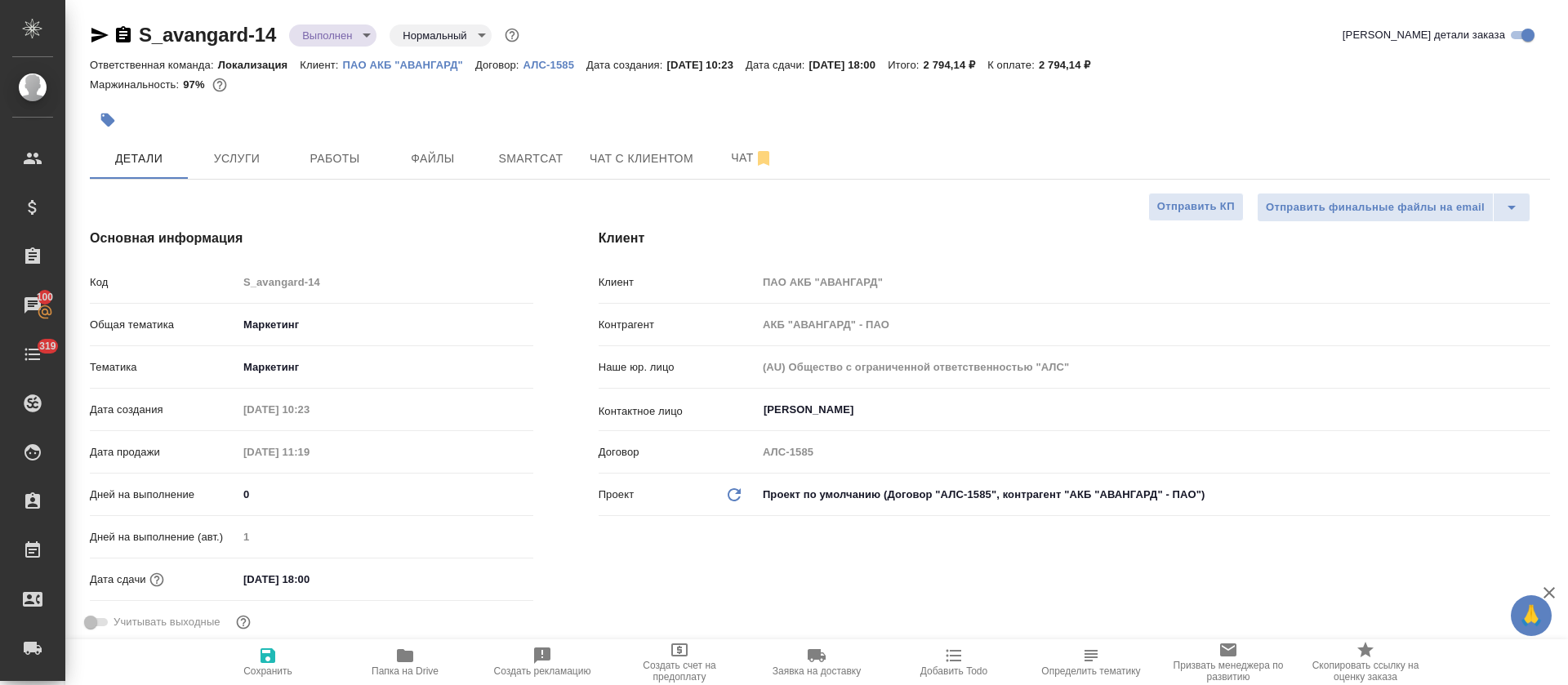
type textarea "x"
drag, startPoint x: 98, startPoint y: 35, endPoint x: 390, endPoint y: 255, distance: 365.6
click at [98, 34] on icon "button" at bounding box center [99, 35] width 20 height 19
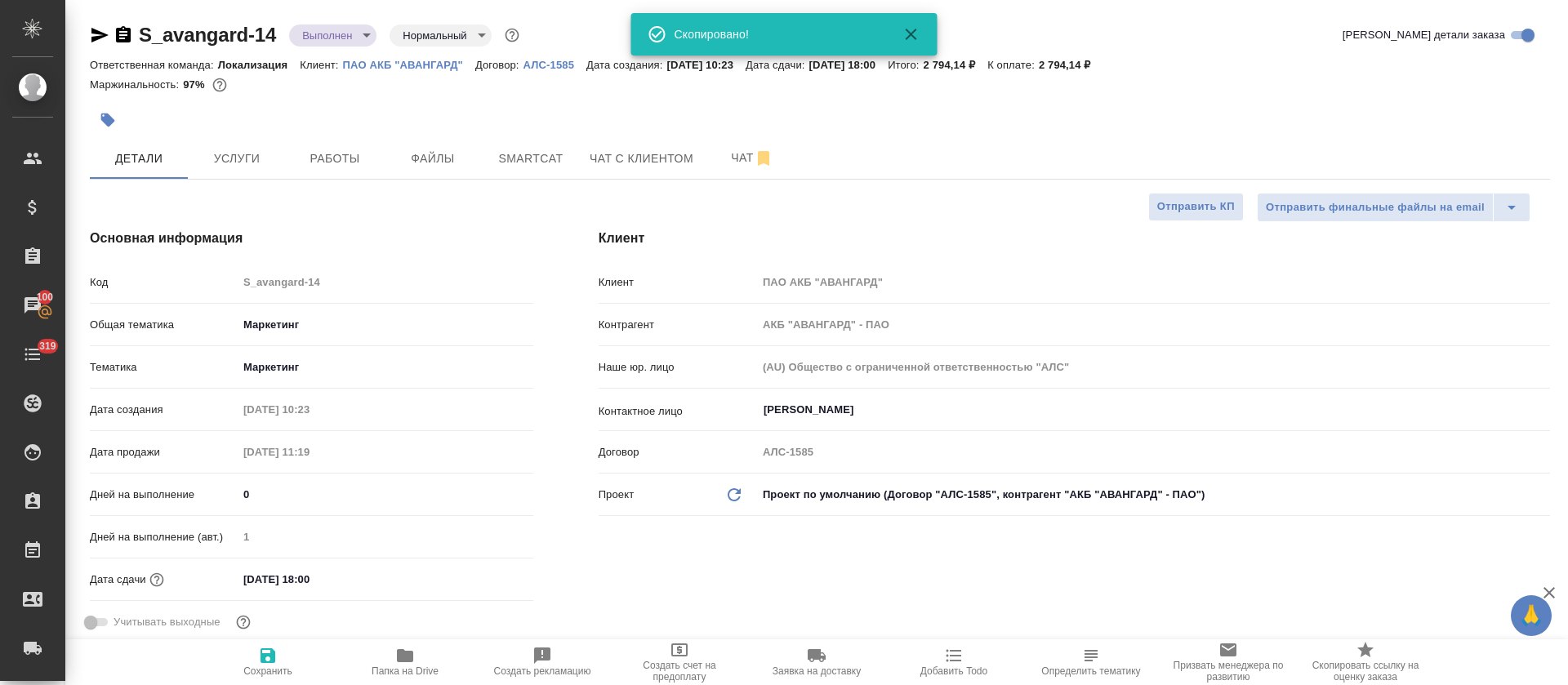
type textarea "x"
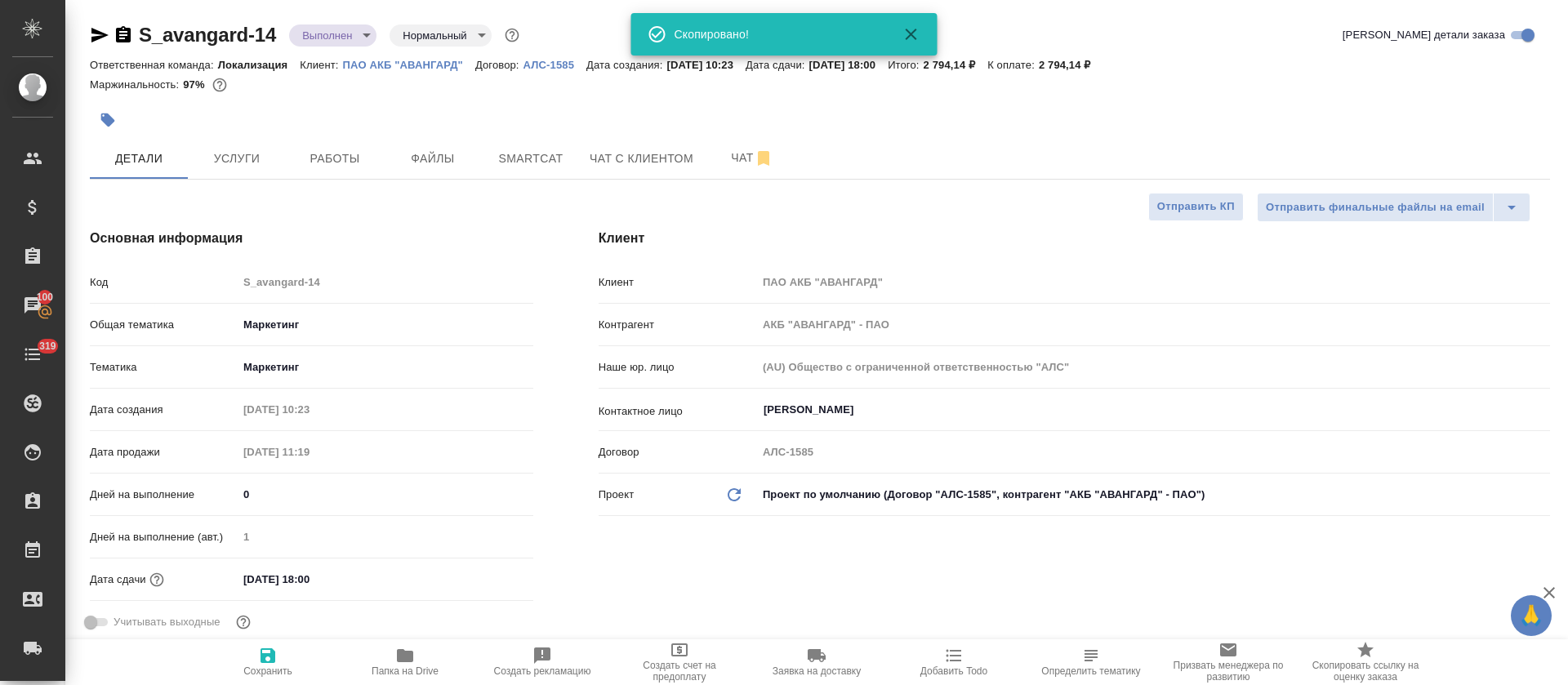
type textarea "x"
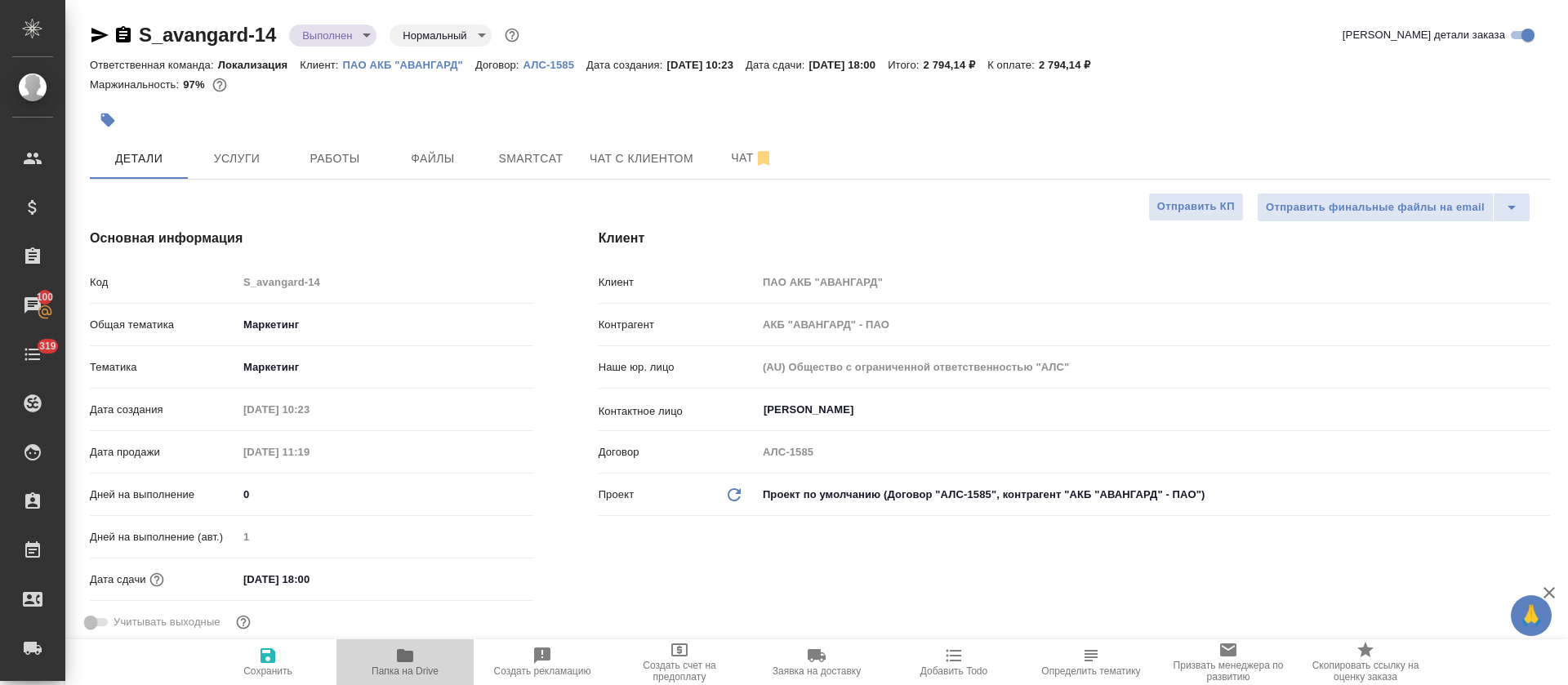
click at [415, 660] on span "Папка на Drive" at bounding box center [405, 661] width 118 height 31
type textarea "x"
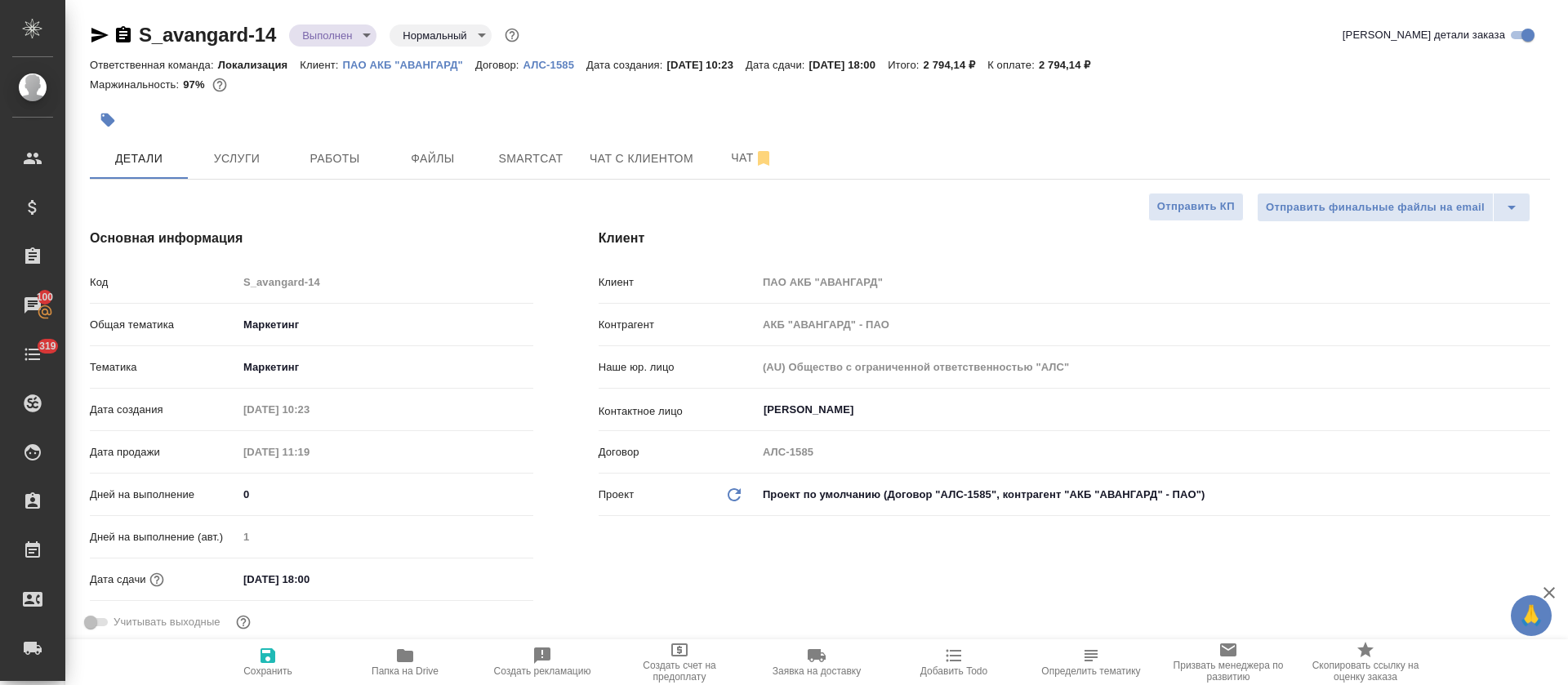
type textarea "x"
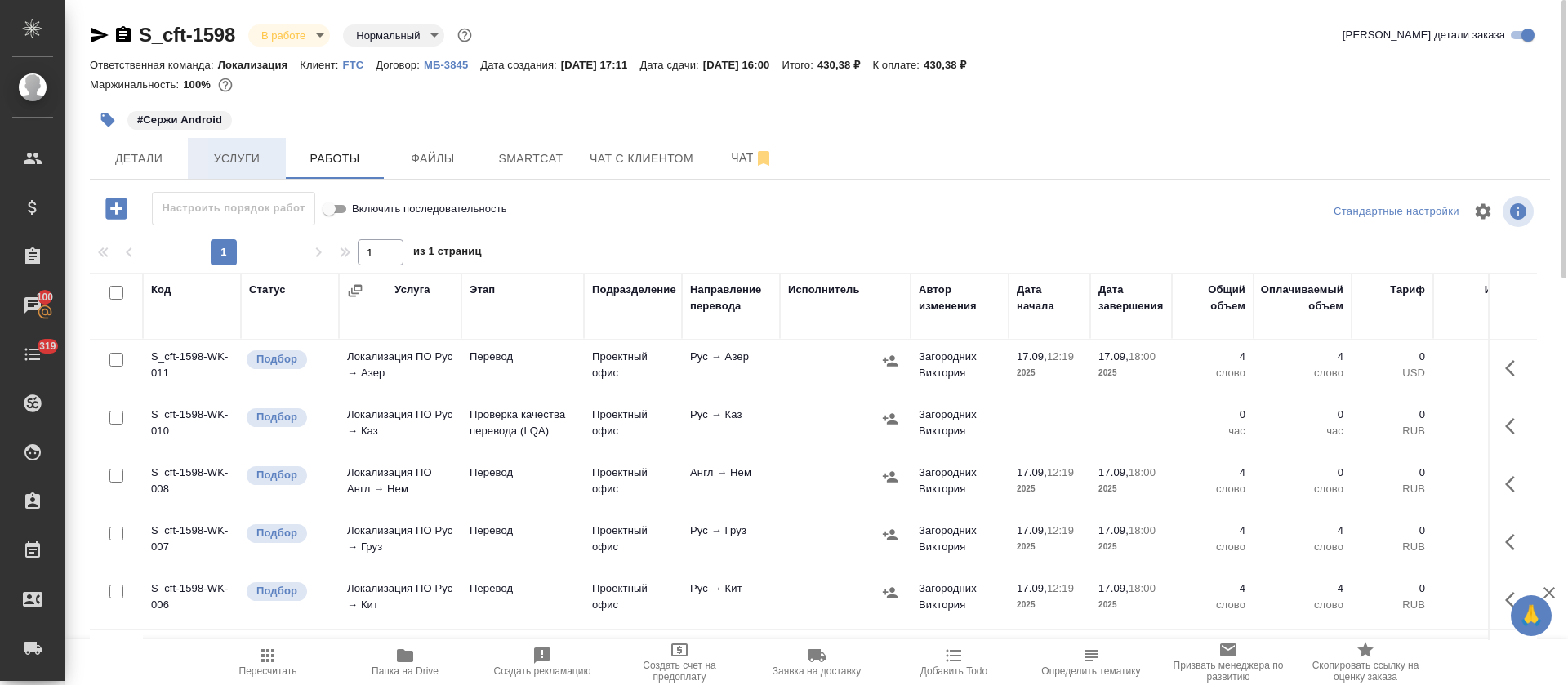
click at [222, 153] on span "Услуги" at bounding box center [237, 159] width 78 height 20
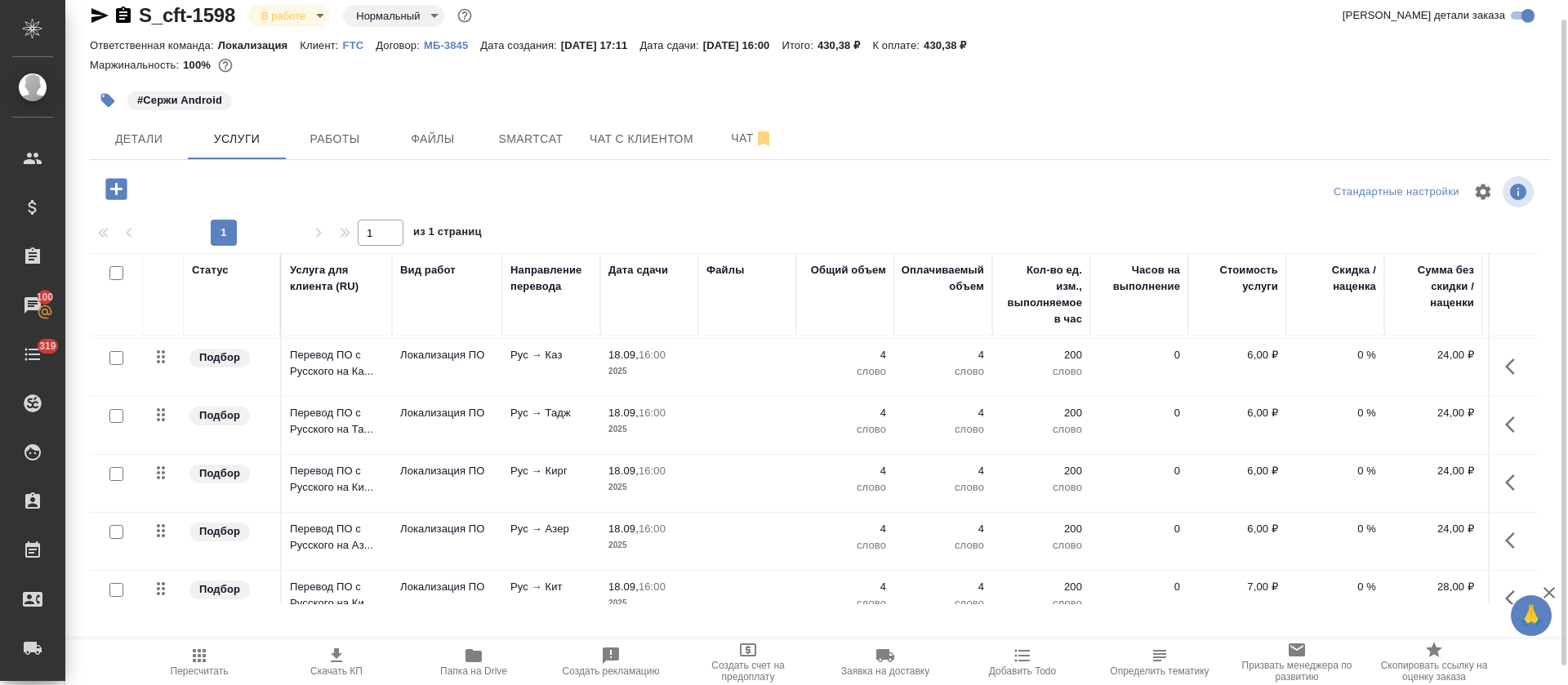
scroll to position [368, 0]
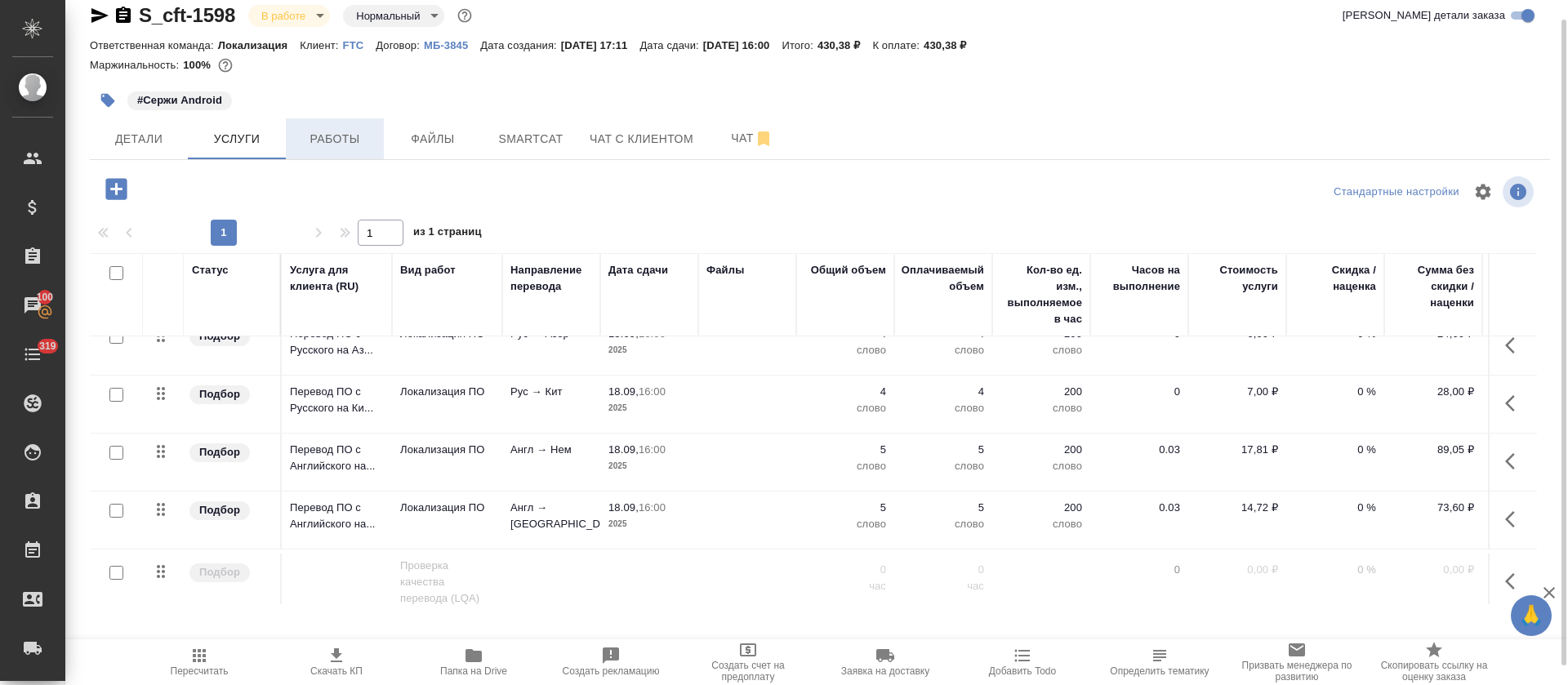
click at [324, 133] on span "Работы" at bounding box center [335, 139] width 78 height 20
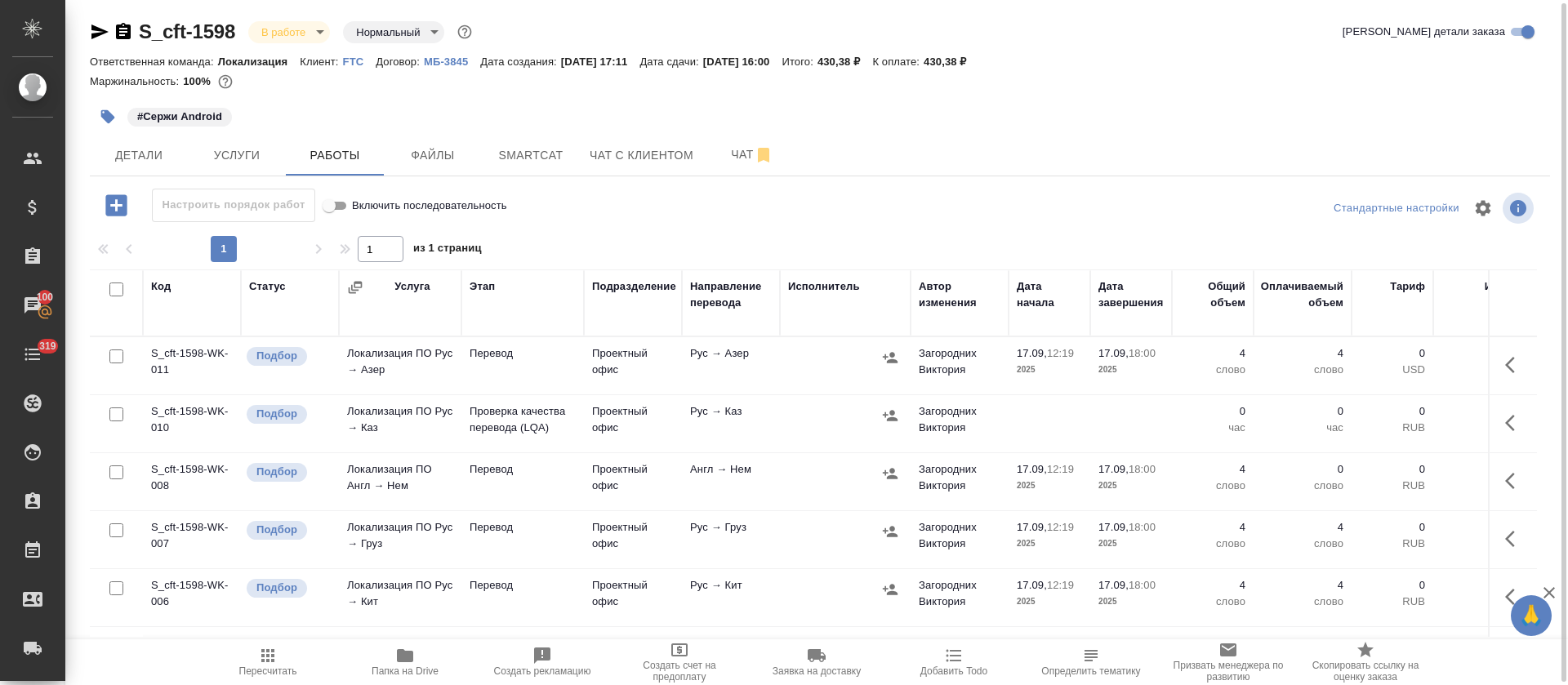
scroll to position [122, 0]
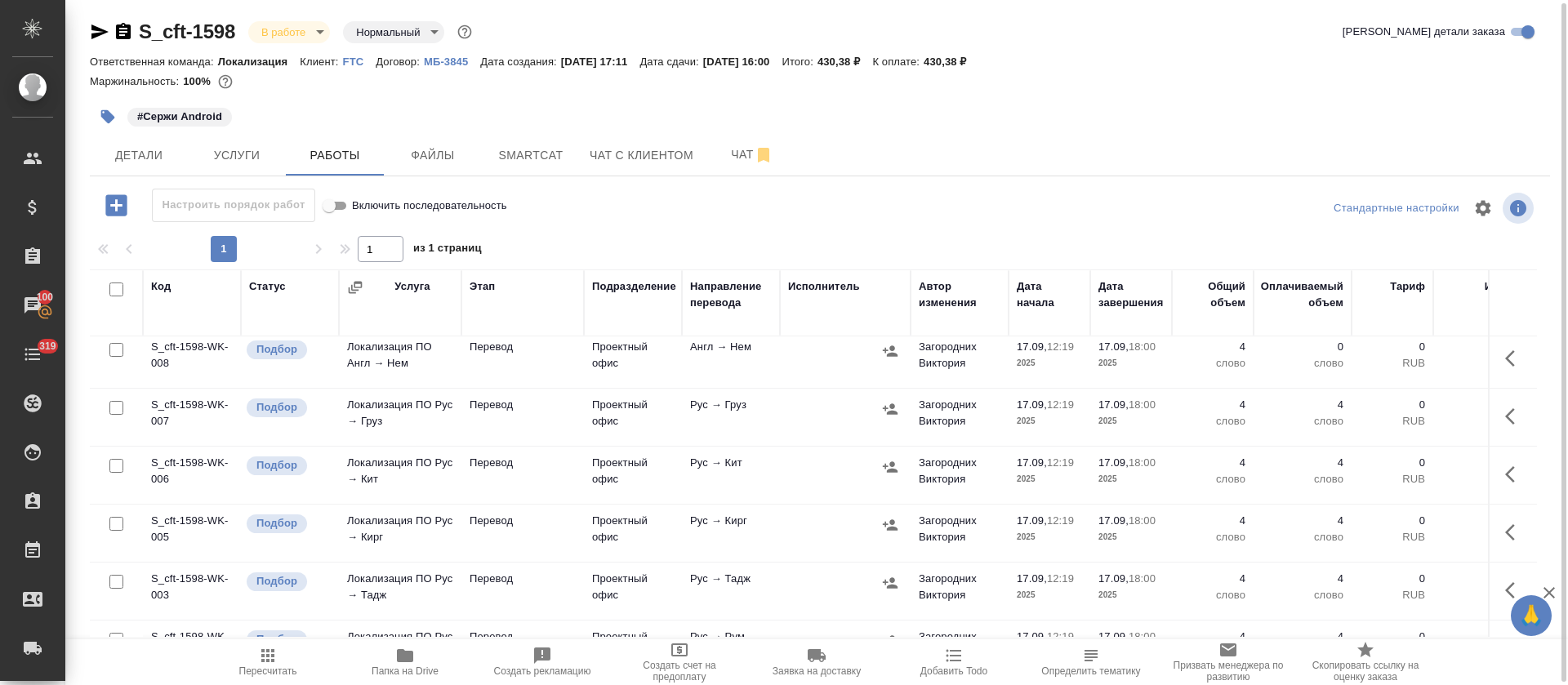
click at [1505, 368] on icon "button" at bounding box center [1515, 359] width 20 height 19
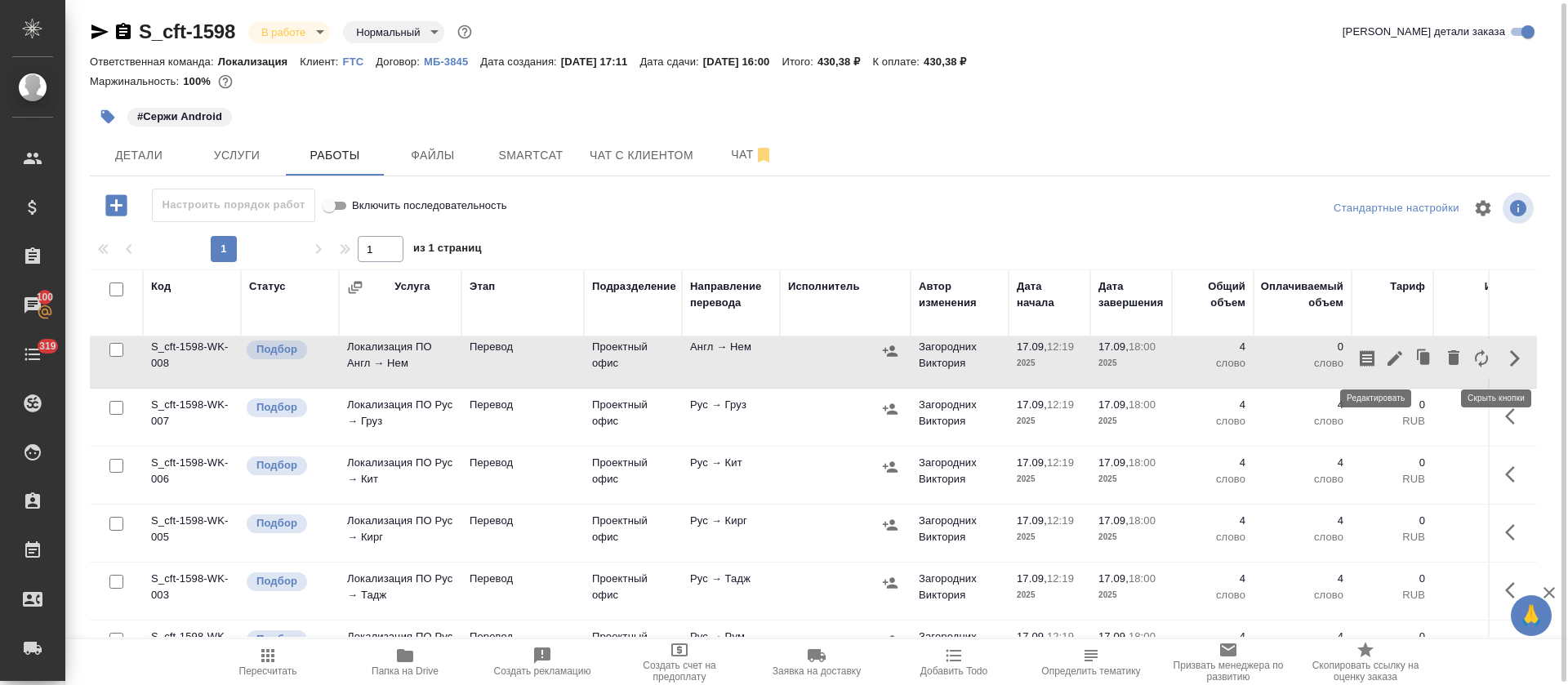
click at [1381, 370] on button "button" at bounding box center [1394, 358] width 27 height 39
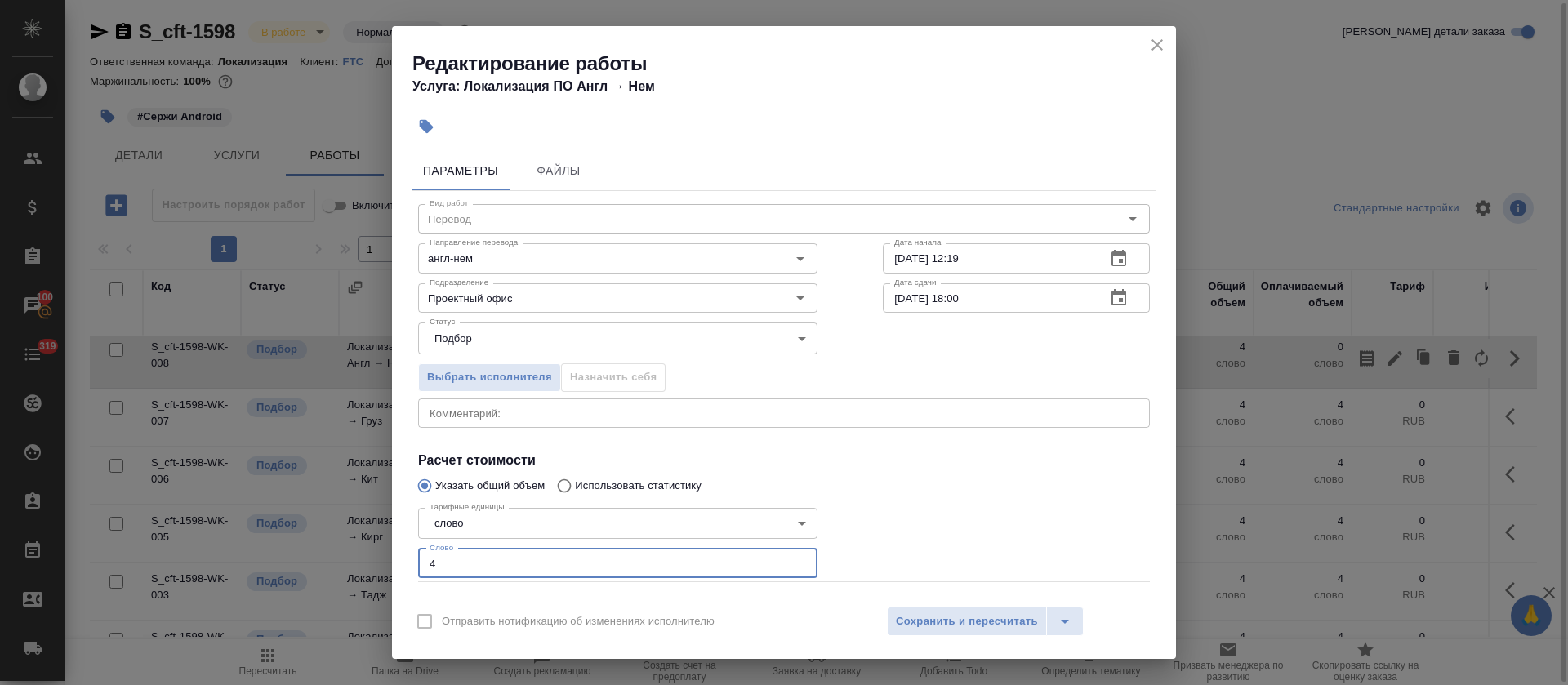
drag, startPoint x: 420, startPoint y: 559, endPoint x: 454, endPoint y: 559, distance: 34.0
click at [454, 559] on input "4" at bounding box center [618, 563] width 400 height 29
type input "5"
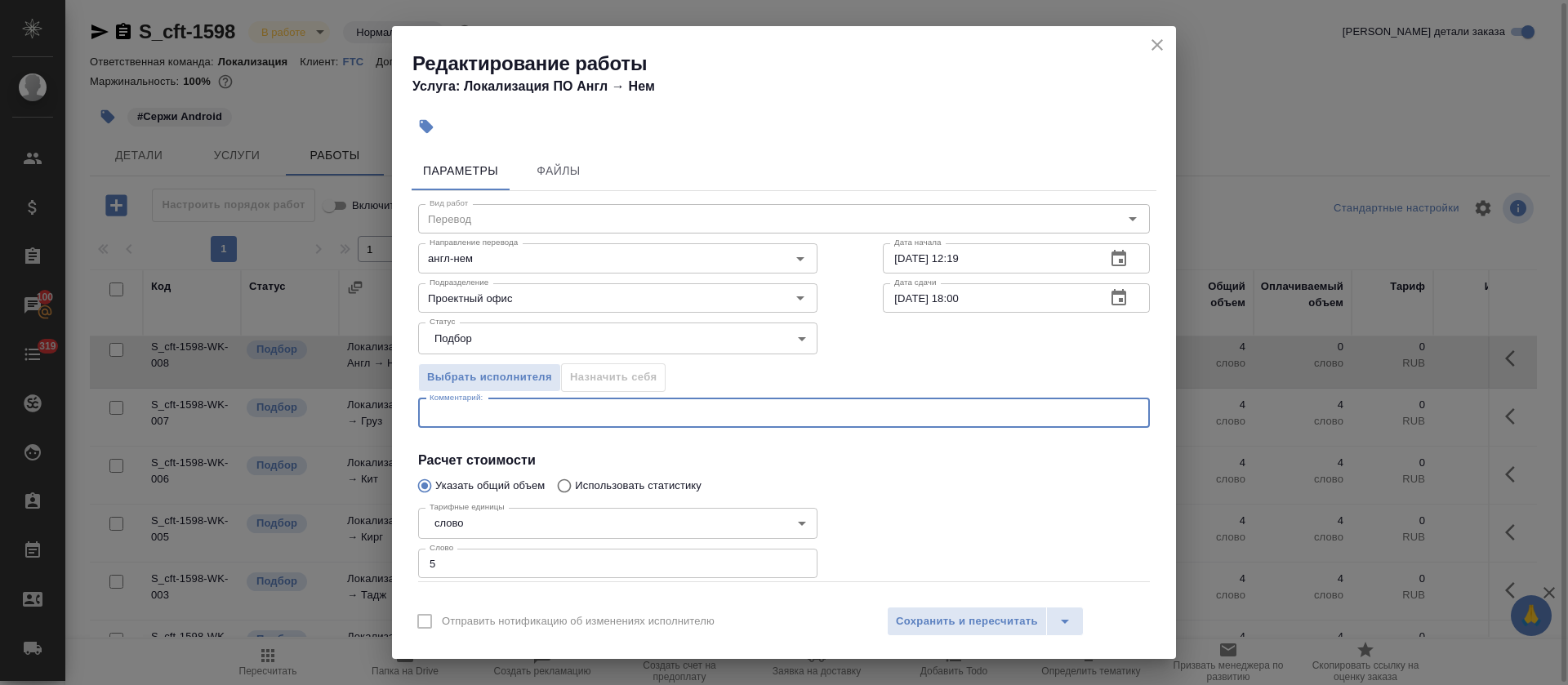
click at [497, 411] on textarea at bounding box center [784, 413] width 709 height 12
paste textarea "[URL][DOMAIN_NAME]"
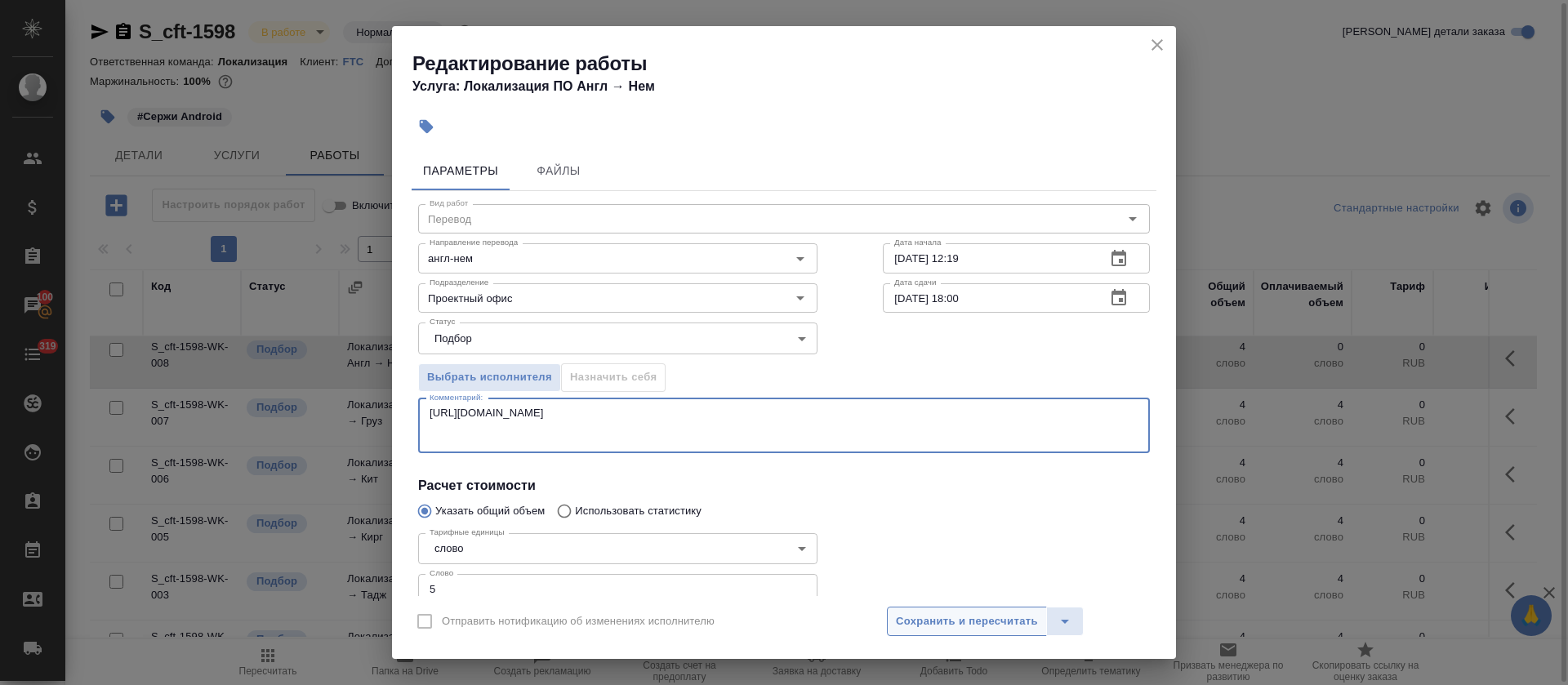
type textarea "[URL][DOMAIN_NAME]"
click at [944, 616] on span "Сохранить и пересчитать" at bounding box center [967, 621] width 142 height 19
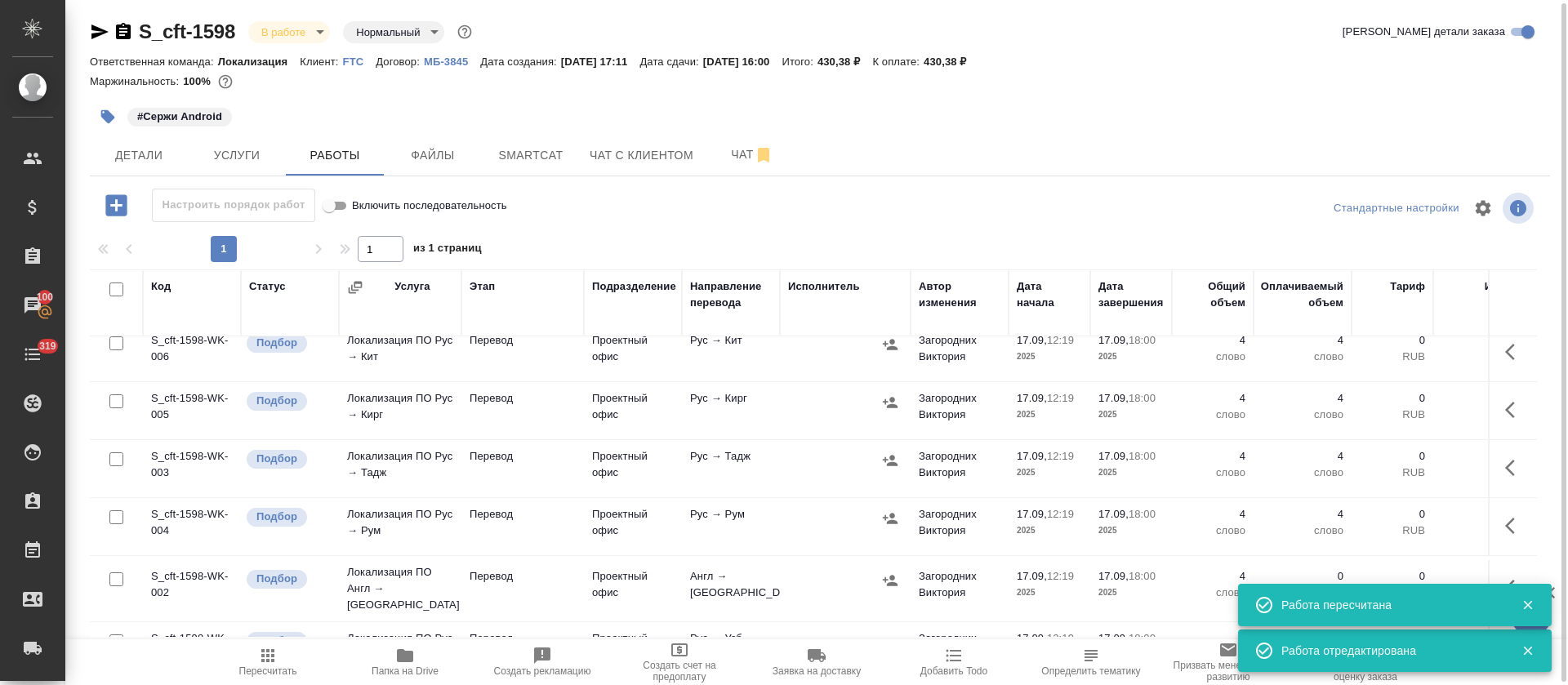
scroll to position [357, 0]
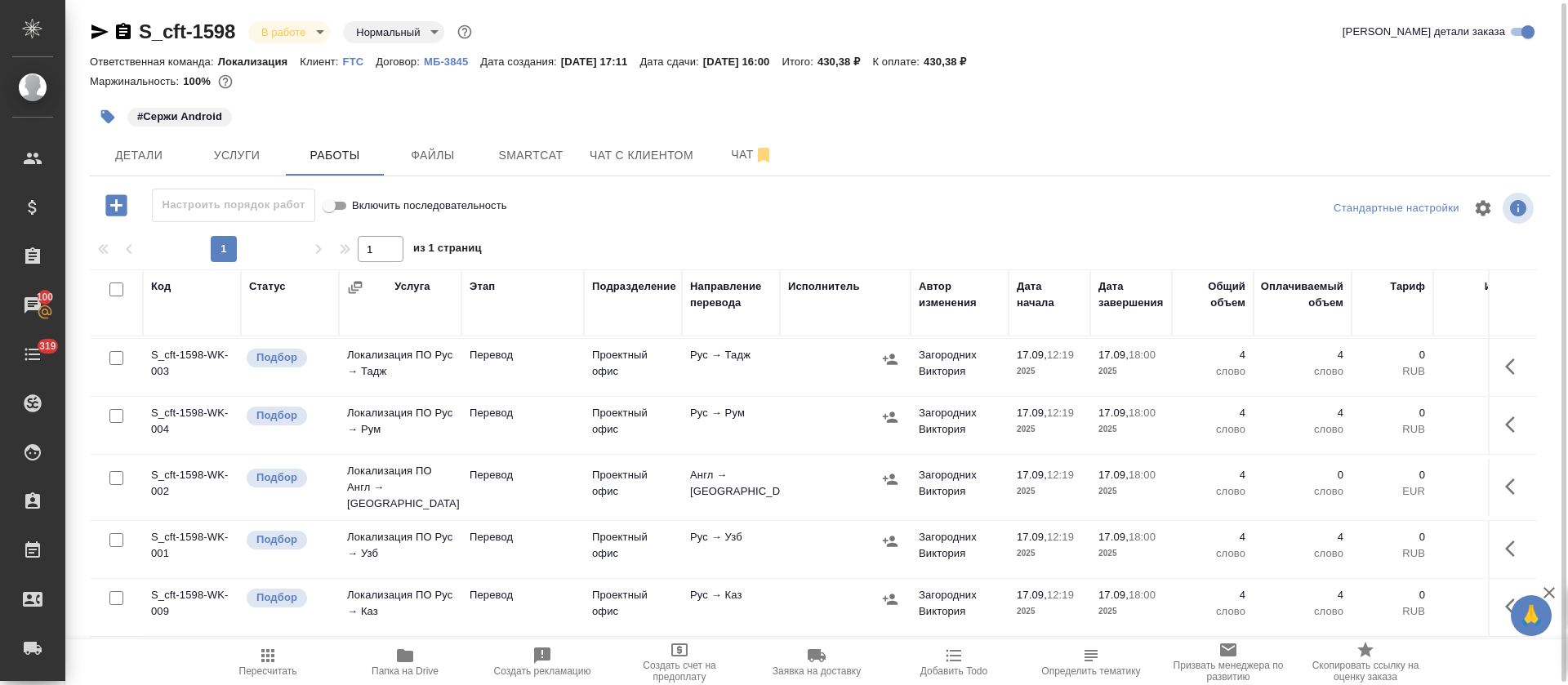
click at [1505, 479] on icon "button" at bounding box center [1509, 487] width 10 height 16
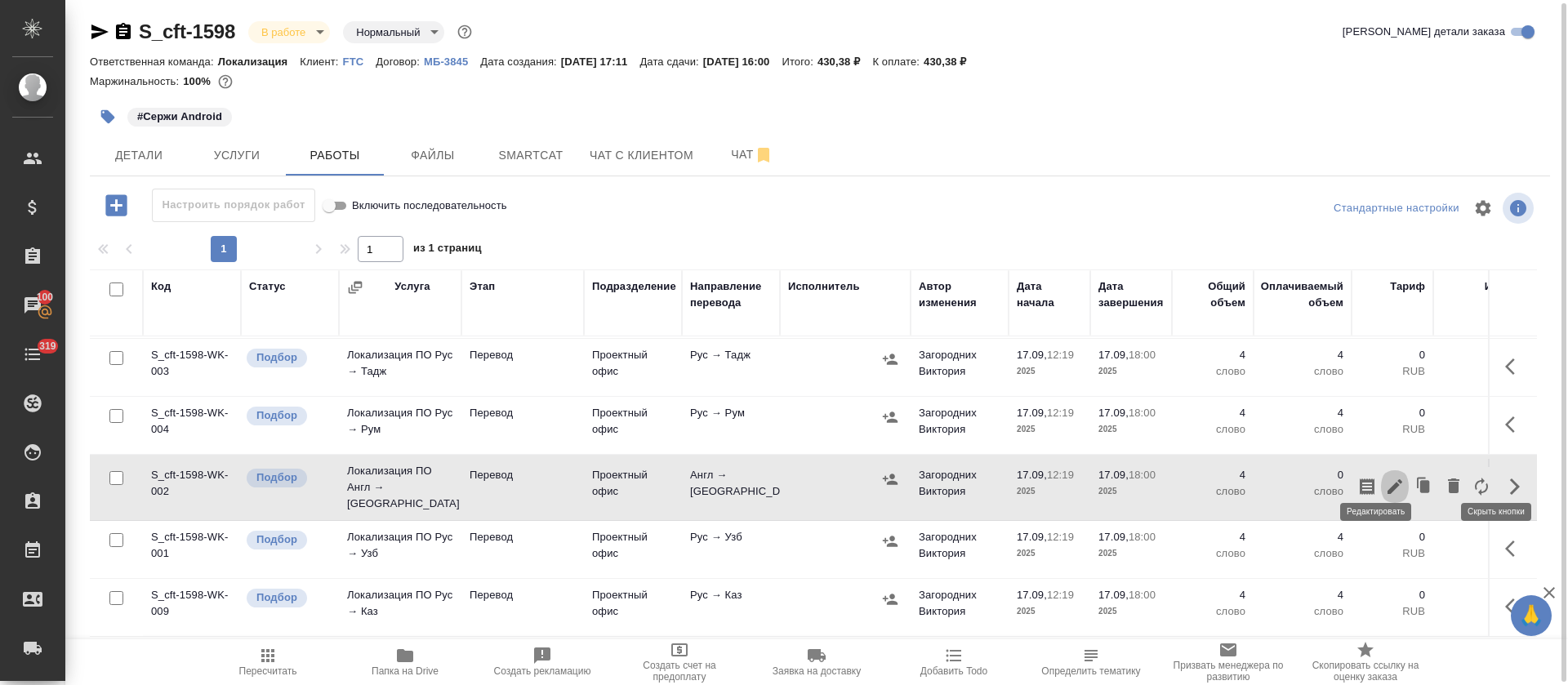
click at [1388, 479] on icon "button" at bounding box center [1395, 487] width 15 height 15
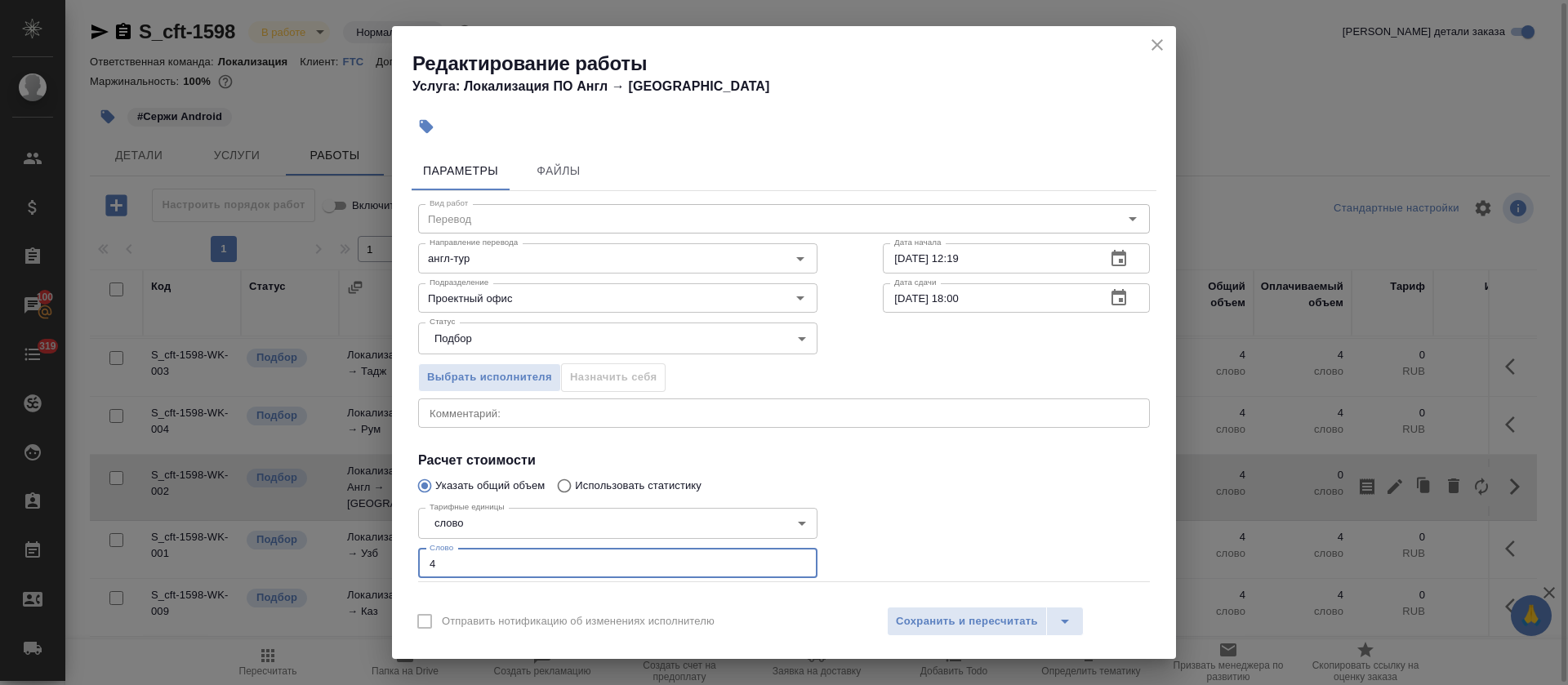
drag, startPoint x: 448, startPoint y: 557, endPoint x: 422, endPoint y: 558, distance: 26.0
click at [422, 558] on input "4" at bounding box center [618, 563] width 400 height 29
type input "5"
click at [530, 427] on div "Вид работ Перевод Вид работ Направление перевода англ-тур Направление перевода …" at bounding box center [784, 423] width 745 height 463
click at [535, 409] on textarea at bounding box center [784, 413] width 709 height 12
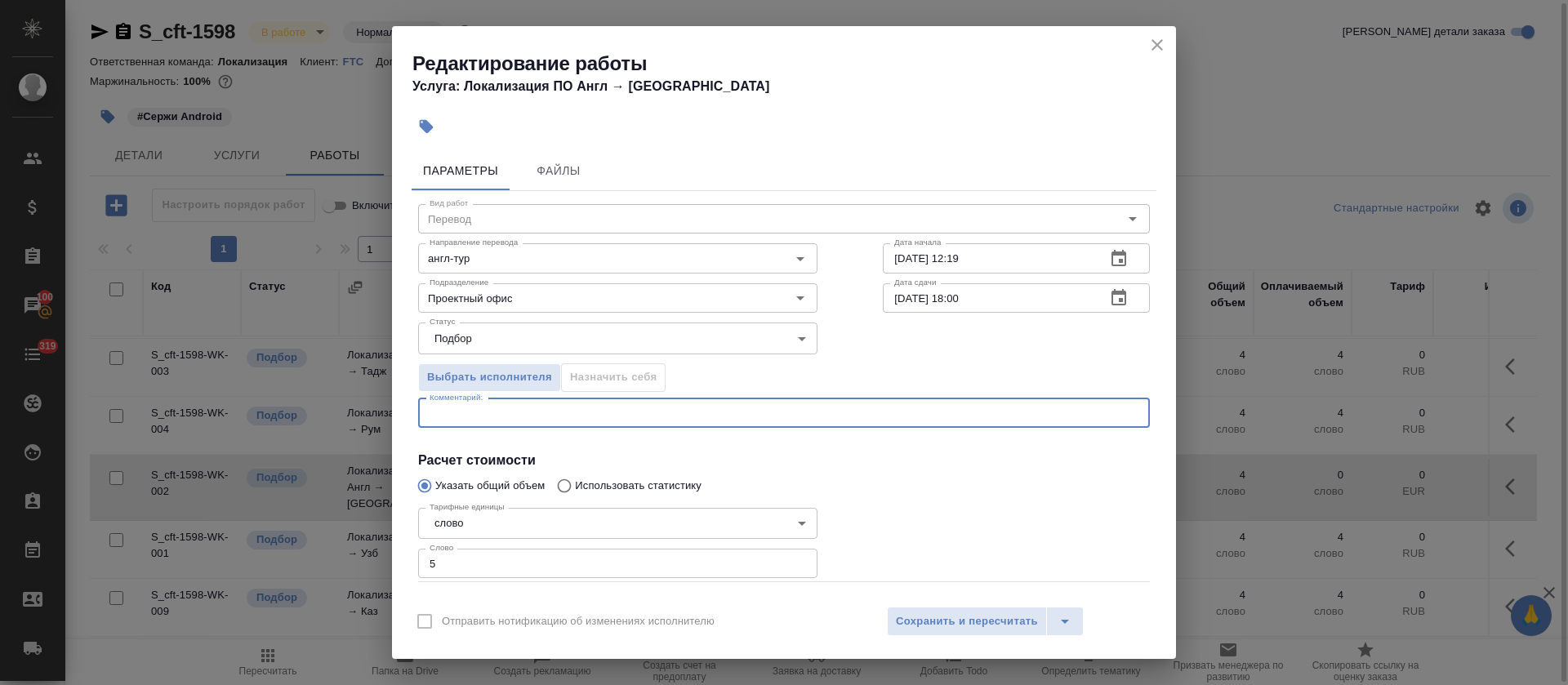
paste textarea "https://smartcat.com/editor?v=2&selectedStage=1&backUrl=%2Fprojects%2Fa3e2d400-…"
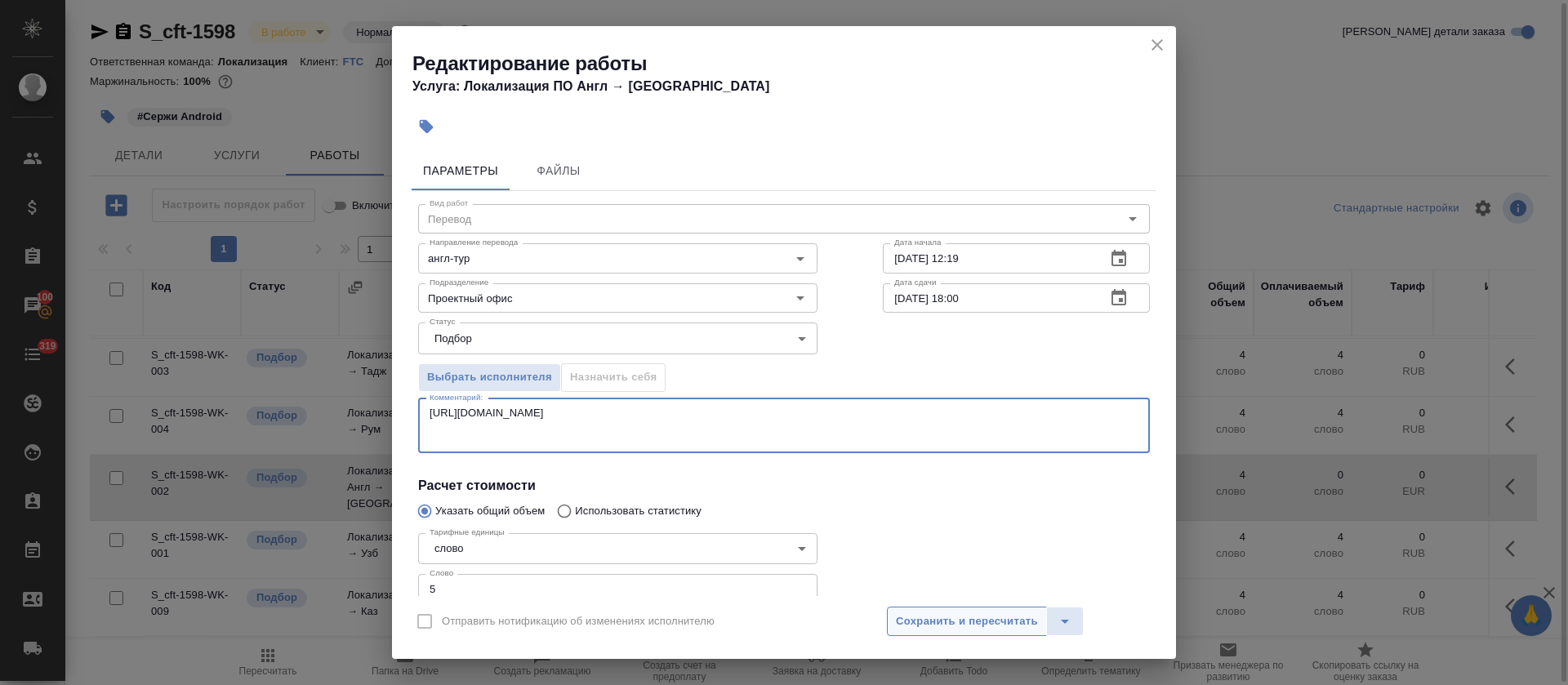
type textarea "https://smartcat.com/editor?v=2&selectedStage=1&backUrl=%2Fprojects%2Fa3e2d400-…"
click at [937, 612] on span "Сохранить и пересчитать" at bounding box center [967, 621] width 142 height 19
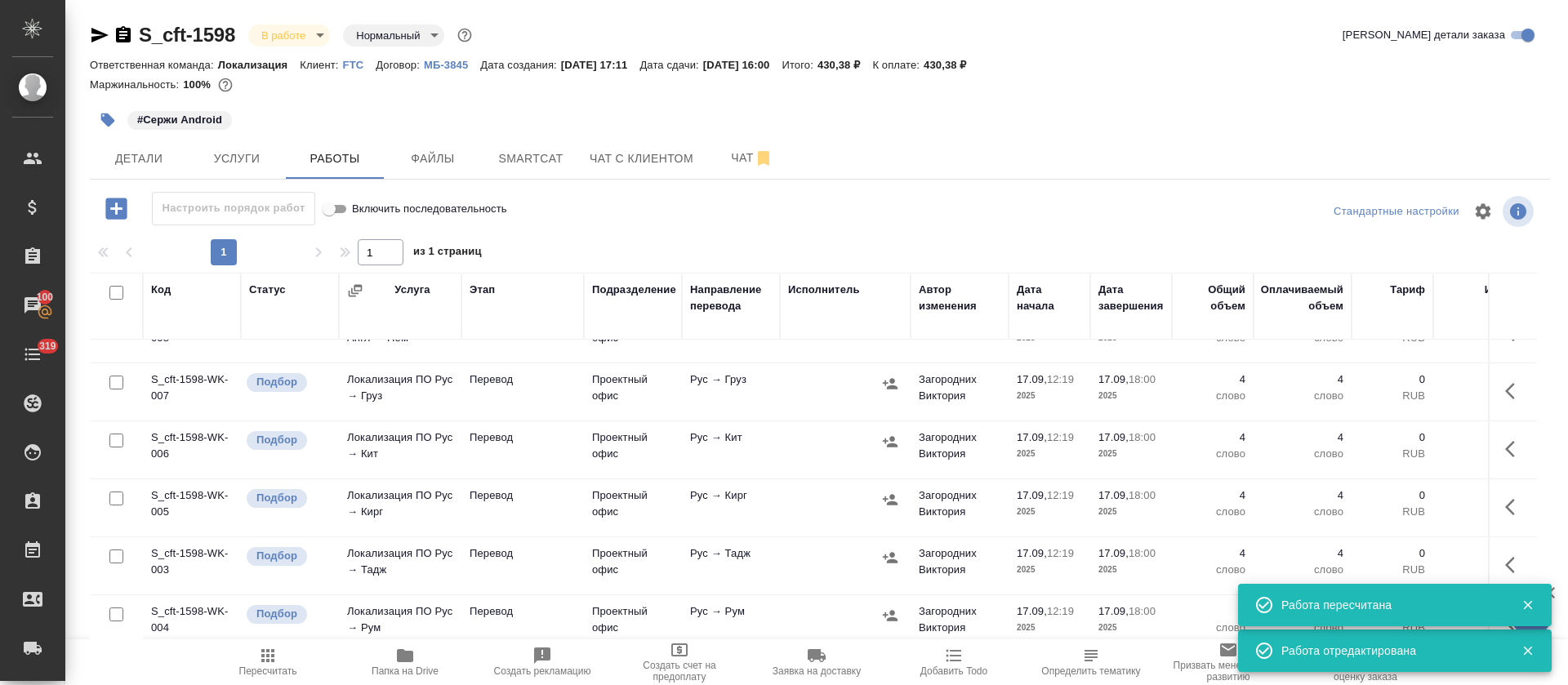
scroll to position [0, 0]
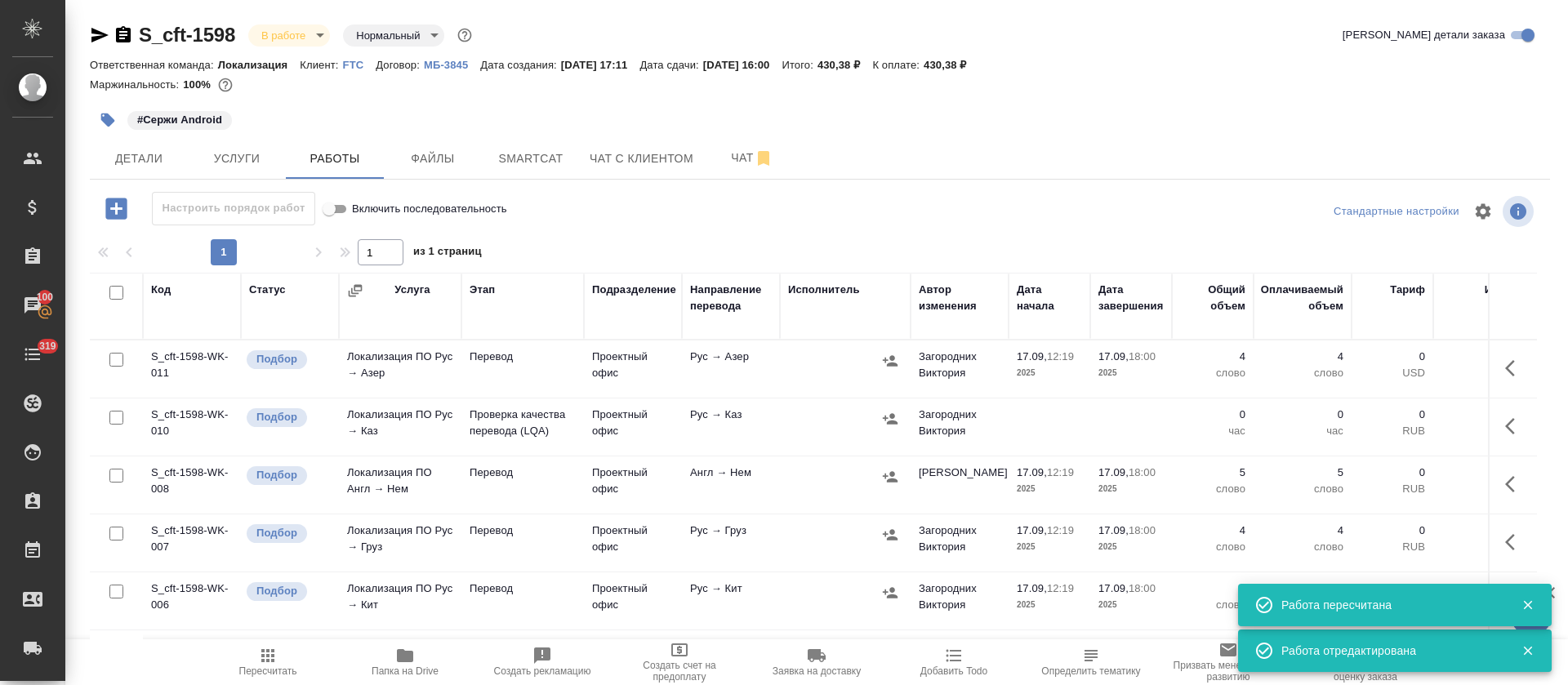
click at [884, 360] on icon "button" at bounding box center [890, 361] width 15 height 11
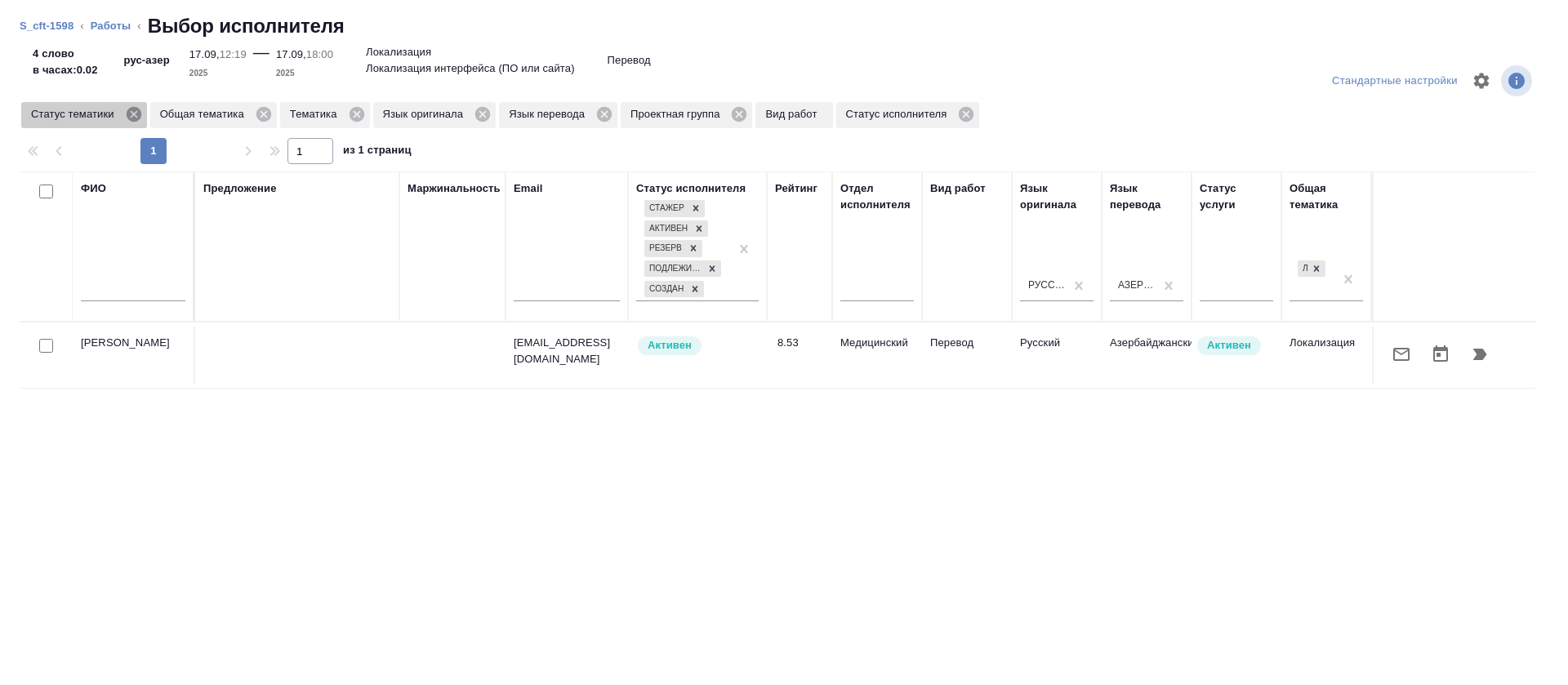
click at [142, 114] on icon at bounding box center [134, 114] width 18 height 18
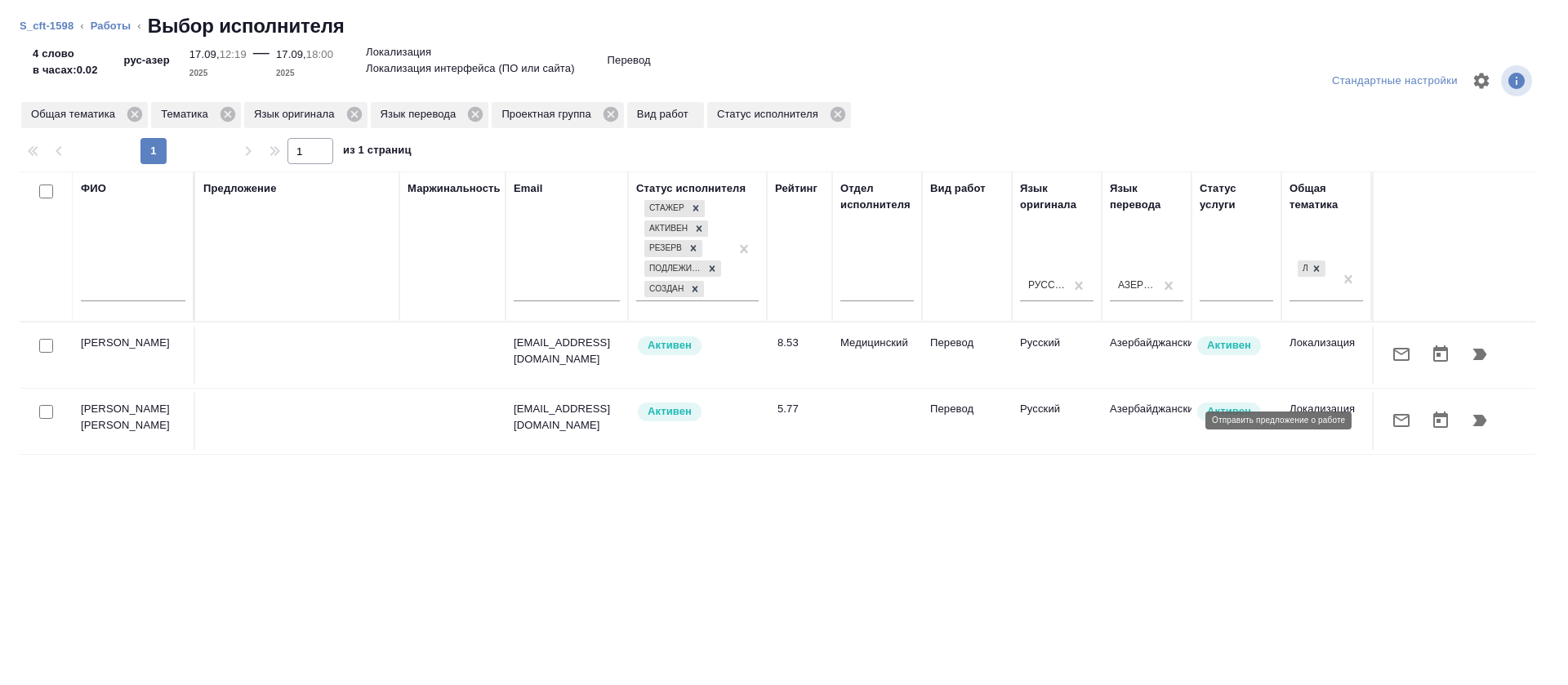
click at [1392, 418] on icon "button" at bounding box center [1401, 421] width 20 height 19
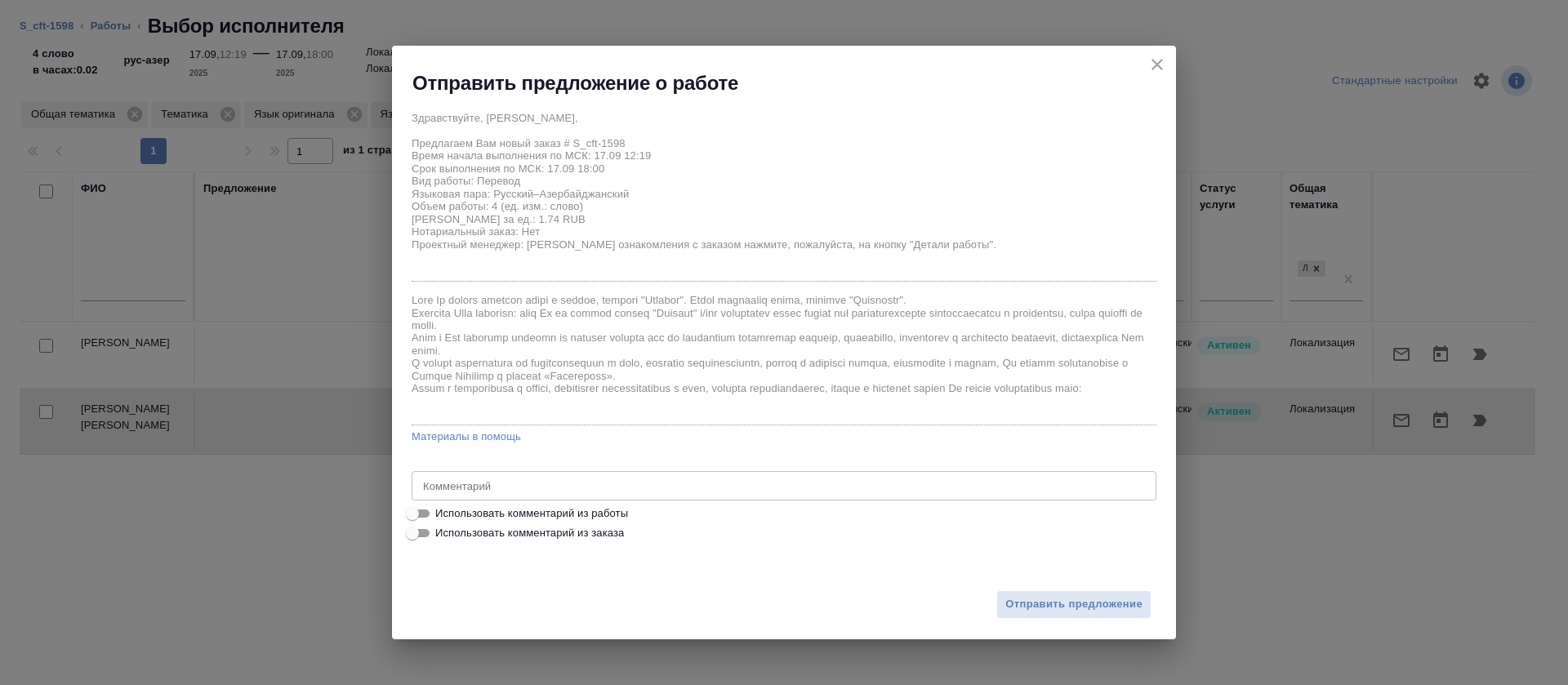
click at [571, 514] on span "Использовать комментарий из работы" at bounding box center [531, 513] width 192 height 16
click at [442, 514] on input "Использовать комментарий из работы" at bounding box center [412, 514] width 59 height 19
checkbox input "true"
type textarea "https://smartcat.com/editor?v=2&selectedStage=1&backUrl=%2Fprojects%2F64c78566-…"
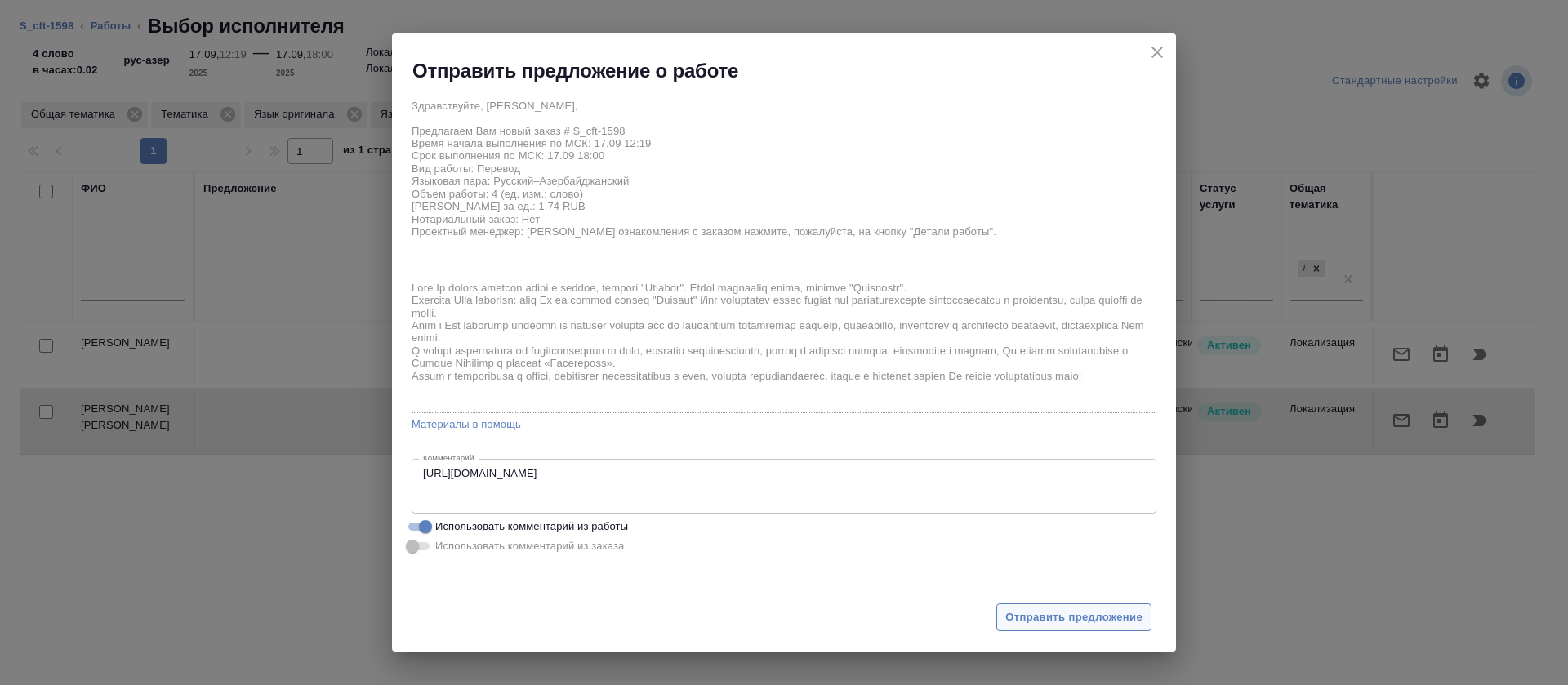
click at [1018, 620] on span "Отправить предложение" at bounding box center [1073, 618] width 137 height 19
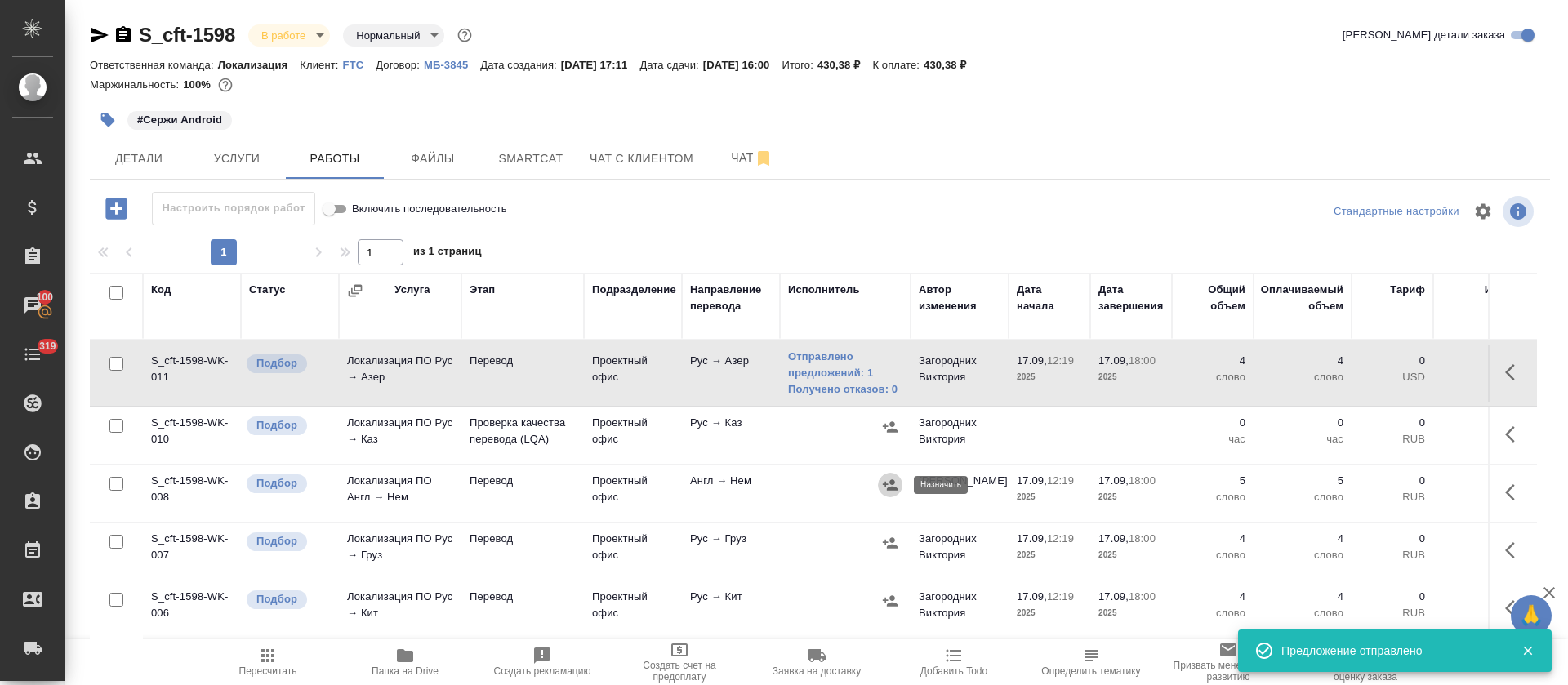
click at [892, 484] on icon "button" at bounding box center [890, 485] width 15 height 11
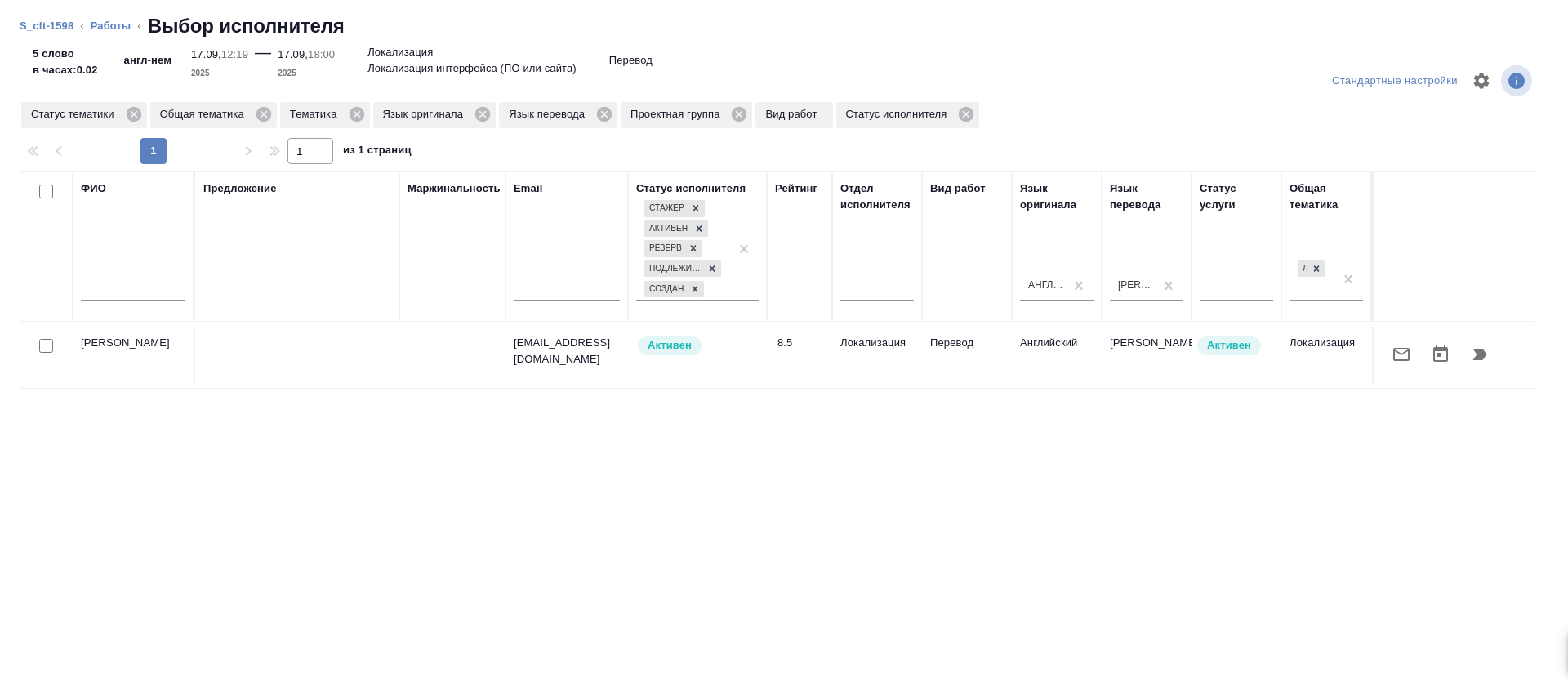
click at [1392, 355] on icon "button" at bounding box center [1401, 354] width 20 height 19
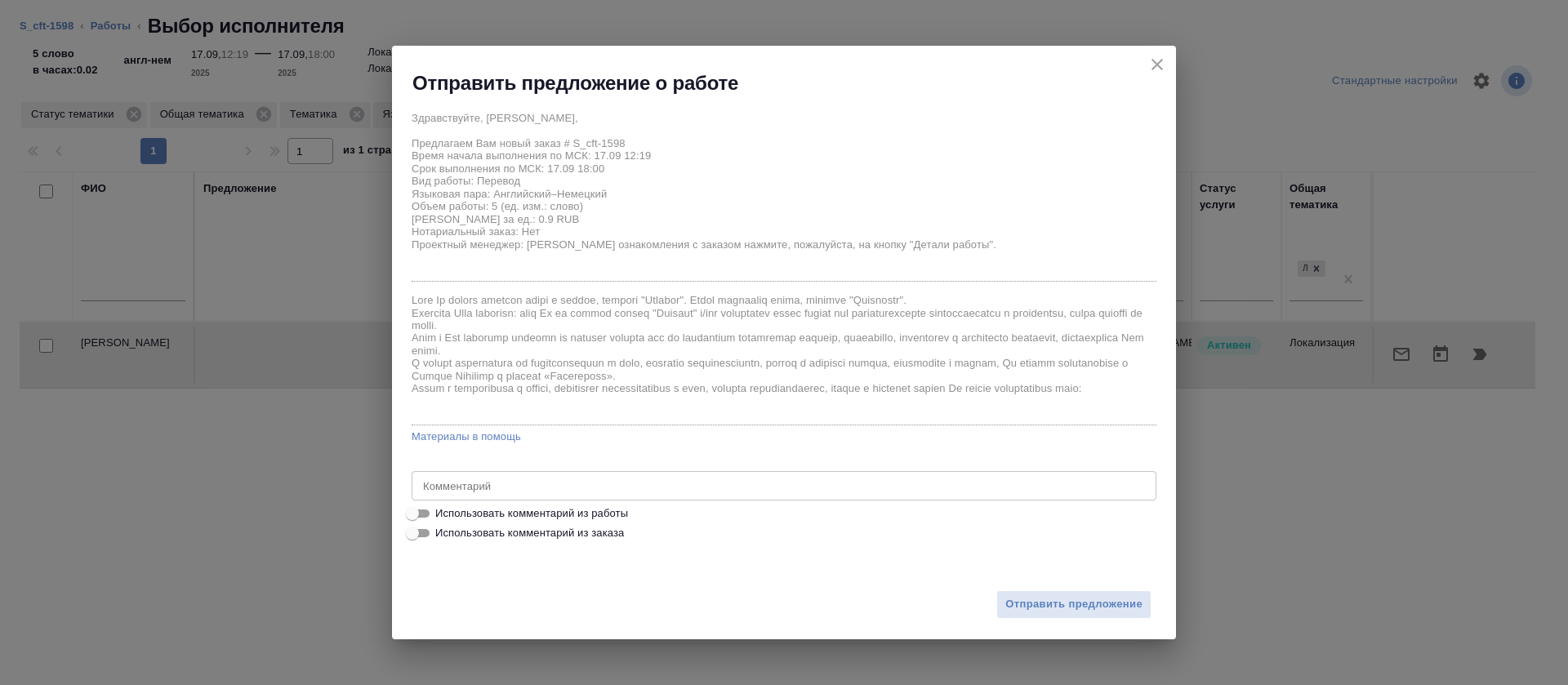
click at [596, 513] on span "Использовать комментарий из работы" at bounding box center [531, 513] width 192 height 16
click at [442, 513] on input "Использовать комментарий из работы" at bounding box center [412, 514] width 59 height 19
checkbox input "true"
type textarea "https://smartcat.com/editor?v=2&selectedStage=1&backUrl=%2Fprojects%2Fa3e2d400-…"
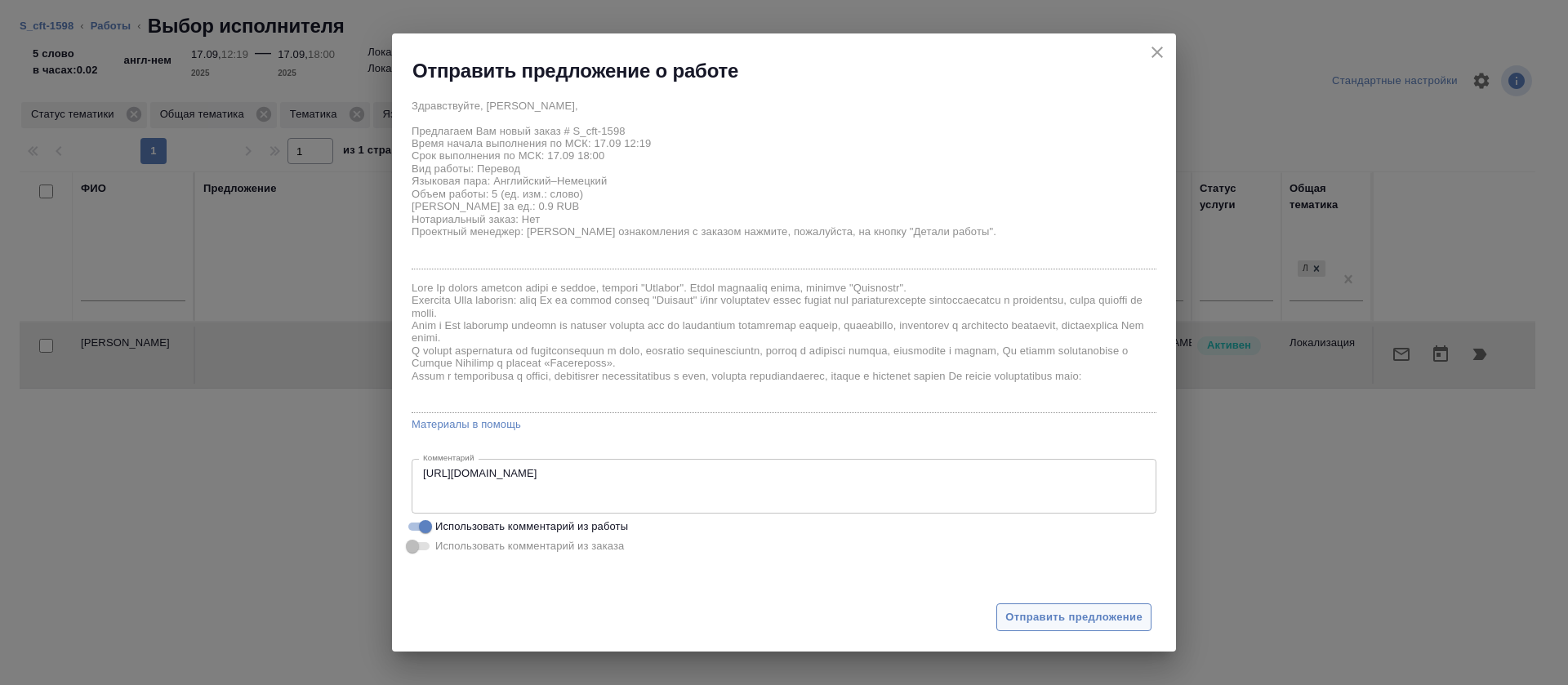
click at [1057, 607] on button "Отправить предложение" at bounding box center [1073, 618] width 155 height 28
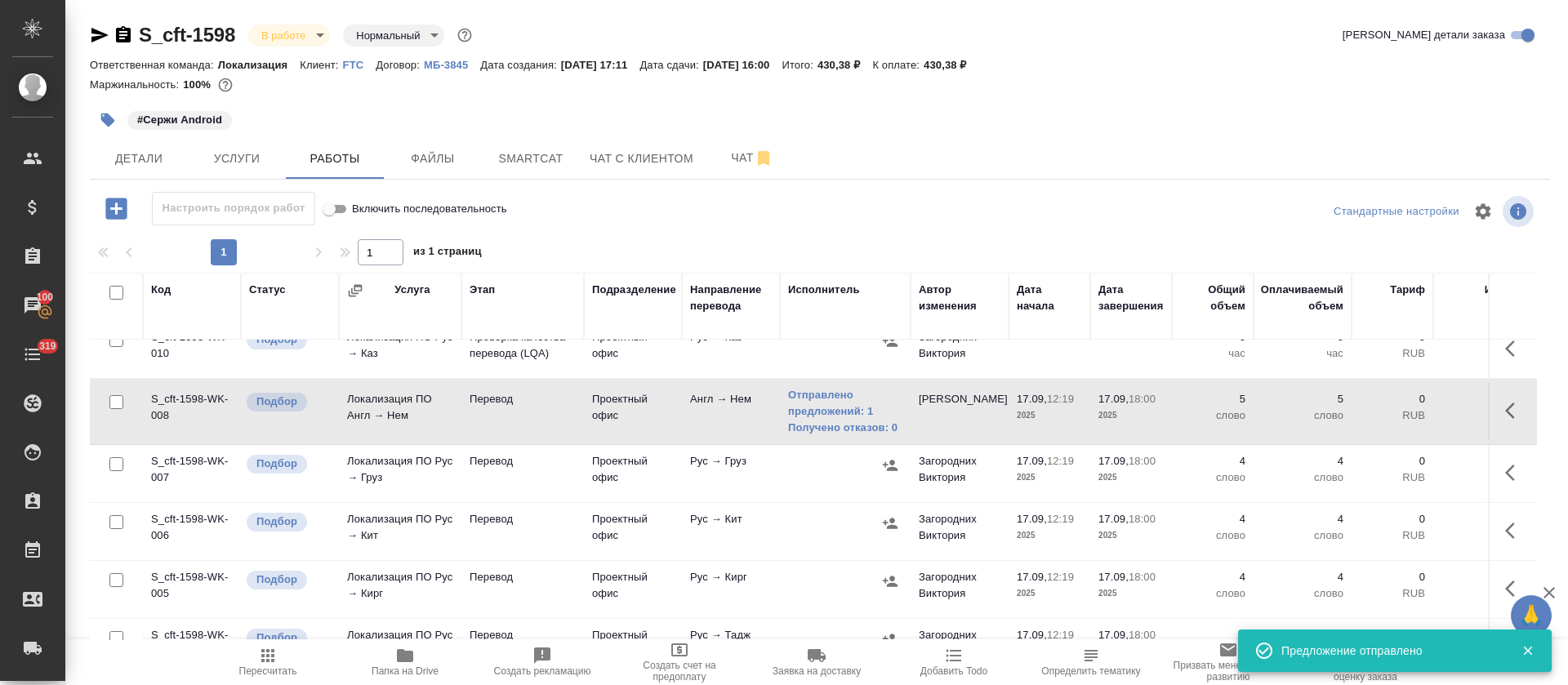
scroll to position [122, 0]
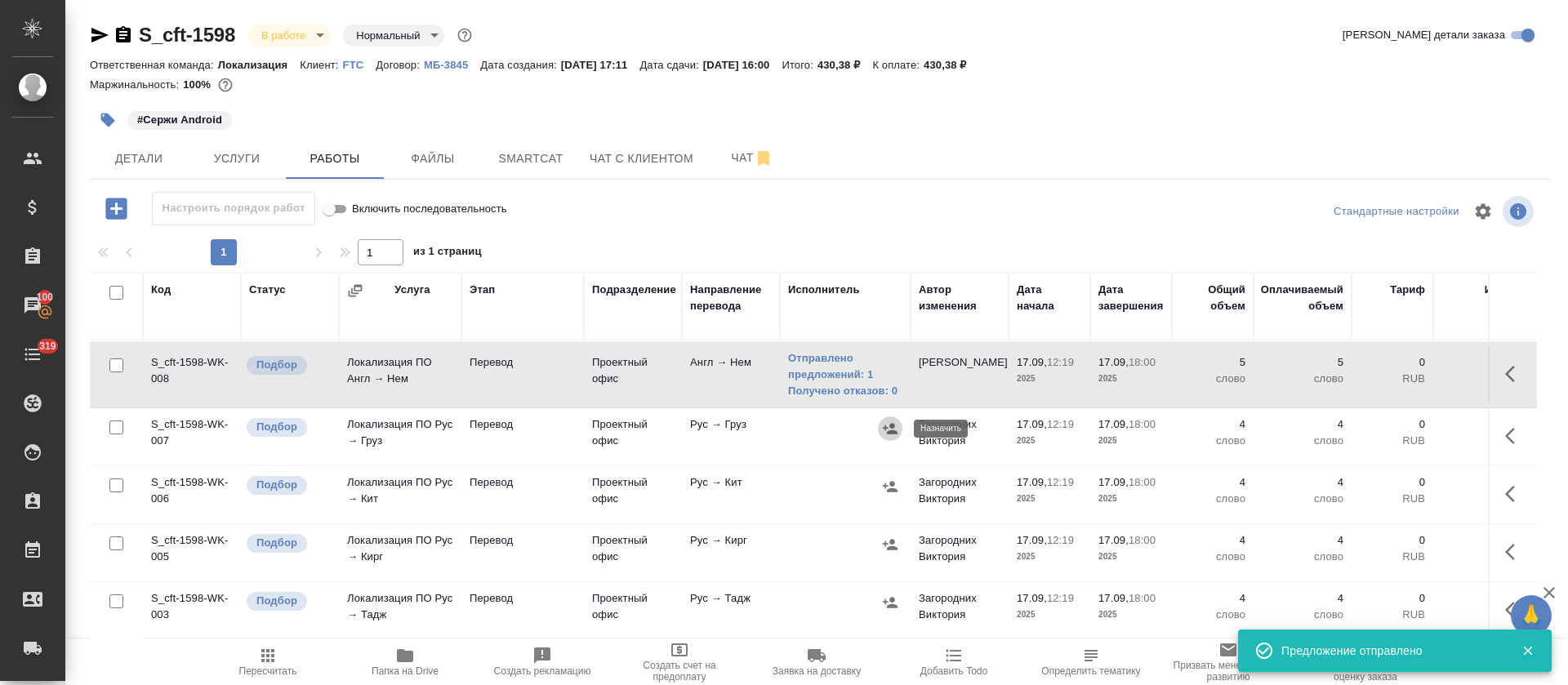
click at [893, 430] on icon "button" at bounding box center [890, 429] width 16 height 16
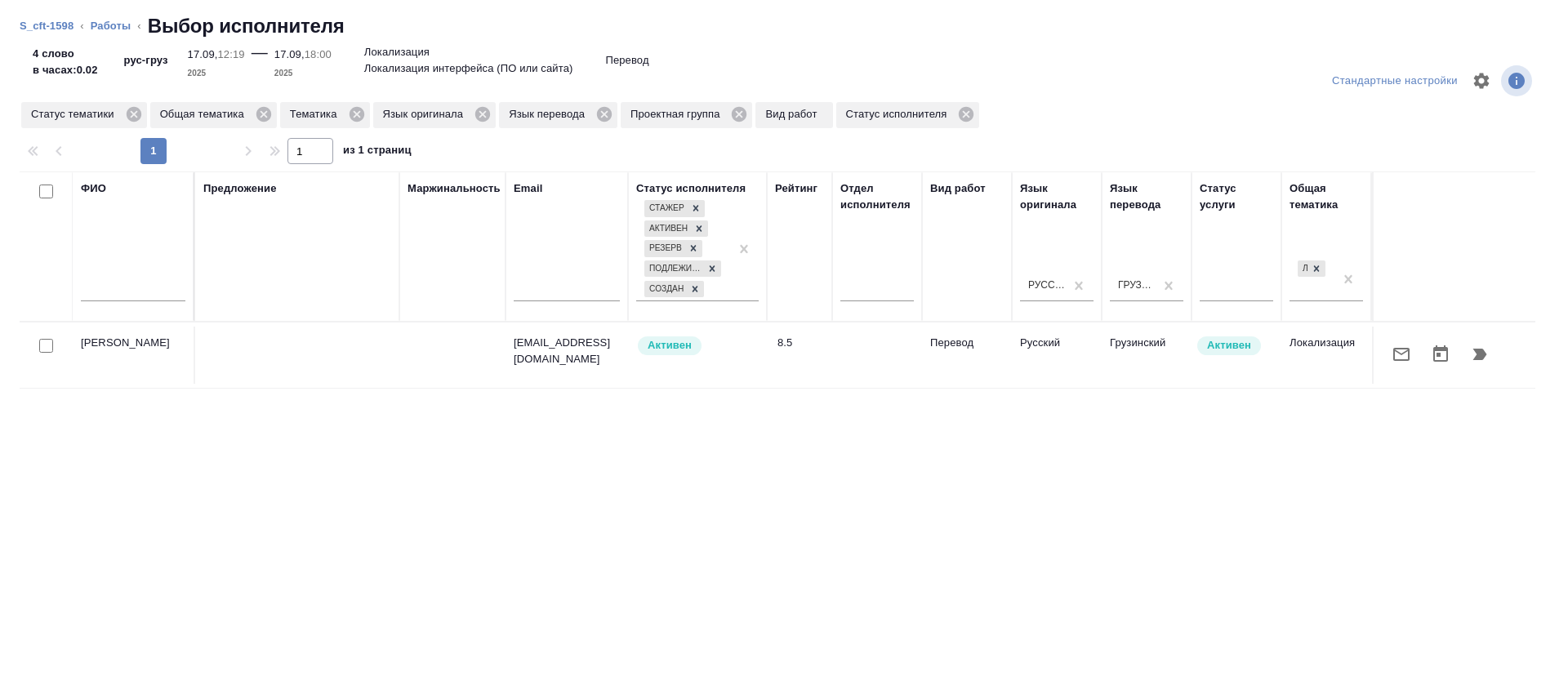
click at [1392, 354] on icon "button" at bounding box center [1401, 354] width 20 height 19
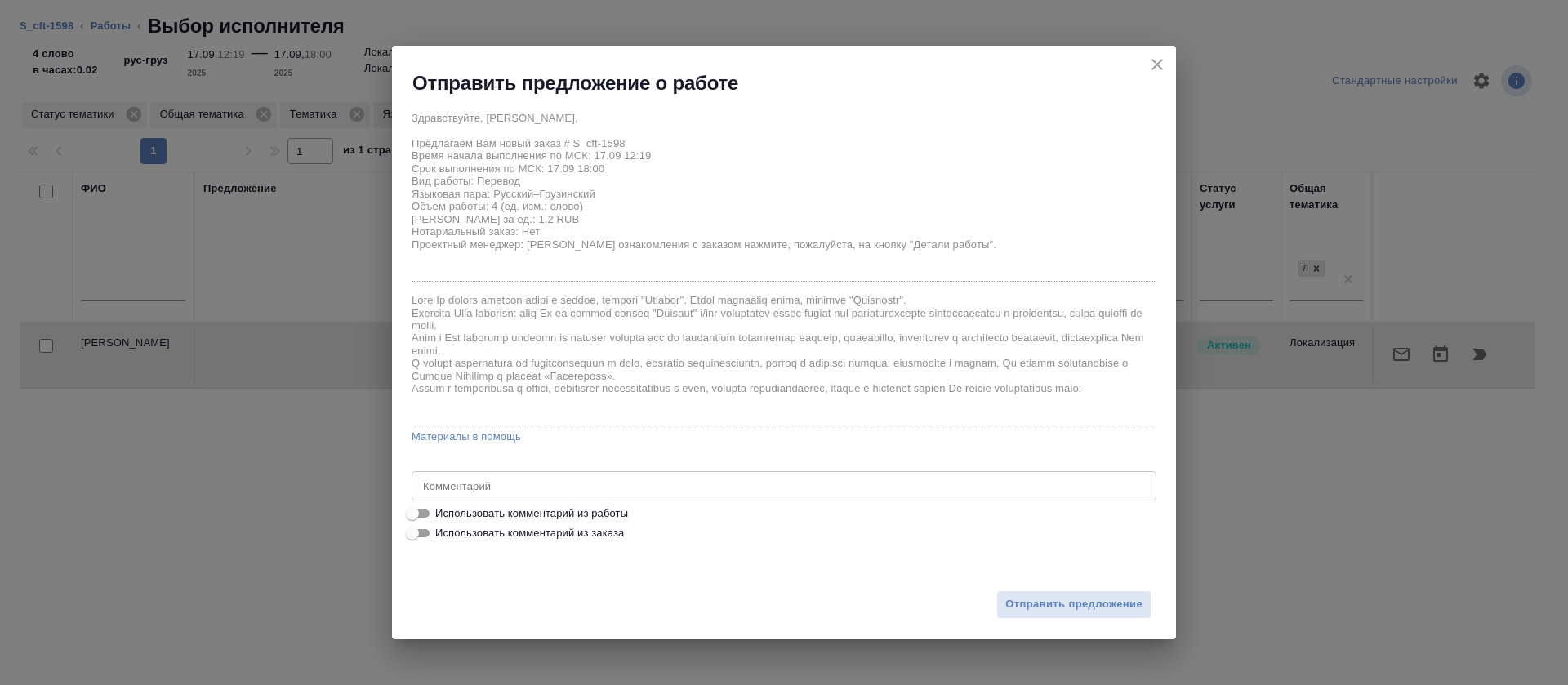
drag, startPoint x: 616, startPoint y: 507, endPoint x: 629, endPoint y: 511, distance: 13.6
click at [616, 508] on span "Использовать комментарий из работы" at bounding box center [531, 513] width 192 height 16
click at [442, 508] on input "Использовать комментарий из работы" at bounding box center [412, 514] width 59 height 19
checkbox input "true"
type textarea "https://smartcat.com/editor?v=2&selectedStage=1&backUrl=%2Fprojects%2F64c78566-…"
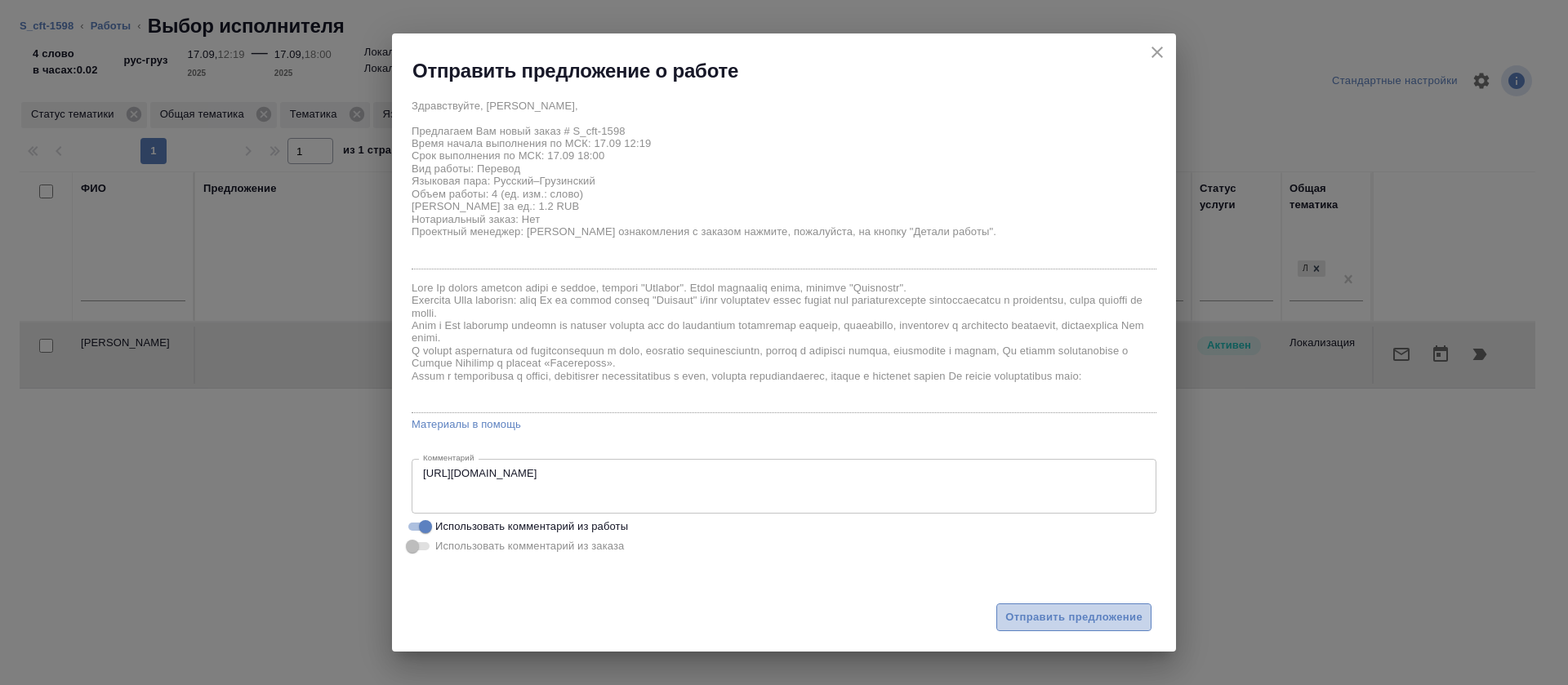
click at [1052, 609] on span "Отправить предложение" at bounding box center [1073, 618] width 137 height 19
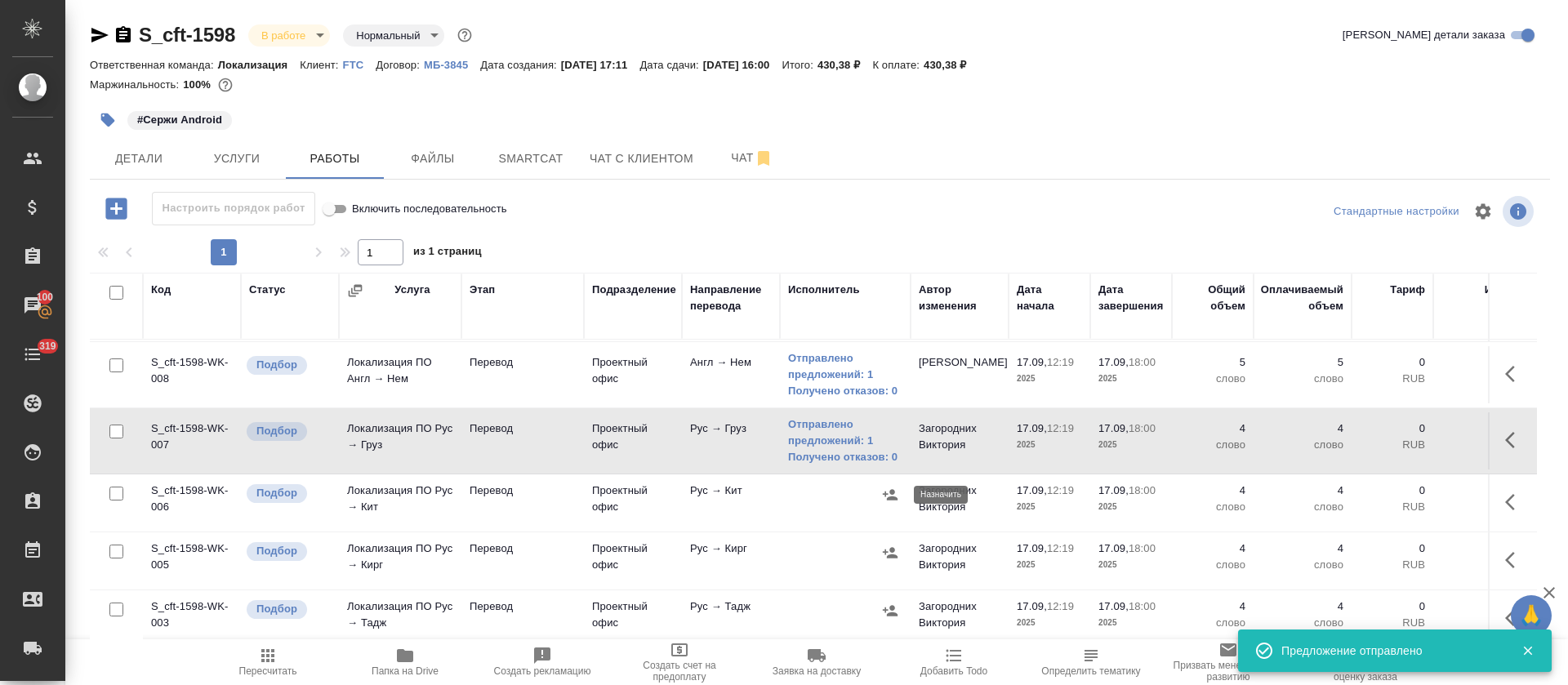
click at [893, 494] on icon "button" at bounding box center [890, 494] width 16 height 16
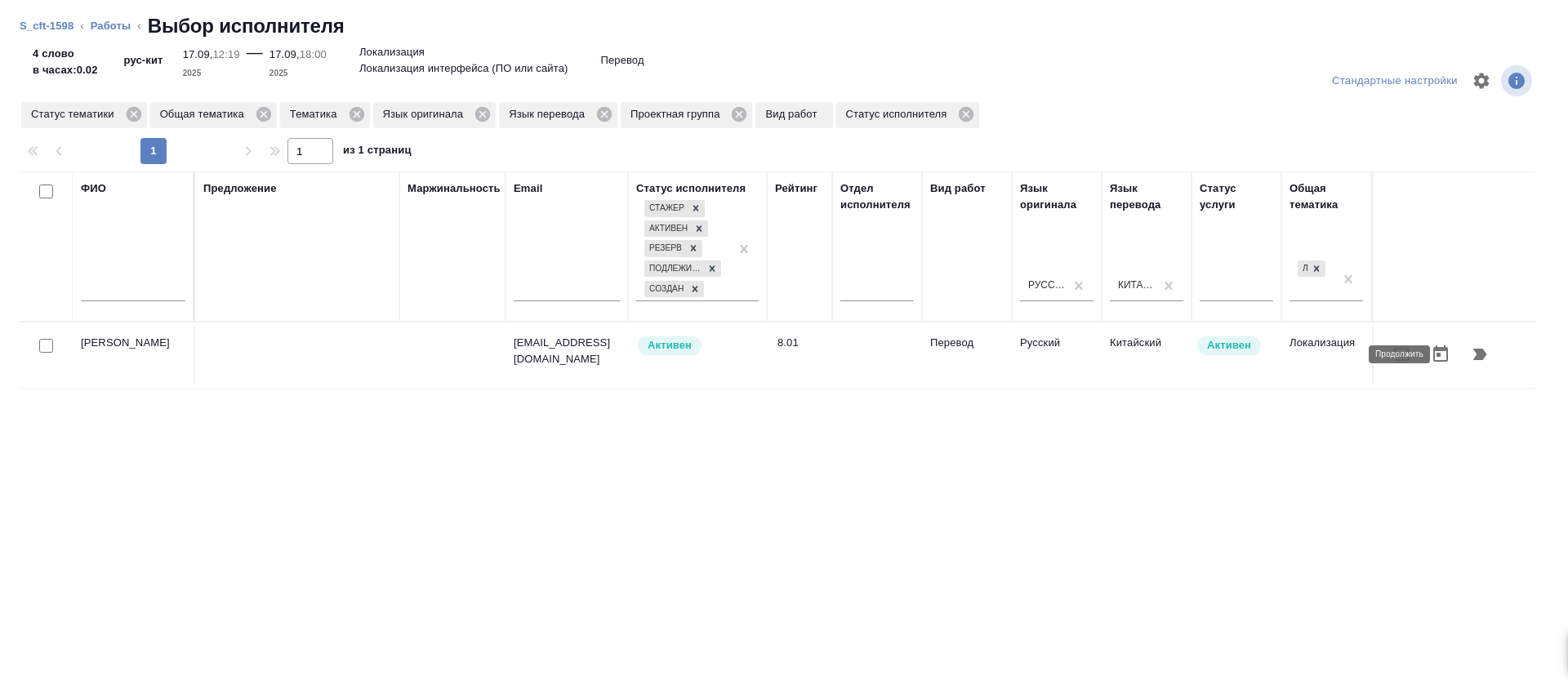
click at [1470, 362] on icon "button" at bounding box center [1480, 354] width 20 height 19
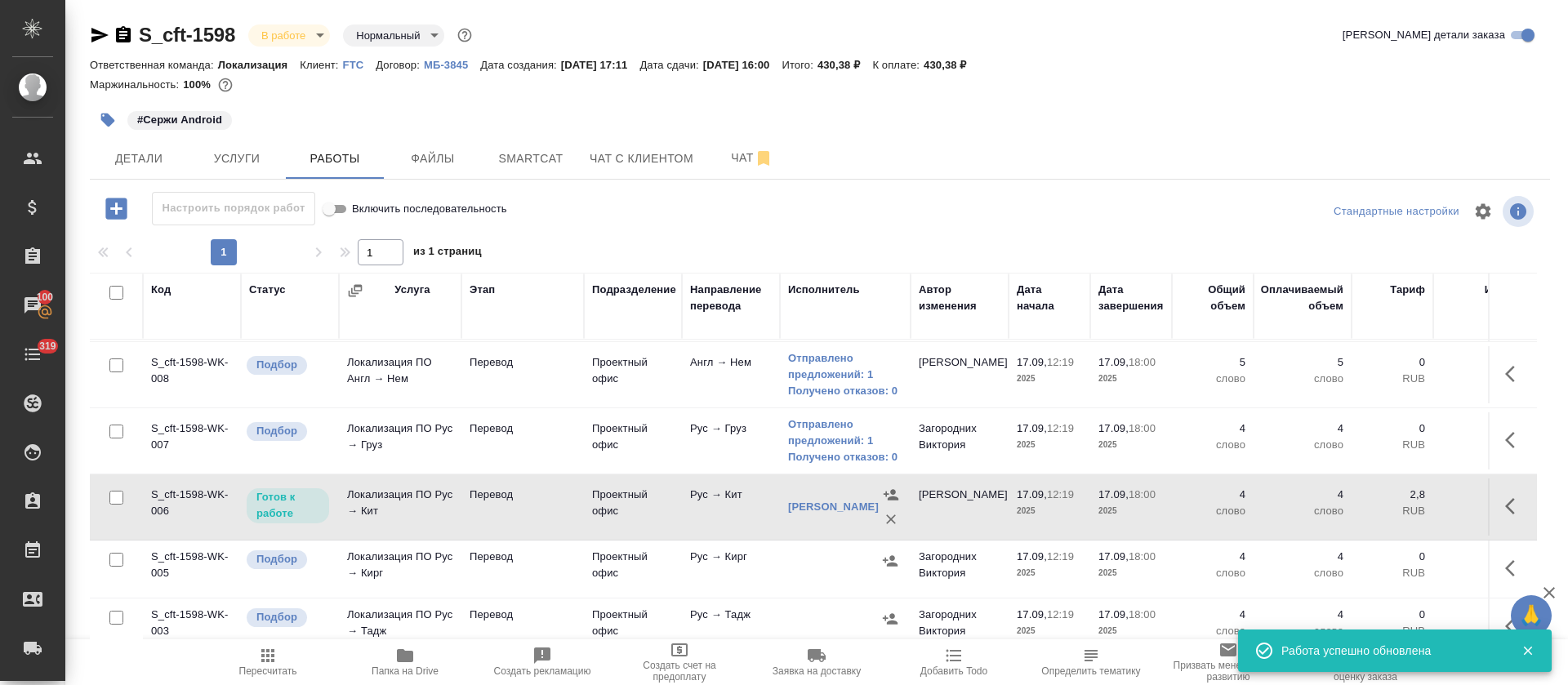
scroll to position [245, 0]
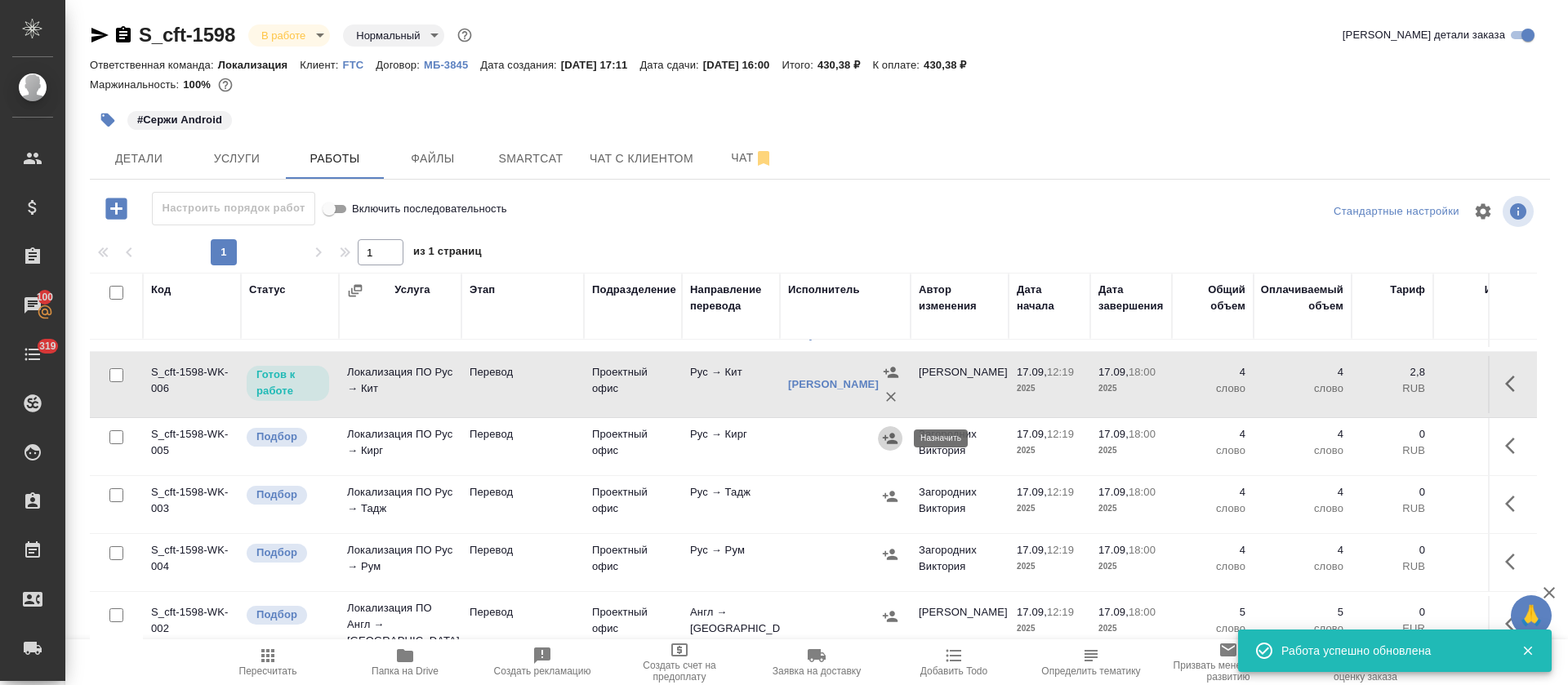
click at [896, 437] on icon "button" at bounding box center [890, 439] width 16 height 16
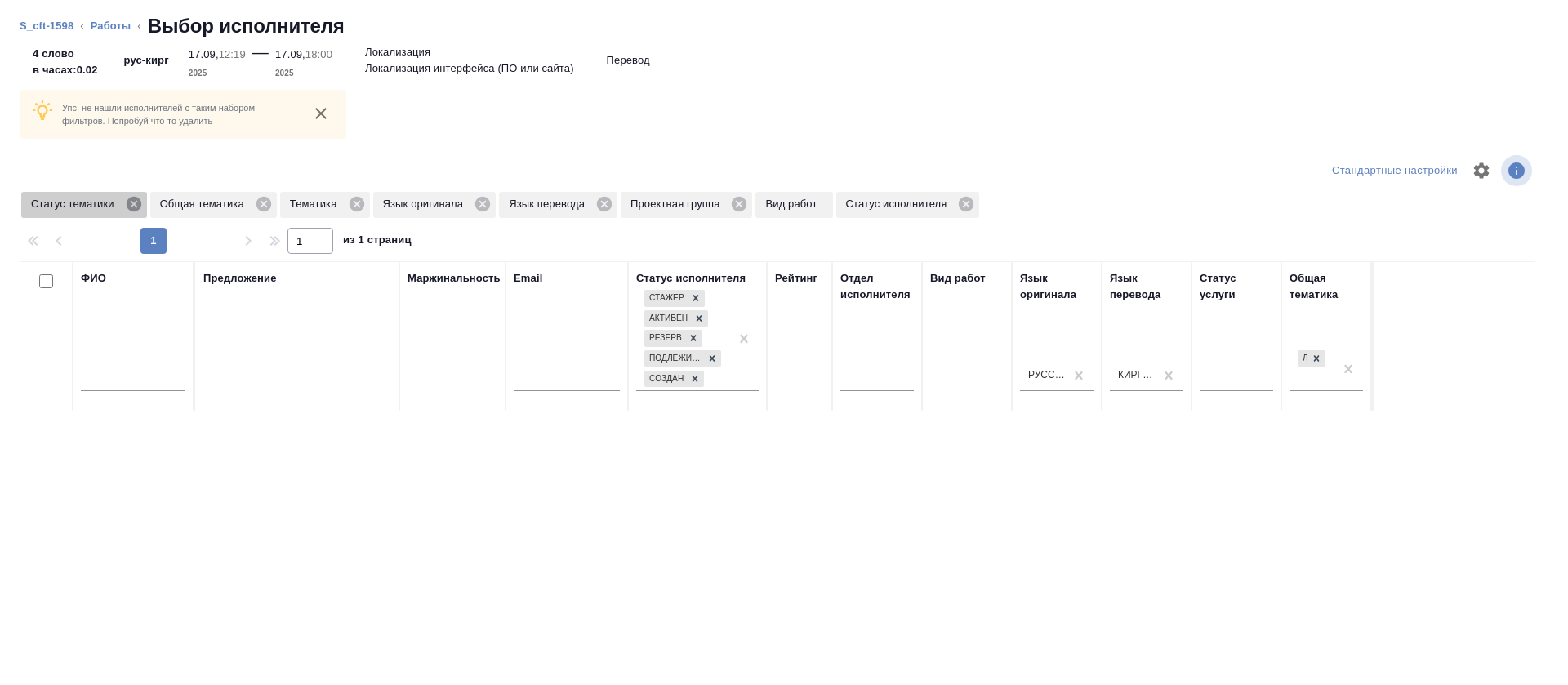
click at [128, 205] on icon at bounding box center [133, 204] width 15 height 15
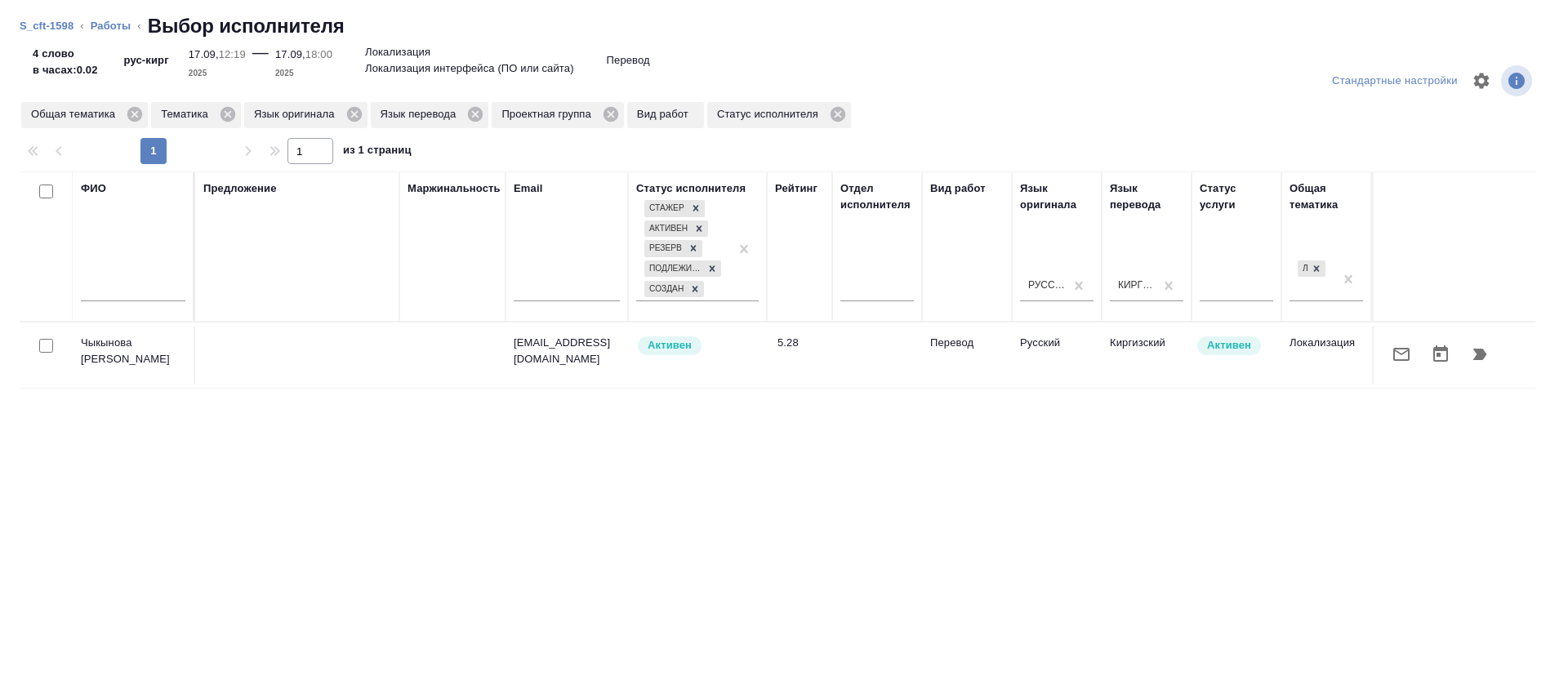
click at [1392, 347] on icon "button" at bounding box center [1401, 354] width 20 height 19
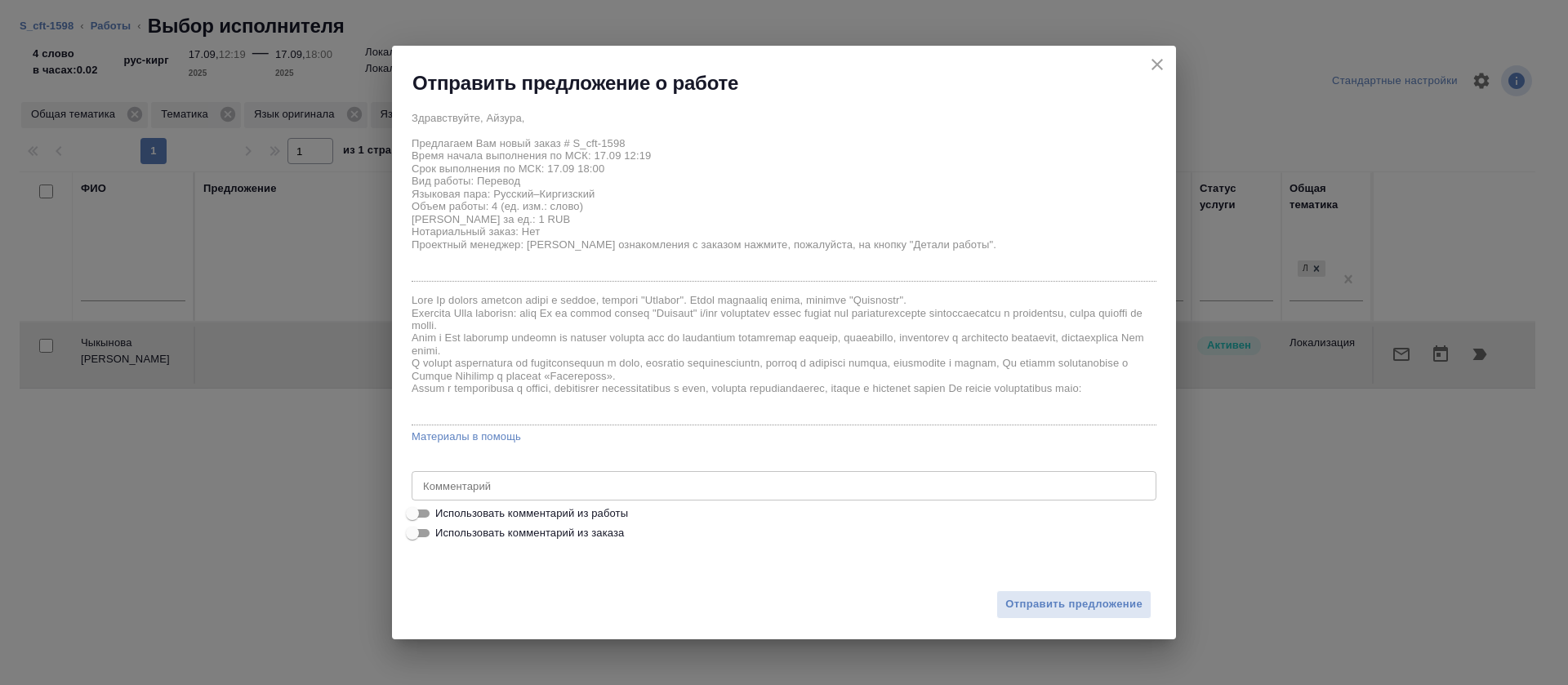
click at [601, 511] on span "Использовать комментарий из работы" at bounding box center [531, 513] width 192 height 16
click at [442, 511] on input "Использовать комментарий из работы" at bounding box center [412, 514] width 59 height 19
checkbox input "true"
type textarea "https://smartcat.com/editor?v=2&selectedStage=1&backUrl=%2Fprojects%2F64c78566-…"
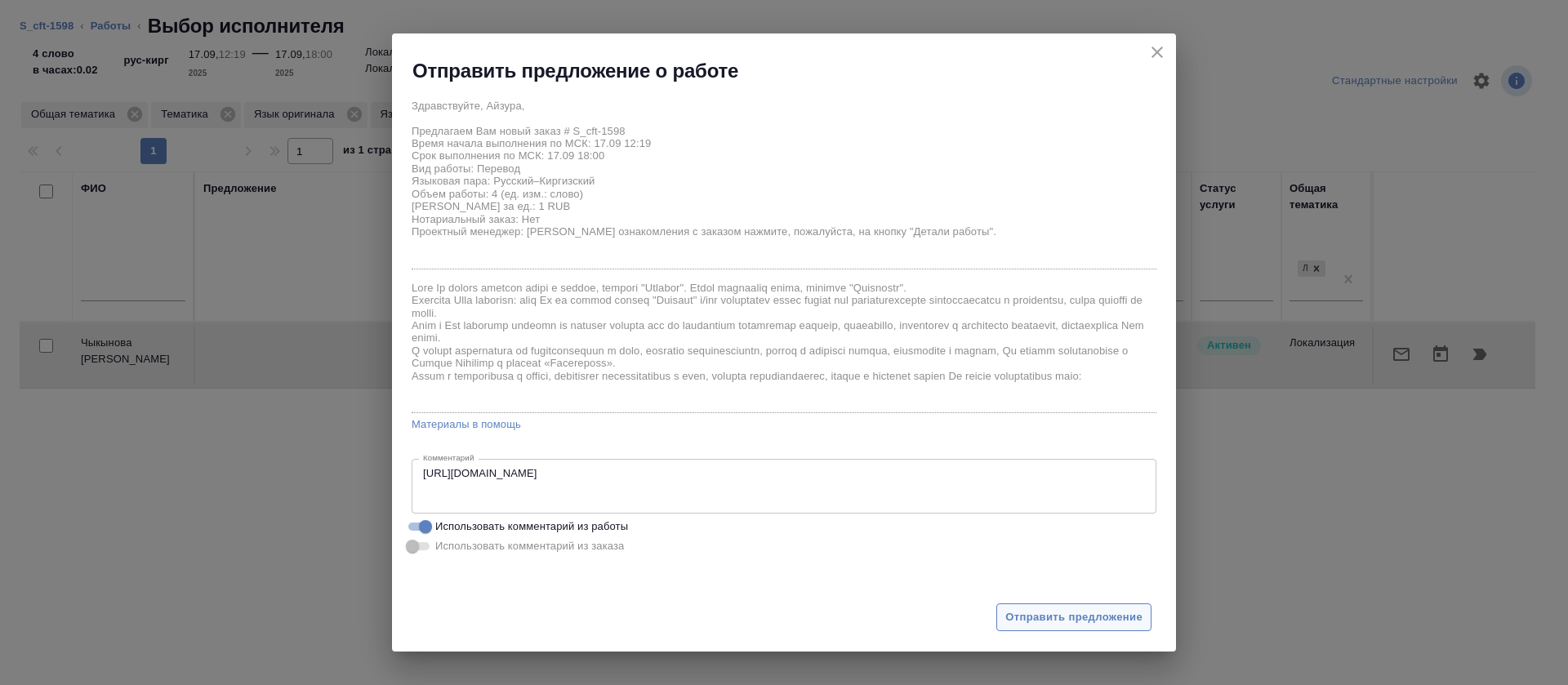
click at [1045, 612] on span "Отправить предложение" at bounding box center [1073, 618] width 137 height 19
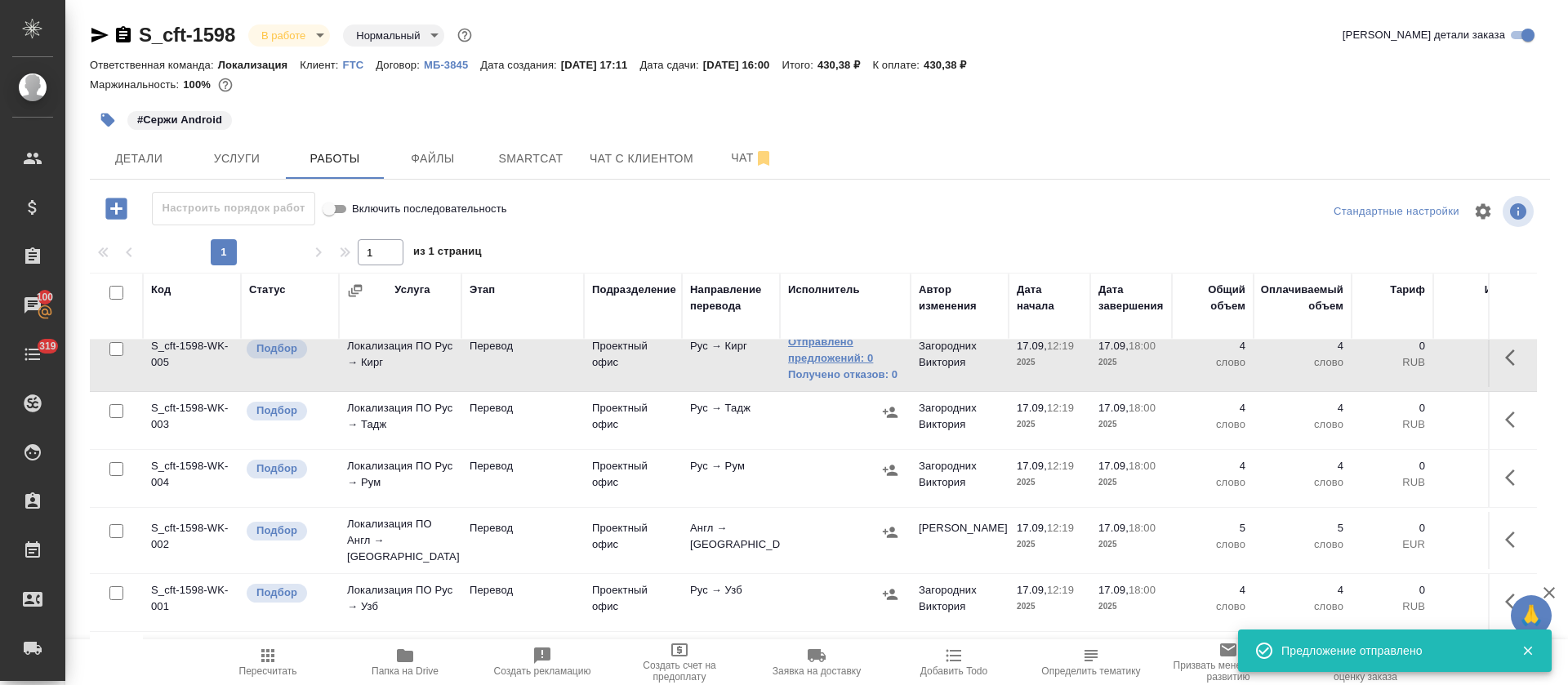
scroll to position [368, 0]
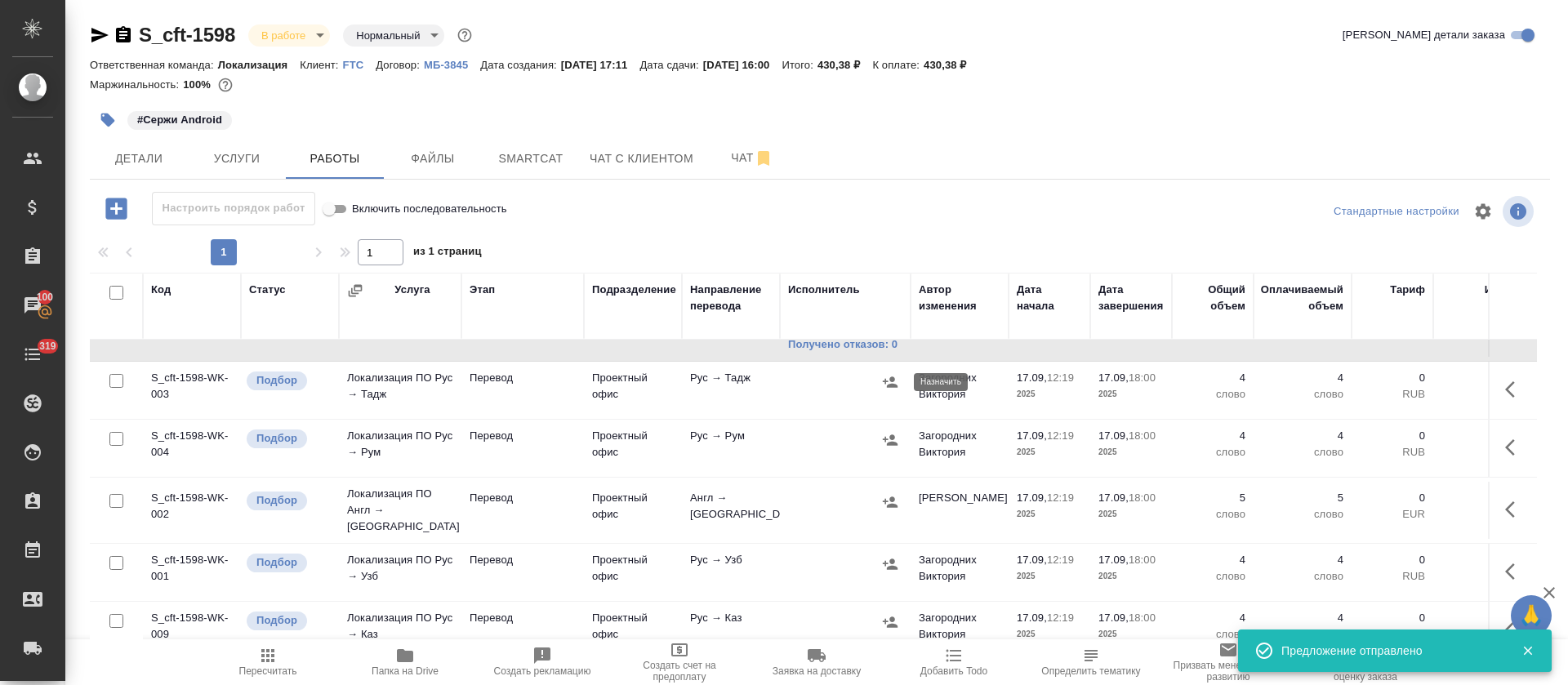
click at [899, 384] on button "button" at bounding box center [891, 382] width 25 height 25
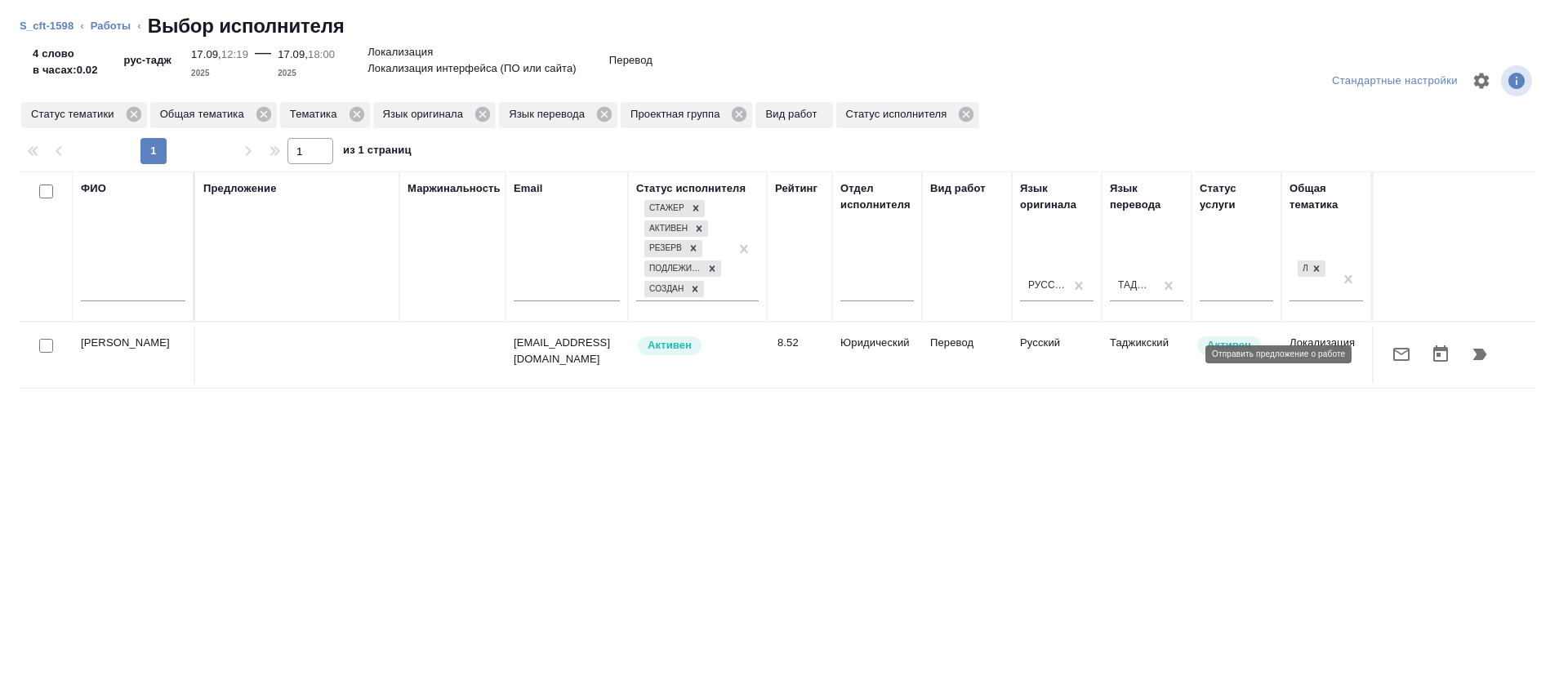
click at [1389, 365] on button "button" at bounding box center [1401, 354] width 39 height 39
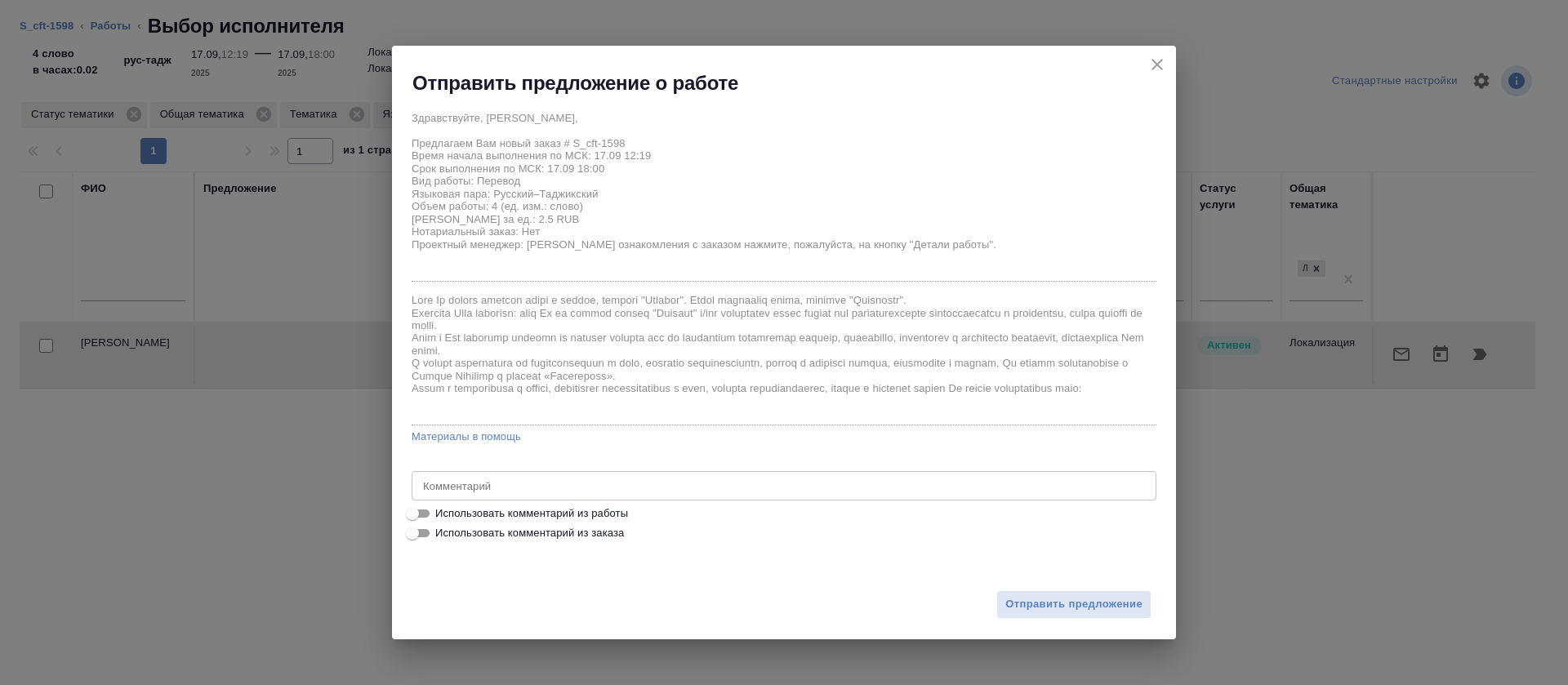
click at [597, 502] on div "Здравствуйте, Махбуба, Предлагаем Вам новый заказ # S_cft-1598 Время начала вып…" at bounding box center [784, 323] width 745 height 440
click at [604, 510] on span "Использовать комментарий из работы" at bounding box center [531, 513] width 192 height 16
click at [442, 510] on input "Использовать комментарий из работы" at bounding box center [412, 514] width 59 height 19
checkbox input "true"
type textarea "https://smartcat.com/editor?v=2&selectedStage=1&backUrl=%2Fprojects%2F64c78566-…"
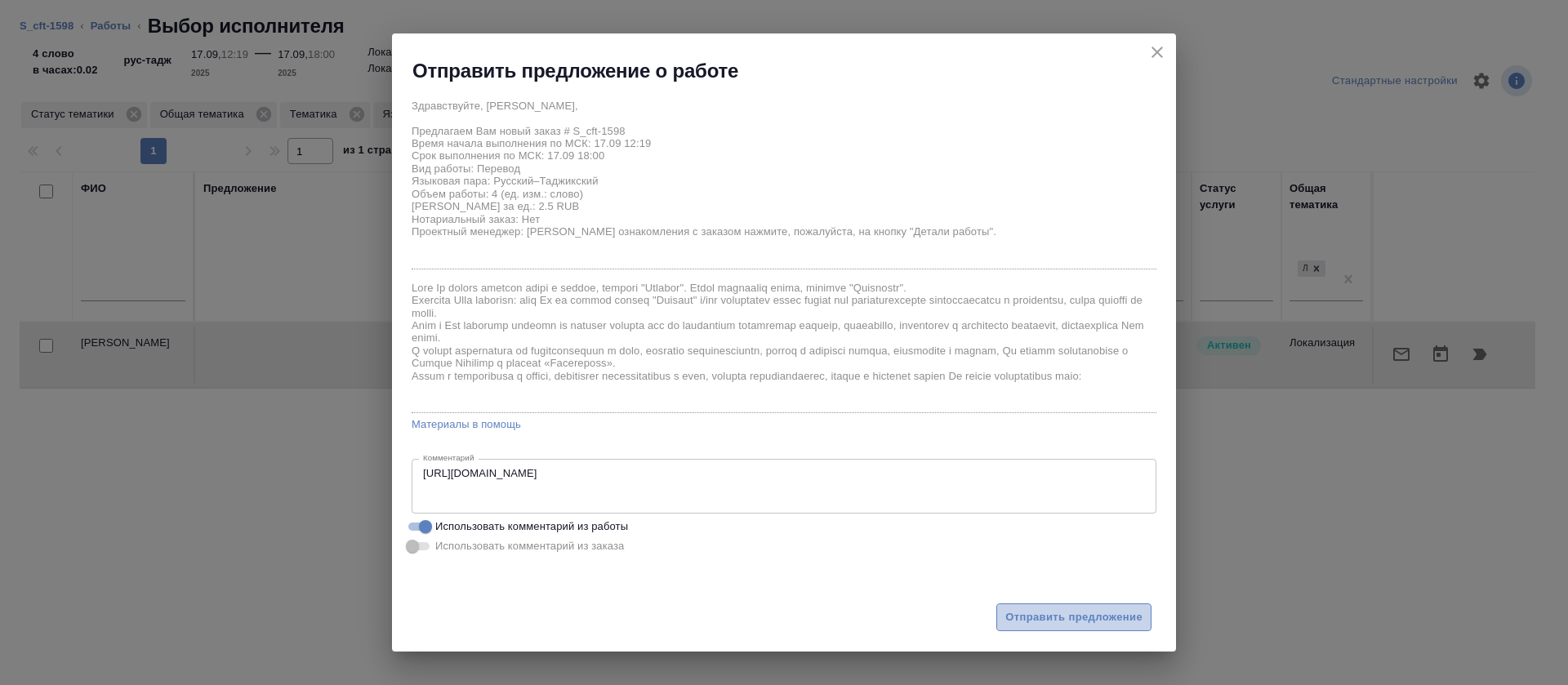
click at [1043, 611] on span "Отправить предложение" at bounding box center [1073, 618] width 137 height 19
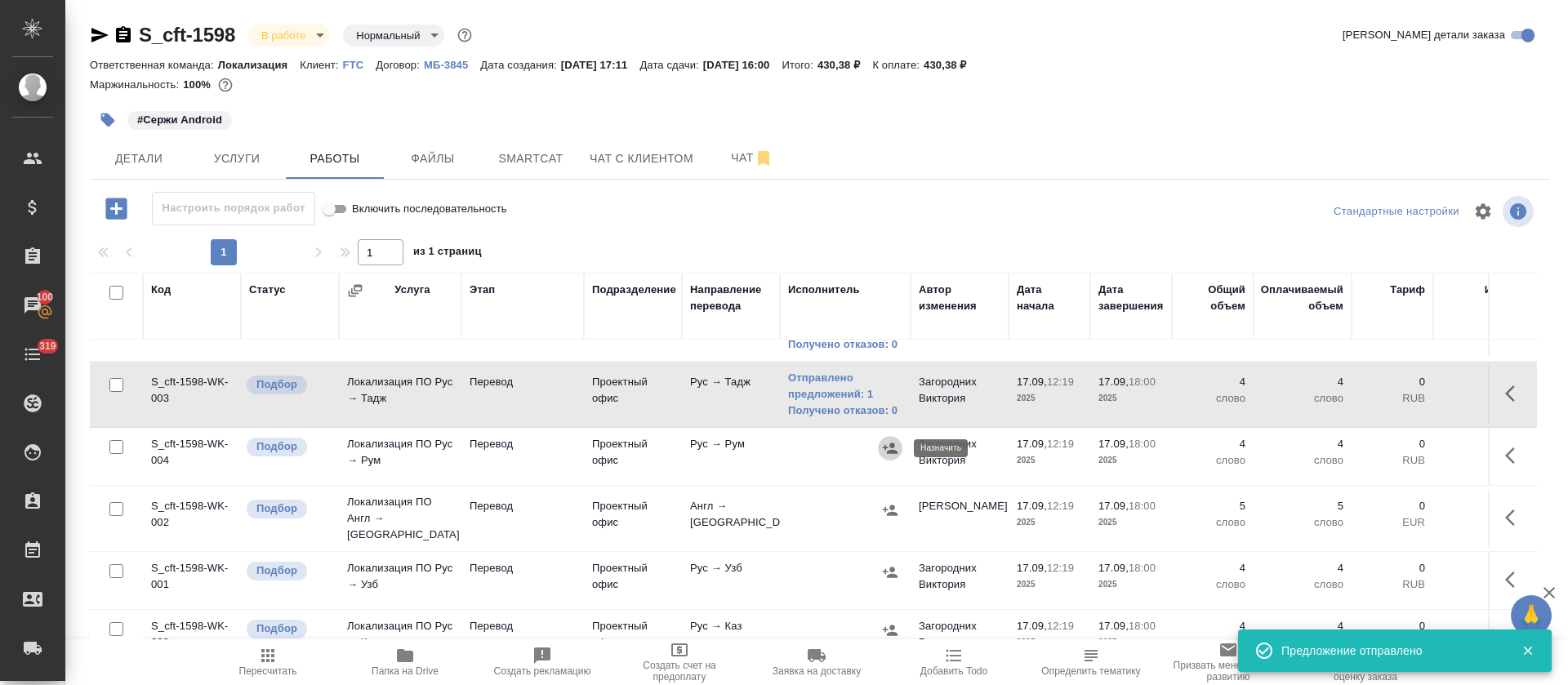
click at [891, 451] on icon "button" at bounding box center [890, 448] width 15 height 11
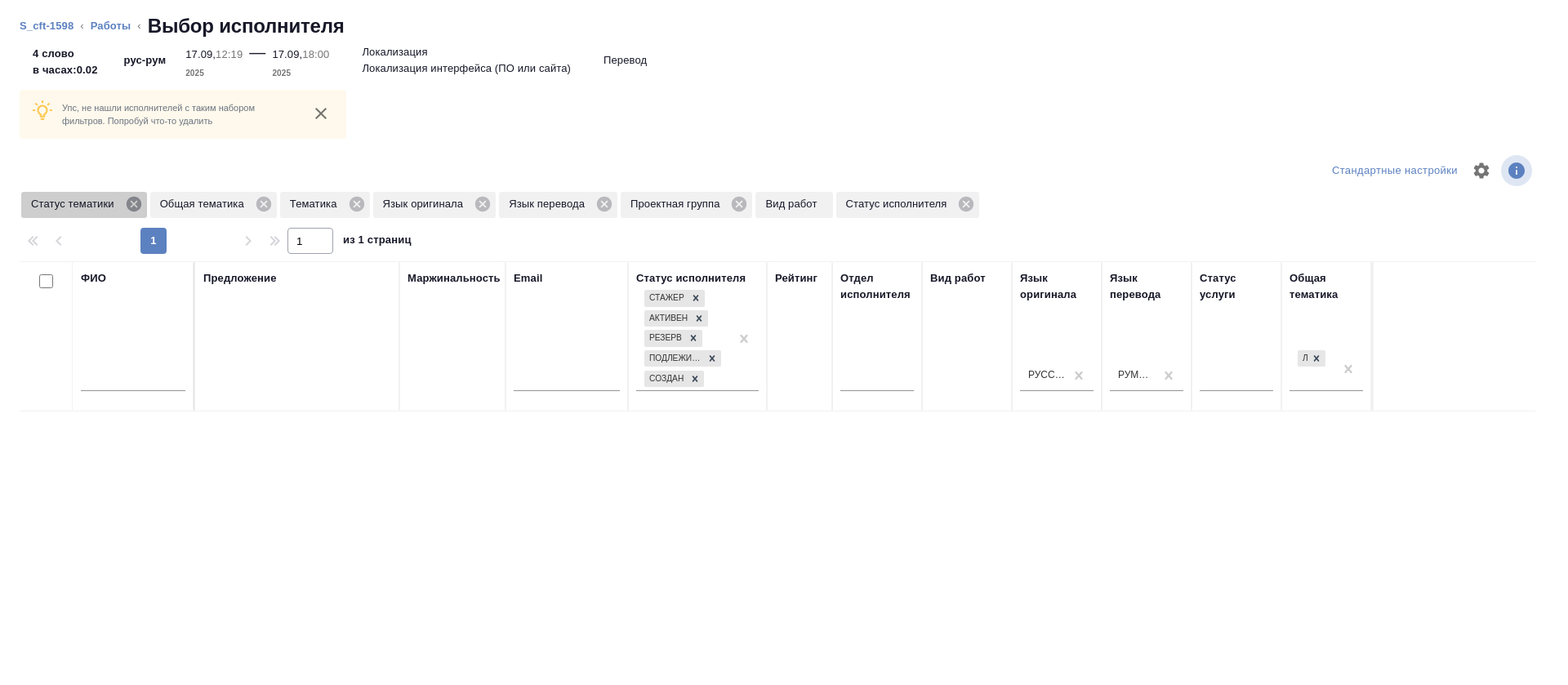
click at [131, 203] on icon at bounding box center [134, 204] width 18 height 18
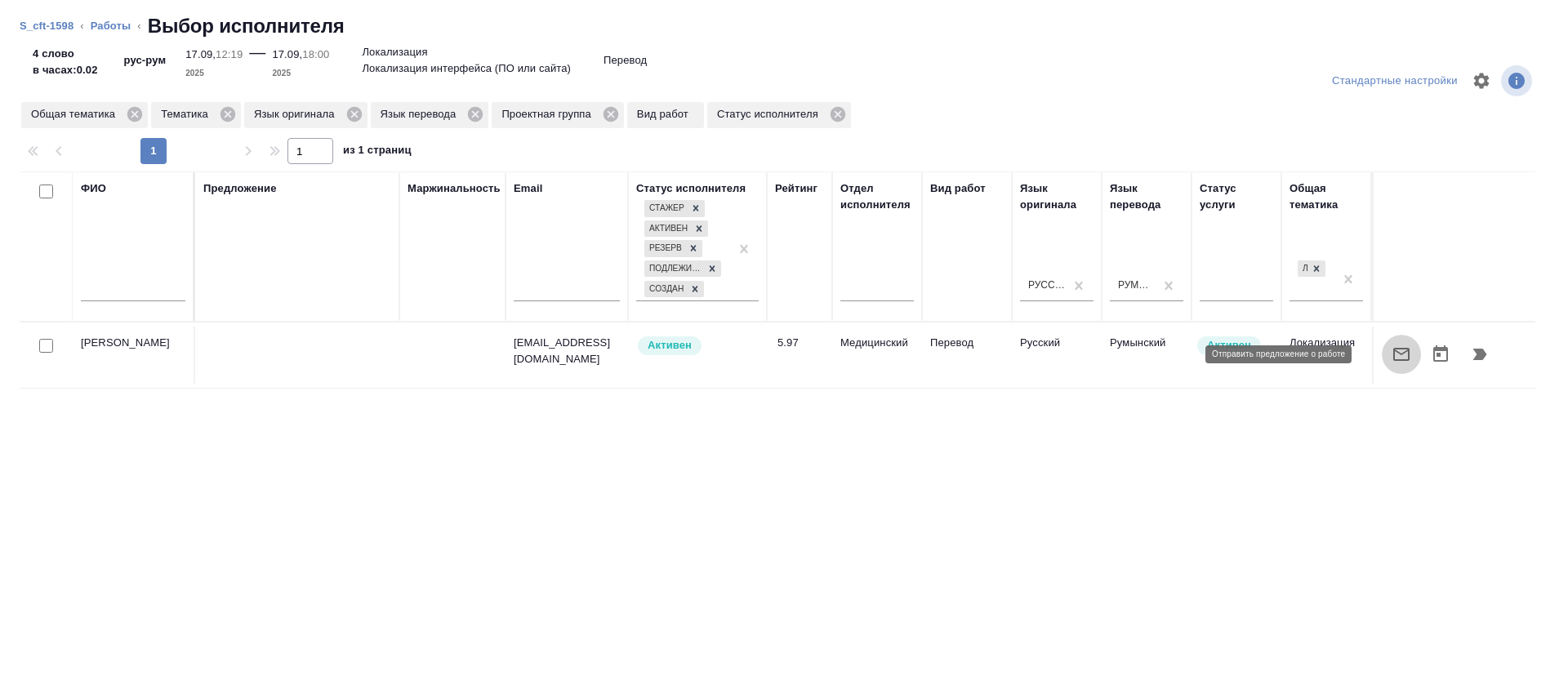
click at [1393, 348] on icon "button" at bounding box center [1401, 354] width 16 height 13
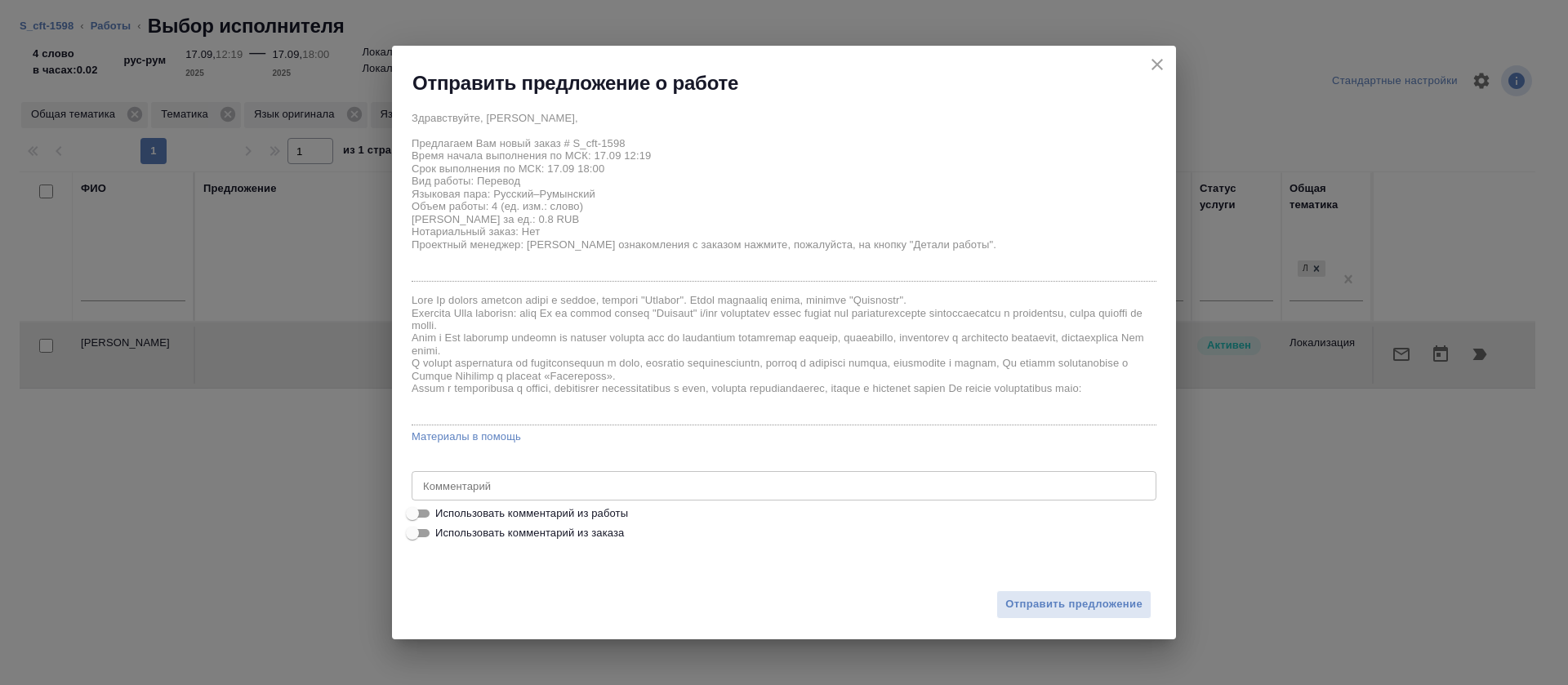
click at [605, 516] on span "Использовать комментарий из работы" at bounding box center [531, 513] width 192 height 16
click at [442, 516] on input "Использовать комментарий из работы" at bounding box center [412, 514] width 59 height 19
checkbox input "true"
type textarea "https://smartcat.com/editor?v=2&selectedStage=1&backUrl=%2Fprojects%2F64c78566-…"
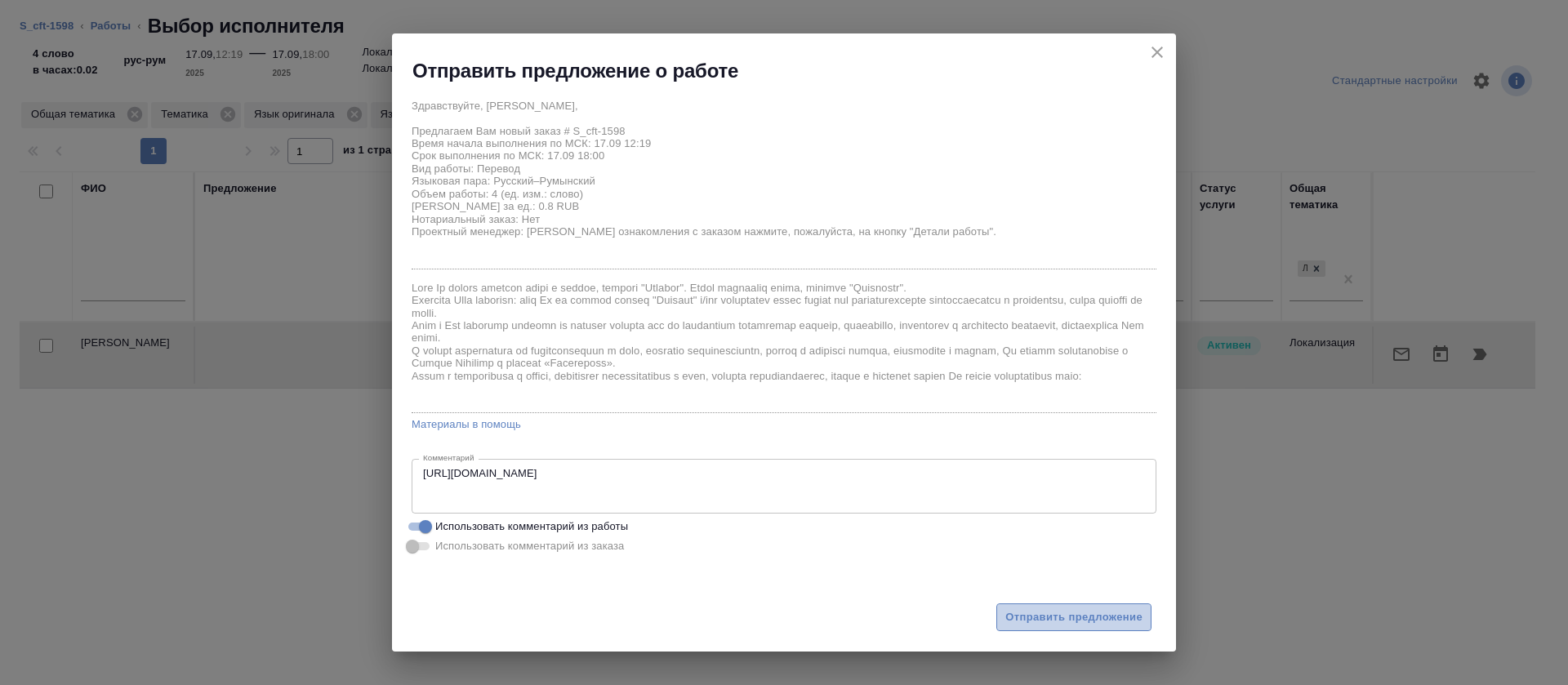
click at [1054, 618] on span "Отправить предложение" at bounding box center [1073, 618] width 137 height 19
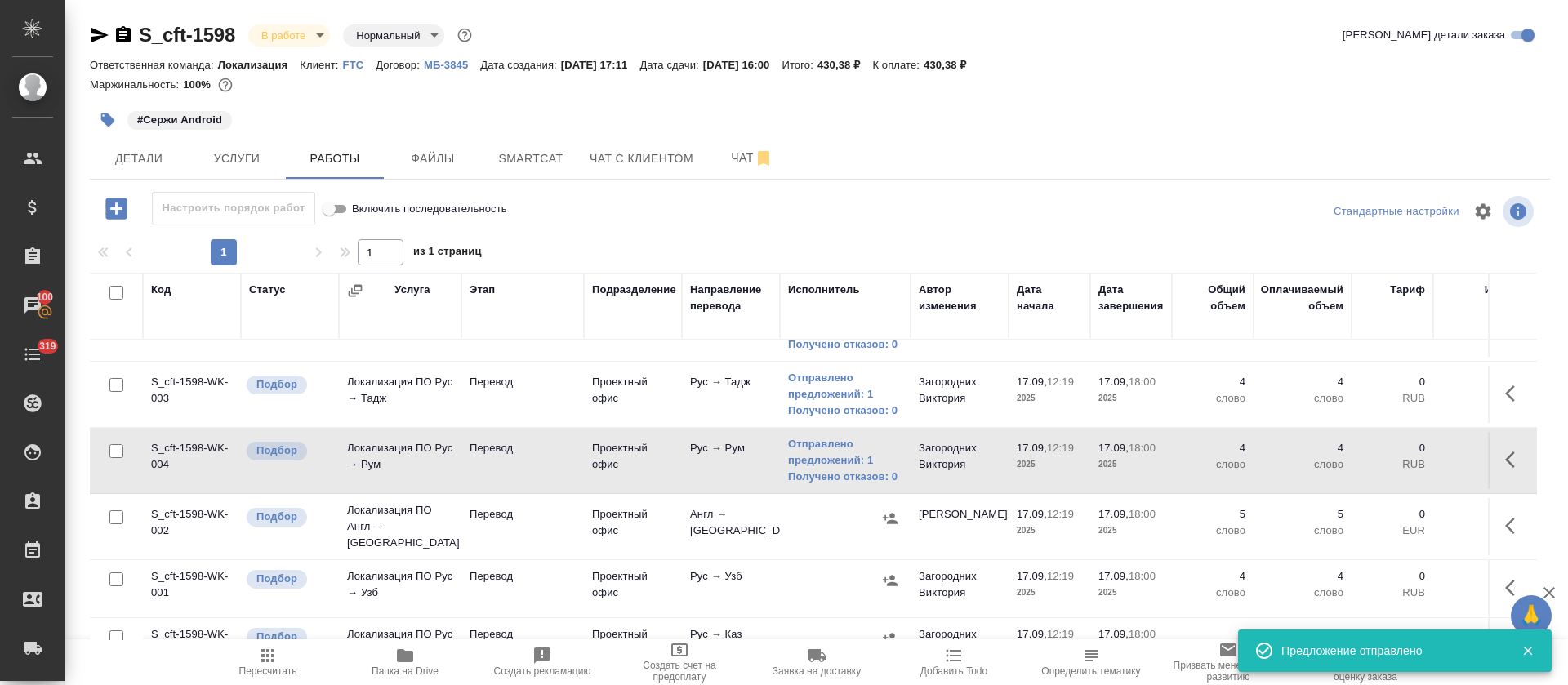
scroll to position [414, 0]
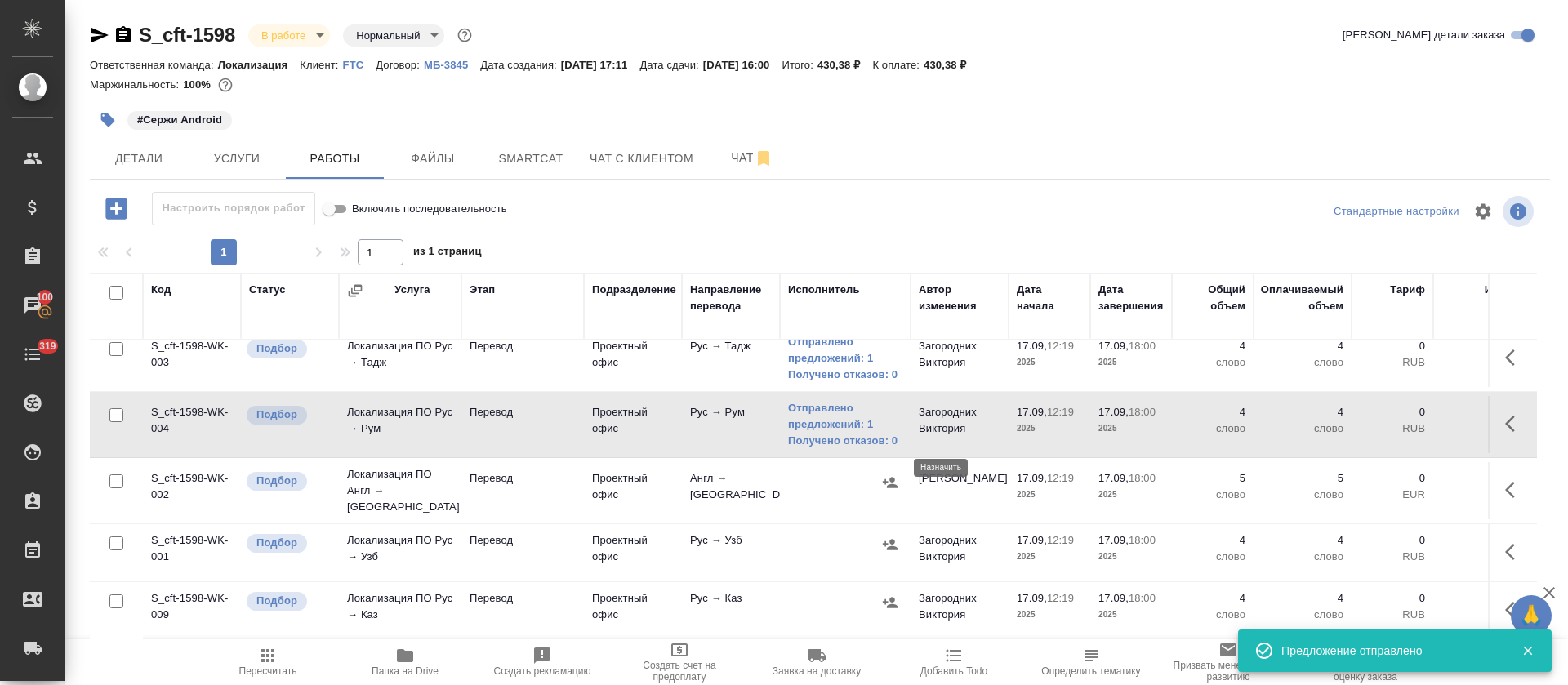
click at [888, 474] on icon "button" at bounding box center [890, 482] width 16 height 16
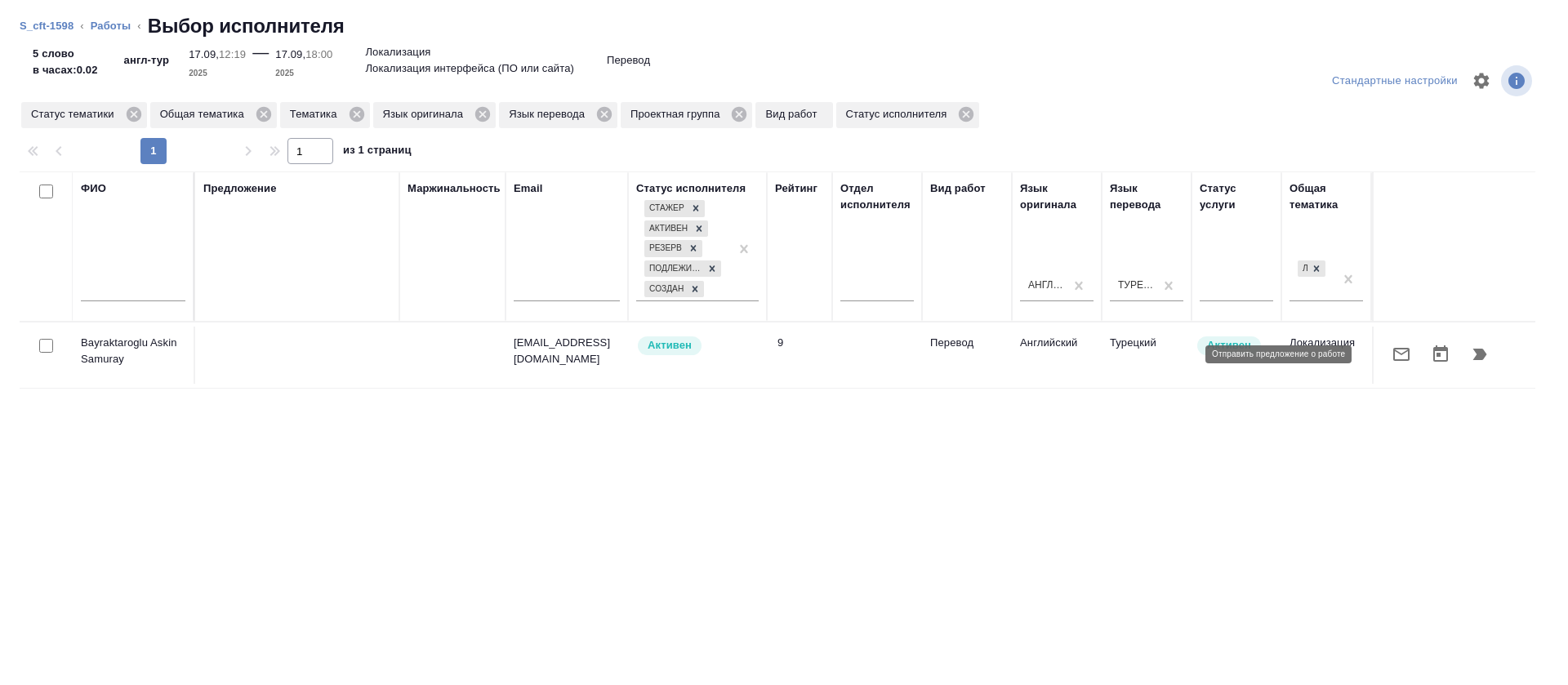
click at [1393, 359] on icon "button" at bounding box center [1401, 354] width 16 height 13
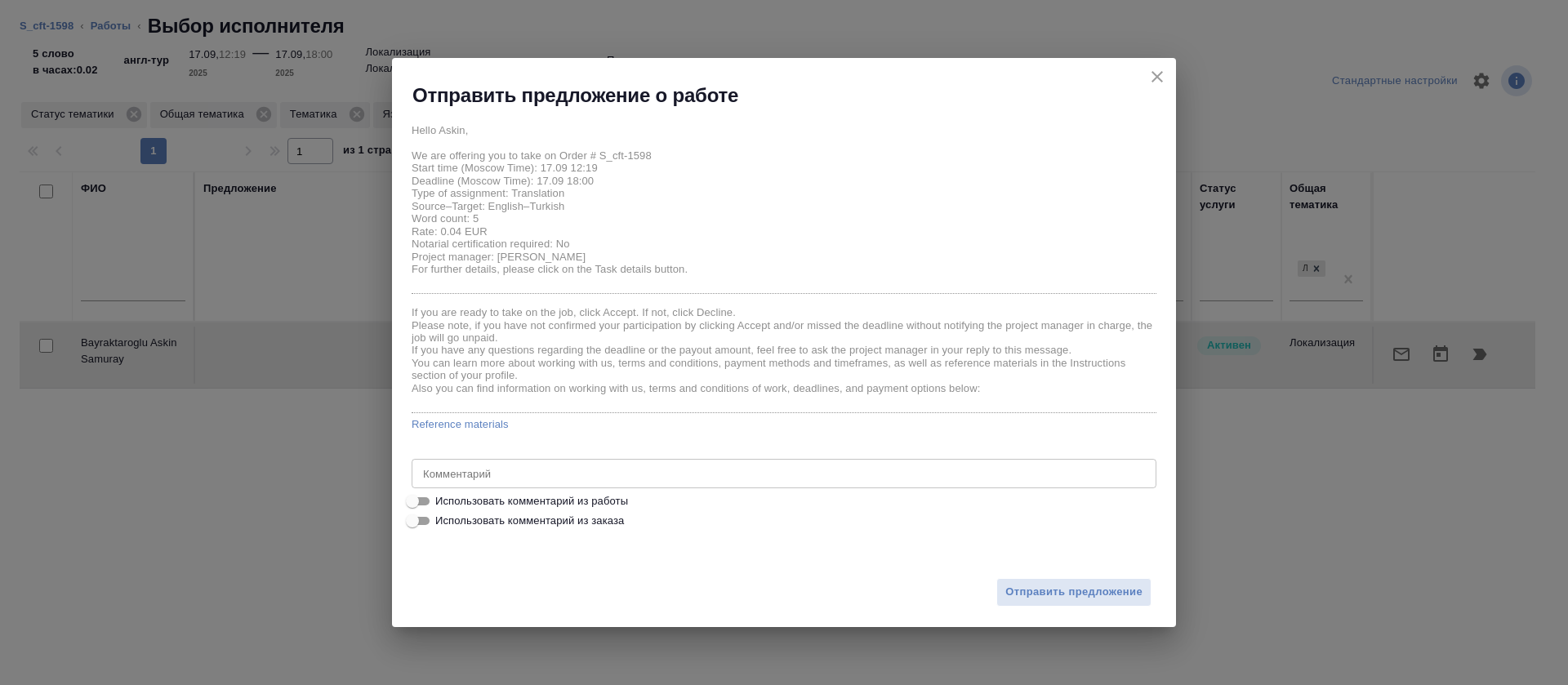
click at [604, 507] on span "Использовать комментарий из работы" at bounding box center [531, 502] width 192 height 16
click at [442, 507] on input "Использовать комментарий из работы" at bounding box center [412, 502] width 59 height 19
checkbox input "true"
type textarea "https://smartcat.com/editor?v=2&selectedStage=1&backUrl=%2Fprojects%2Fa3e2d400-…"
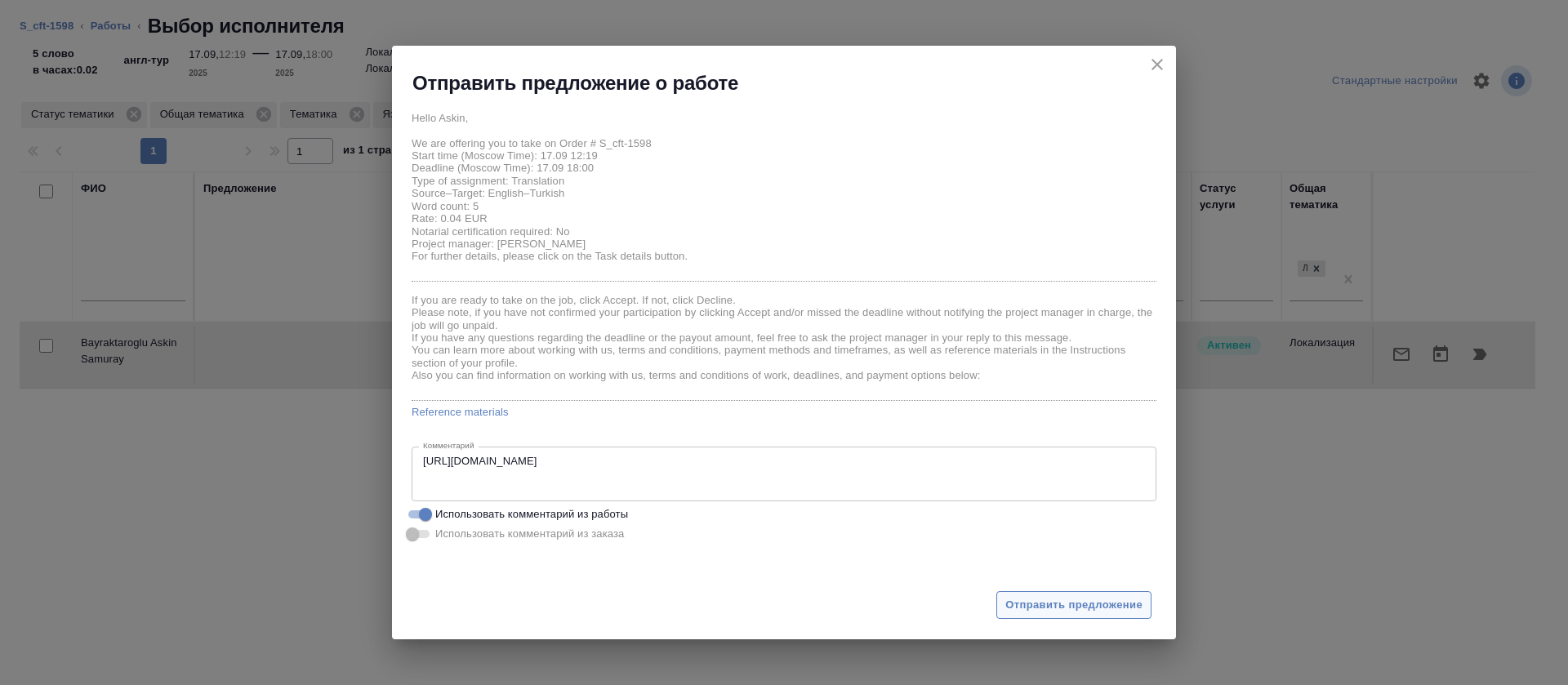
click at [1008, 597] on span "Отправить предложение" at bounding box center [1073, 605] width 137 height 19
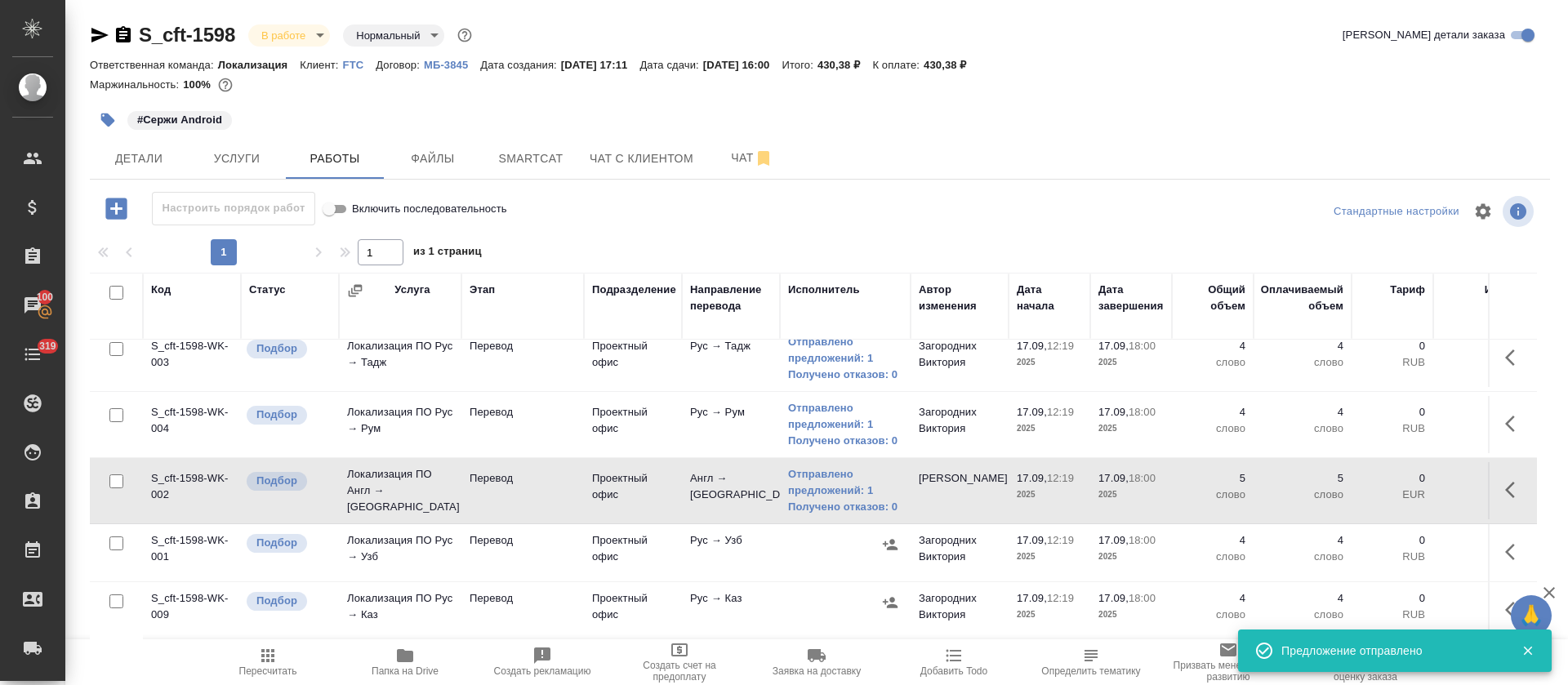
scroll to position [422, 0]
click at [901, 533] on button "button" at bounding box center [891, 545] width 25 height 25
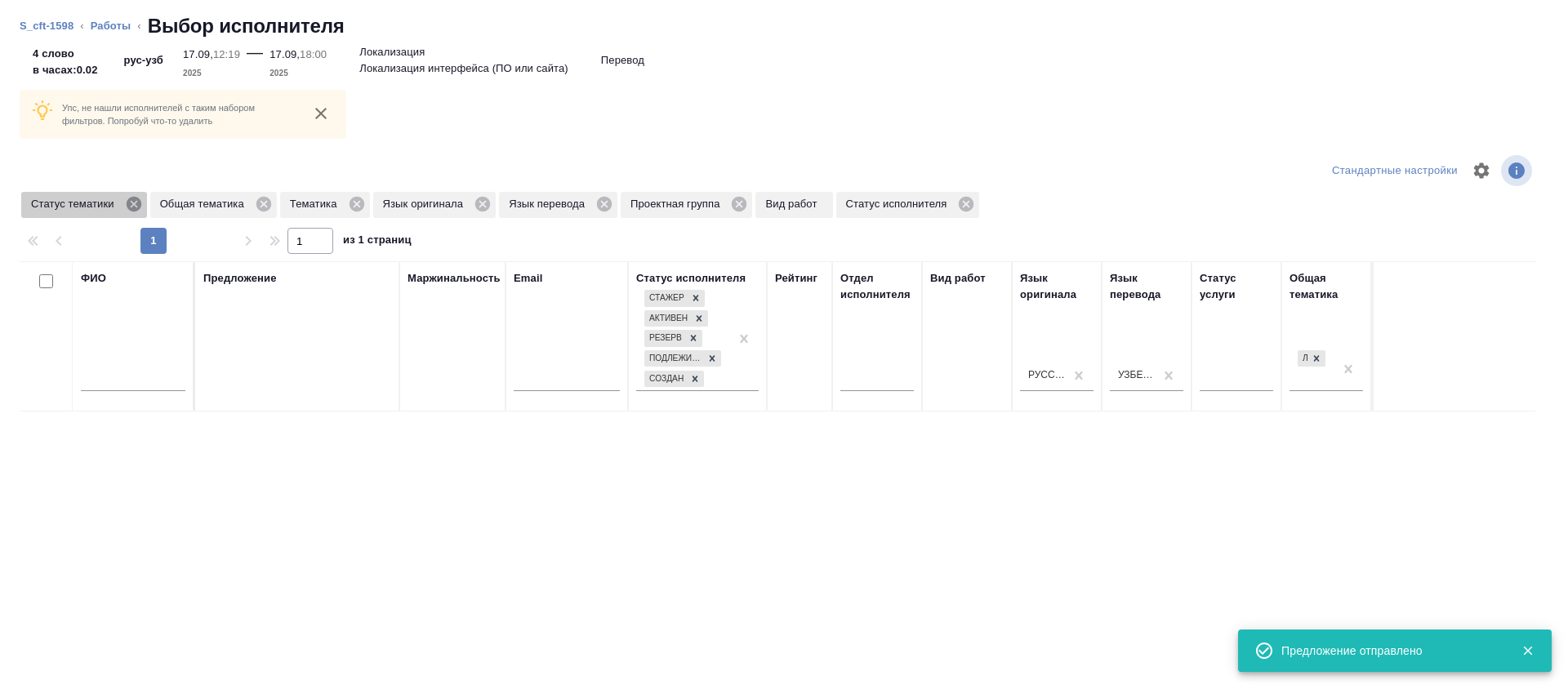
click at [131, 206] on icon at bounding box center [134, 204] width 18 height 18
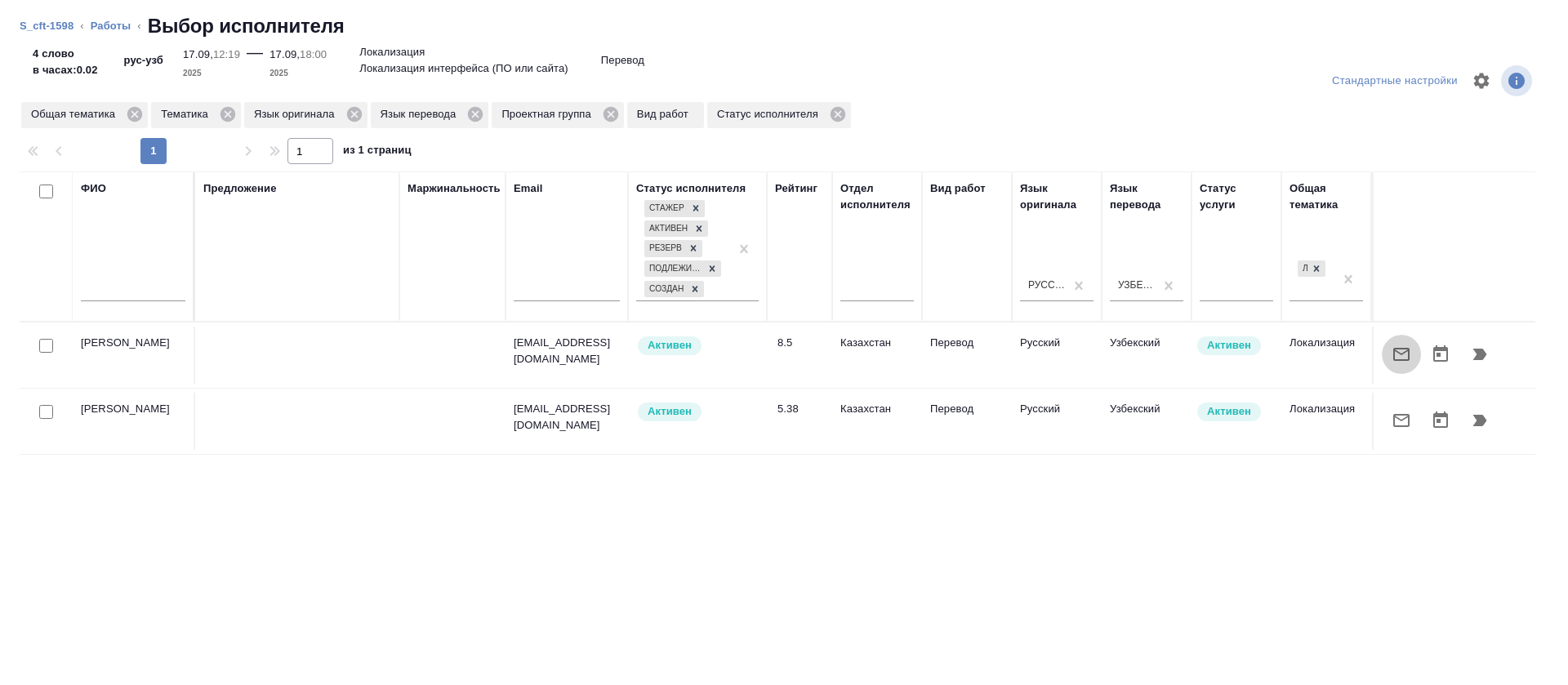
click at [1393, 353] on icon "button" at bounding box center [1401, 354] width 16 height 13
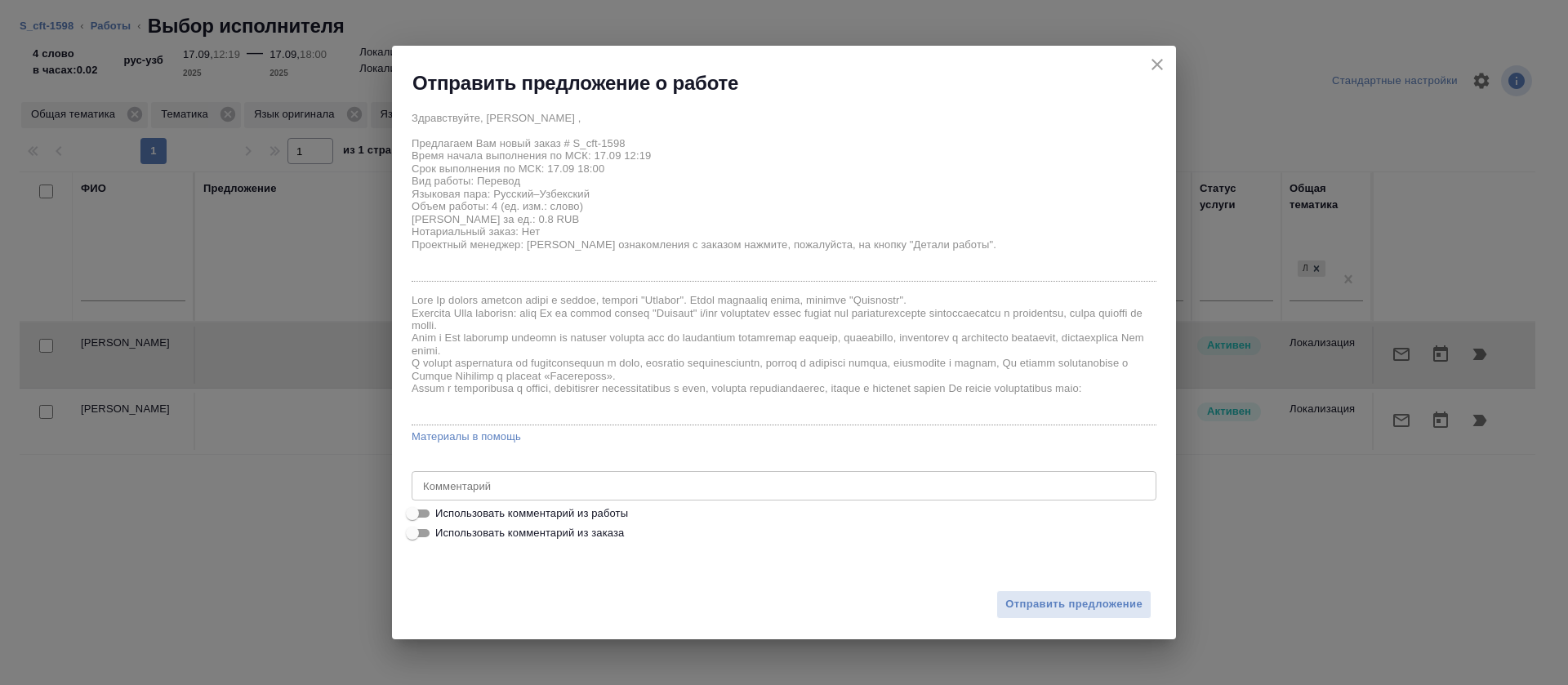
click at [579, 509] on span "Использовать комментарий из работы" at bounding box center [531, 513] width 192 height 16
click at [442, 509] on input "Использовать комментарий из работы" at bounding box center [412, 514] width 59 height 19
checkbox input "true"
type textarea "https://smartcat.com/editor?v=2&selectedStage=1&backUrl=%2Fprojects%2F64c78566-…"
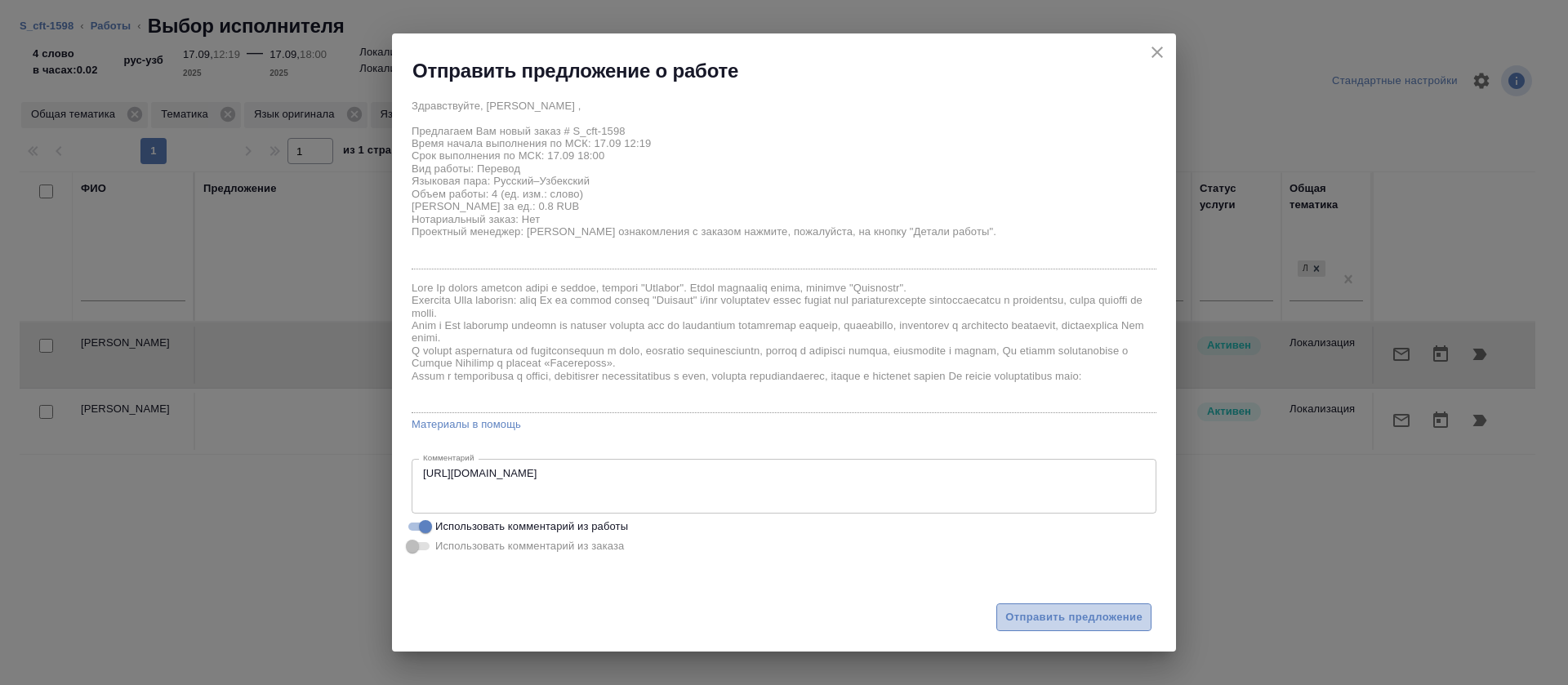
click at [1087, 611] on span "Отправить предложение" at bounding box center [1073, 618] width 137 height 19
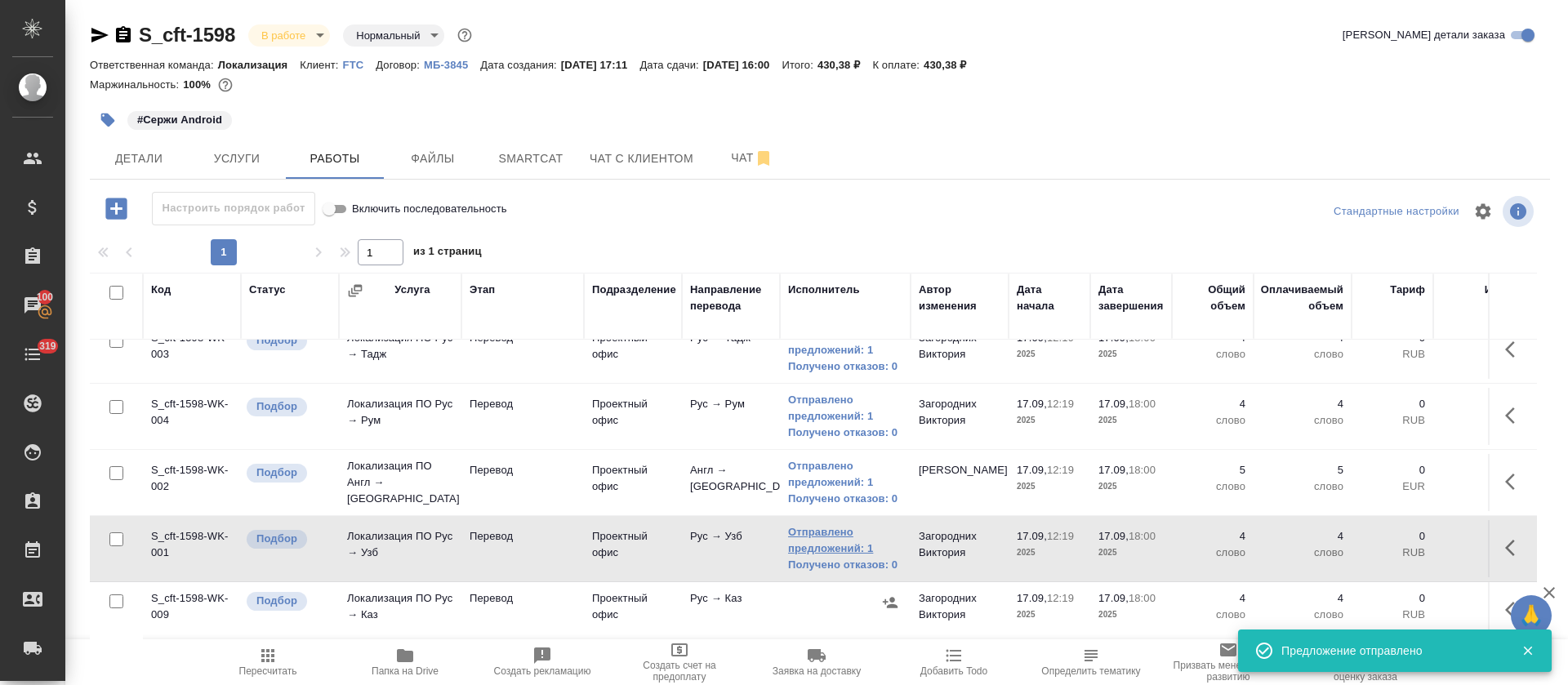
scroll to position [431, 0]
click at [1495, 597] on button "button" at bounding box center [1515, 610] width 39 height 39
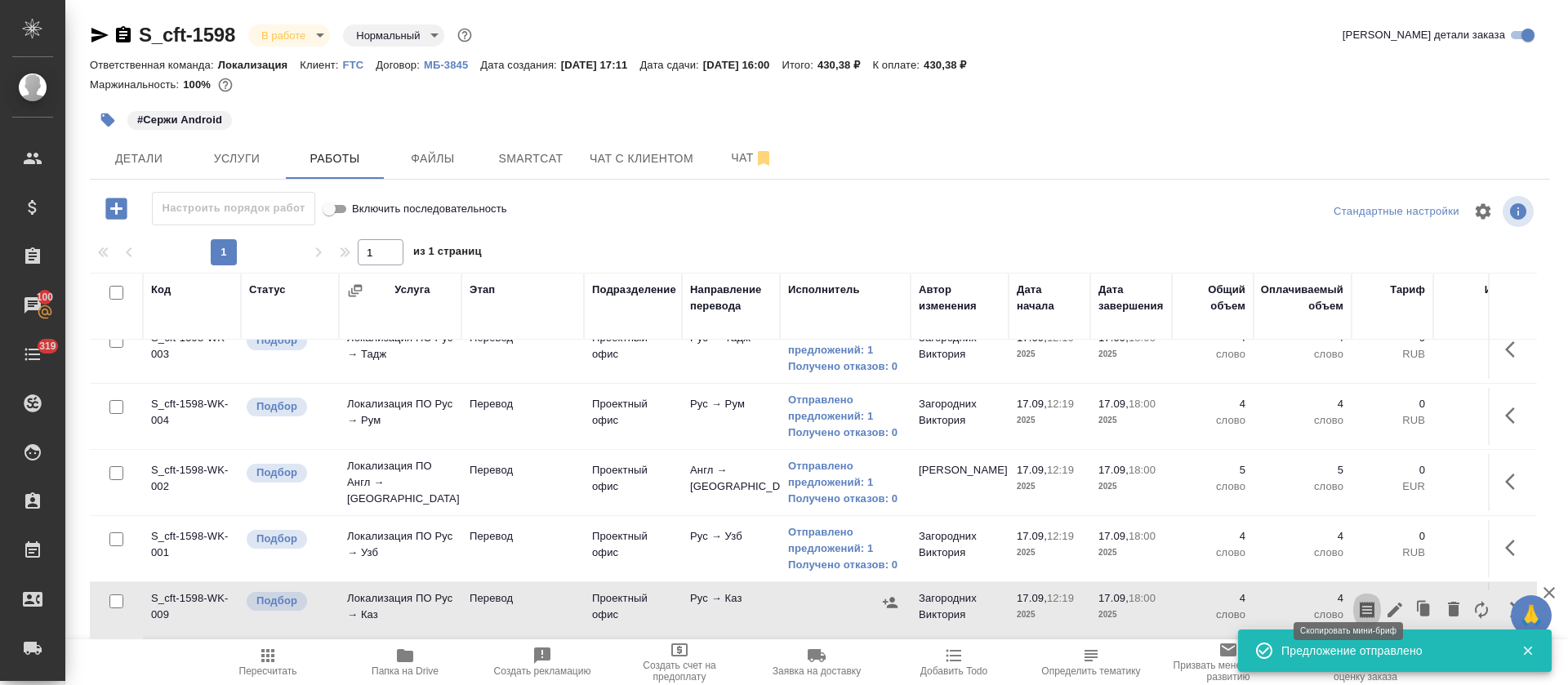
click at [1358, 600] on icon "button" at bounding box center [1368, 610] width 20 height 19
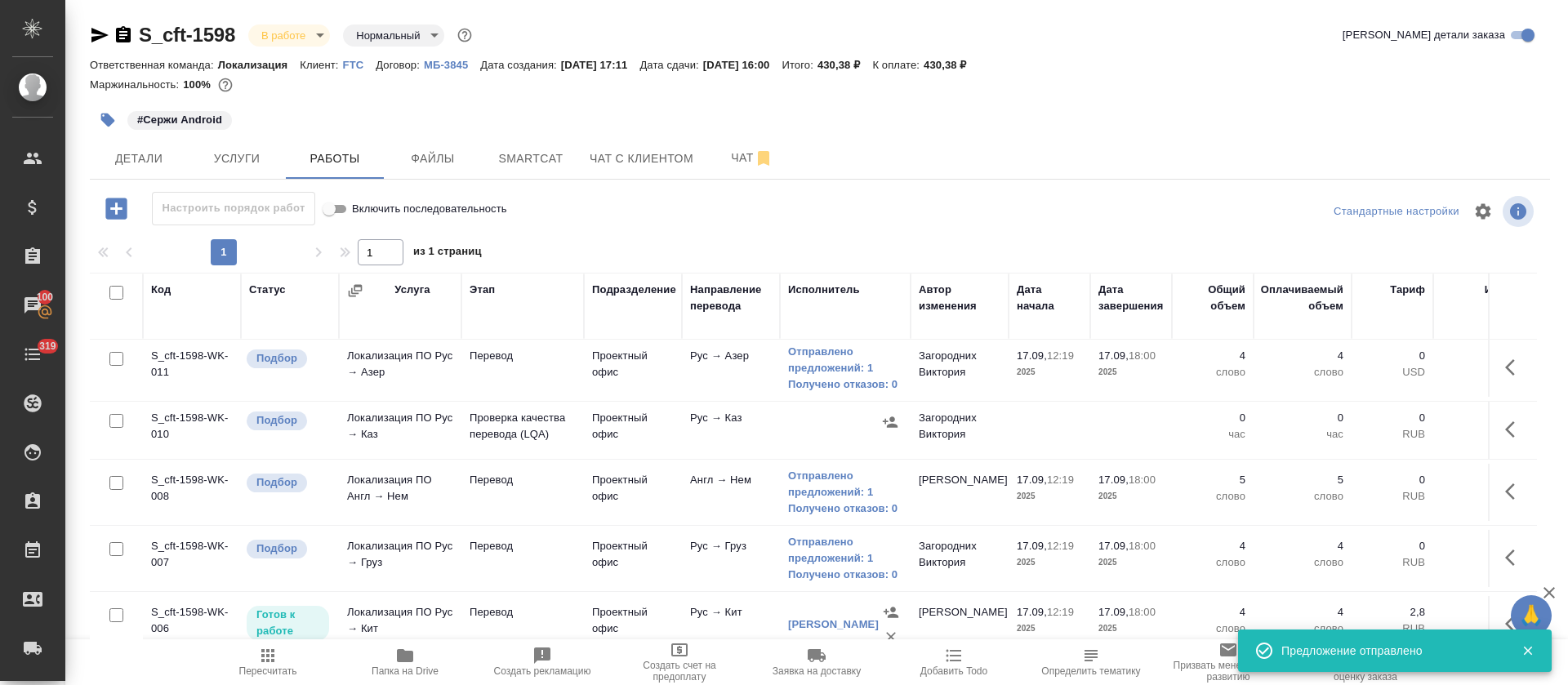
scroll to position [0, 0]
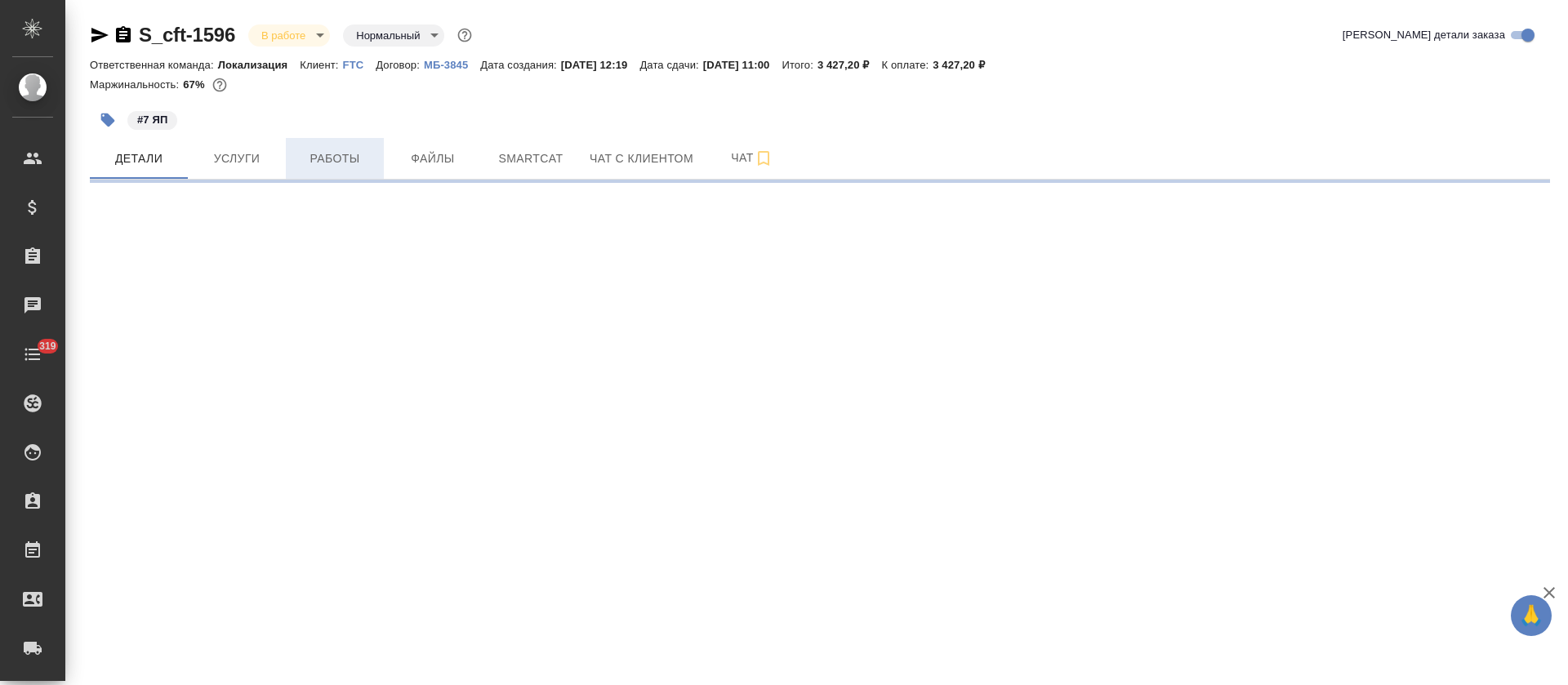
select select "RU"
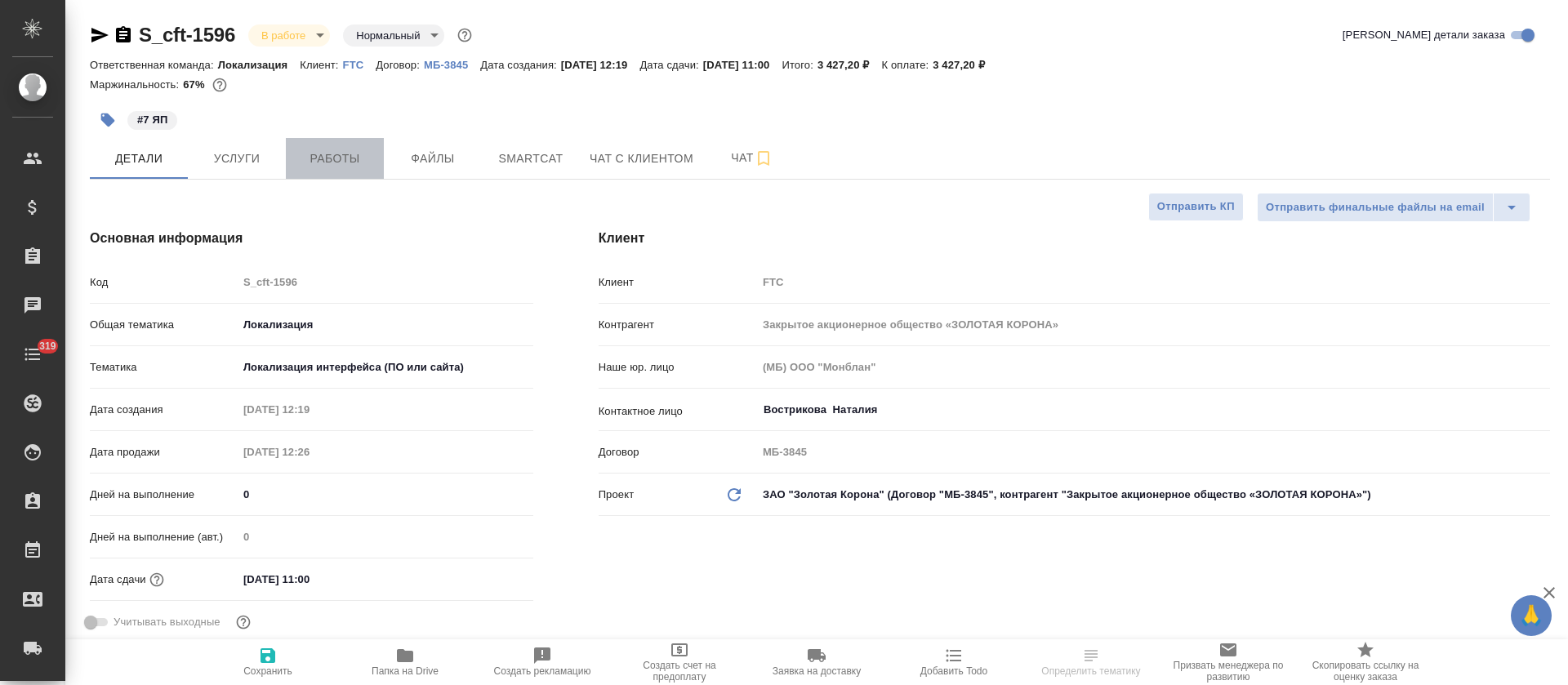
click at [378, 148] on button "Работы" at bounding box center [335, 159] width 98 height 41
type textarea "x"
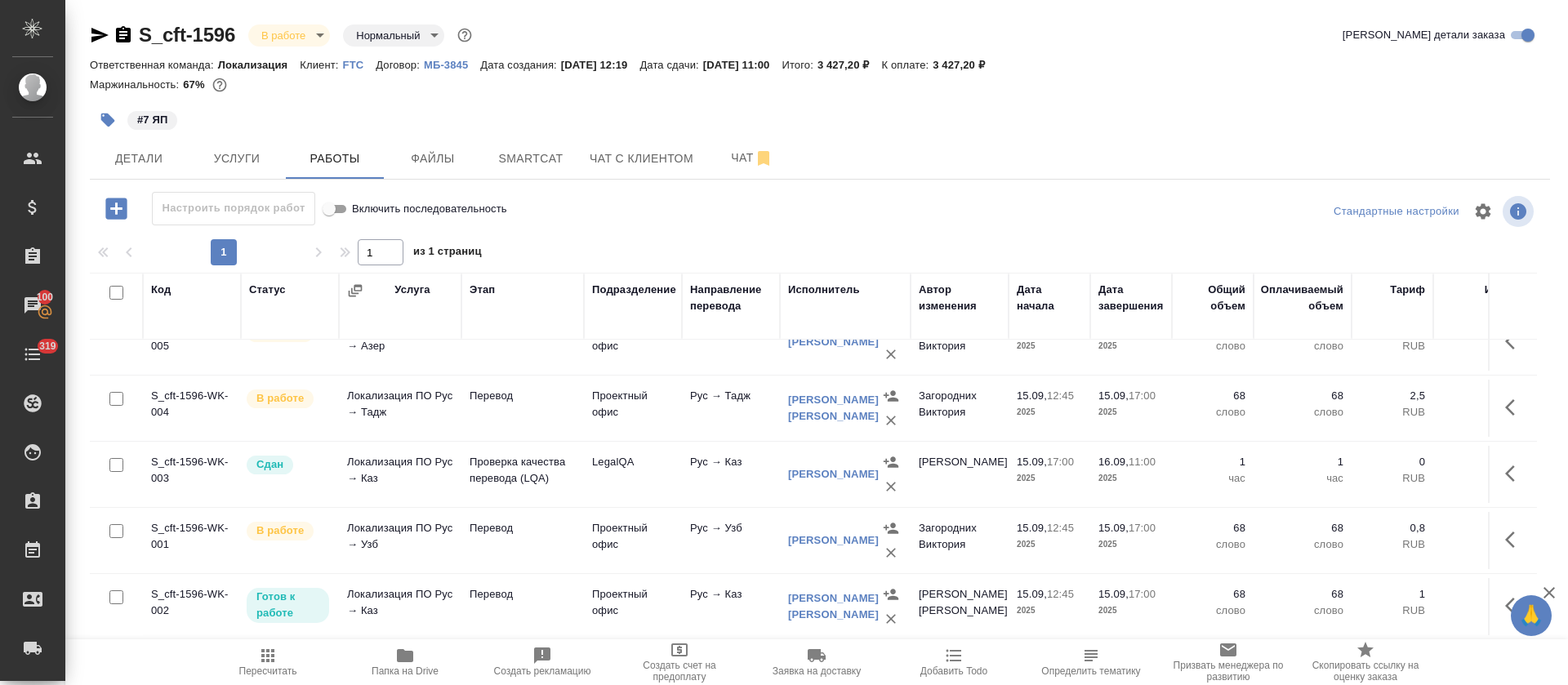
scroll to position [248, 0]
click at [408, 651] on icon "button" at bounding box center [405, 656] width 16 height 13
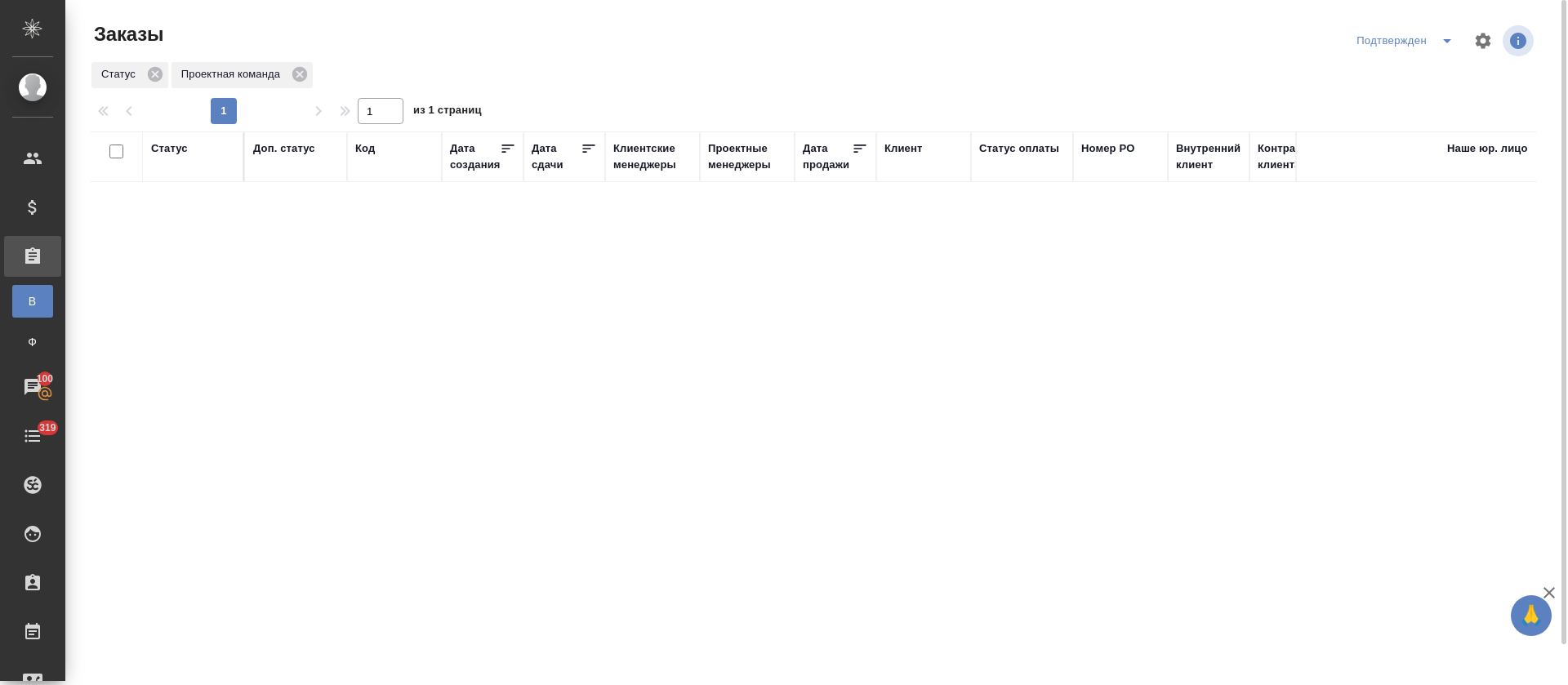
click at [1437, 51] on button "split button" at bounding box center [1447, 40] width 33 height 26
click at [1432, 149] on li "Сдан без статистики" at bounding box center [1408, 152] width 173 height 26
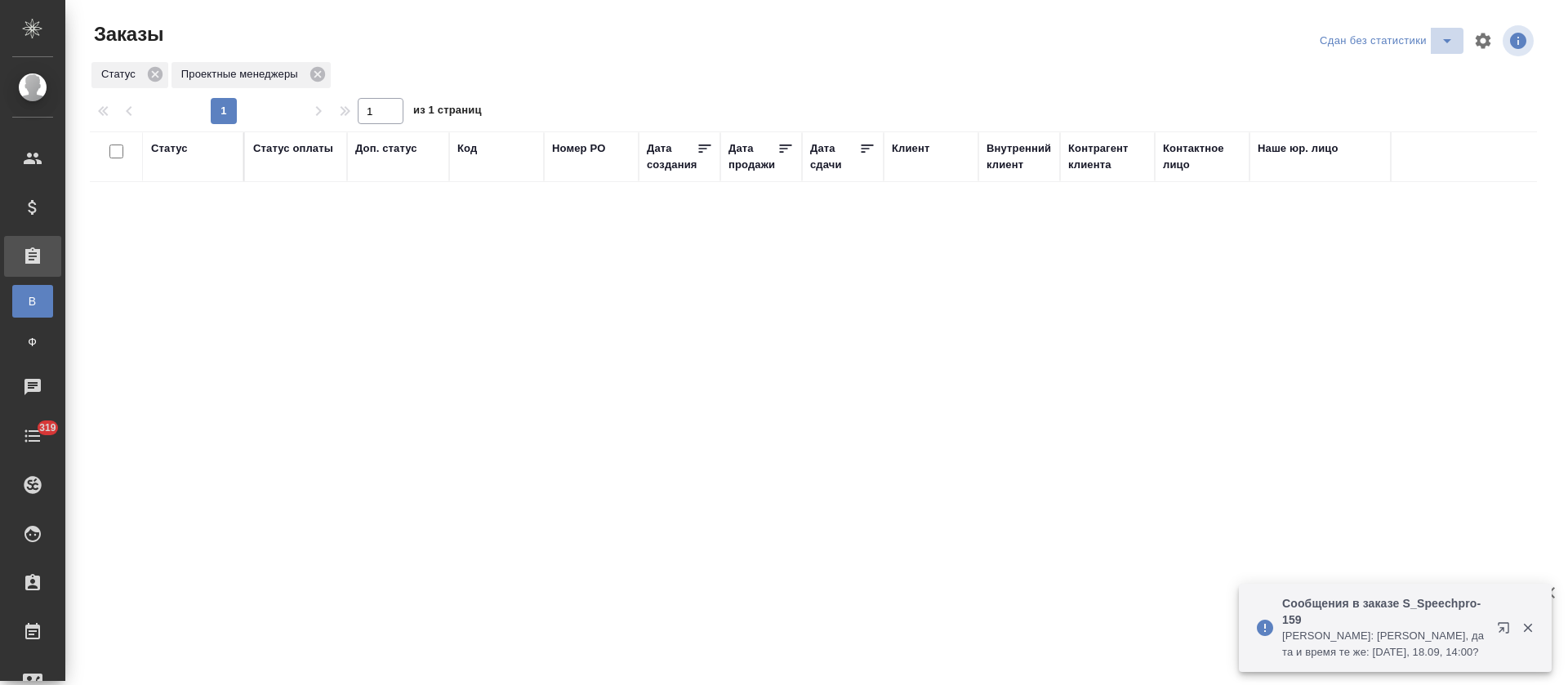
click at [1451, 44] on icon "split button" at bounding box center [1447, 41] width 20 height 19
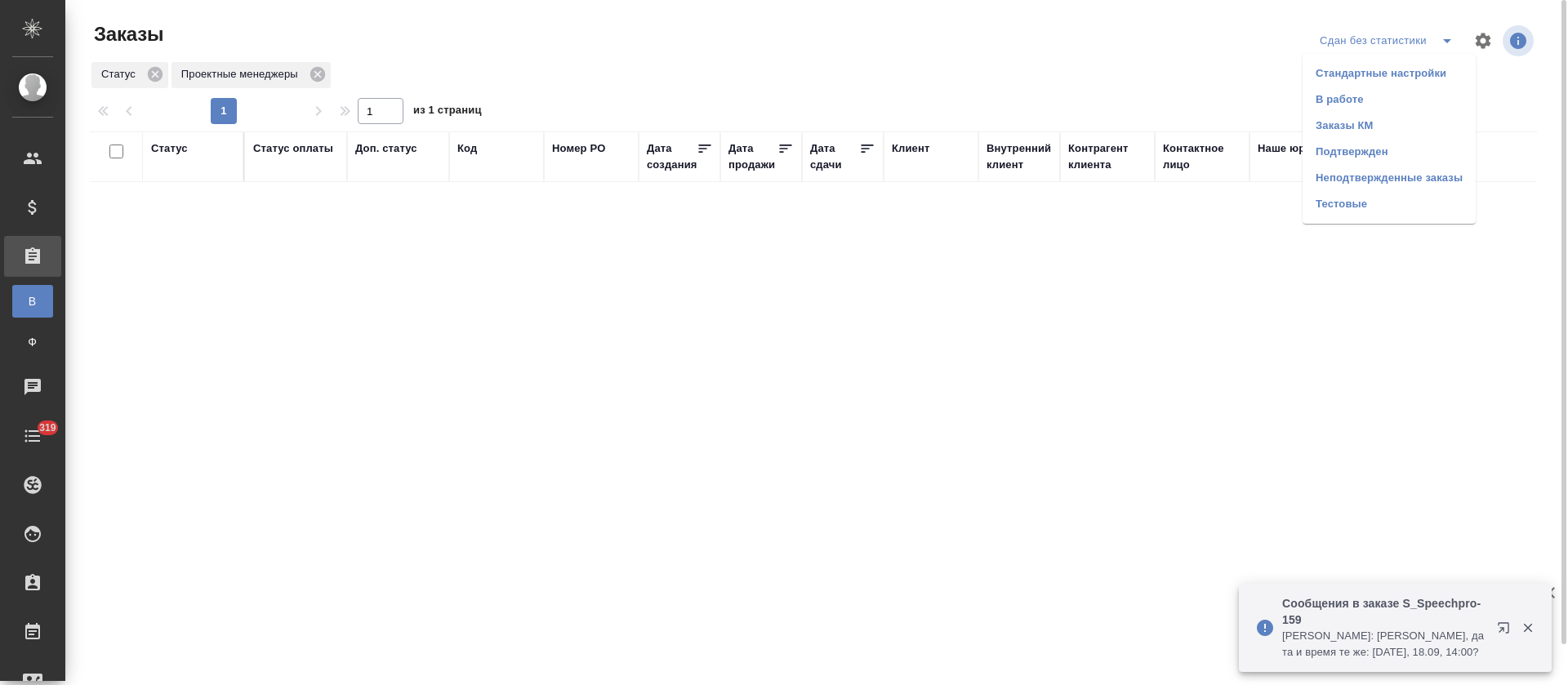
click at [1429, 95] on li "В работе" at bounding box center [1389, 99] width 173 height 26
